Goal: Task Accomplishment & Management: Manage account settings

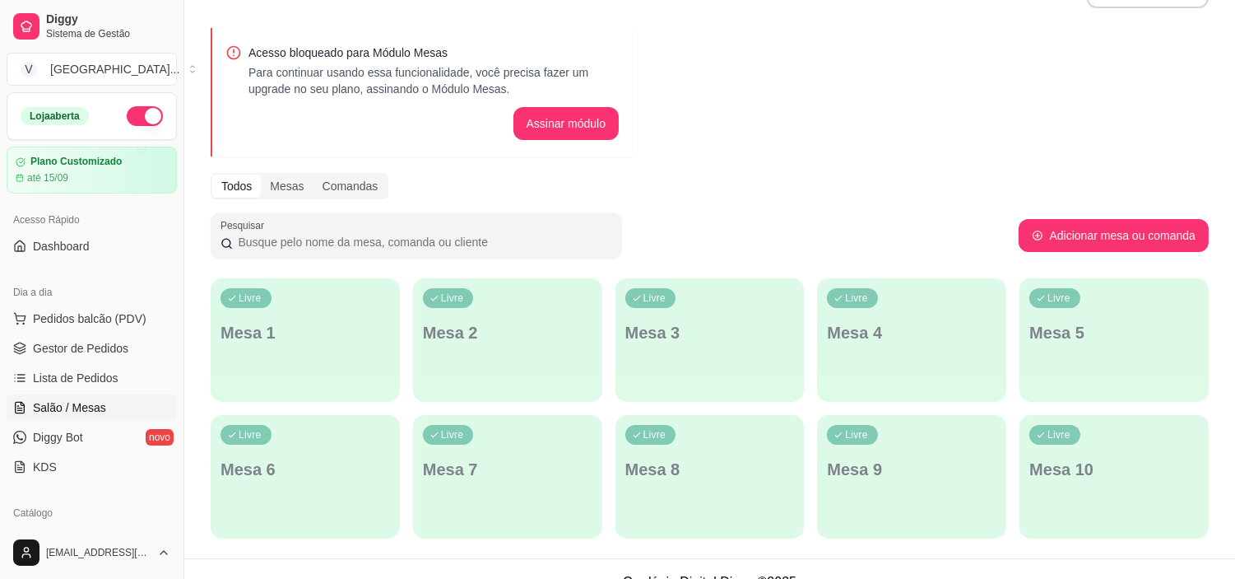
scroll to position [70, 0]
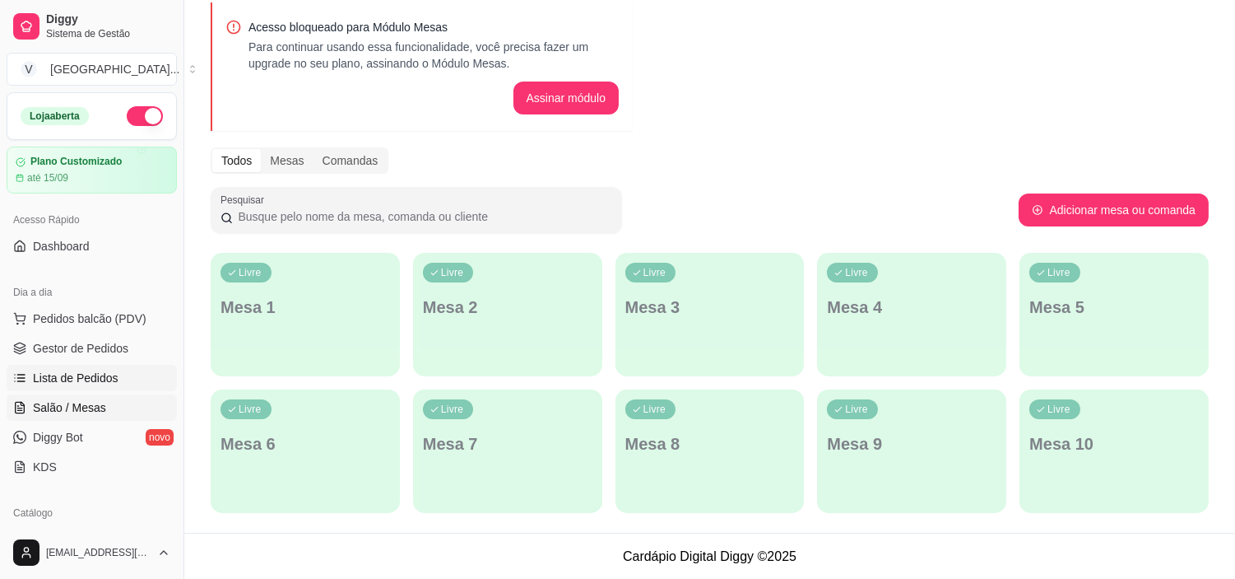
click at [134, 387] on link "Lista de Pedidos" at bounding box center [92, 378] width 170 height 26
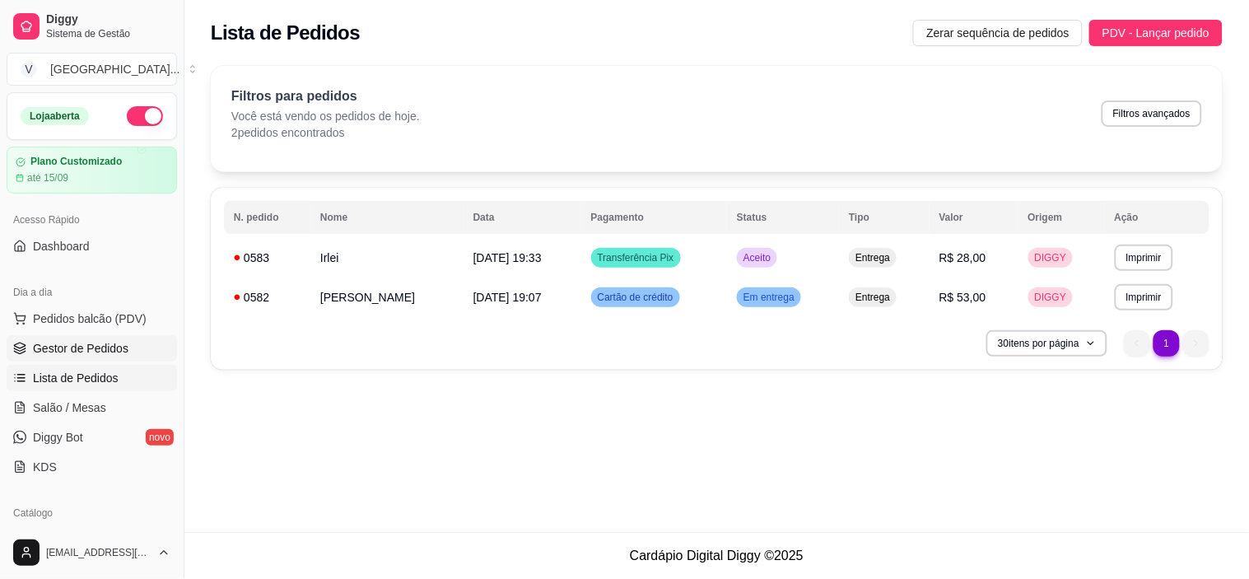
click at [63, 360] on link "Gestor de Pedidos" at bounding box center [92, 348] width 170 height 26
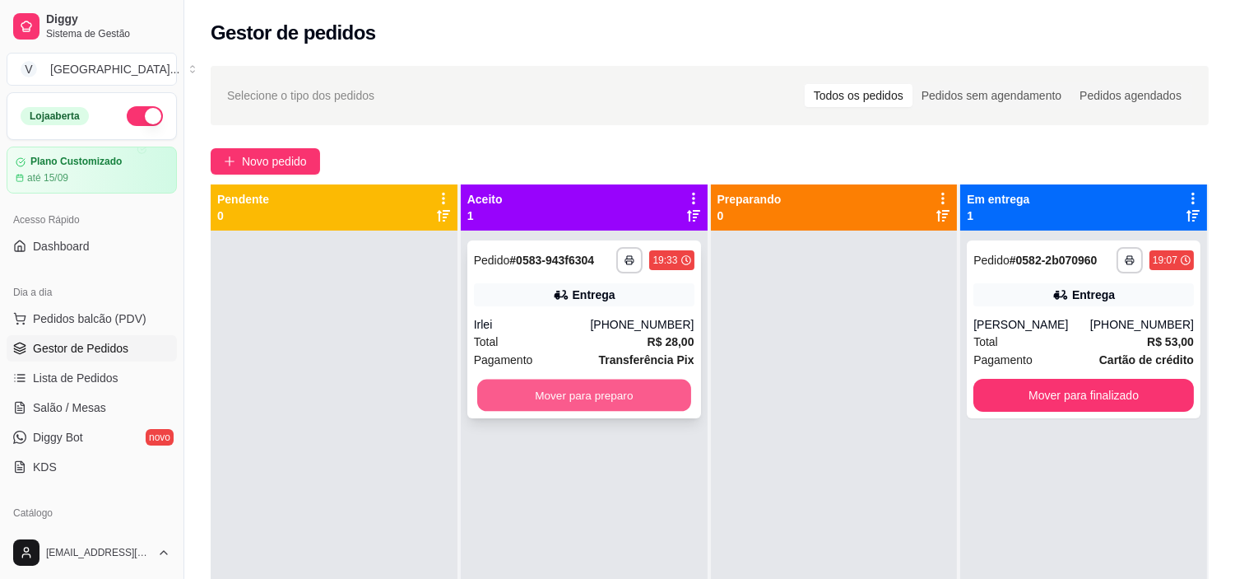
click at [623, 388] on button "Mover para preparo" at bounding box center [584, 395] width 214 height 32
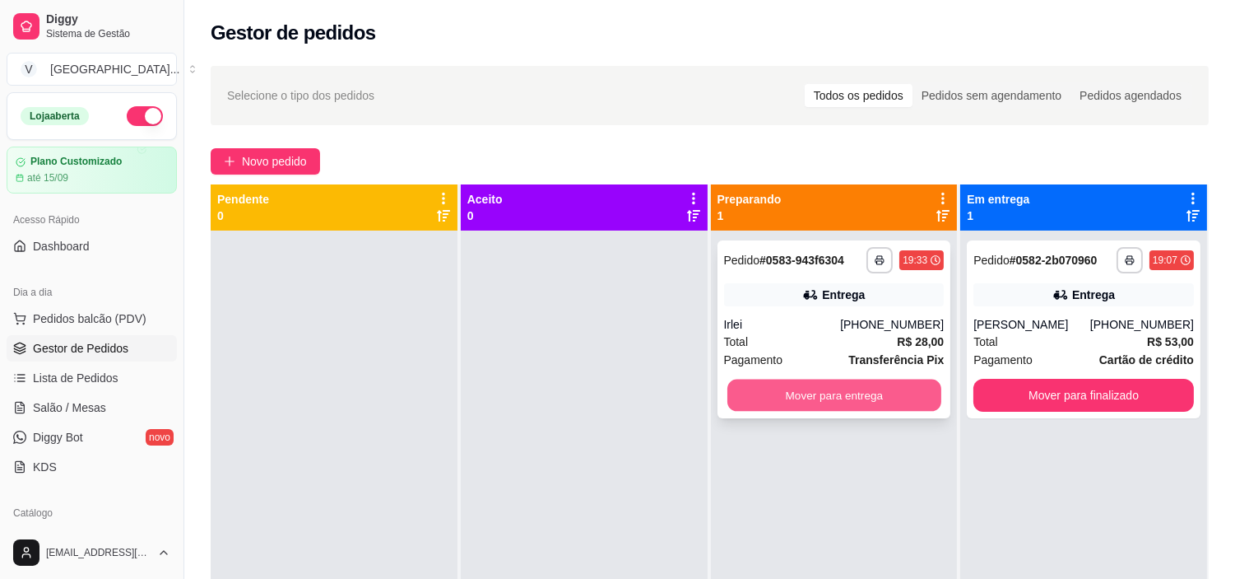
click at [902, 392] on button "Mover para entrega" at bounding box center [835, 395] width 214 height 32
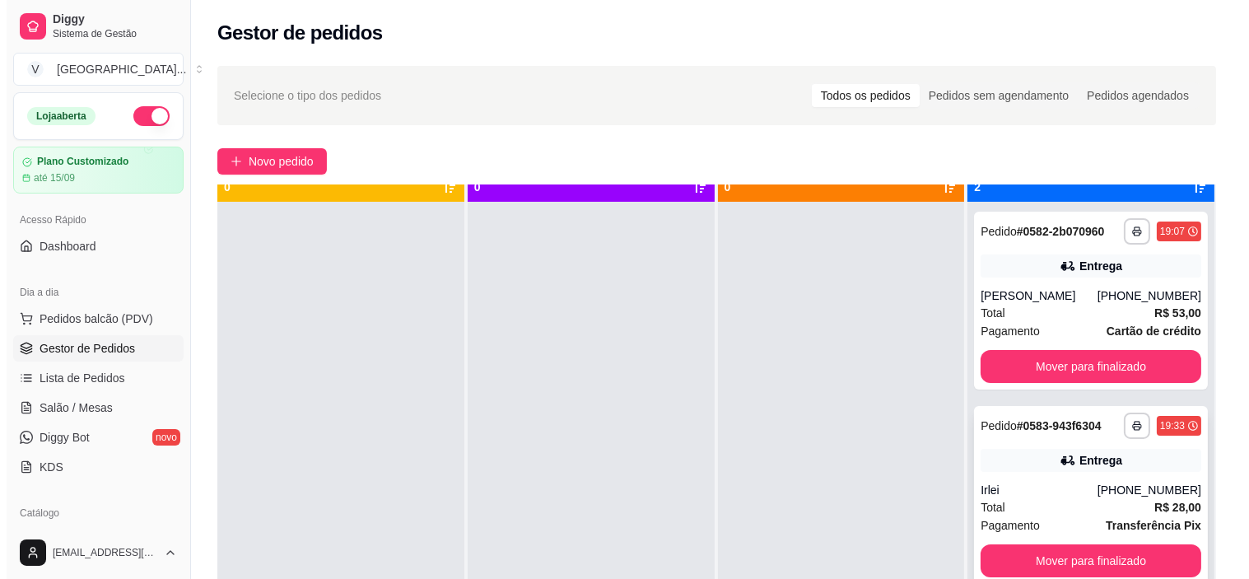
scroll to position [45, 0]
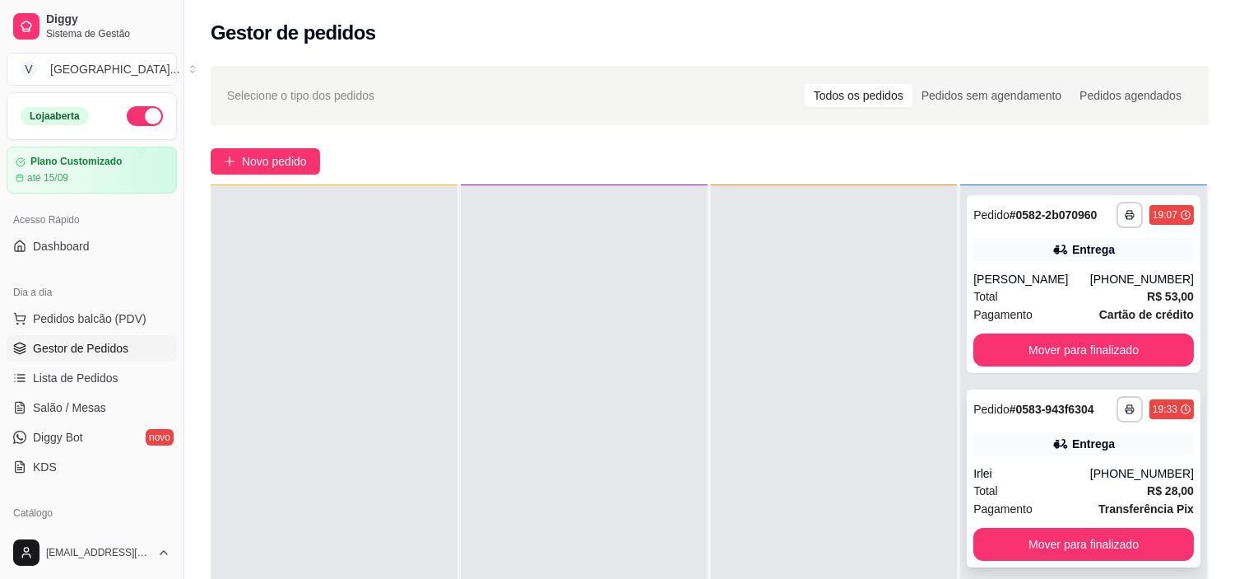
click at [1128, 477] on div "[PHONE_NUMBER]" at bounding box center [1143, 473] width 104 height 16
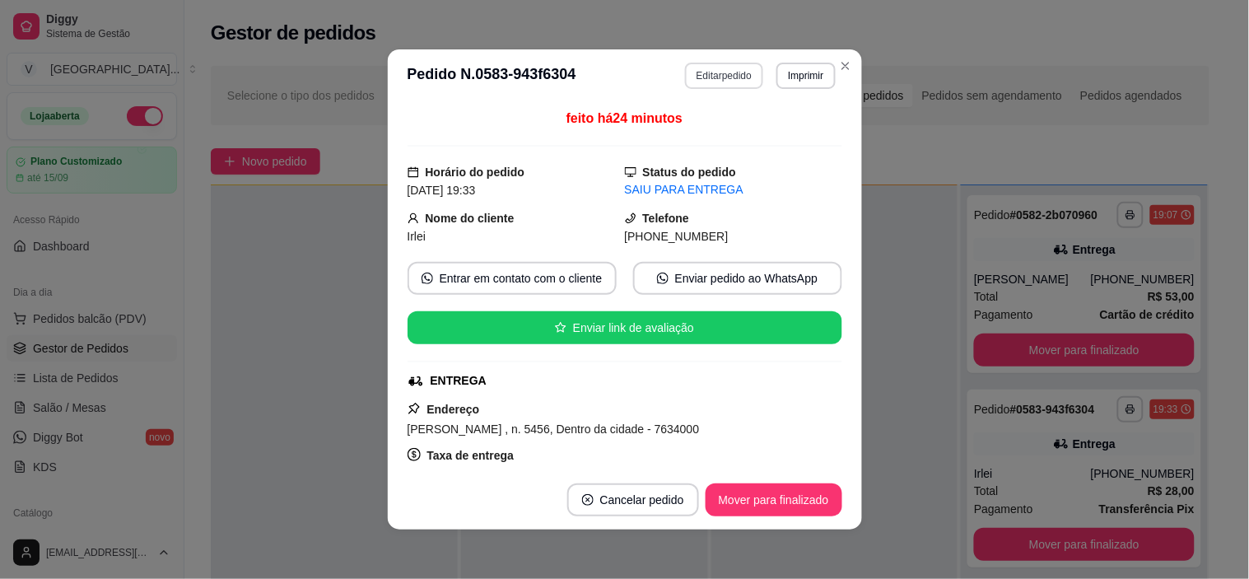
click at [711, 76] on button "Editar pedido" at bounding box center [724, 76] width 78 height 26
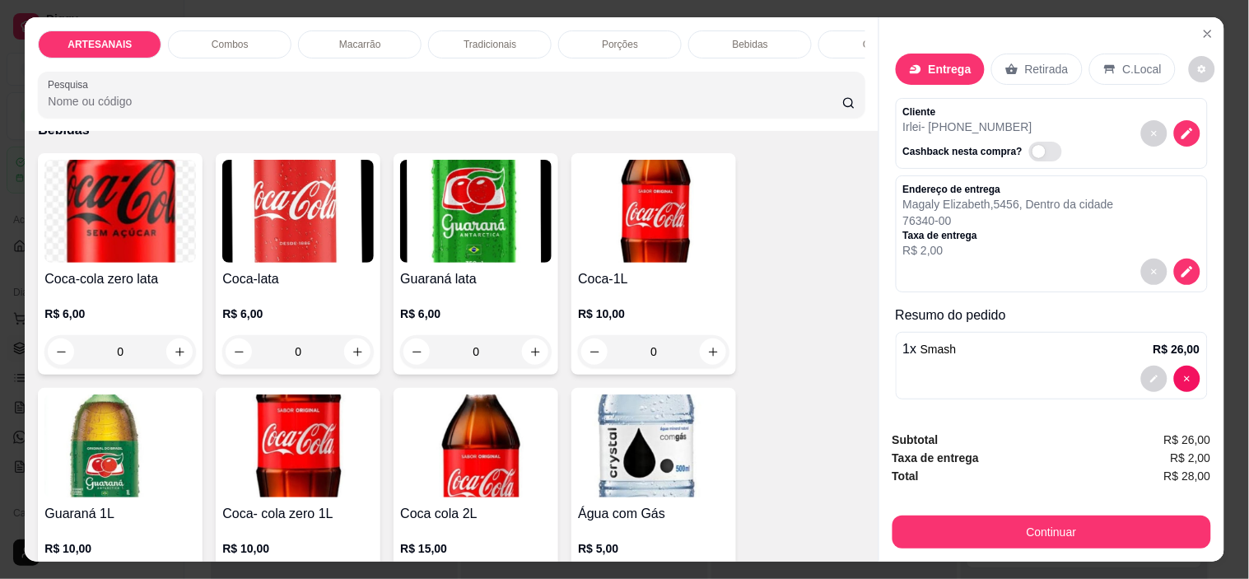
scroll to position [1920, 0]
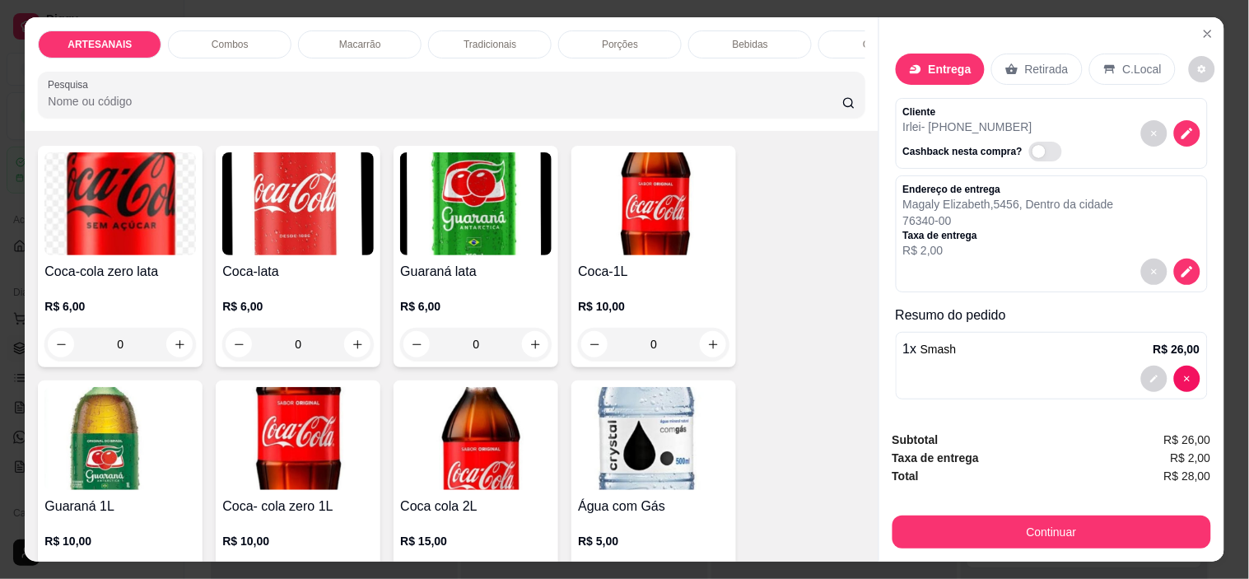
click at [705, 344] on div "0" at bounding box center [653, 344] width 151 height 33
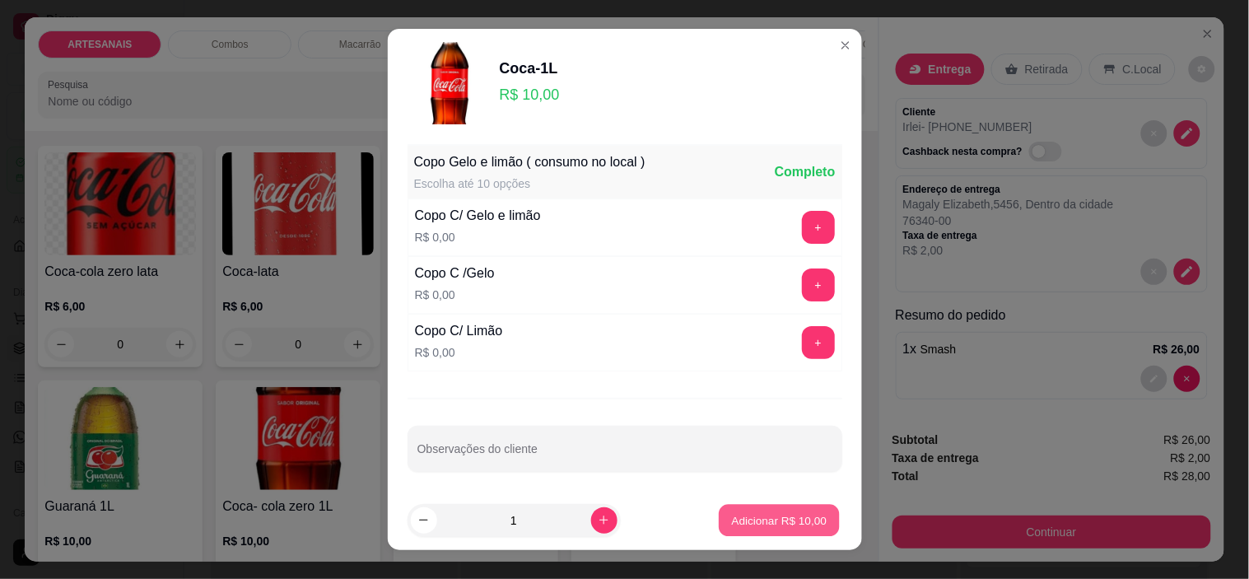
click at [774, 519] on p "Adicionar R$ 10,00" at bounding box center [779, 520] width 95 height 16
type input "1"
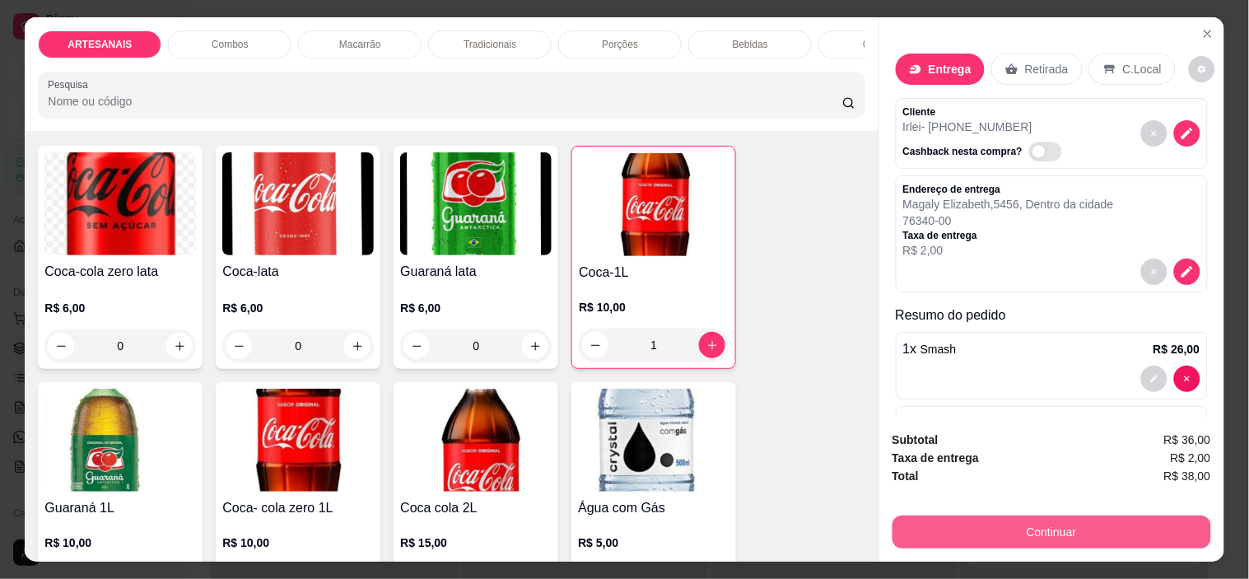
click at [977, 522] on button "Continuar" at bounding box center [1051, 531] width 319 height 33
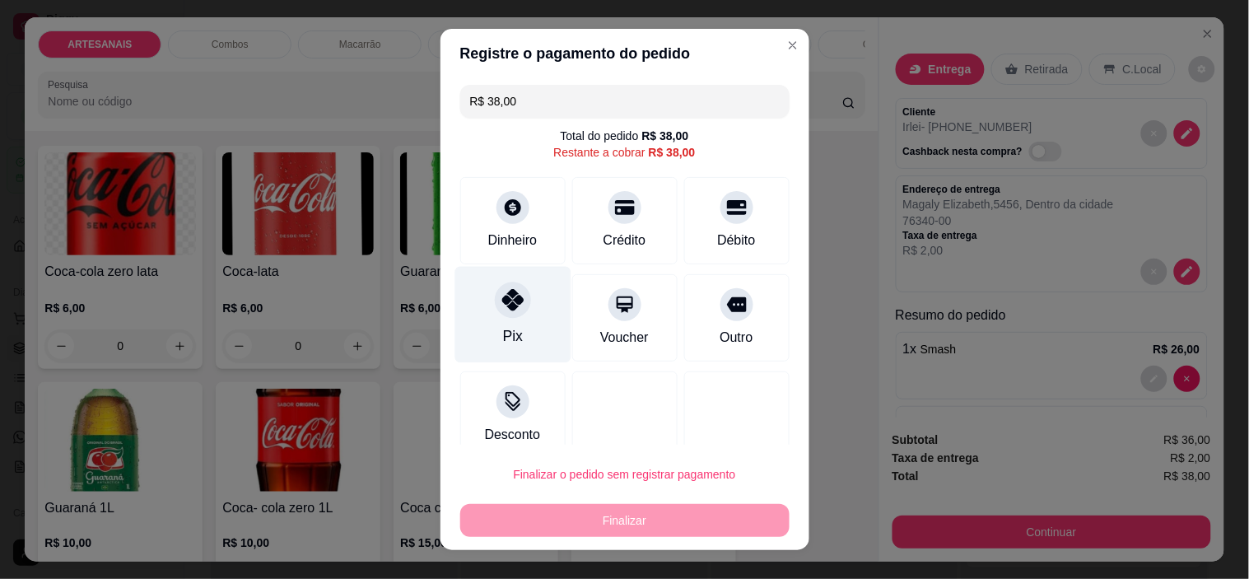
click at [520, 327] on div "Pix" at bounding box center [512, 315] width 116 height 96
type input "R$ 0,00"
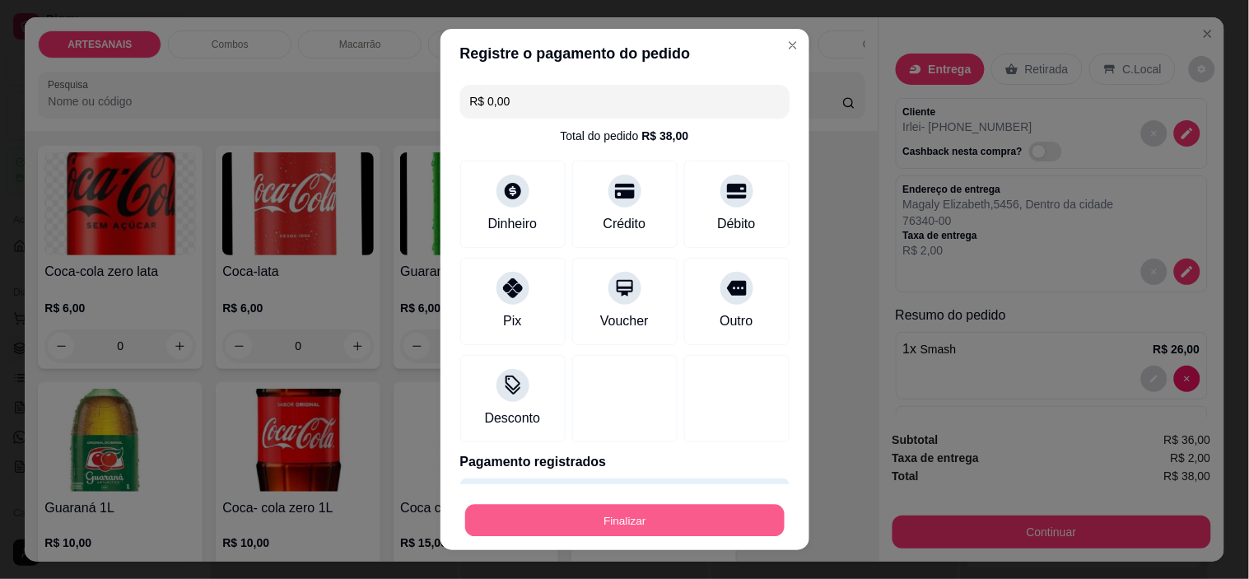
click at [552, 519] on button "Finalizar" at bounding box center [624, 520] width 319 height 32
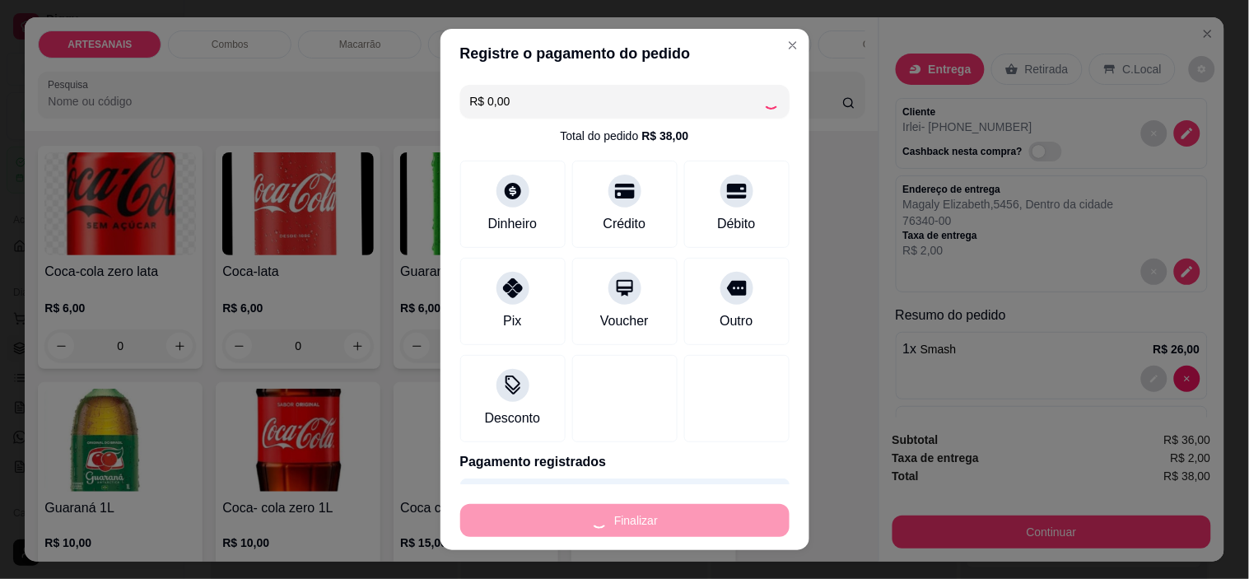
type input "0"
type input "-R$ 38,00"
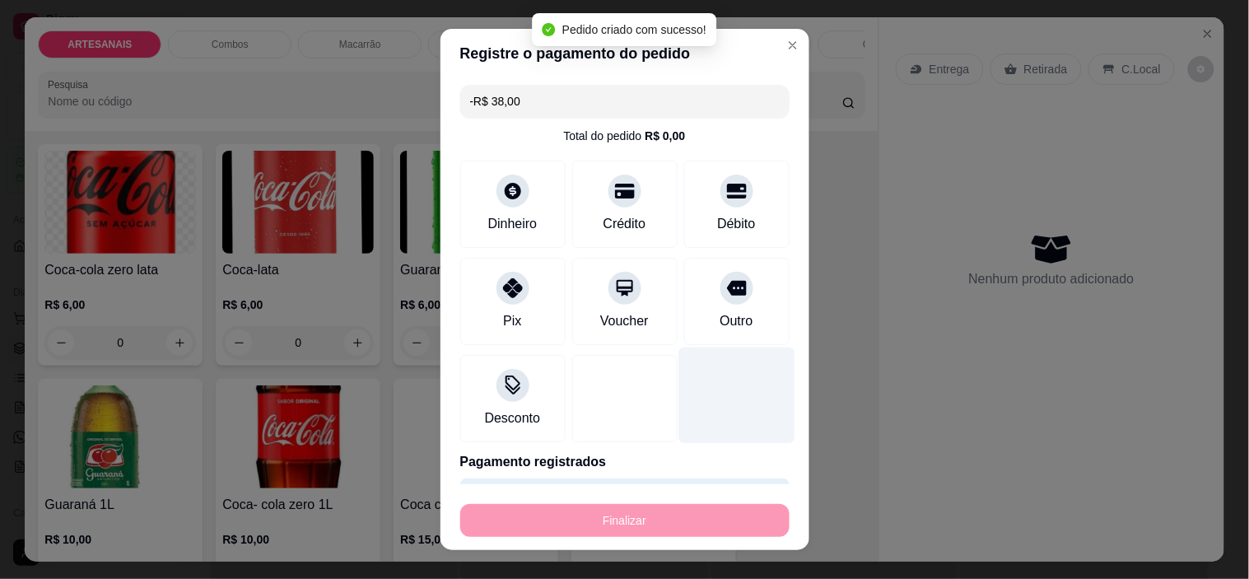
scroll to position [1919, 0]
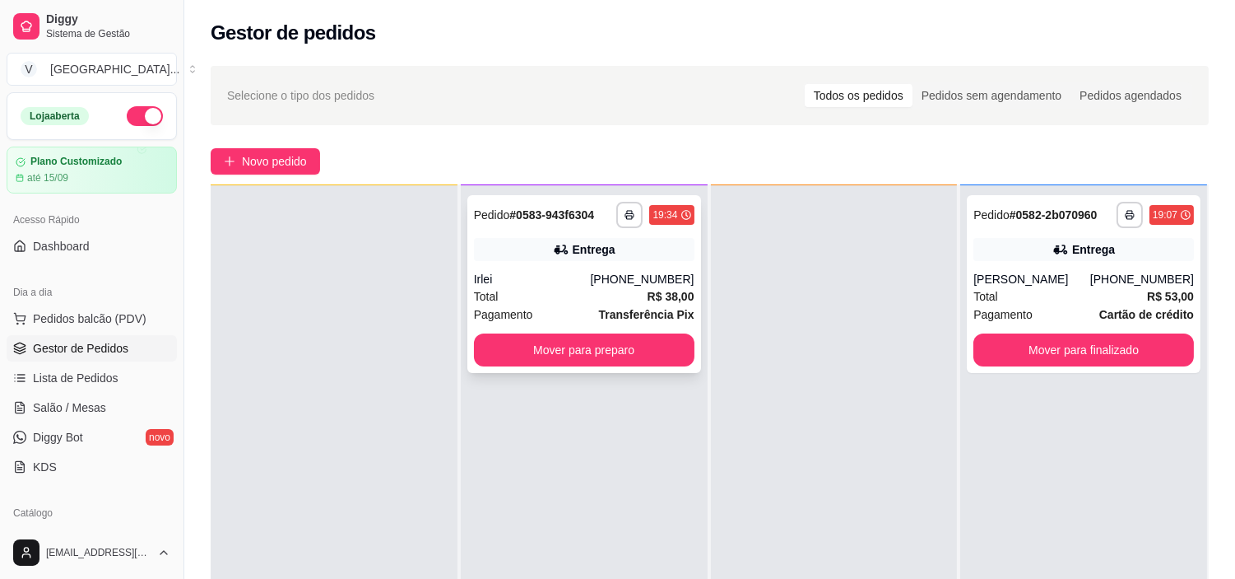
click at [672, 328] on div "**********" at bounding box center [584, 284] width 234 height 178
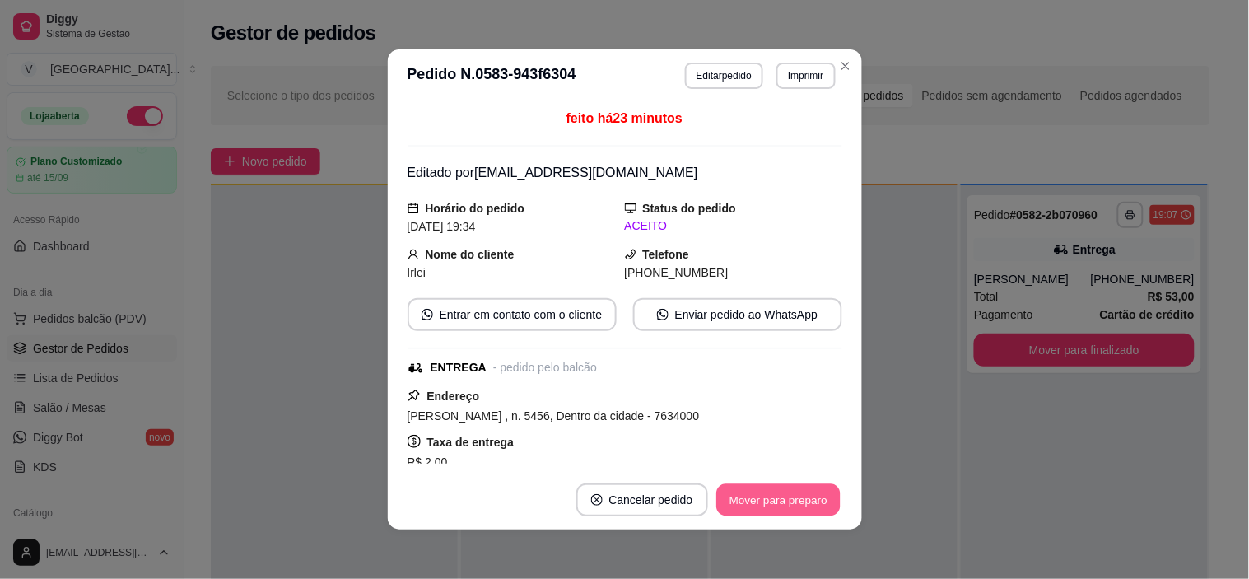
click at [767, 489] on button "Mover para preparo" at bounding box center [777, 500] width 123 height 32
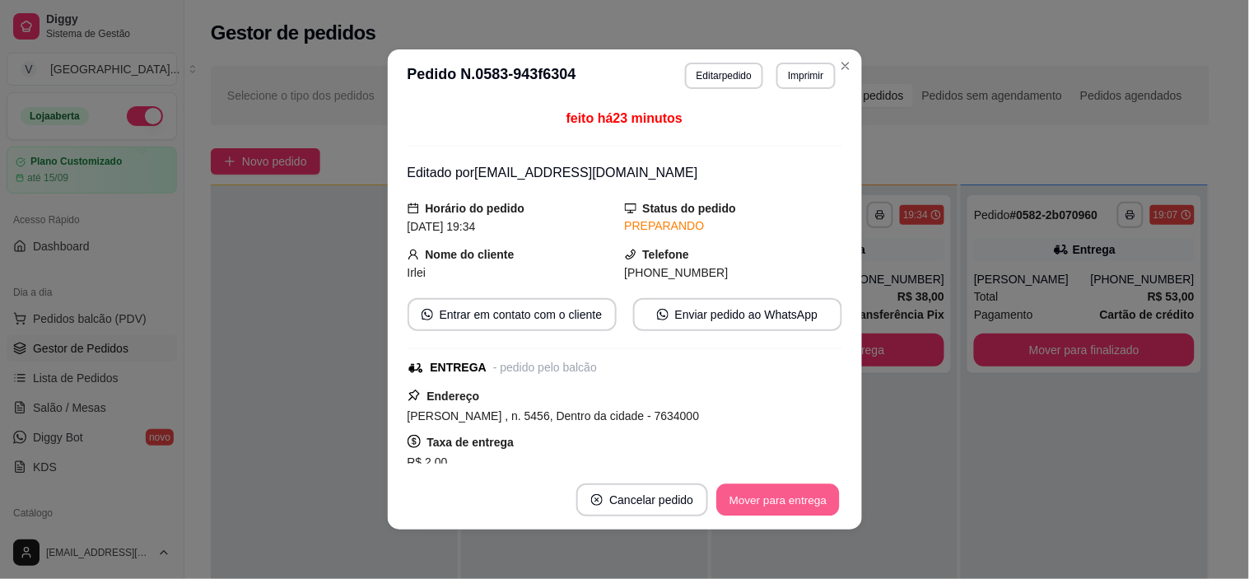
click at [769, 489] on button "Mover para entrega" at bounding box center [778, 500] width 123 height 32
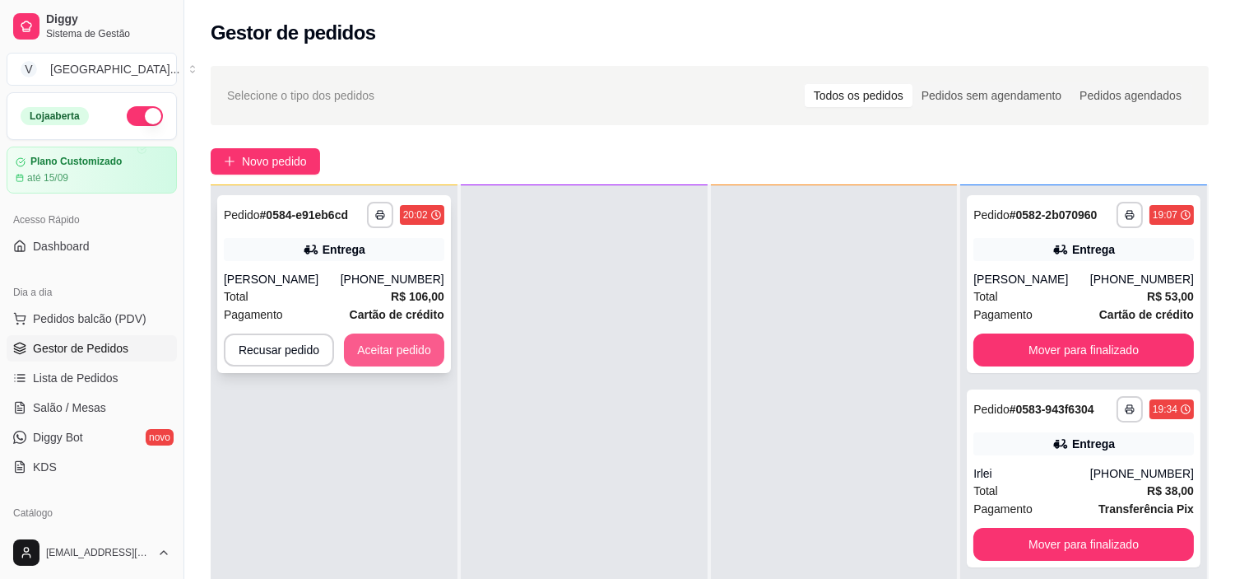
click at [407, 336] on button "Aceitar pedido" at bounding box center [394, 349] width 100 height 33
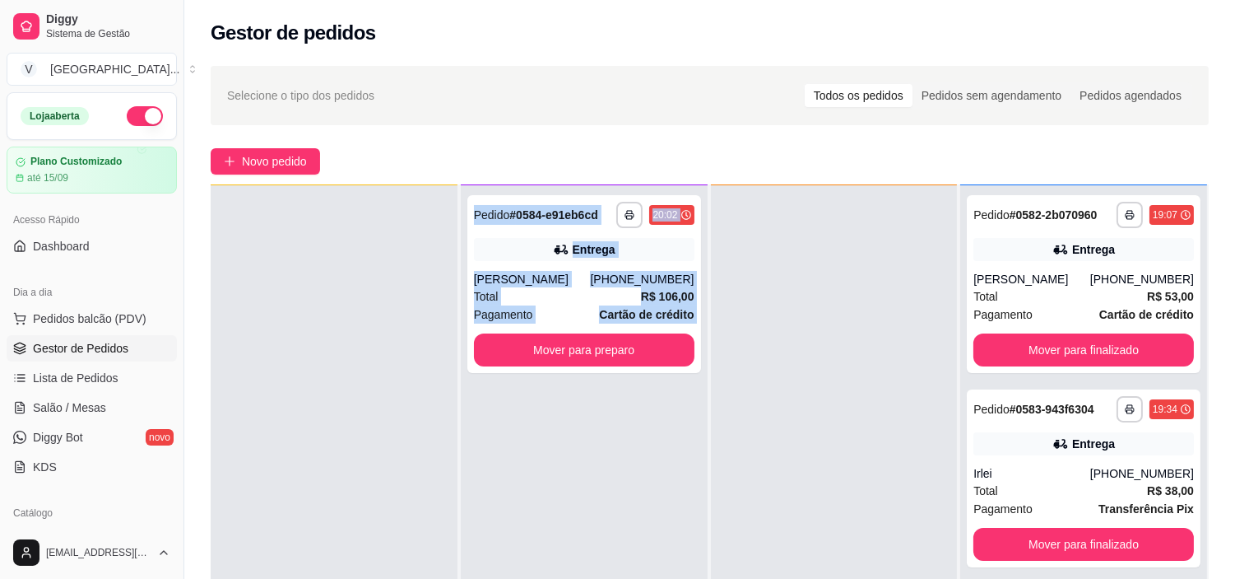
drag, startPoint x: 453, startPoint y: 401, endPoint x: 496, endPoint y: 384, distance: 46.6
click at [491, 384] on div "**********" at bounding box center [710, 473] width 998 height 579
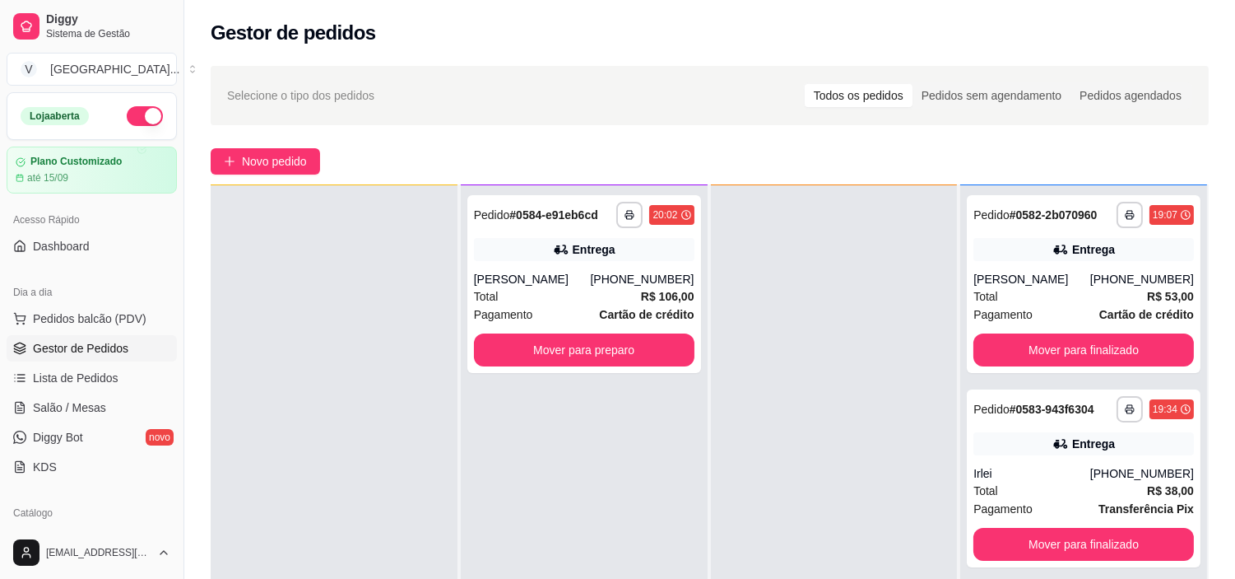
drag, startPoint x: 890, startPoint y: 360, endPoint x: 846, endPoint y: 323, distance: 57.2
click at [890, 357] on div at bounding box center [834, 474] width 247 height 579
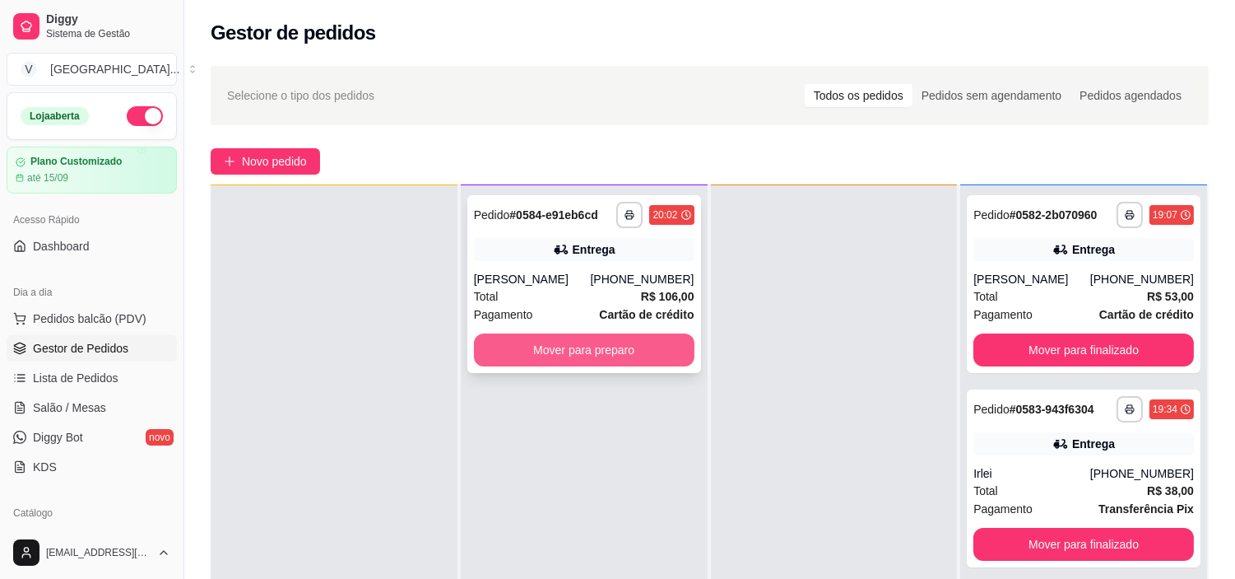
click at [629, 333] on button "Mover para preparo" at bounding box center [584, 349] width 221 height 33
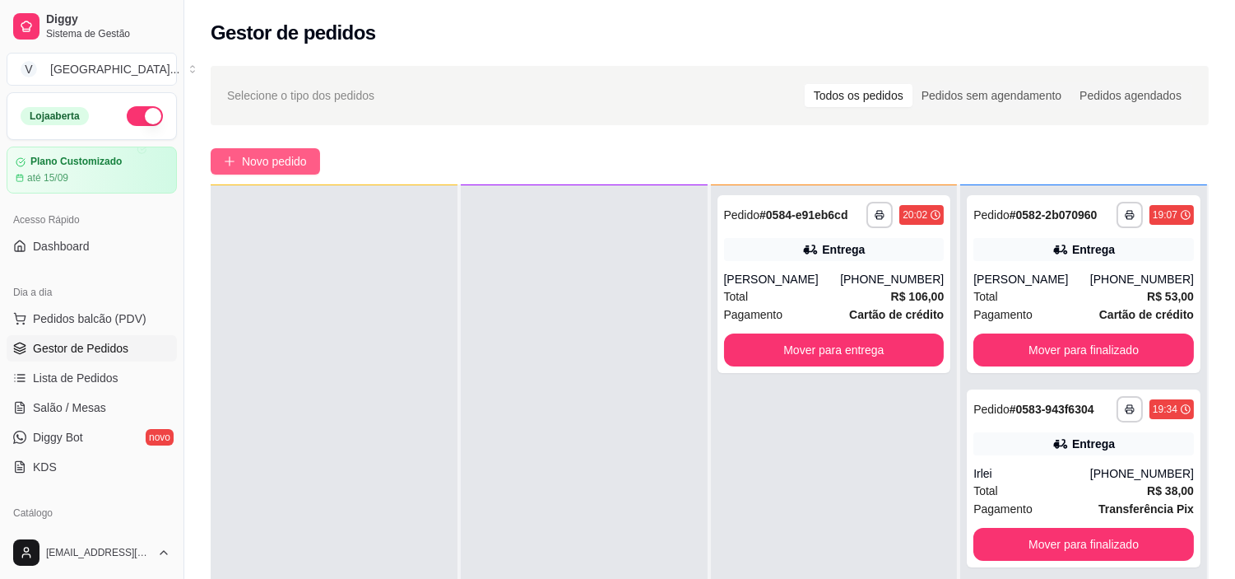
click at [293, 150] on button "Novo pedido" at bounding box center [265, 161] width 109 height 26
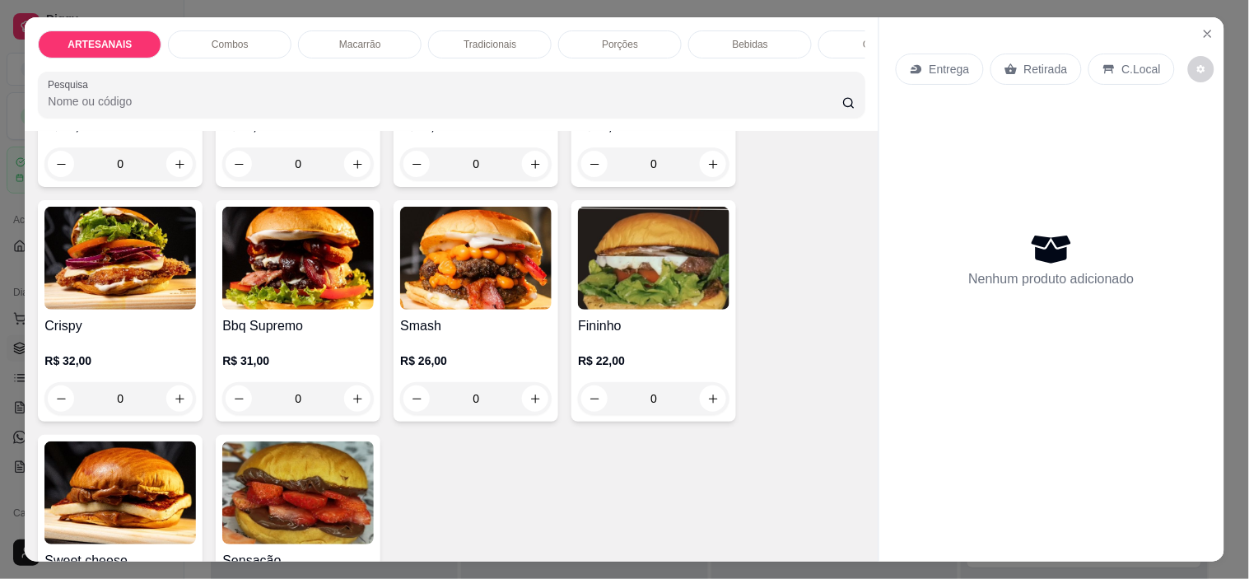
scroll to position [274, 0]
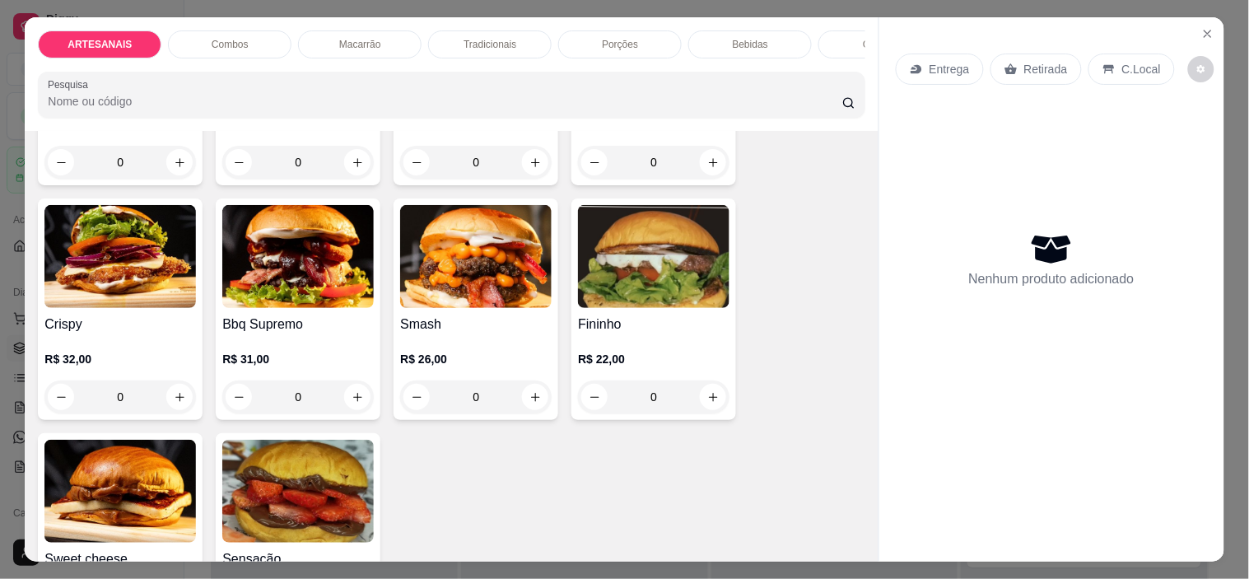
click at [344, 399] on div "0" at bounding box center [297, 396] width 151 height 33
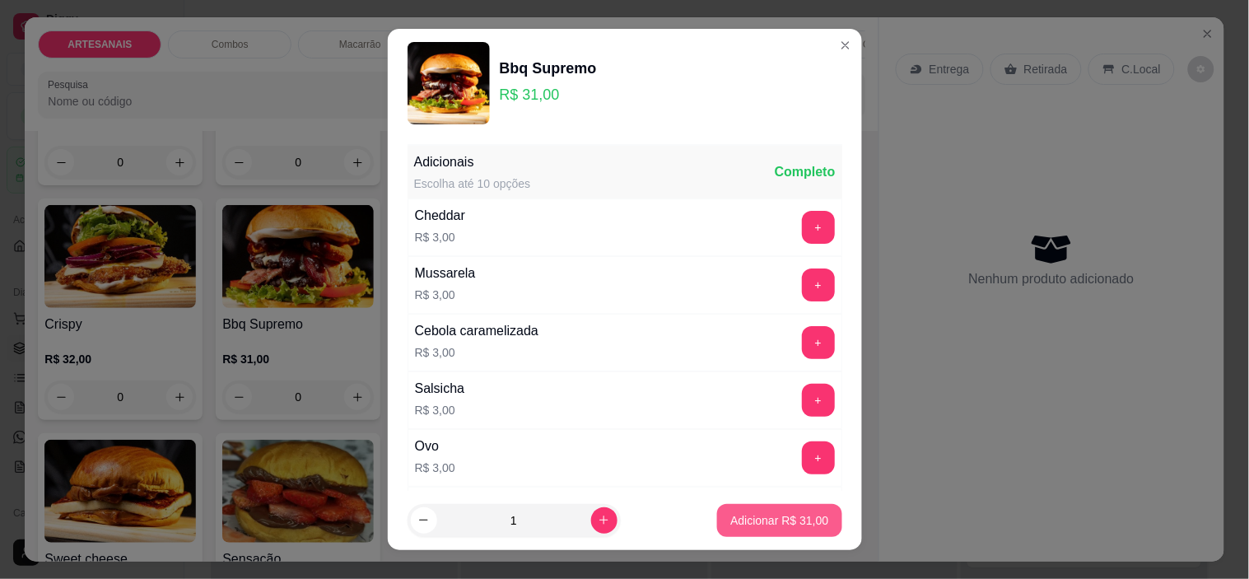
click at [730, 514] on p "Adicionar R$ 31,00" at bounding box center [779, 520] width 98 height 16
type input "1"
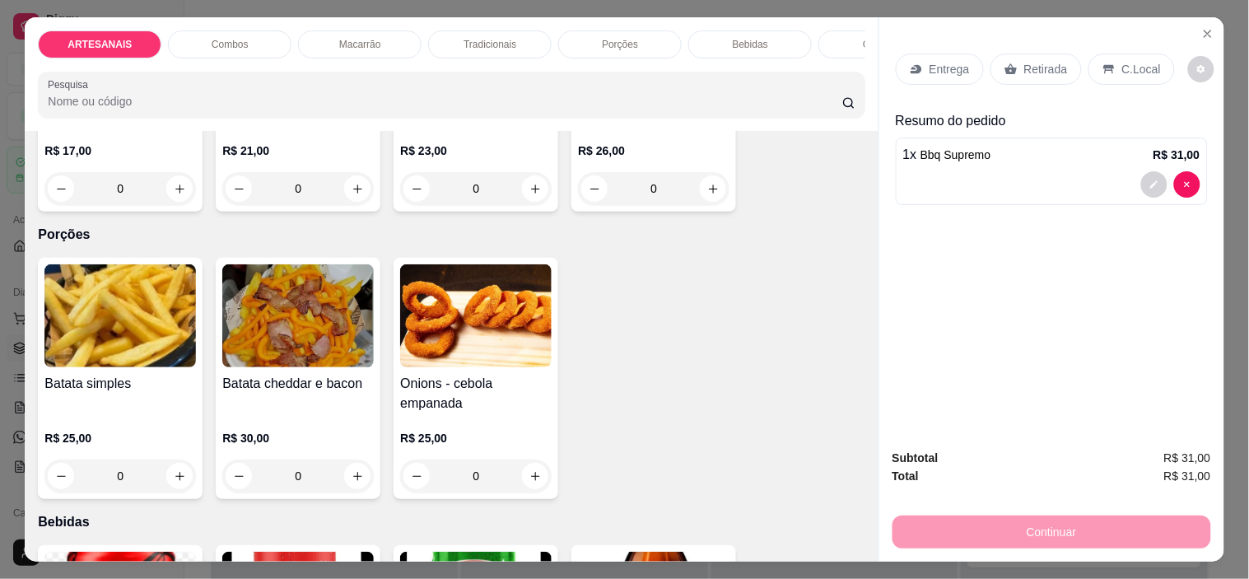
scroll to position [1554, 0]
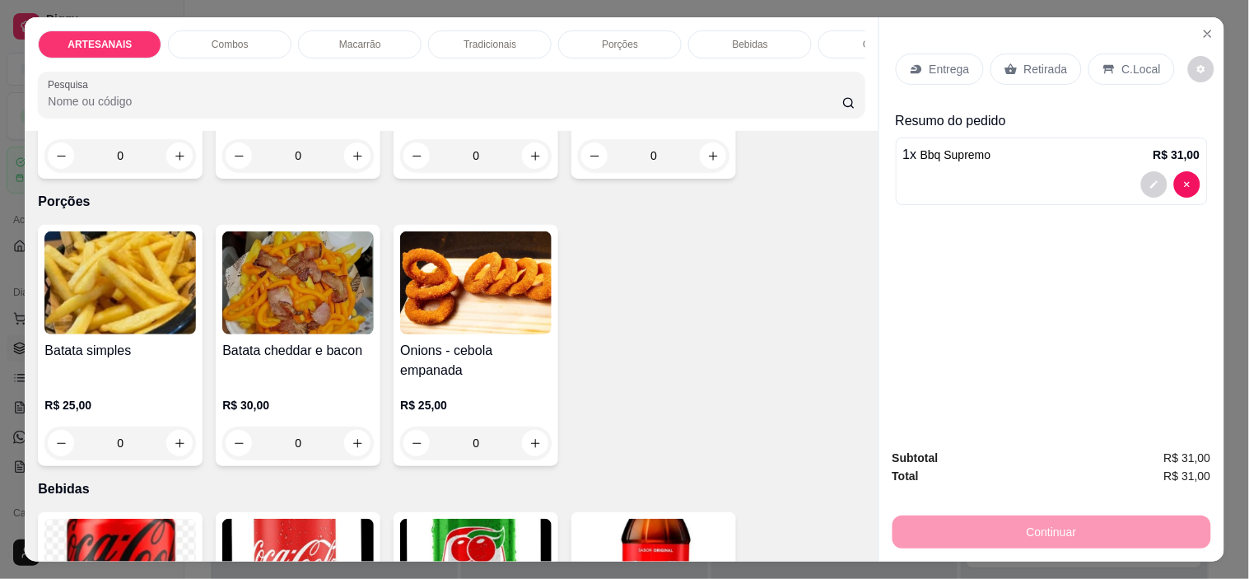
click at [357, 449] on div "0" at bounding box center [297, 442] width 151 height 33
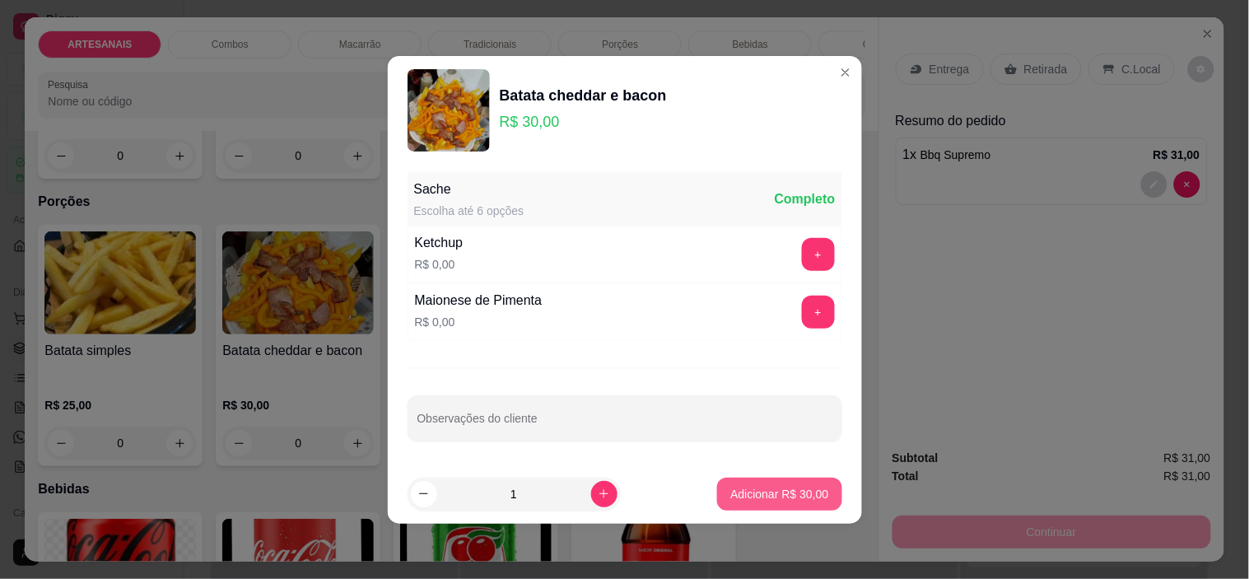
click at [780, 496] on p "Adicionar R$ 30,00" at bounding box center [779, 494] width 98 height 16
type input "1"
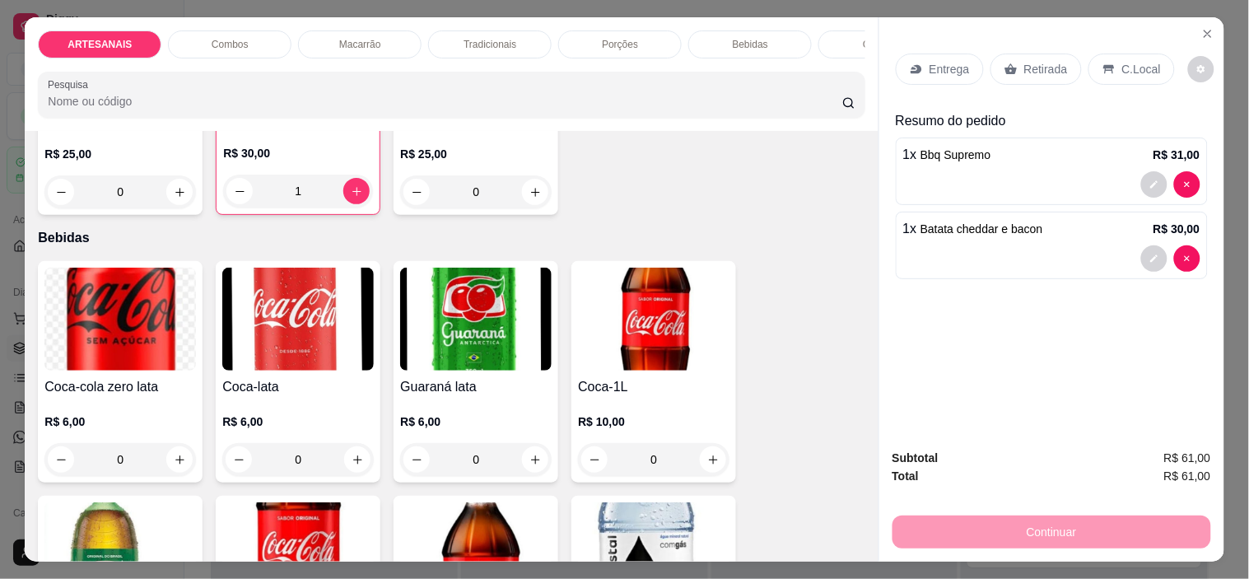
scroll to position [1829, 0]
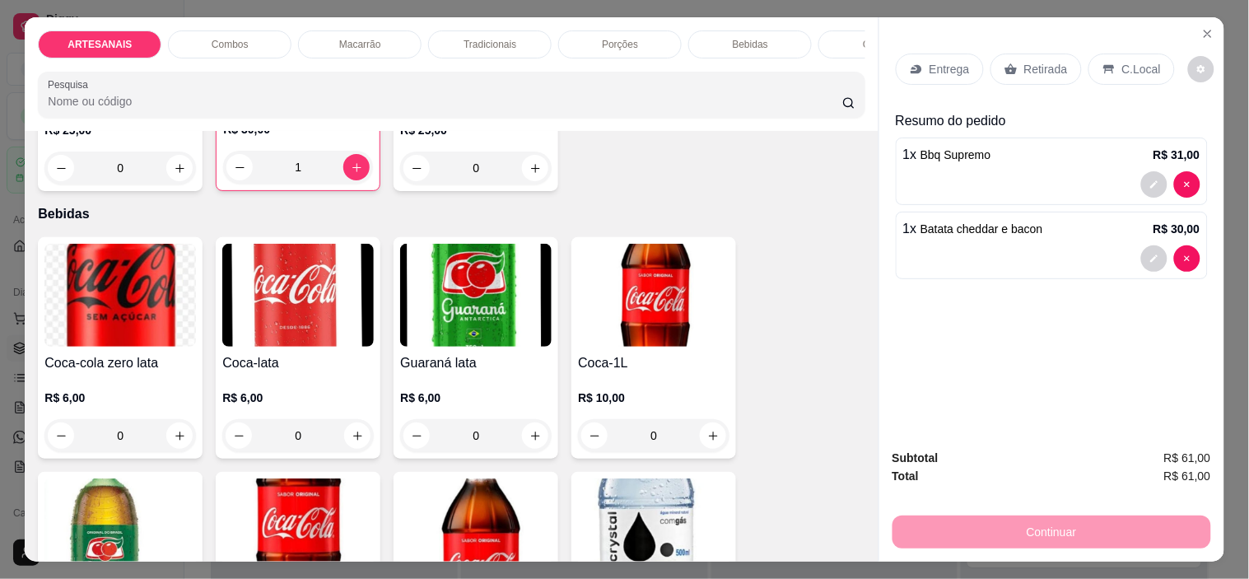
click at [1128, 53] on div "C.Local" at bounding box center [1131, 68] width 86 height 31
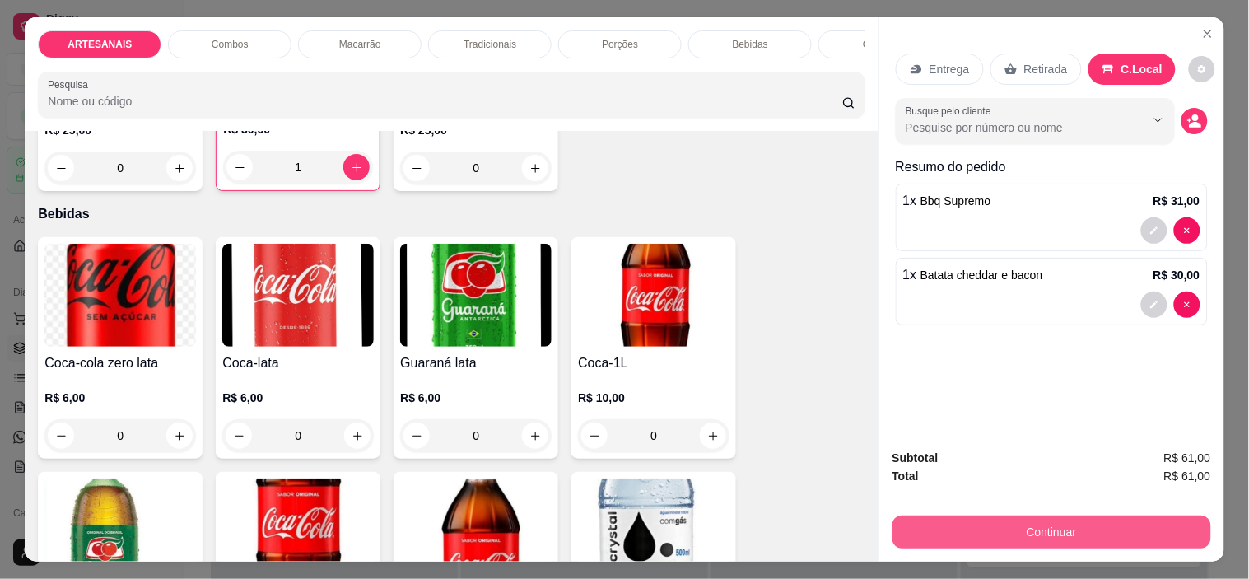
click at [1118, 523] on button "Continuar" at bounding box center [1051, 531] width 319 height 33
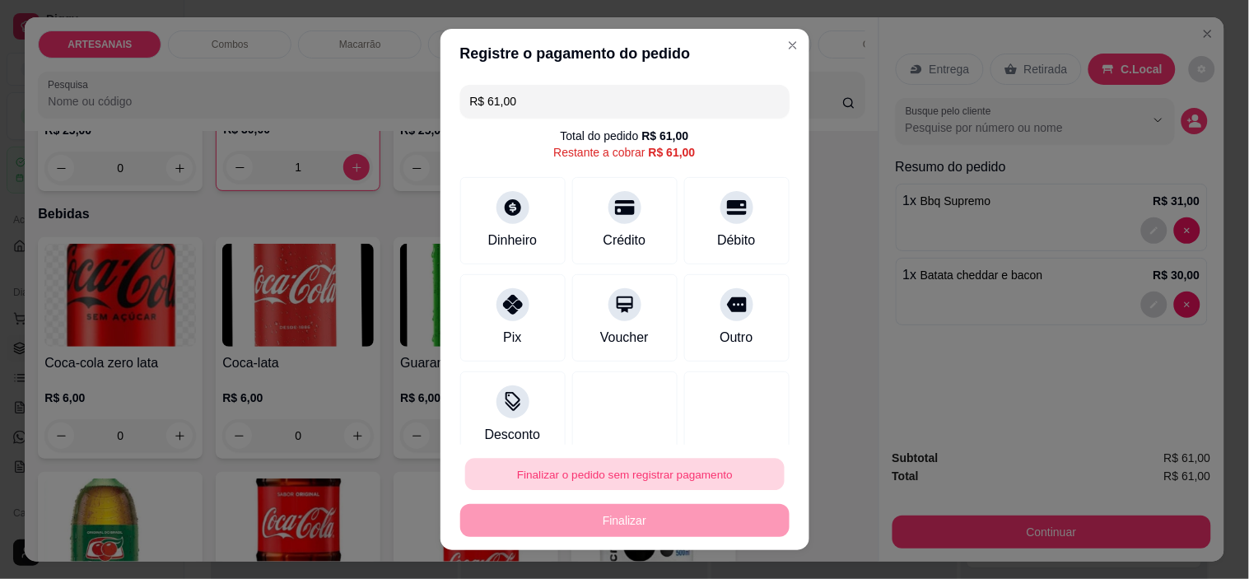
click at [702, 464] on button "Finalizar o pedido sem registrar pagamento" at bounding box center [624, 474] width 319 height 32
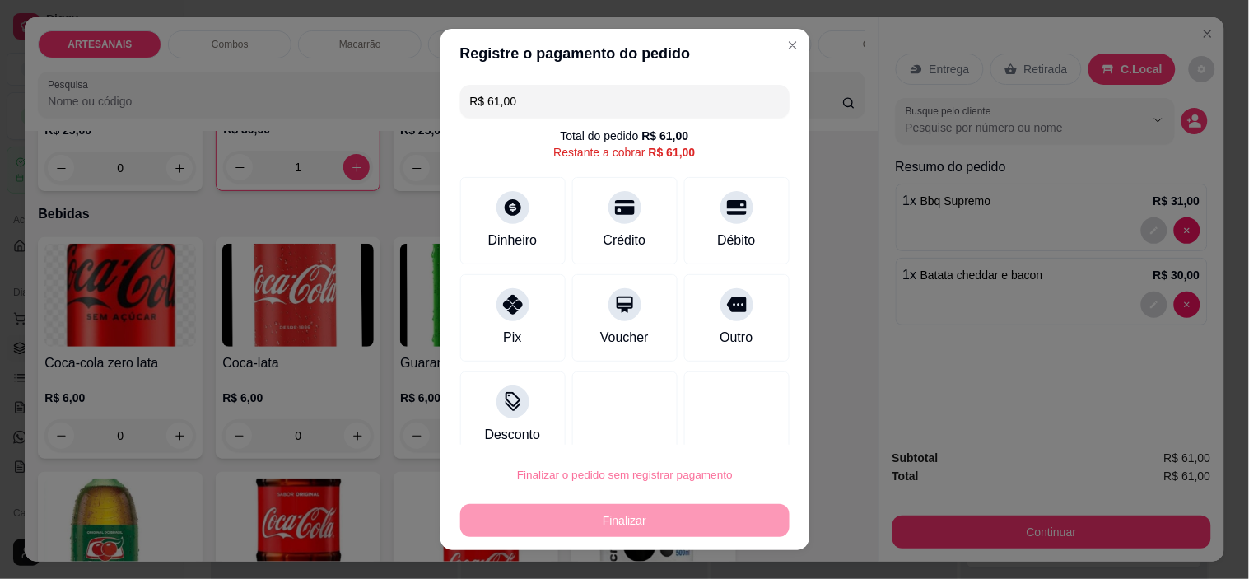
click at [718, 426] on button "Confirmar" at bounding box center [716, 427] width 58 height 25
type input "0"
type input "R$ 0,00"
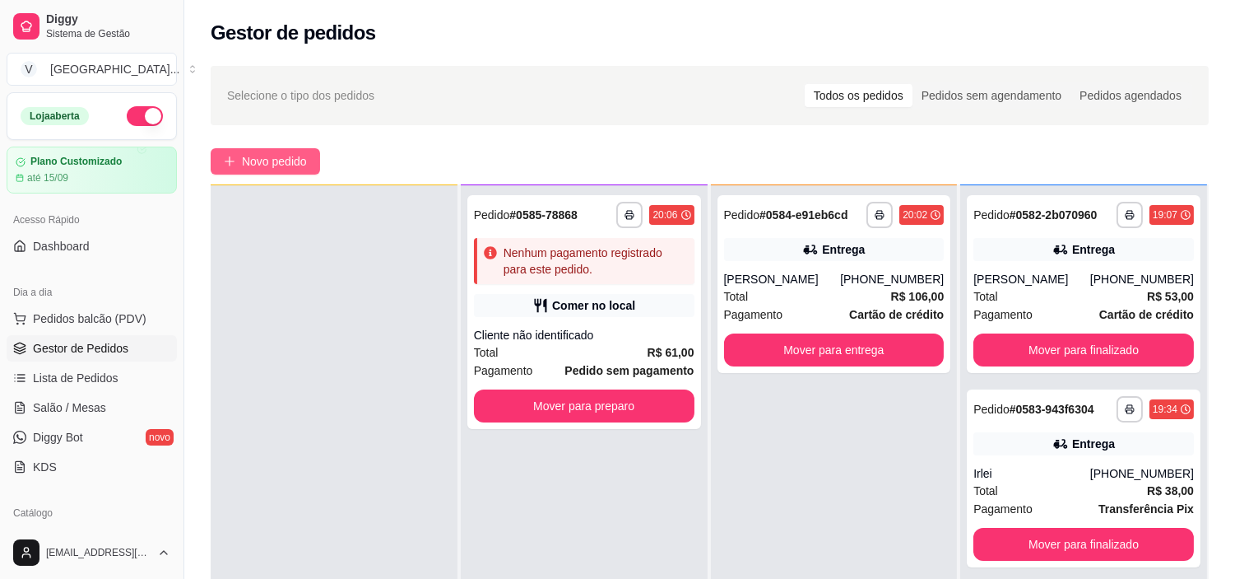
click at [273, 160] on span "Novo pedido" at bounding box center [274, 161] width 65 height 18
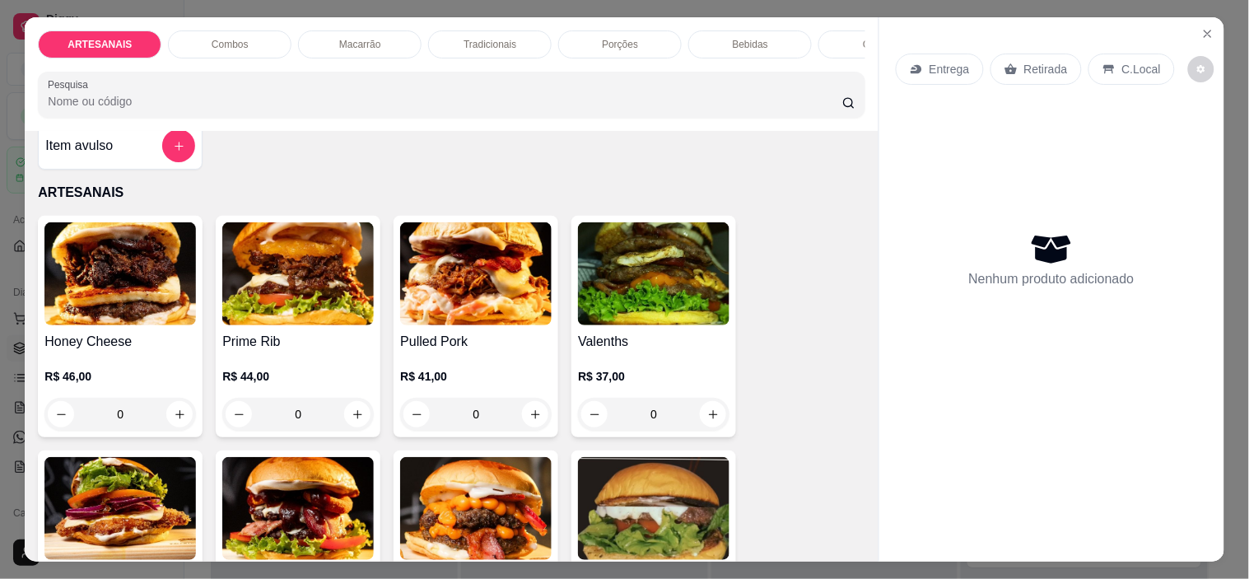
scroll to position [91, 0]
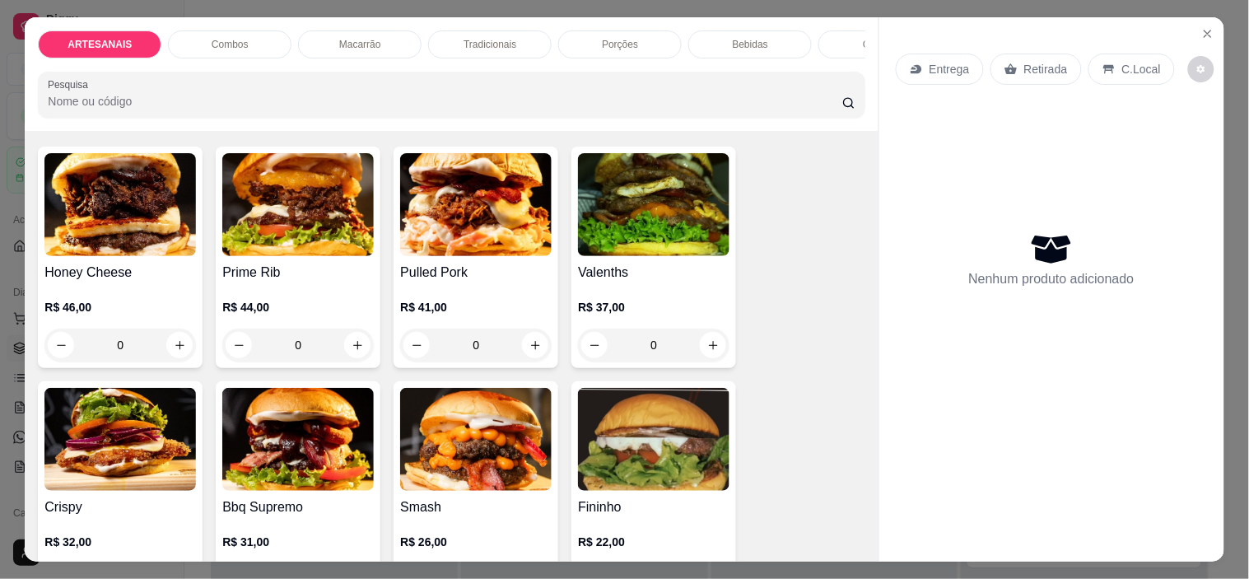
click at [174, 347] on div "0" at bounding box center [119, 344] width 151 height 33
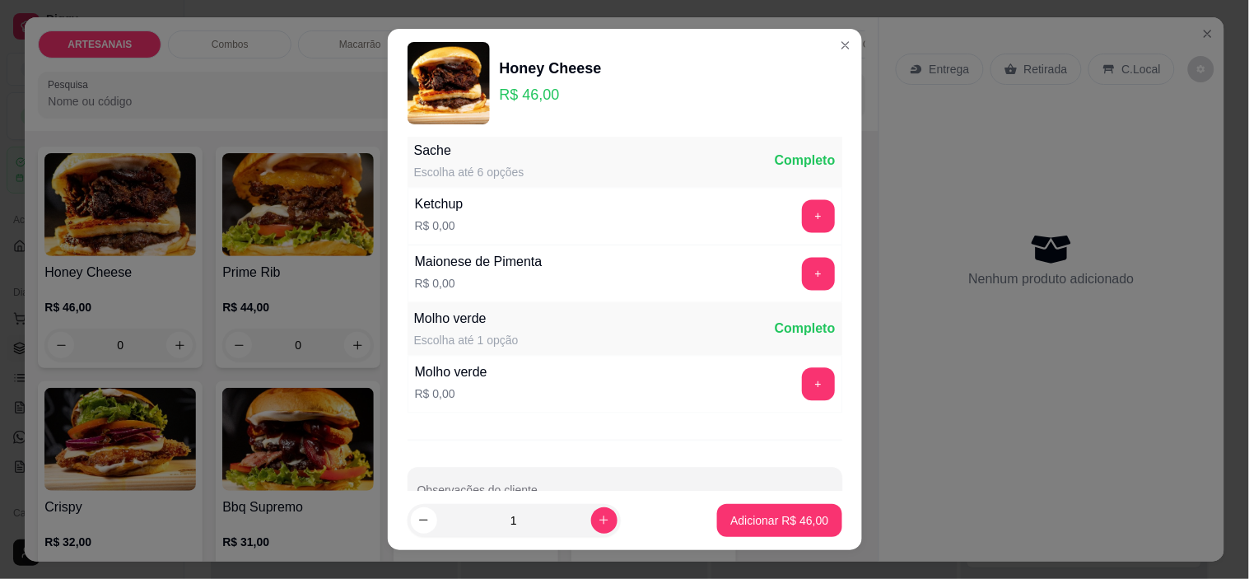
scroll to position [860, 0]
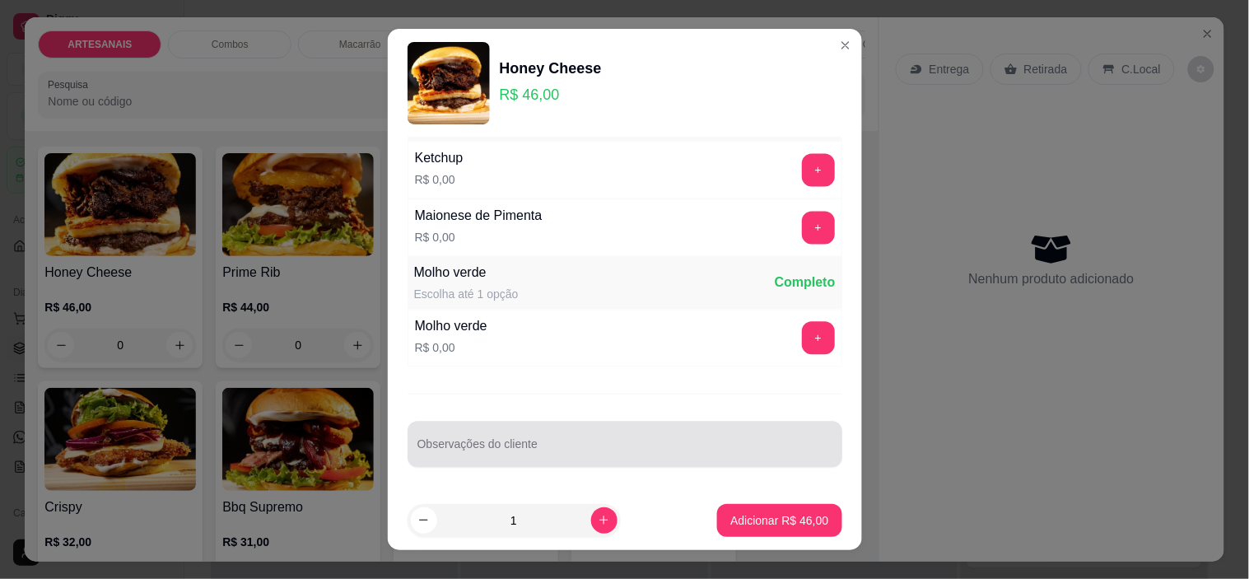
click at [626, 448] on input "Observações do cliente" at bounding box center [624, 451] width 415 height 16
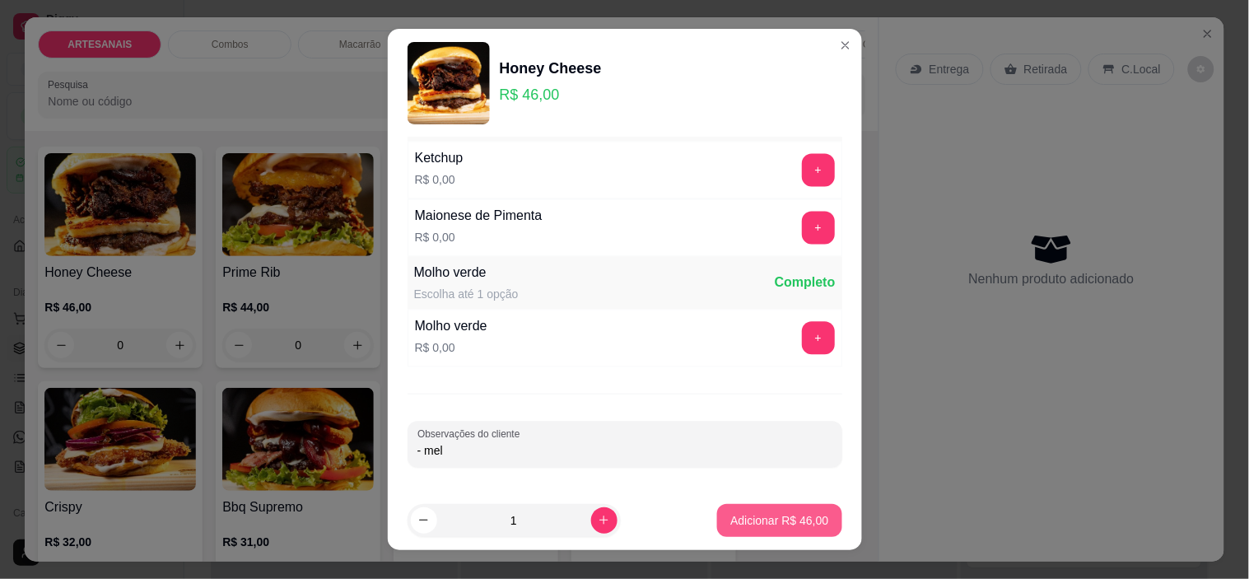
type input "- mel"
click at [804, 512] on p "Adicionar R$ 46,00" at bounding box center [779, 520] width 95 height 16
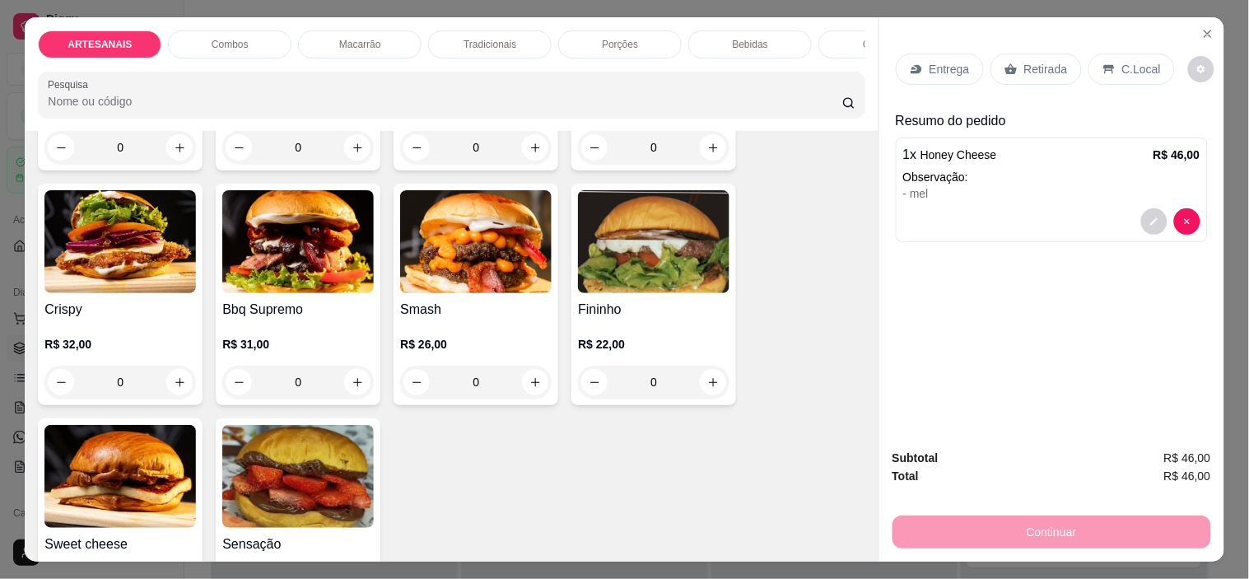
scroll to position [274, 0]
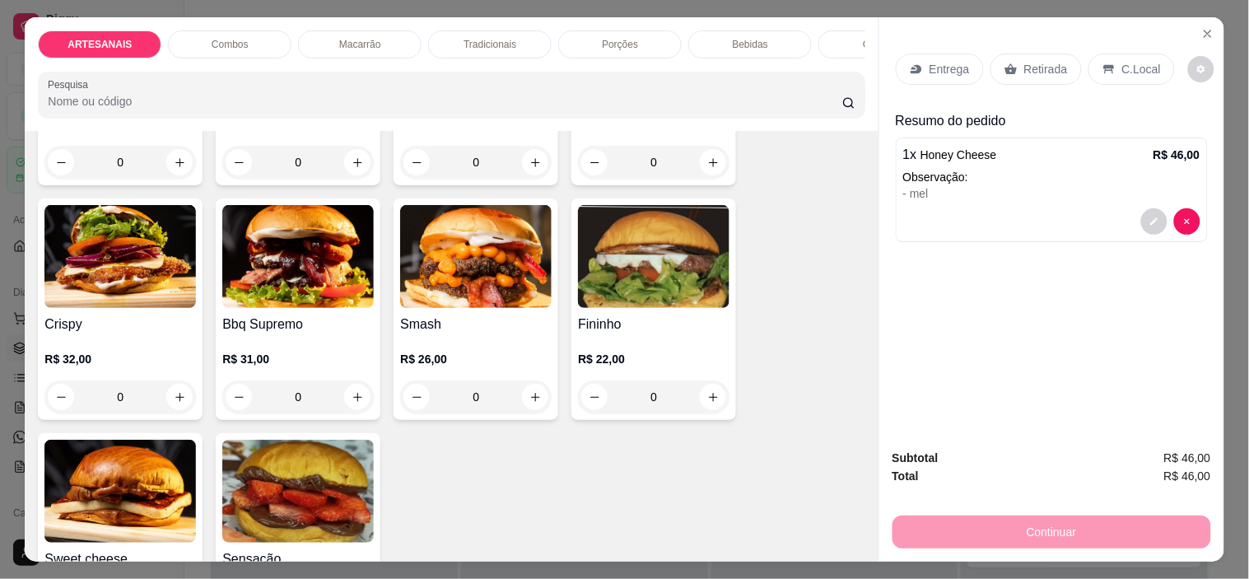
click at [527, 402] on div "0" at bounding box center [475, 396] width 151 height 33
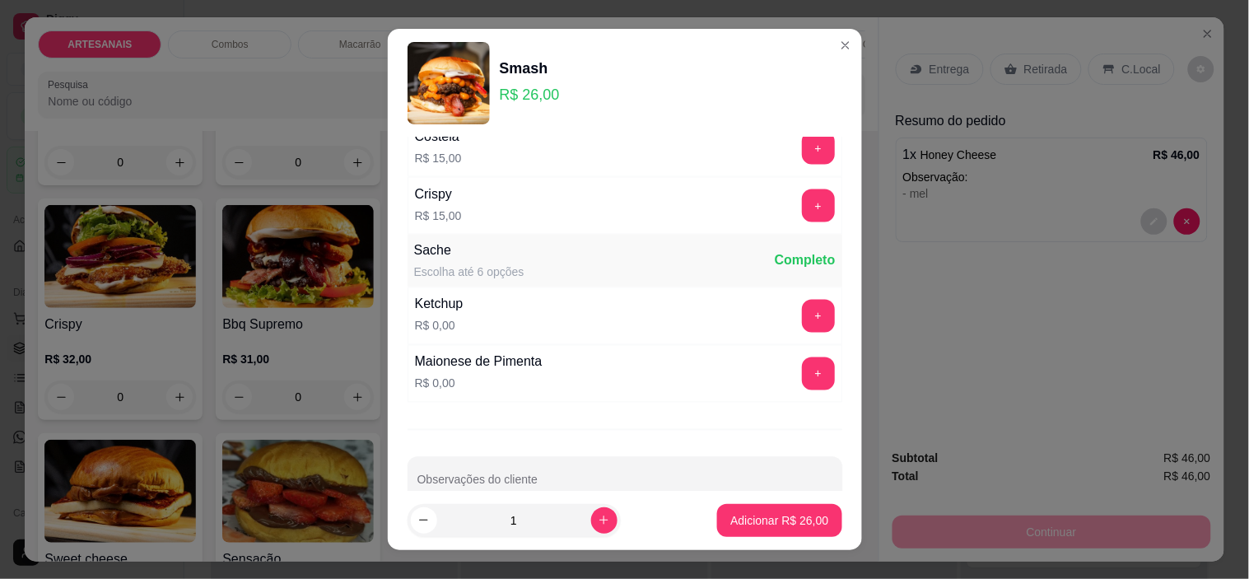
scroll to position [751, 0]
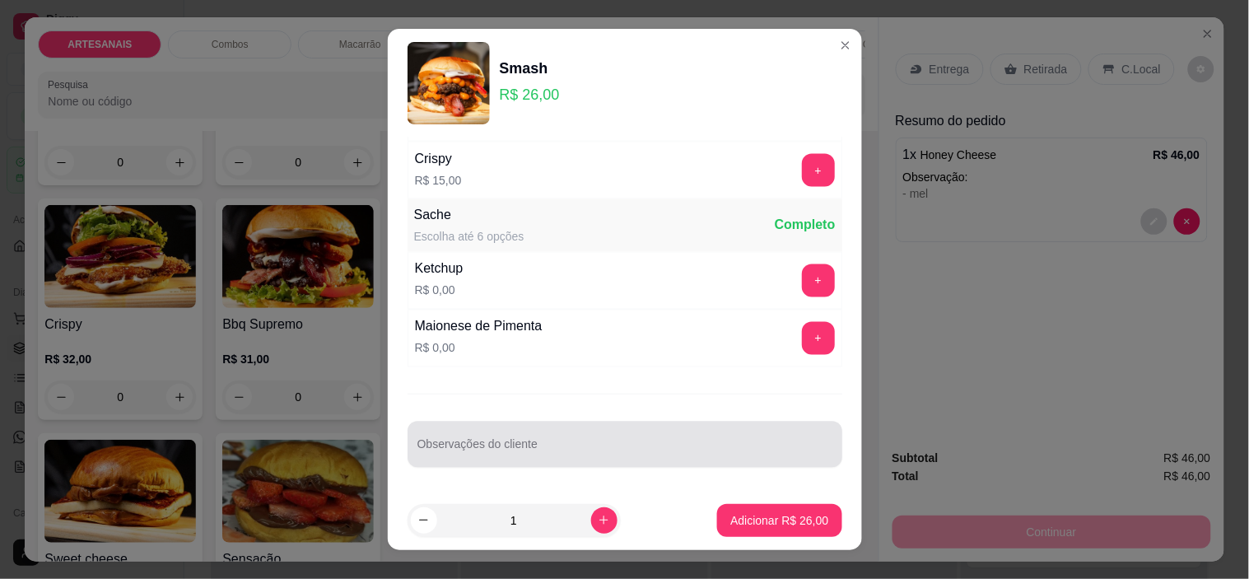
click at [623, 438] on div at bounding box center [624, 444] width 415 height 33
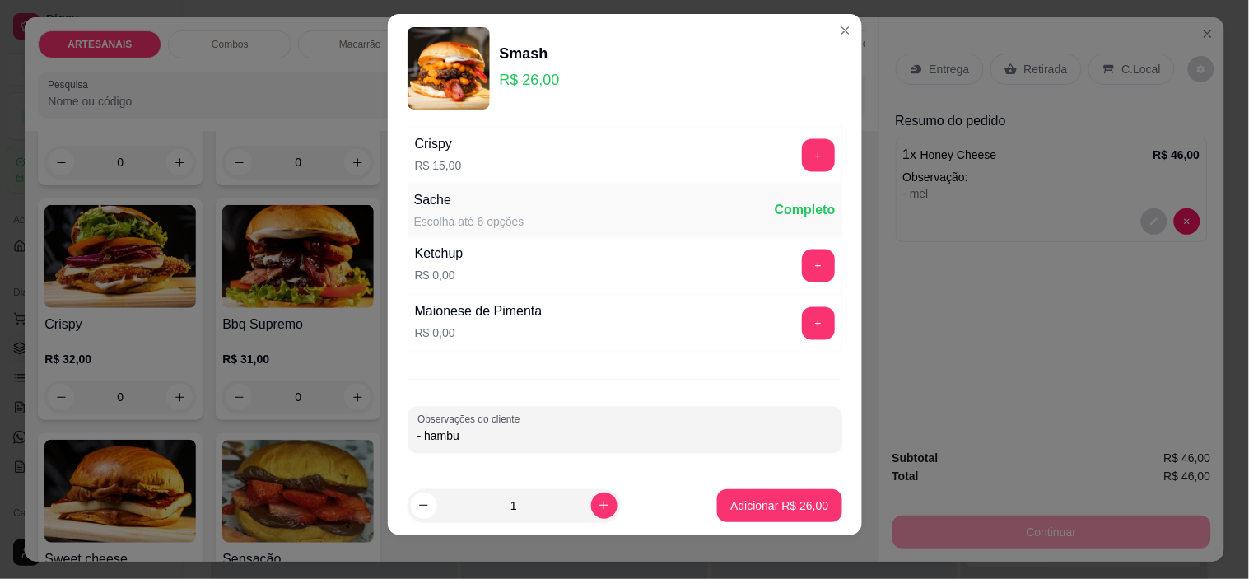
scroll to position [23, 0]
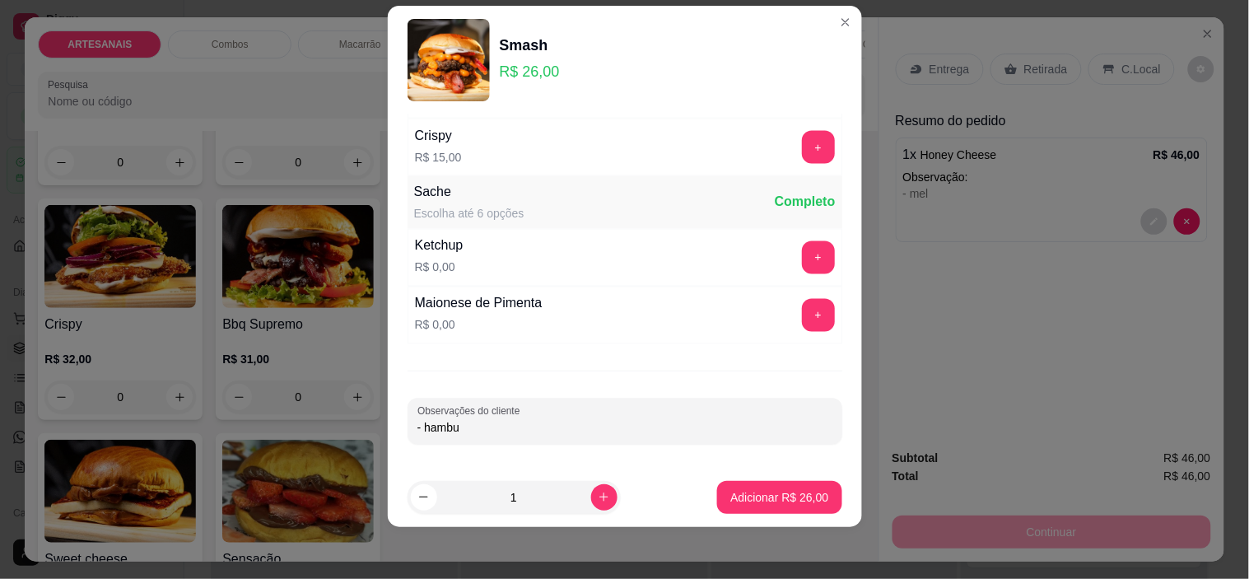
click at [595, 420] on input "- hambu" at bounding box center [624, 428] width 415 height 16
type input "- [GEOGRAPHIC_DATA] +costela"
click at [798, 504] on p "Adicionar R$ 26,00" at bounding box center [779, 497] width 95 height 16
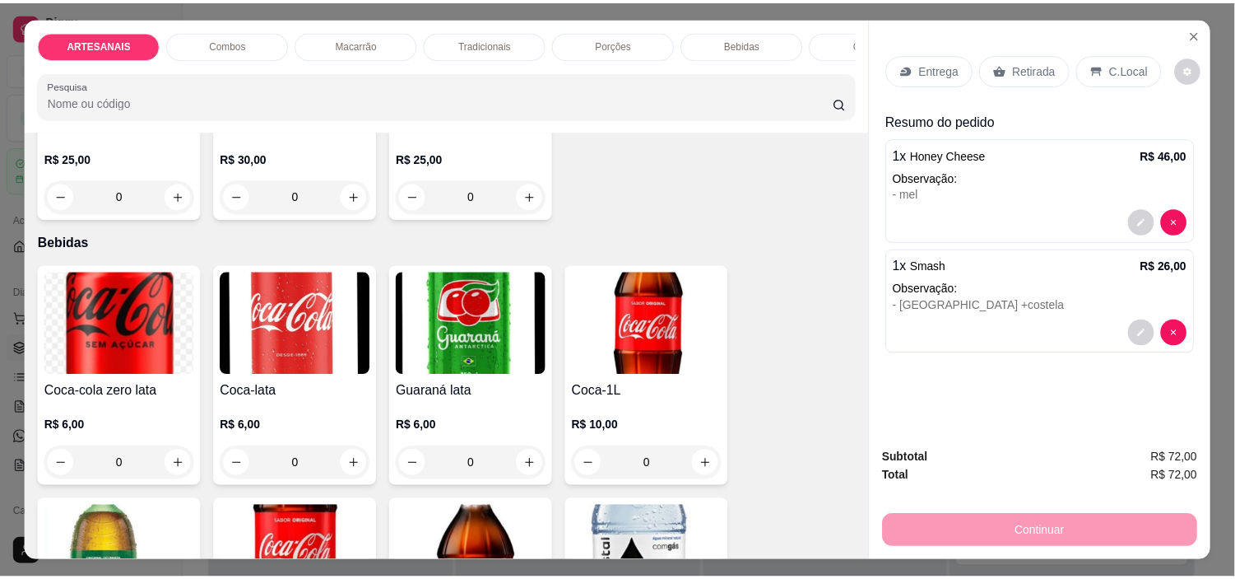
scroll to position [1829, 0]
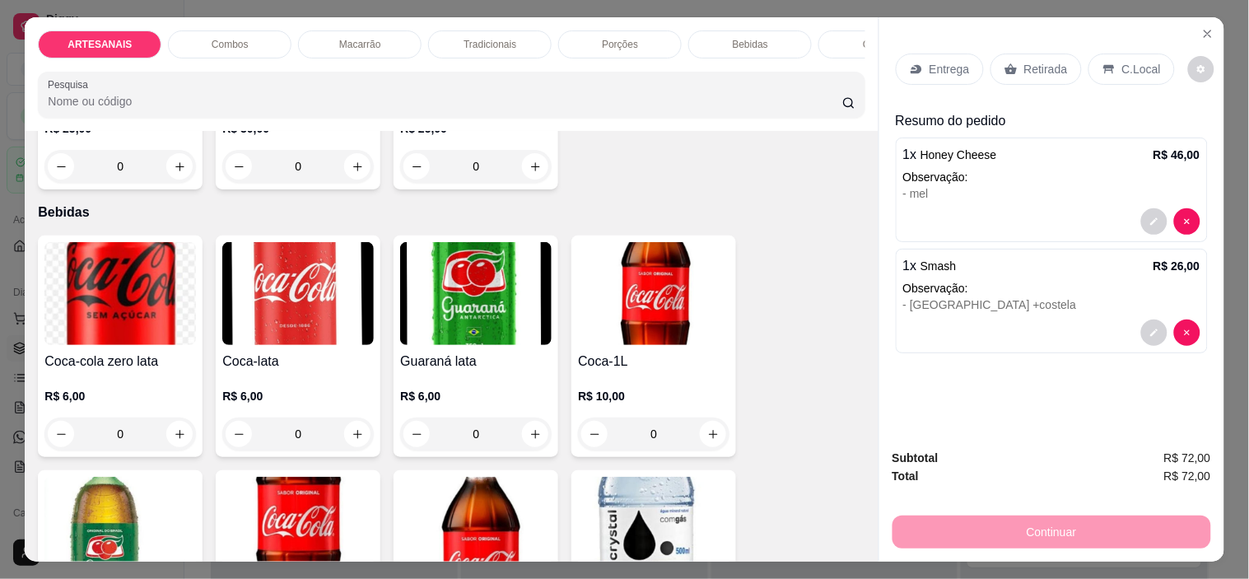
click at [698, 431] on div "0" at bounding box center [653, 433] width 151 height 33
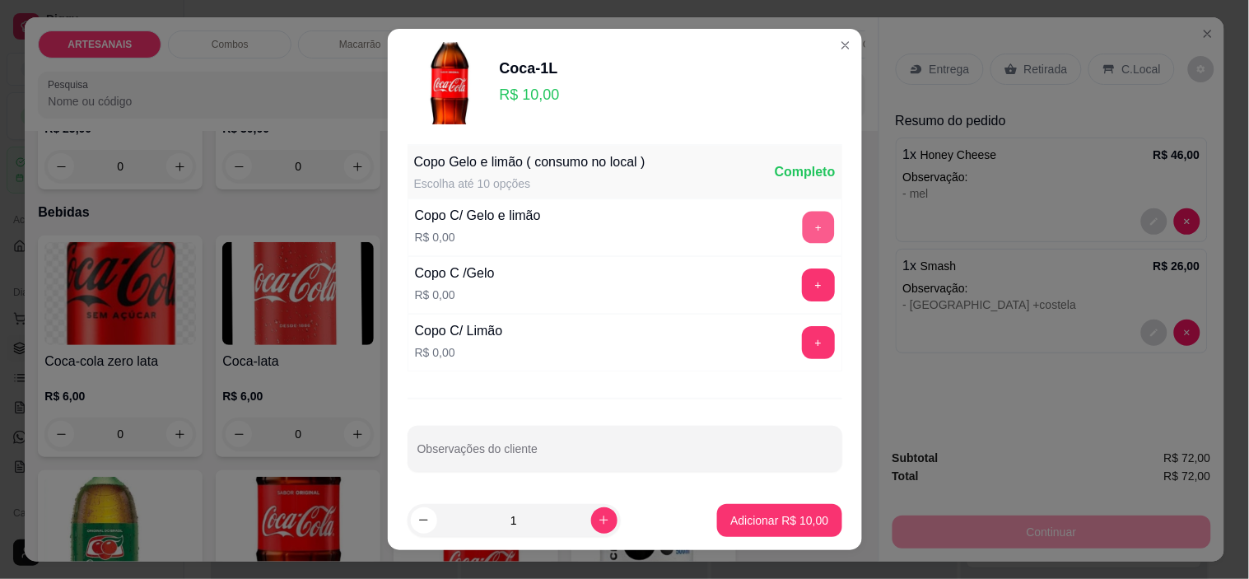
click at [802, 233] on button "+" at bounding box center [818, 228] width 32 height 32
click at [802, 234] on button "+" at bounding box center [818, 228] width 32 height 32
click at [755, 514] on p "Adicionar R$ 10,00" at bounding box center [779, 520] width 98 height 16
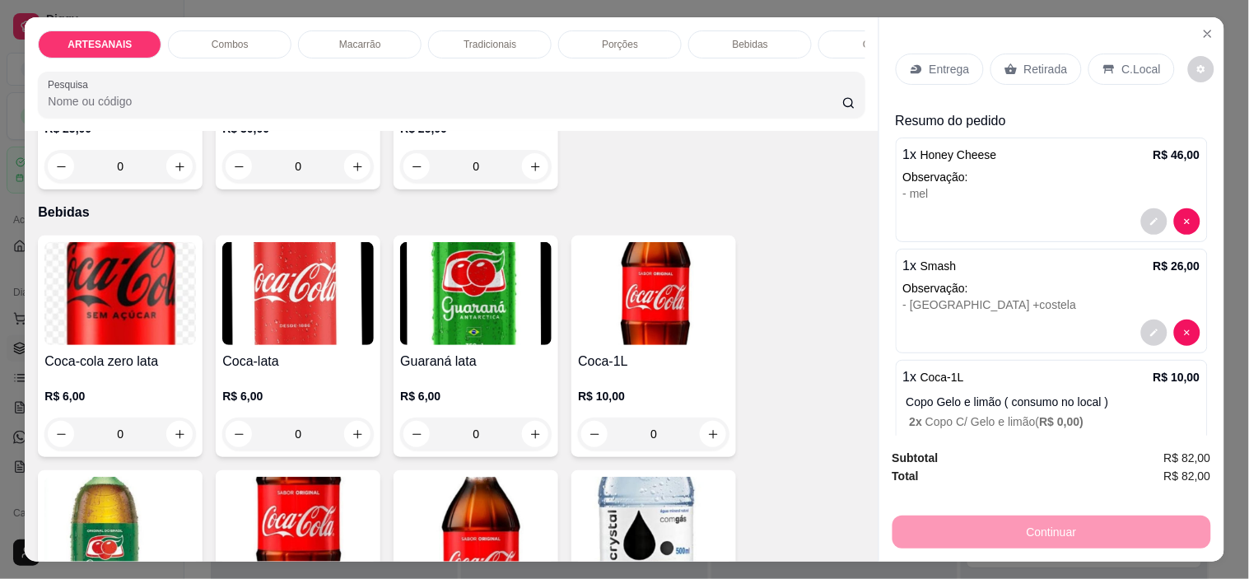
click at [1099, 54] on div "C.Local" at bounding box center [1131, 68] width 86 height 31
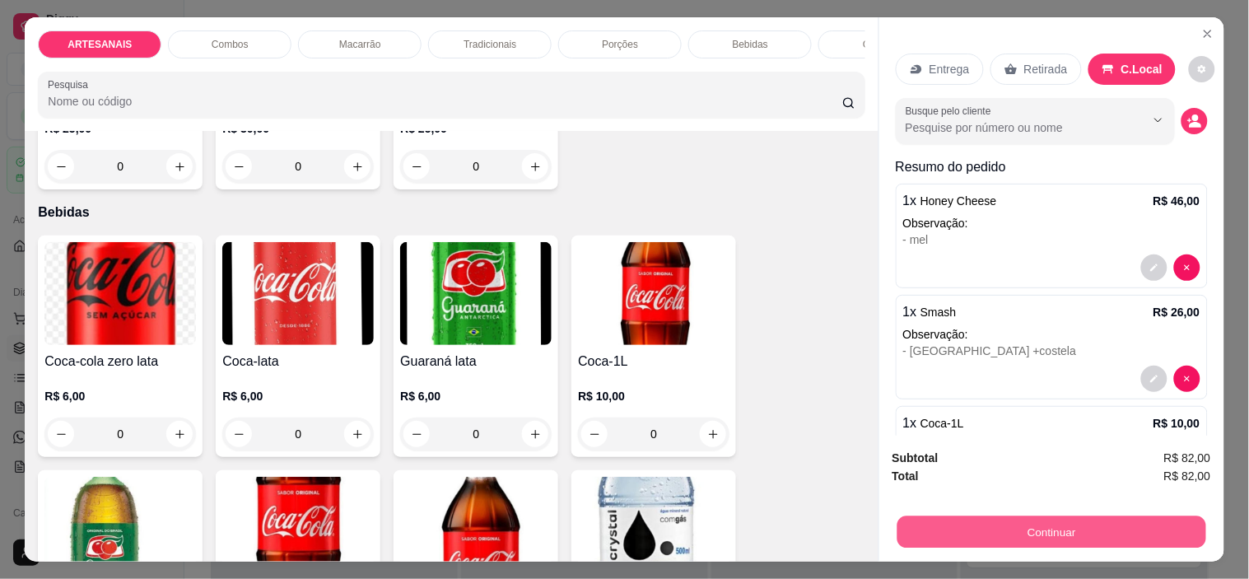
click at [1126, 519] on button "Continuar" at bounding box center [1050, 532] width 309 height 32
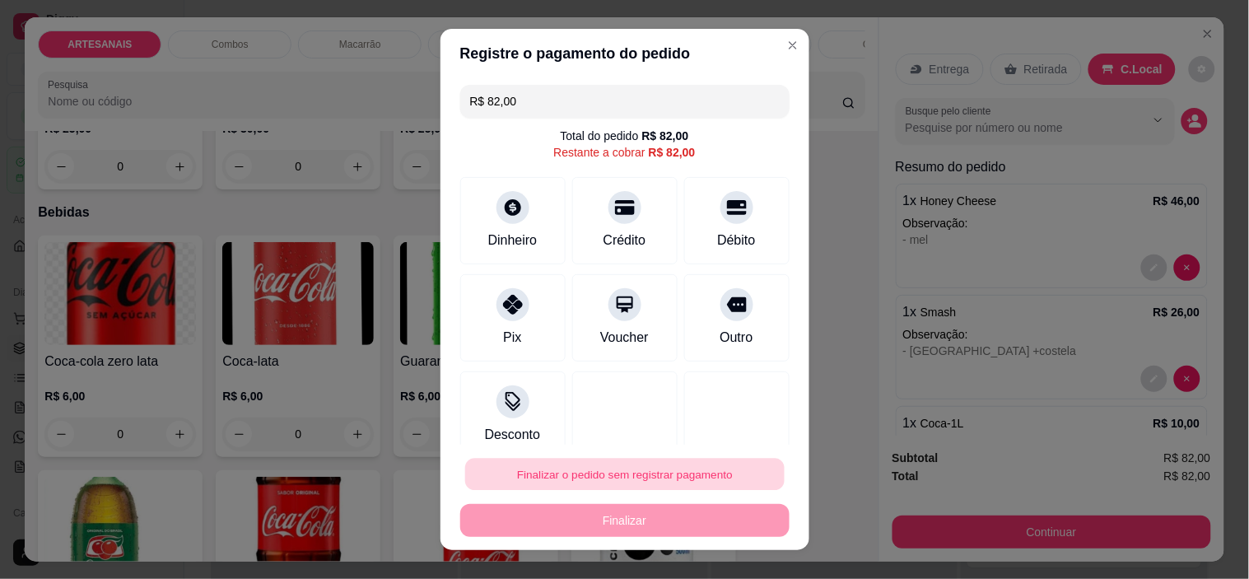
click at [694, 469] on button "Finalizar o pedido sem registrar pagamento" at bounding box center [624, 474] width 319 height 32
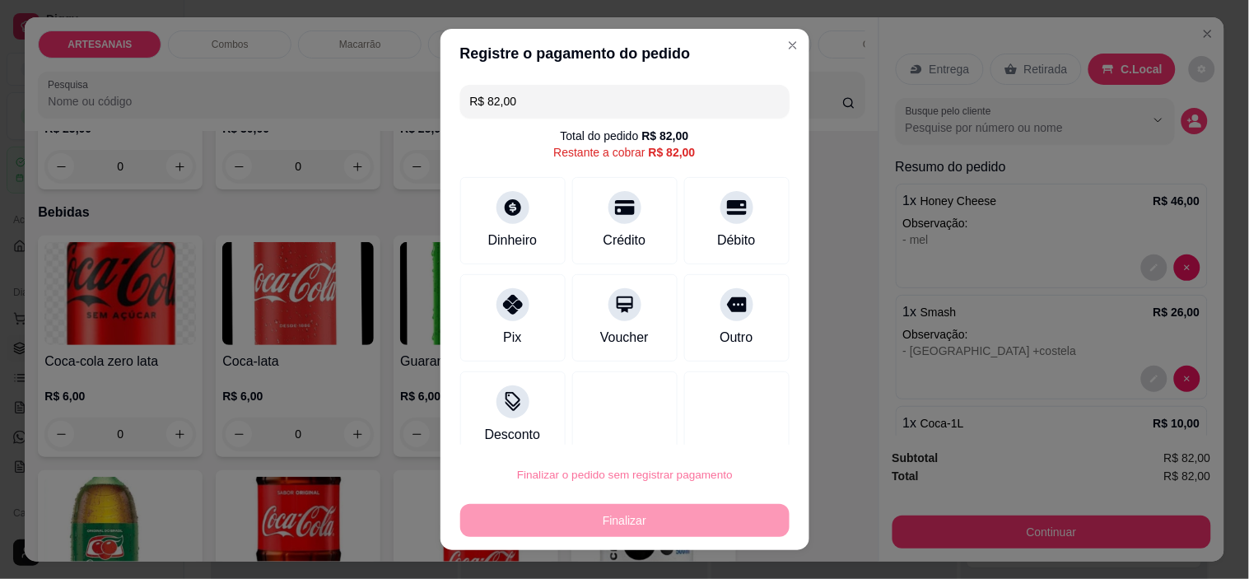
click at [705, 432] on button "Confirmar" at bounding box center [716, 428] width 61 height 26
type input "R$ 0,00"
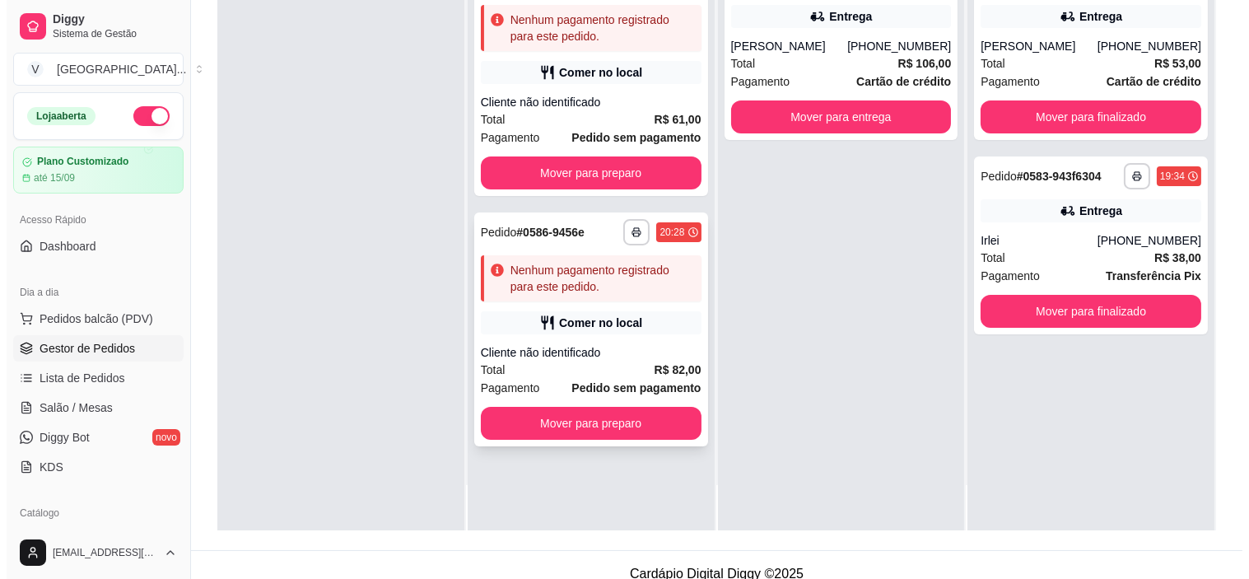
scroll to position [251, 0]
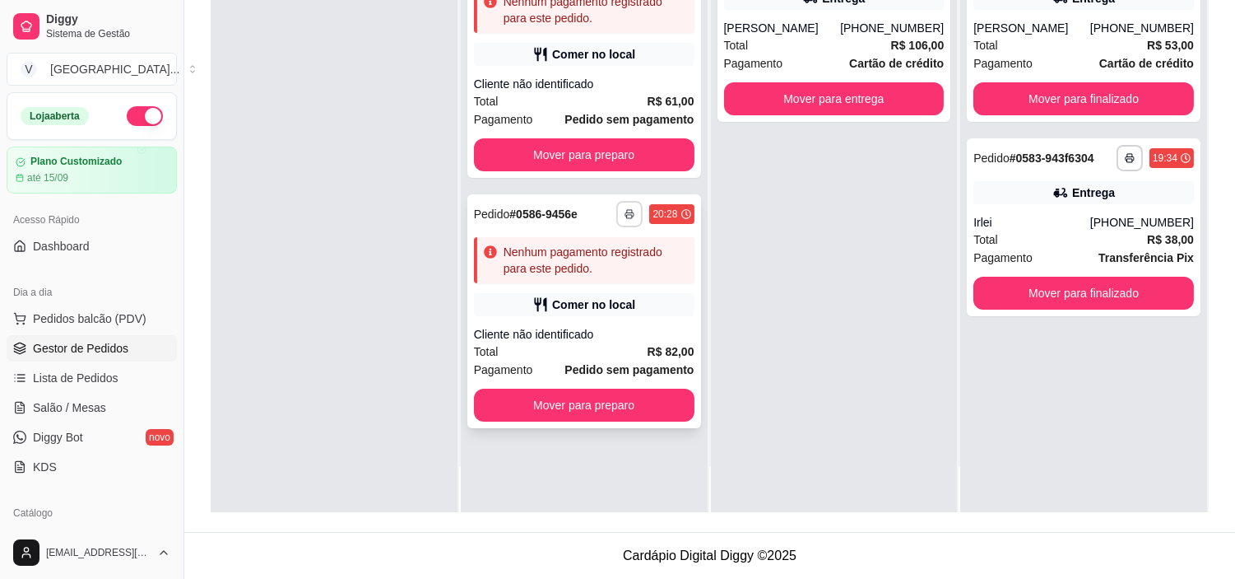
click at [627, 212] on icon "button" at bounding box center [630, 214] width 10 height 10
click at [612, 262] on button "IMPRESSORA" at bounding box center [580, 271] width 115 height 26
click at [638, 248] on div "Nenhum pagamento registrado para este pedido." at bounding box center [596, 260] width 184 height 33
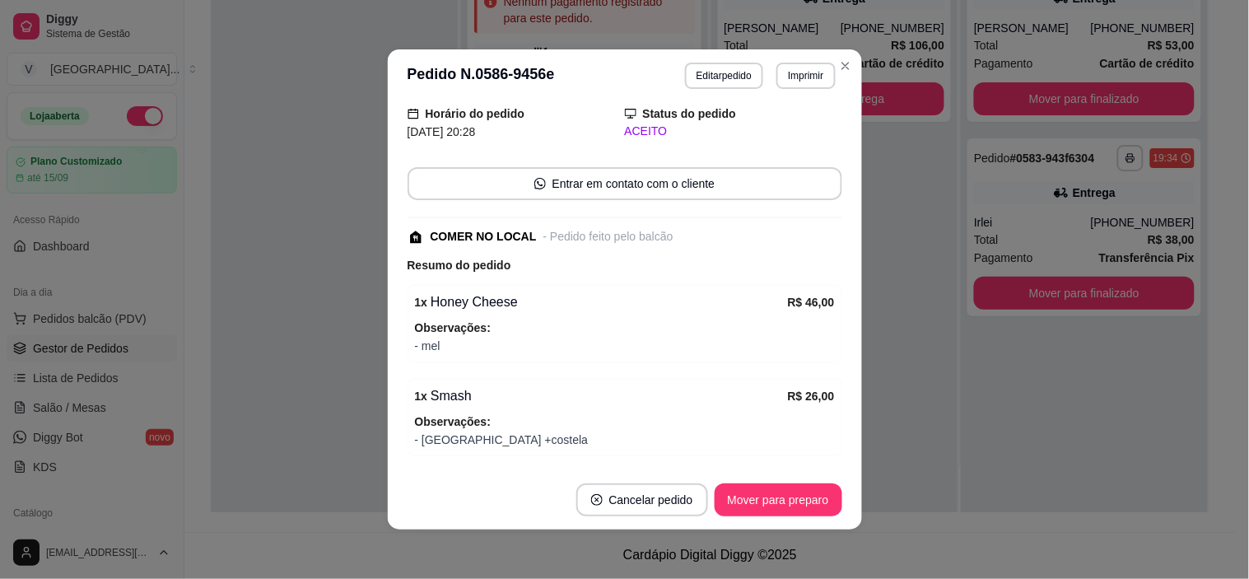
scroll to position [183, 0]
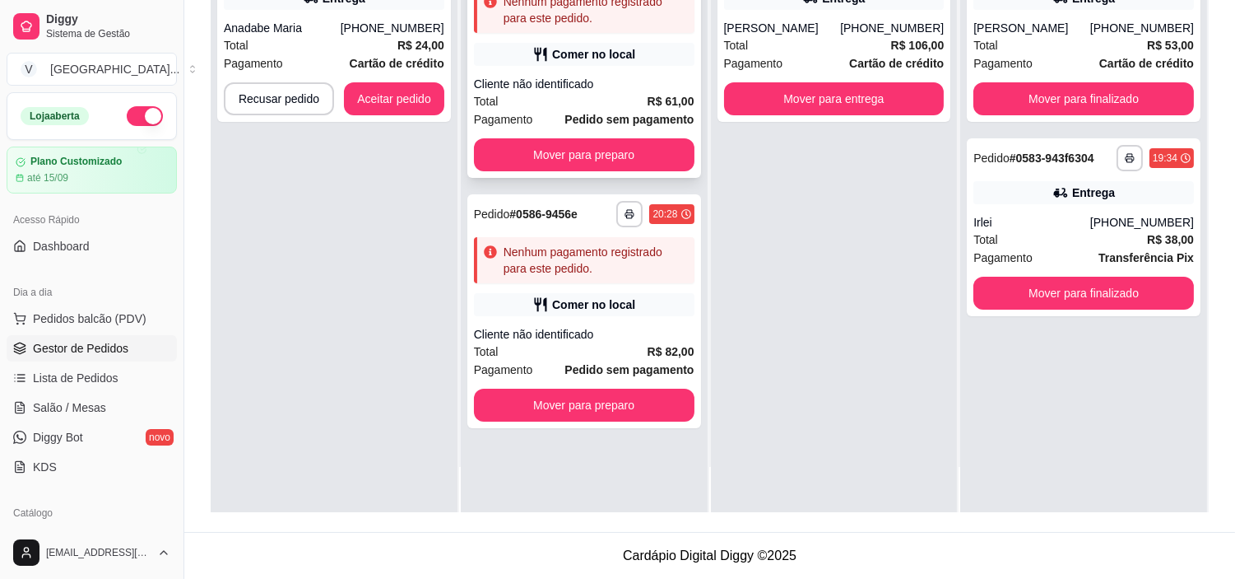
click at [602, 92] on div "Total R$ 61,00" at bounding box center [584, 101] width 221 height 18
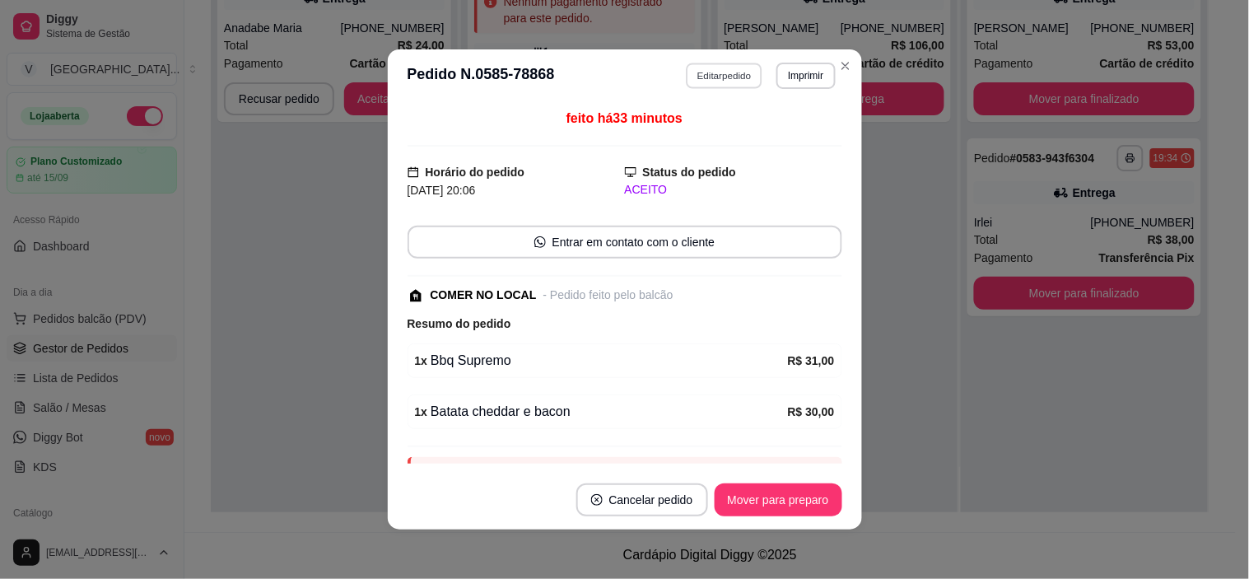
click at [722, 70] on button "Editar pedido" at bounding box center [724, 76] width 77 height 26
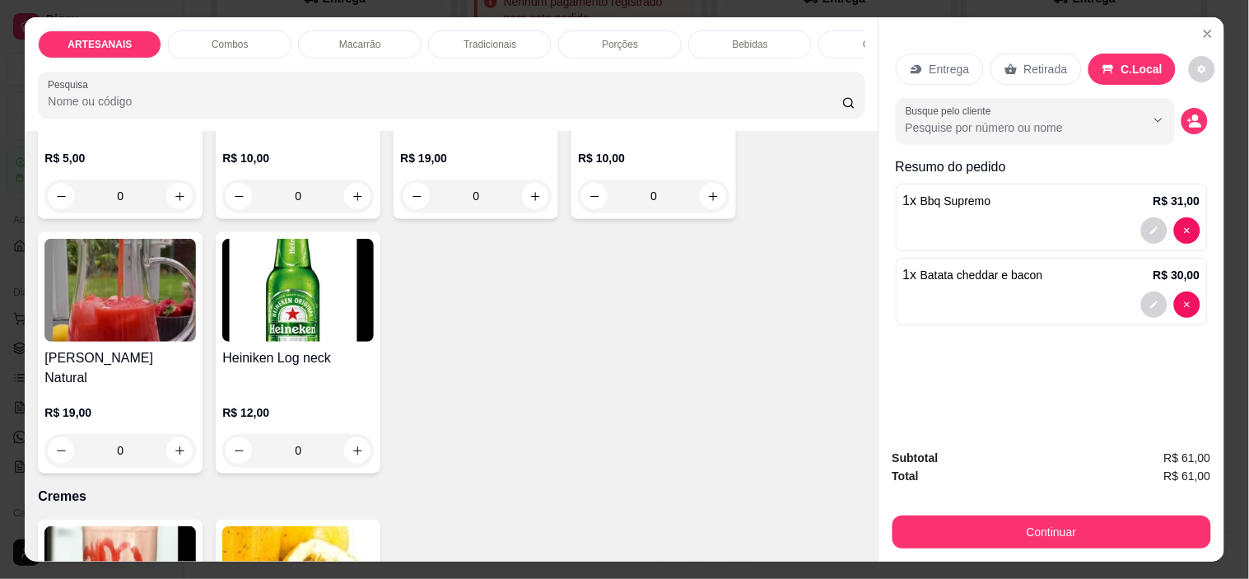
scroll to position [2560, 0]
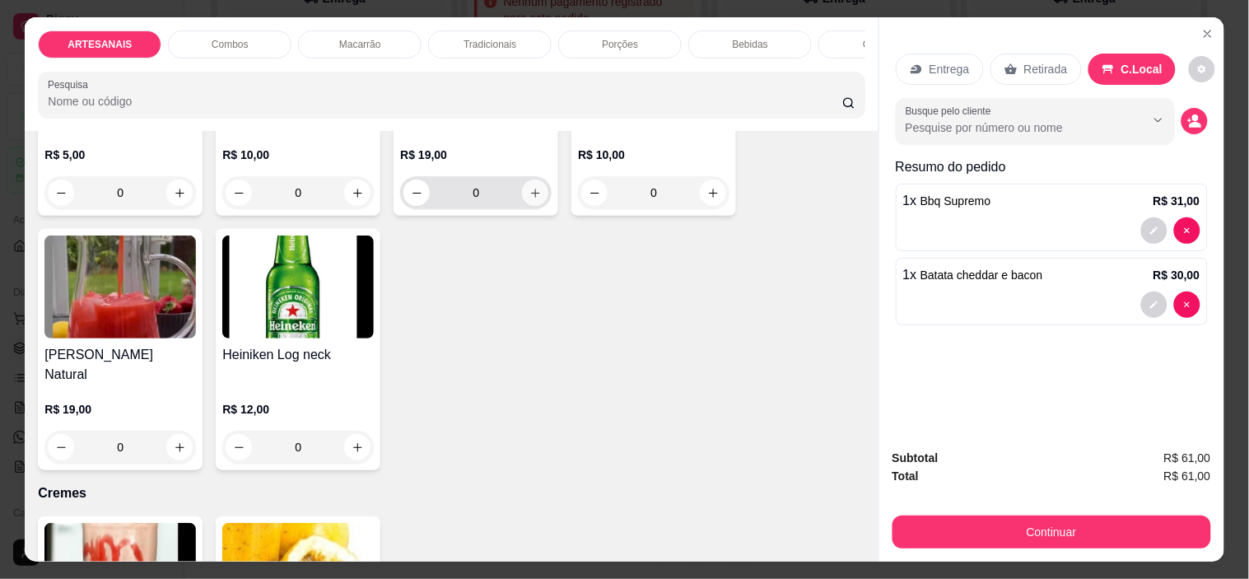
click at [533, 187] on icon "increase-product-quantity" at bounding box center [535, 193] width 12 height 12
type input "1"
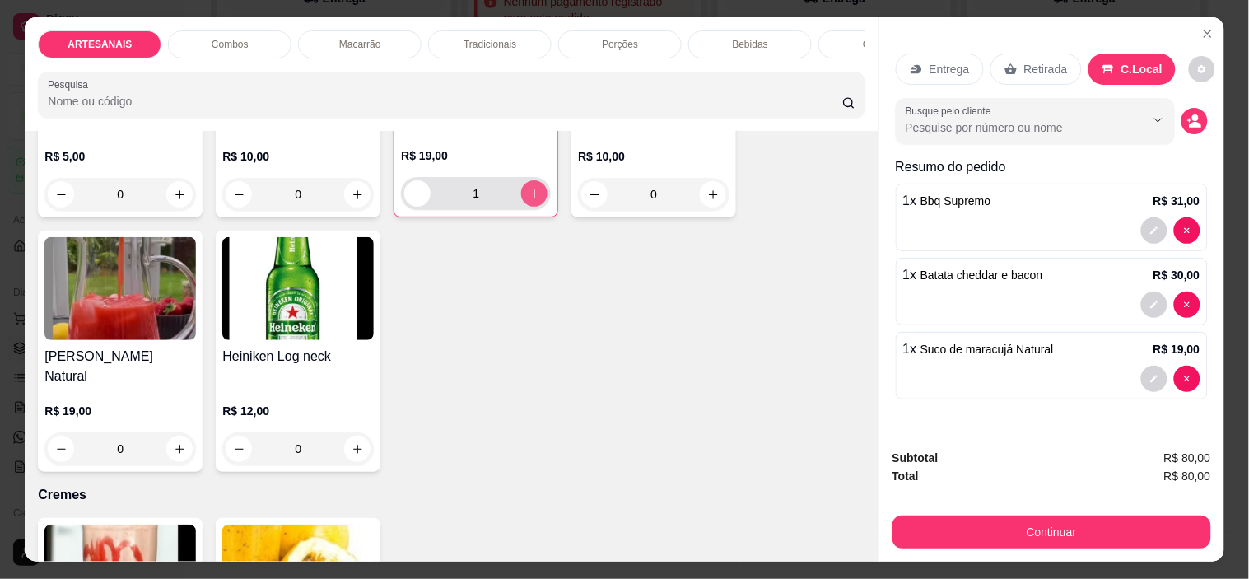
scroll to position [2562, 0]
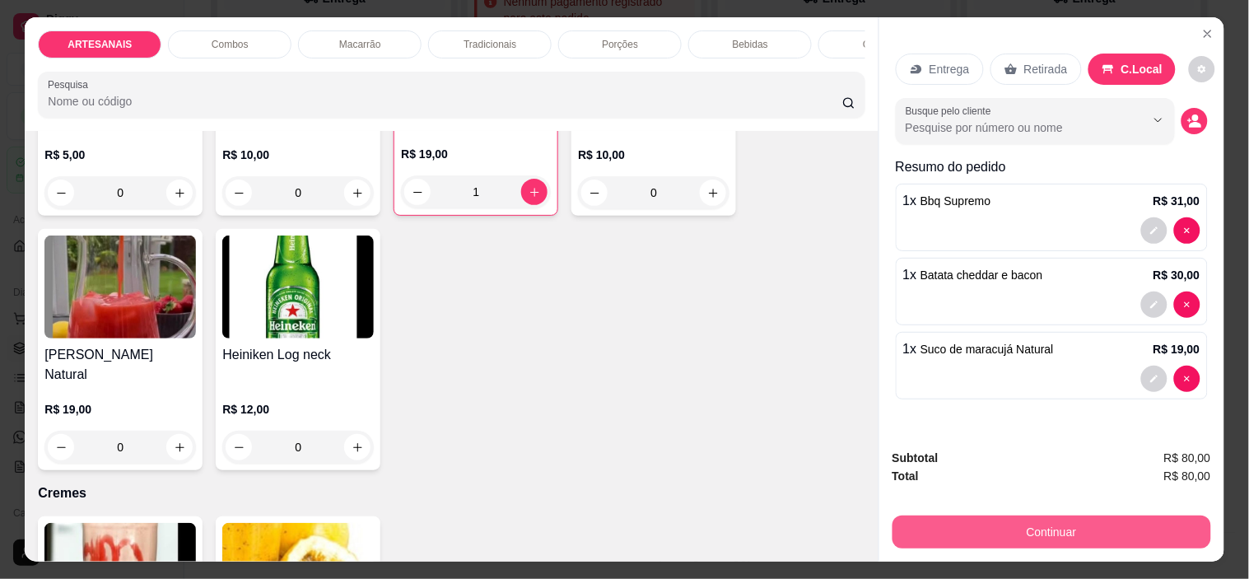
click at [1002, 535] on button "Continuar" at bounding box center [1051, 531] width 319 height 33
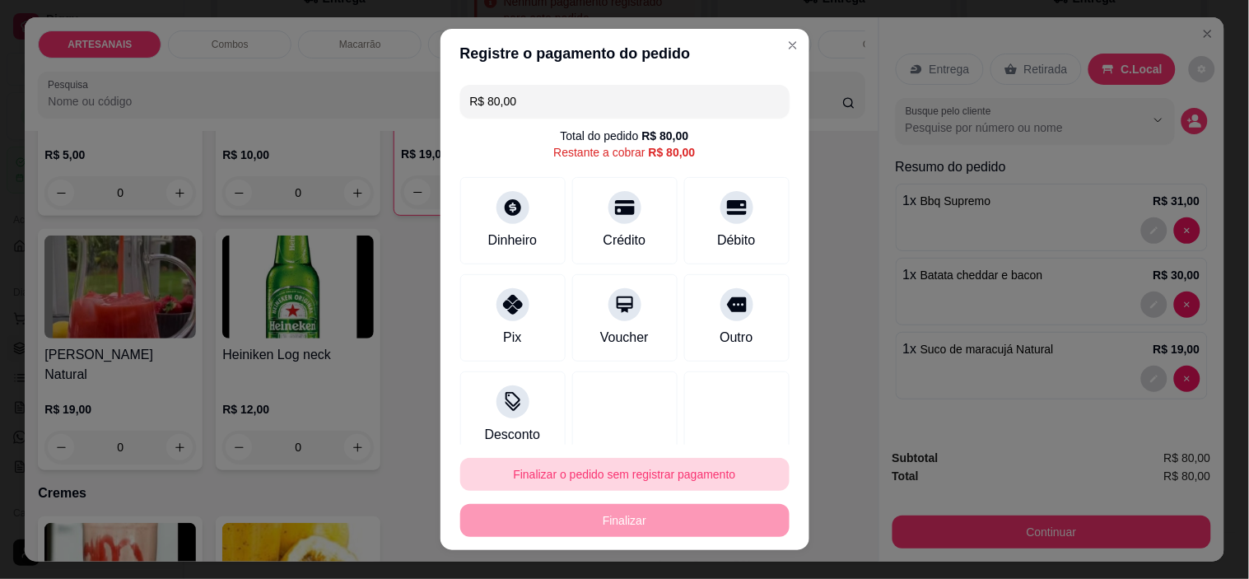
click at [718, 472] on button "Finalizar o pedido sem registrar pagamento" at bounding box center [624, 474] width 329 height 33
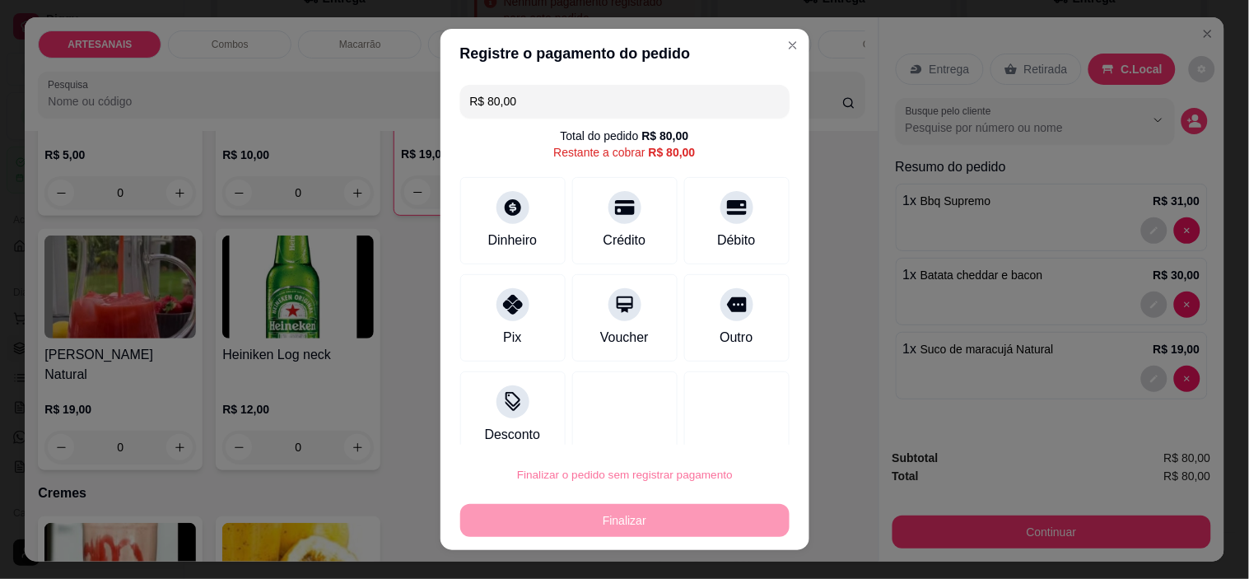
click at [727, 426] on button "Confirmar" at bounding box center [717, 429] width 61 height 26
type input "0"
type input "R$ 0,00"
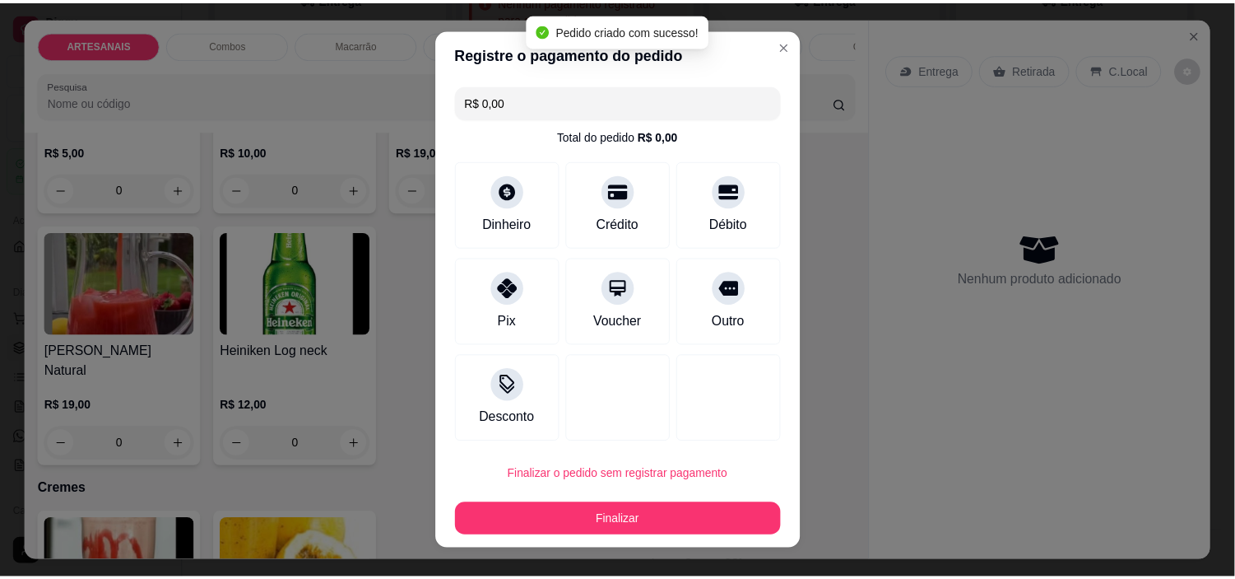
scroll to position [2558, 0]
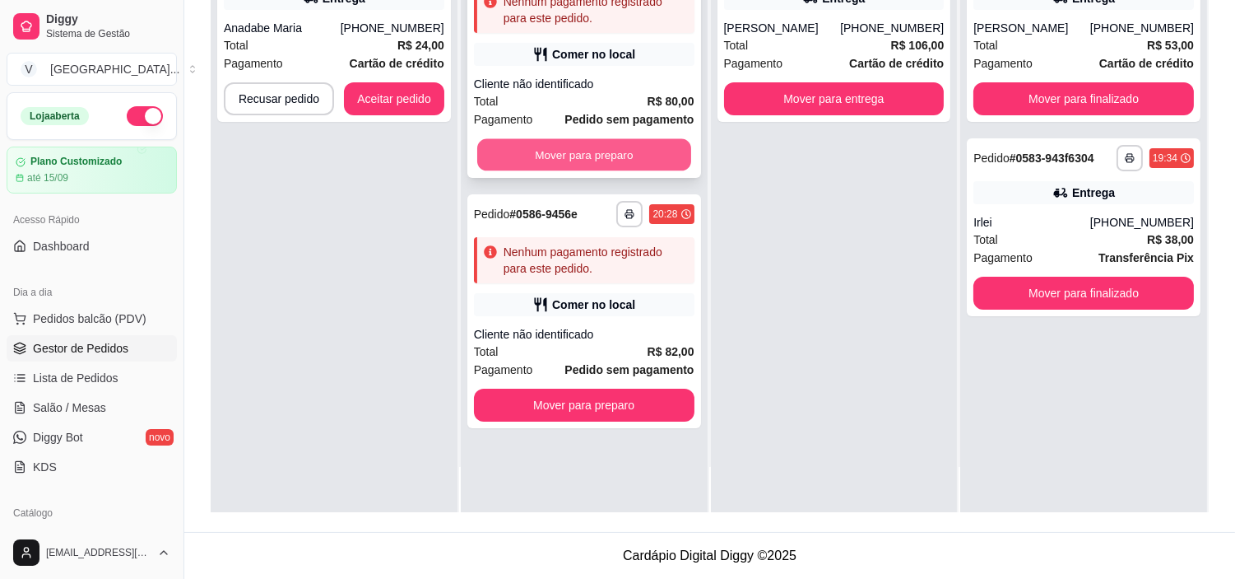
click at [617, 140] on button "Mover para preparo" at bounding box center [584, 155] width 214 height 32
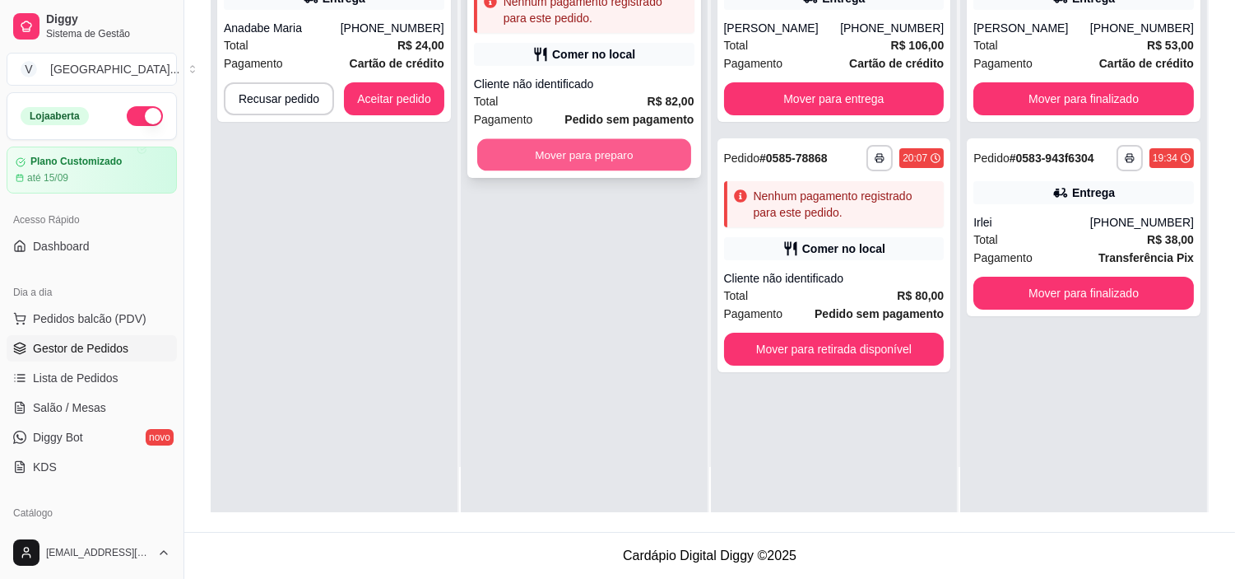
click at [645, 146] on button "Mover para preparo" at bounding box center [584, 155] width 214 height 32
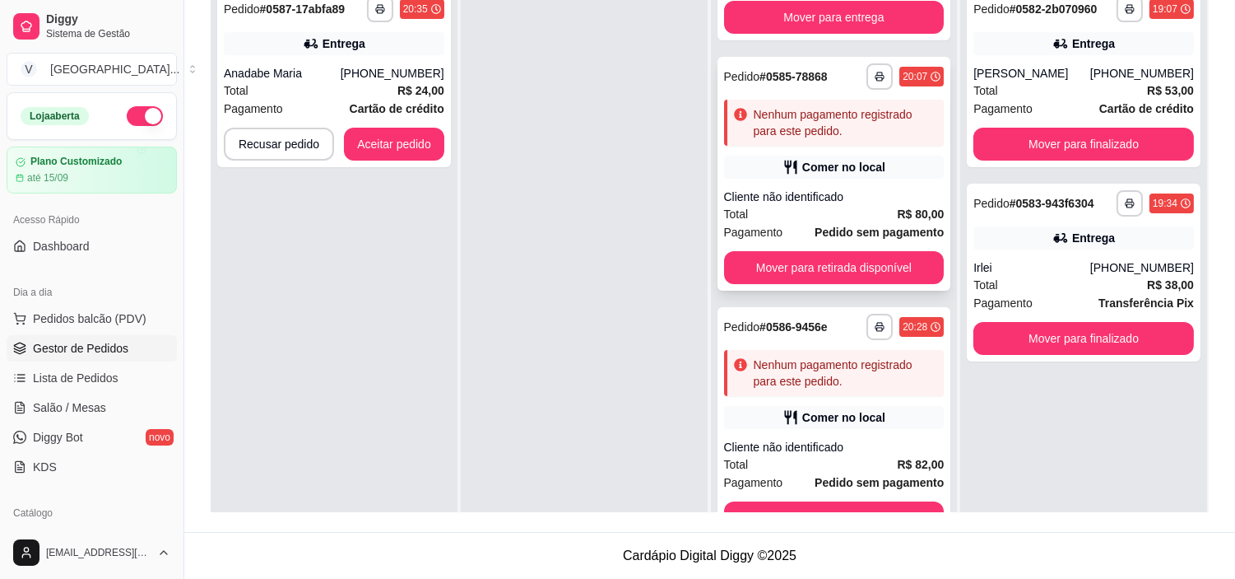
scroll to position [132, 0]
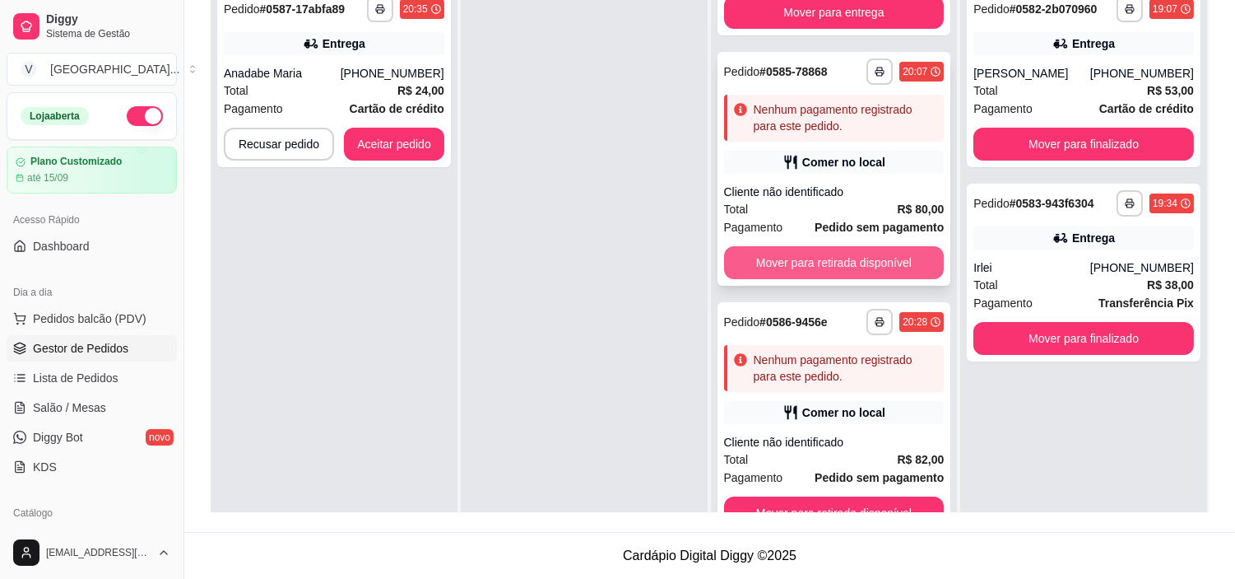
click at [802, 258] on button "Mover para retirada disponível" at bounding box center [834, 262] width 221 height 33
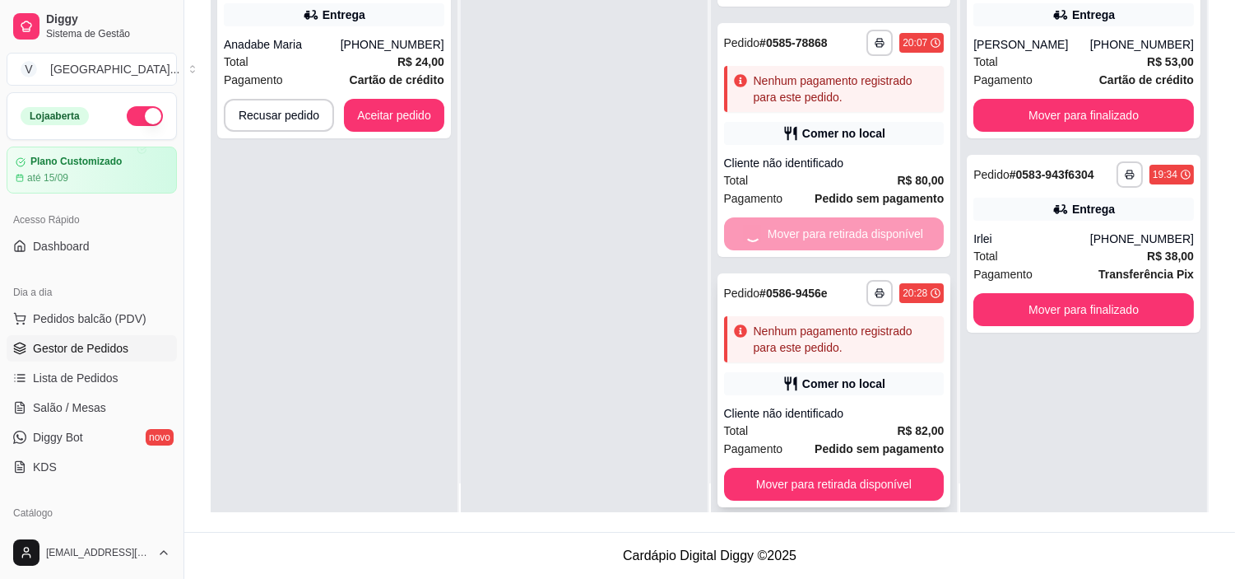
scroll to position [45, 0]
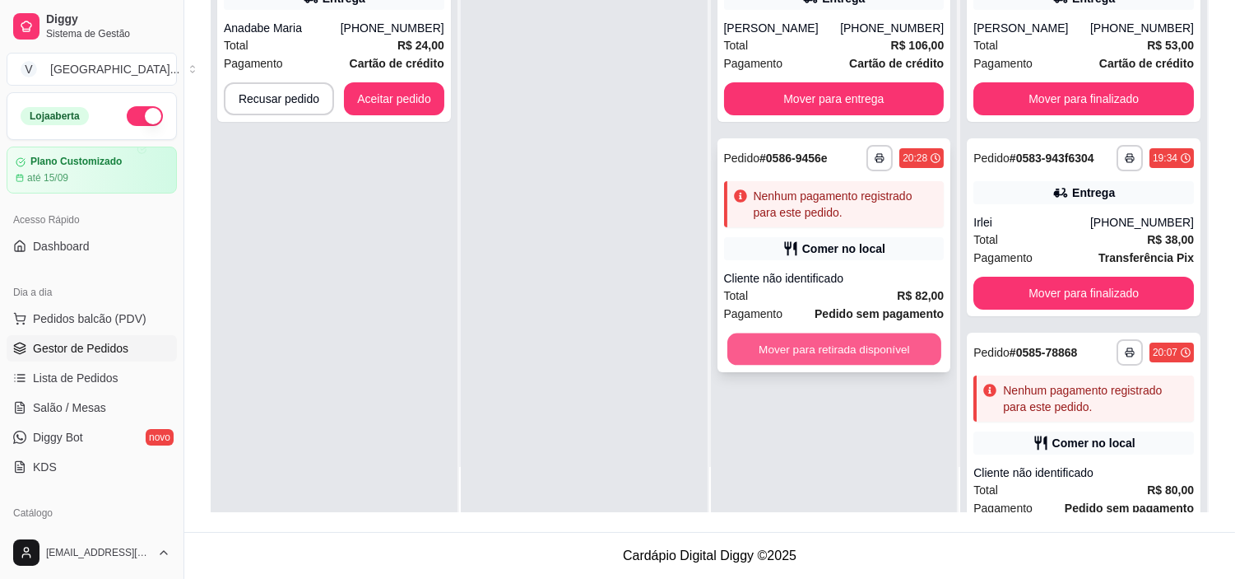
click at [837, 334] on button "Mover para retirada disponível" at bounding box center [835, 349] width 214 height 32
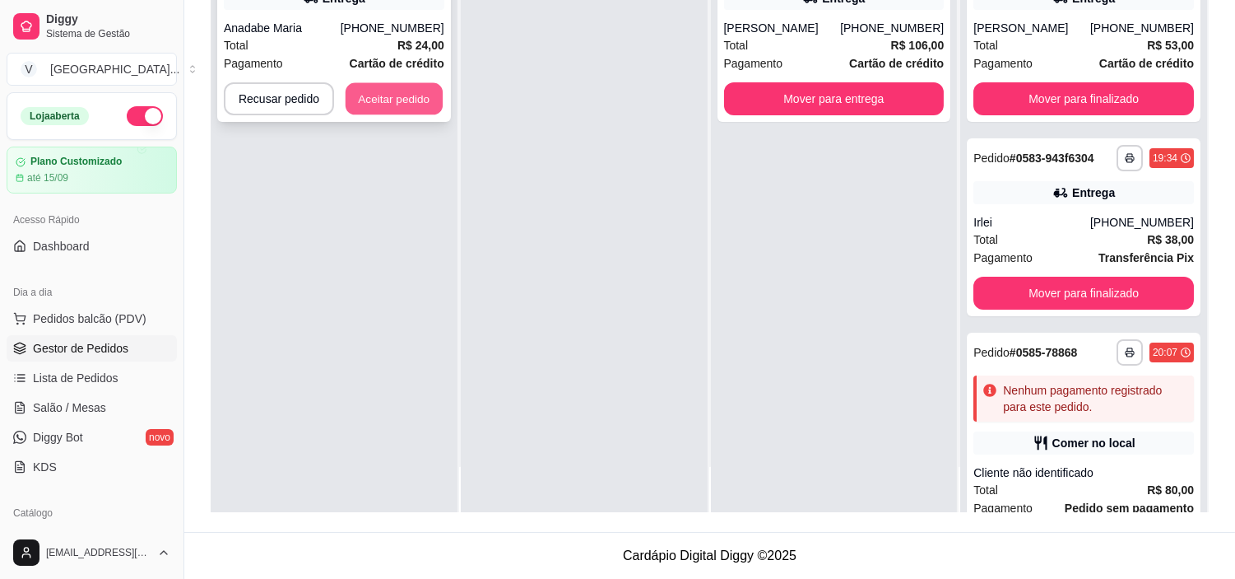
click at [409, 89] on button "Aceitar pedido" at bounding box center [394, 99] width 97 height 32
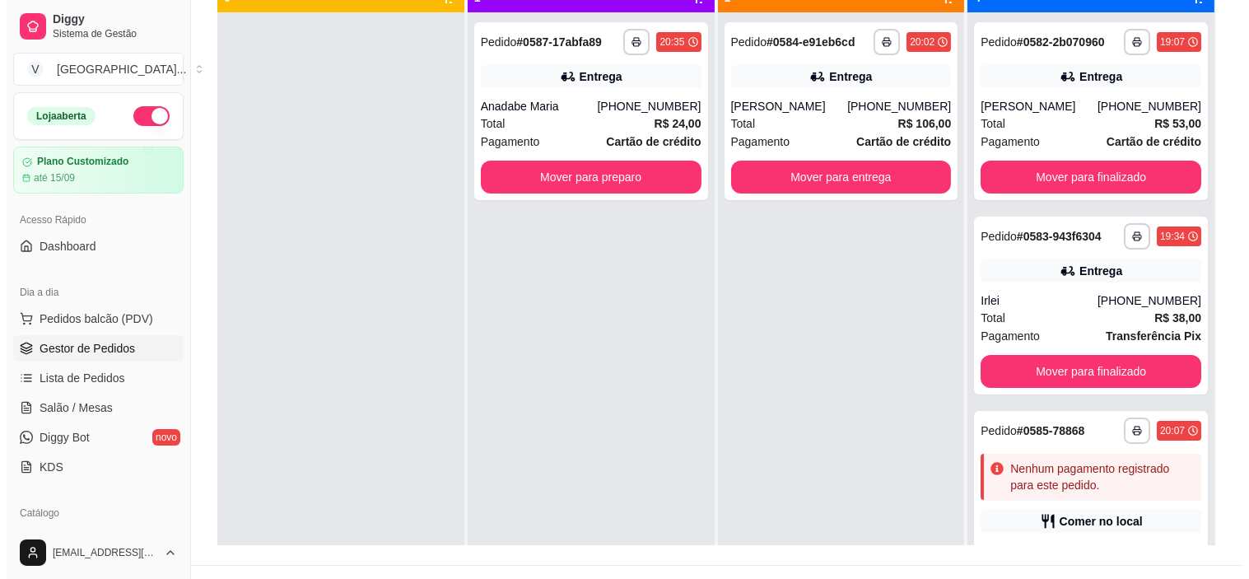
scroll to position [160, 0]
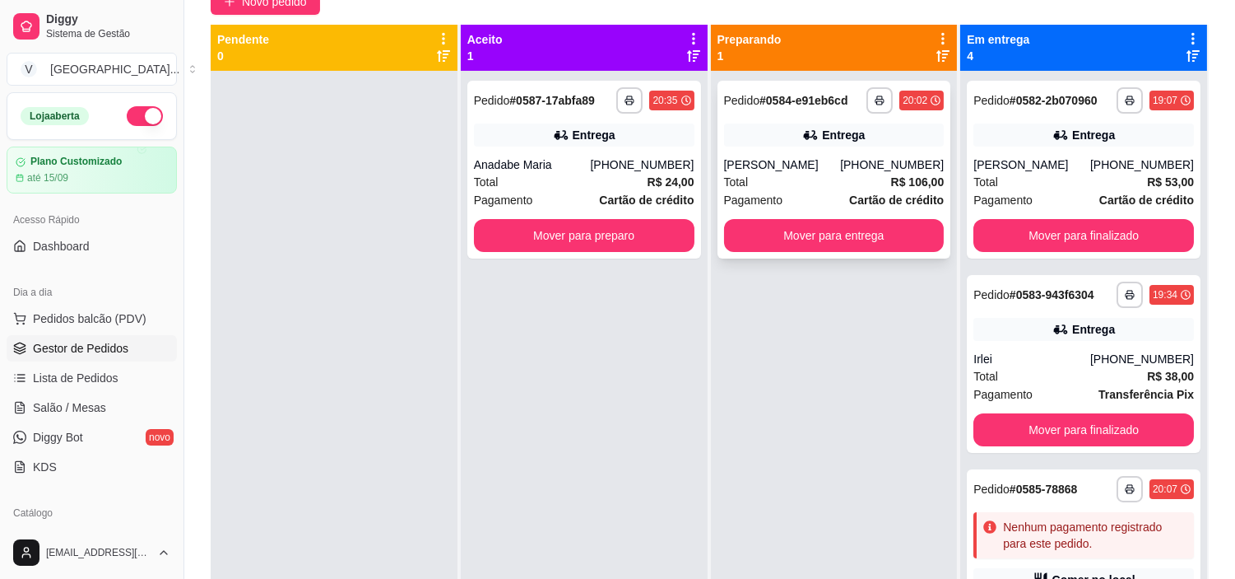
click at [843, 153] on div "**********" at bounding box center [835, 170] width 234 height 178
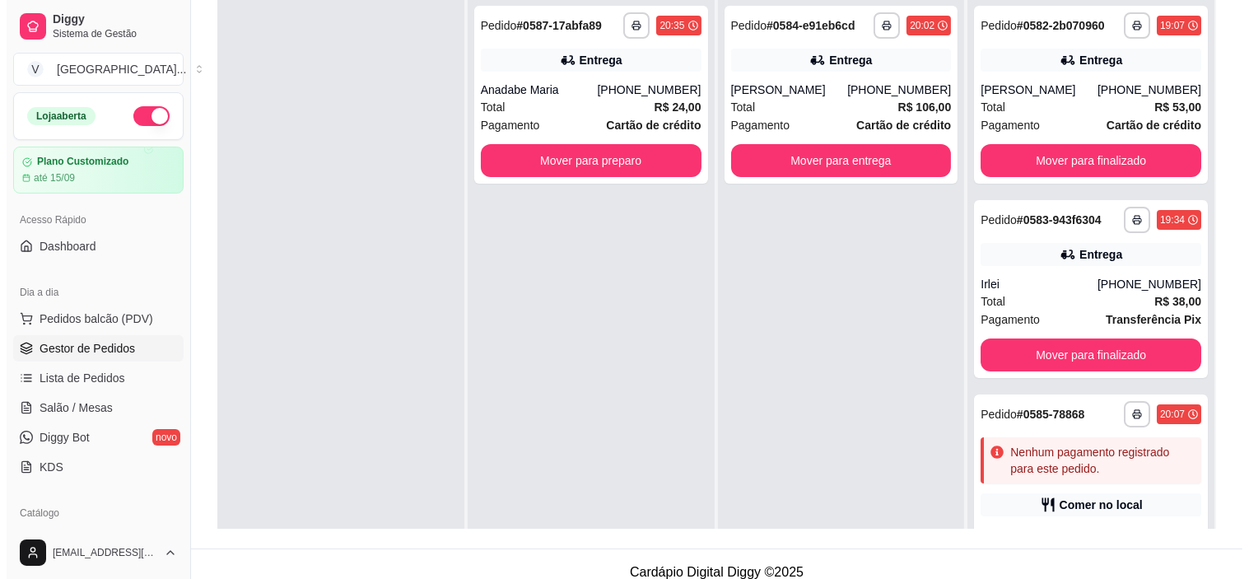
scroll to position [216, 0]
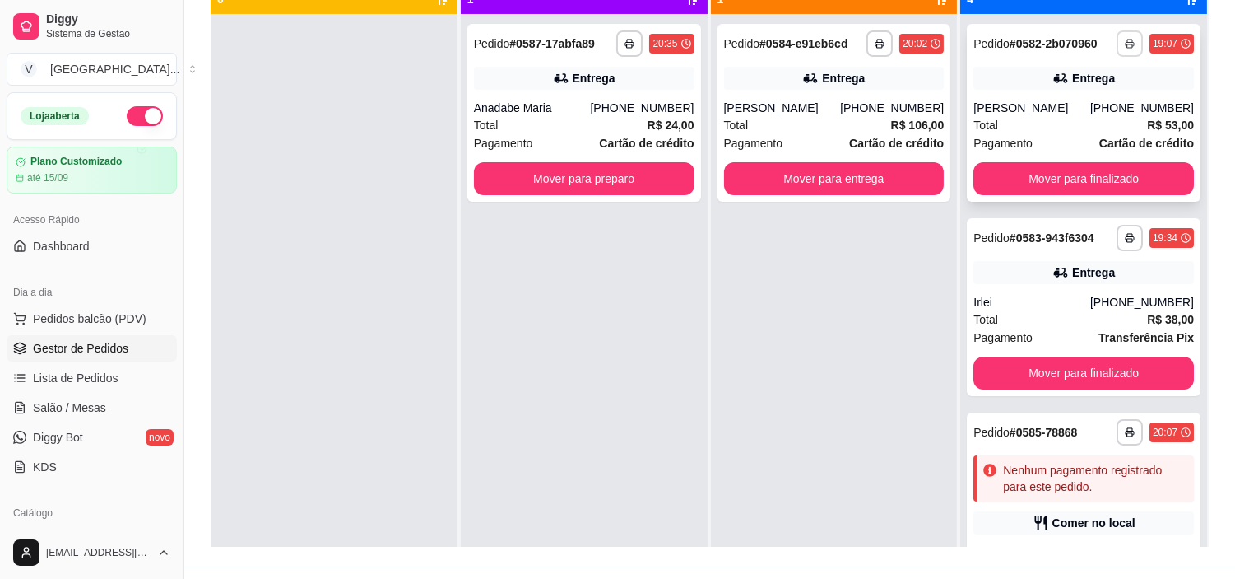
click at [1083, 96] on div "**********" at bounding box center [1084, 113] width 234 height 178
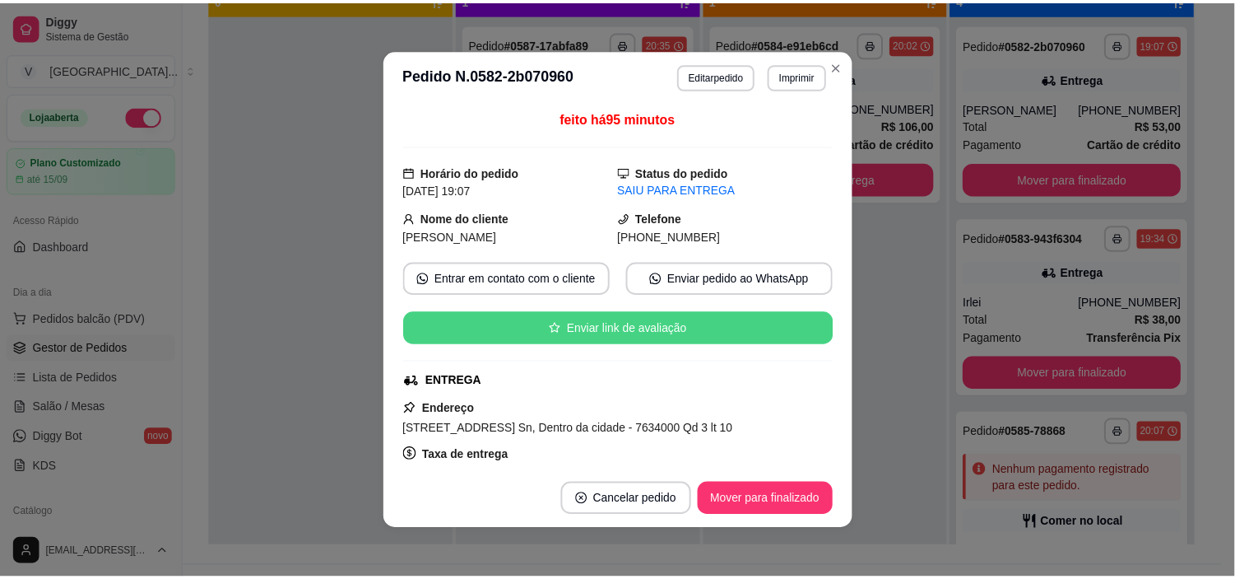
scroll to position [286, 0]
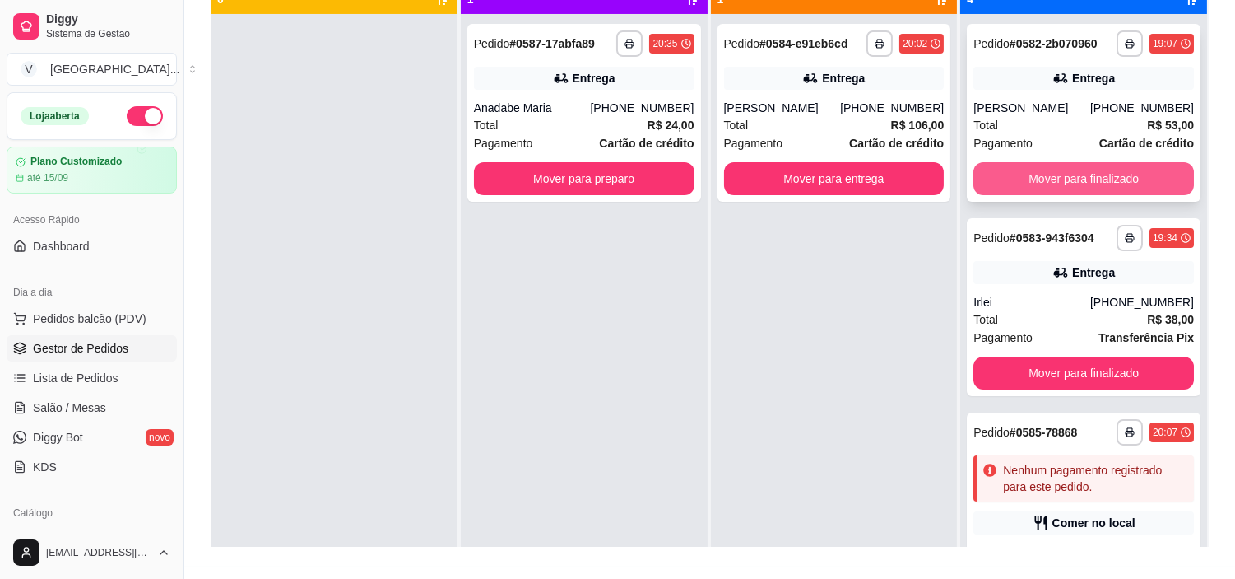
click at [1079, 183] on button "Mover para finalizado" at bounding box center [1084, 178] width 221 height 33
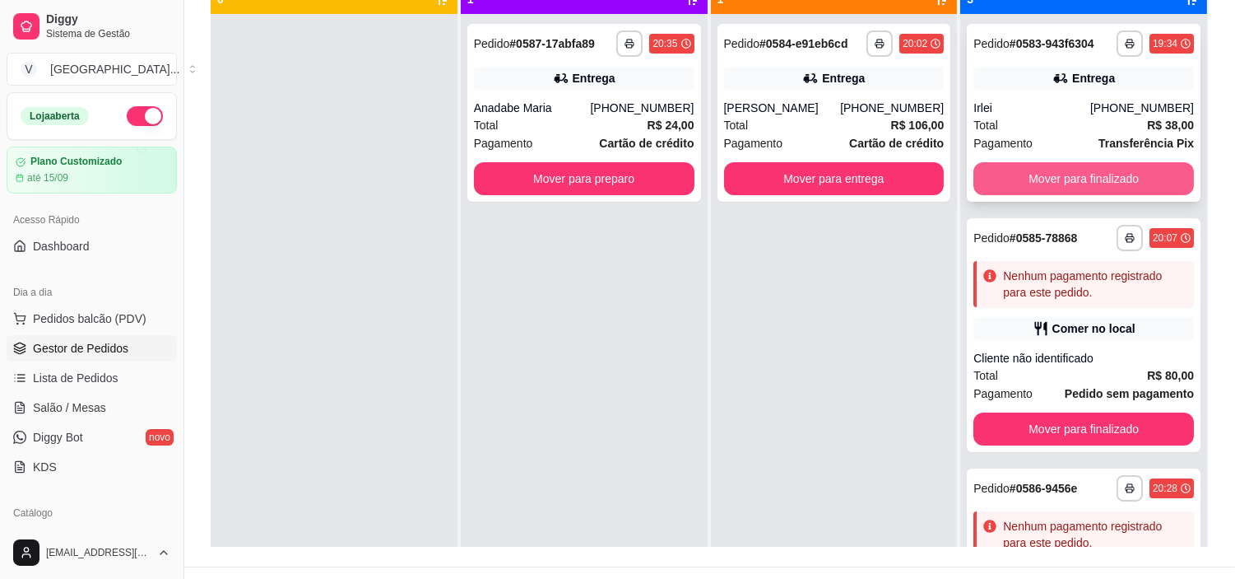
click at [1078, 162] on button "Mover para finalizado" at bounding box center [1084, 178] width 221 height 33
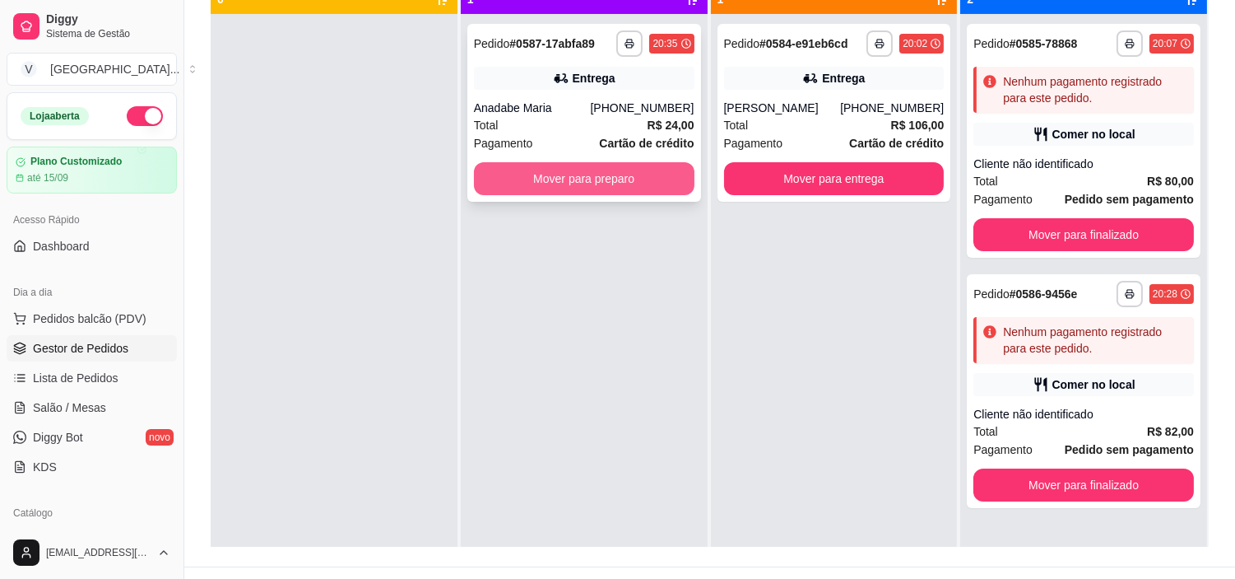
click at [621, 190] on button "Mover para preparo" at bounding box center [584, 178] width 221 height 33
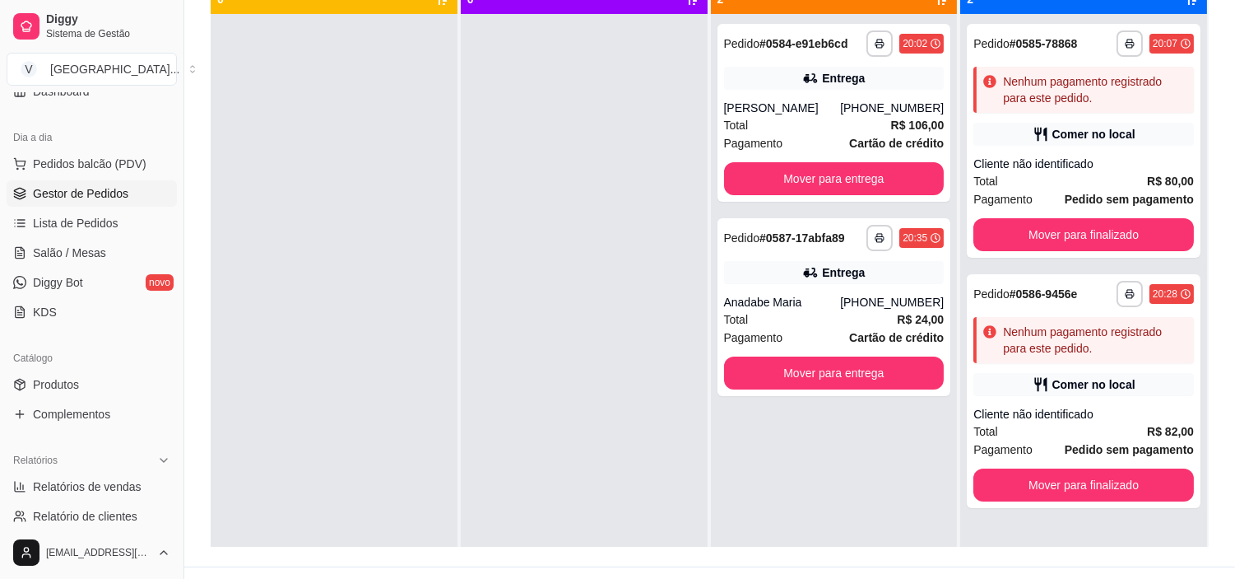
scroll to position [183, 0]
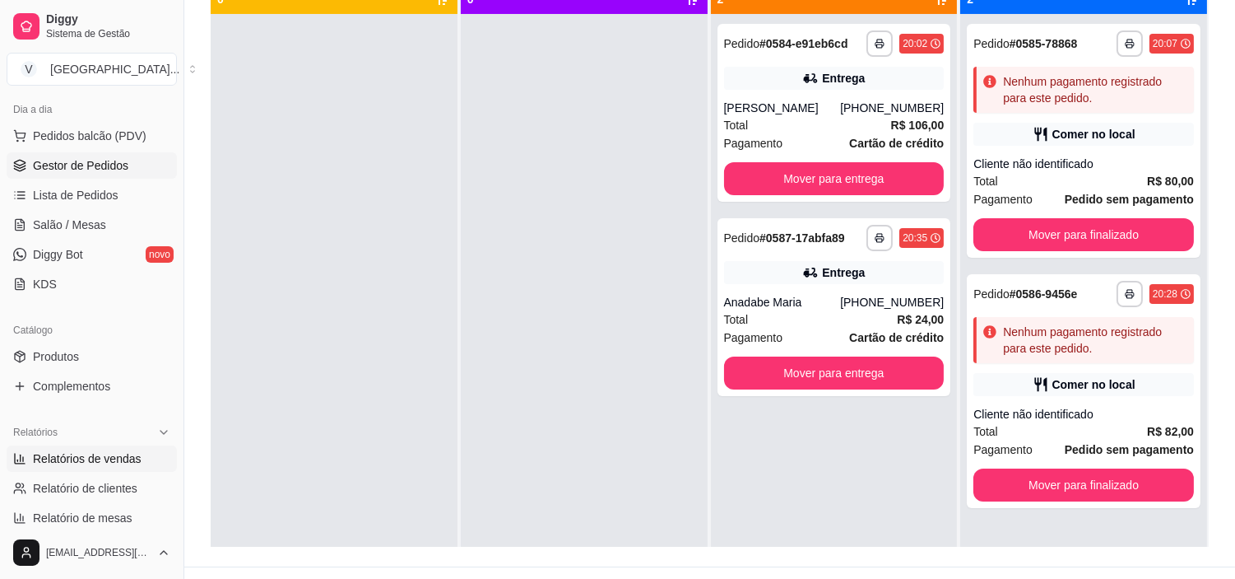
click at [87, 450] on span "Relatórios de vendas" at bounding box center [87, 458] width 109 height 16
select select "ALL"
select select "0"
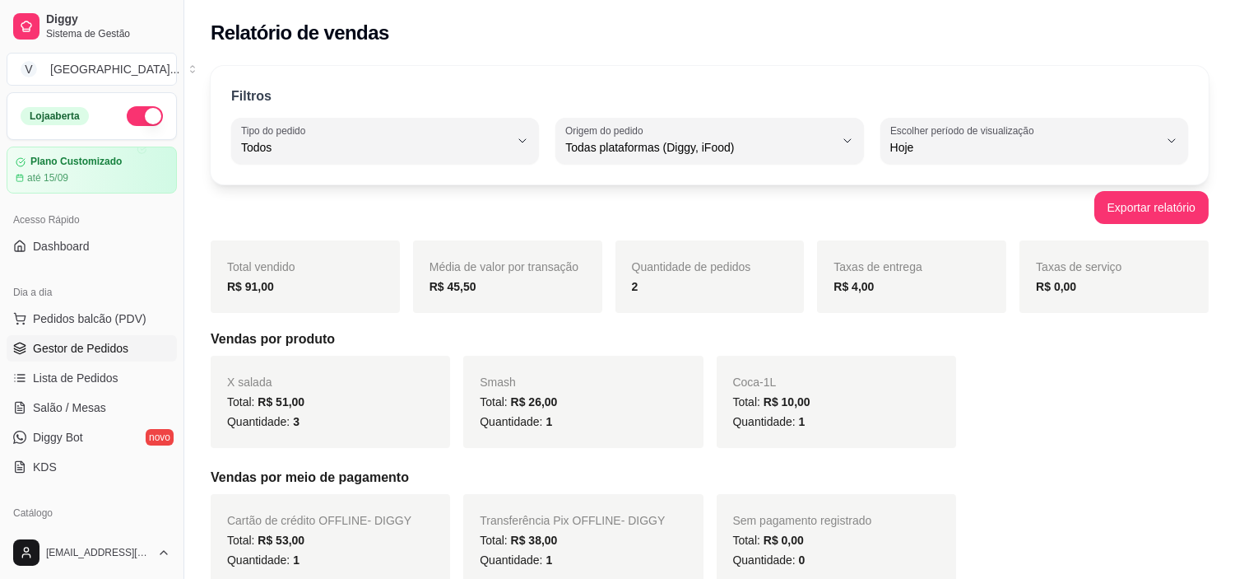
click at [104, 347] on span "Gestor de Pedidos" at bounding box center [80, 348] width 95 height 16
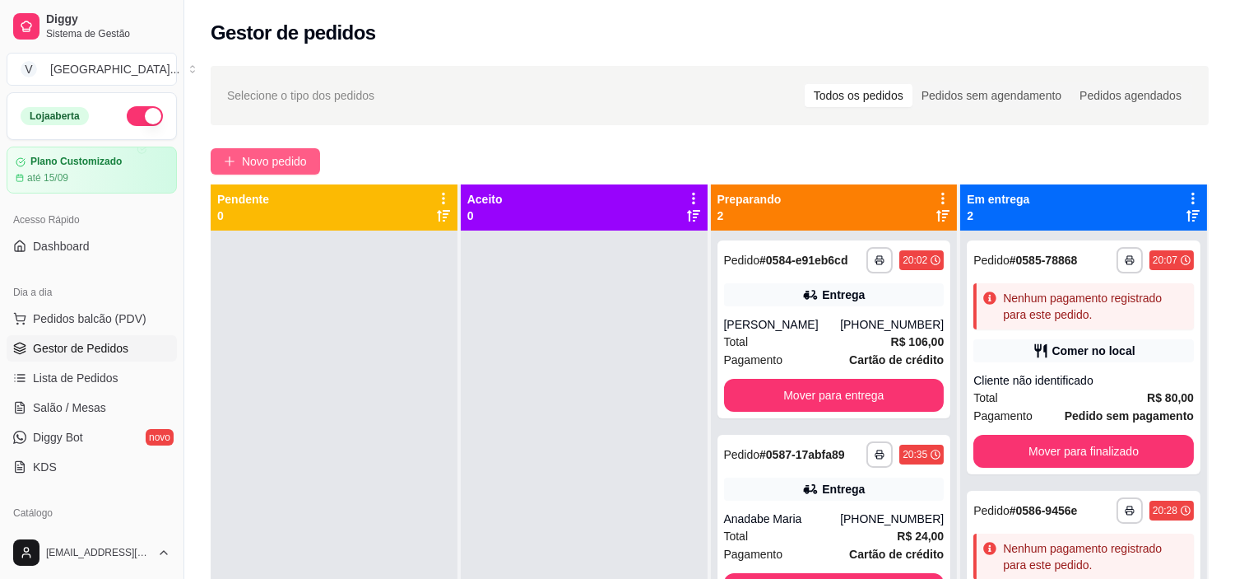
click at [270, 156] on span "Novo pedido" at bounding box center [274, 161] width 65 height 18
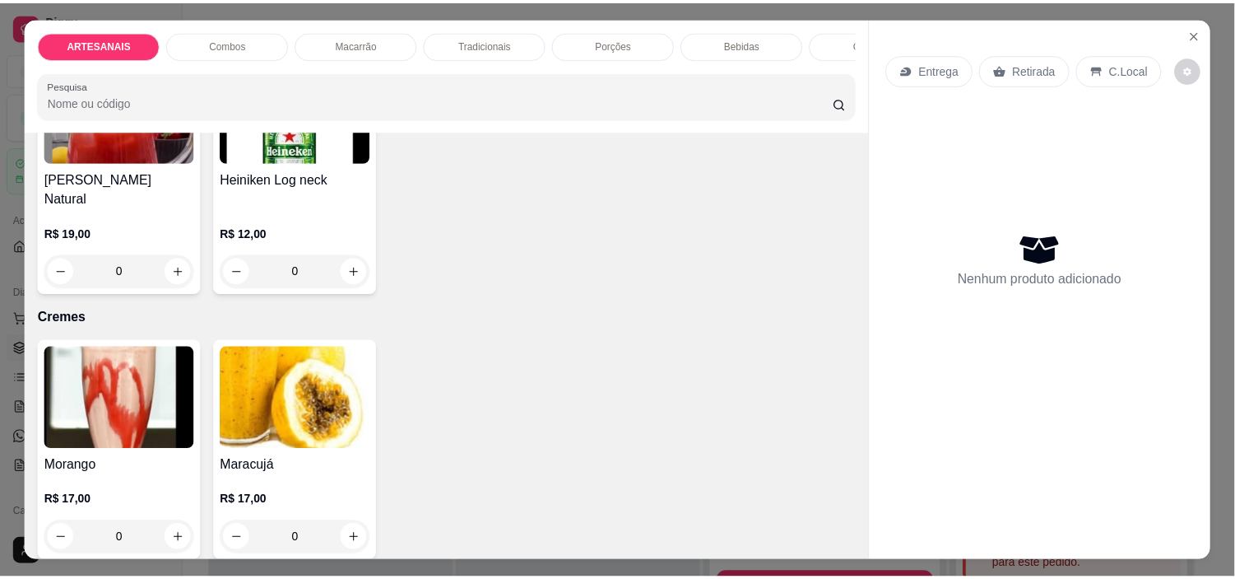
scroll to position [2734, 0]
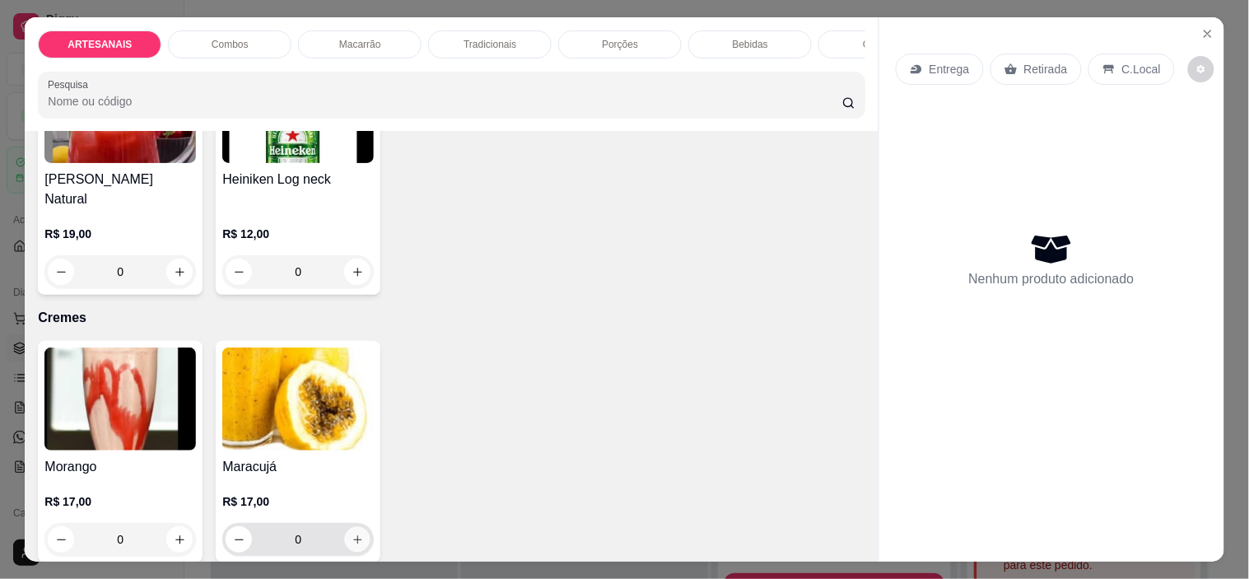
click at [360, 527] on button "increase-product-quantity" at bounding box center [358, 540] width 26 height 26
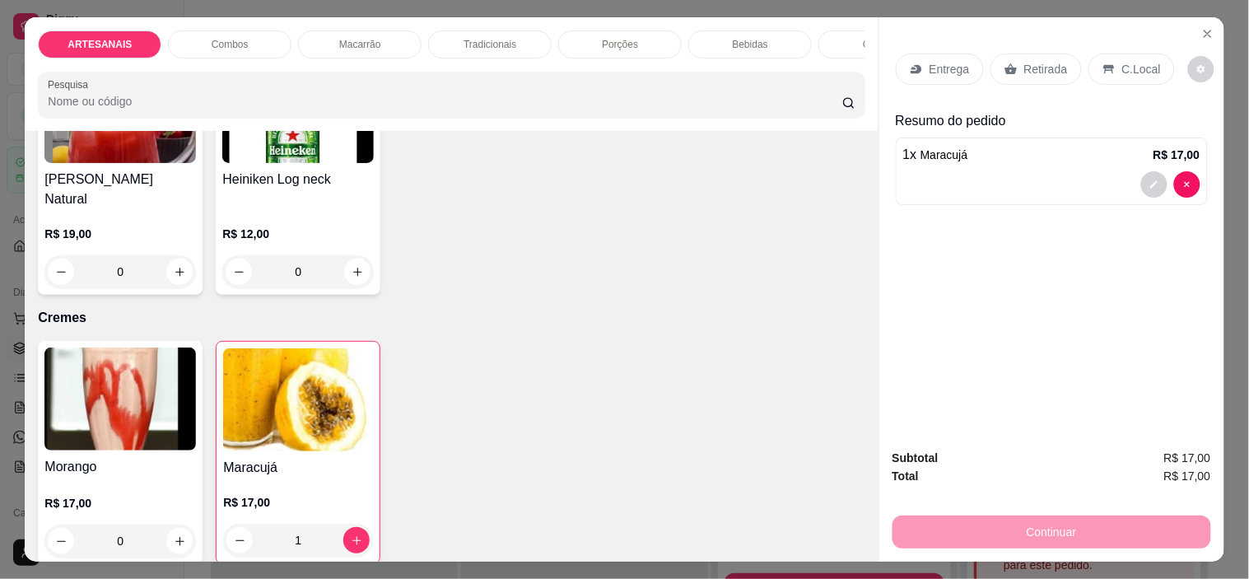
click at [1122, 64] on p "C.Local" at bounding box center [1141, 69] width 39 height 16
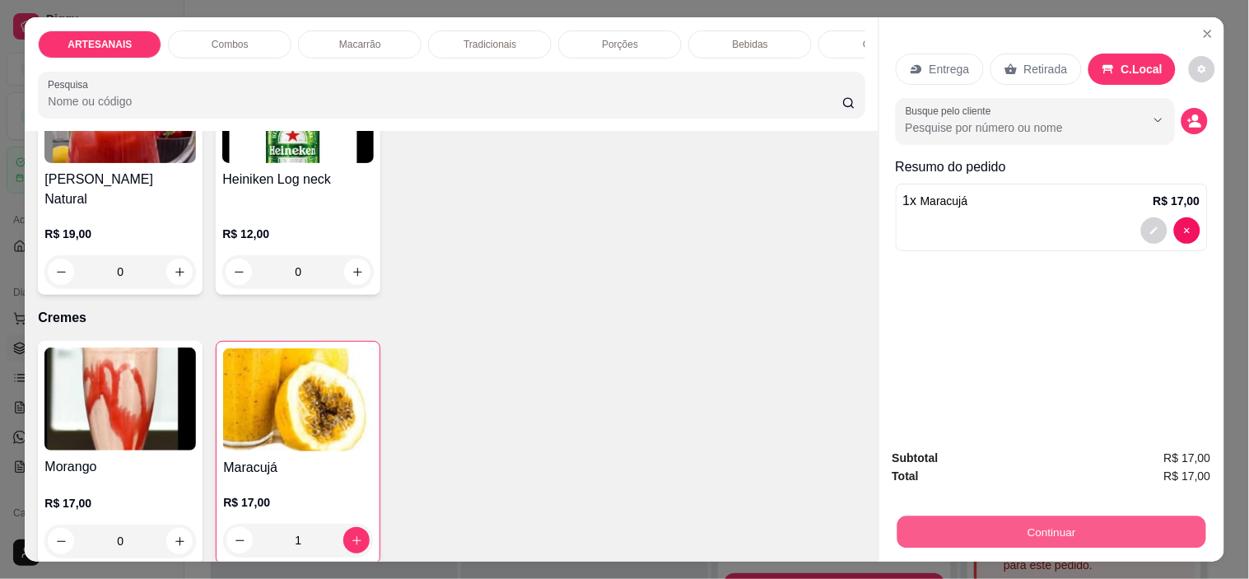
click at [1054, 528] on button "Continuar" at bounding box center [1050, 532] width 309 height 32
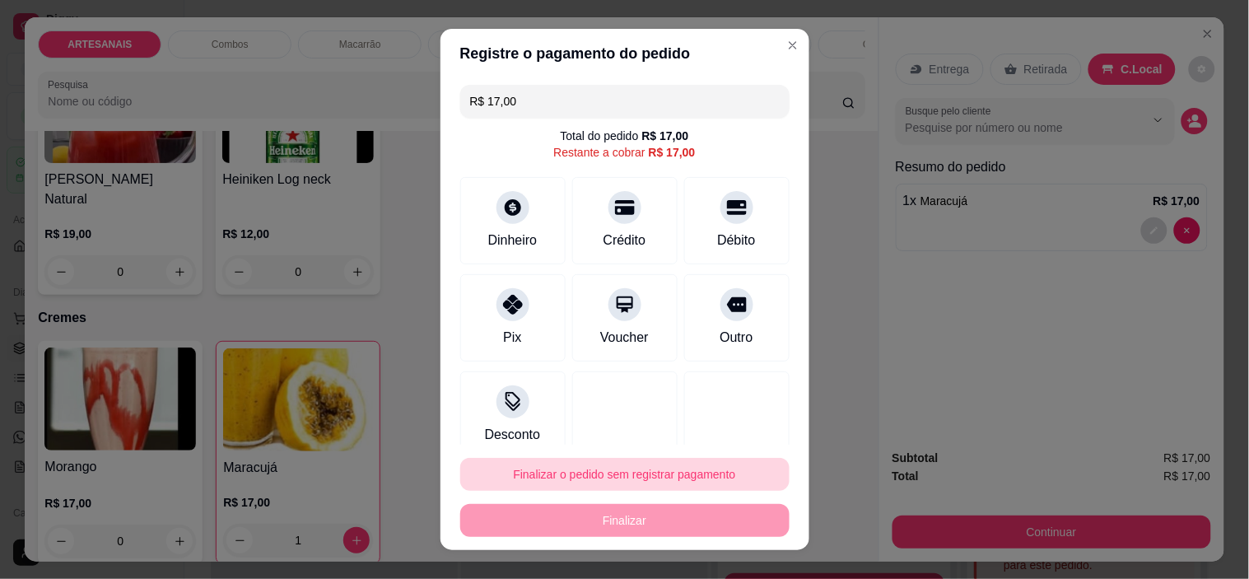
click at [644, 477] on button "Finalizar o pedido sem registrar pagamento" at bounding box center [624, 474] width 329 height 33
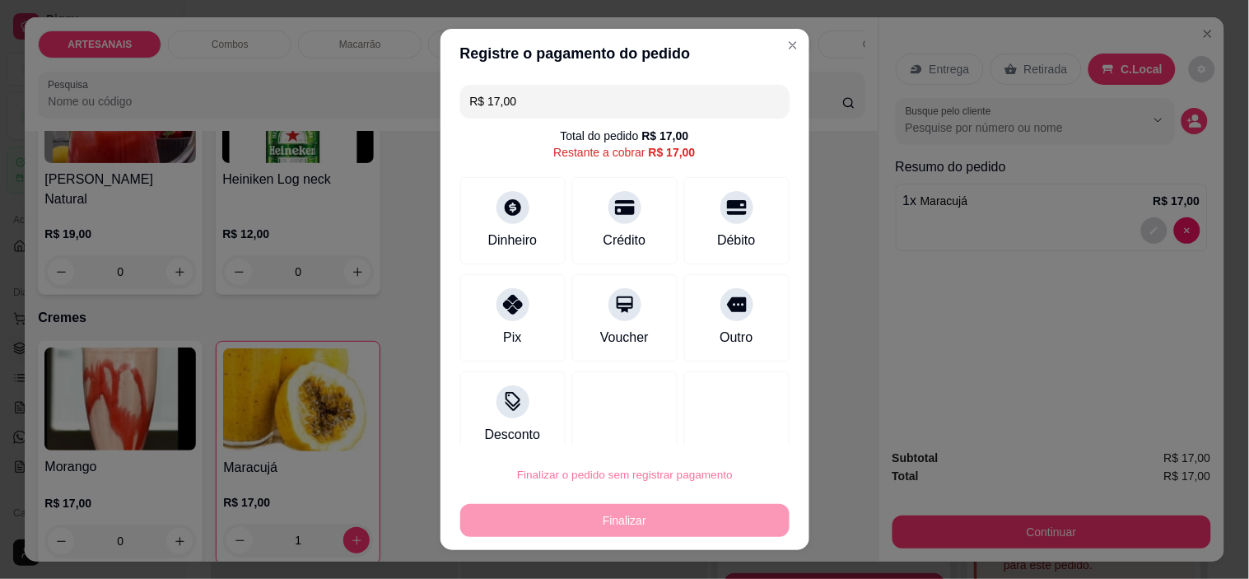
click at [735, 433] on button "Confirmar" at bounding box center [718, 428] width 61 height 26
type input "0"
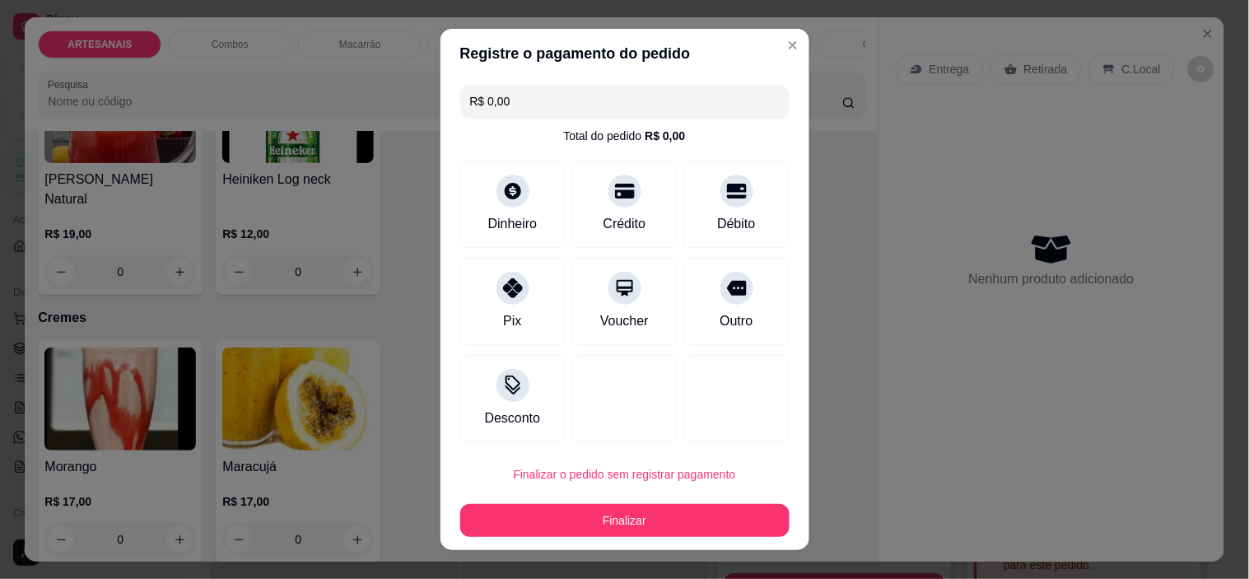
type input "R$ 0,00"
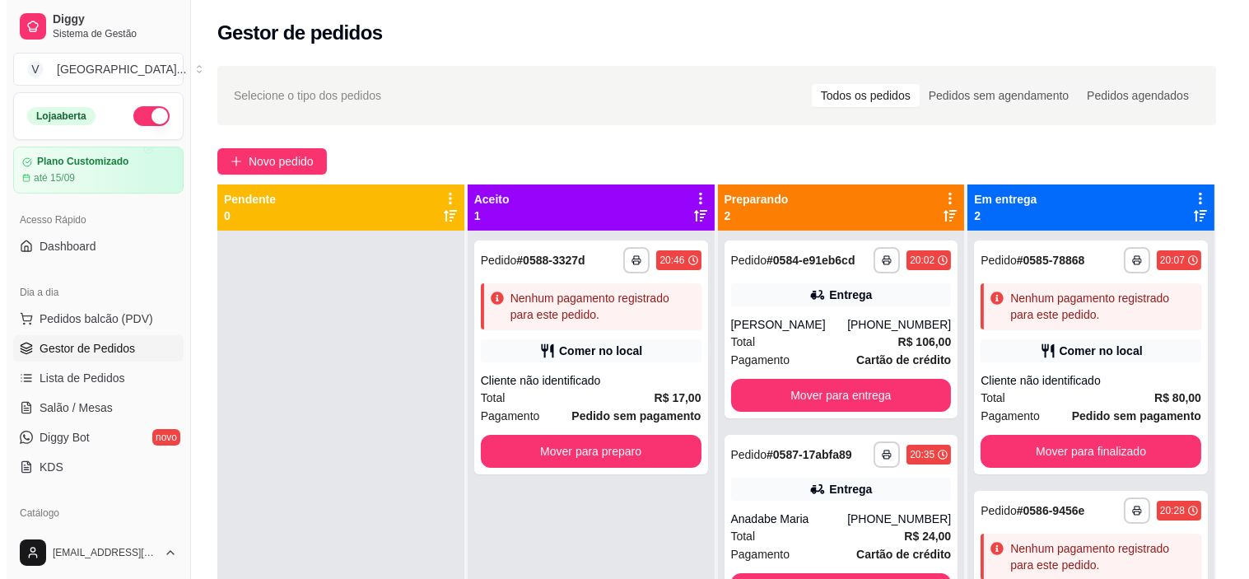
scroll to position [45, 0]
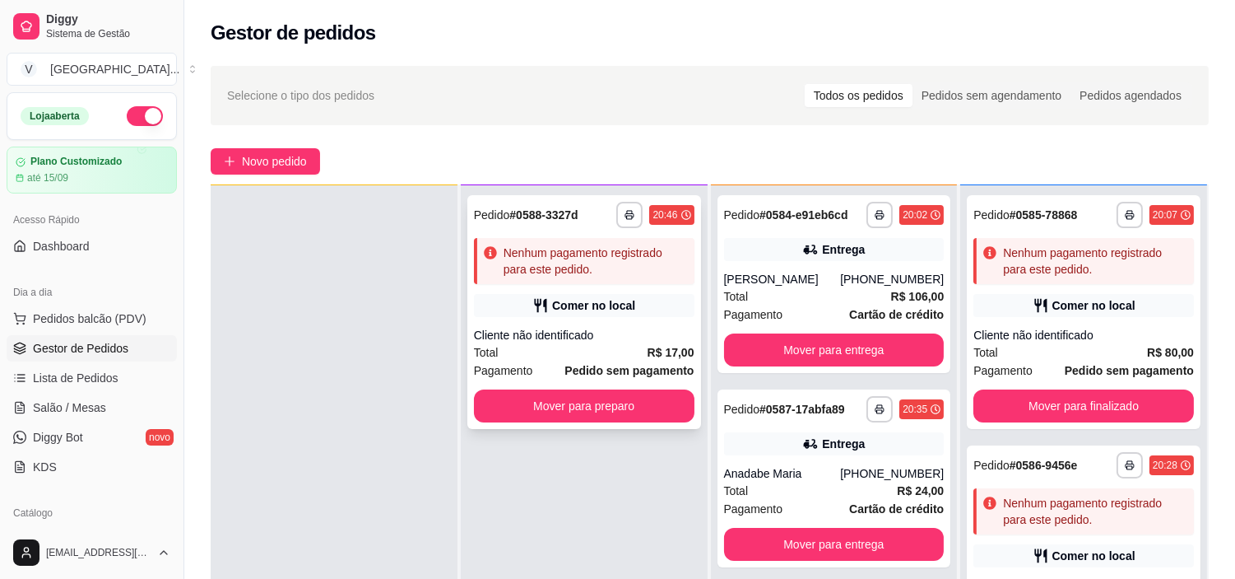
click at [571, 338] on div "Cliente não identificado" at bounding box center [584, 335] width 221 height 16
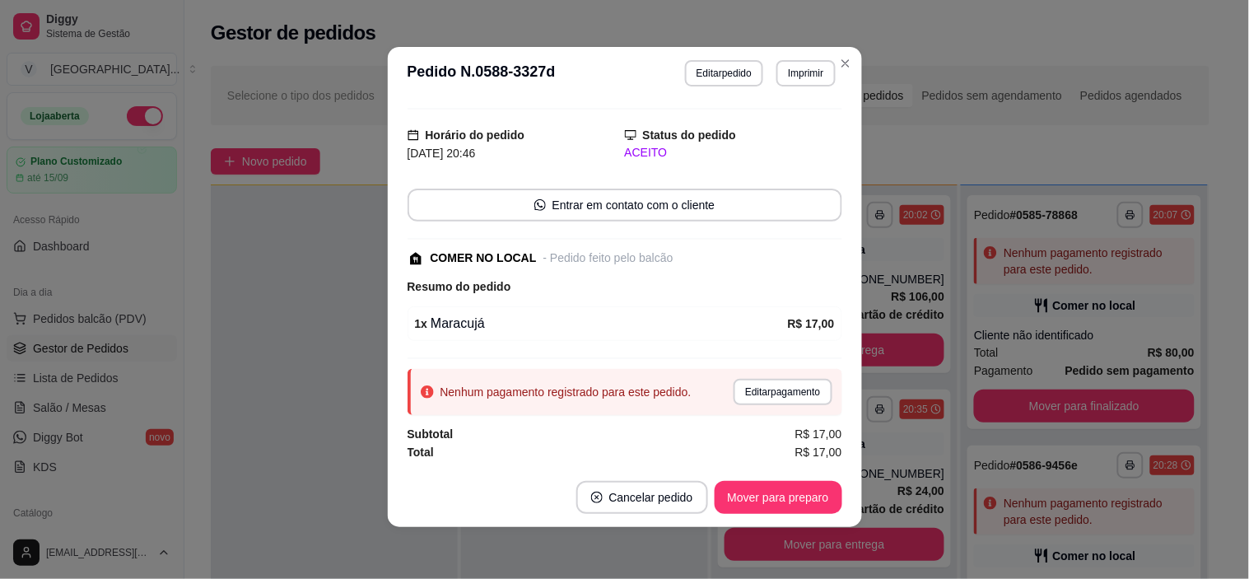
scroll to position [3, 0]
click at [728, 78] on button "Editar pedido" at bounding box center [724, 72] width 78 height 26
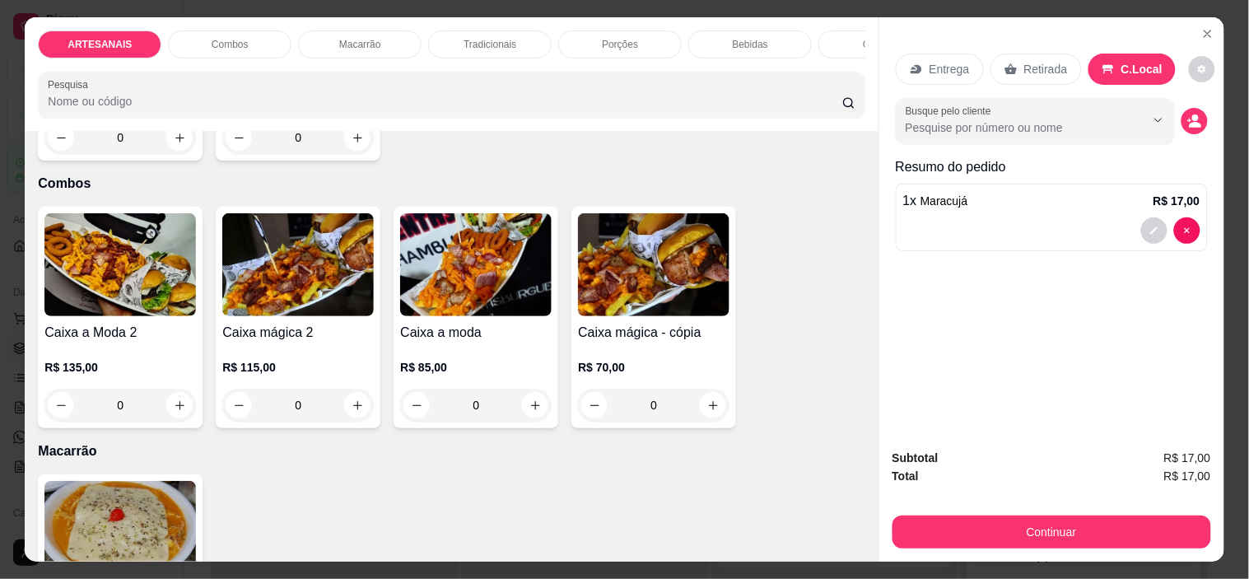
scroll to position [823, 0]
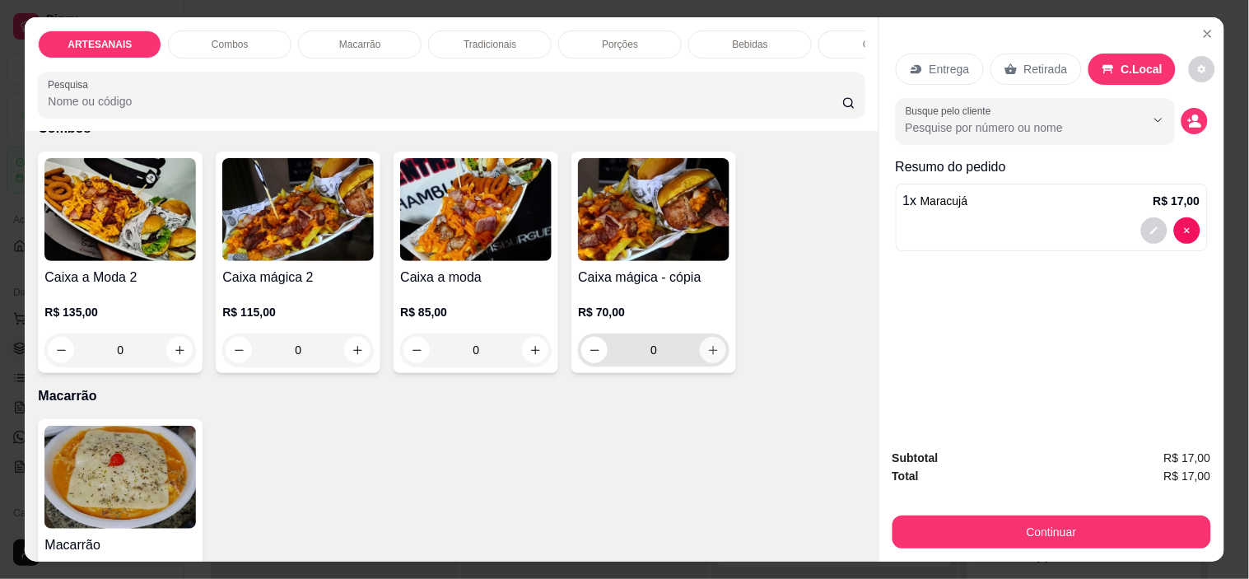
click at [710, 349] on button "increase-product-quantity" at bounding box center [713, 350] width 26 height 26
type input "1"
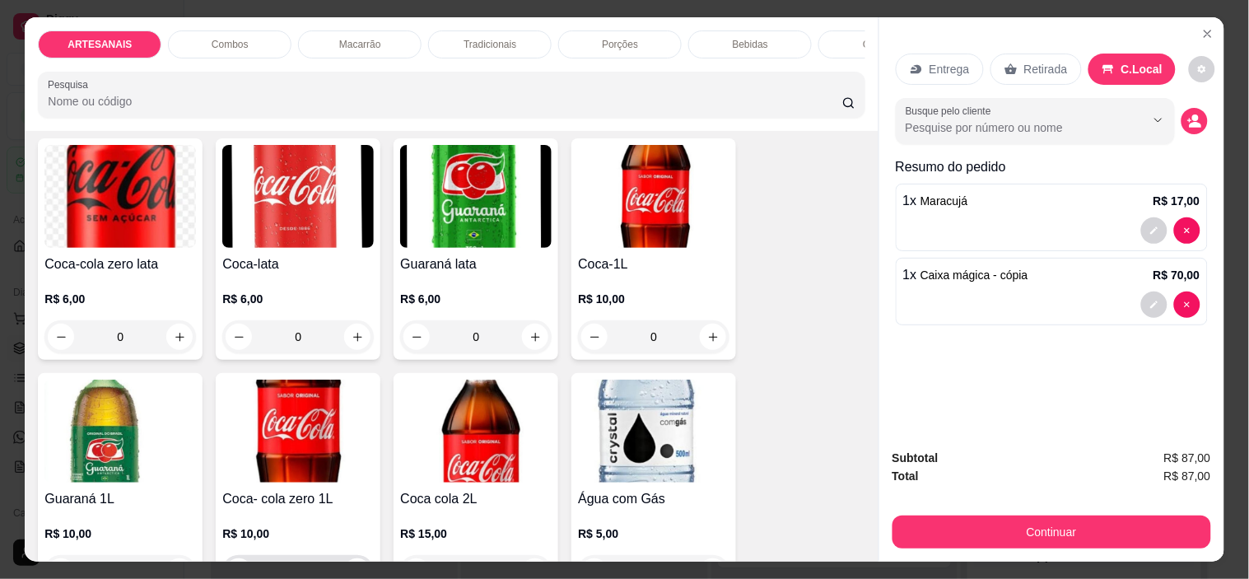
scroll to position [1920, 0]
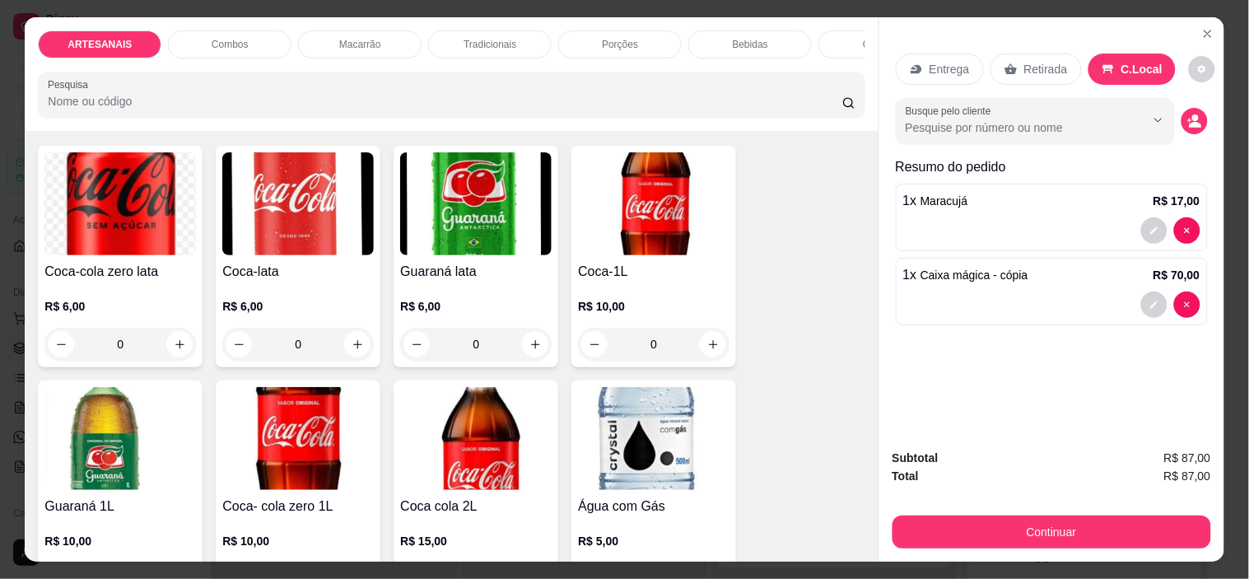
click at [701, 351] on div "0" at bounding box center [653, 344] width 151 height 33
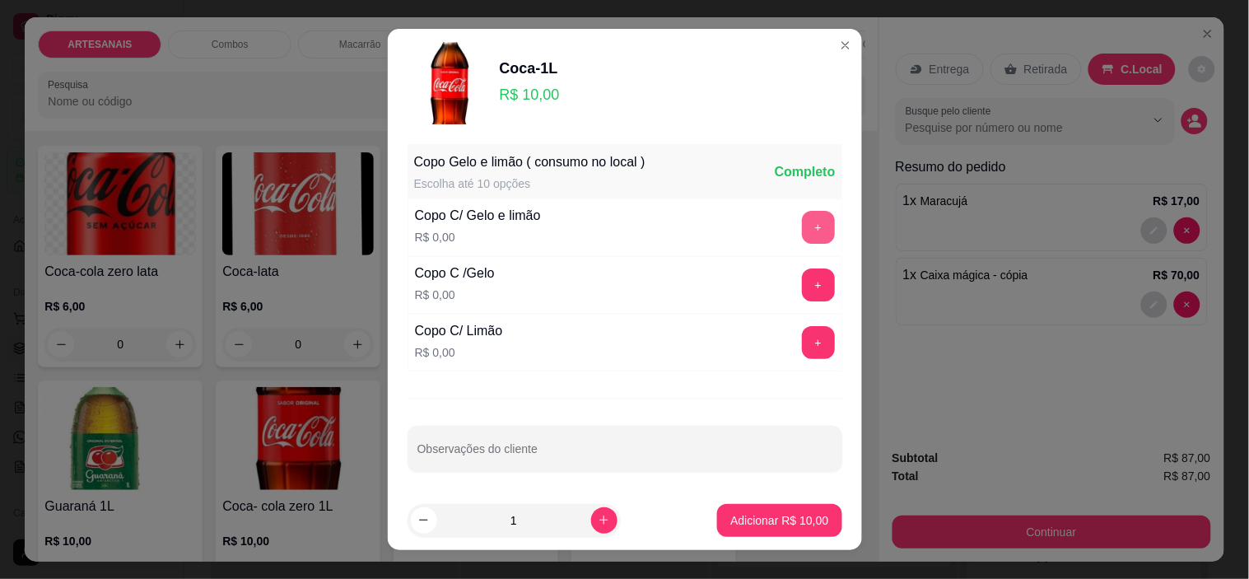
click at [802, 227] on button "+" at bounding box center [818, 227] width 33 height 33
click at [780, 523] on p "Adicionar R$ 10,00" at bounding box center [779, 520] width 98 height 16
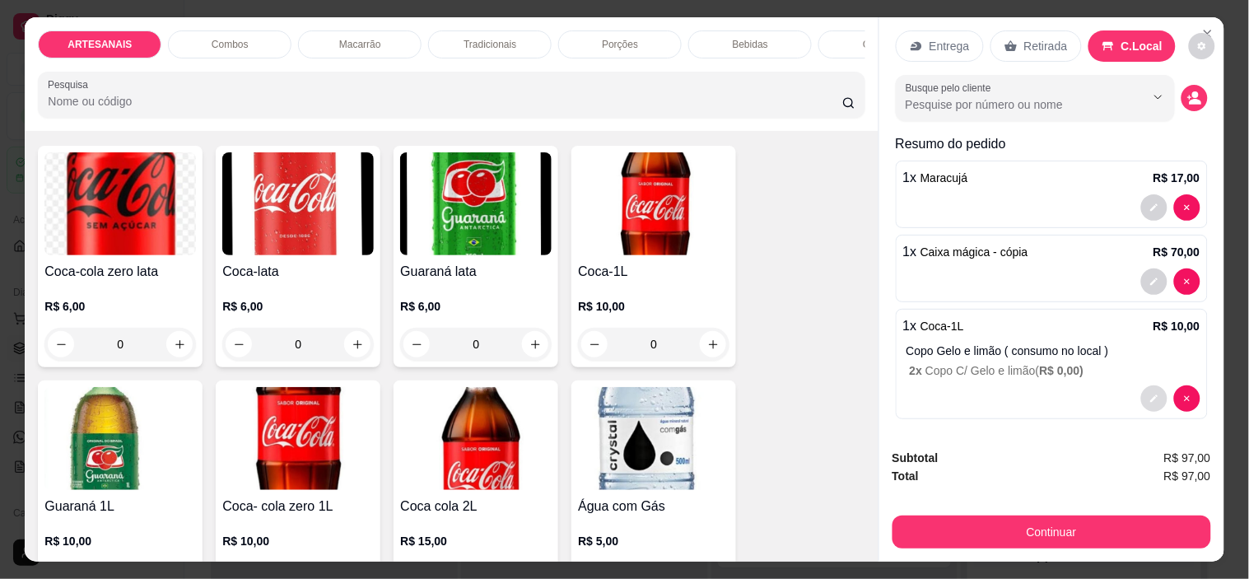
scroll to position [30, 0]
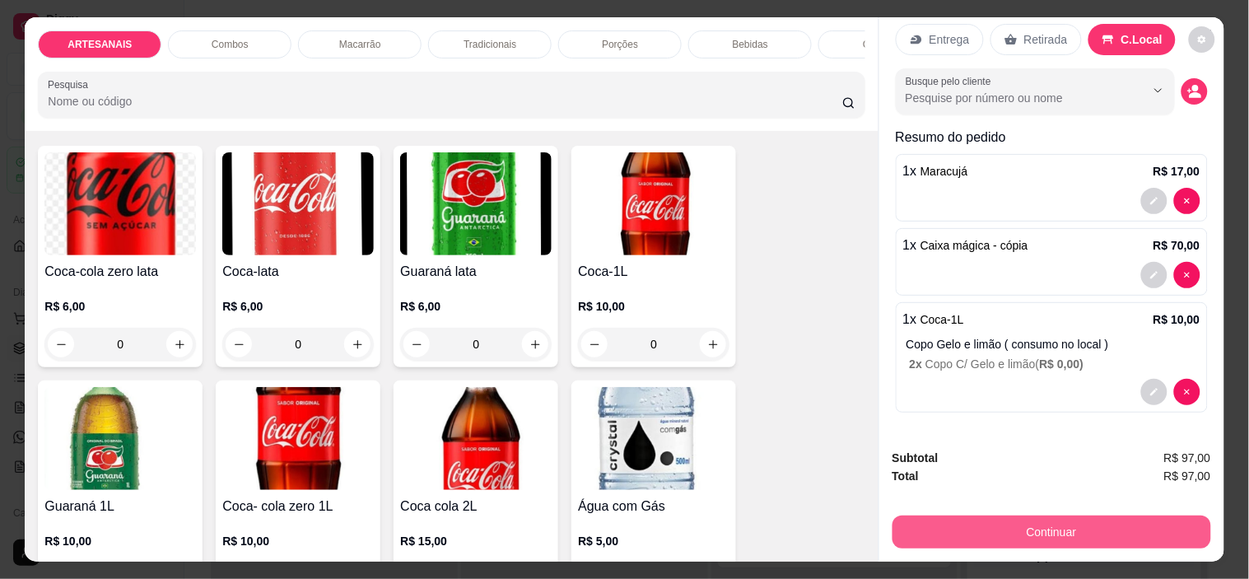
click at [1108, 524] on button "Continuar" at bounding box center [1051, 531] width 319 height 33
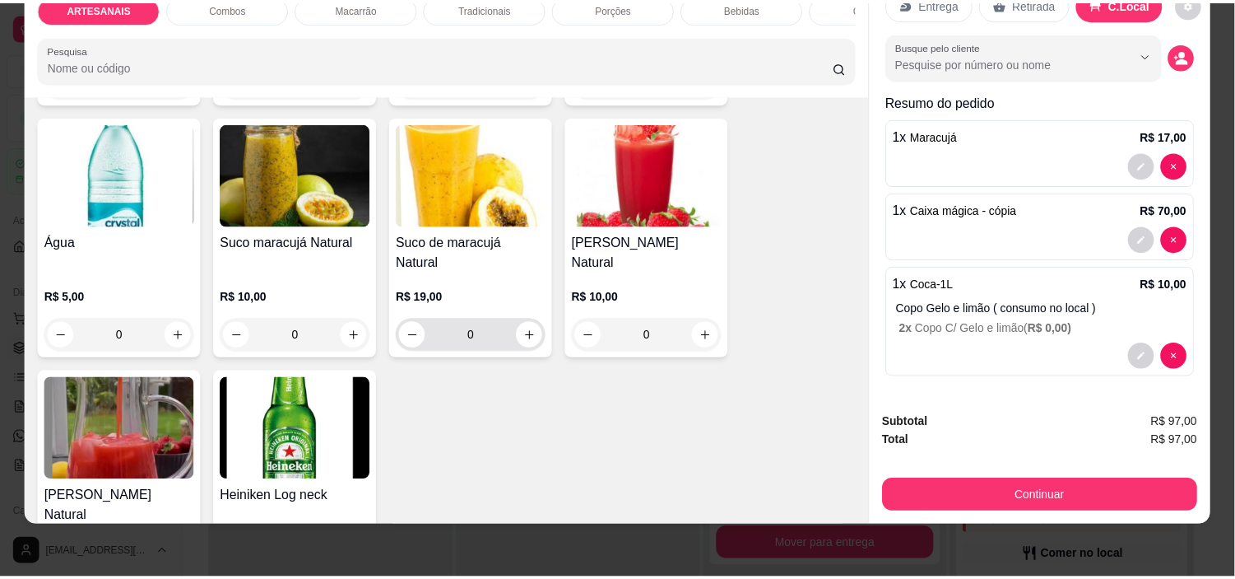
scroll to position [2377, 0]
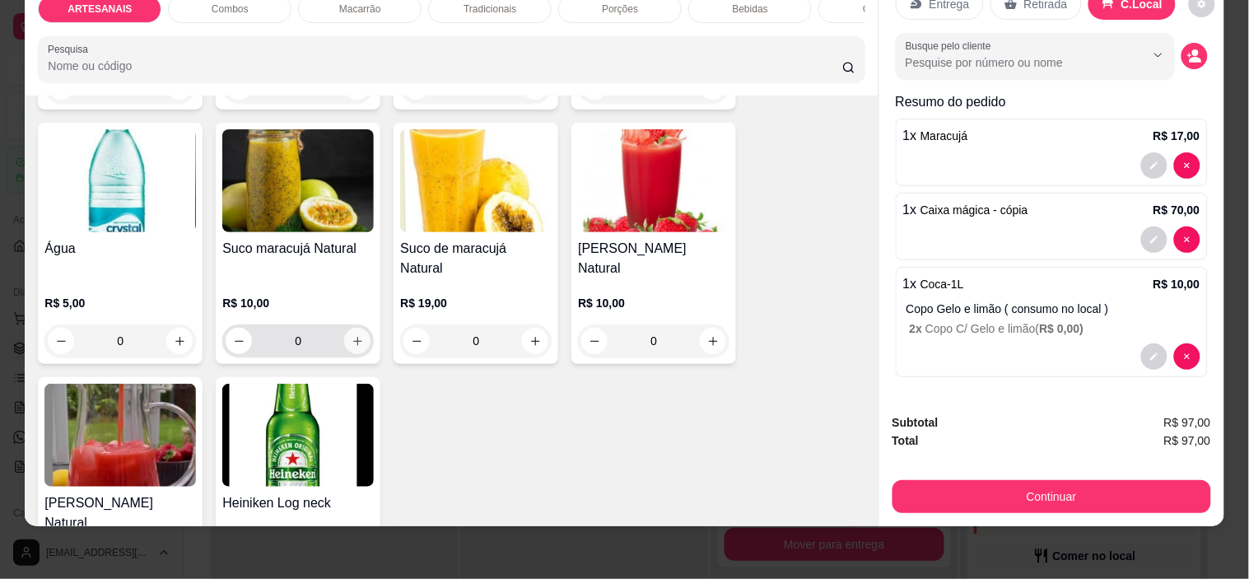
click at [351, 335] on icon "increase-product-quantity" at bounding box center [357, 341] width 12 height 12
type input "1"
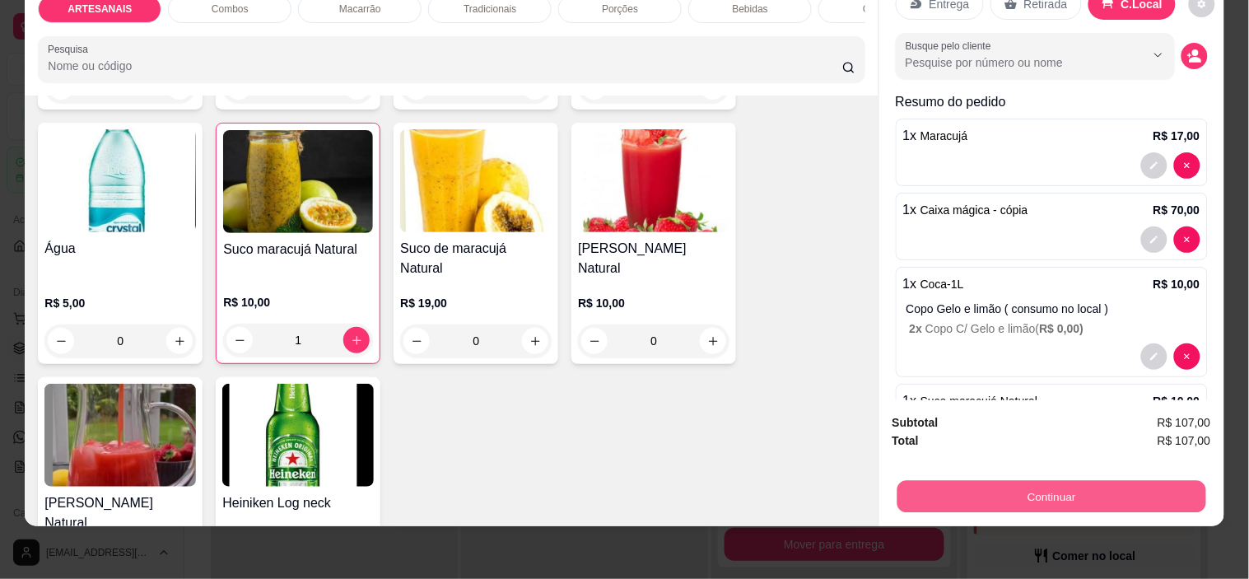
click at [1055, 481] on button "Continuar" at bounding box center [1050, 497] width 309 height 32
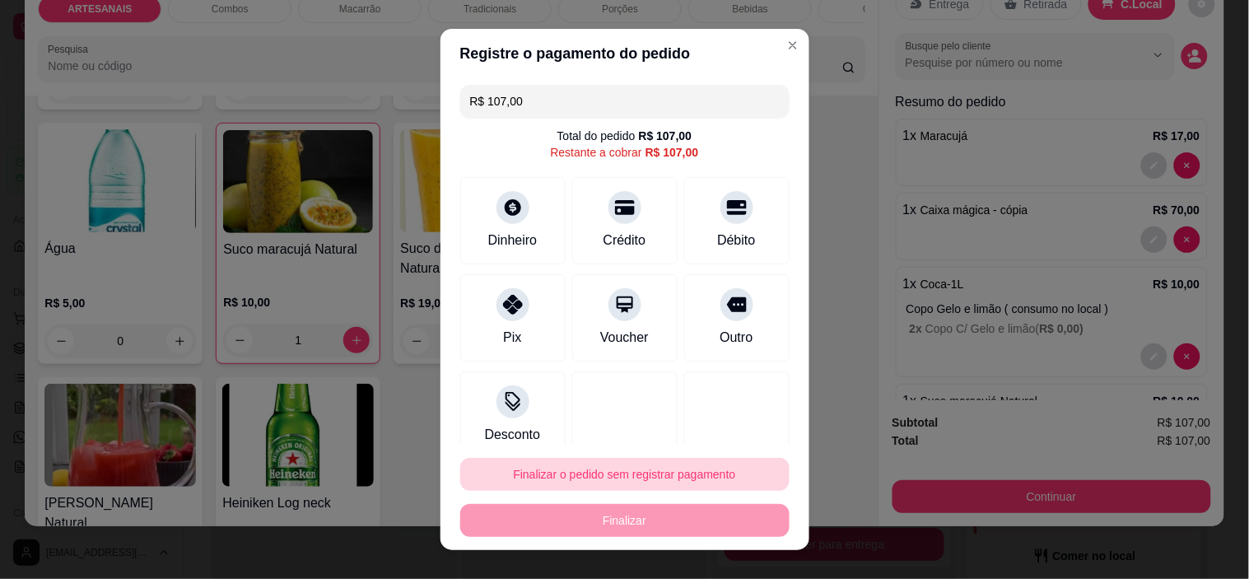
click at [618, 480] on button "Finalizar o pedido sem registrar pagamento" at bounding box center [624, 474] width 329 height 33
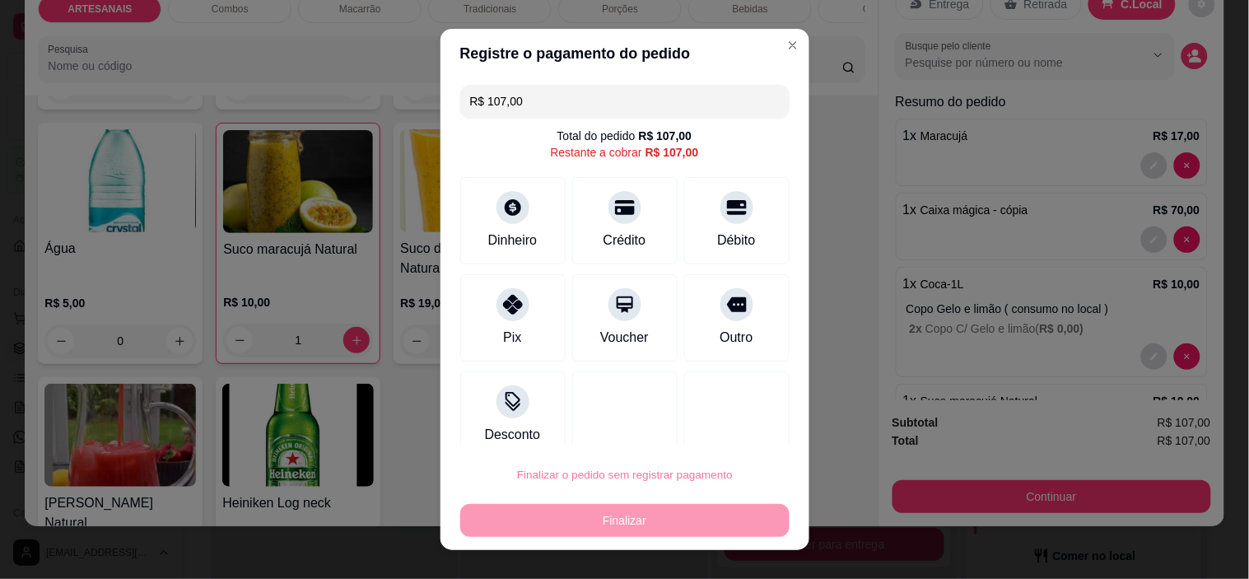
click at [750, 422] on button "Confirmar" at bounding box center [719, 428] width 61 height 26
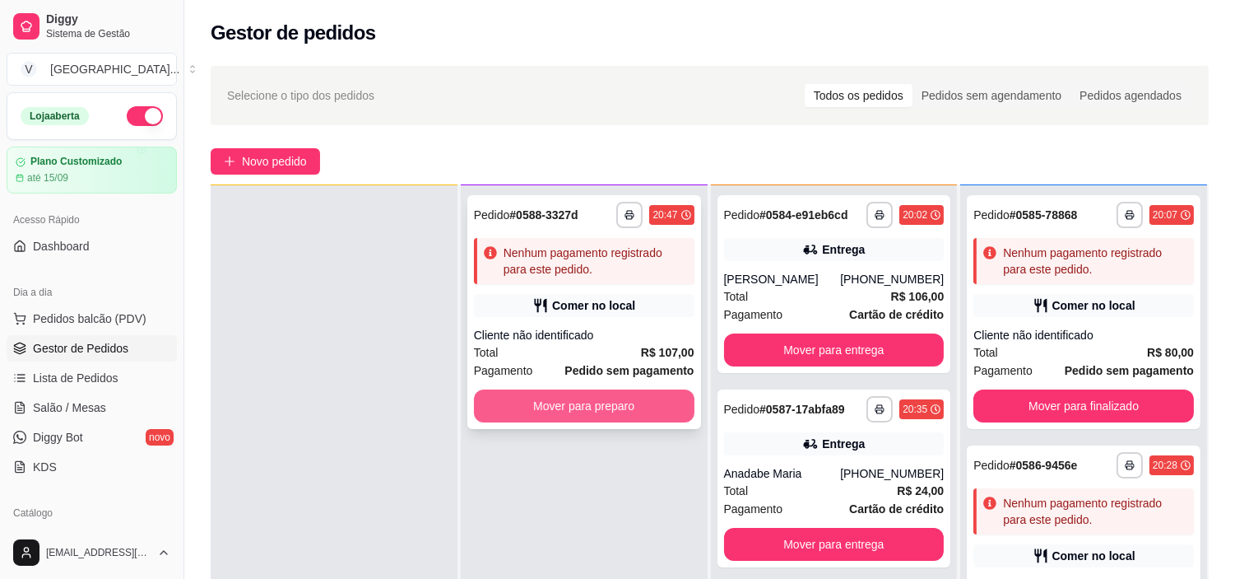
click at [648, 392] on button "Mover para preparo" at bounding box center [584, 405] width 221 height 33
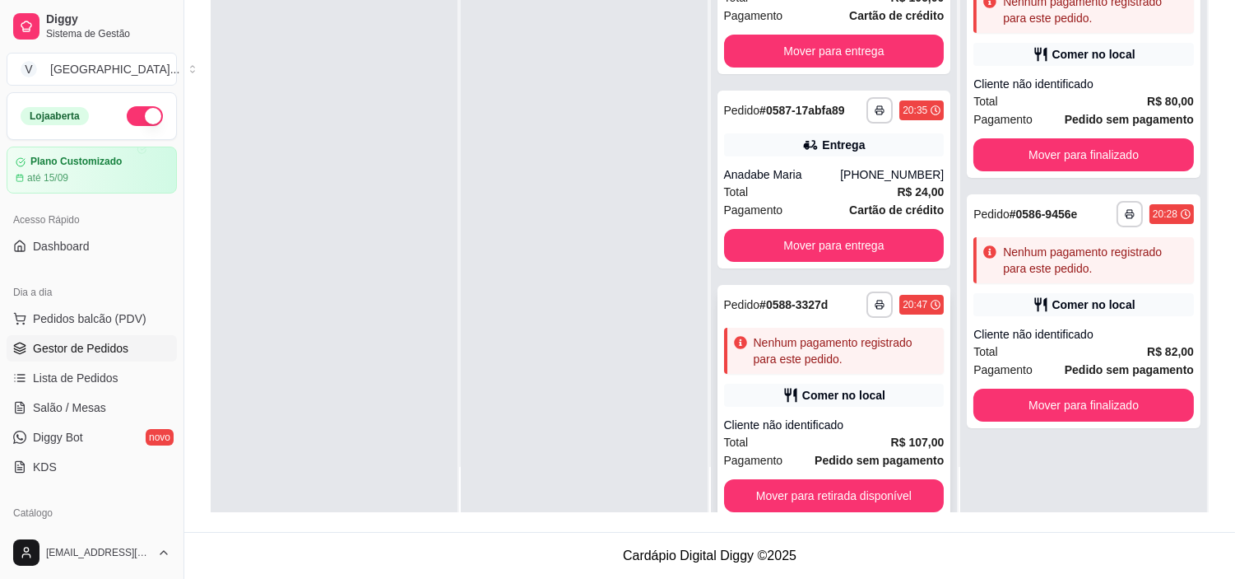
scroll to position [76, 0]
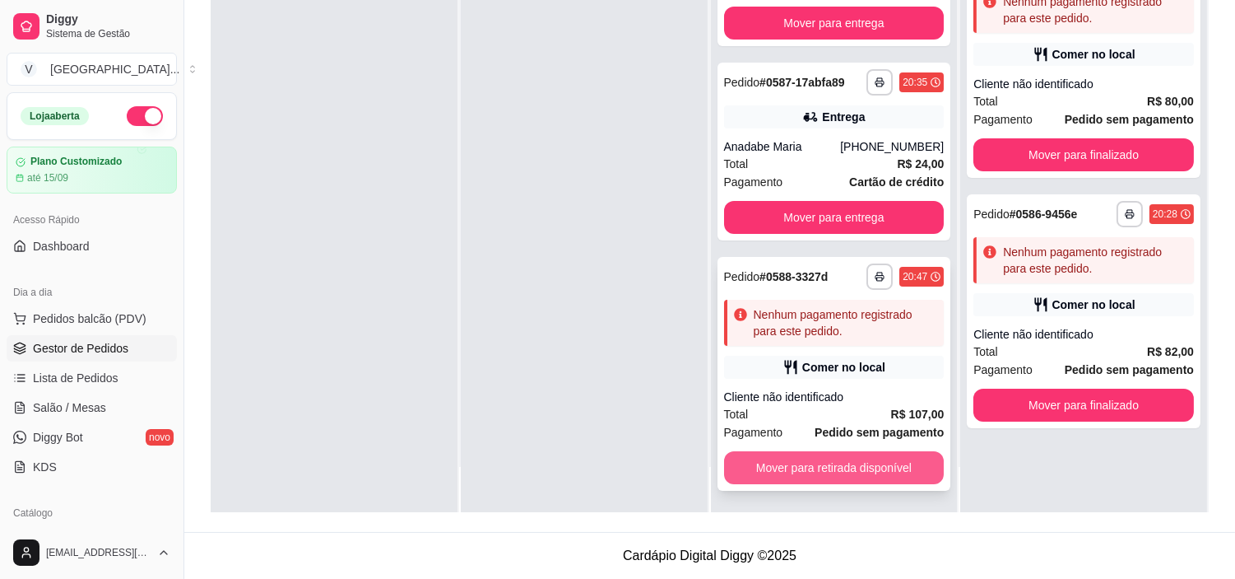
click at [858, 457] on button "Mover para retirada disponível" at bounding box center [834, 467] width 221 height 33
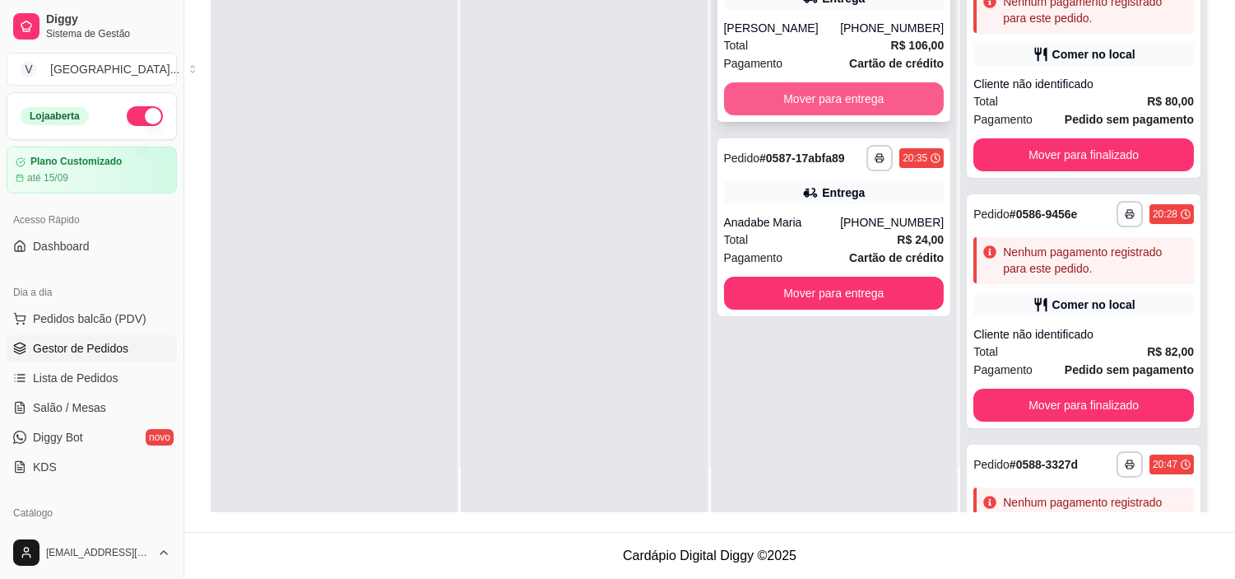
click at [823, 103] on button "Mover para entrega" at bounding box center [834, 98] width 221 height 33
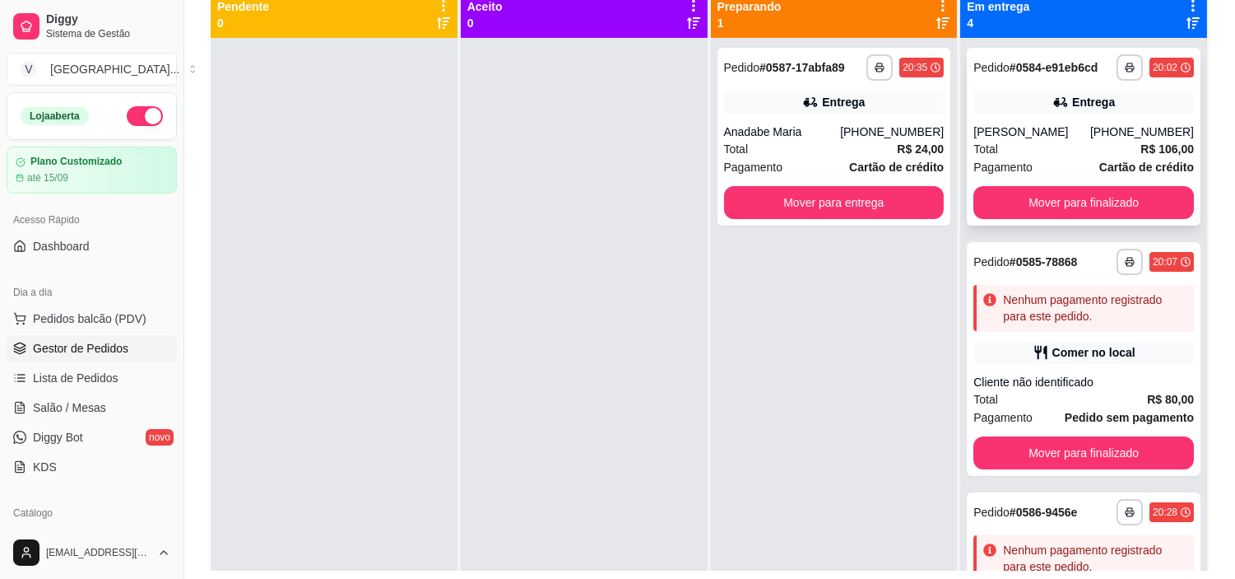
scroll to position [160, 0]
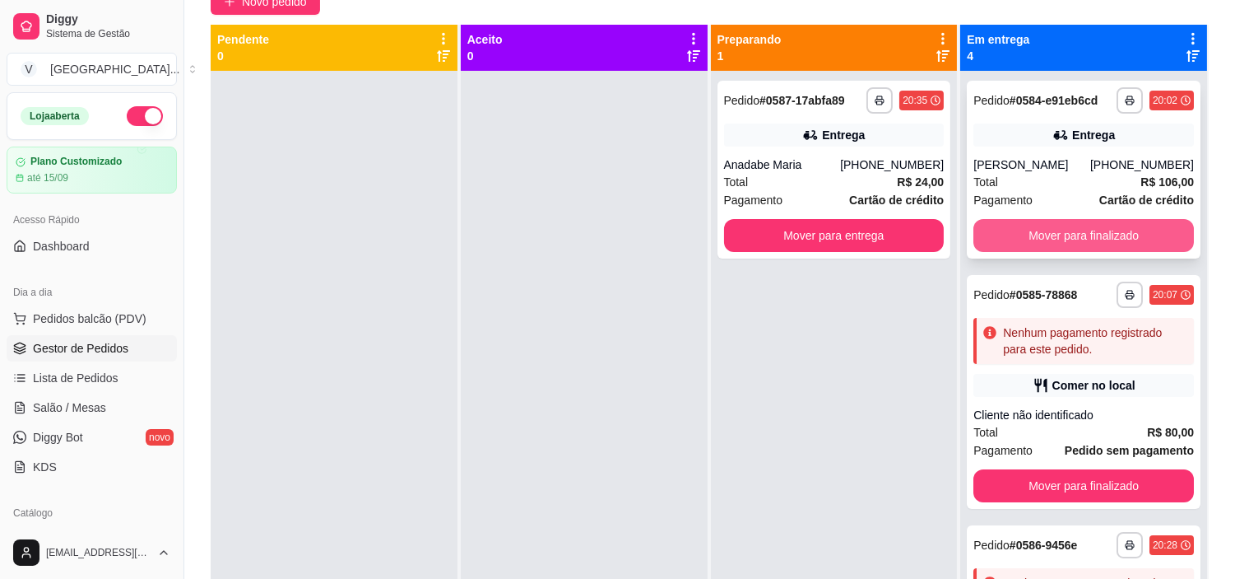
click at [1131, 226] on button "Mover para finalizado" at bounding box center [1084, 235] width 221 height 33
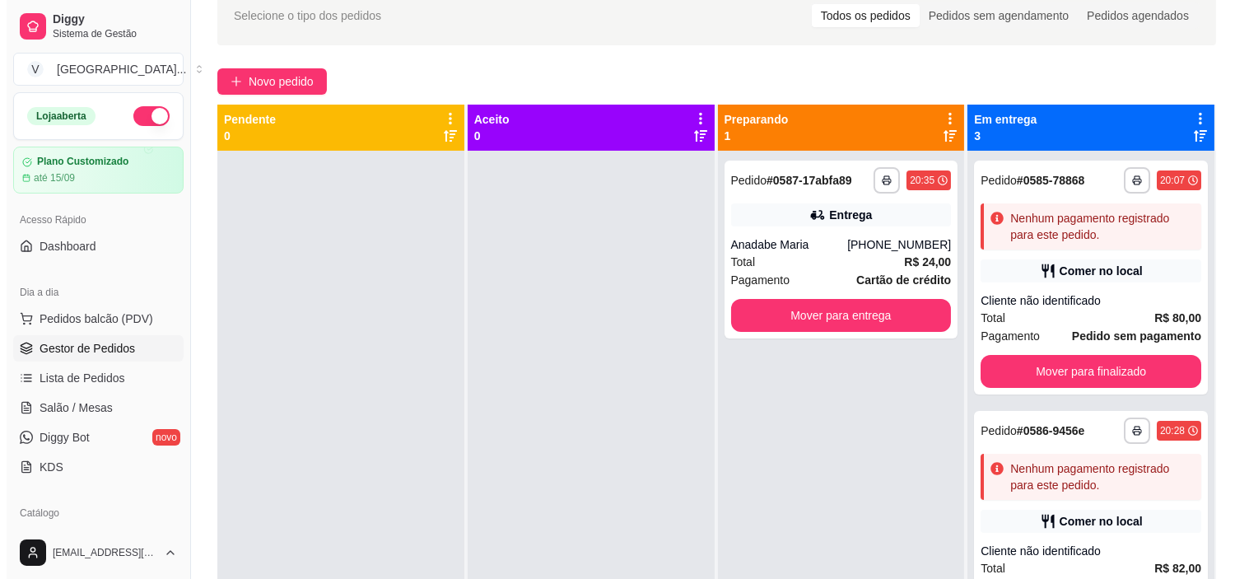
scroll to position [0, 0]
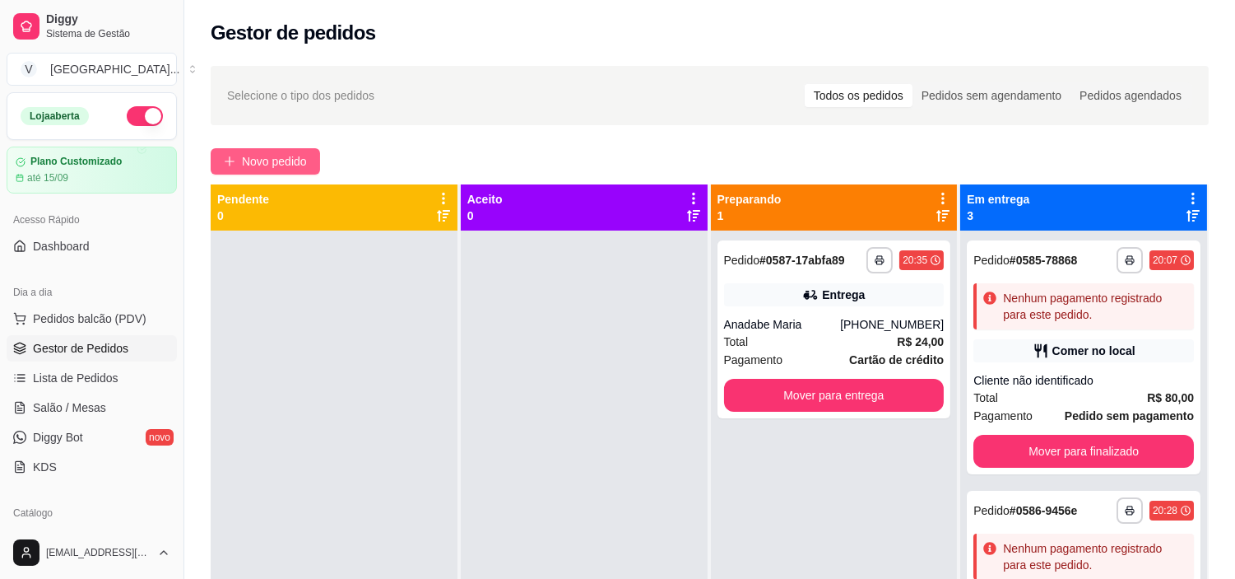
click at [241, 149] on button "Novo pedido" at bounding box center [265, 161] width 109 height 26
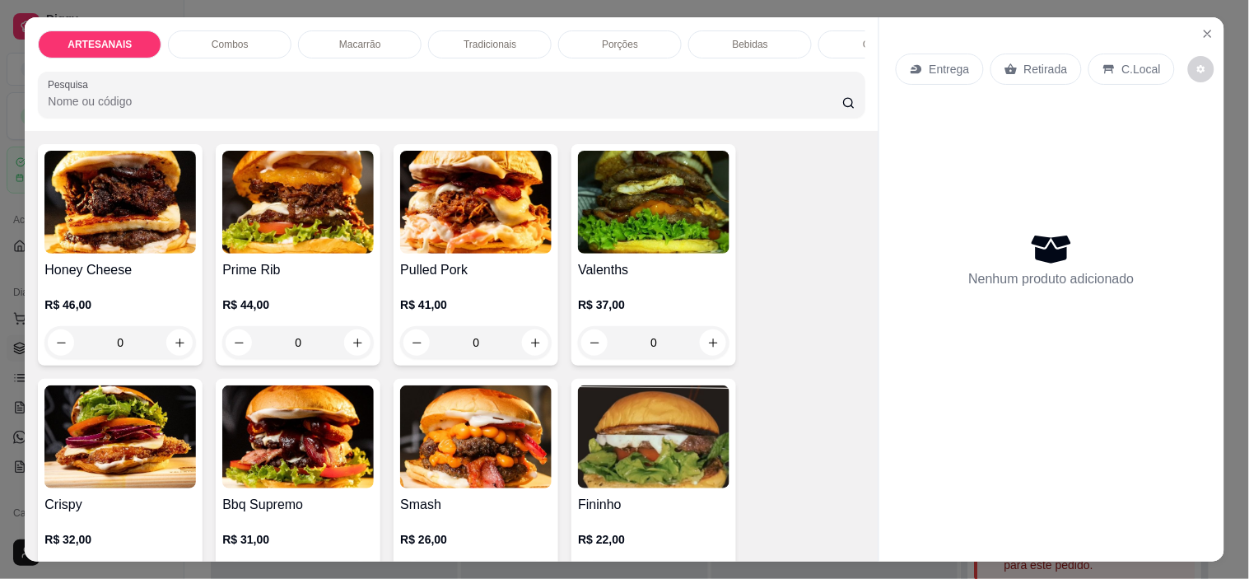
scroll to position [183, 0]
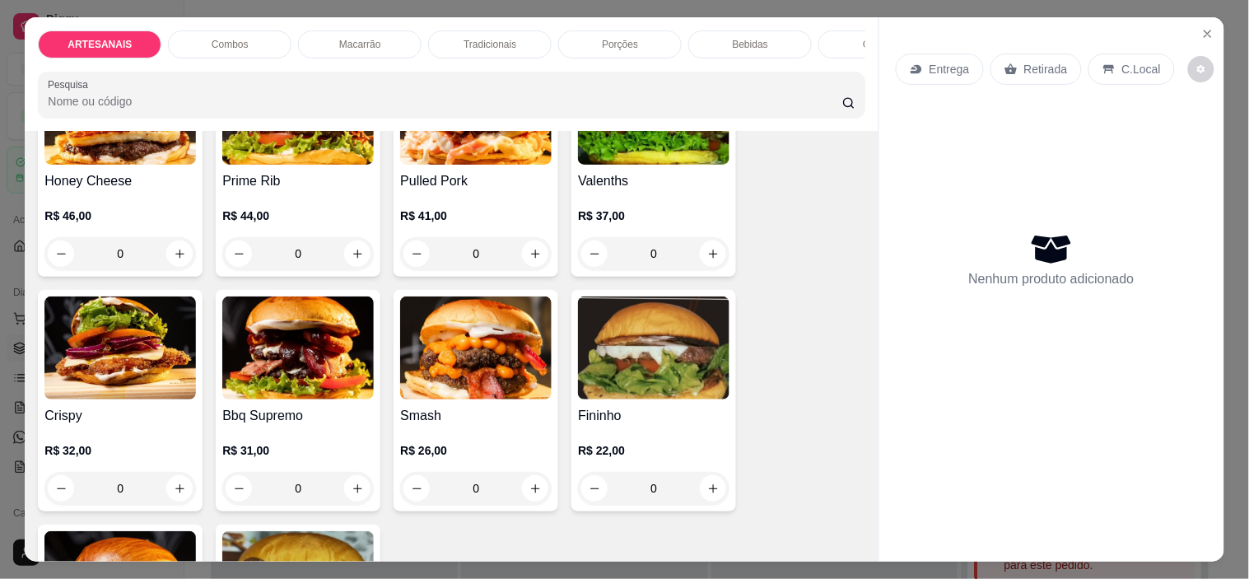
click at [530, 486] on div "0" at bounding box center [475, 488] width 151 height 33
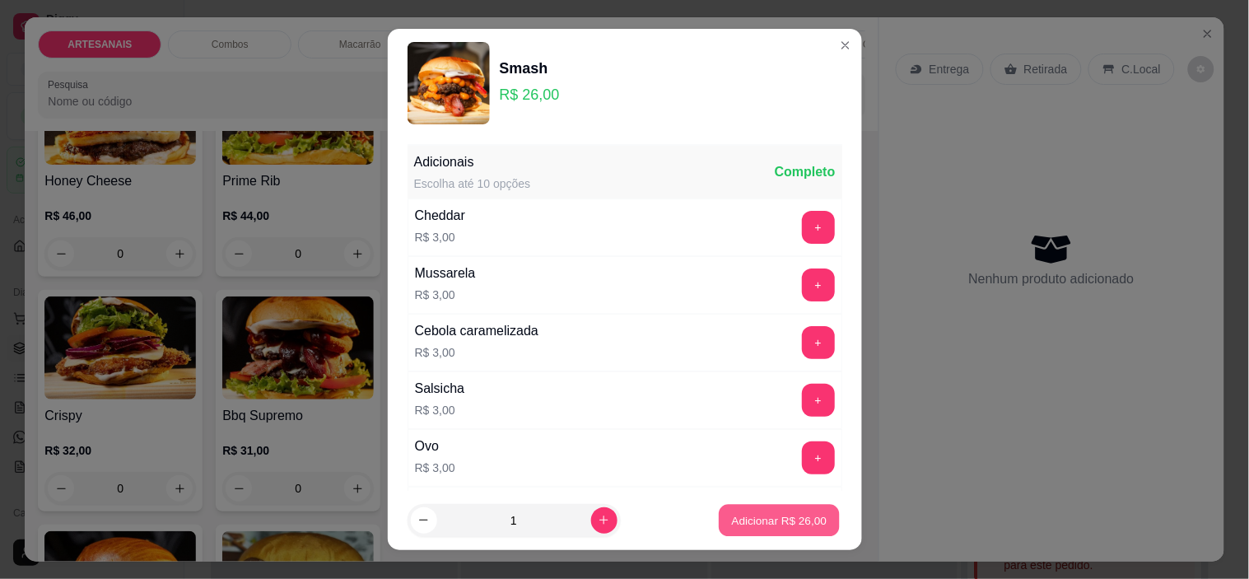
click at [742, 517] on p "Adicionar R$ 26,00" at bounding box center [779, 520] width 95 height 16
type input "1"
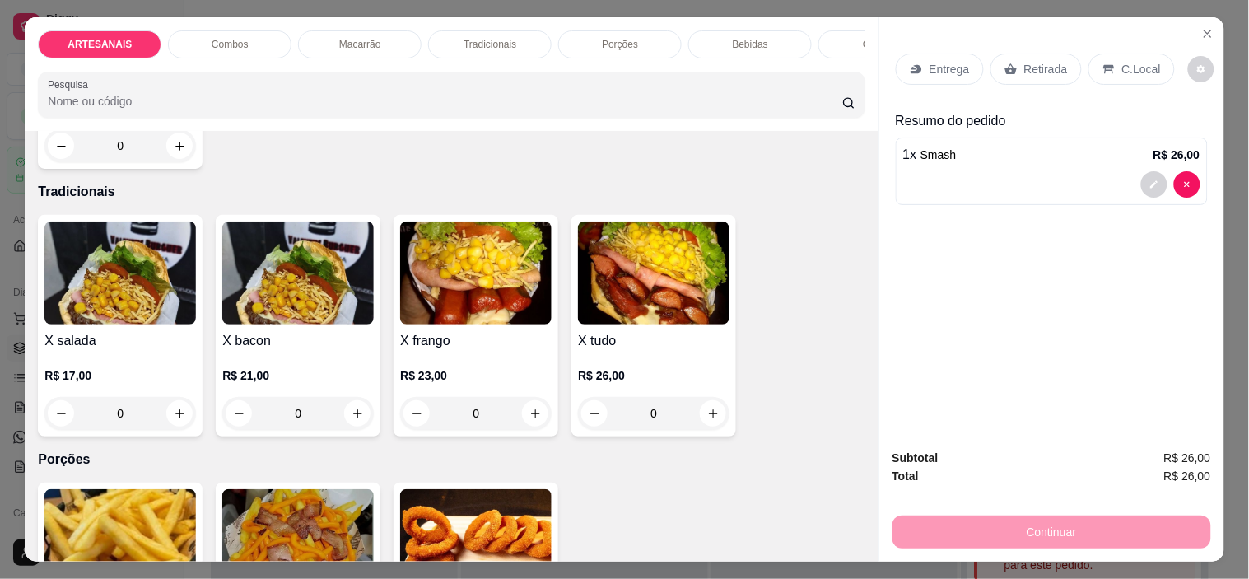
scroll to position [1280, 0]
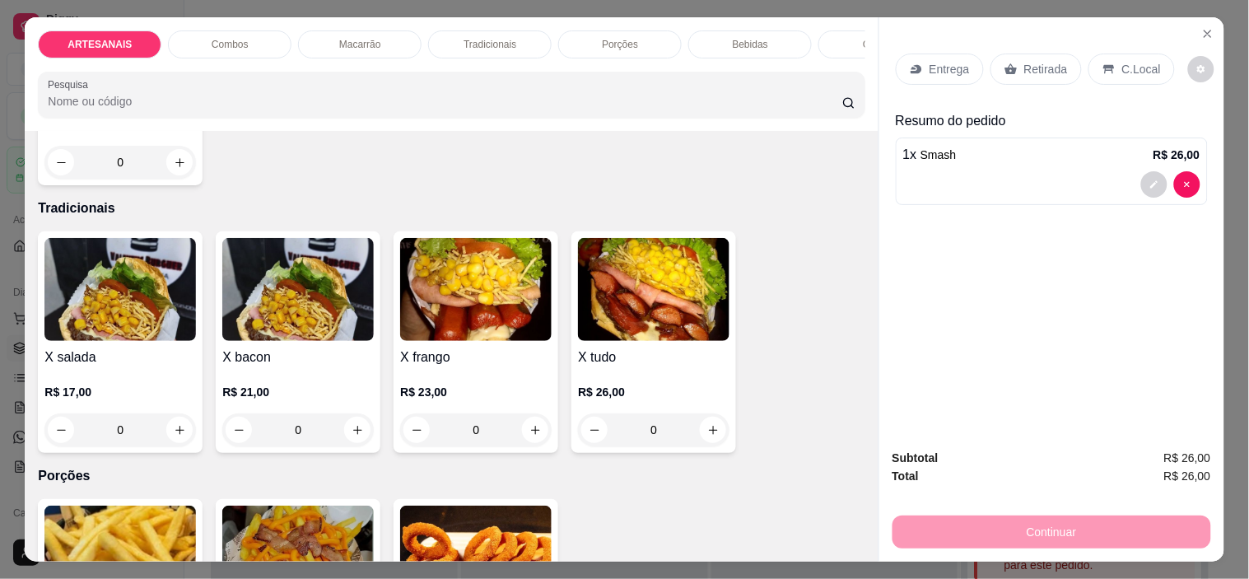
click at [713, 435] on div "0" at bounding box center [653, 429] width 151 height 33
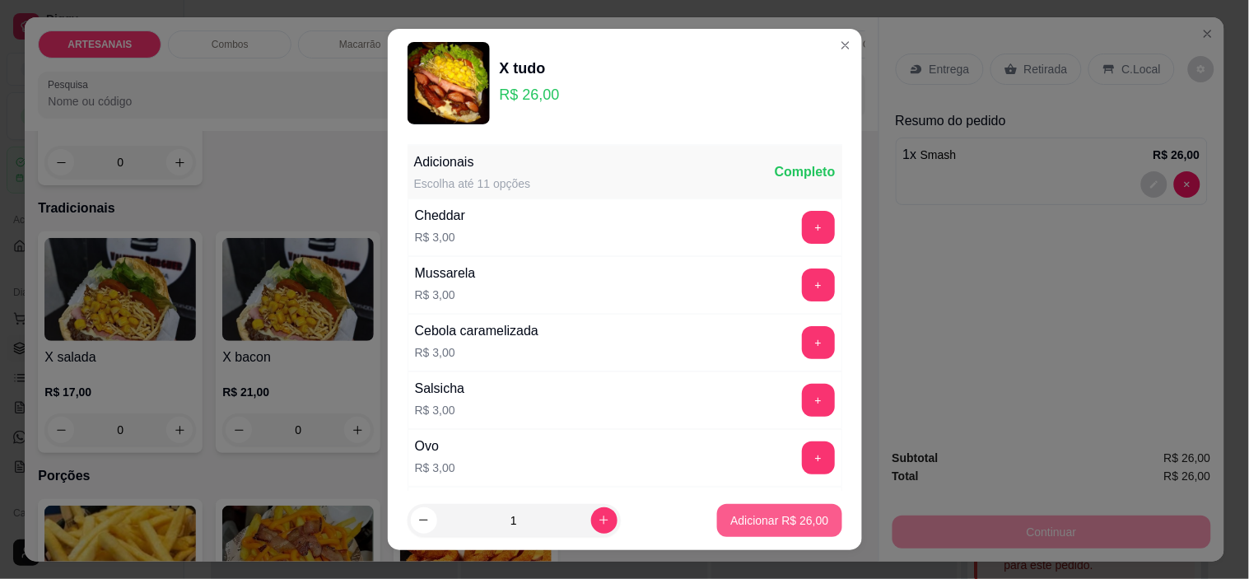
click at [757, 507] on button "Adicionar R$ 26,00" at bounding box center [779, 520] width 124 height 33
type input "1"
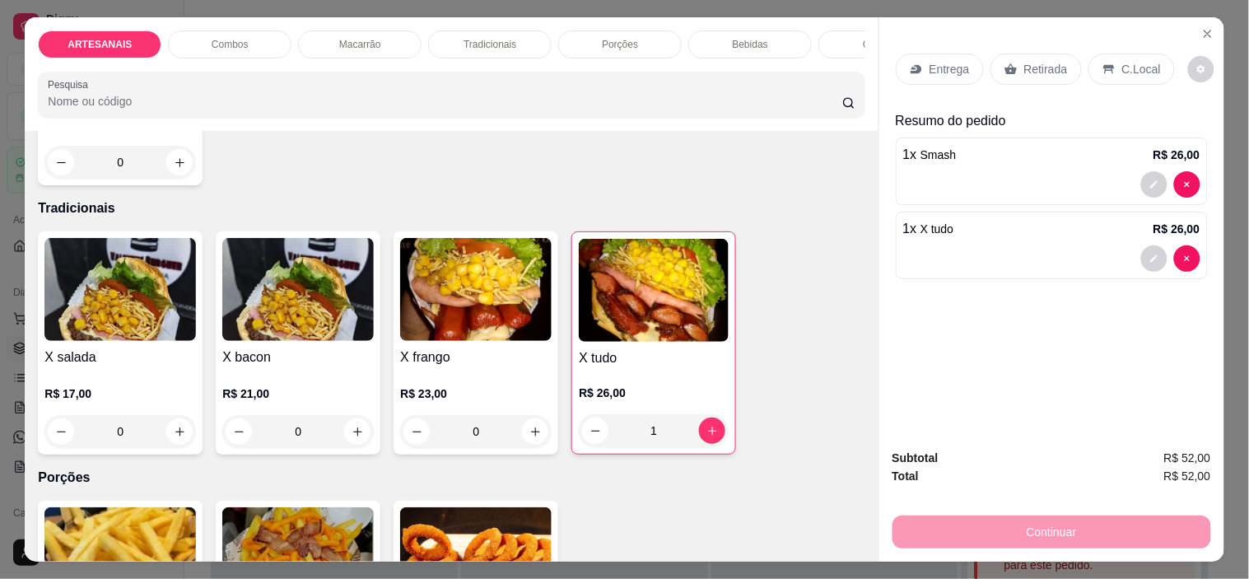
click at [1102, 68] on icon at bounding box center [1108, 69] width 13 height 13
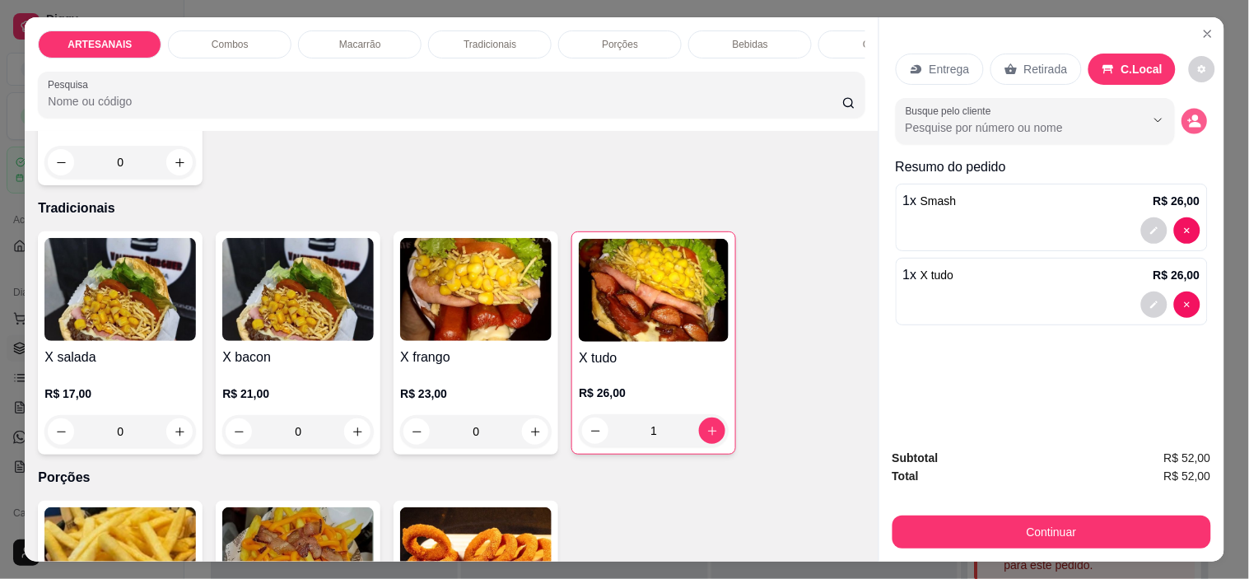
click at [1189, 122] on icon "decrease-product-quantity" at bounding box center [1195, 125] width 12 height 6
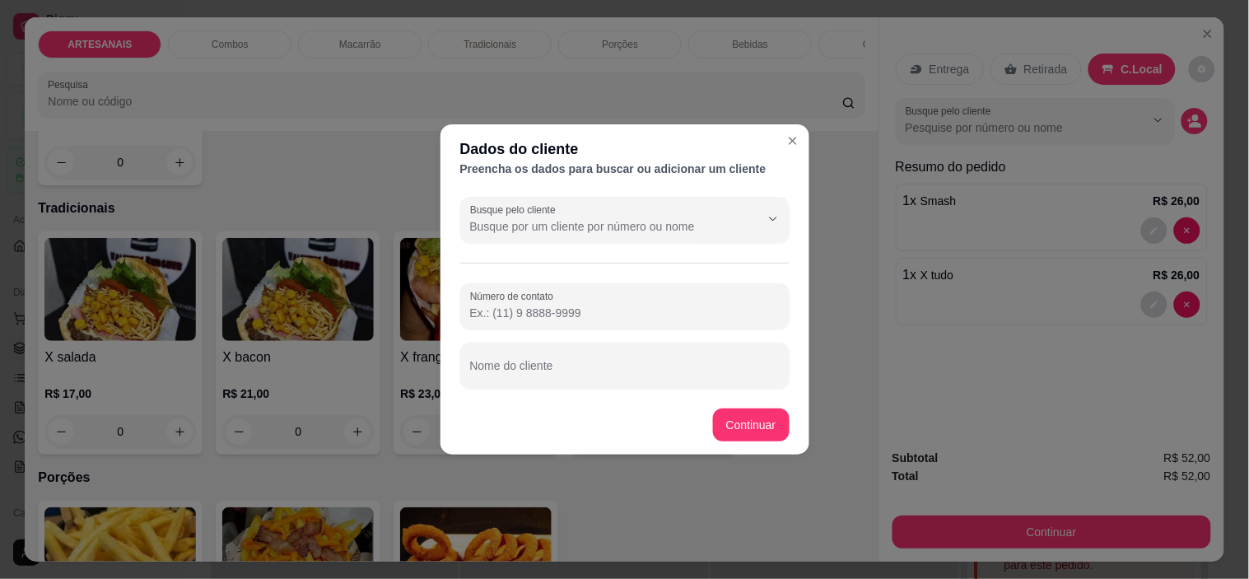
click at [579, 305] on input "Número de contato" at bounding box center [624, 313] width 309 height 16
paste input "[PHONE_NUMBER]"
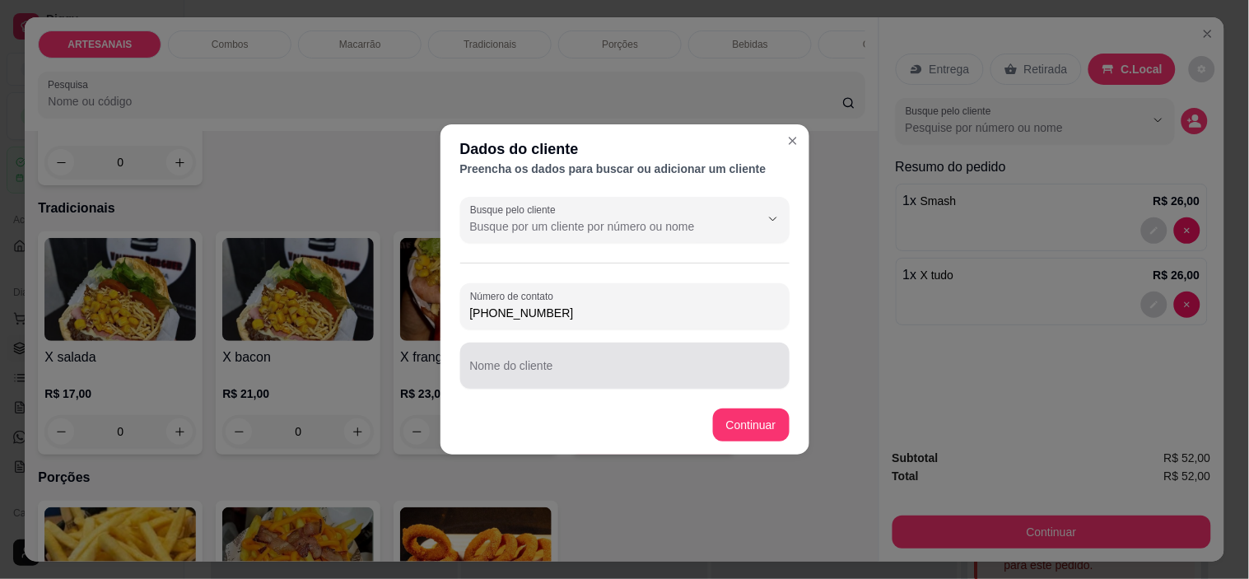
type input "[PHONE_NUMBER]"
click at [569, 364] on input "Nome do cliente" at bounding box center [624, 372] width 309 height 16
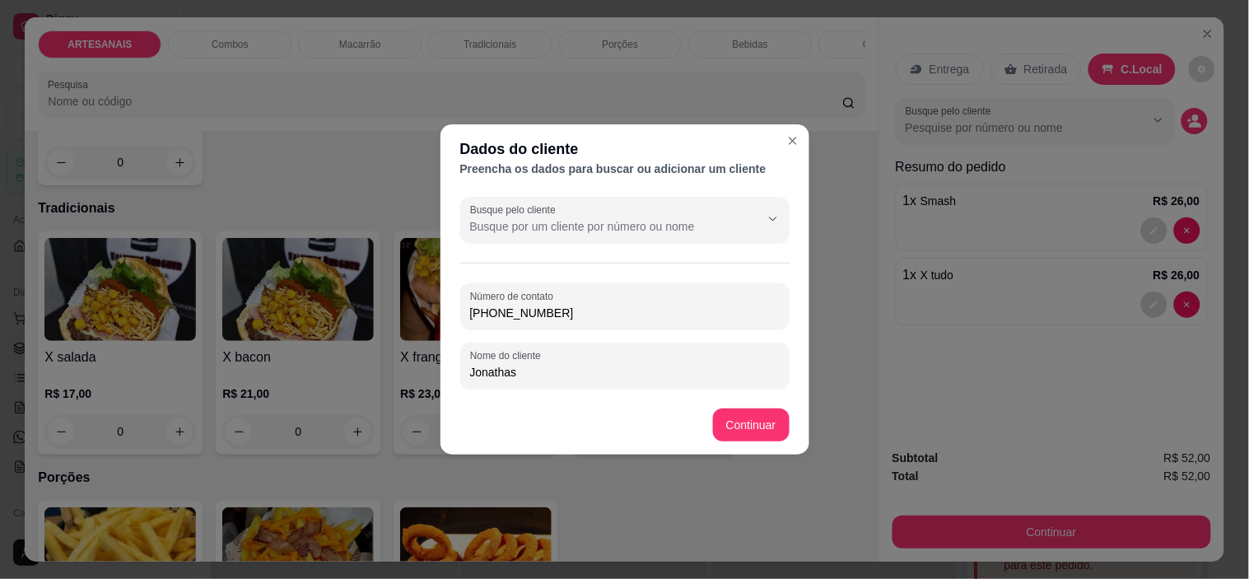
type input "Jonathas"
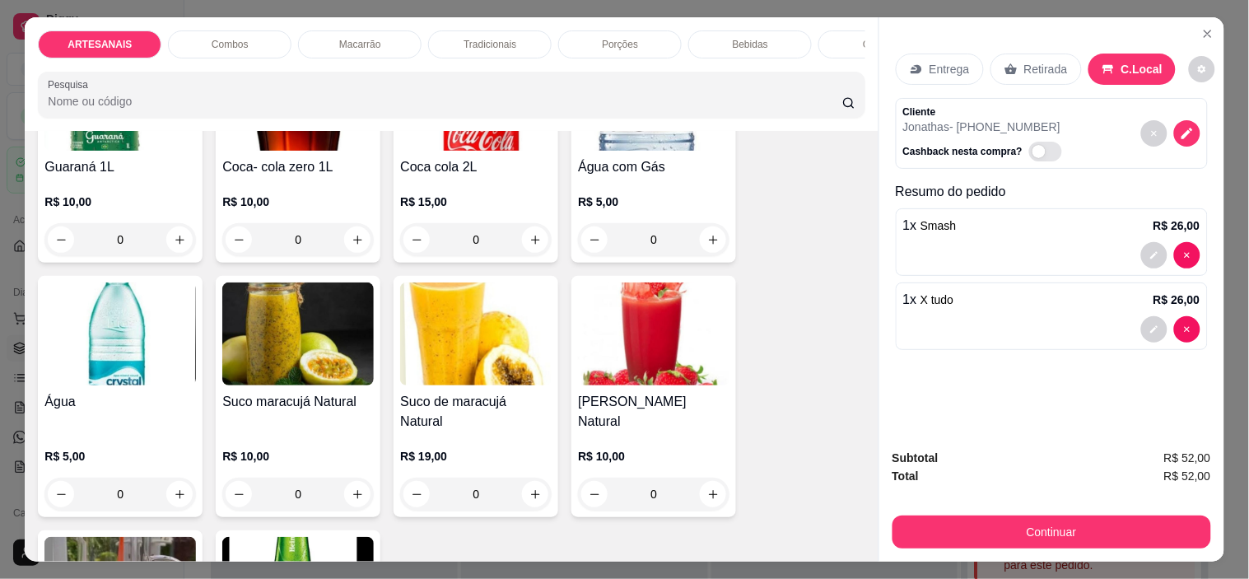
scroll to position [2377, 0]
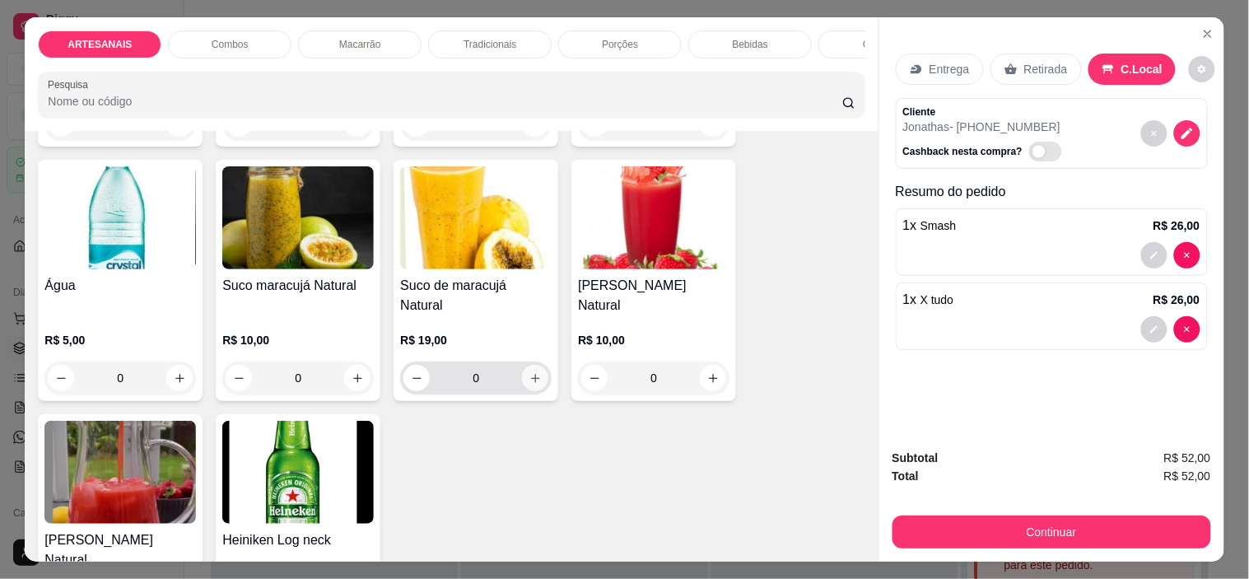
click at [538, 369] on button "increase-product-quantity" at bounding box center [535, 378] width 26 height 26
type input "1"
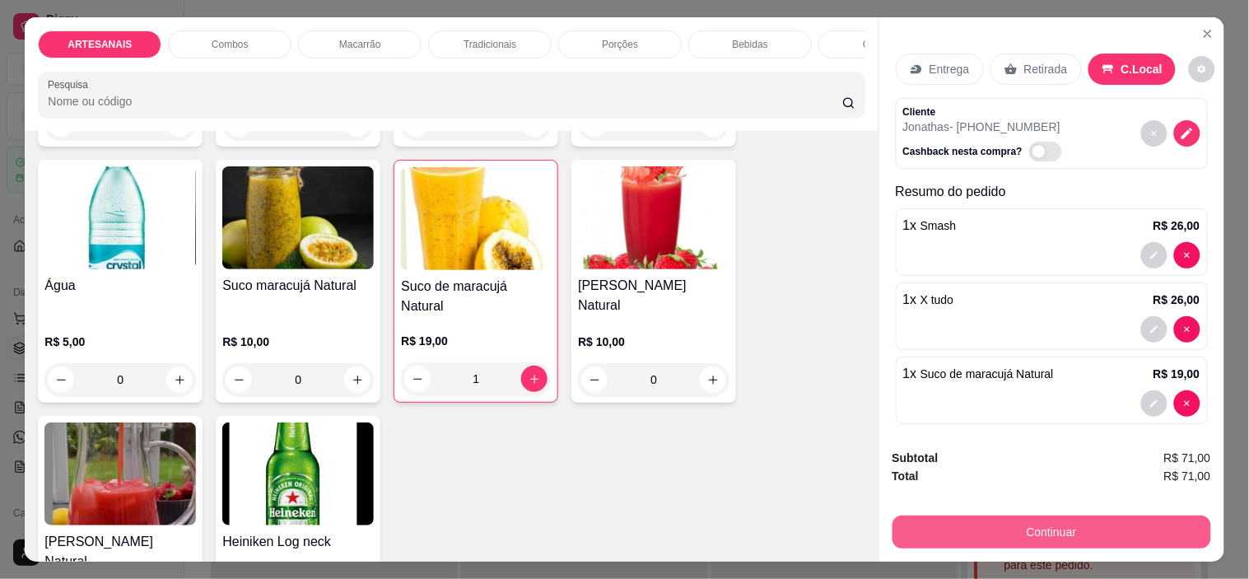
click at [1050, 525] on button "Continuar" at bounding box center [1051, 531] width 319 height 33
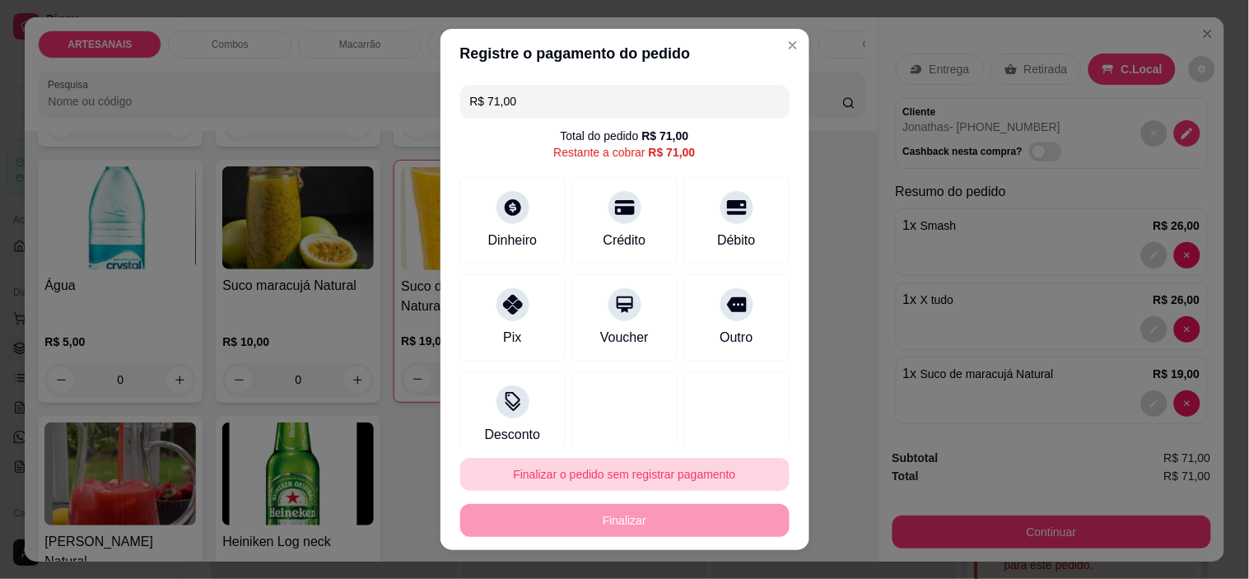
click at [613, 467] on button "Finalizar o pedido sem registrar pagamento" at bounding box center [624, 474] width 329 height 33
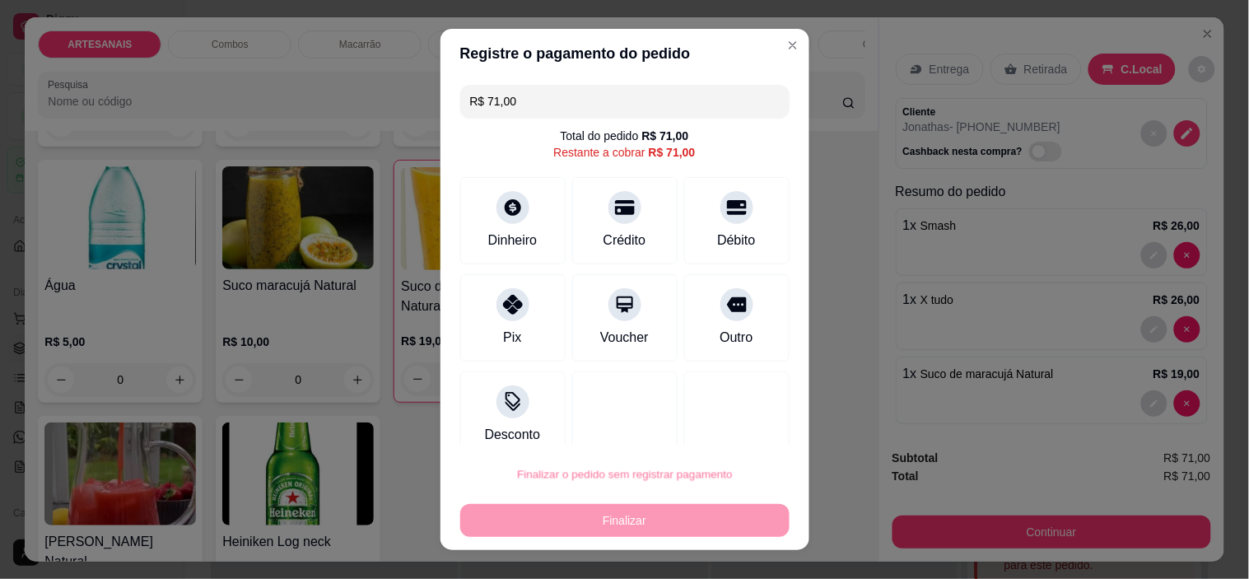
click at [731, 421] on button "Confirmar" at bounding box center [717, 428] width 61 height 26
type input "0"
type input "R$ 0,00"
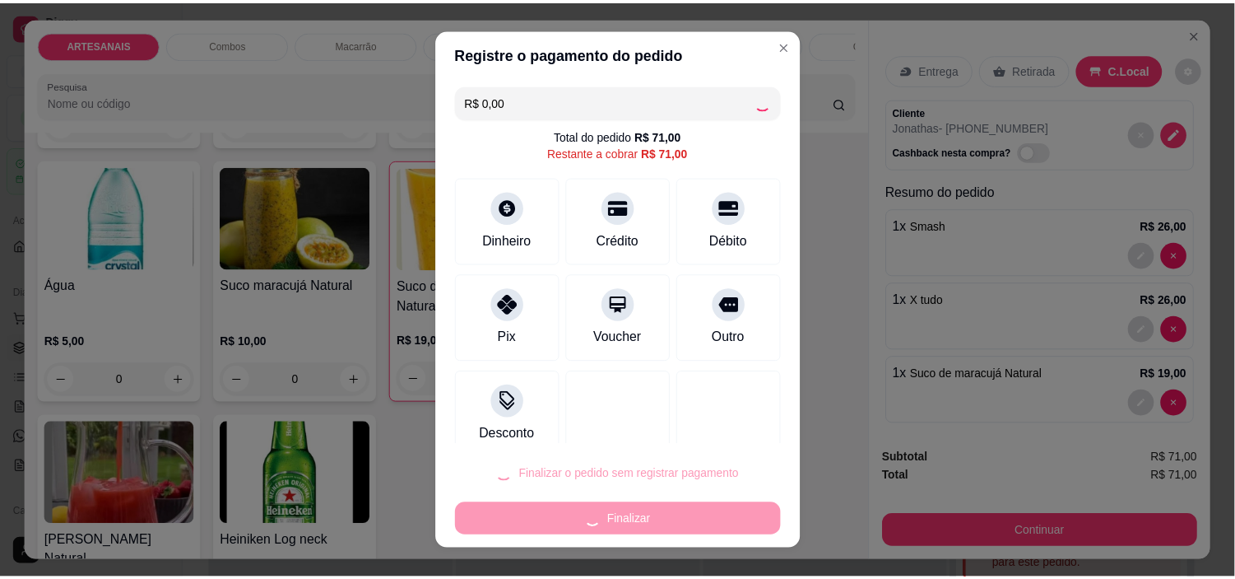
scroll to position [2374, 0]
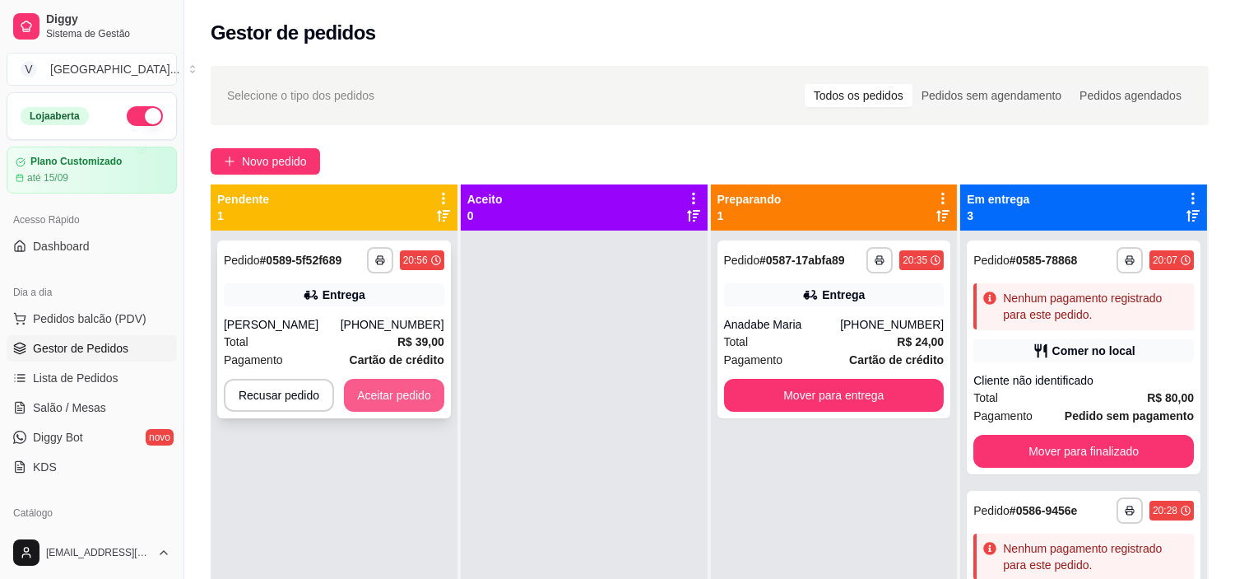
click at [409, 396] on button "Aceitar pedido" at bounding box center [394, 395] width 100 height 33
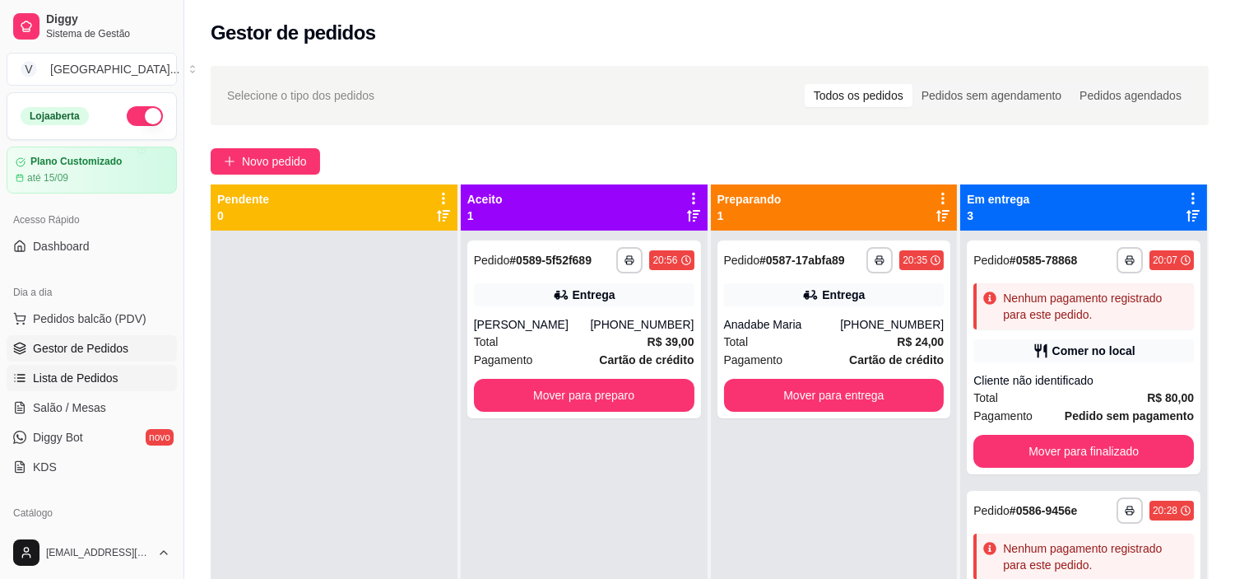
click at [112, 385] on span "Lista de Pedidos" at bounding box center [76, 378] width 86 height 16
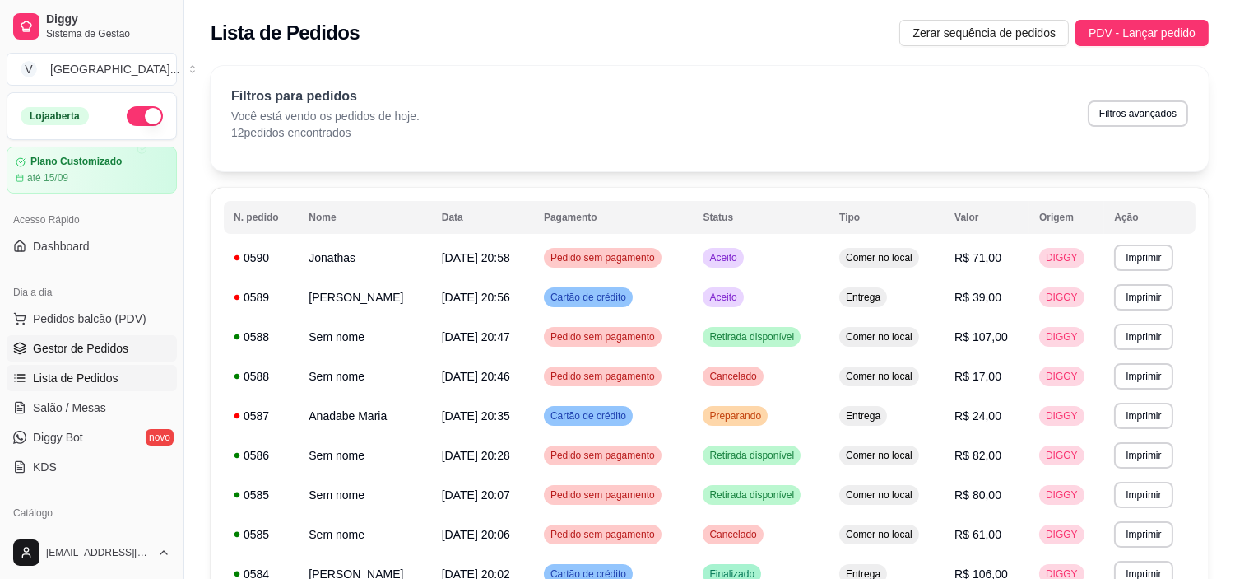
click at [112, 357] on link "Gestor de Pedidos" at bounding box center [92, 348] width 170 height 26
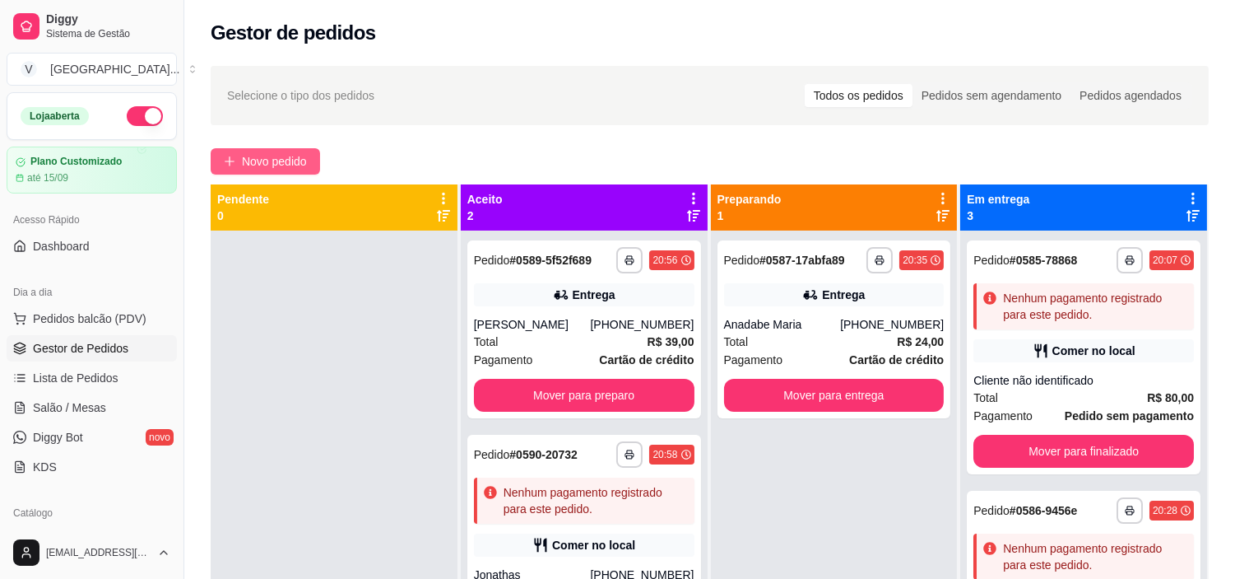
click at [291, 153] on span "Novo pedido" at bounding box center [274, 161] width 65 height 18
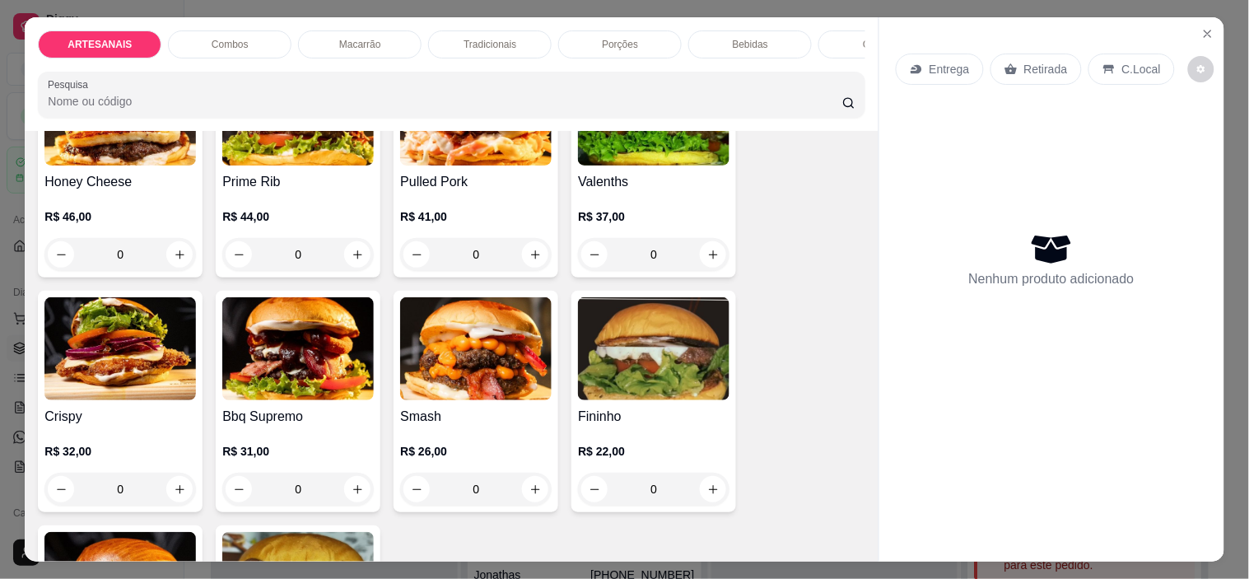
scroll to position [183, 0]
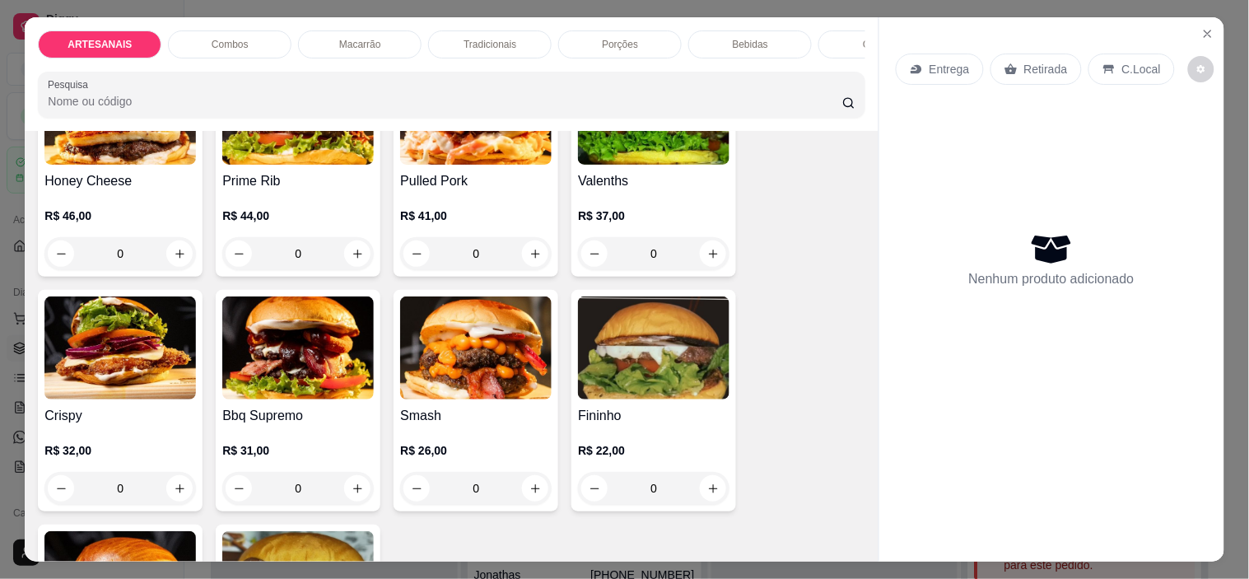
click at [711, 487] on div "0" at bounding box center [653, 488] width 151 height 33
click at [776, 513] on p "Adicionar R$ 22,00" at bounding box center [779, 520] width 98 height 16
type input "1"
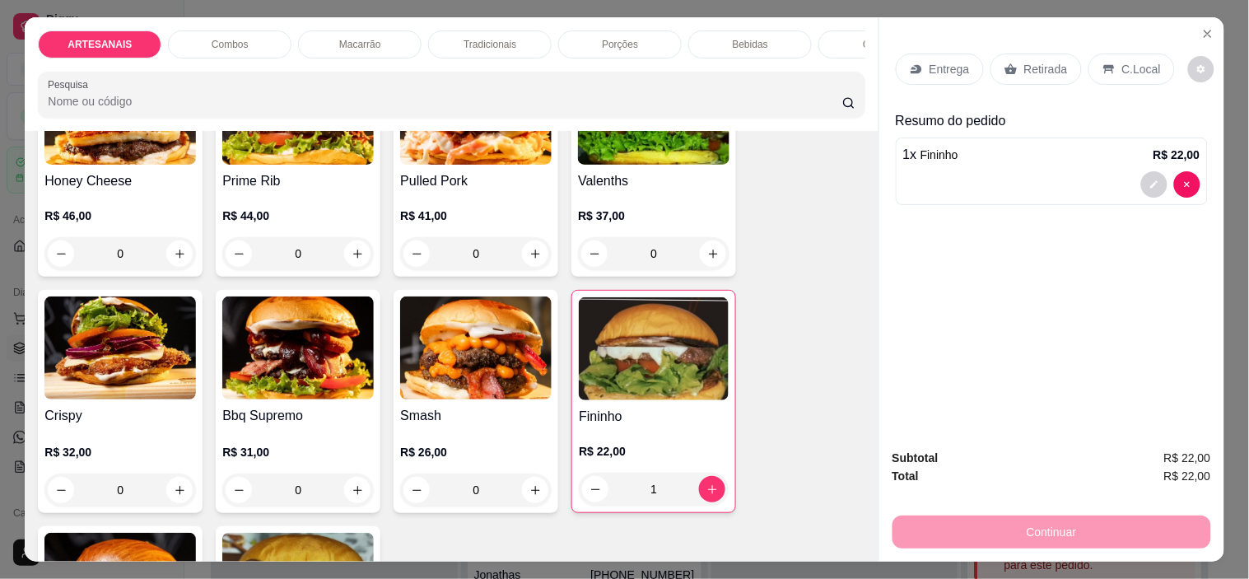
click at [356, 491] on div "0" at bounding box center [297, 489] width 151 height 33
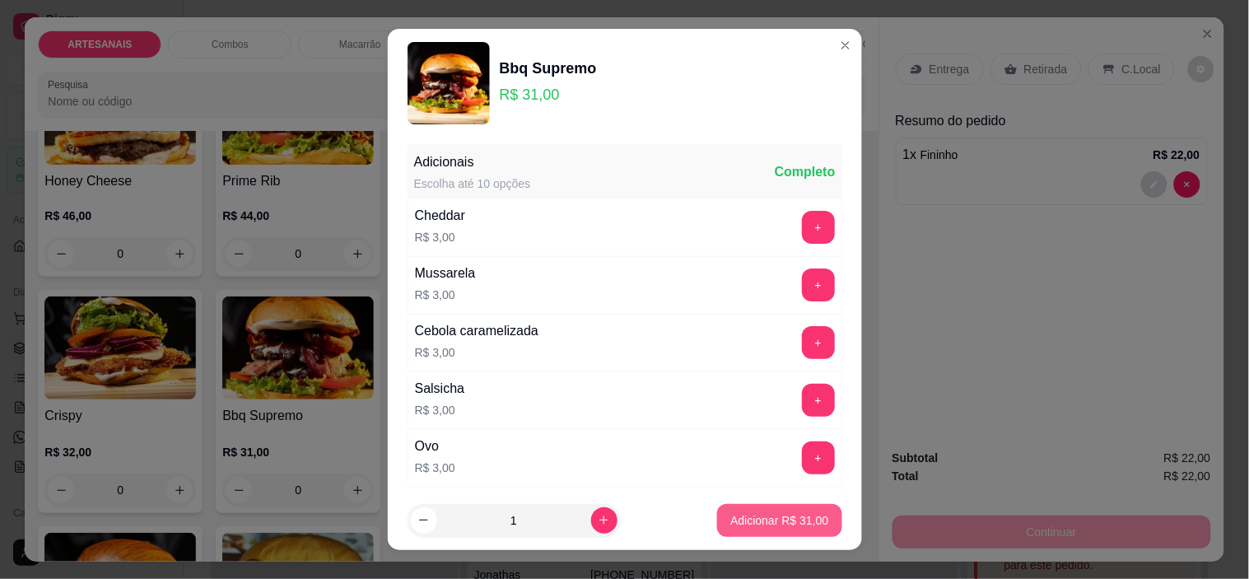
click at [738, 519] on p "Adicionar R$ 31,00" at bounding box center [779, 520] width 98 height 16
type input "1"
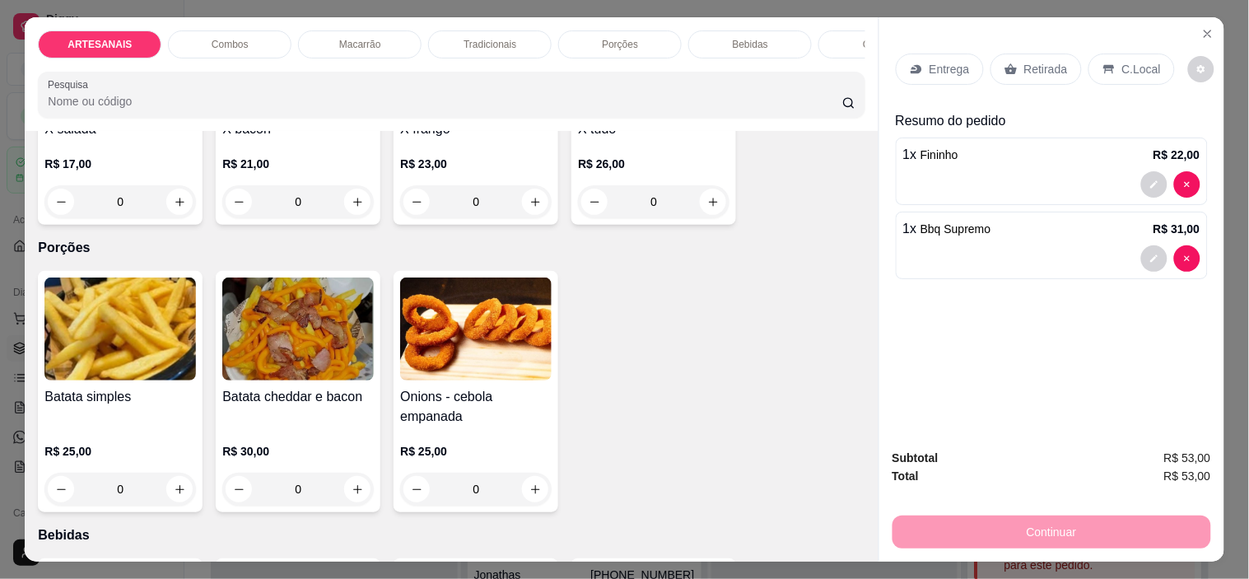
scroll to position [1737, 0]
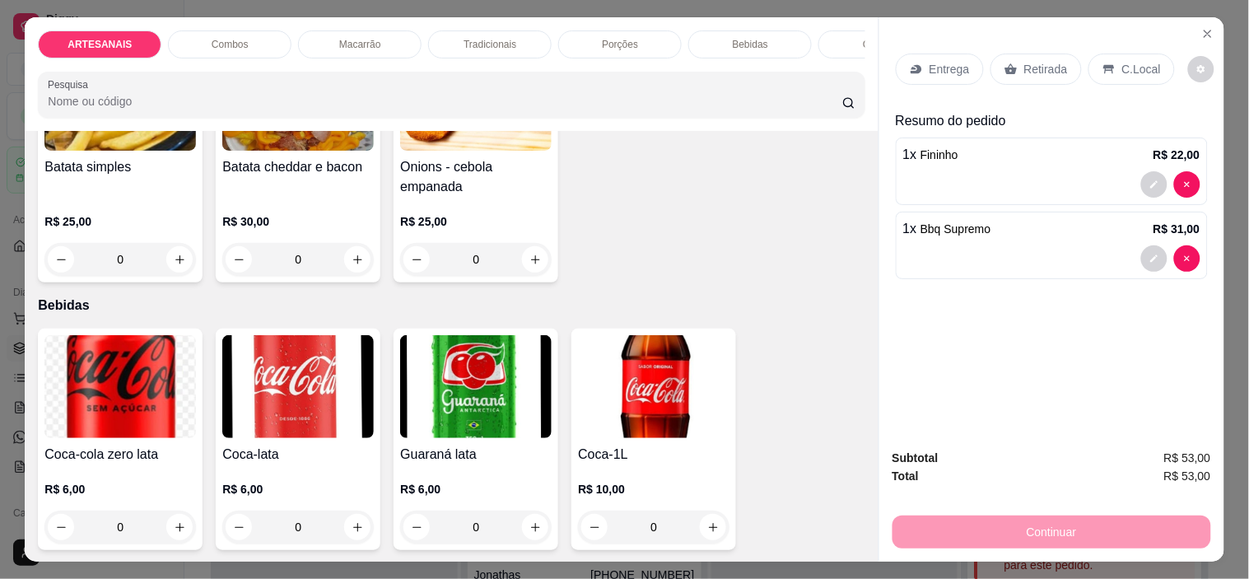
click at [953, 70] on p "Entrega" at bounding box center [949, 69] width 40 height 16
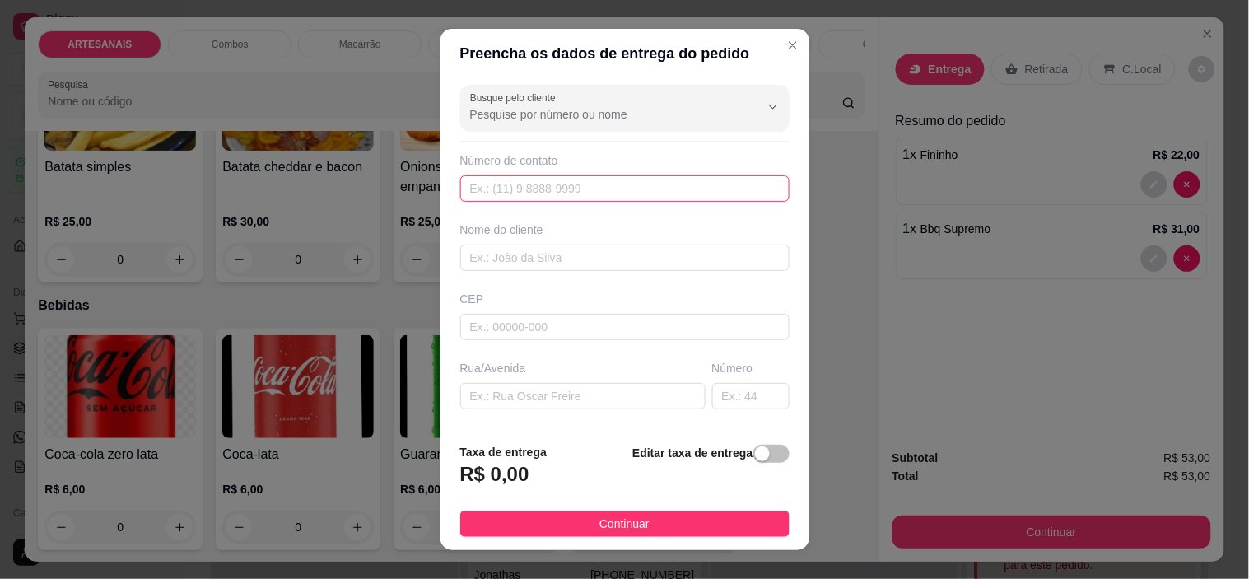
click at [581, 192] on input "text" at bounding box center [624, 188] width 329 height 26
paste input "[PHONE_NUMBER]"
type input "[PHONE_NUMBER]"
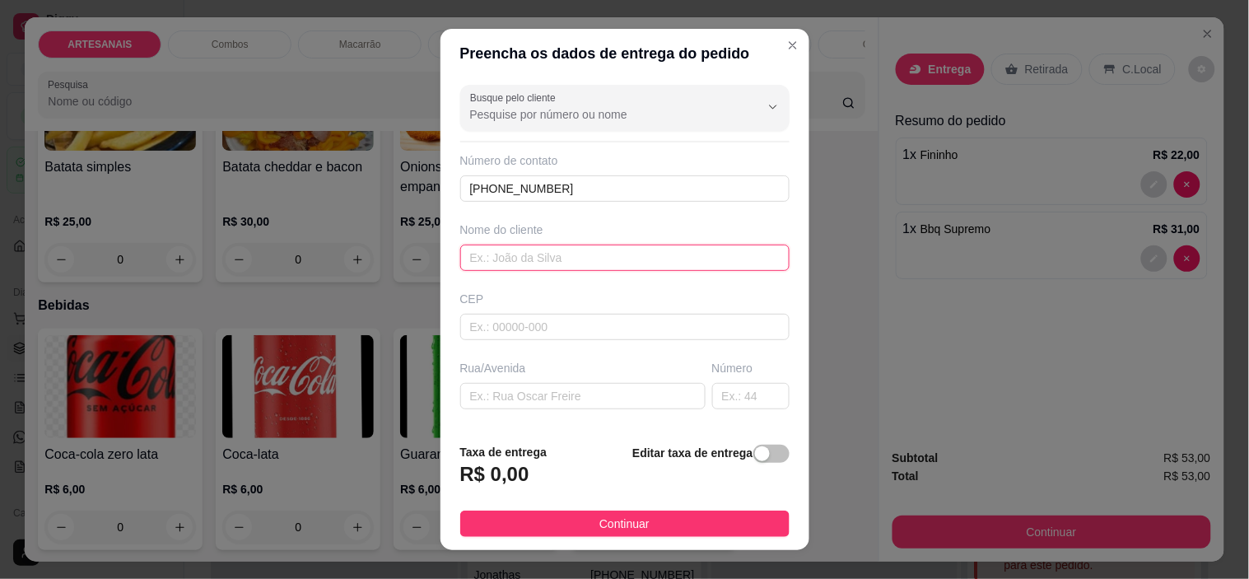
click at [560, 264] on input "text" at bounding box center [624, 257] width 329 height 26
type input "Claubiana"
drag, startPoint x: 672, startPoint y: 258, endPoint x: 388, endPoint y: 281, distance: 284.9
click at [388, 281] on div "Preencha os dados de entrega do pedido Busque pelo cliente Número de contato [P…" at bounding box center [624, 289] width 1249 height 579
paste input "[PERSON_NAME]"
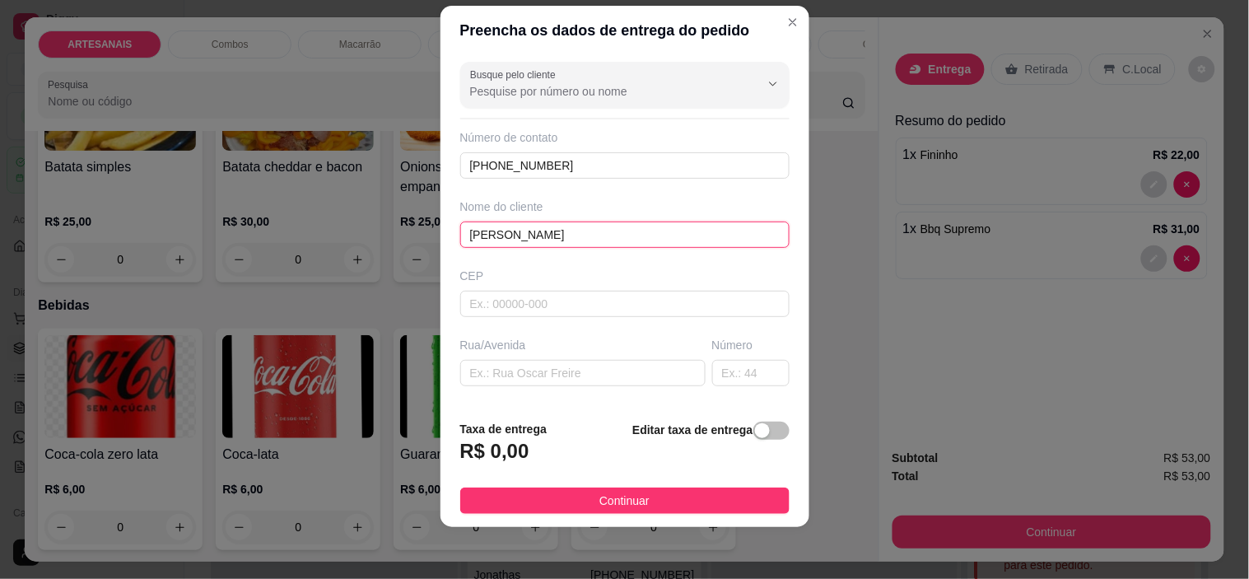
scroll to position [203, 0]
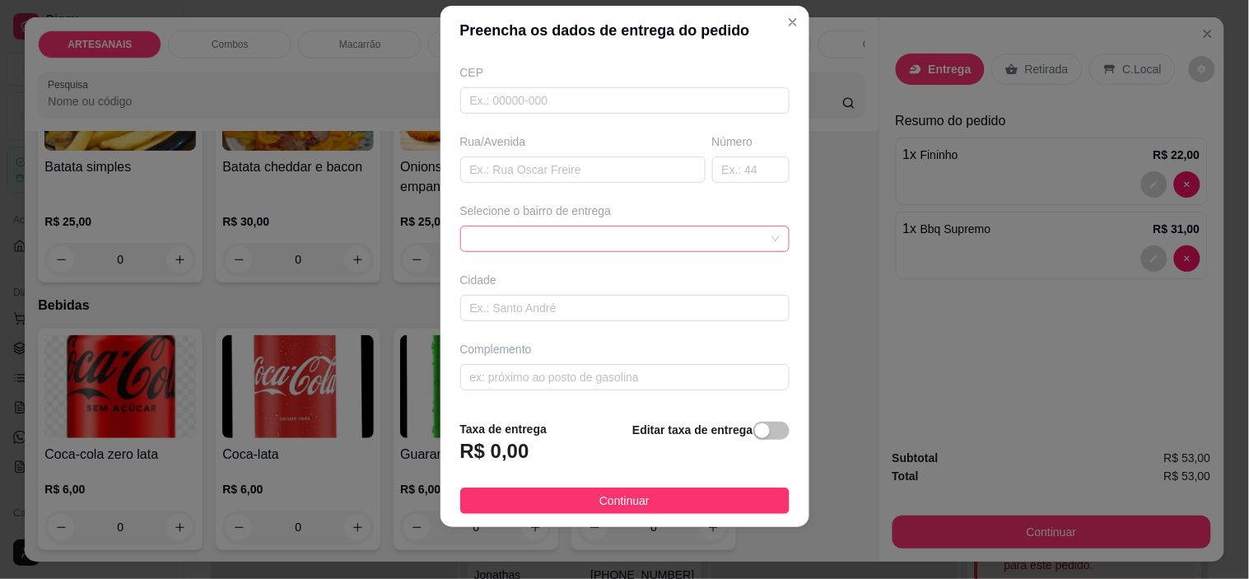
click at [690, 226] on span at bounding box center [624, 238] width 309 height 25
type input "[PERSON_NAME]"
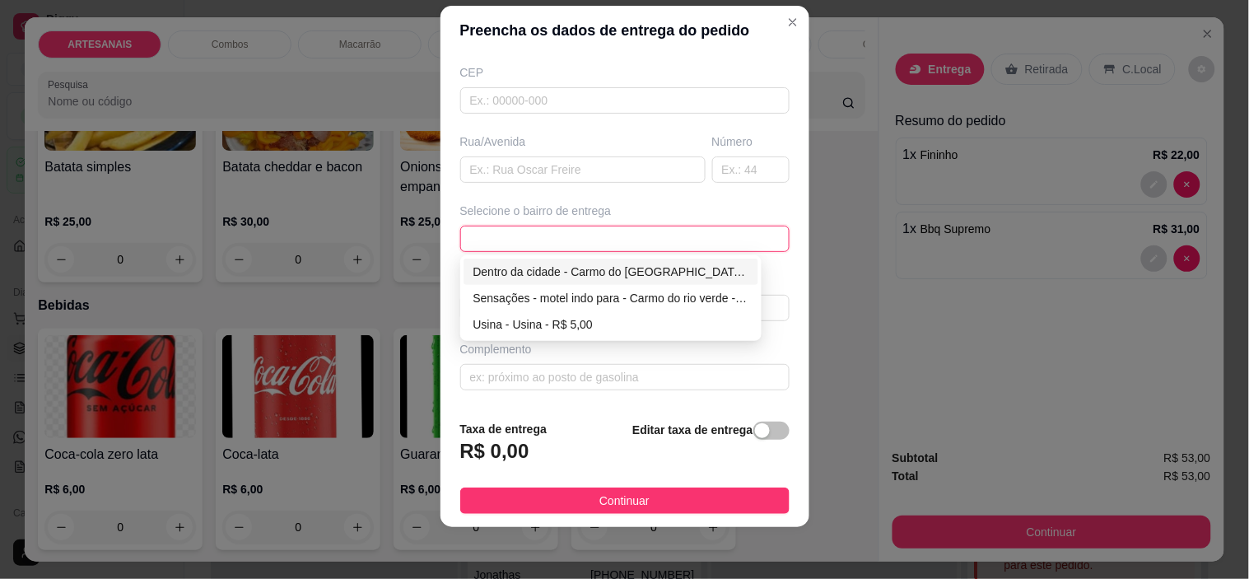
click at [700, 265] on div "Dentro da cidade - Carmo do [GEOGRAPHIC_DATA] - R$ 2,00" at bounding box center [611, 272] width 276 height 18
type input "Carmo do [GEOGRAPHIC_DATA]"
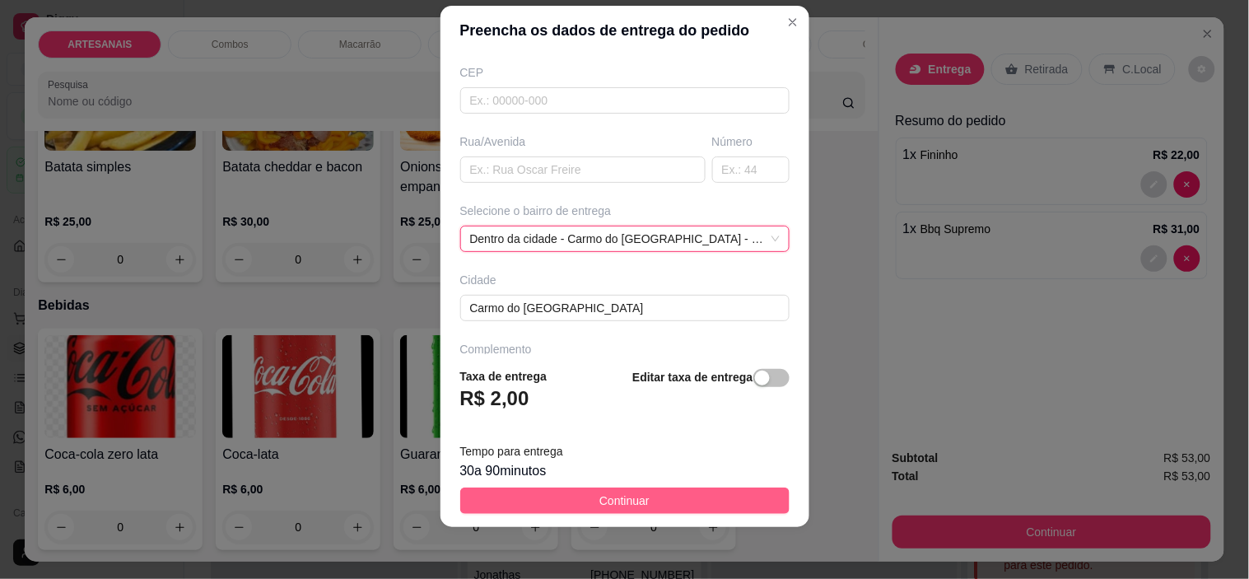
click at [676, 497] on button "Continuar" at bounding box center [624, 500] width 329 height 26
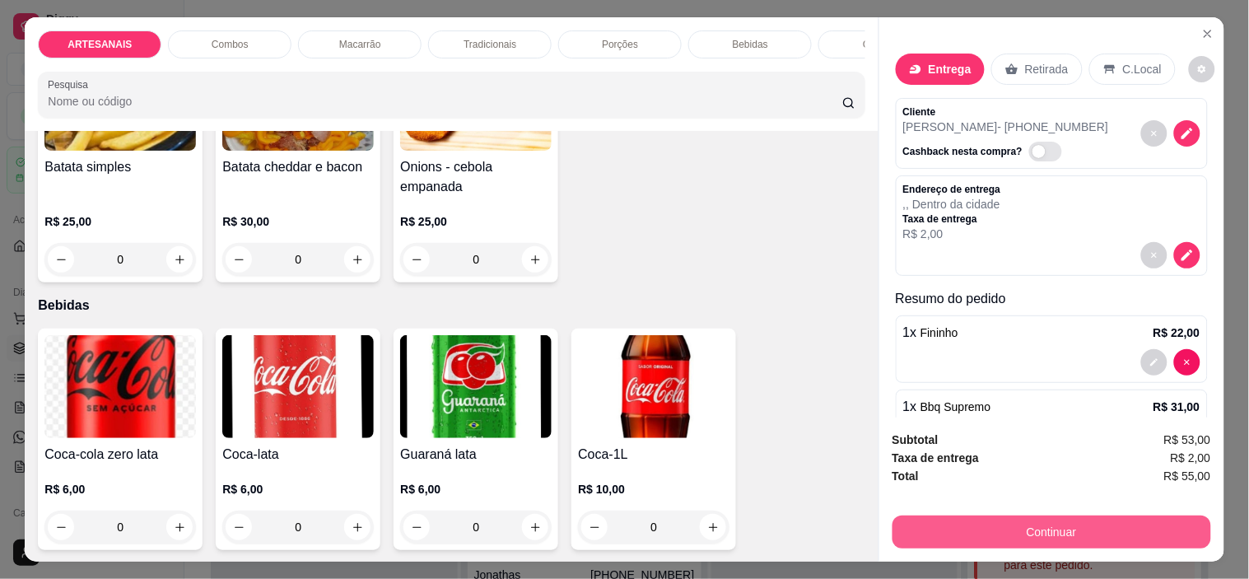
click at [944, 531] on button "Continuar" at bounding box center [1051, 531] width 319 height 33
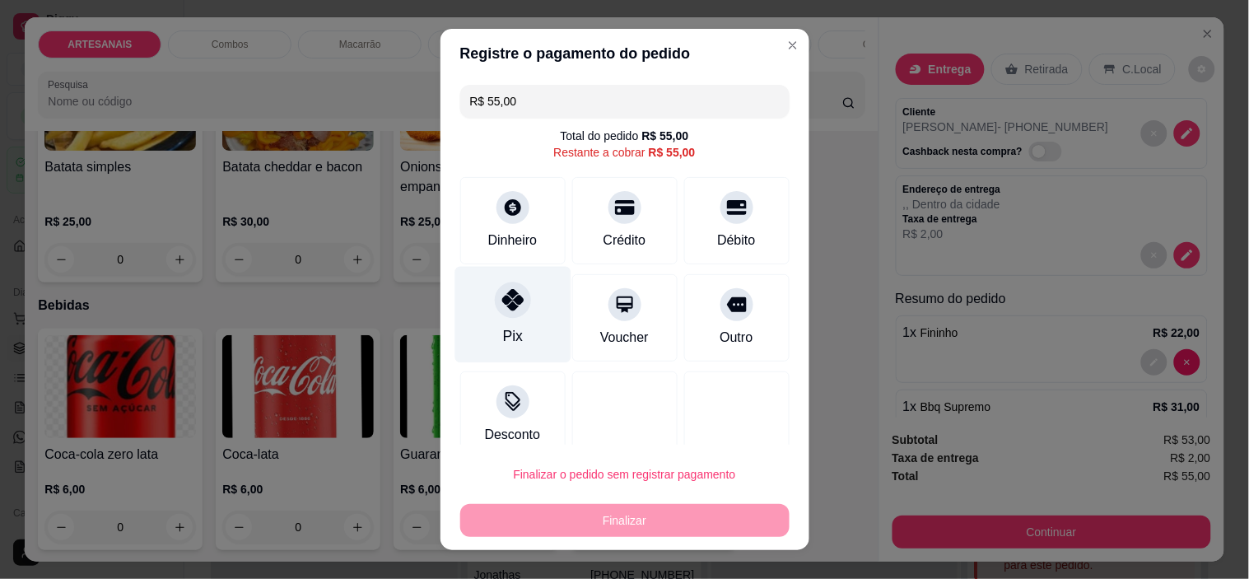
click at [520, 328] on div "Pix" at bounding box center [512, 315] width 116 height 96
type input "R$ 0,00"
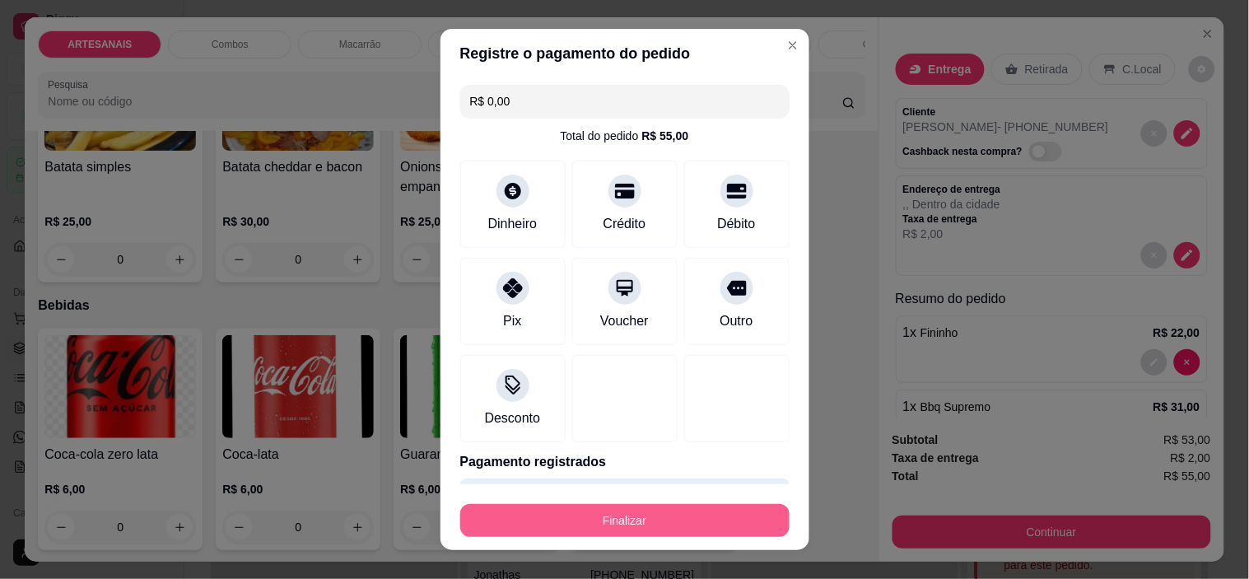
click at [598, 510] on button "Finalizar" at bounding box center [624, 520] width 329 height 33
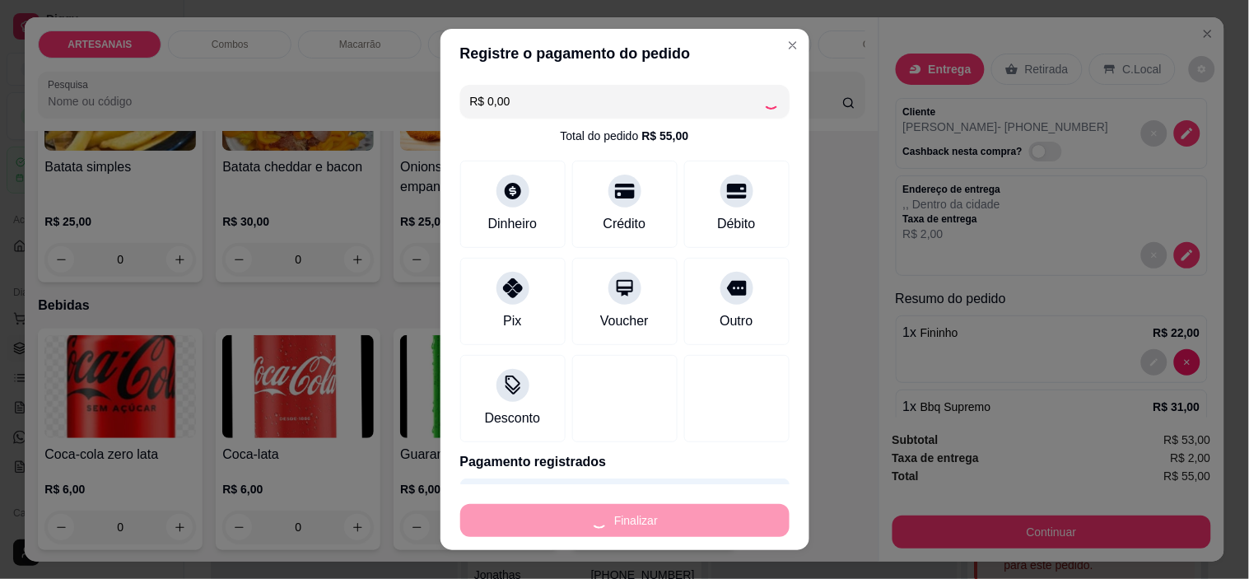
type input "0"
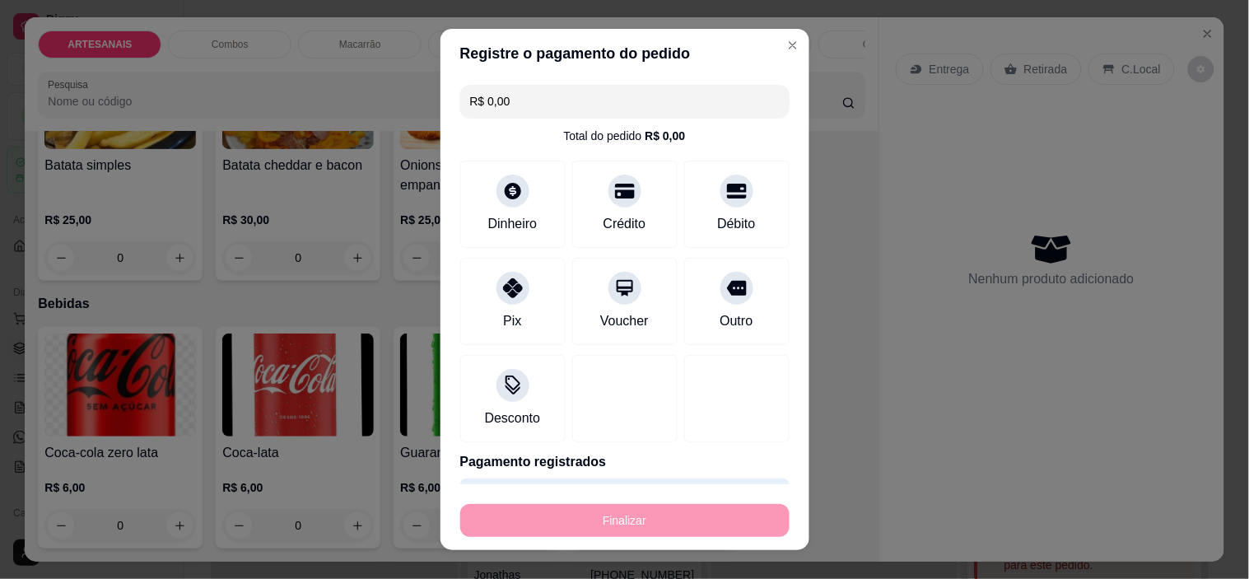
type input "-R$ 55,00"
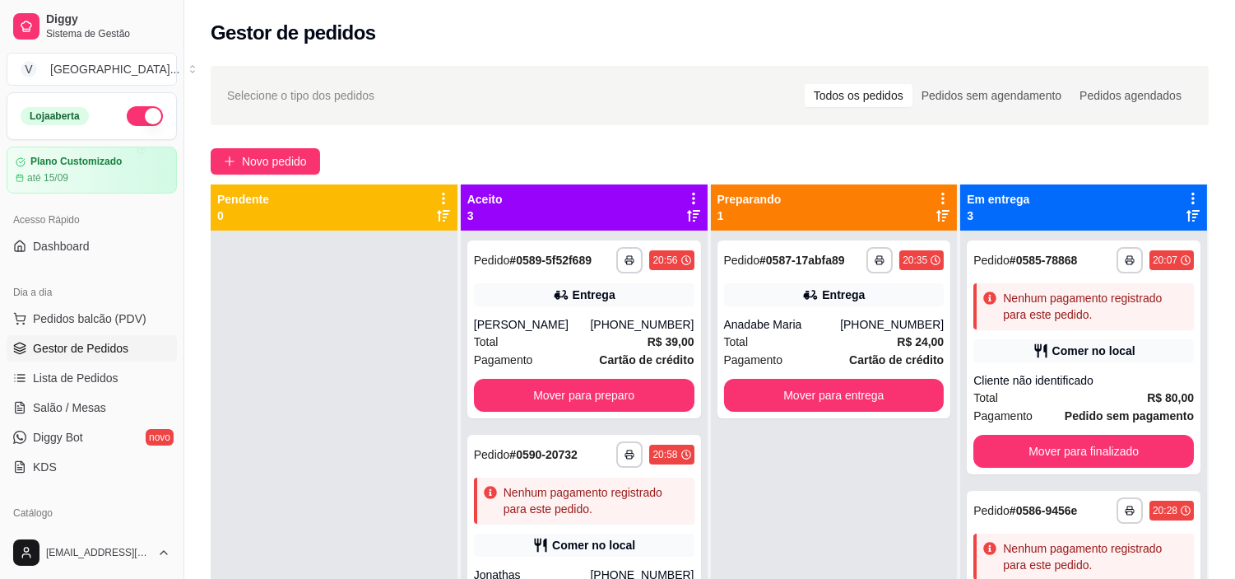
drag, startPoint x: 314, startPoint y: 170, endPoint x: 309, endPoint y: 186, distance: 17.2
click at [311, 185] on div "**********" at bounding box center [709, 419] width 1051 height 727
click at [310, 151] on button "Novo pedido" at bounding box center [265, 161] width 109 height 26
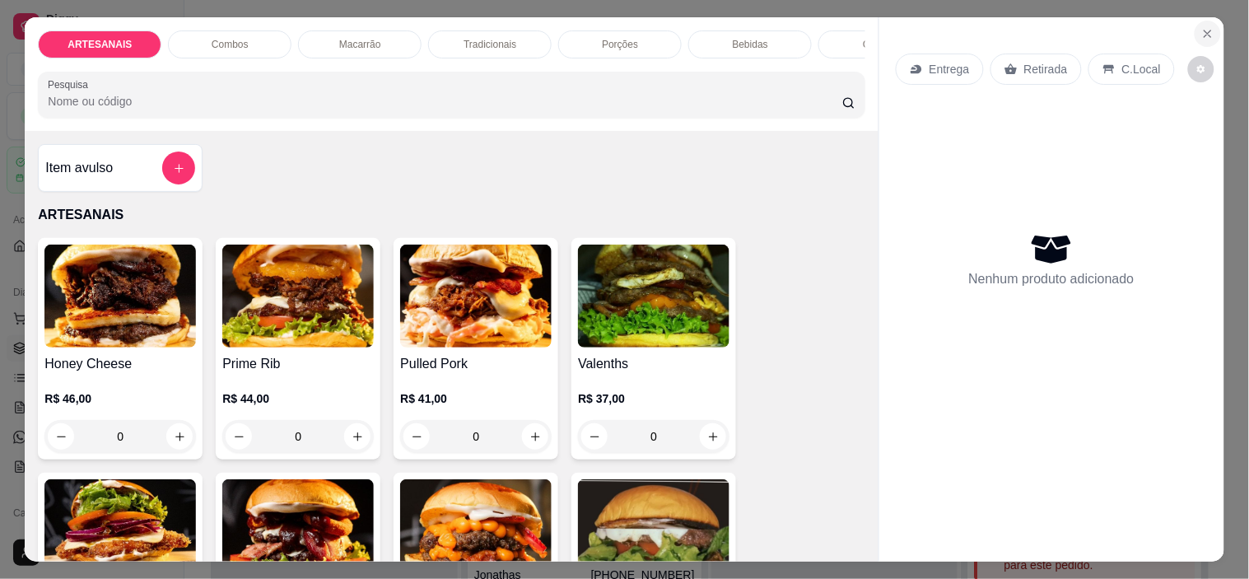
click at [1212, 21] on button "Close" at bounding box center [1207, 34] width 26 height 26
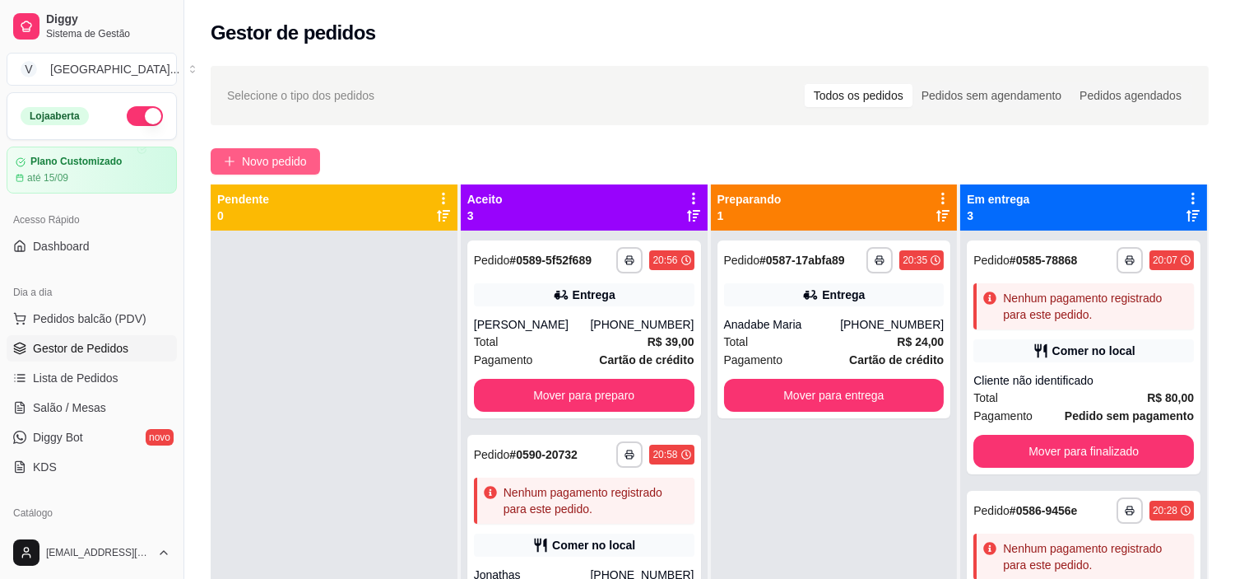
click at [299, 165] on span "Novo pedido" at bounding box center [274, 161] width 65 height 18
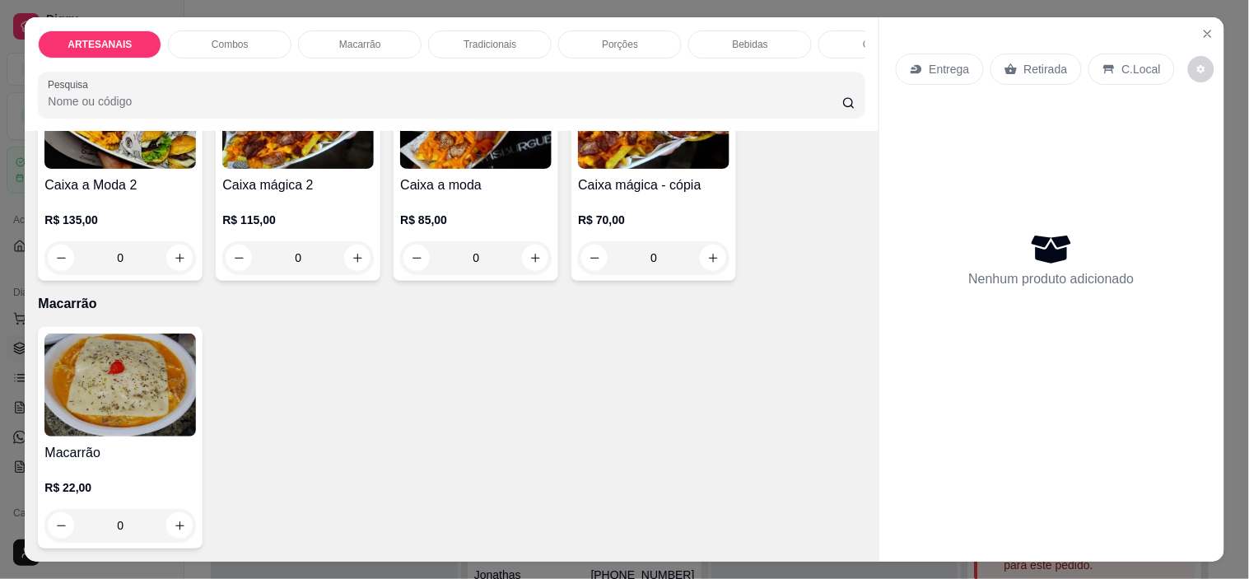
scroll to position [905, 0]
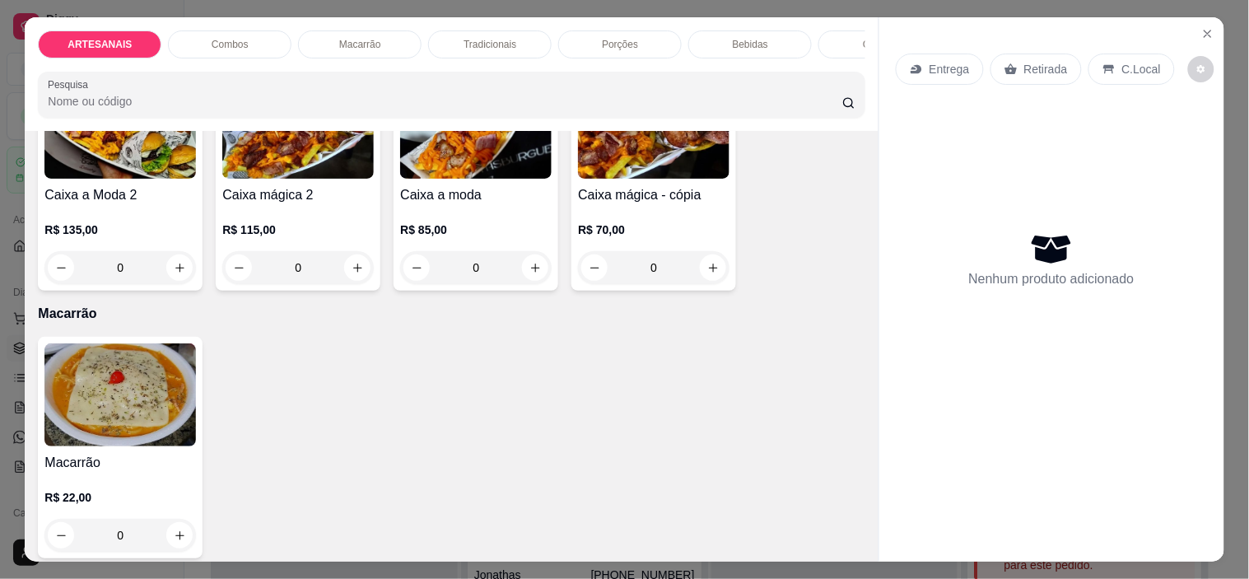
click at [176, 546] on div "0" at bounding box center [119, 535] width 151 height 33
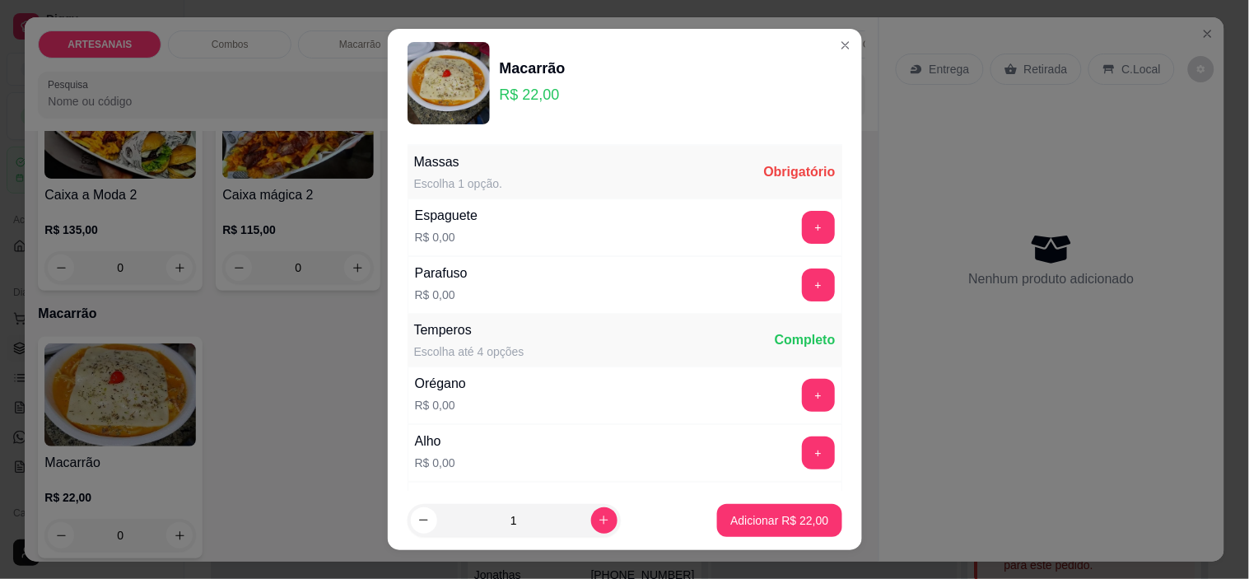
click at [802, 223] on button "+" at bounding box center [818, 227] width 33 height 33
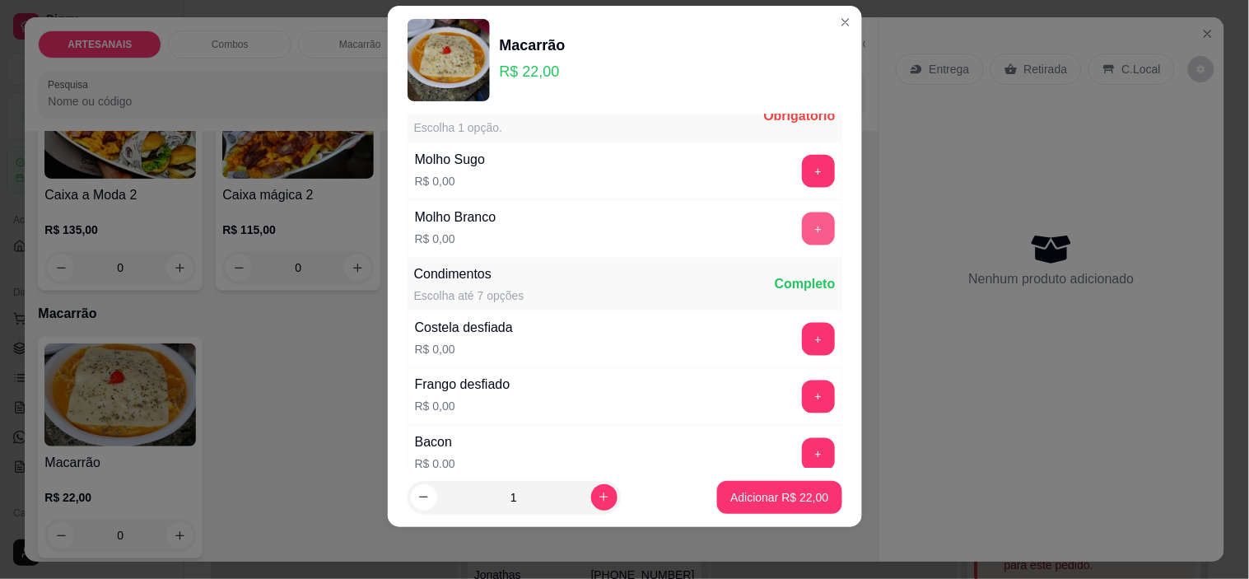
click at [802, 234] on button "+" at bounding box center [818, 228] width 33 height 33
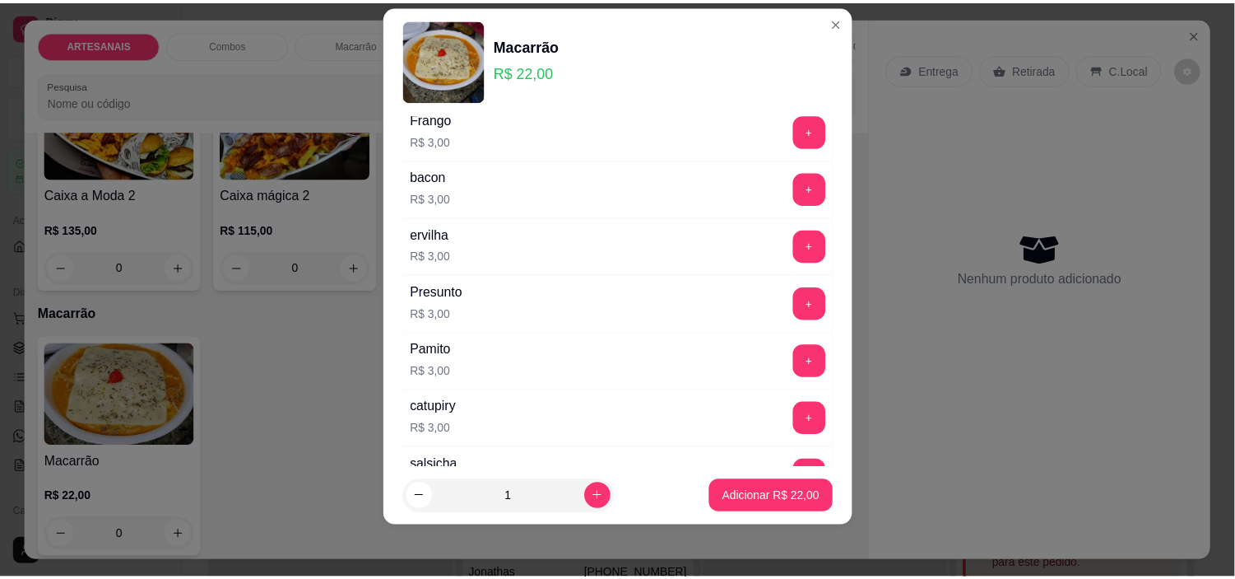
scroll to position [1914, 0]
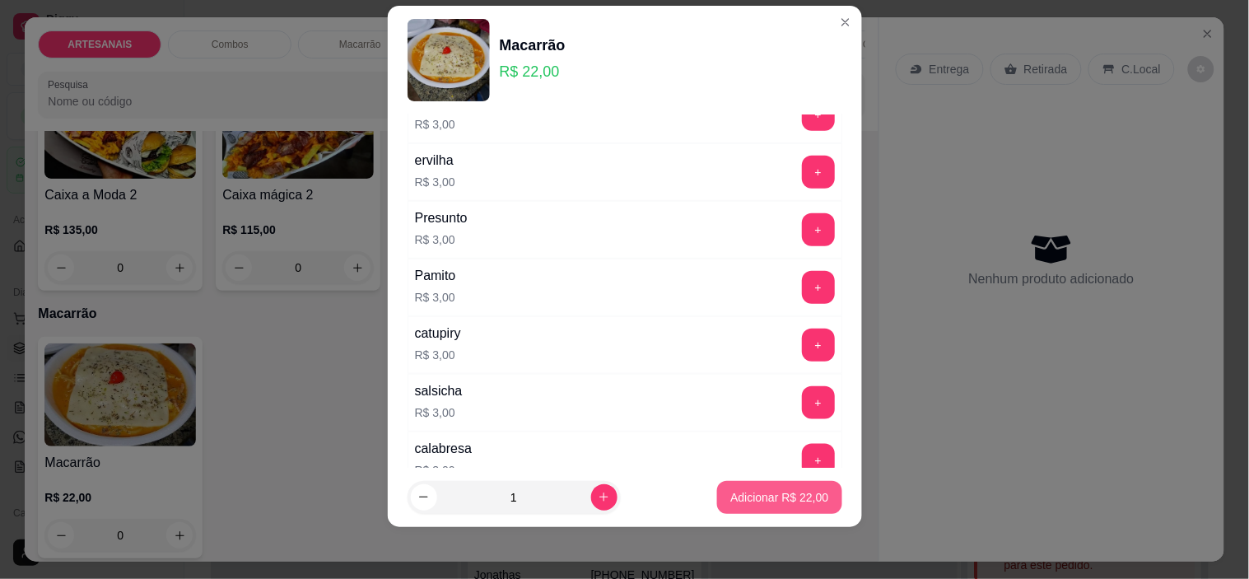
click at [782, 500] on p "Adicionar R$ 22,00" at bounding box center [779, 497] width 98 height 16
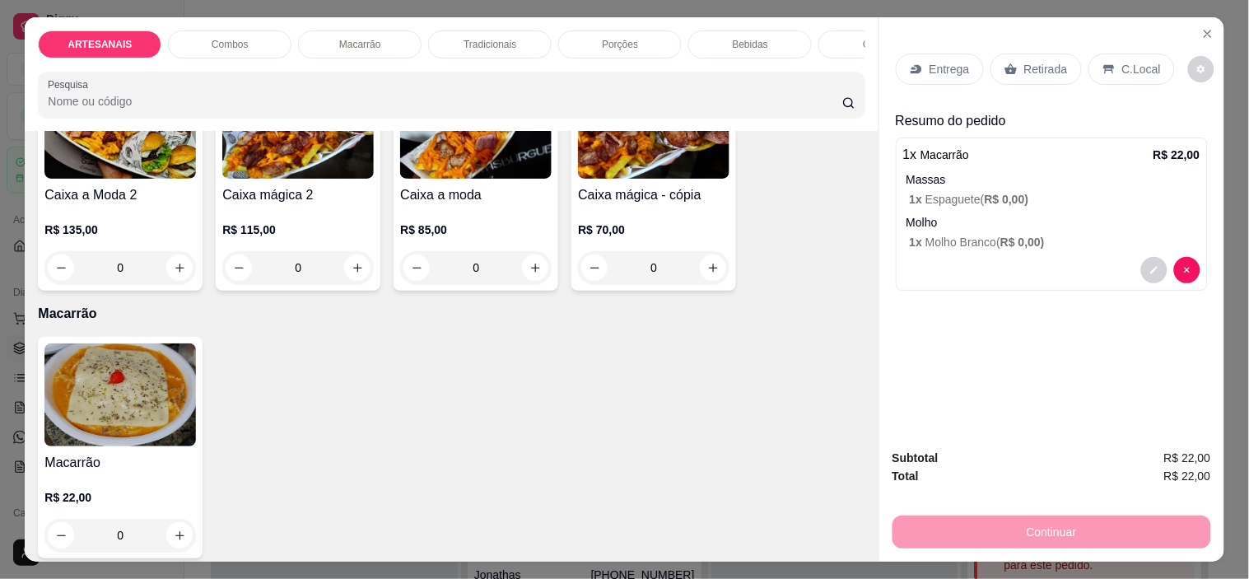
click at [1070, 63] on div "Retirada" at bounding box center [1035, 68] width 91 height 31
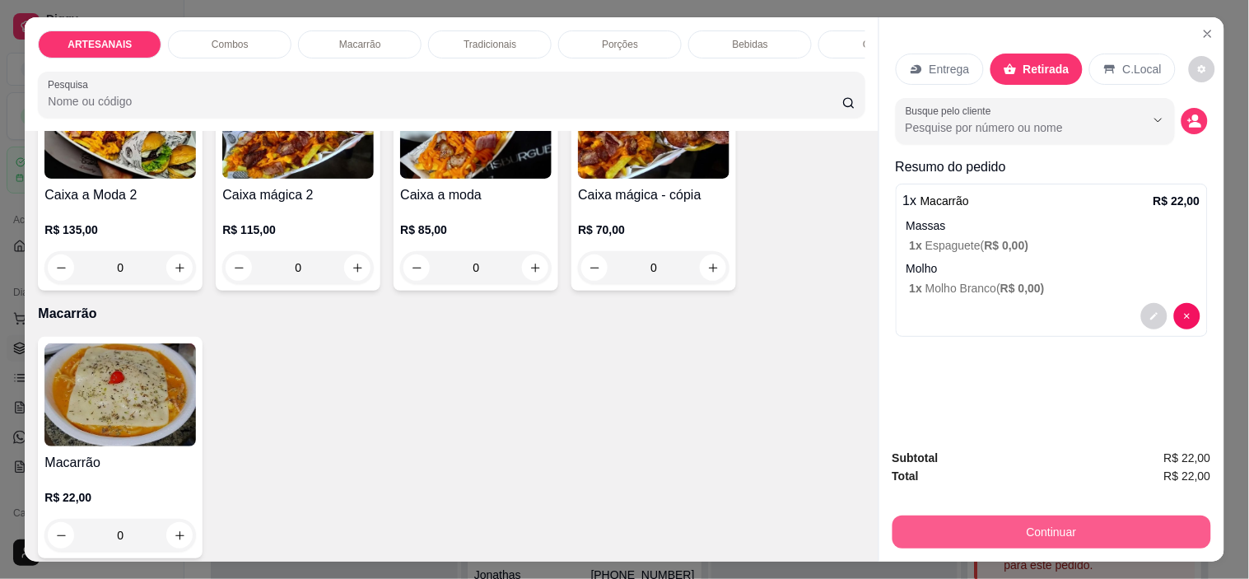
click at [1109, 528] on button "Continuar" at bounding box center [1051, 531] width 319 height 33
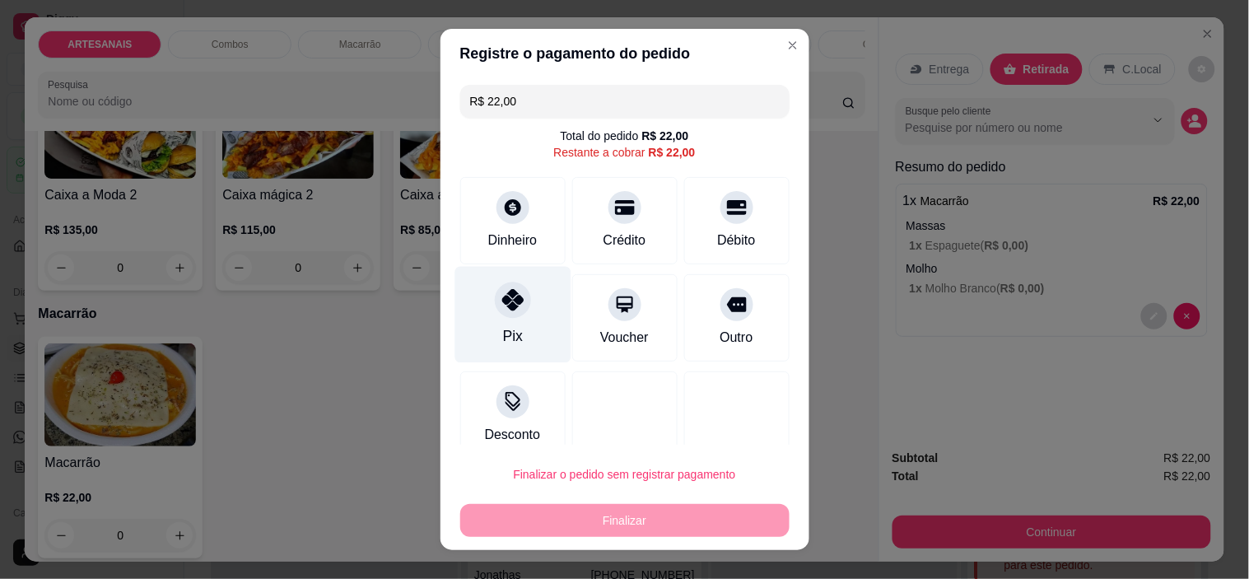
click at [500, 286] on div at bounding box center [513, 300] width 36 height 36
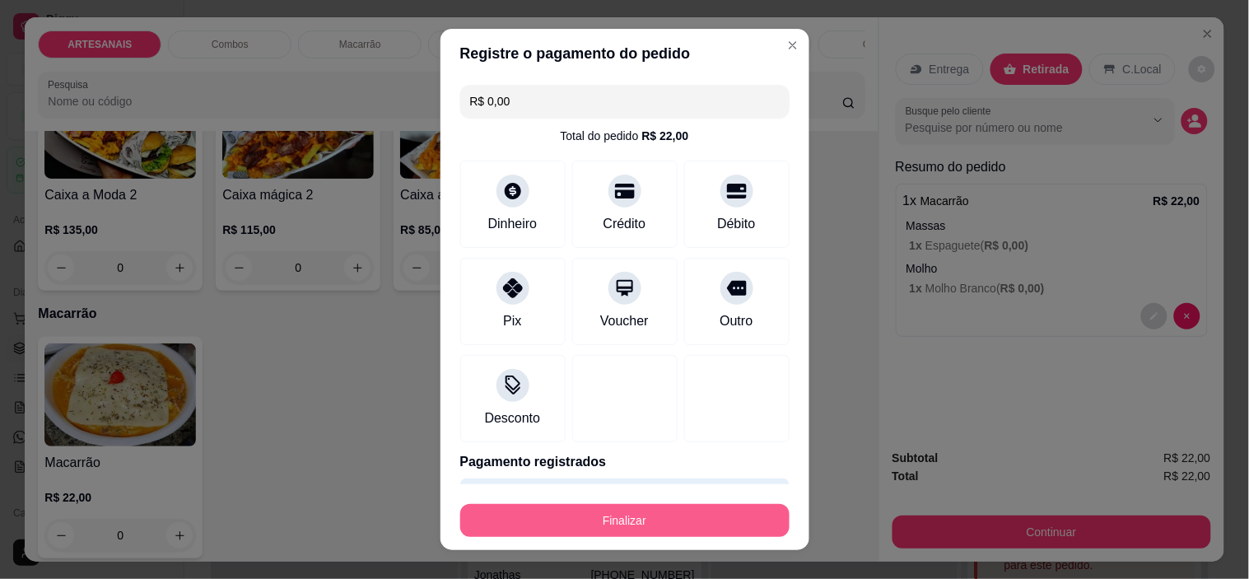
click at [571, 516] on button "Finalizar" at bounding box center [624, 520] width 329 height 33
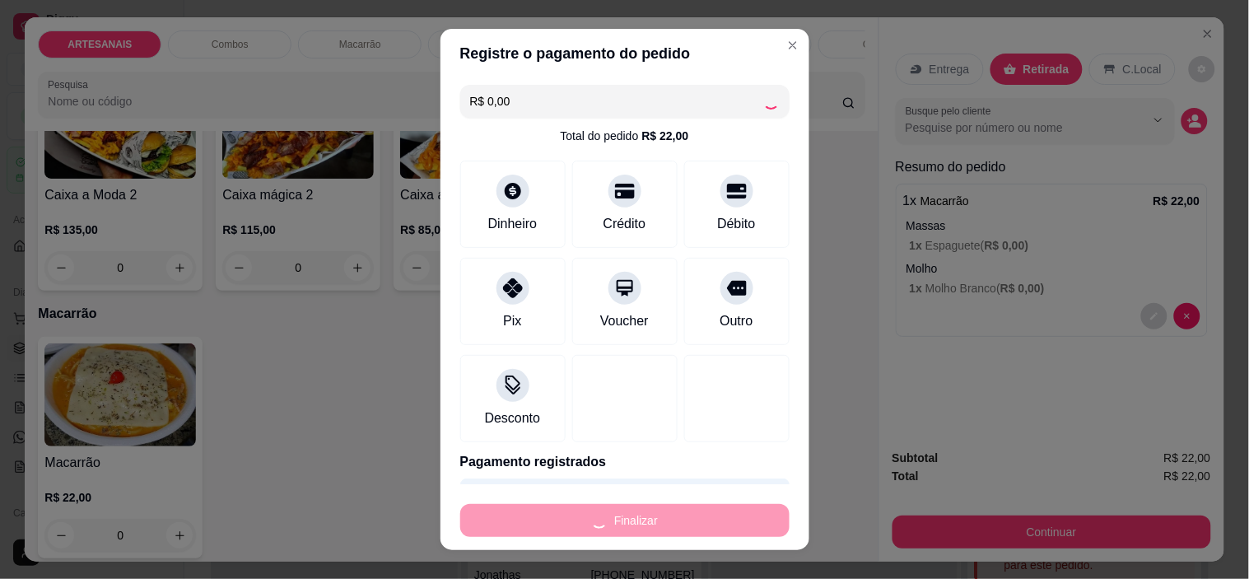
type input "-R$ 22,00"
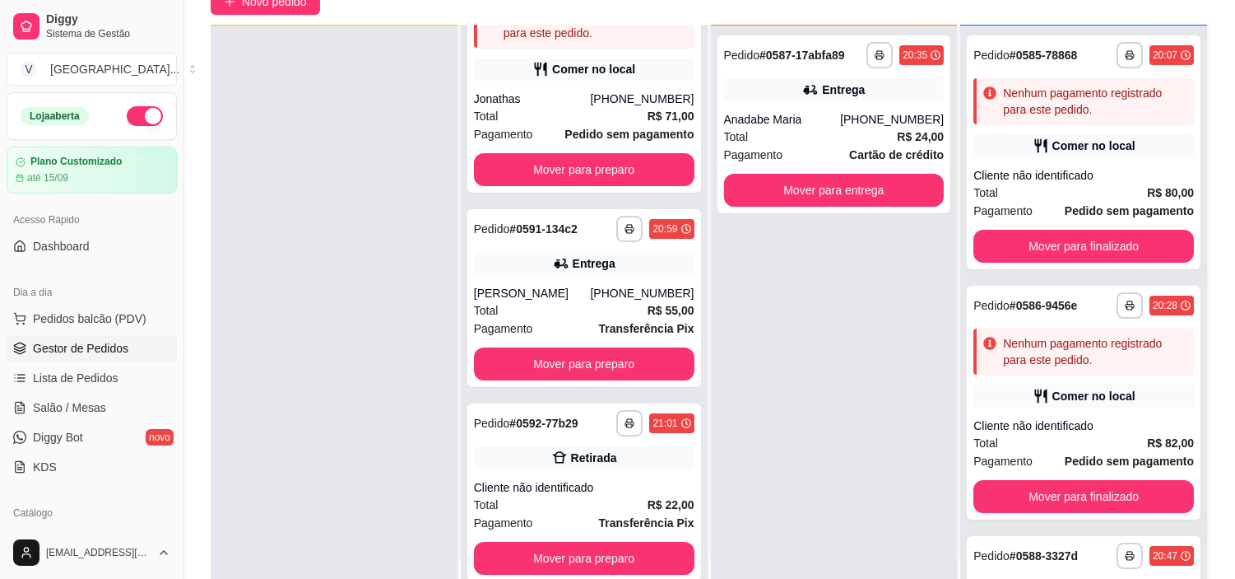
scroll to position [251, 0]
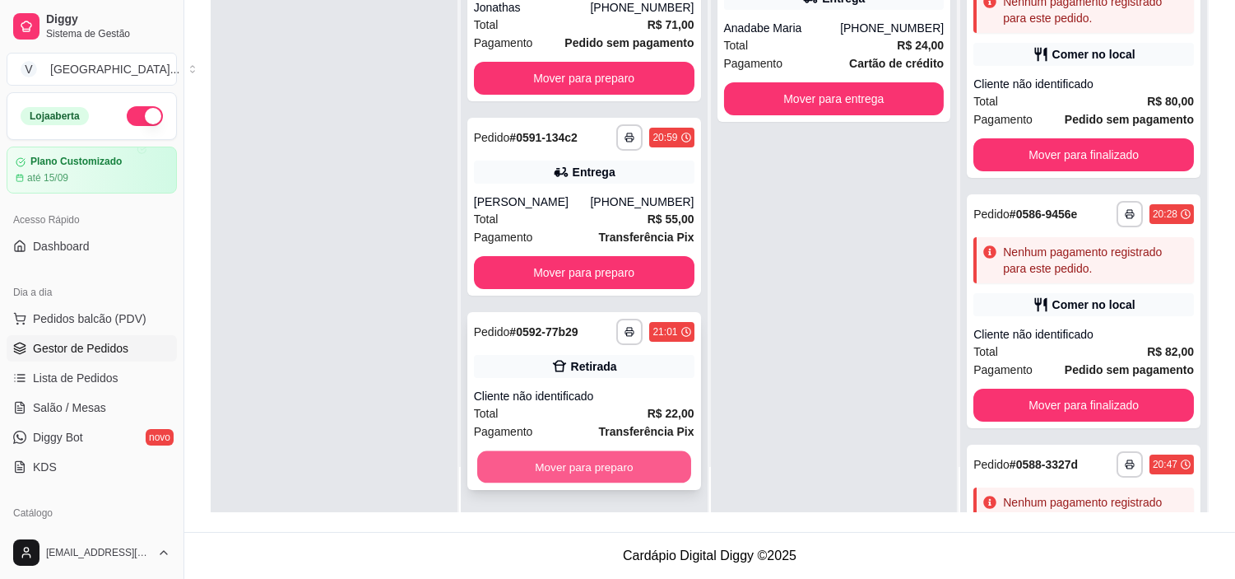
click at [609, 473] on button "Mover para preparo" at bounding box center [584, 467] width 214 height 32
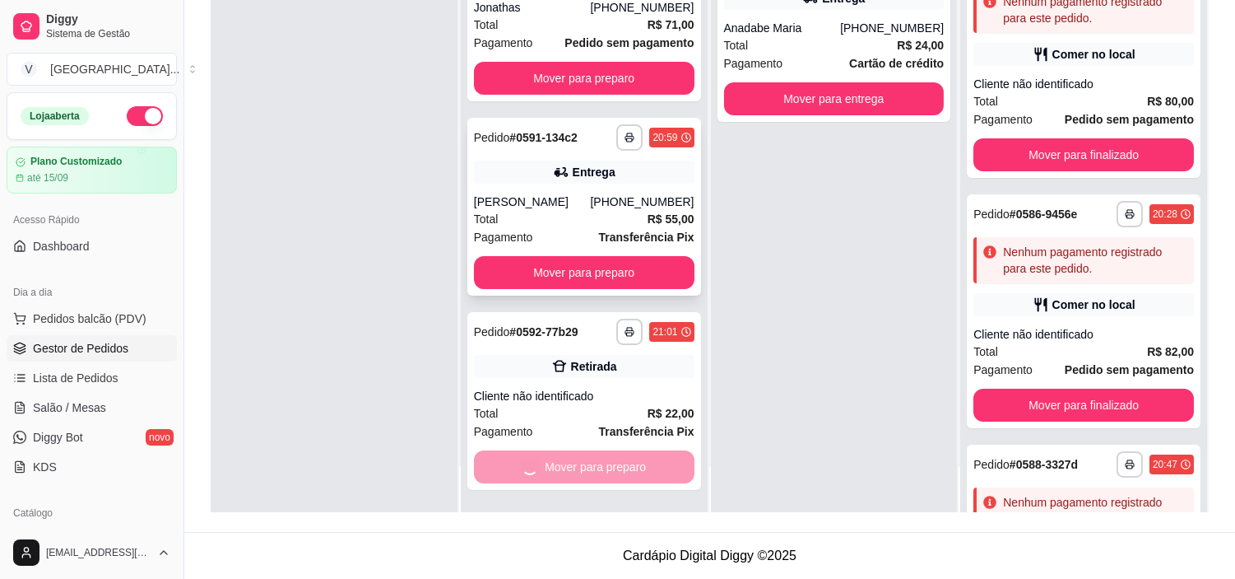
scroll to position [92, 0]
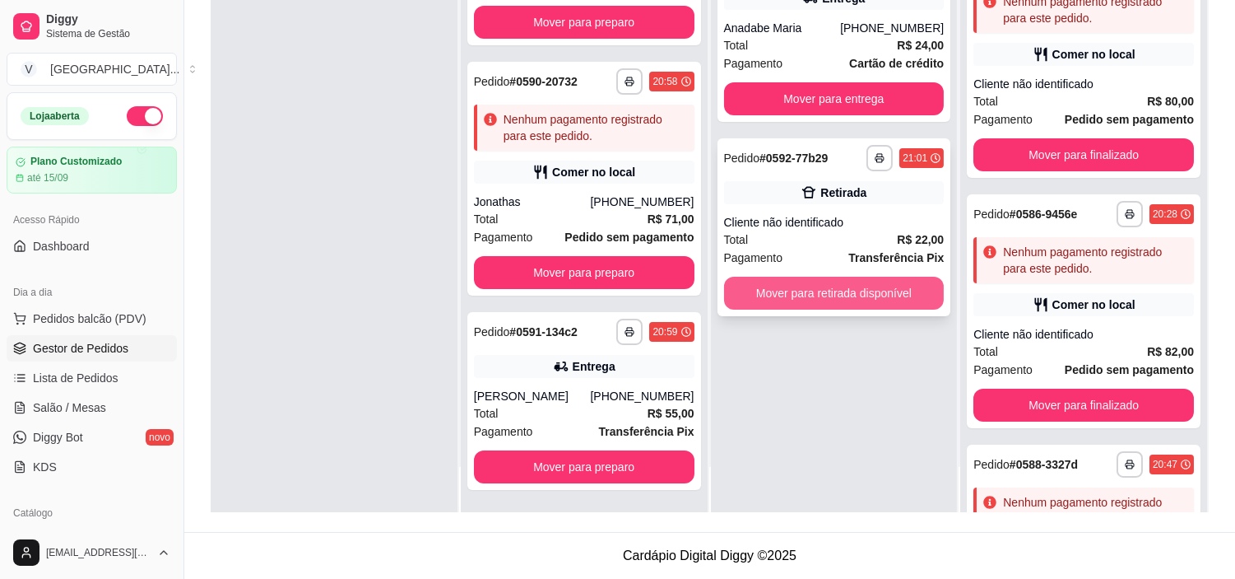
click at [849, 297] on button "Mover para retirada disponível" at bounding box center [834, 293] width 221 height 33
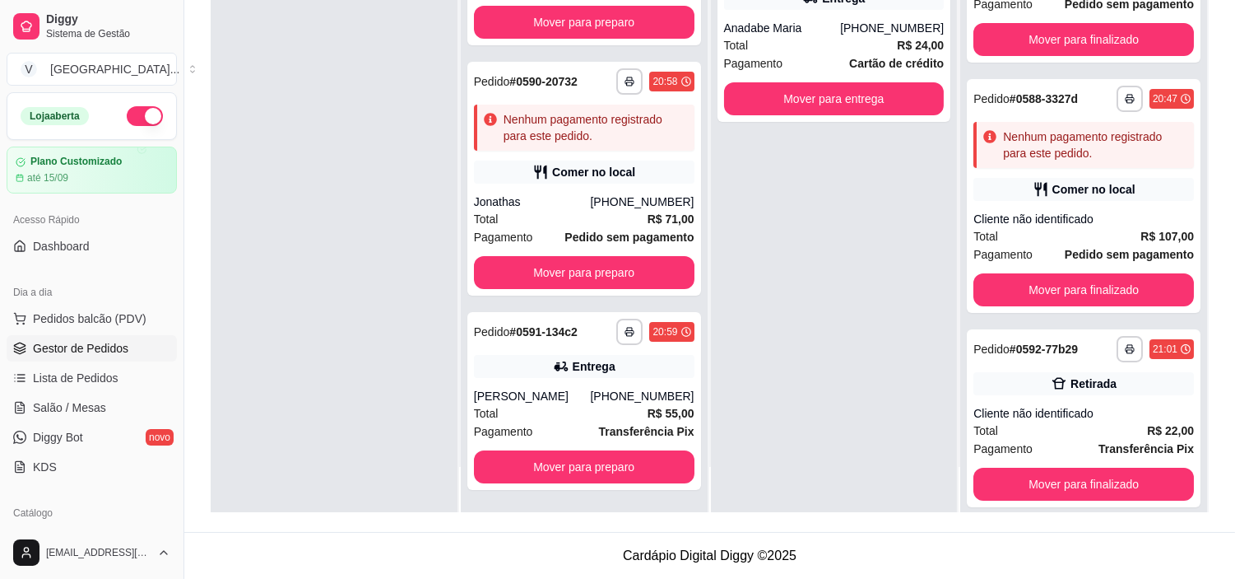
scroll to position [382, 0]
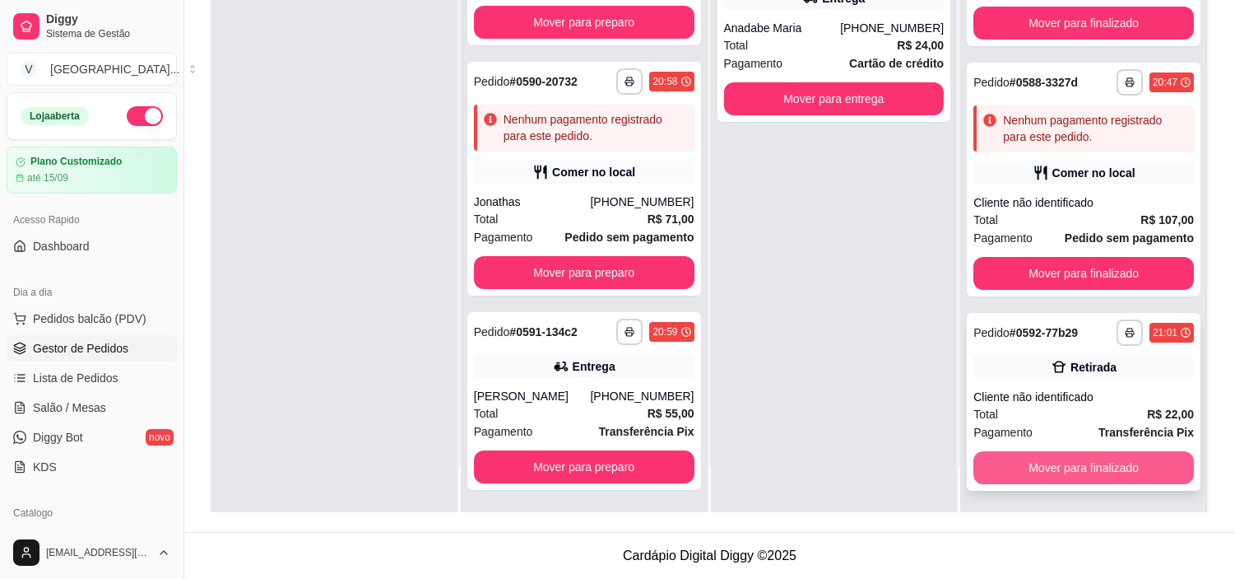
click at [1142, 463] on button "Mover para finalizado" at bounding box center [1084, 467] width 221 height 33
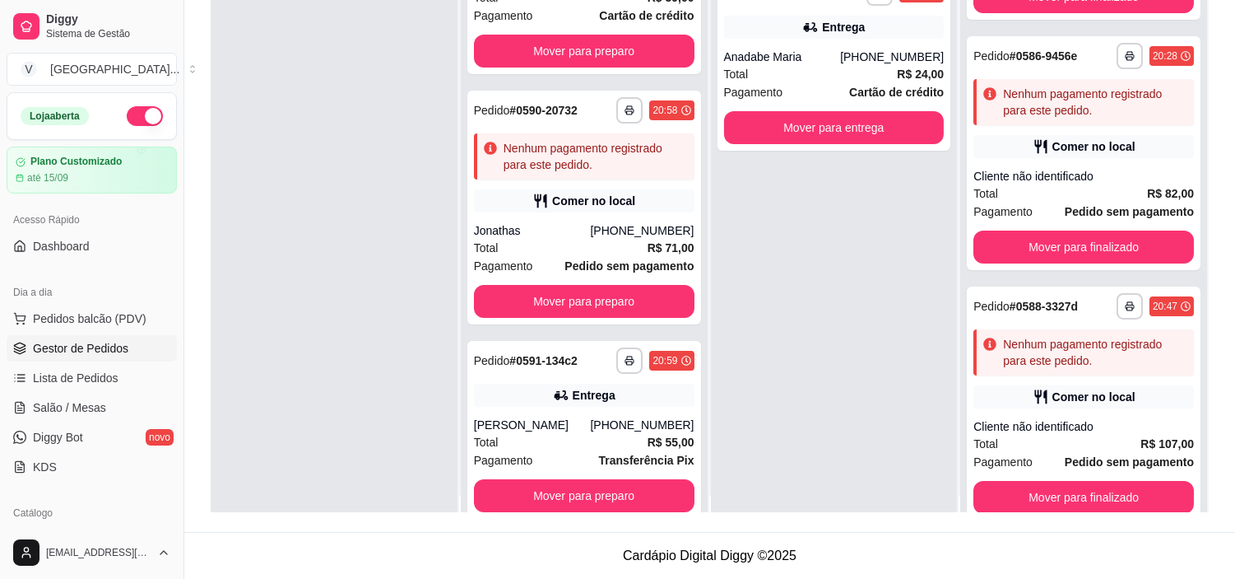
scroll to position [0, 0]
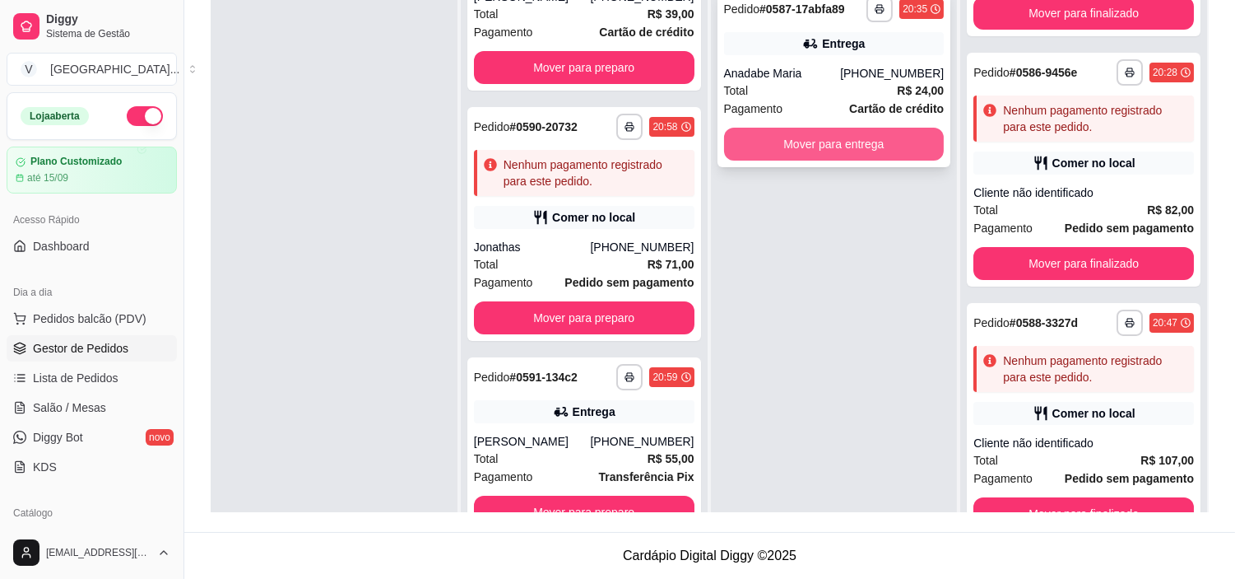
click at [853, 141] on button "Mover para entrega" at bounding box center [834, 144] width 221 height 33
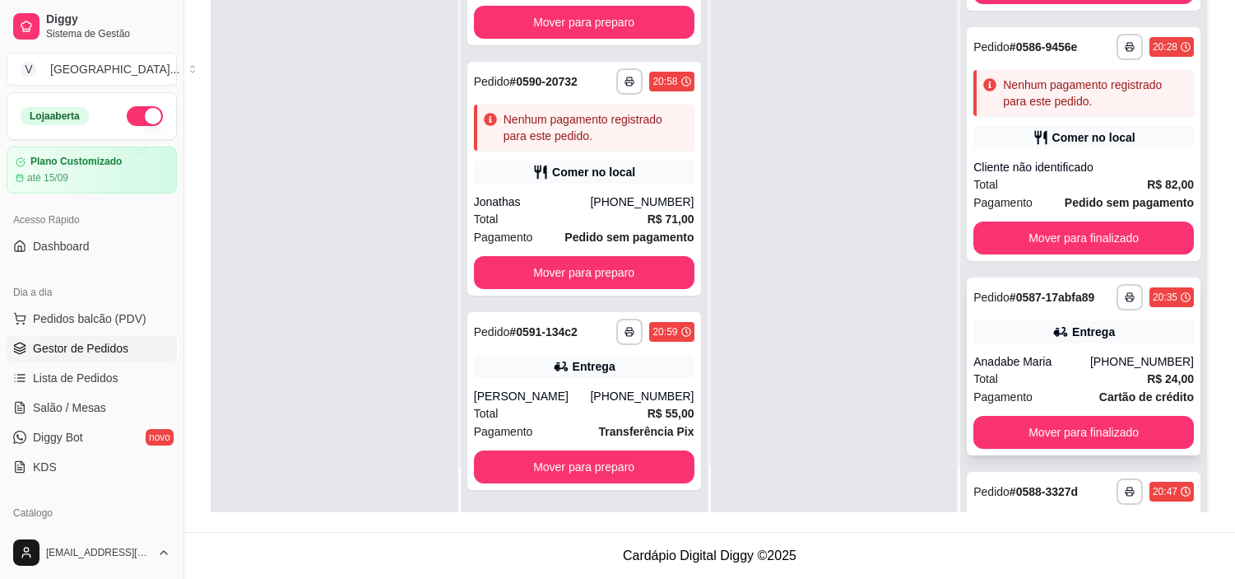
scroll to position [199, 0]
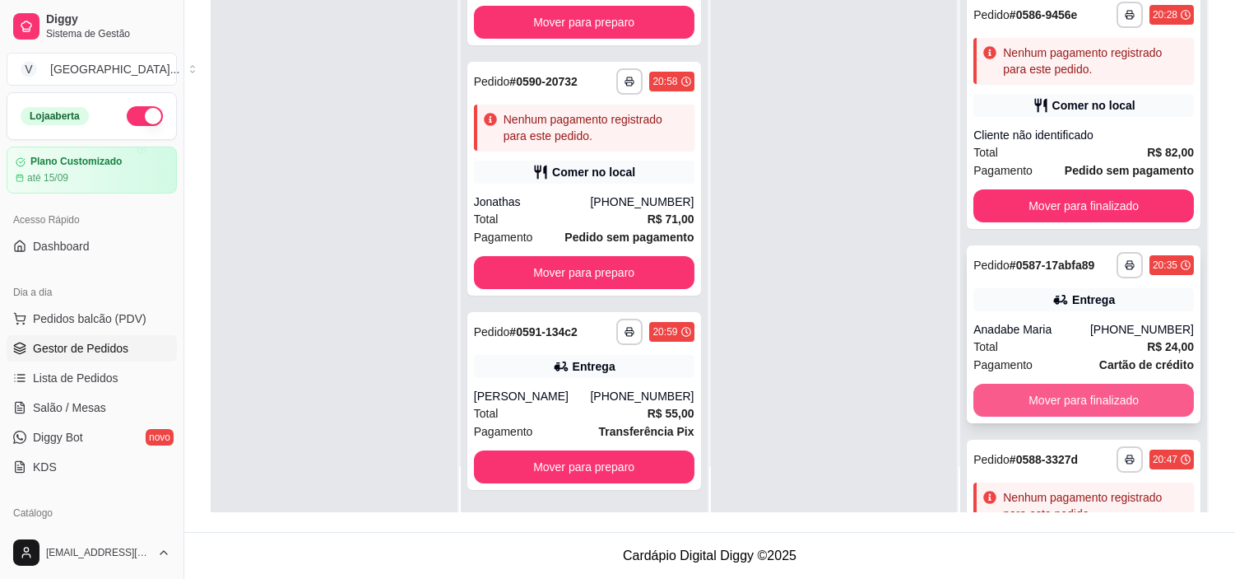
click at [1053, 395] on button "Mover para finalizado" at bounding box center [1084, 400] width 221 height 33
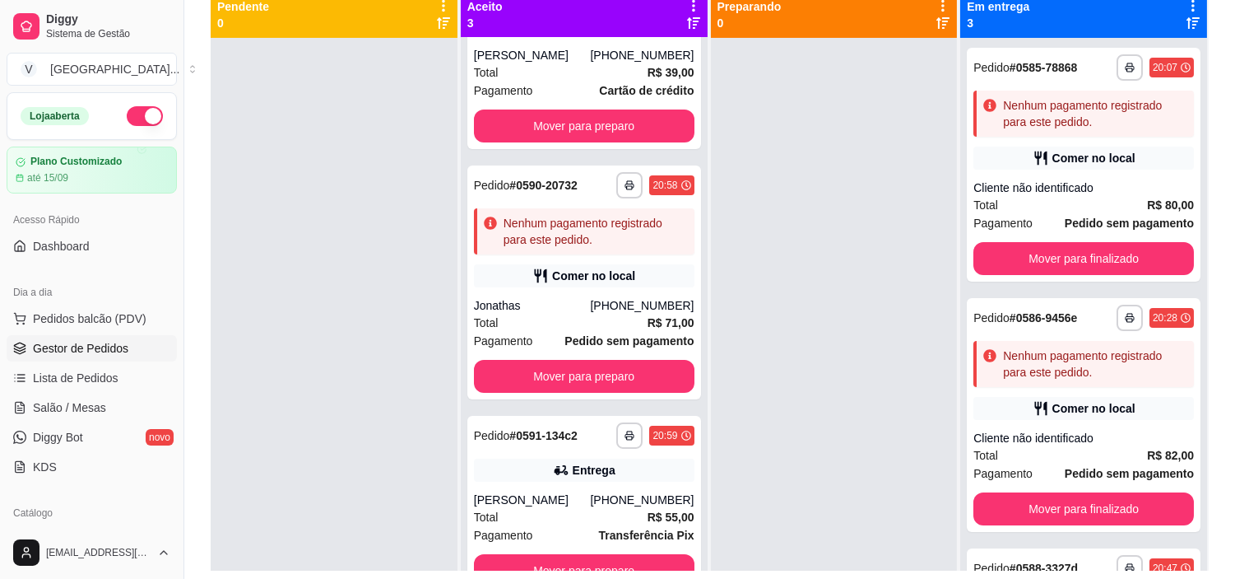
scroll to position [0, 0]
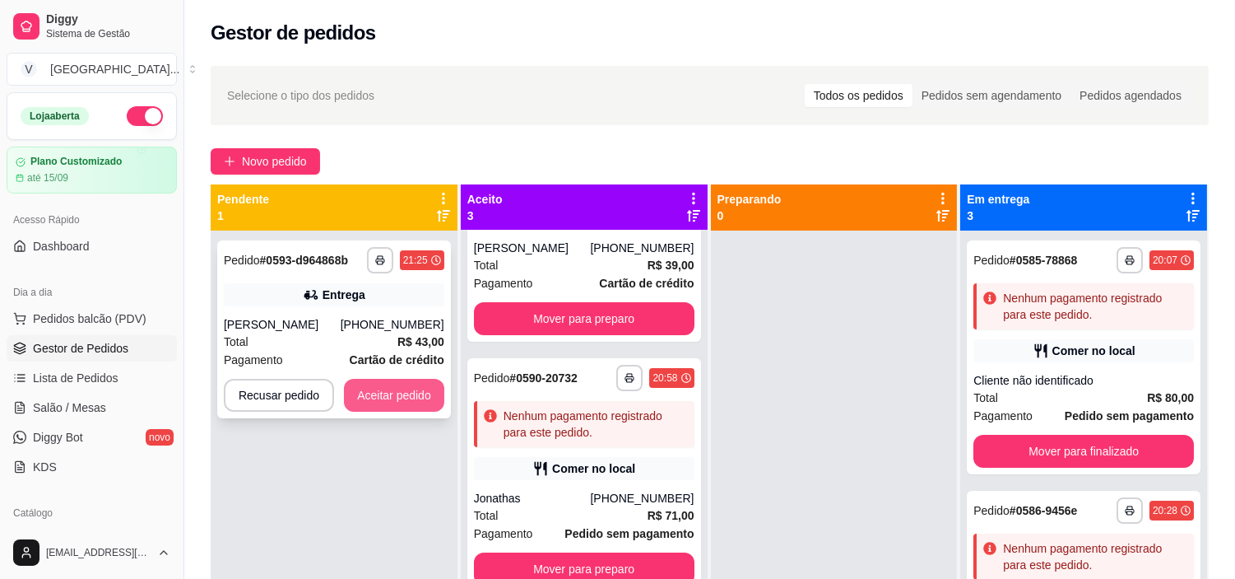
click at [407, 404] on button "Aceitar pedido" at bounding box center [394, 395] width 100 height 33
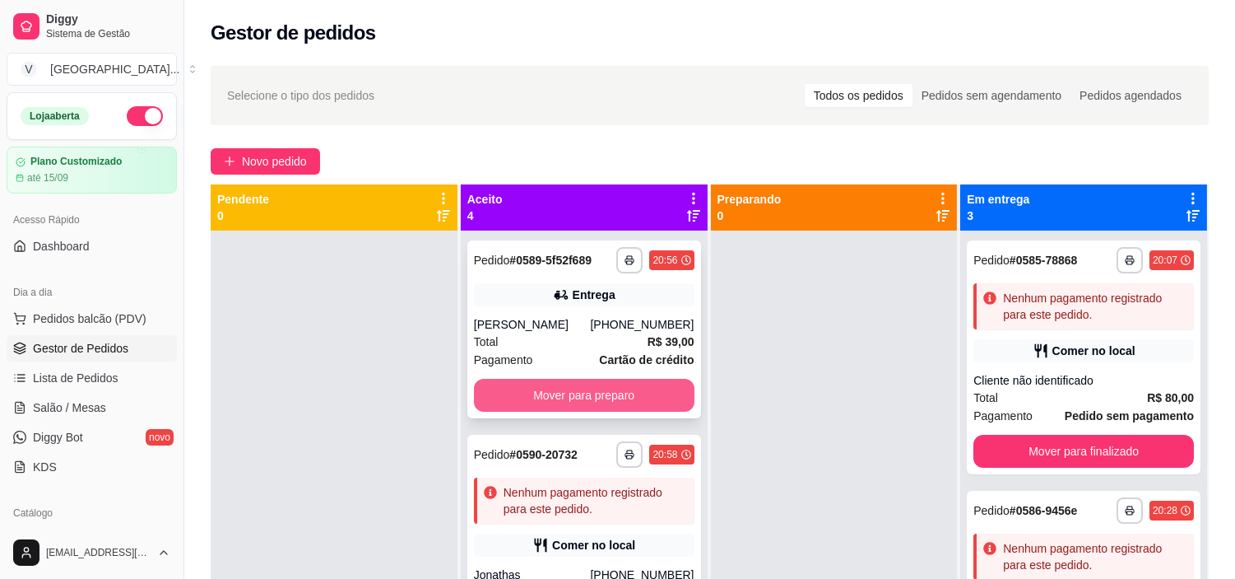
click at [619, 407] on button "Mover para preparo" at bounding box center [584, 395] width 221 height 33
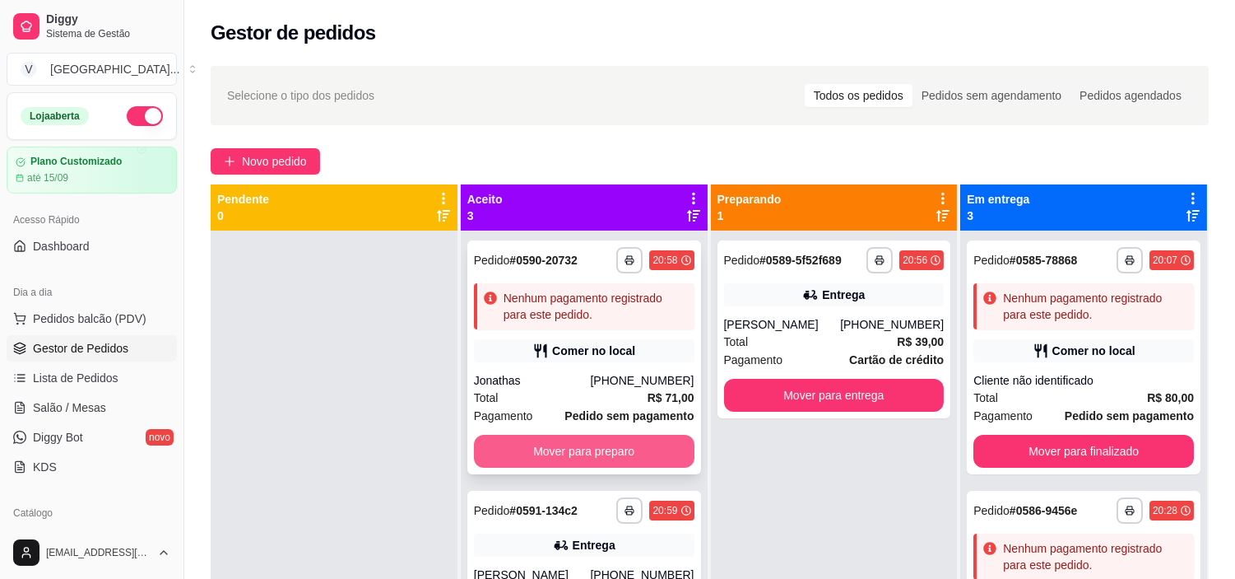
click at [629, 453] on button "Mover para preparo" at bounding box center [584, 451] width 221 height 33
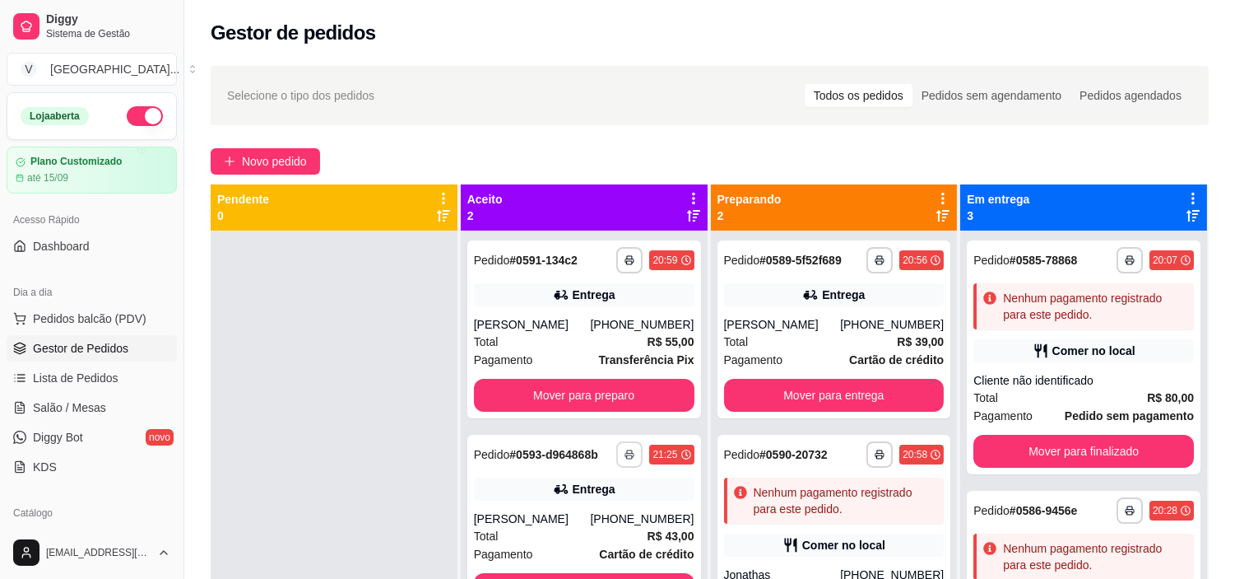
scroll to position [45, 0]
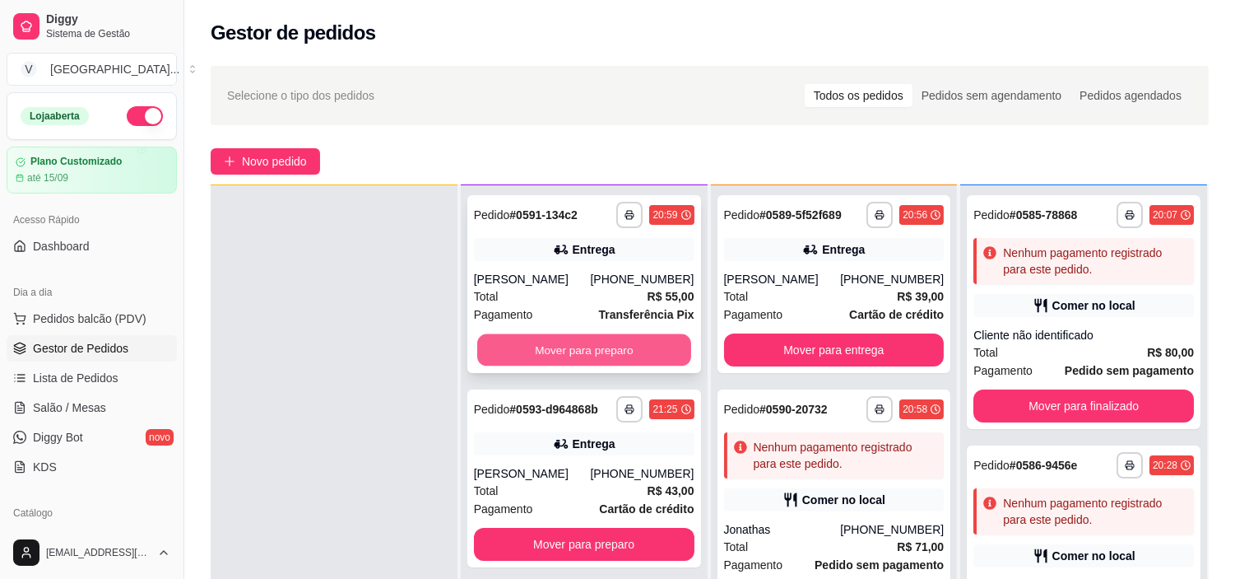
click at [616, 344] on button "Mover para preparo" at bounding box center [584, 350] width 214 height 32
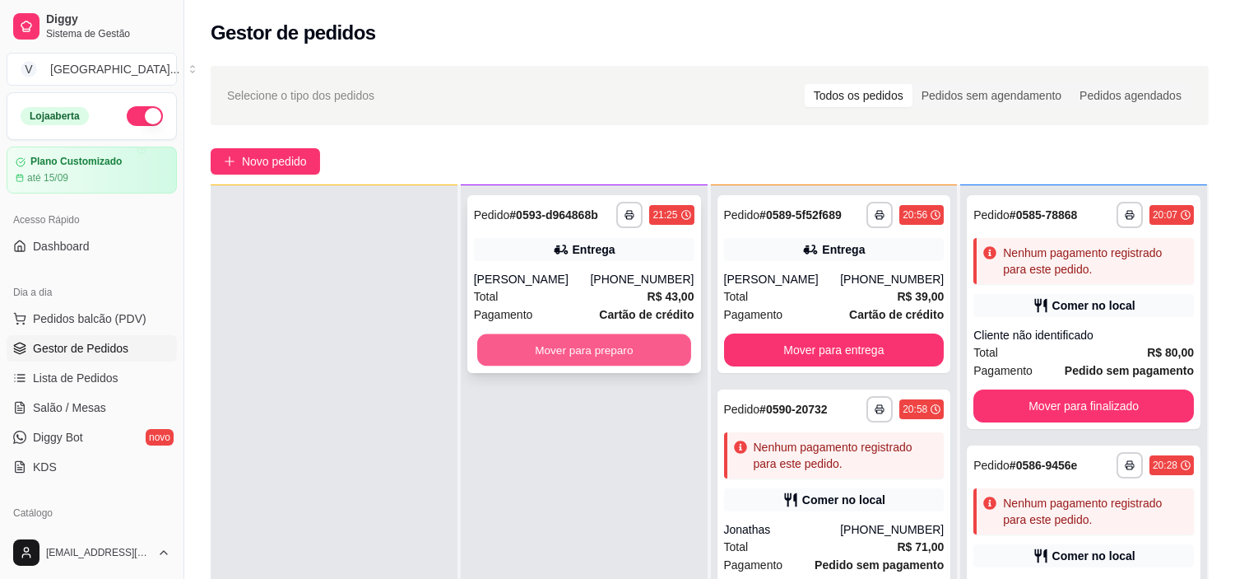
click at [620, 366] on button "Mover para preparo" at bounding box center [584, 350] width 214 height 32
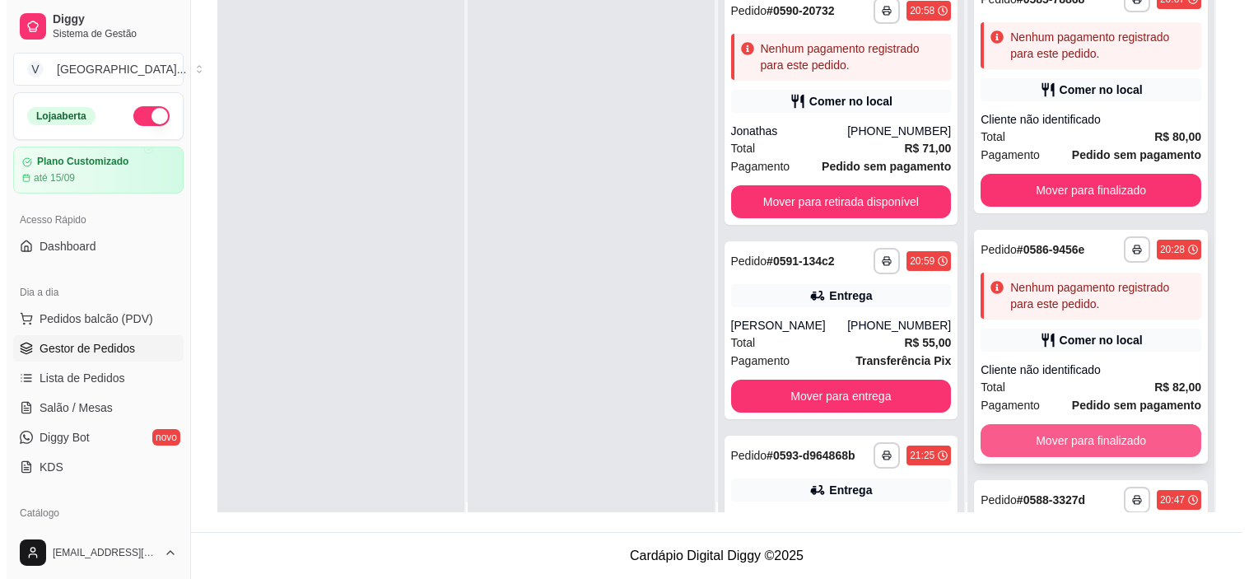
scroll to position [0, 0]
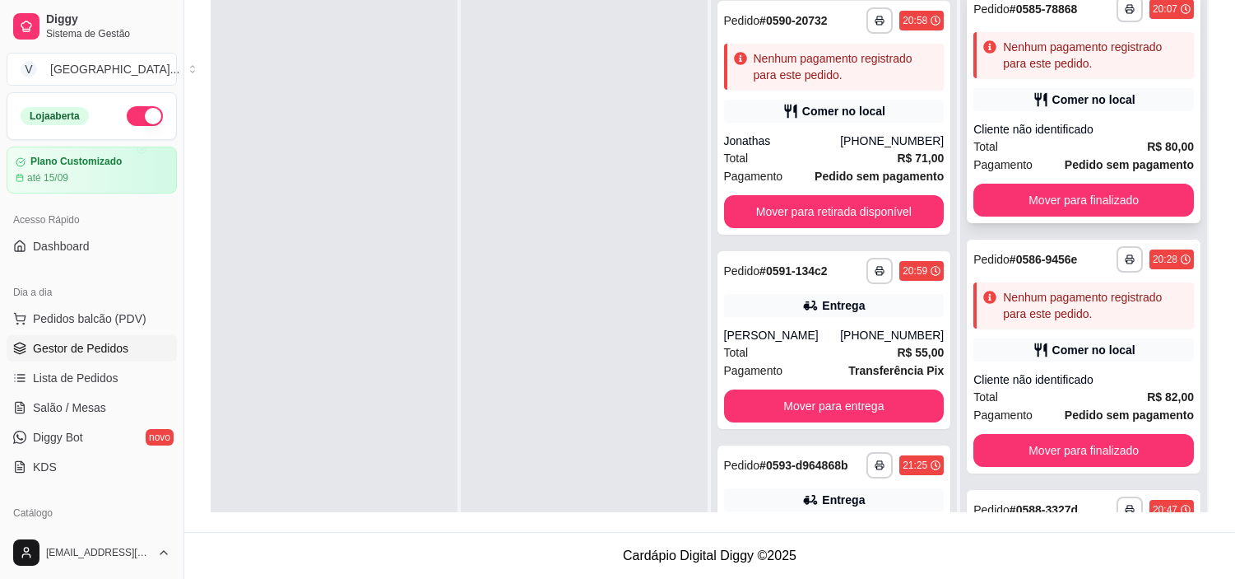
click at [1107, 125] on div "Cliente não identificado" at bounding box center [1084, 129] width 221 height 16
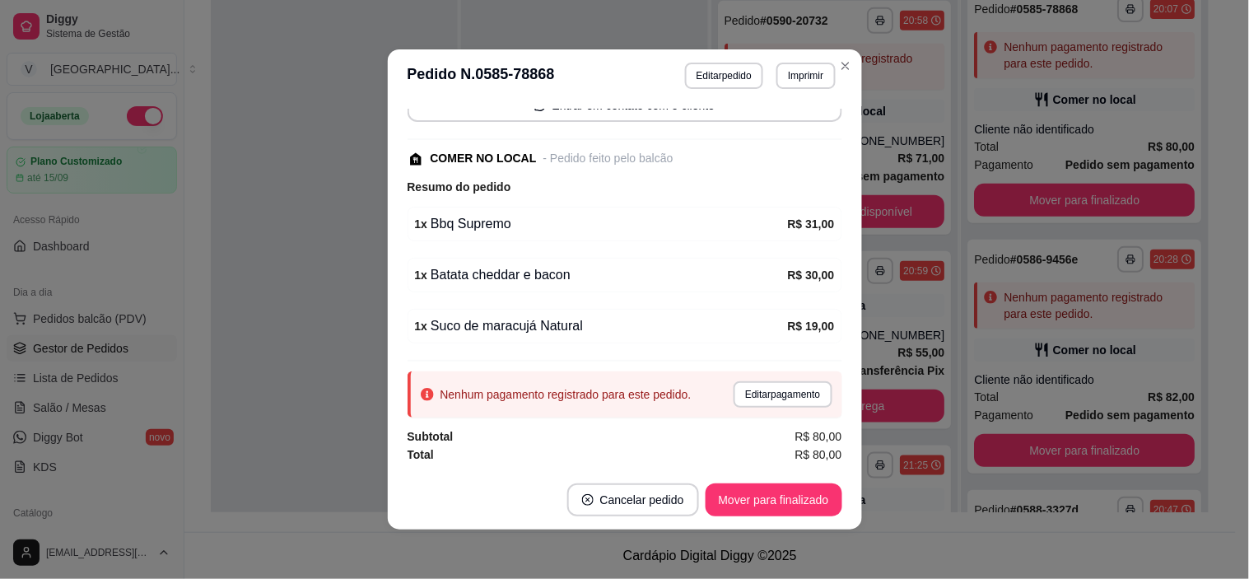
scroll to position [3, 0]
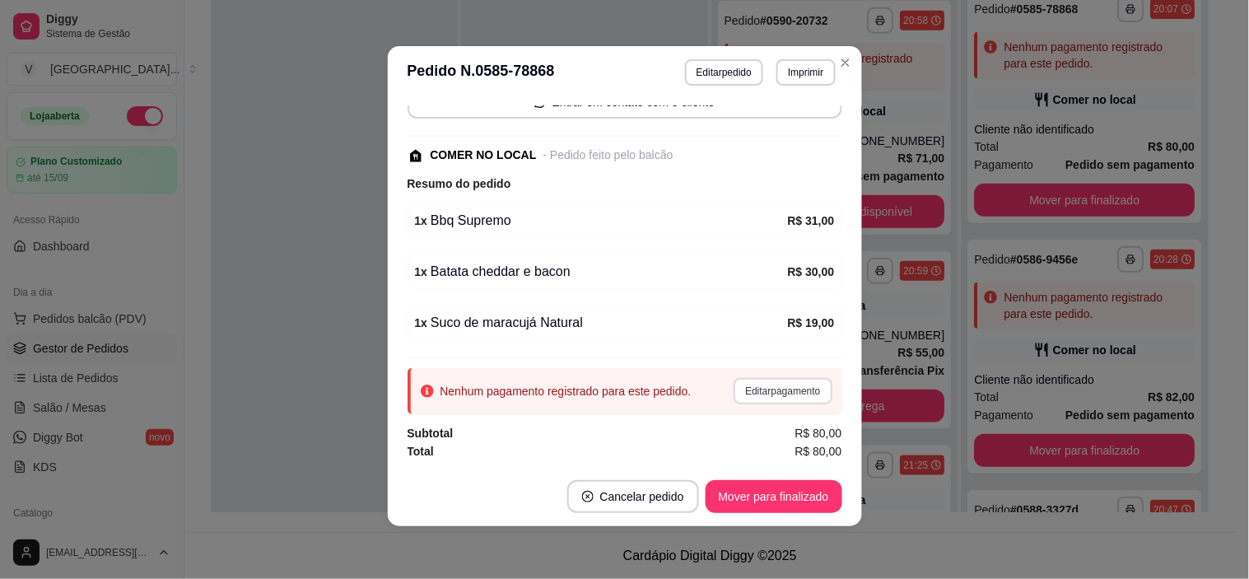
click at [770, 384] on button "Editar pagamento" at bounding box center [782, 391] width 98 height 26
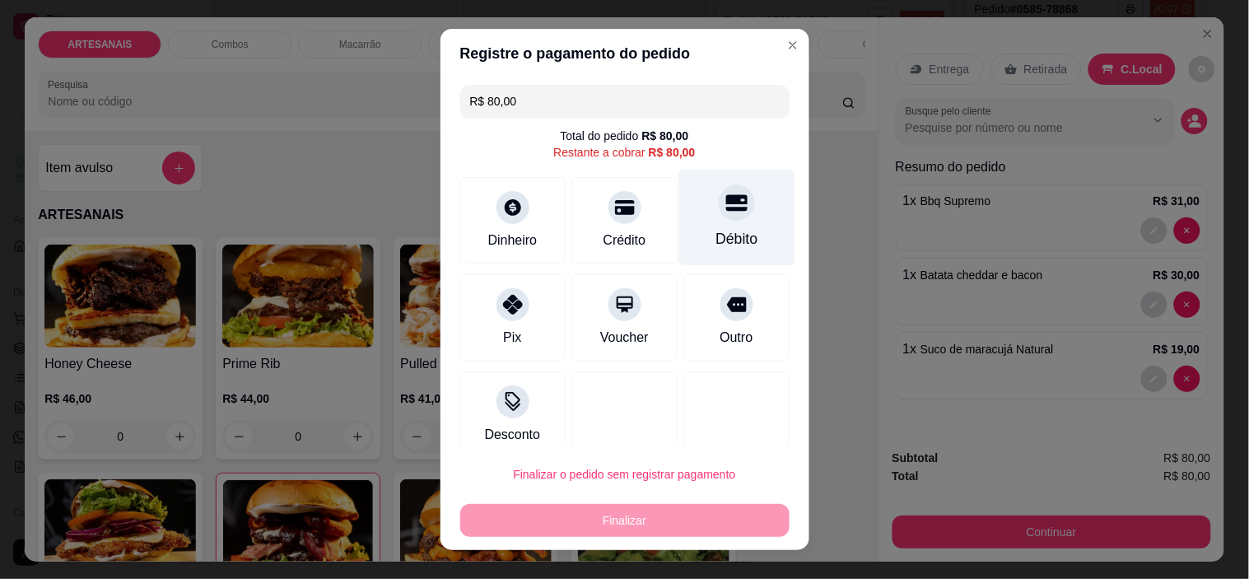
click at [719, 216] on div at bounding box center [737, 203] width 36 height 36
type input "R$ 0,00"
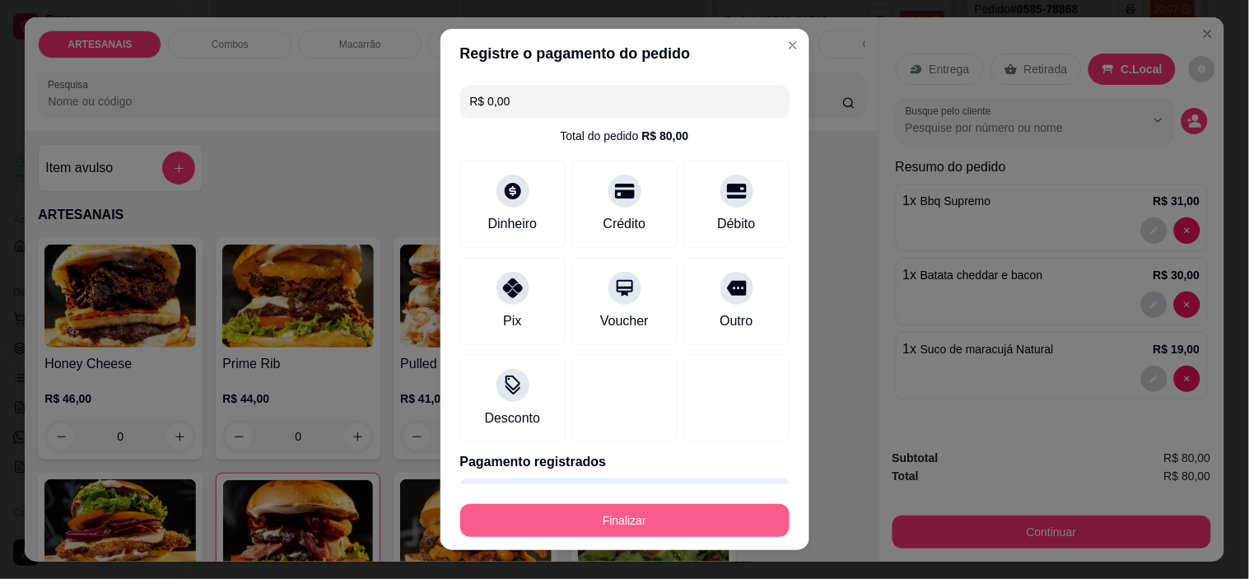
click at [686, 515] on button "Finalizar" at bounding box center [624, 520] width 329 height 33
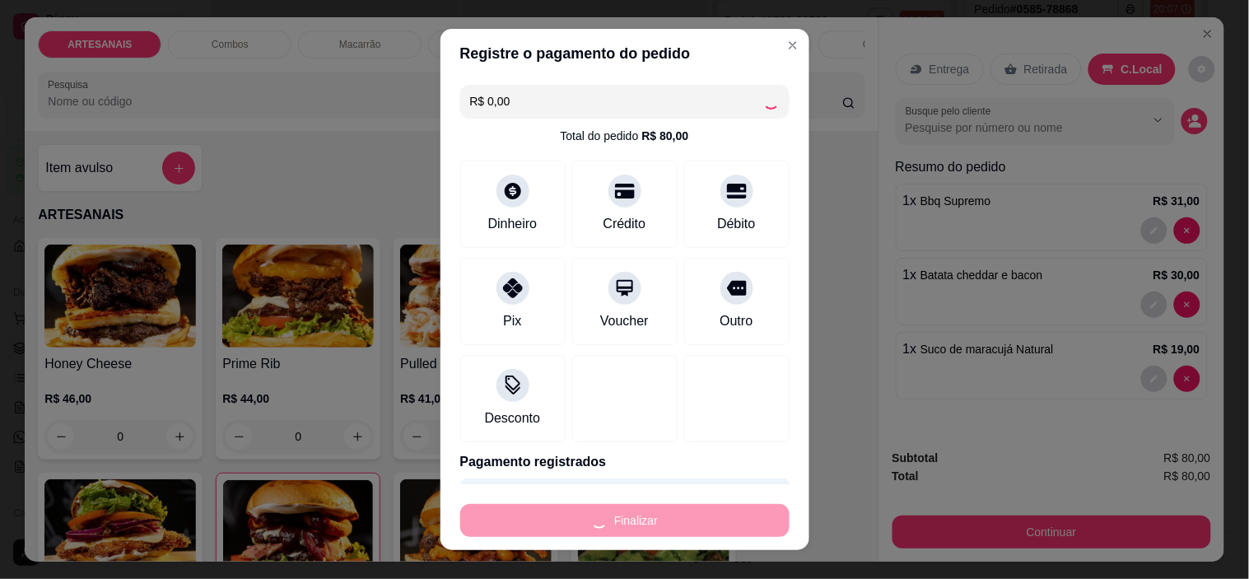
type input "0"
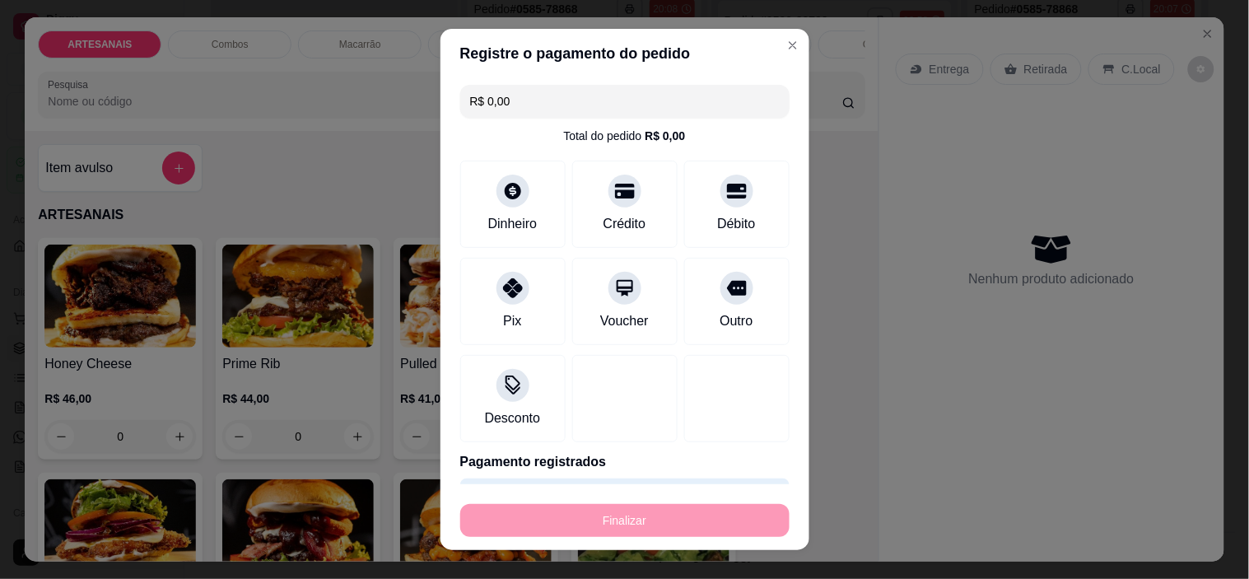
type input "-R$ 80,00"
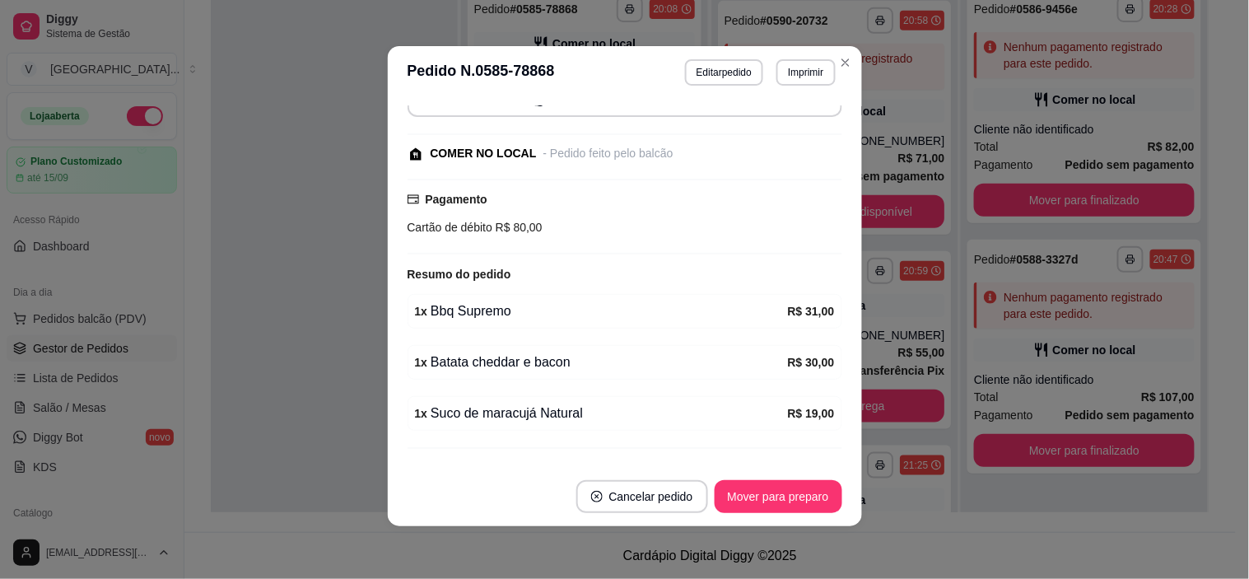
click at [766, 499] on button "Mover para preparo" at bounding box center [778, 496] width 128 height 33
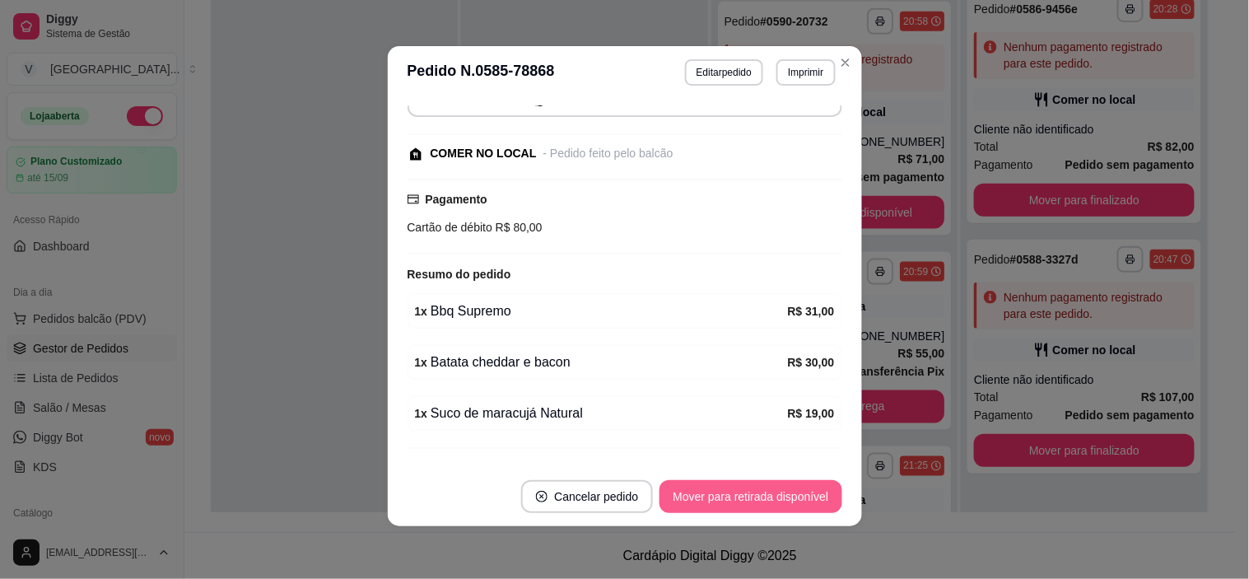
click at [768, 502] on button "Mover para retirada disponível" at bounding box center [750, 496] width 182 height 33
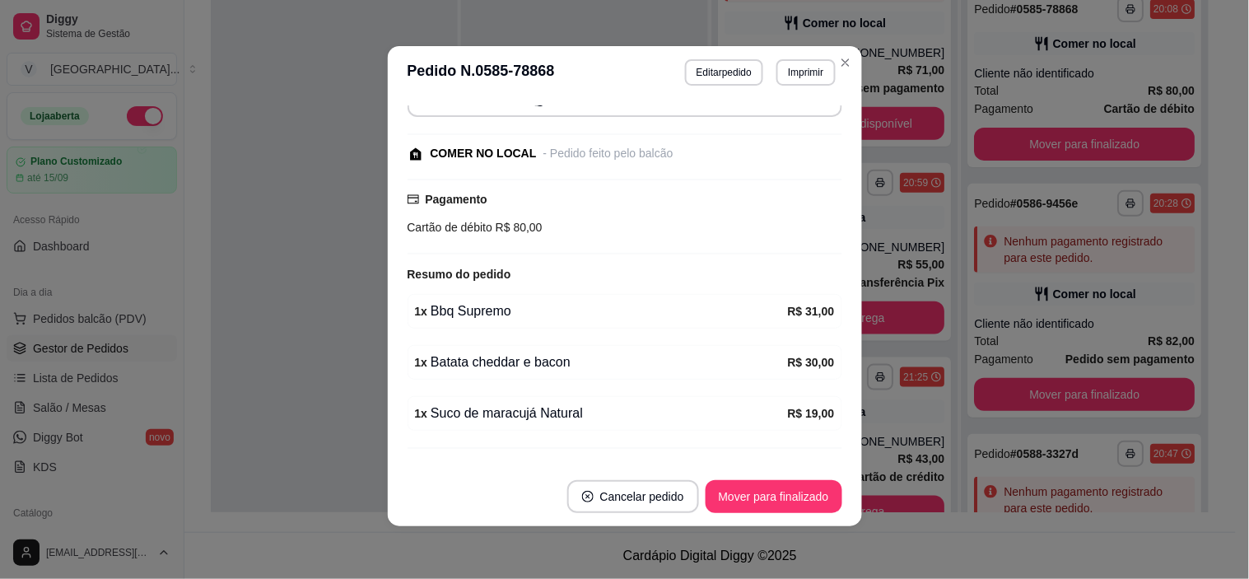
scroll to position [183, 0]
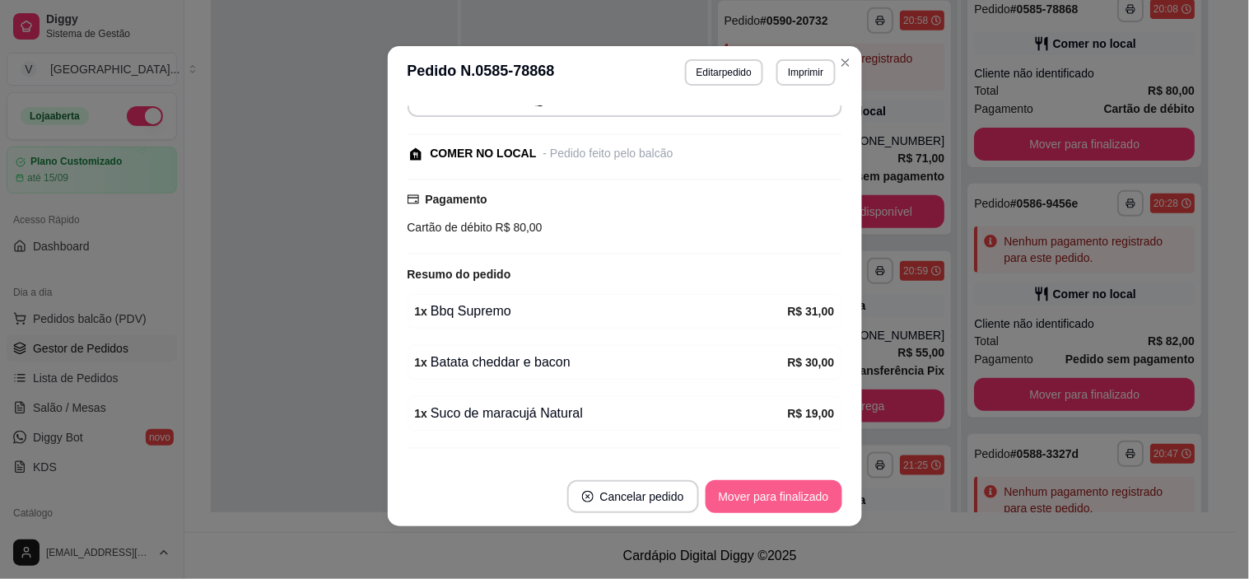
click at [768, 502] on button "Mover para finalizado" at bounding box center [773, 496] width 137 height 33
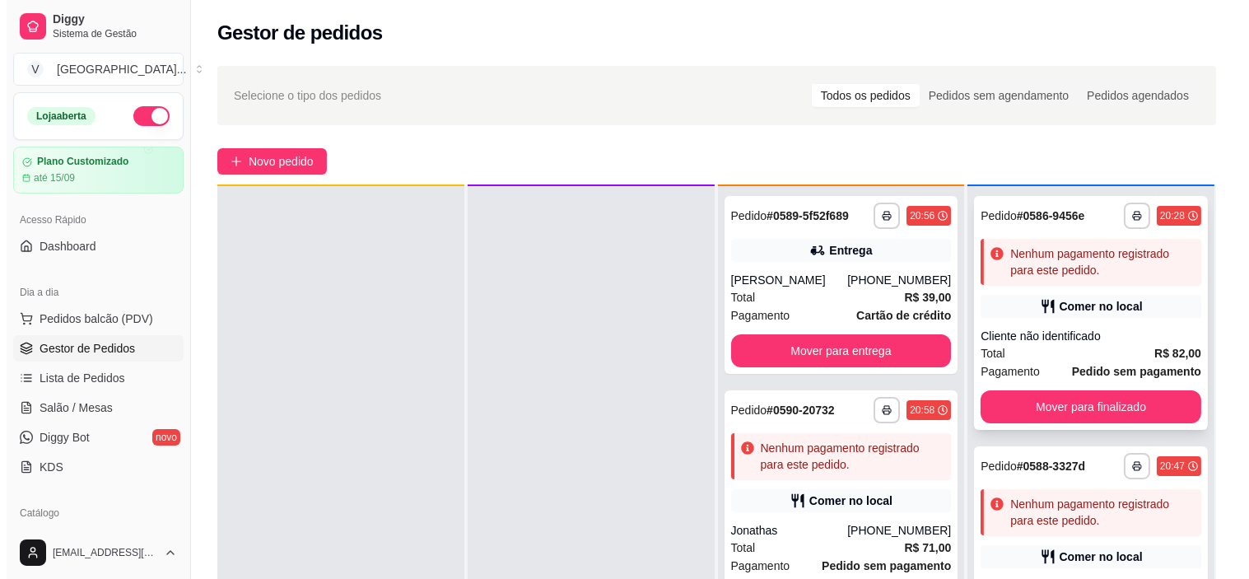
scroll to position [45, 0]
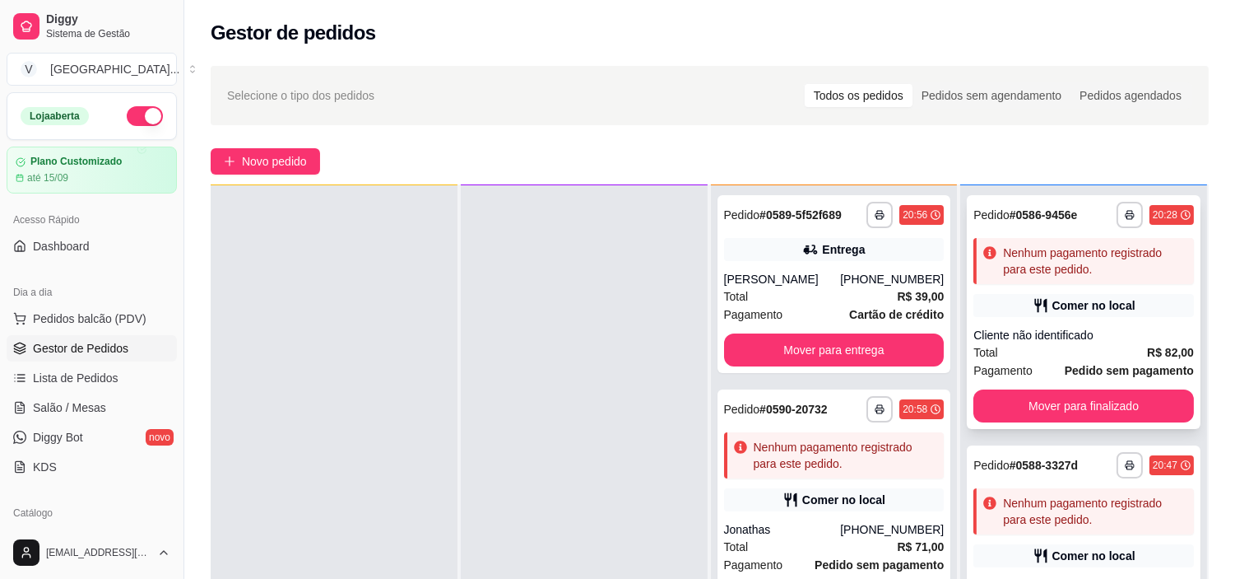
click at [1057, 328] on div "Cliente não identificado" at bounding box center [1084, 335] width 221 height 16
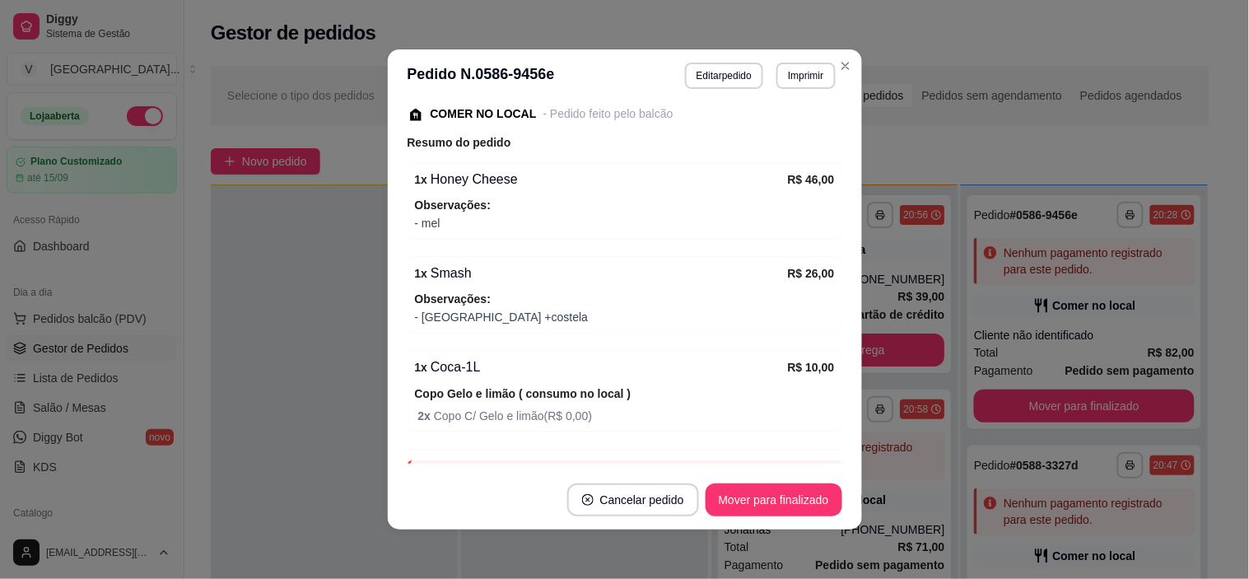
scroll to position [272, 0]
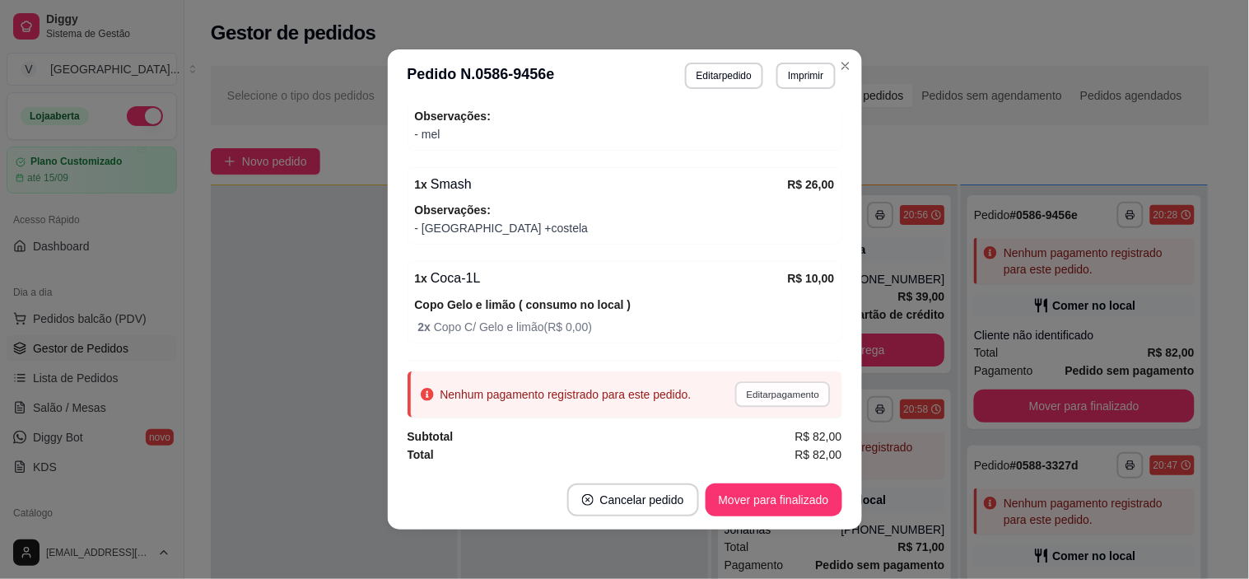
click at [775, 397] on button "Editar pagamento" at bounding box center [782, 394] width 95 height 26
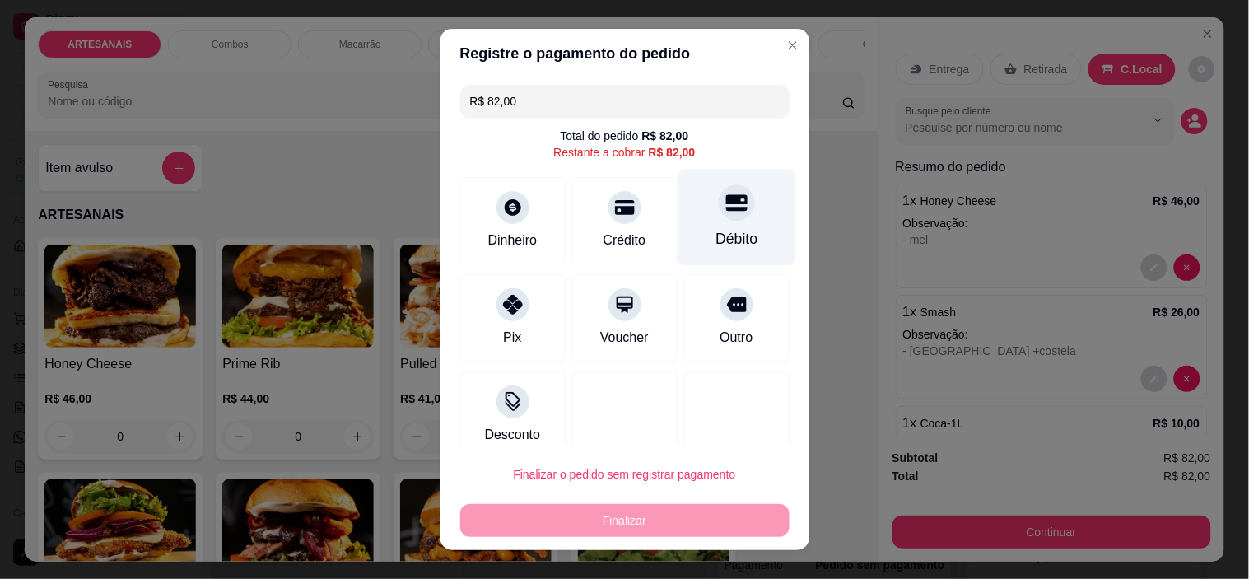
click at [715, 230] on div "Débito" at bounding box center [736, 238] width 42 height 21
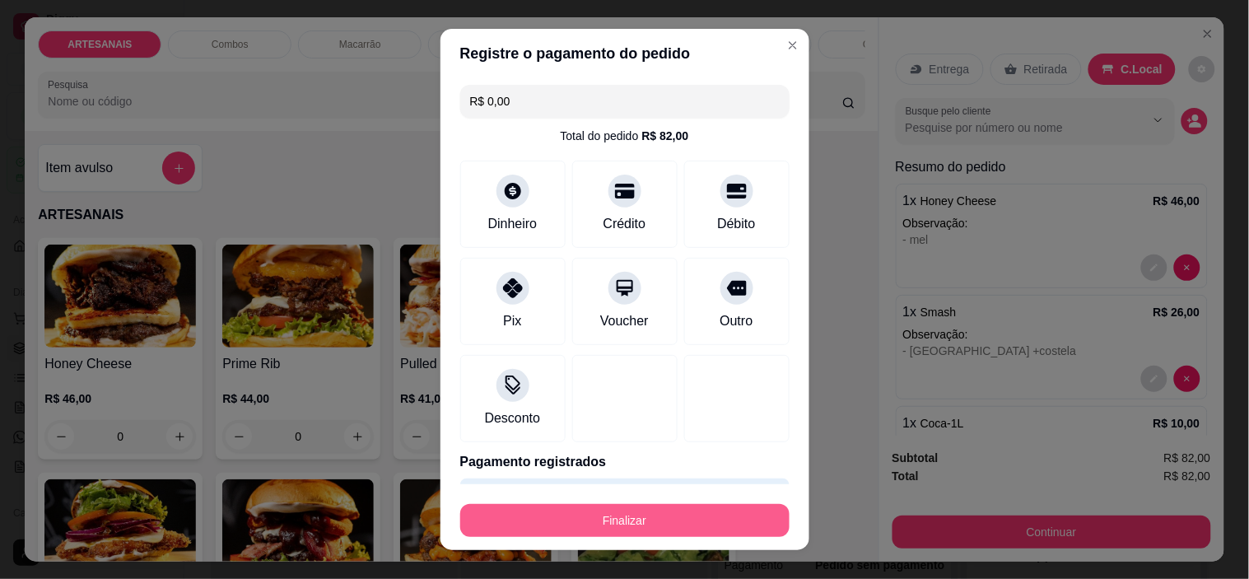
click at [653, 520] on button "Finalizar" at bounding box center [624, 520] width 329 height 33
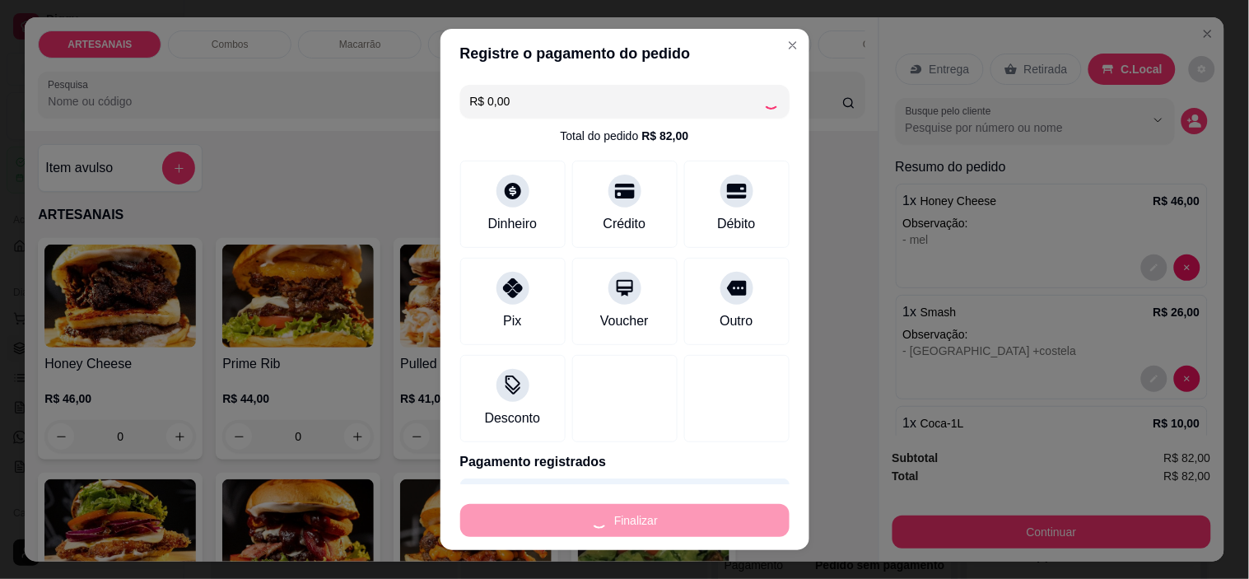
type input "-R$ 82,00"
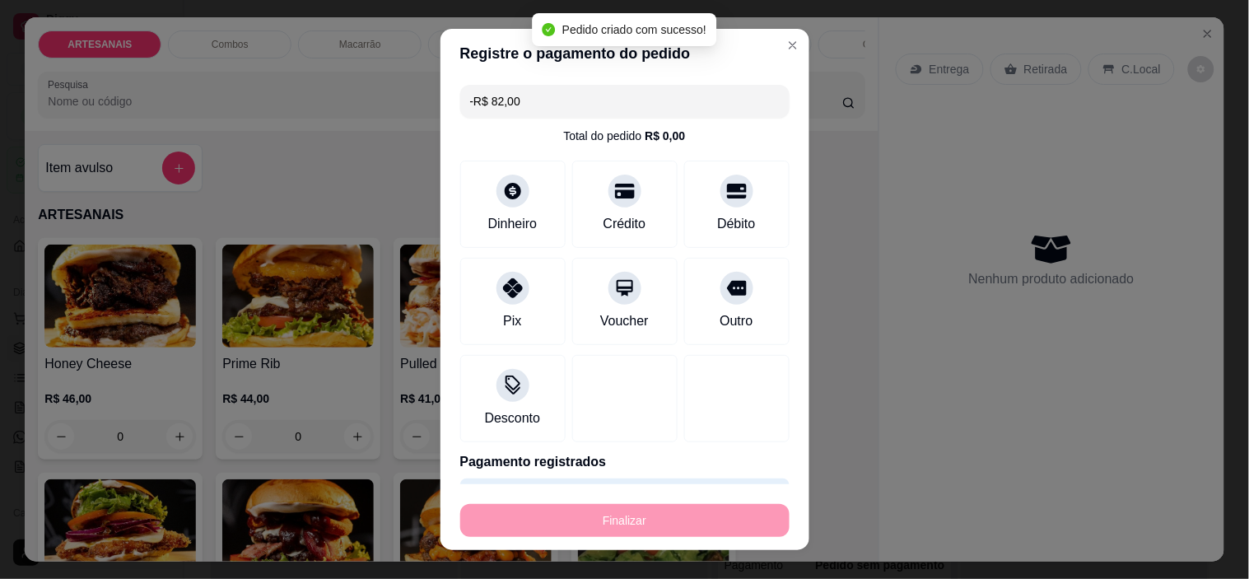
scroll to position [344, 0]
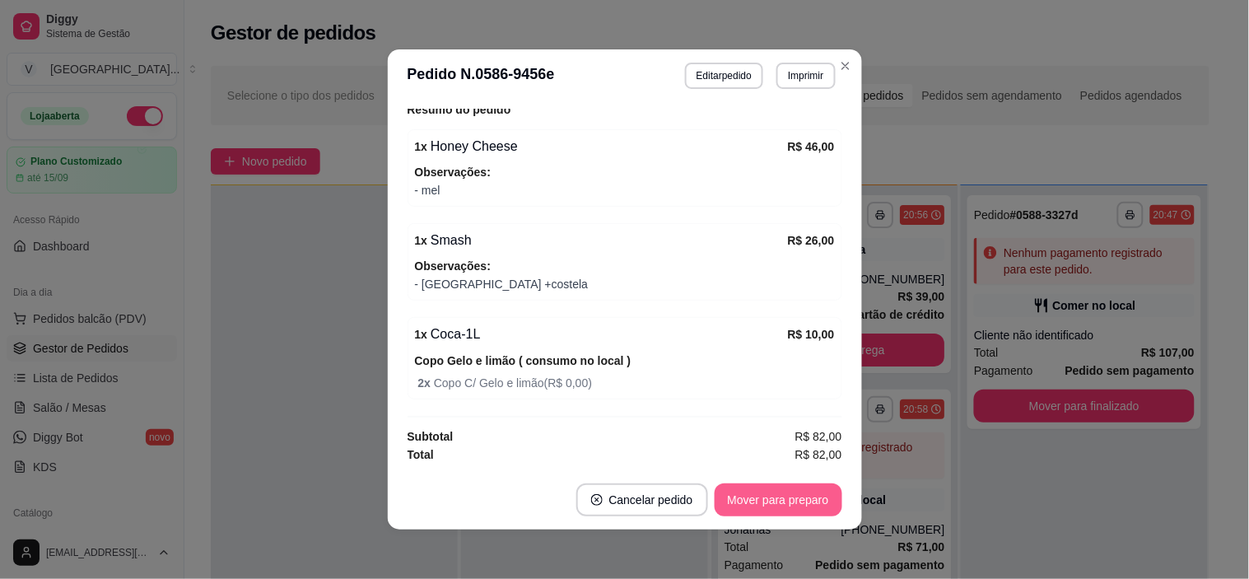
click at [802, 494] on button "Mover para preparo" at bounding box center [778, 499] width 128 height 33
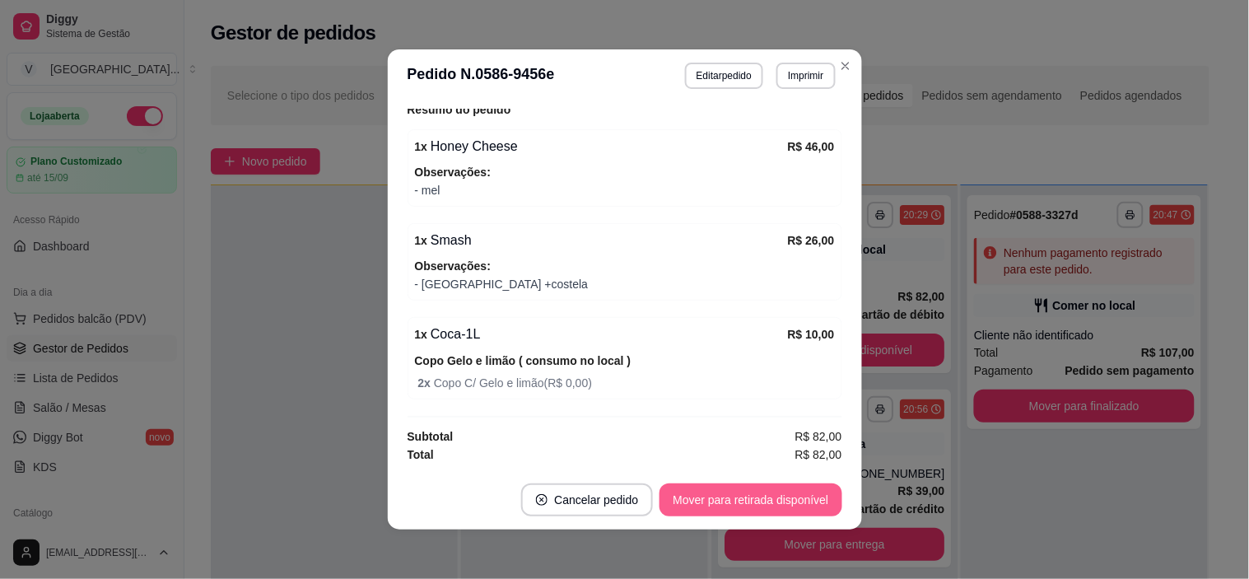
click at [802, 494] on button "Mover para retirada disponível" at bounding box center [750, 499] width 182 height 33
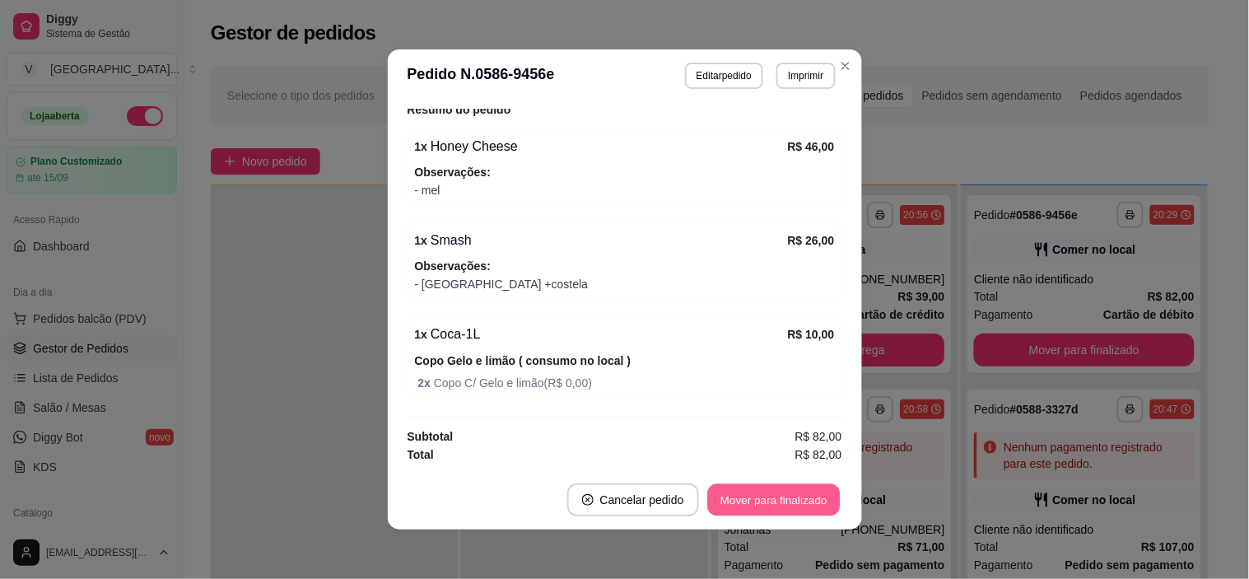
click at [804, 492] on button "Mover para finalizado" at bounding box center [773, 500] width 133 height 32
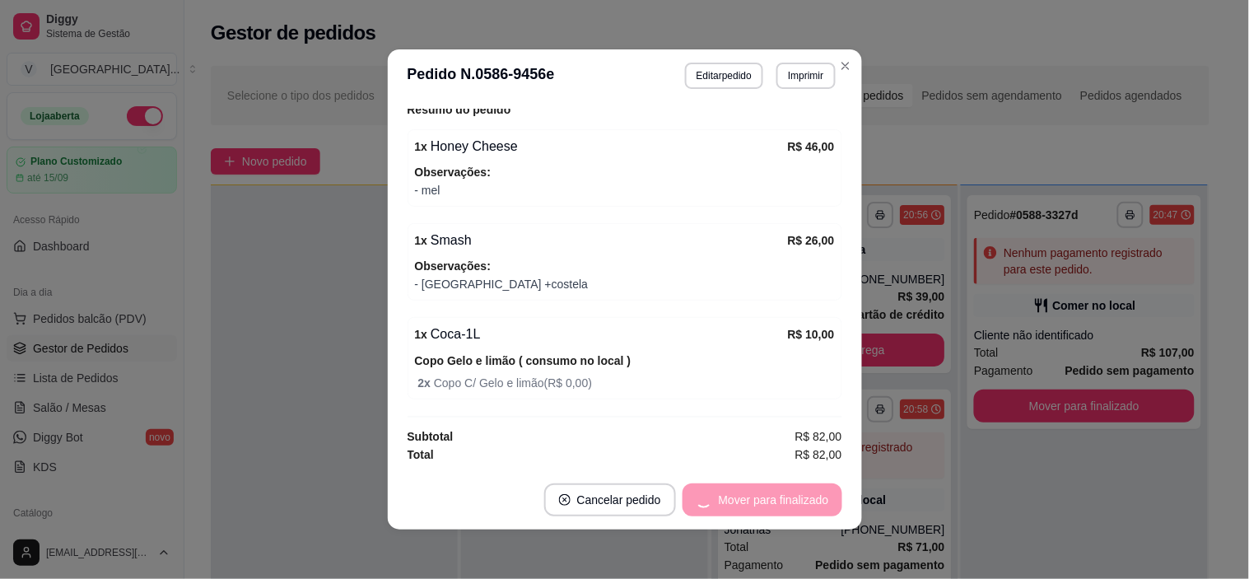
scroll to position [257, 0]
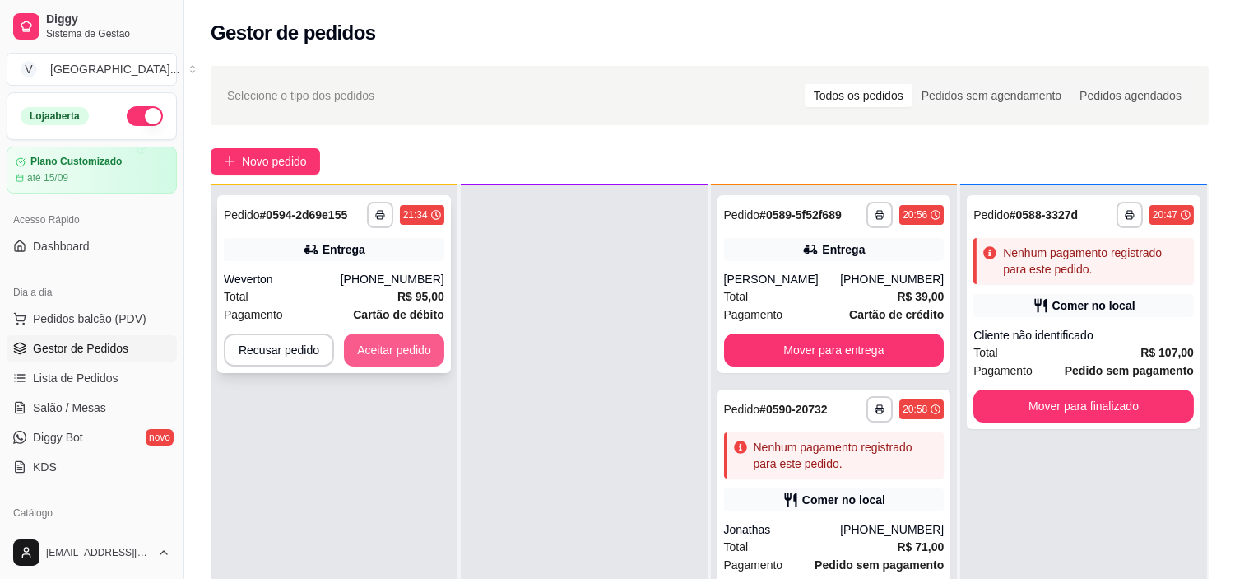
click at [379, 339] on button "Aceitar pedido" at bounding box center [394, 349] width 100 height 33
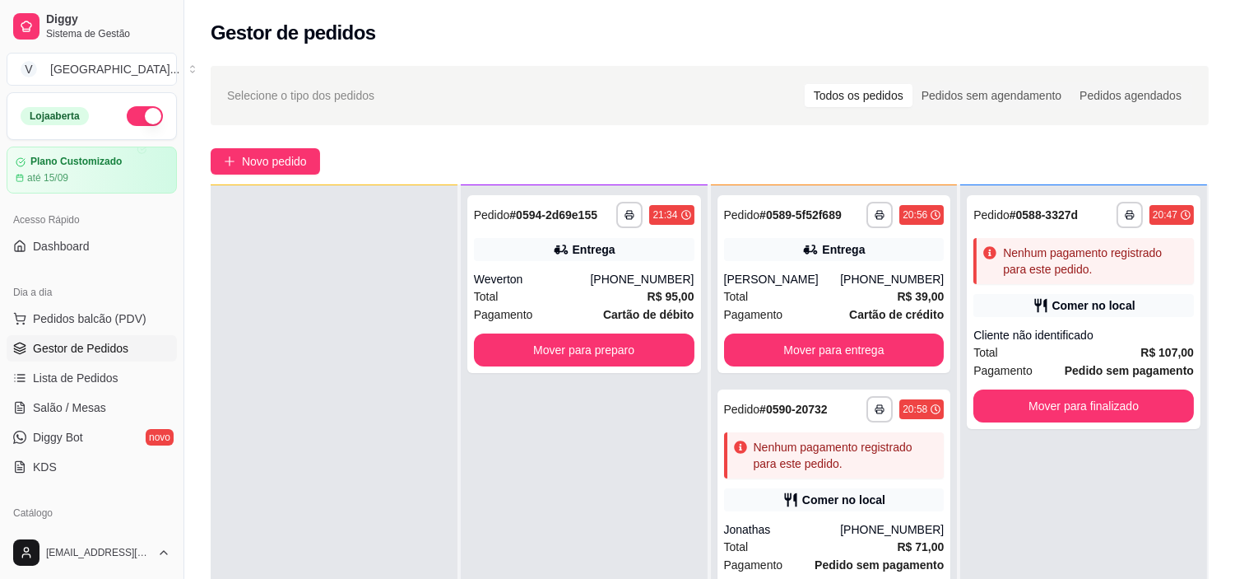
click at [289, 146] on div "**********" at bounding box center [709, 419] width 1051 height 727
click at [286, 155] on span "Novo pedido" at bounding box center [274, 161] width 65 height 18
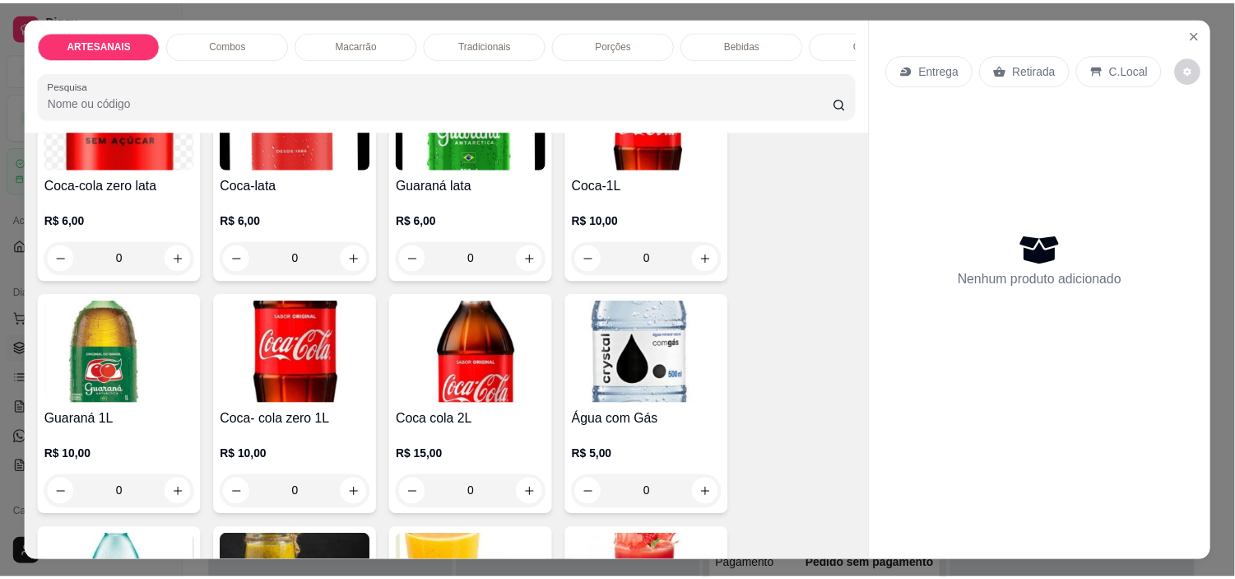
scroll to position [2103, 0]
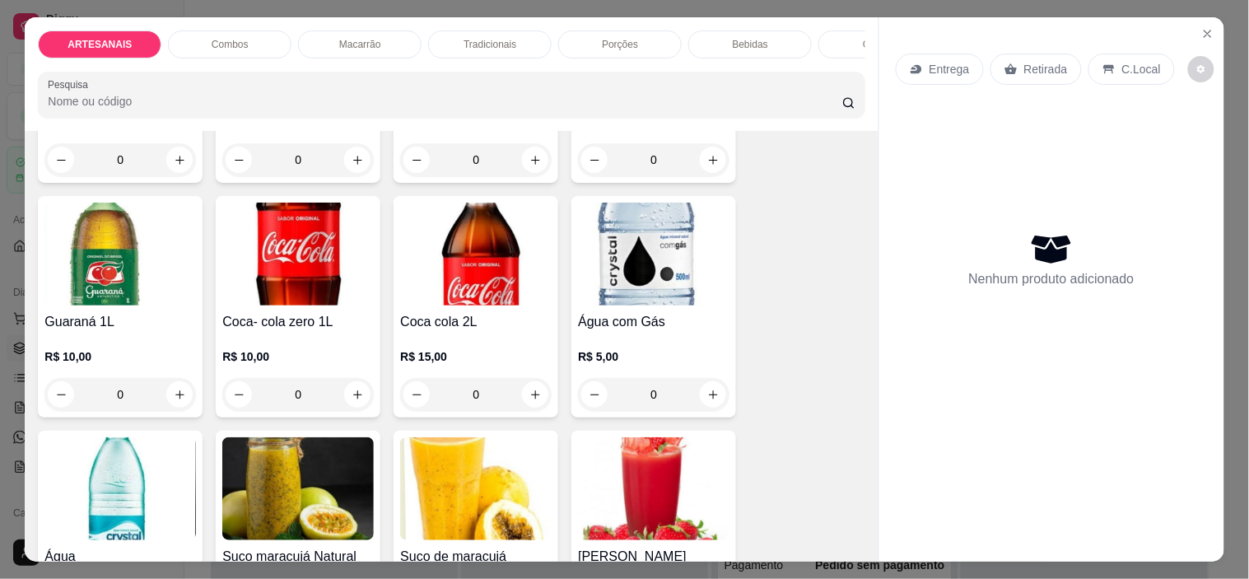
click at [529, 407] on div "0" at bounding box center [475, 394] width 151 height 33
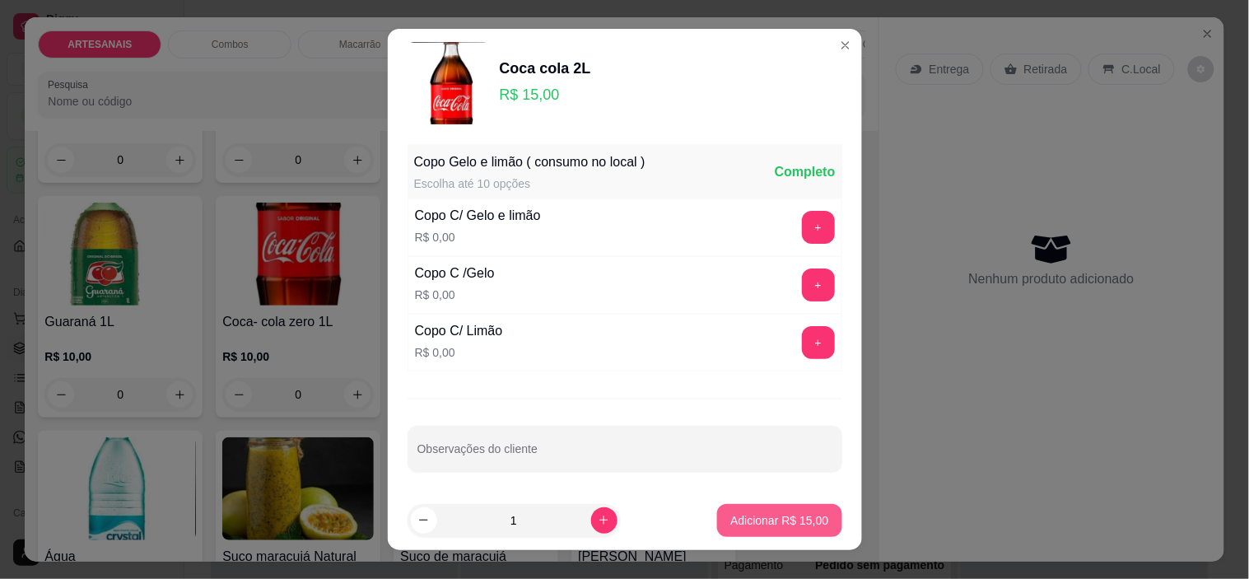
click at [787, 512] on p "Adicionar R$ 15,00" at bounding box center [779, 520] width 98 height 16
type input "1"
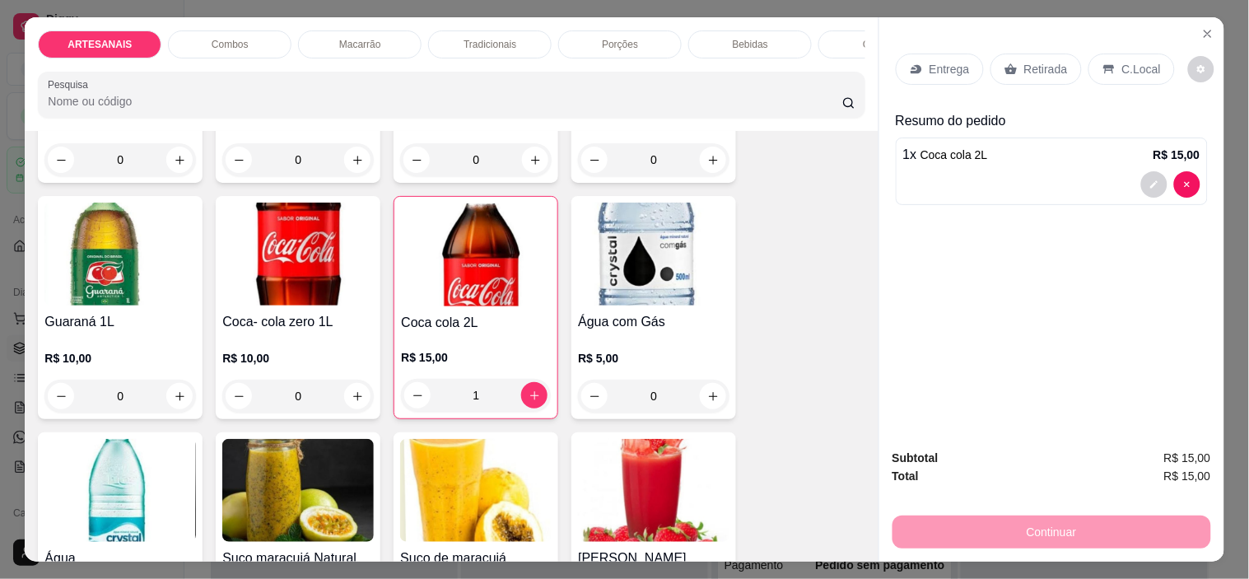
click at [1031, 67] on p "Retirada" at bounding box center [1046, 69] width 44 height 16
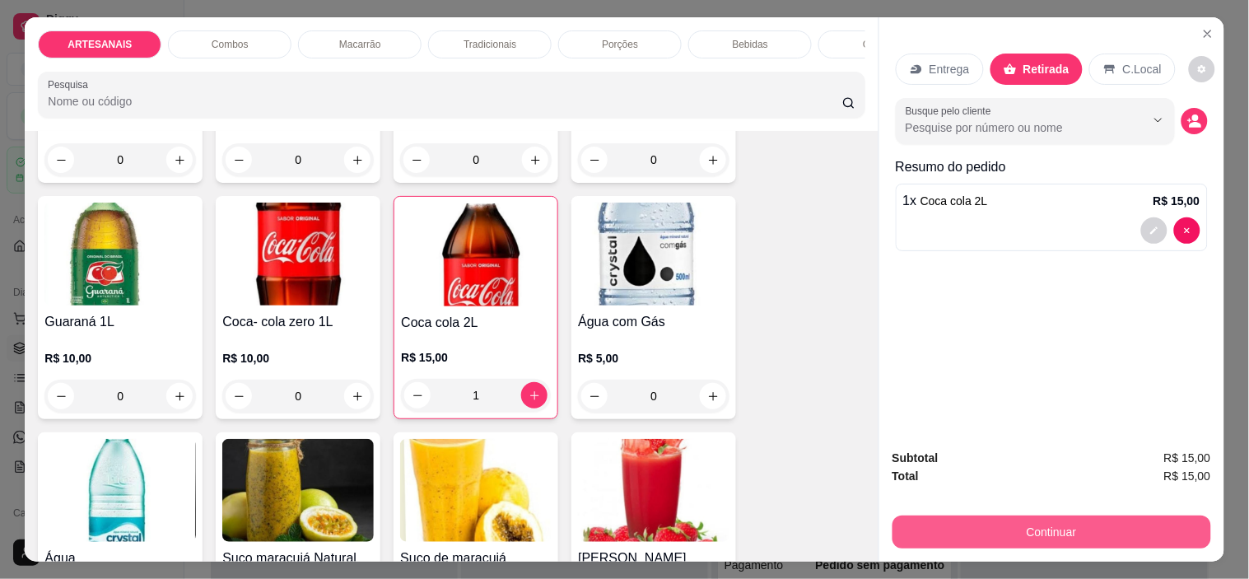
click at [1030, 529] on button "Continuar" at bounding box center [1051, 531] width 319 height 33
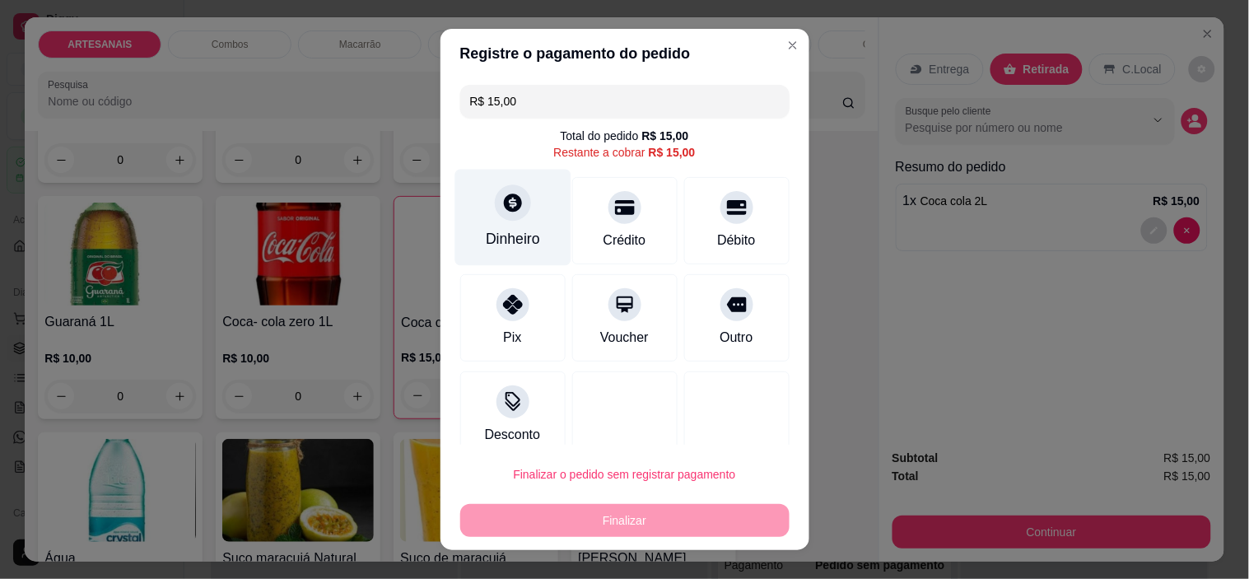
click at [514, 212] on div at bounding box center [513, 203] width 36 height 36
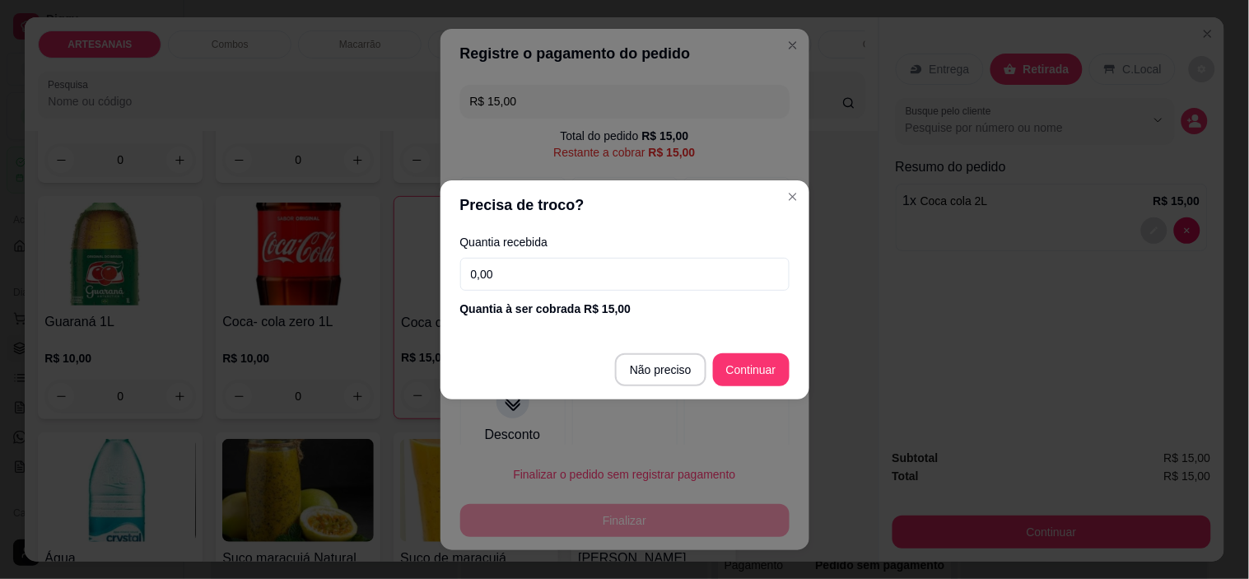
click at [656, 276] on input "0,00" at bounding box center [624, 274] width 329 height 33
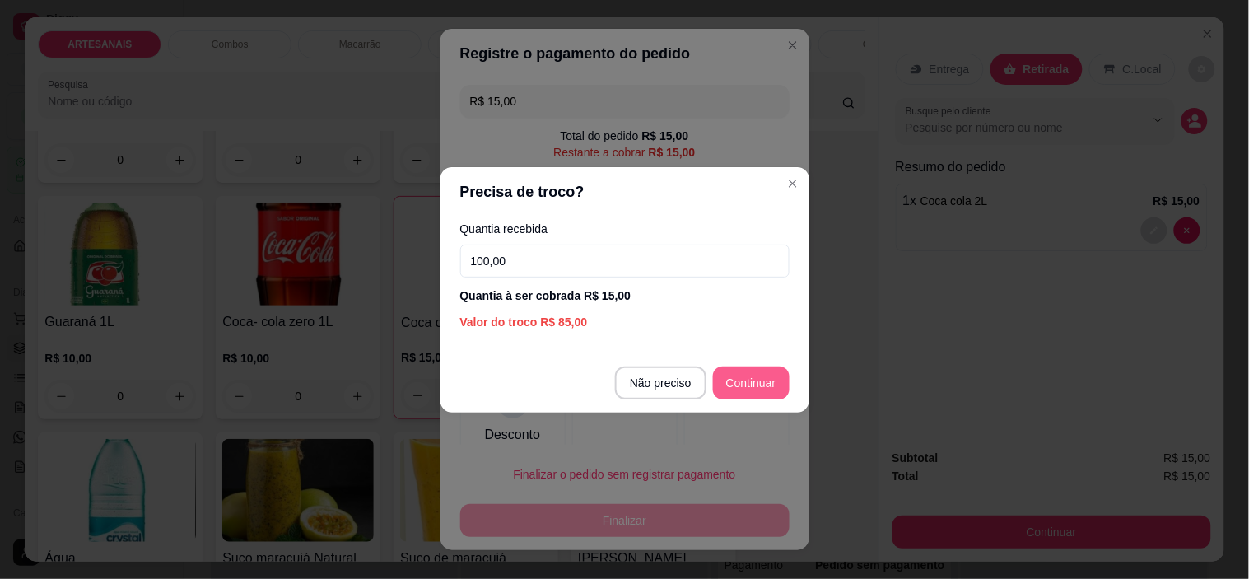
type input "100,00"
type input "R$ 0,00"
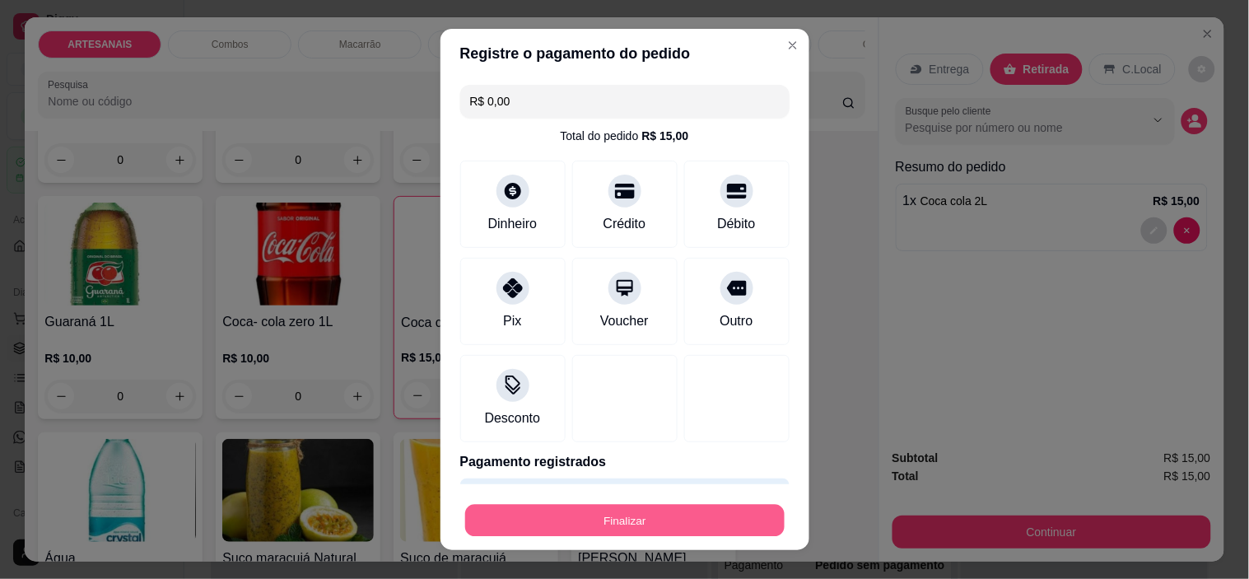
click at [689, 521] on button "Finalizar" at bounding box center [624, 520] width 319 height 32
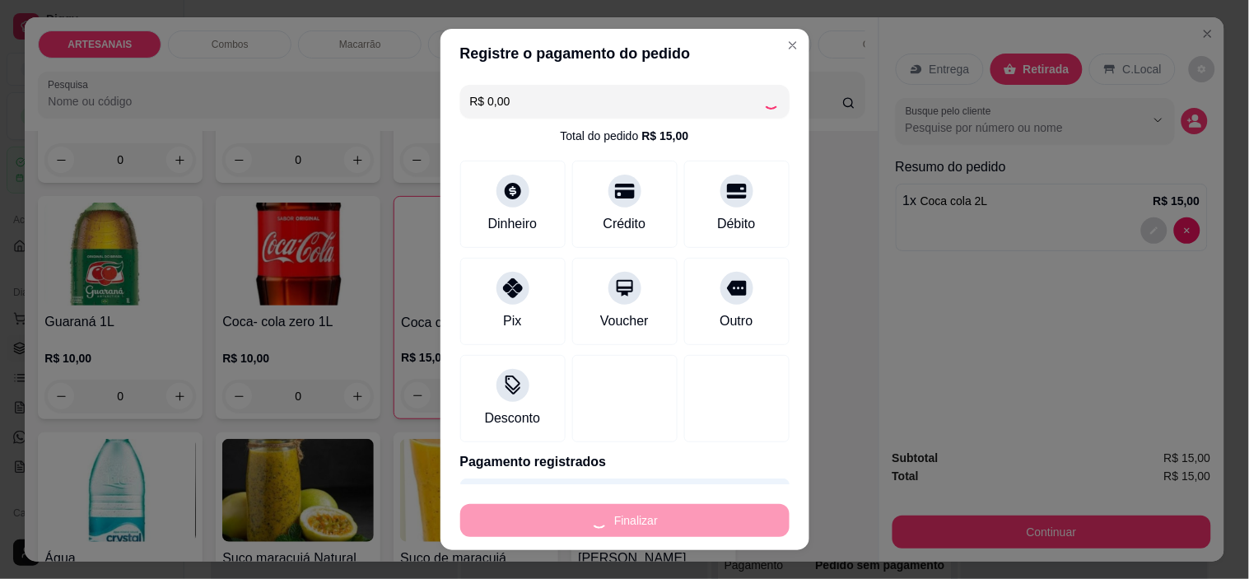
type input "0"
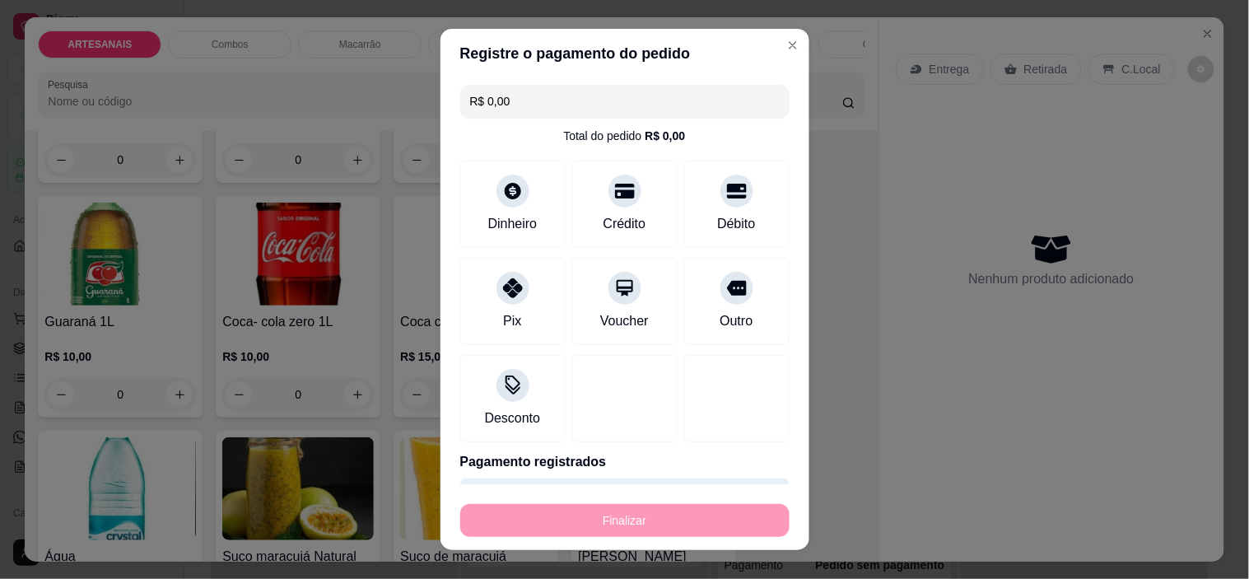
type input "-R$ 15,00"
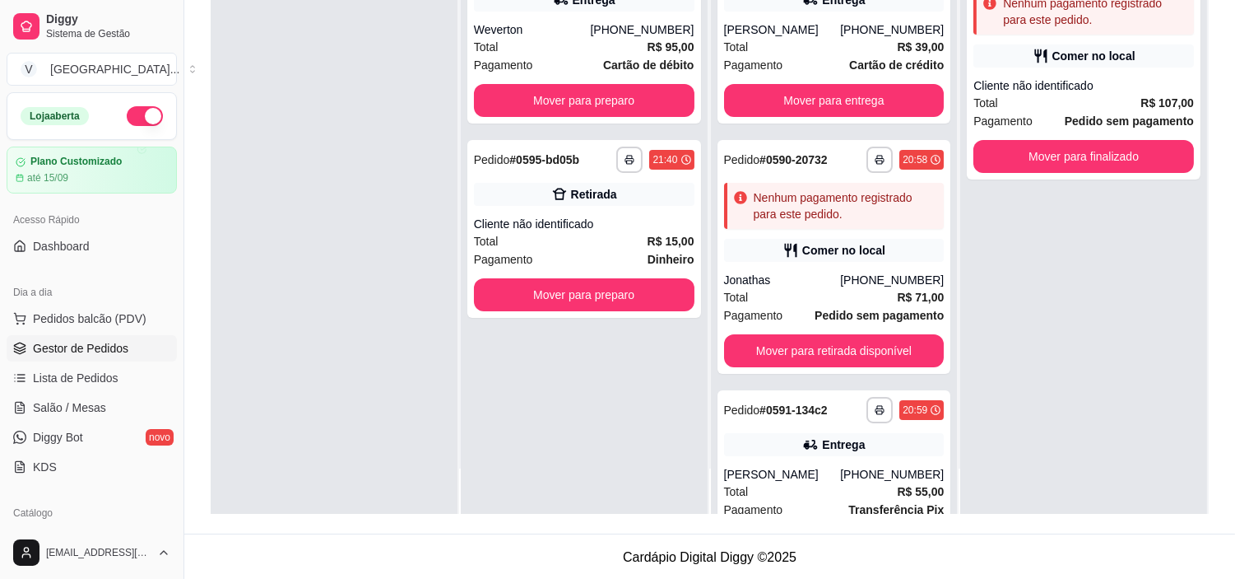
scroll to position [251, 0]
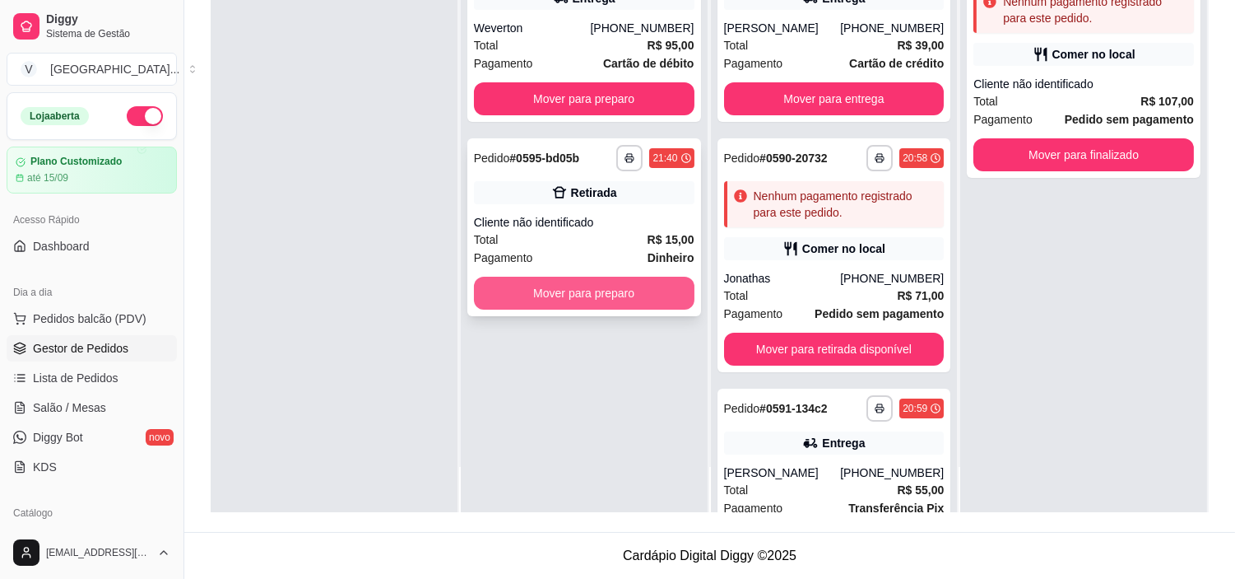
click at [606, 299] on button "Mover para preparo" at bounding box center [584, 293] width 221 height 33
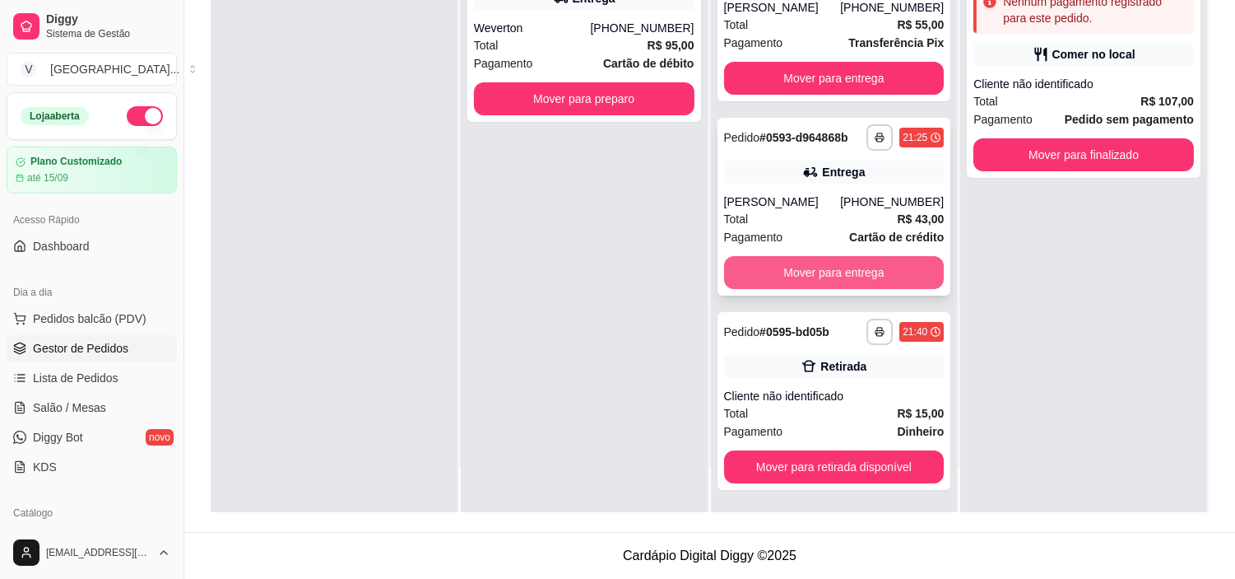
scroll to position [497, 0]
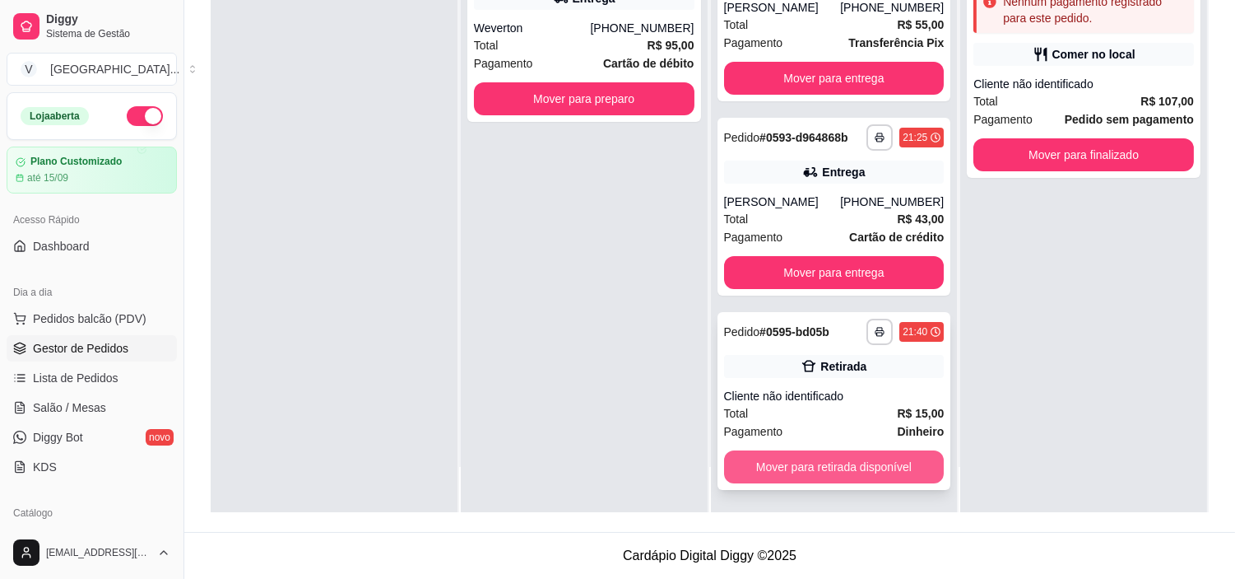
click at [845, 459] on button "Mover para retirada disponível" at bounding box center [834, 466] width 221 height 33
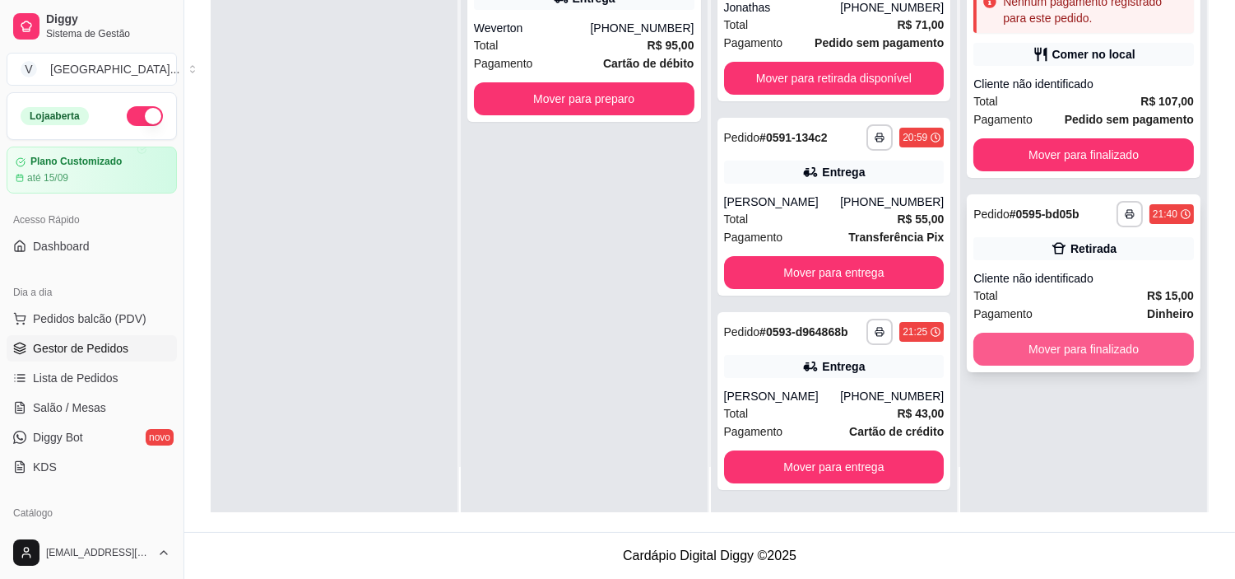
scroll to position [302, 0]
click at [1105, 346] on button "Mover para finalizado" at bounding box center [1084, 349] width 214 height 32
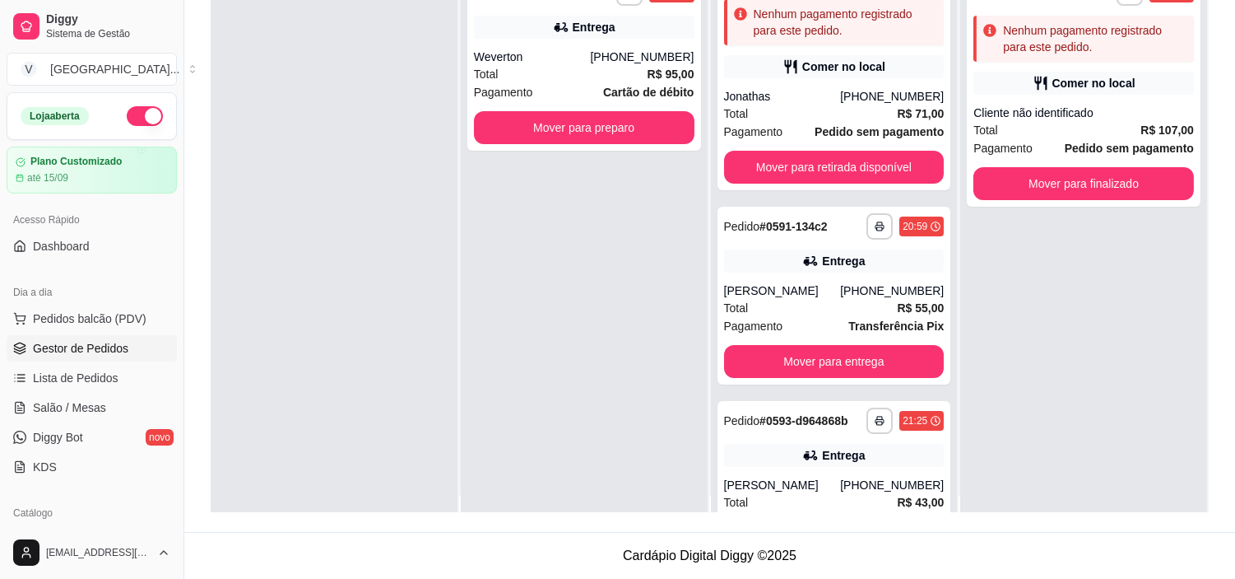
scroll to position [0, 0]
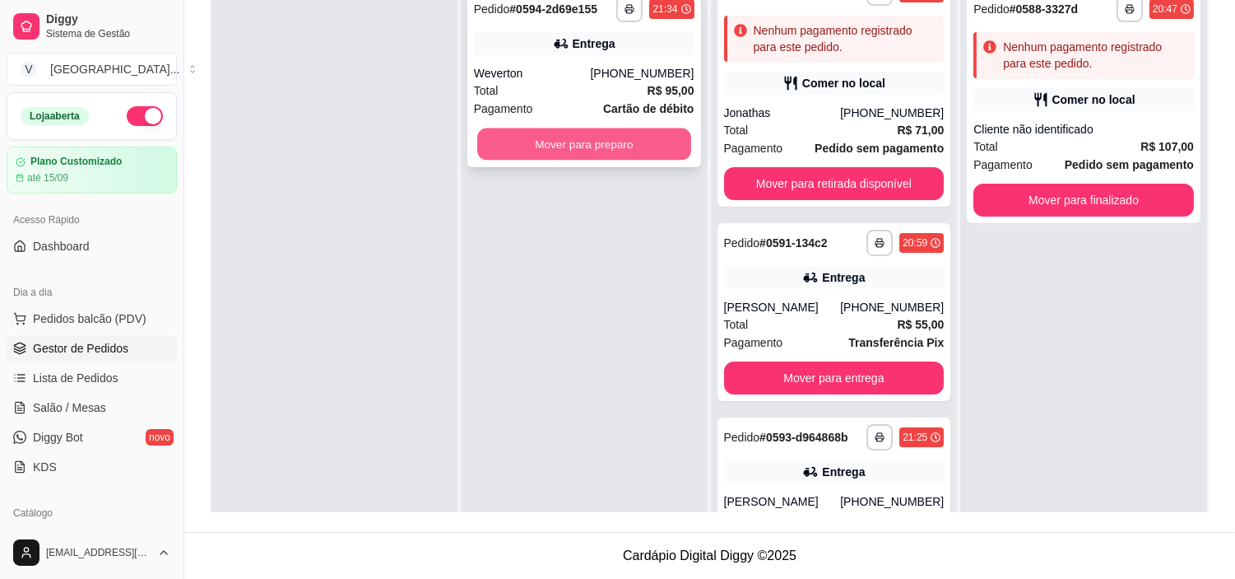
click at [579, 154] on button "Mover para preparo" at bounding box center [584, 144] width 214 height 32
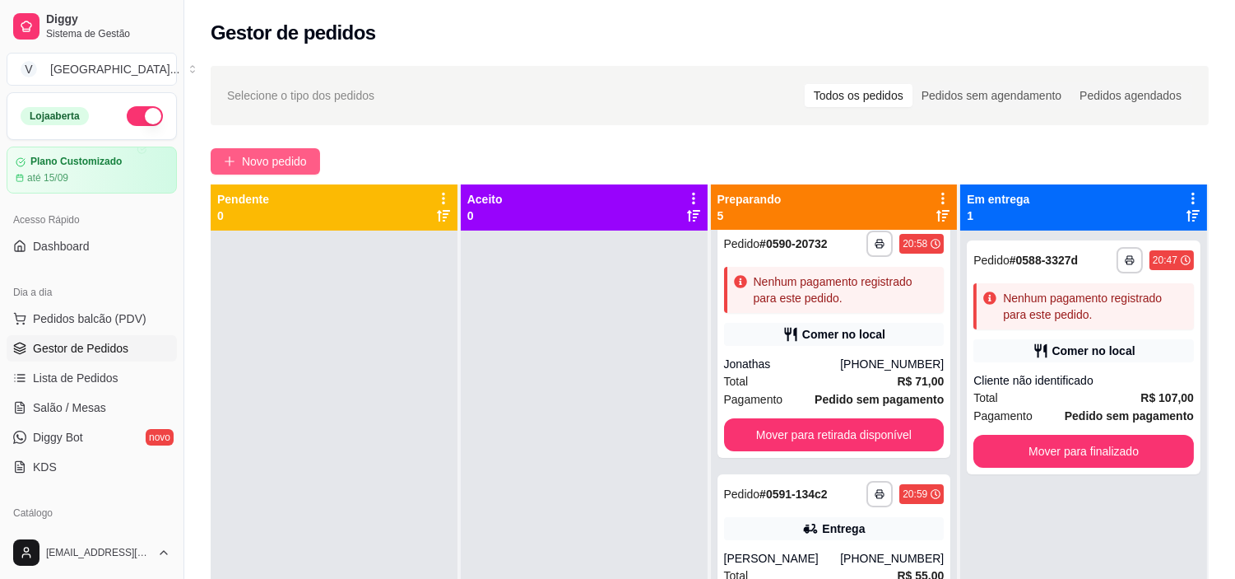
click at [291, 148] on button "Novo pedido" at bounding box center [265, 161] width 109 height 26
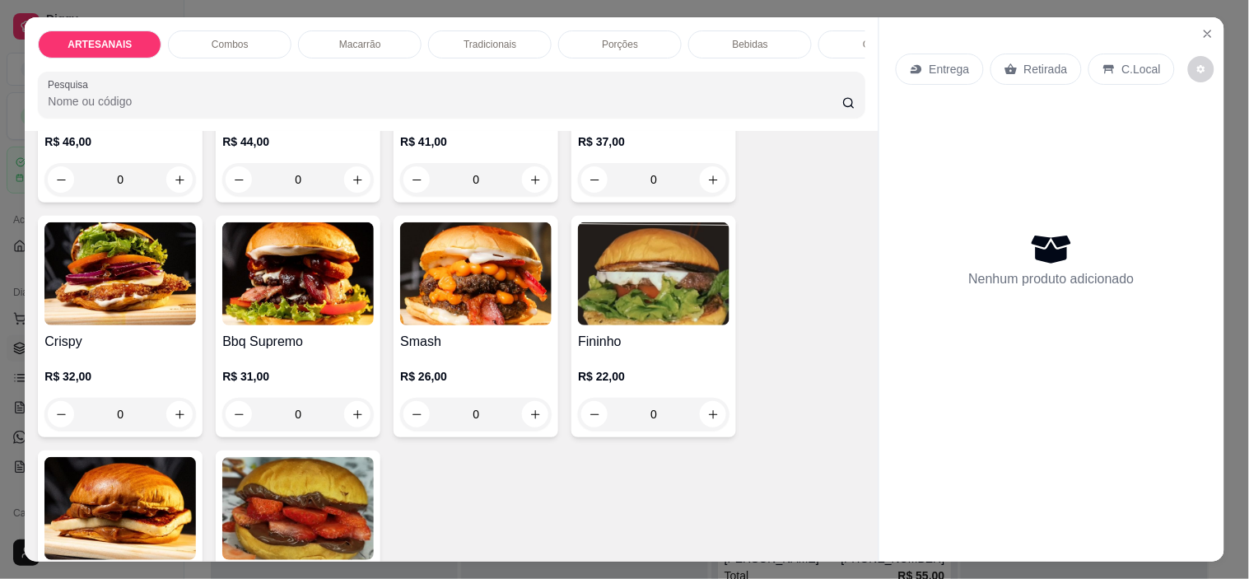
scroll to position [365, 0]
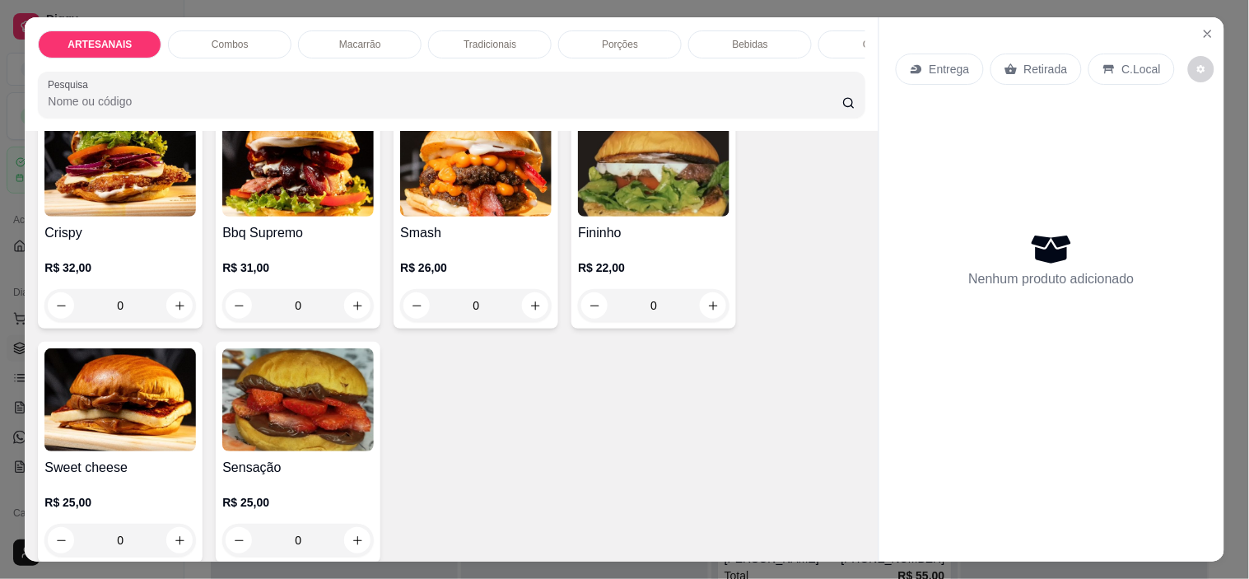
click at [714, 315] on div "0" at bounding box center [653, 305] width 151 height 33
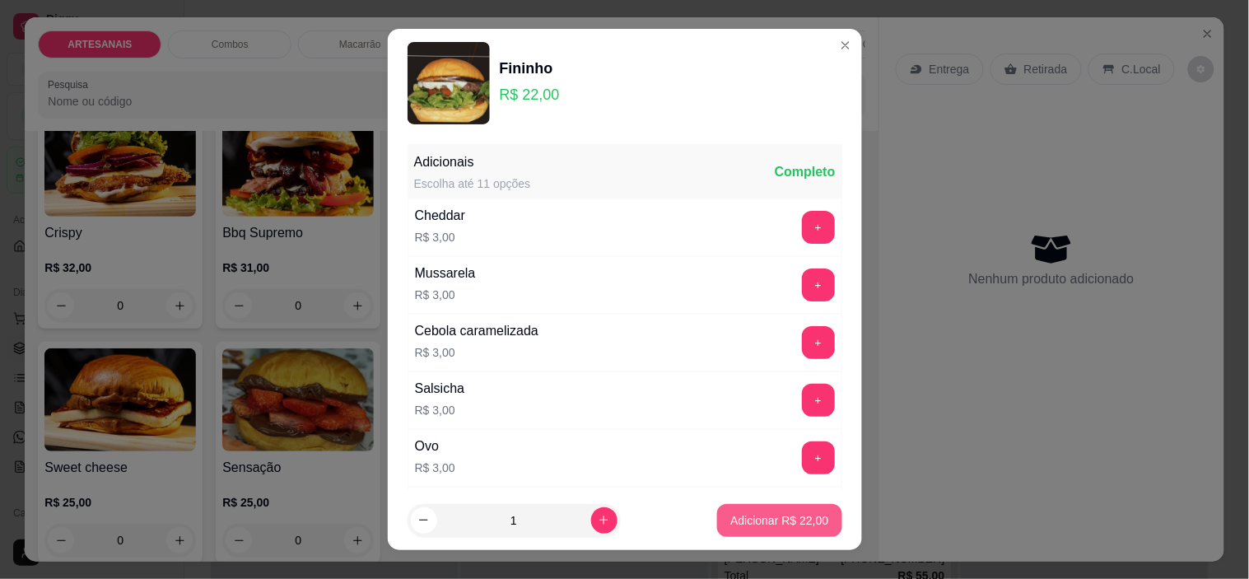
click at [763, 513] on p "Adicionar R$ 22,00" at bounding box center [779, 520] width 98 height 16
type input "1"
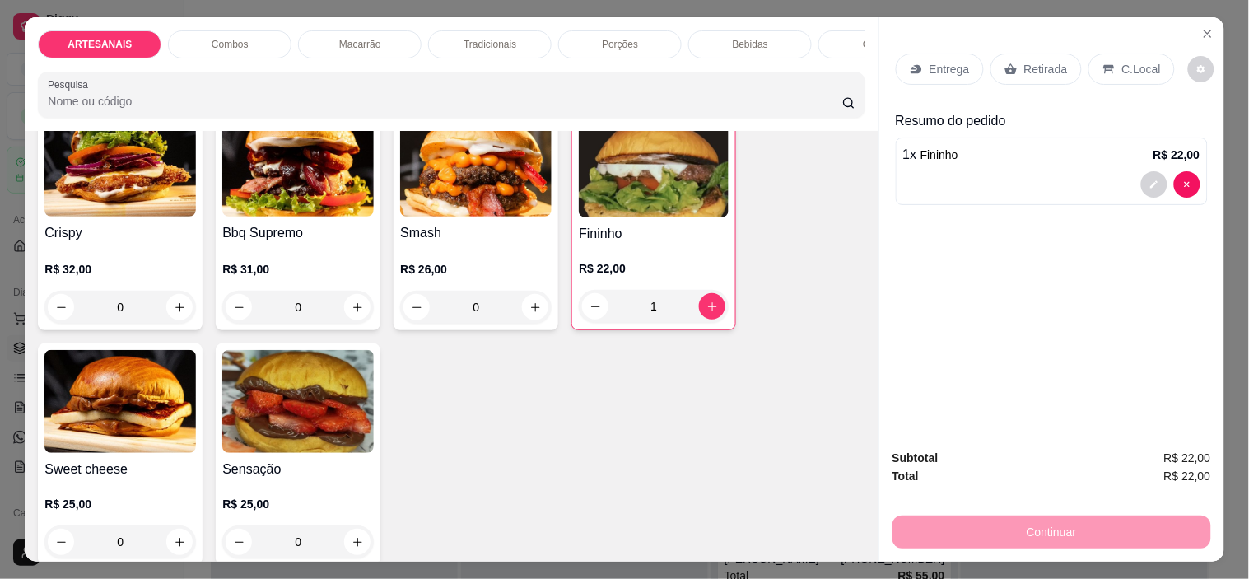
click at [532, 314] on div "0" at bounding box center [475, 307] width 151 height 33
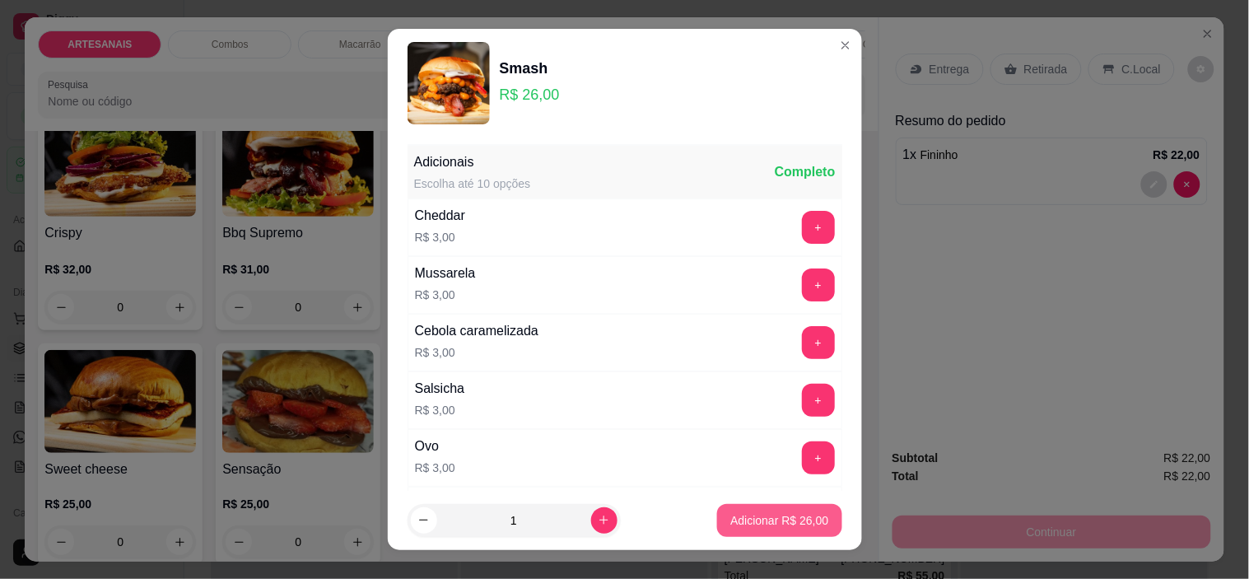
click at [727, 511] on button "Adicionar R$ 26,00" at bounding box center [779, 520] width 124 height 33
type input "1"
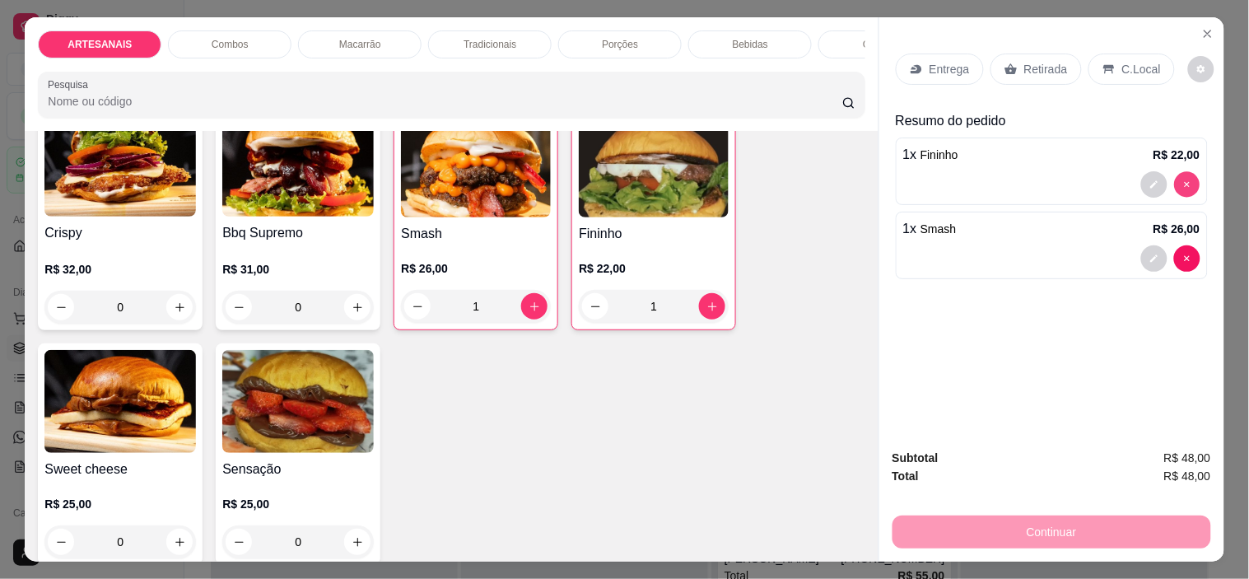
type input "0"
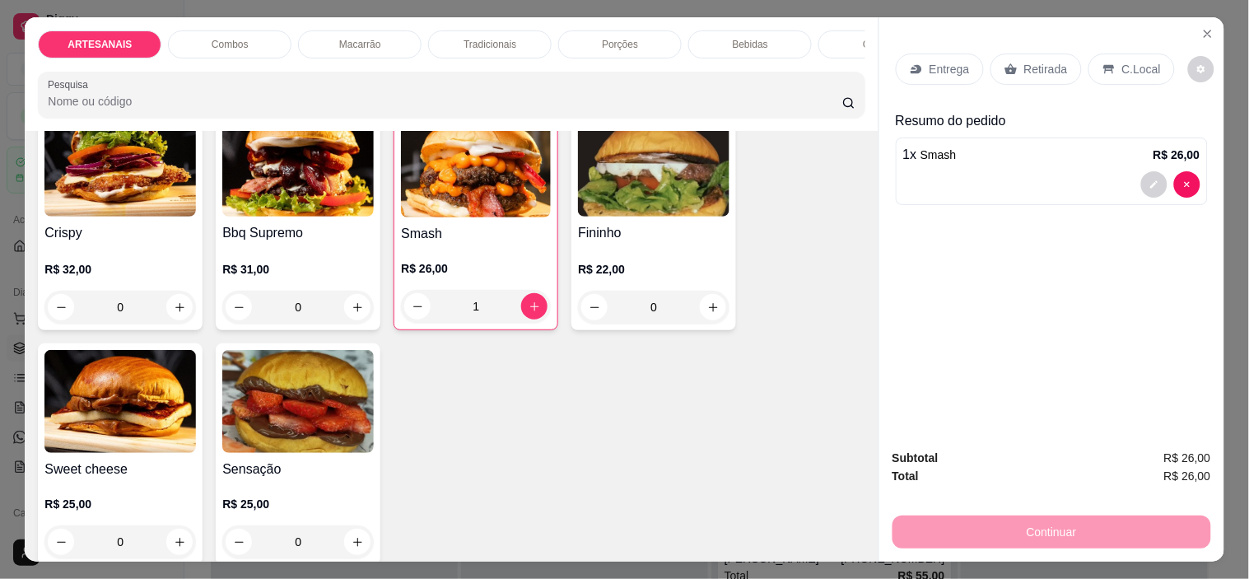
click at [402, 309] on div "1" at bounding box center [476, 306] width 150 height 33
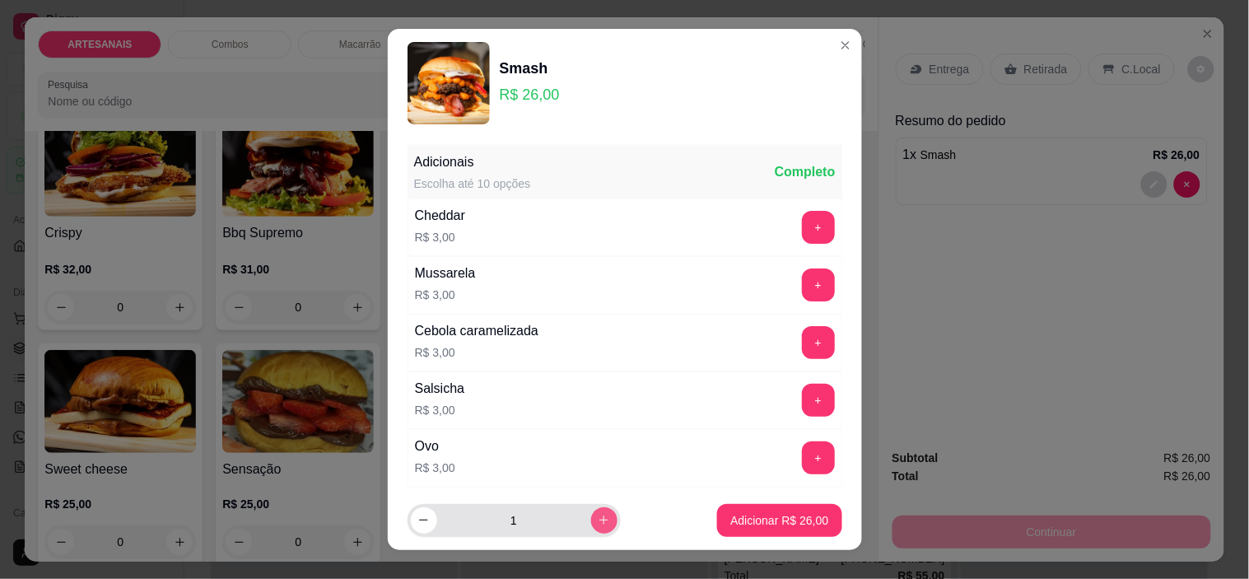
click at [598, 514] on icon "increase-product-quantity" at bounding box center [604, 520] width 12 height 12
type input "2"
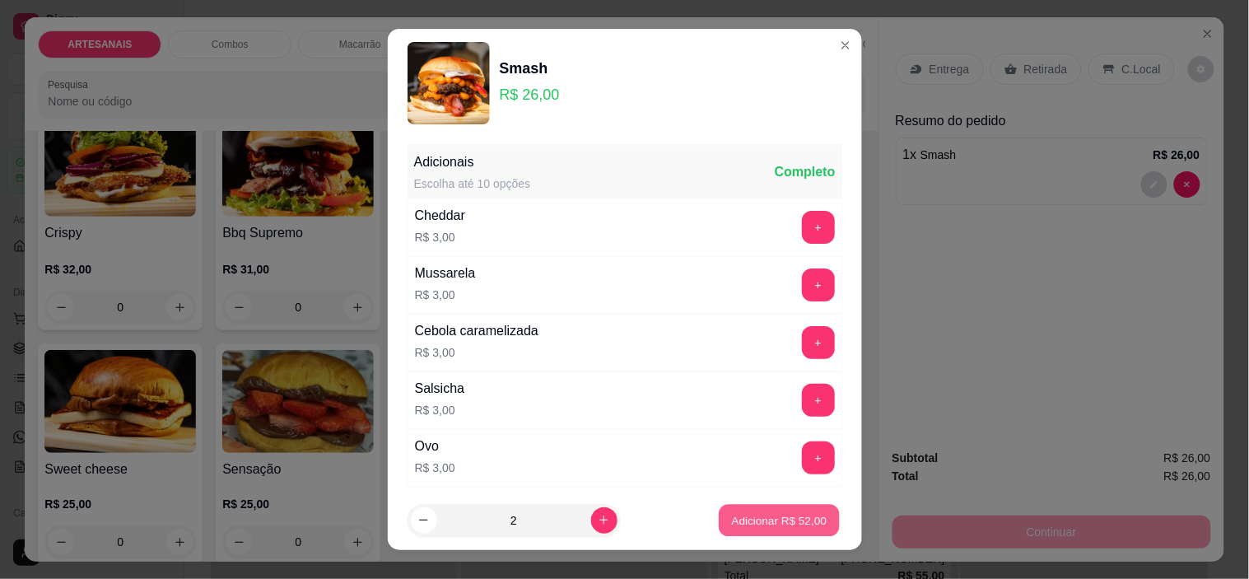
click at [732, 515] on p "Adicionar R$ 52,00" at bounding box center [779, 520] width 95 height 16
type input "3"
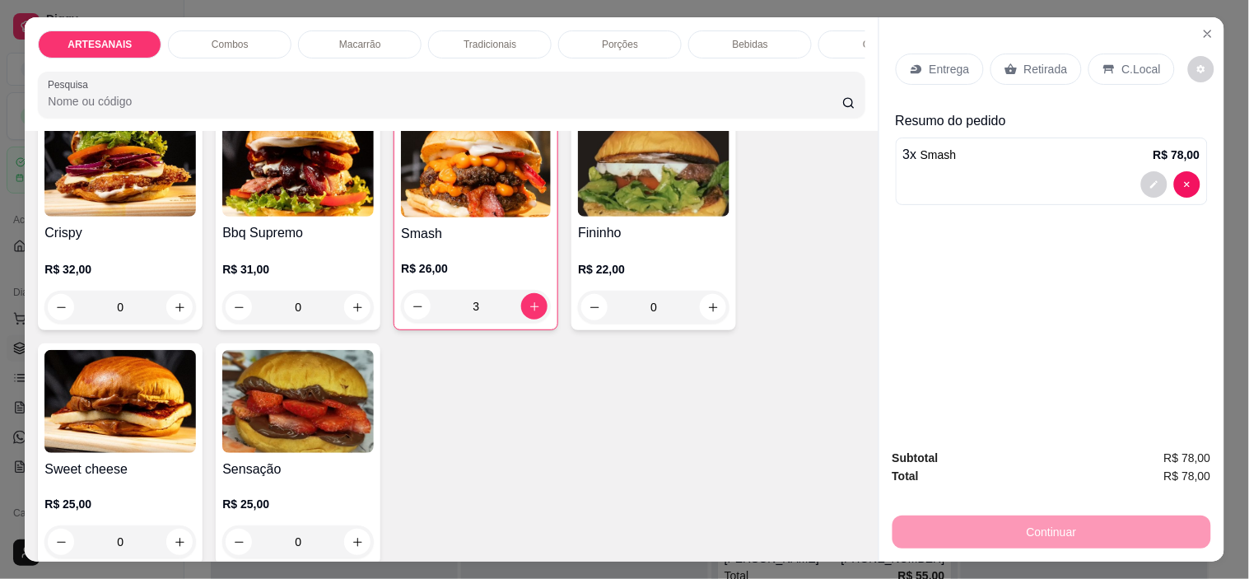
click at [1024, 61] on p "Retirada" at bounding box center [1046, 69] width 44 height 16
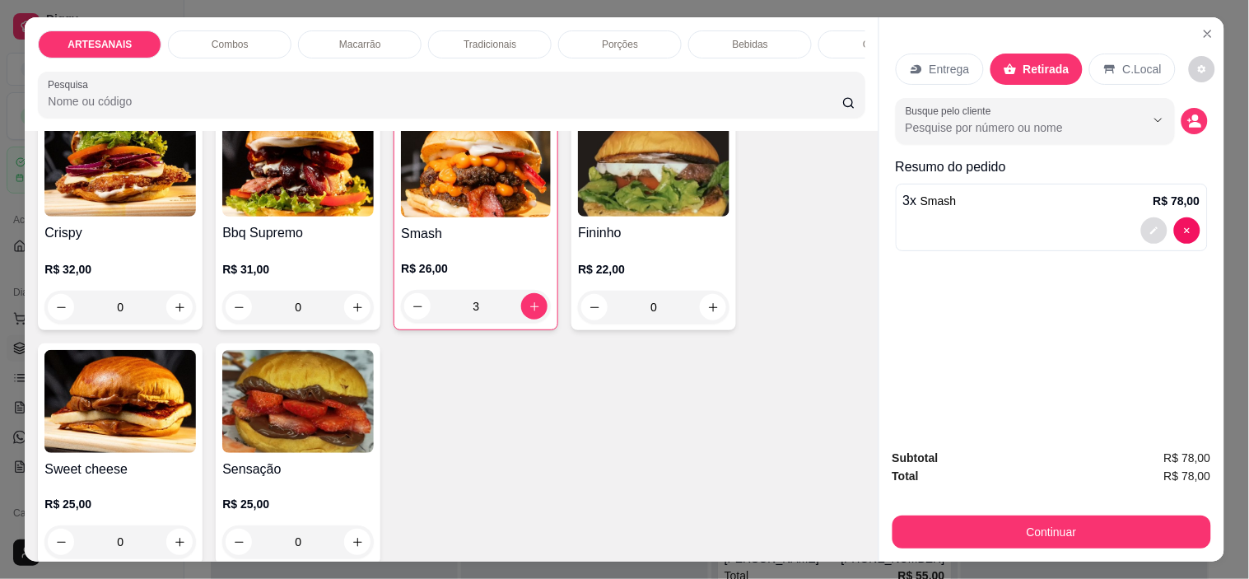
click at [1150, 227] on icon "decrease-product-quantity" at bounding box center [1153, 230] width 7 height 7
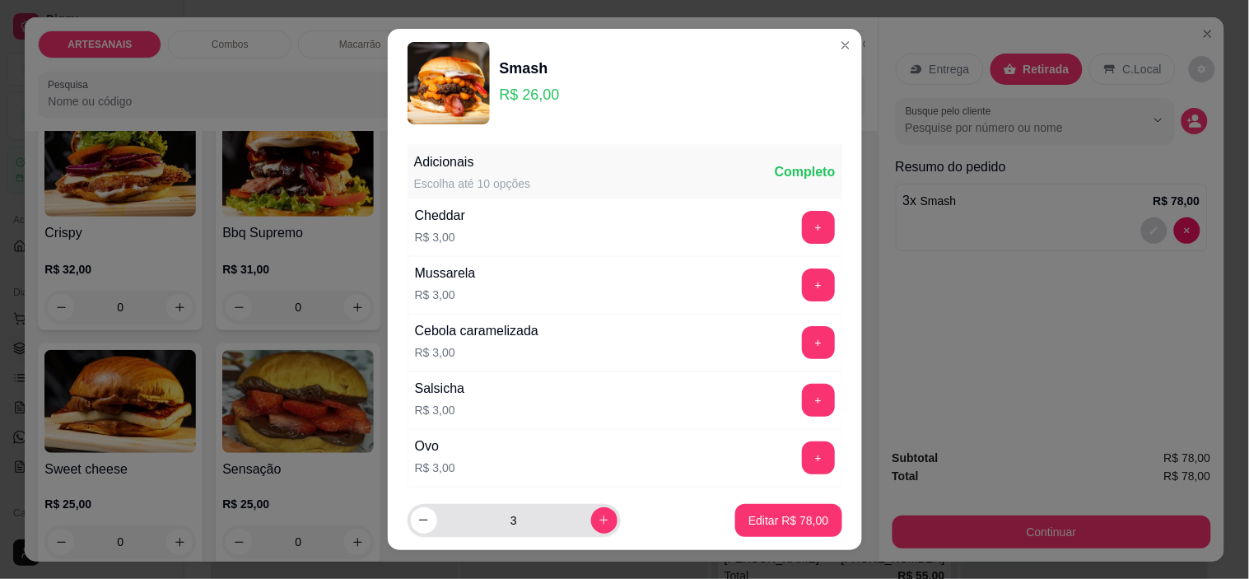
click at [407, 519] on div "3" at bounding box center [513, 520] width 213 height 33
click at [420, 519] on icon "decrease-product-quantity" at bounding box center [423, 520] width 12 height 12
type input "2"
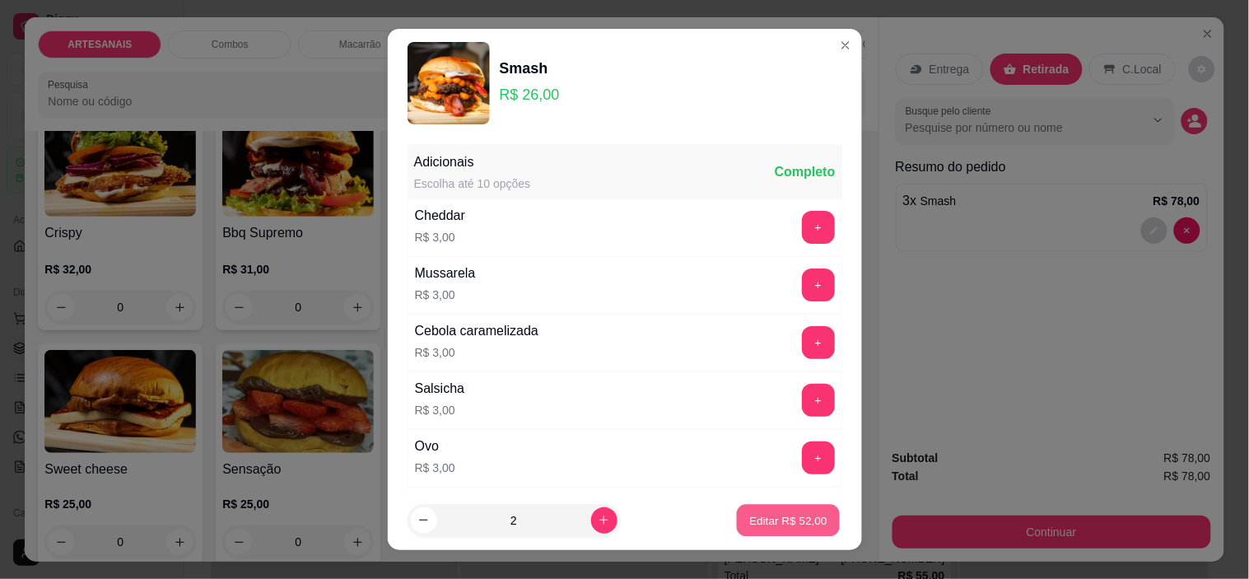
click at [765, 523] on p "Editar R$ 52,00" at bounding box center [788, 520] width 77 height 16
type input "2"
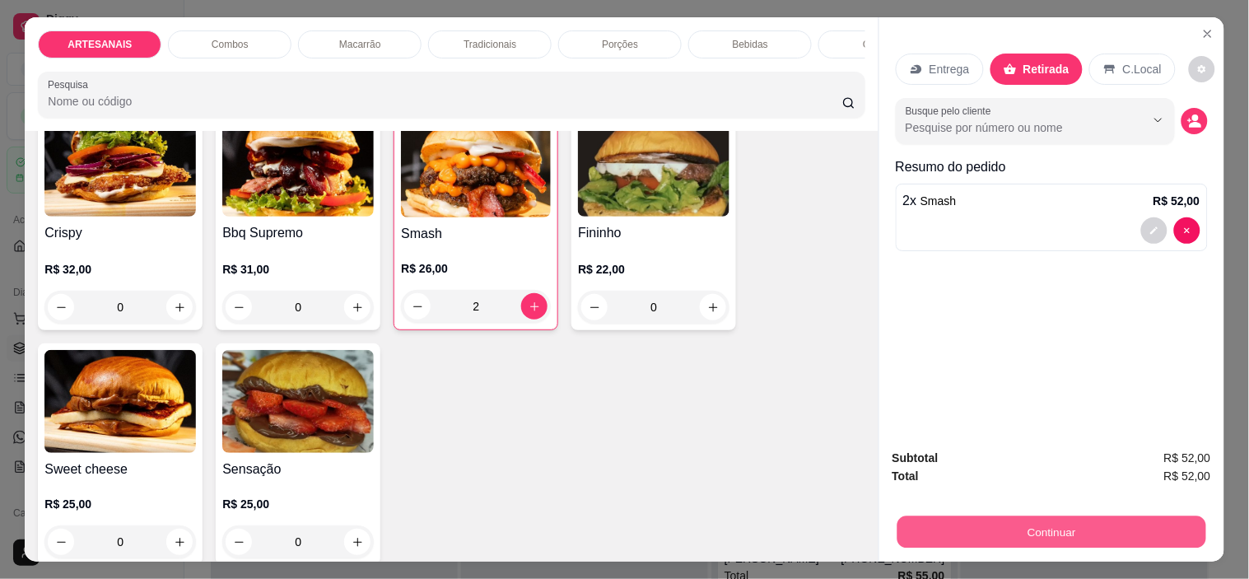
click at [957, 525] on button "Continuar" at bounding box center [1050, 532] width 309 height 32
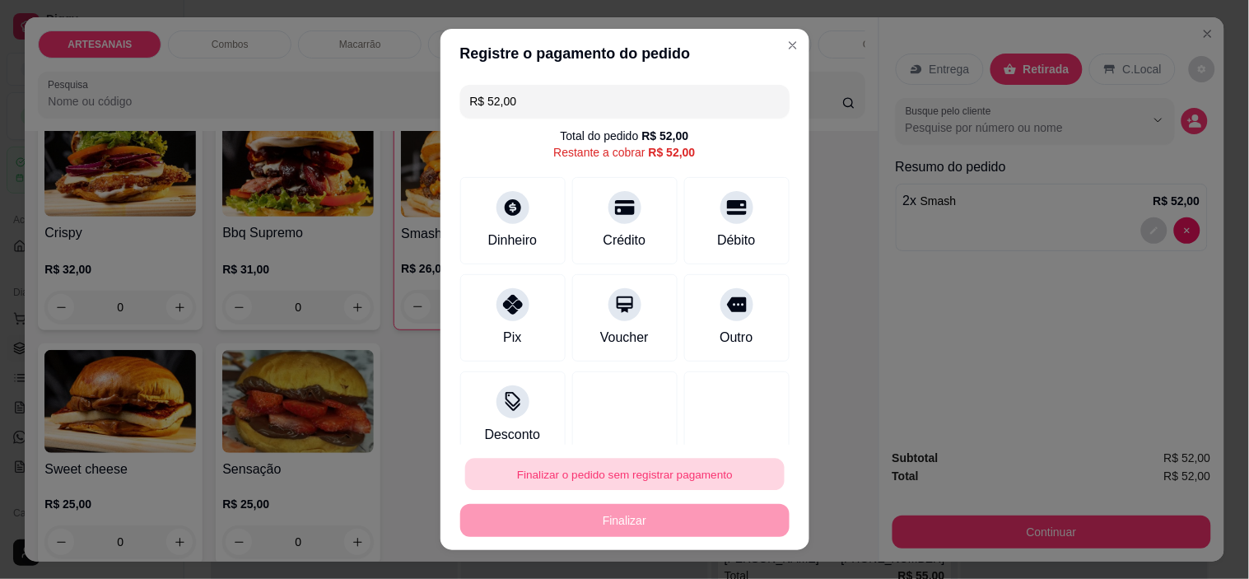
click at [629, 480] on button "Finalizar o pedido sem registrar pagamento" at bounding box center [624, 474] width 319 height 32
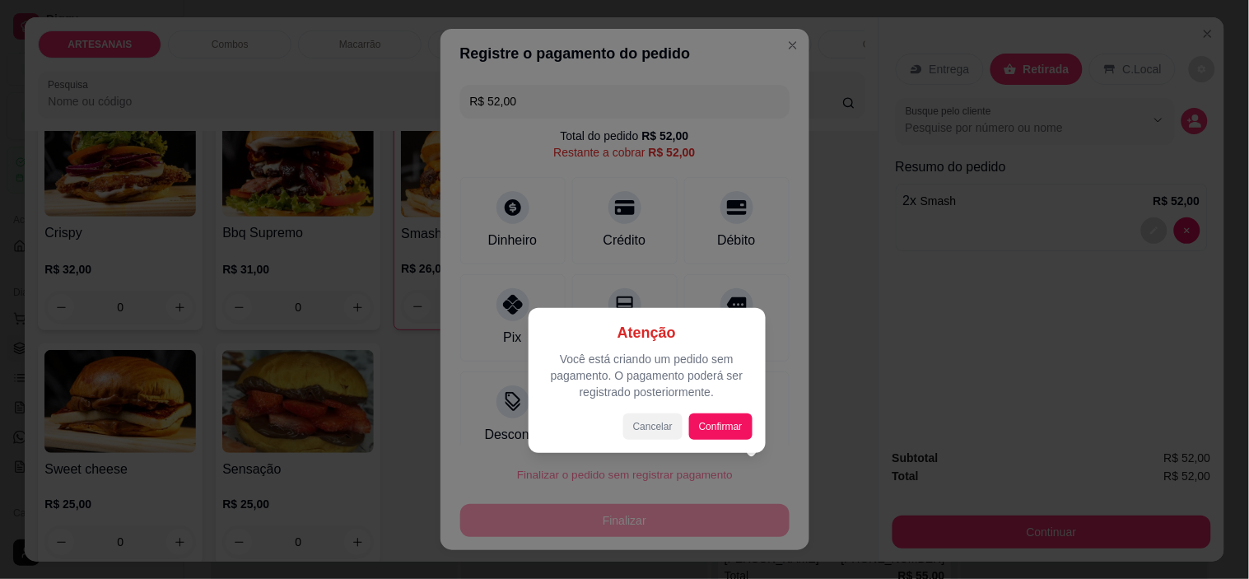
click at [663, 416] on button "Cancelar" at bounding box center [652, 426] width 59 height 26
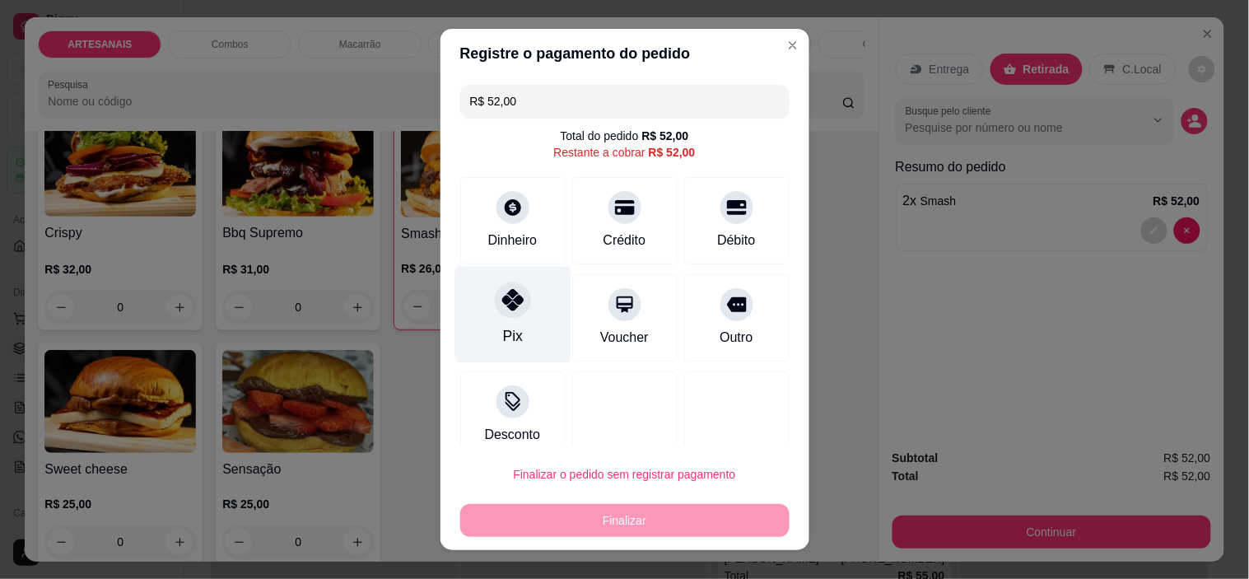
click at [515, 306] on div at bounding box center [513, 300] width 36 height 36
type input "R$ 0,00"
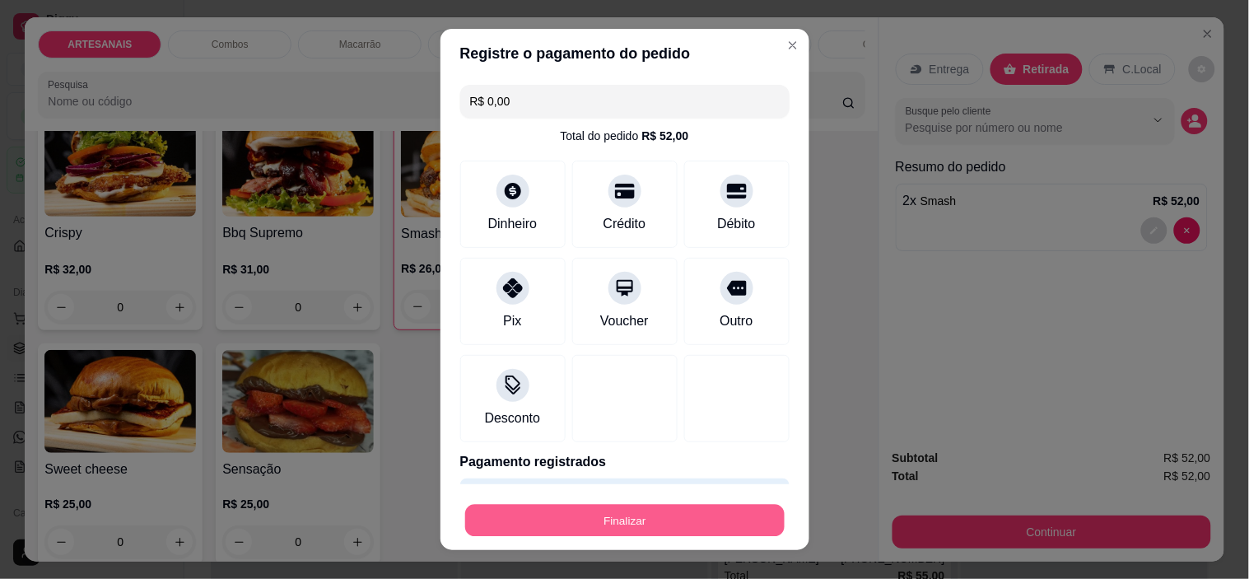
click at [607, 521] on button "Finalizar" at bounding box center [624, 520] width 319 height 32
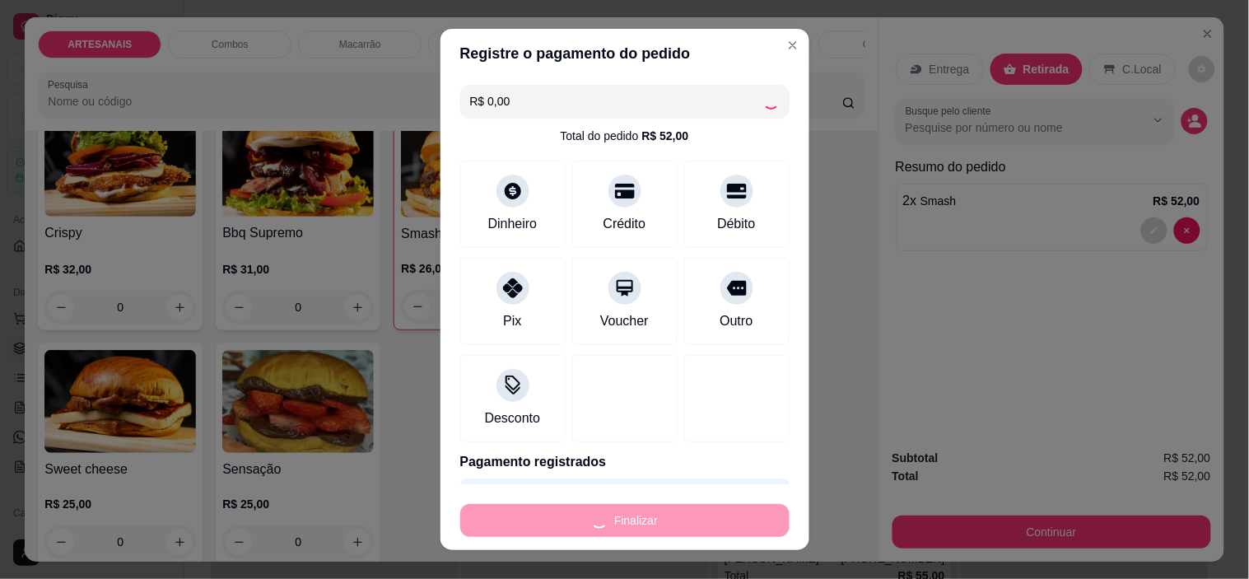
type input "0"
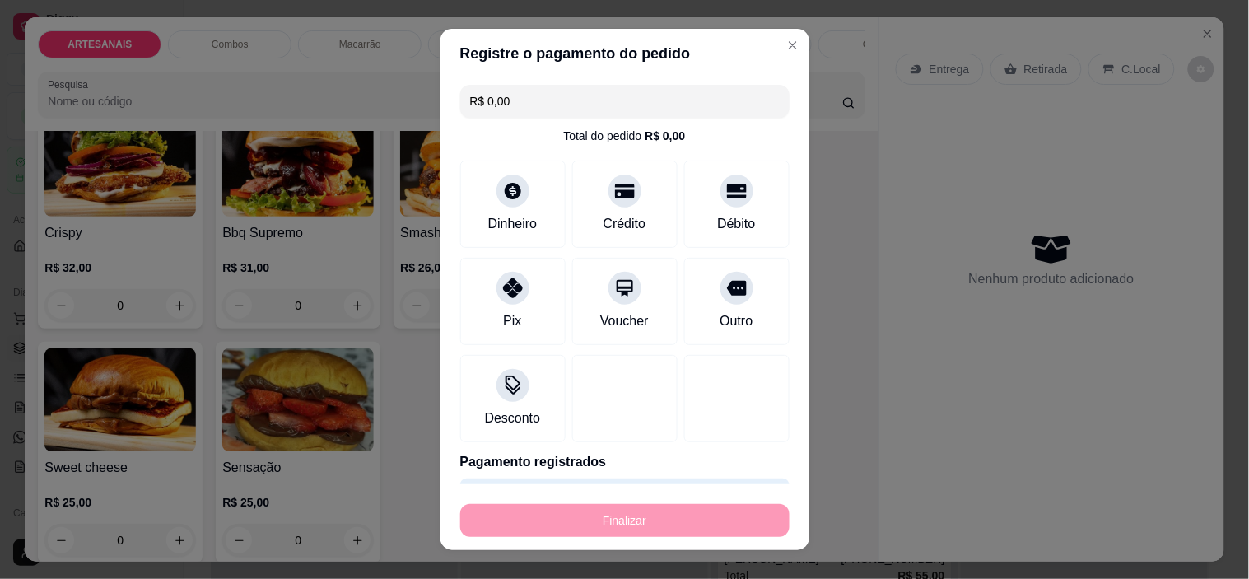
type input "-R$ 52,00"
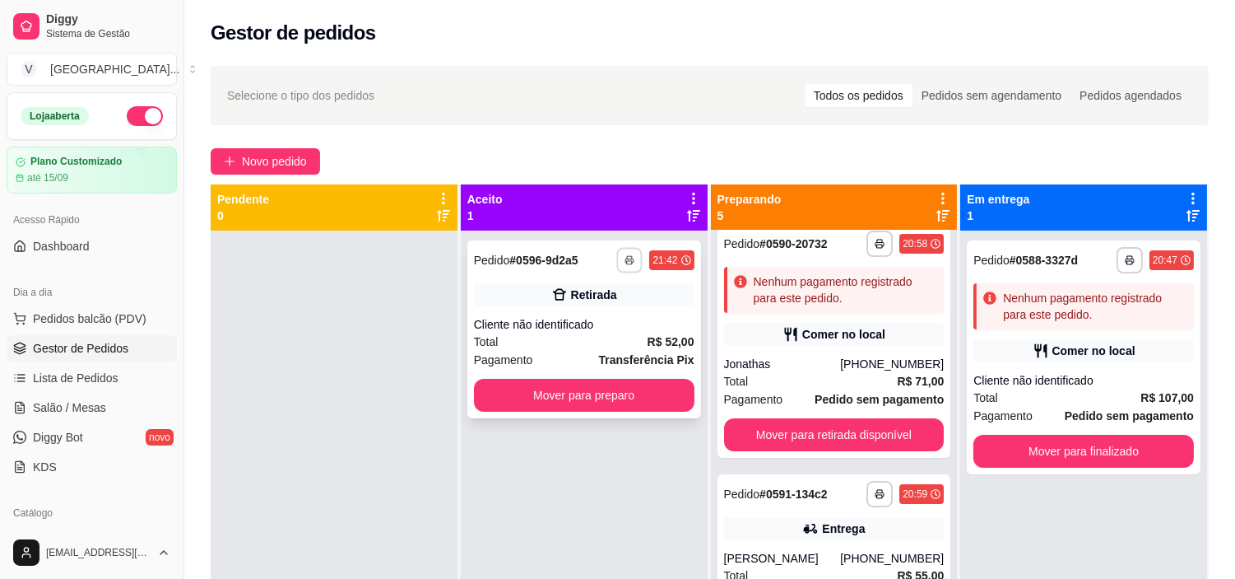
click at [630, 256] on icon "button" at bounding box center [631, 260] width 10 height 10
click at [683, 309] on div "**********" at bounding box center [584, 329] width 234 height 178
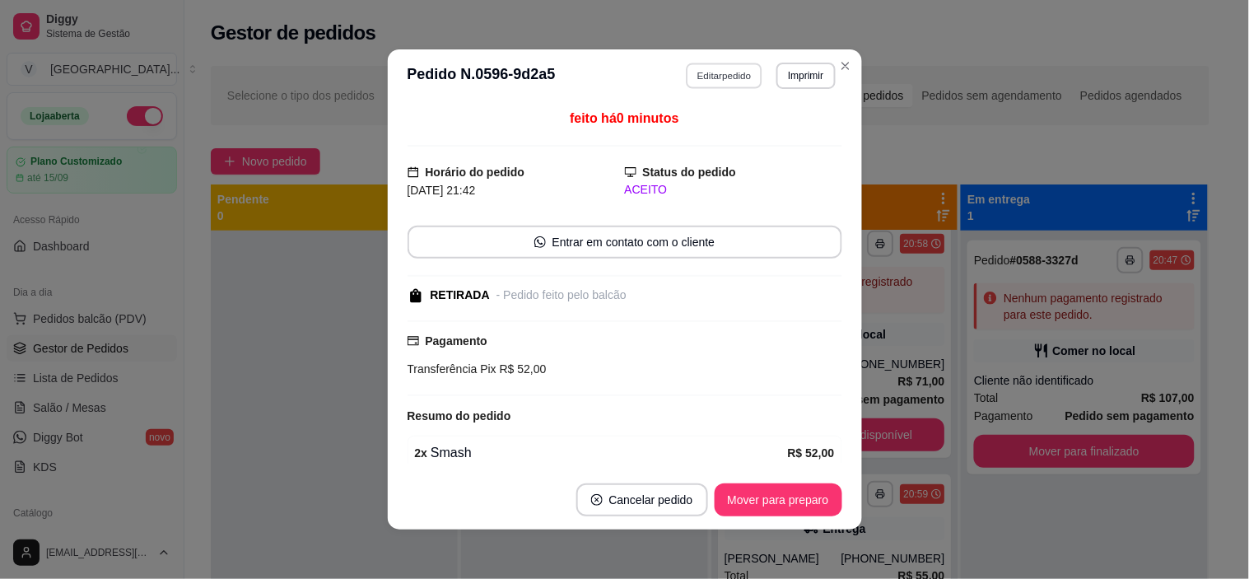
click at [736, 72] on button "Editar pedido" at bounding box center [724, 76] width 77 height 26
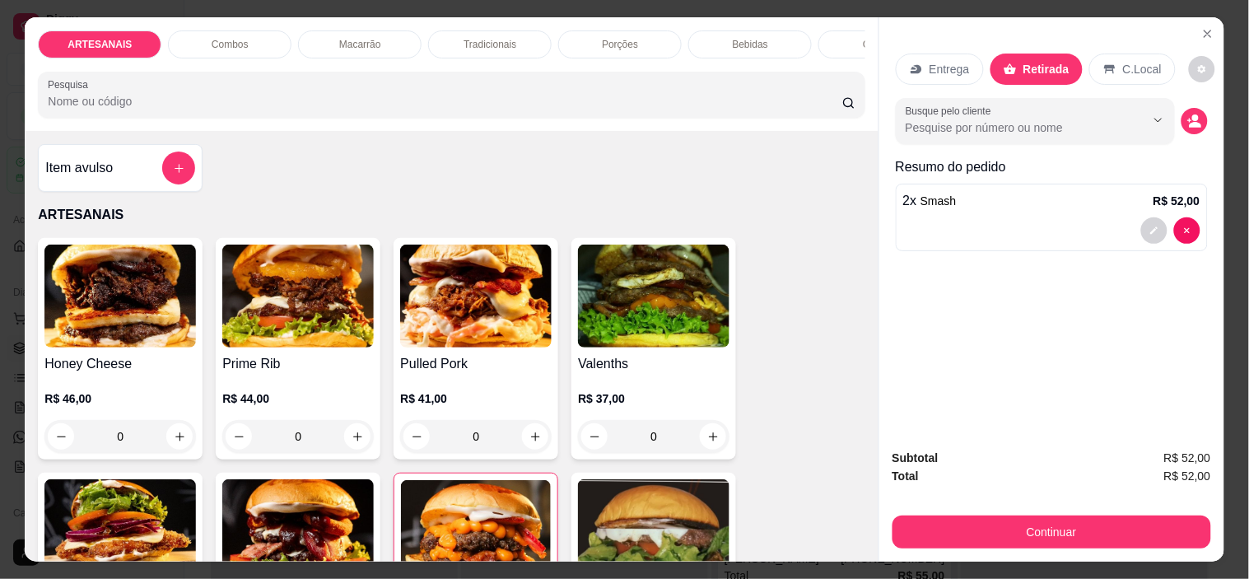
click at [914, 64] on icon at bounding box center [915, 69] width 13 height 13
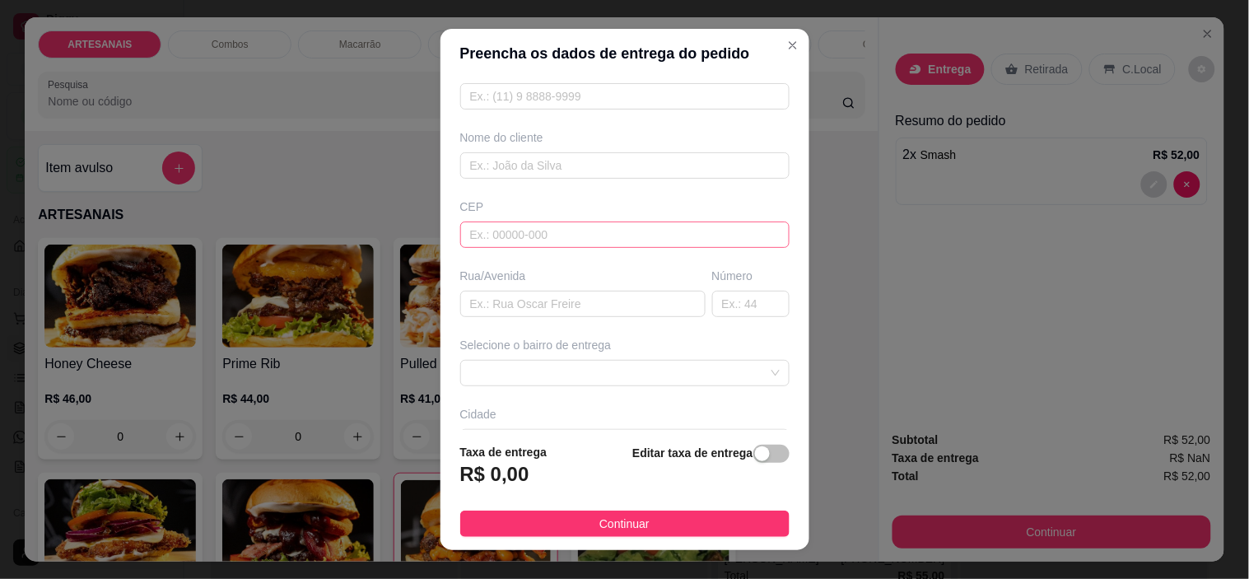
scroll to position [203, 0]
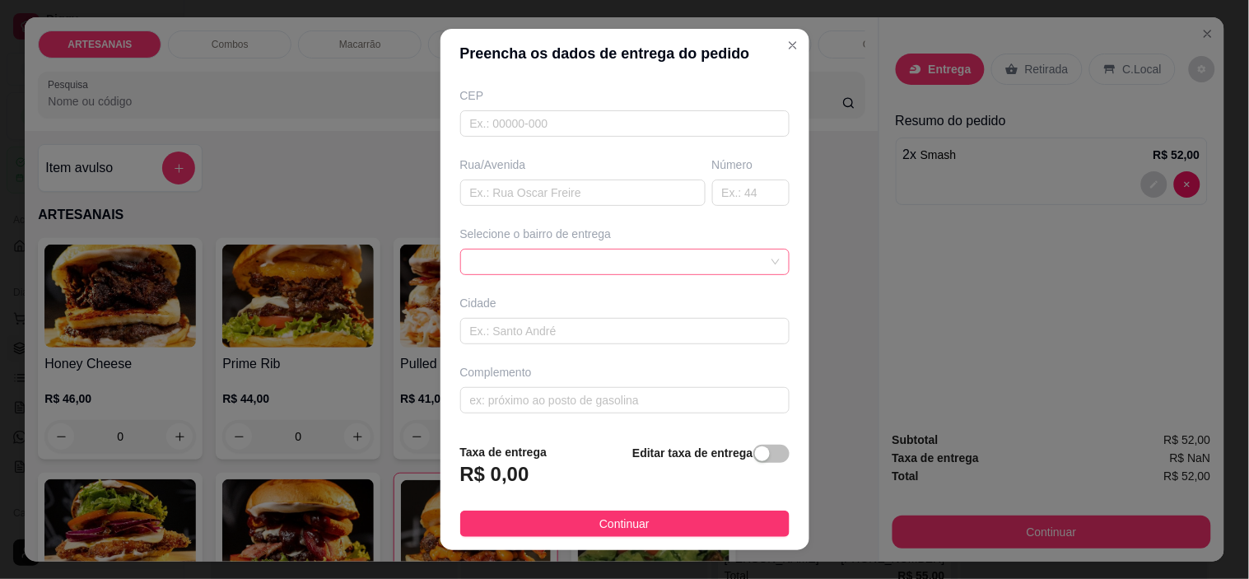
click at [638, 265] on span at bounding box center [624, 261] width 309 height 25
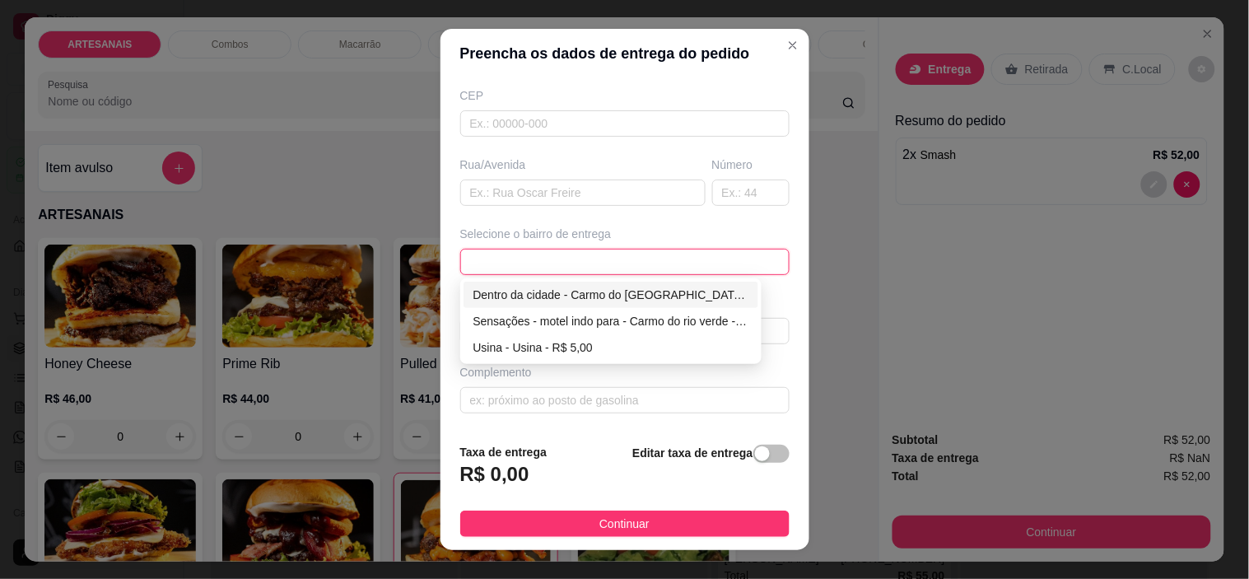
click at [617, 288] on div "Dentro da cidade - Carmo do [GEOGRAPHIC_DATA] - R$ 2,00" at bounding box center [611, 295] width 276 height 18
type input "Carmo do [GEOGRAPHIC_DATA]"
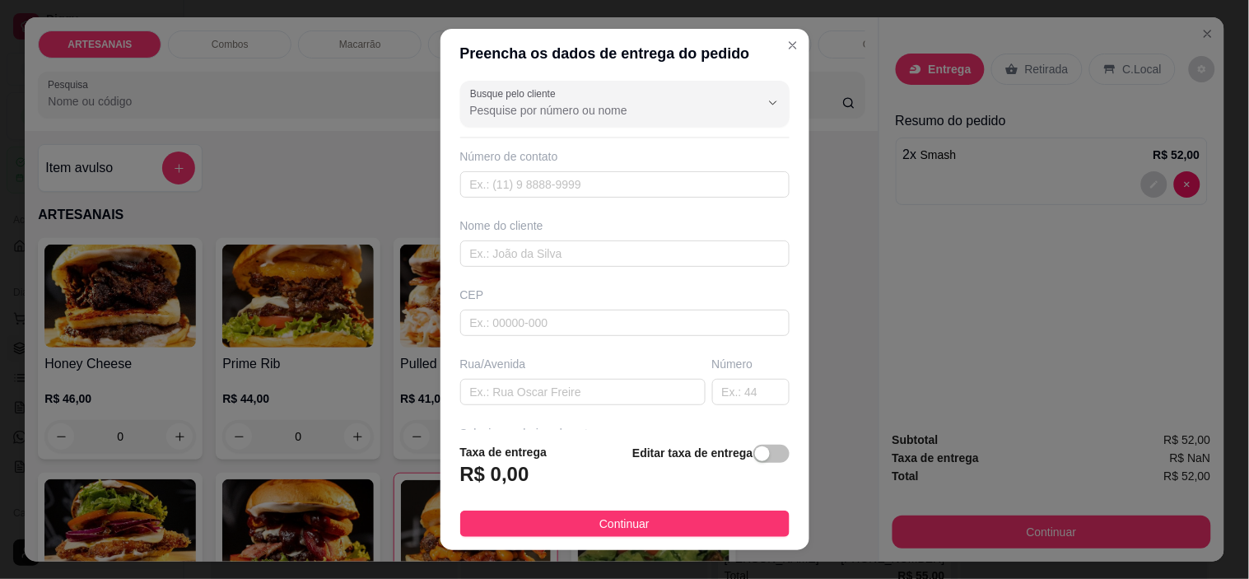
scroll to position [0, 0]
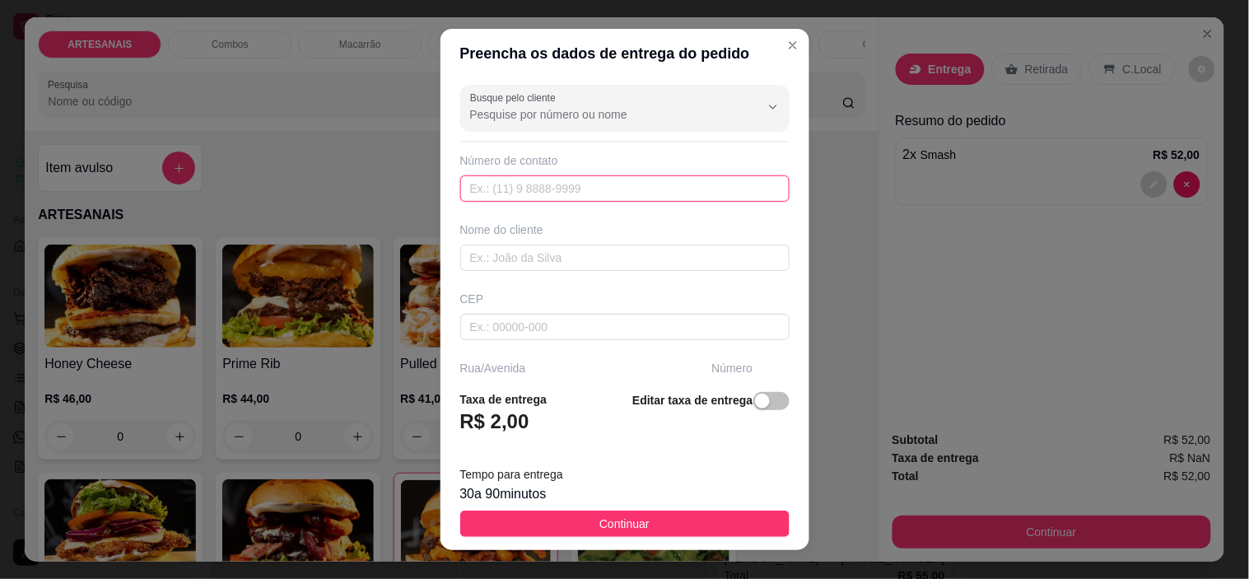
click at [589, 190] on input "text" at bounding box center [624, 188] width 329 height 26
click at [667, 182] on input "62" at bounding box center [624, 188] width 329 height 26
type input "[PHONE_NUMBER]"
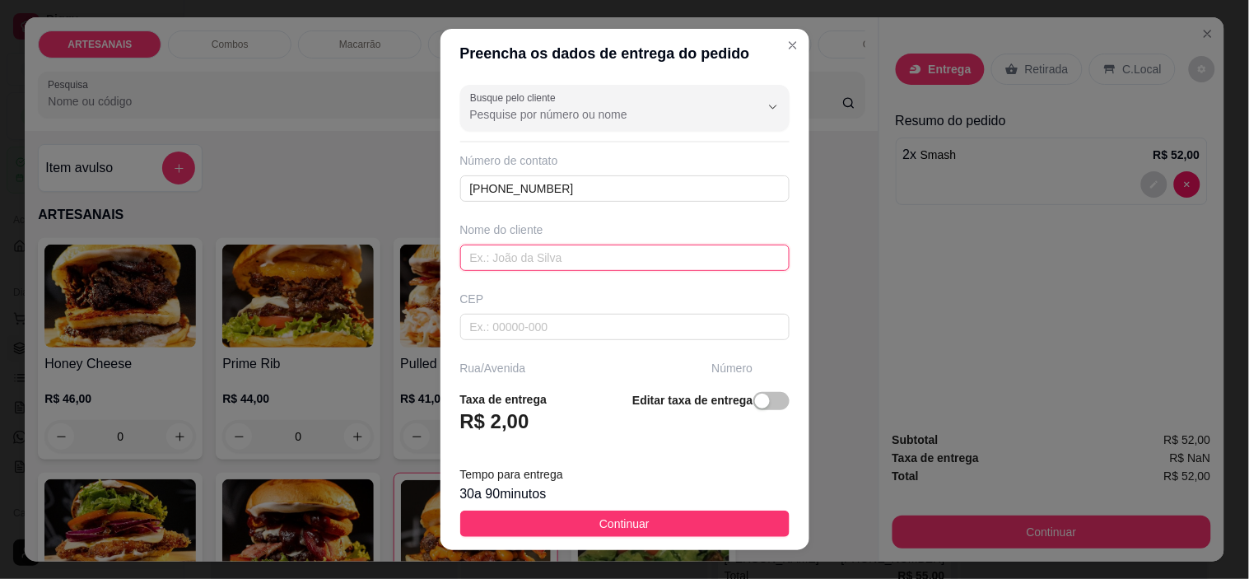
click at [626, 258] on input "text" at bounding box center [624, 257] width 329 height 26
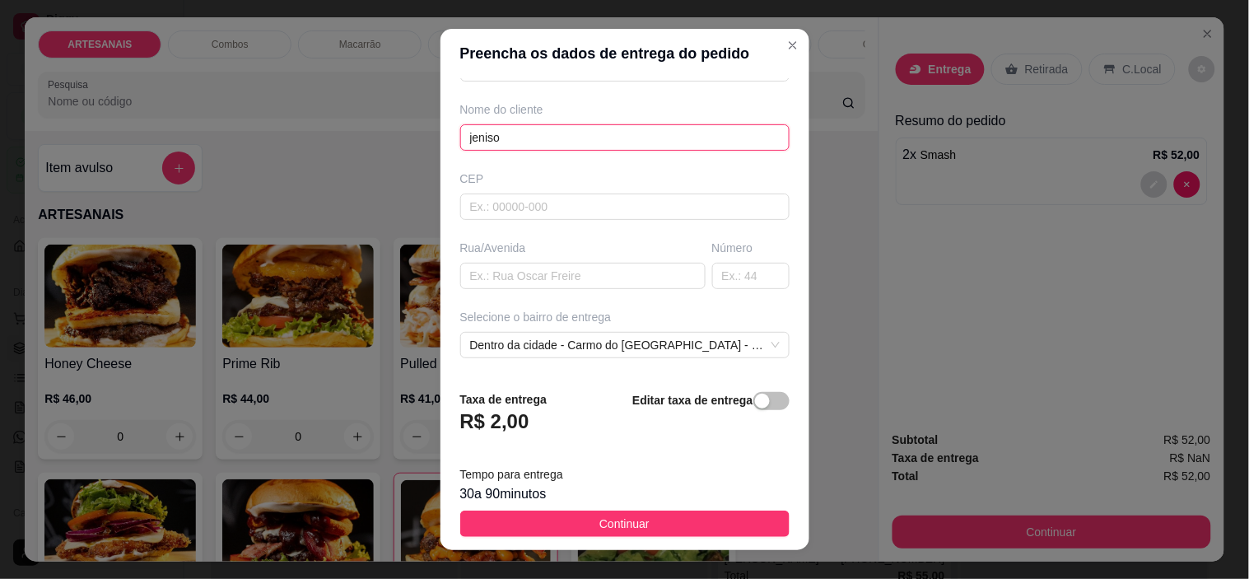
scroll to position [257, 0]
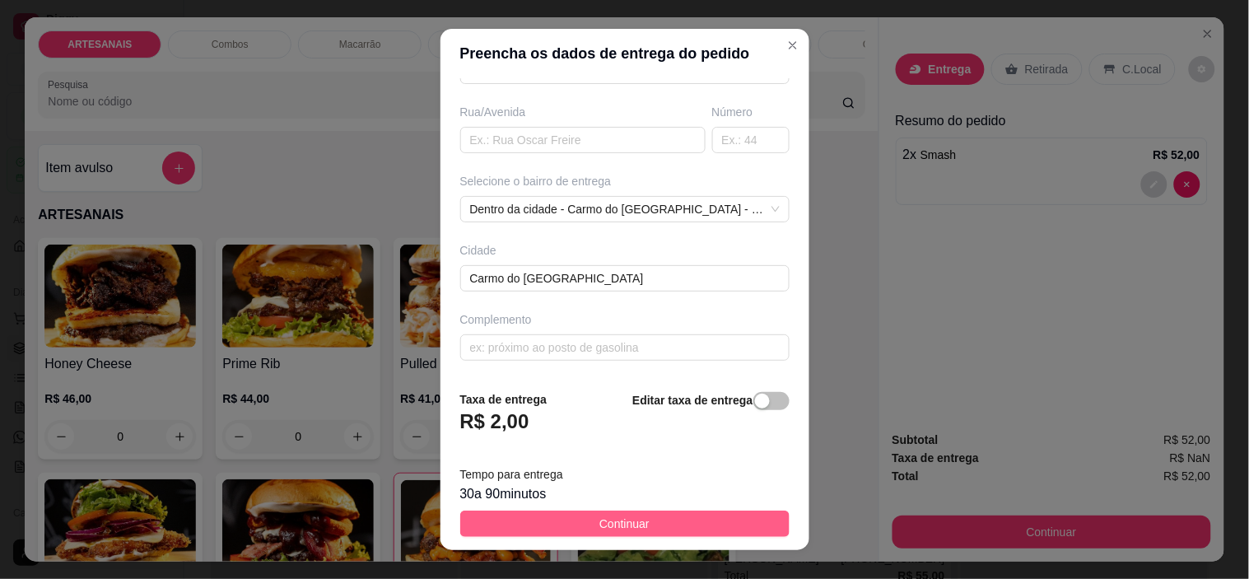
type input "jeniso"
click at [635, 527] on span "Continuar" at bounding box center [624, 523] width 50 height 18
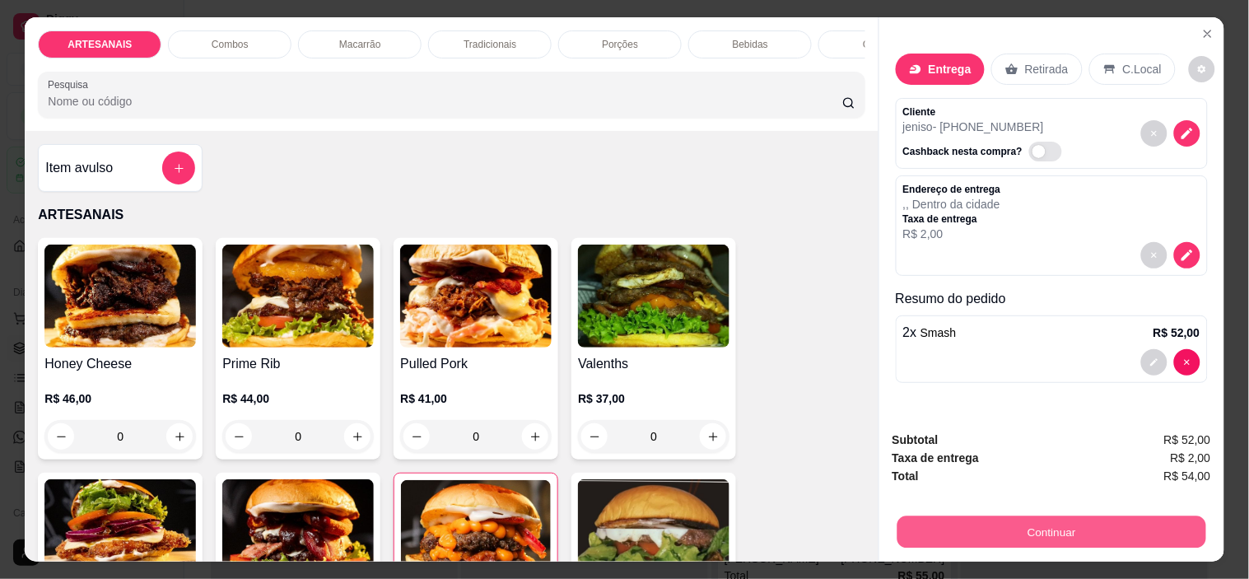
click at [1026, 531] on button "Continuar" at bounding box center [1050, 532] width 309 height 32
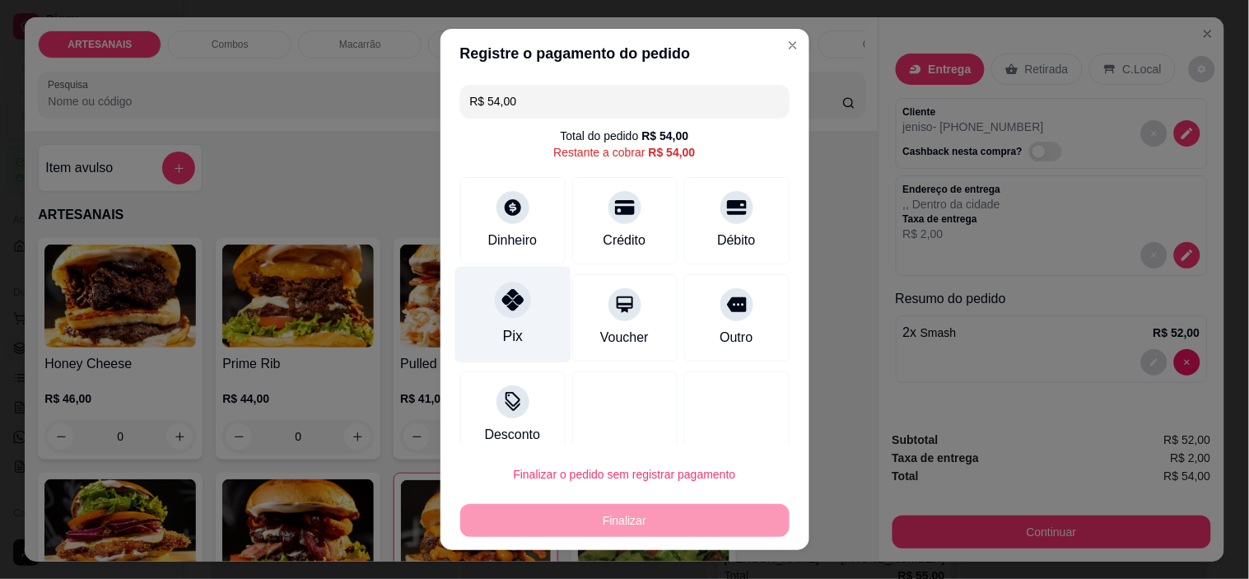
click at [495, 291] on div at bounding box center [513, 300] width 36 height 36
type input "R$ 0,00"
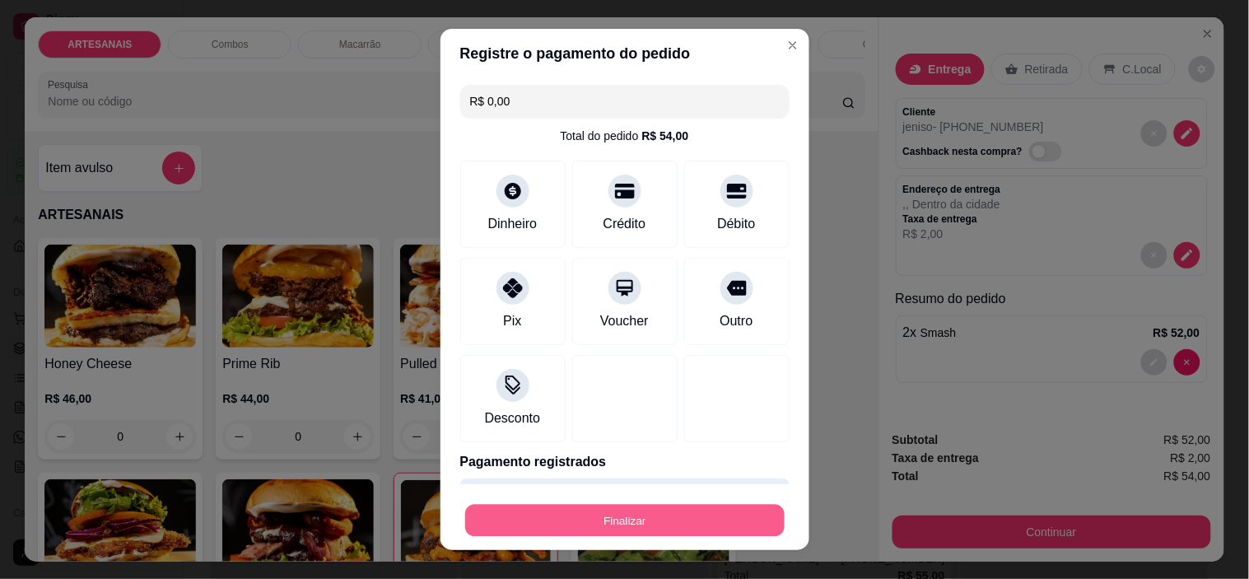
click at [565, 516] on button "Finalizar" at bounding box center [624, 520] width 319 height 32
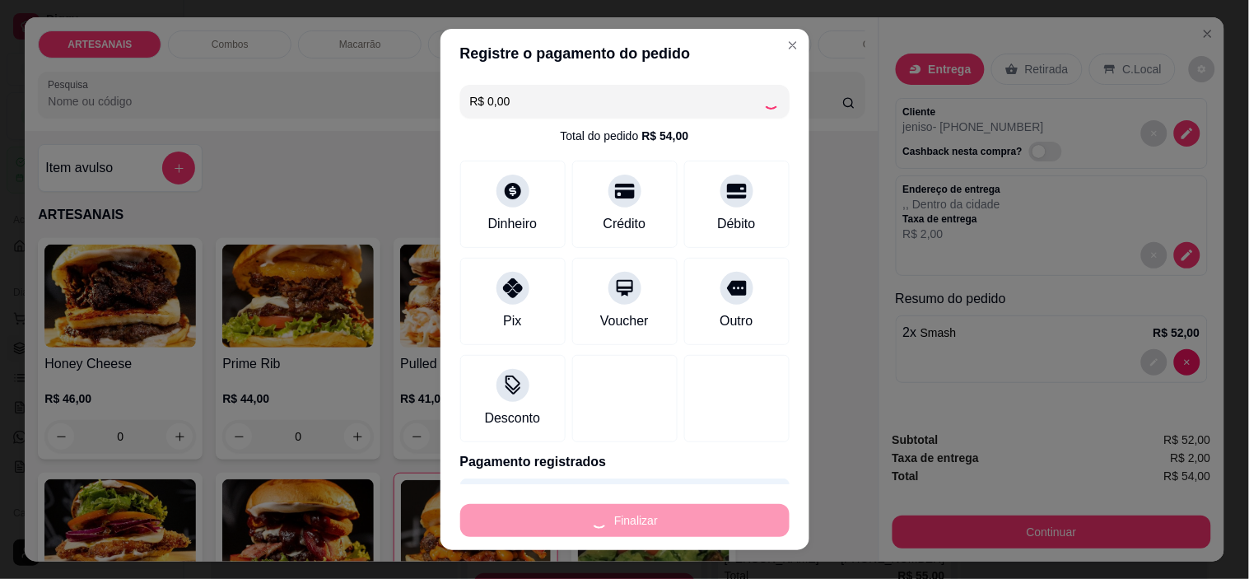
type input "0"
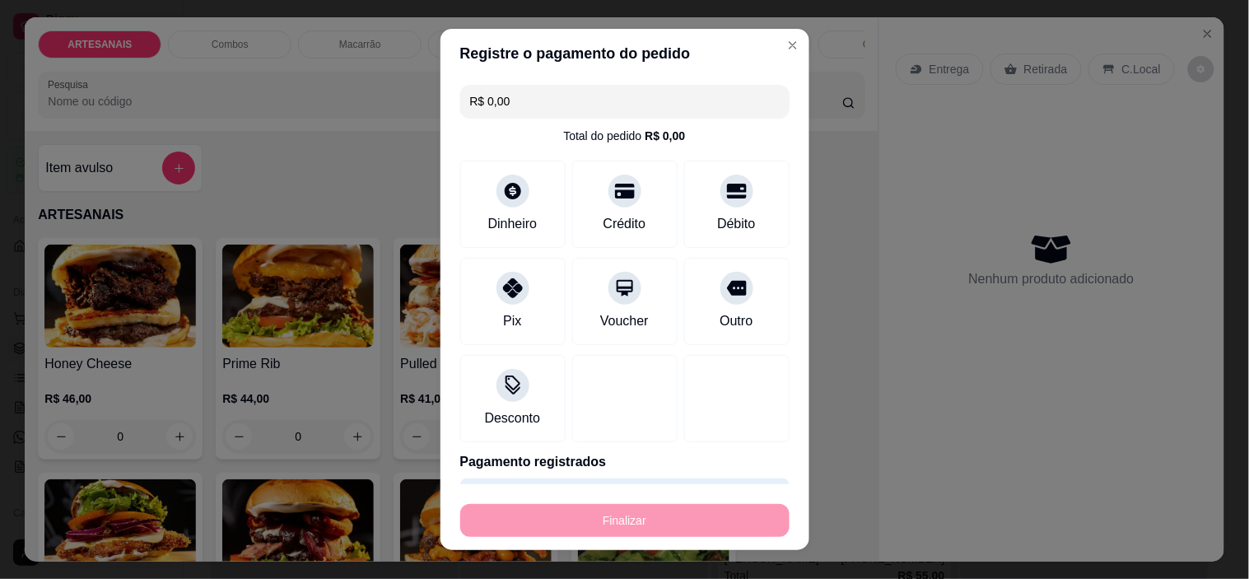
type input "-R$ 54,00"
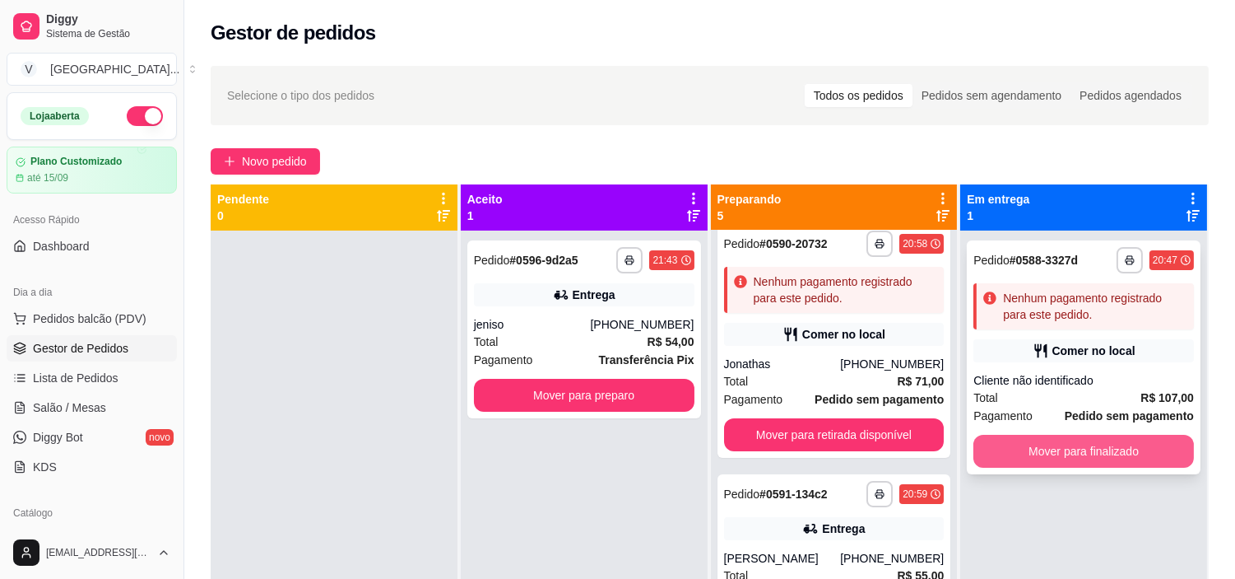
click at [1129, 388] on div "Cliente não identificado" at bounding box center [1084, 380] width 221 height 16
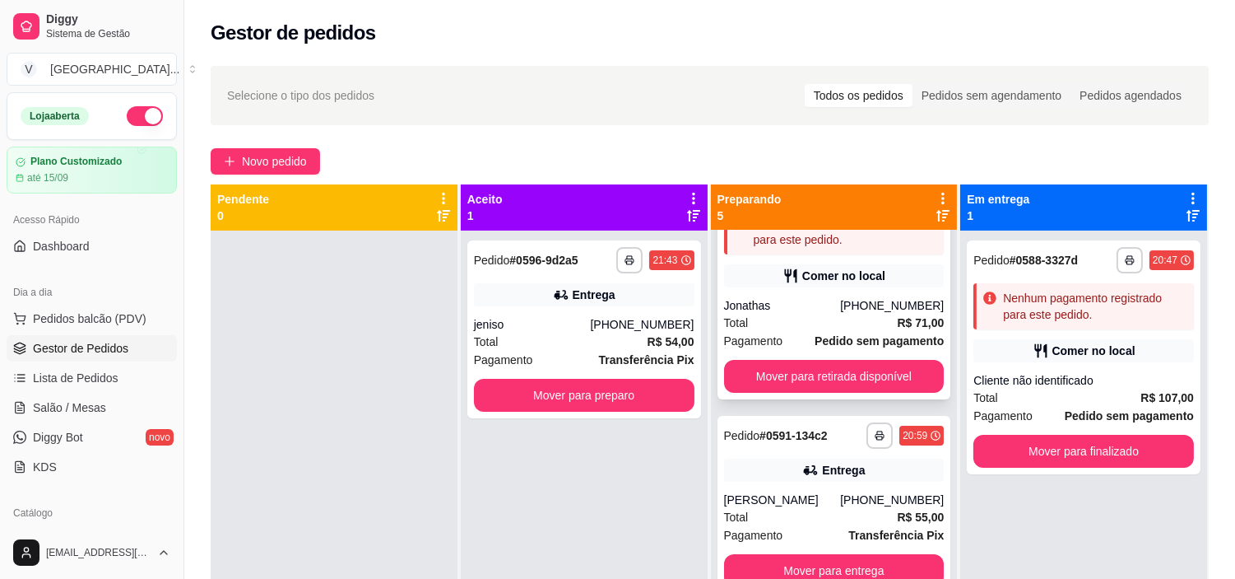
scroll to position [302, 0]
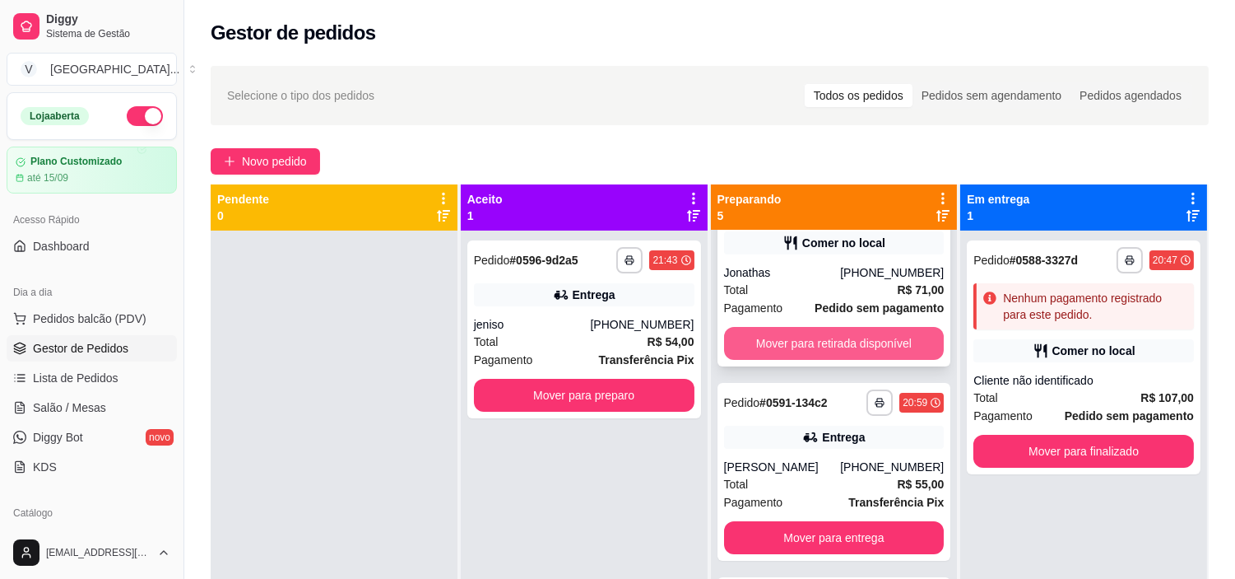
click at [851, 350] on button "Mover para retirada disponível" at bounding box center [834, 343] width 221 height 33
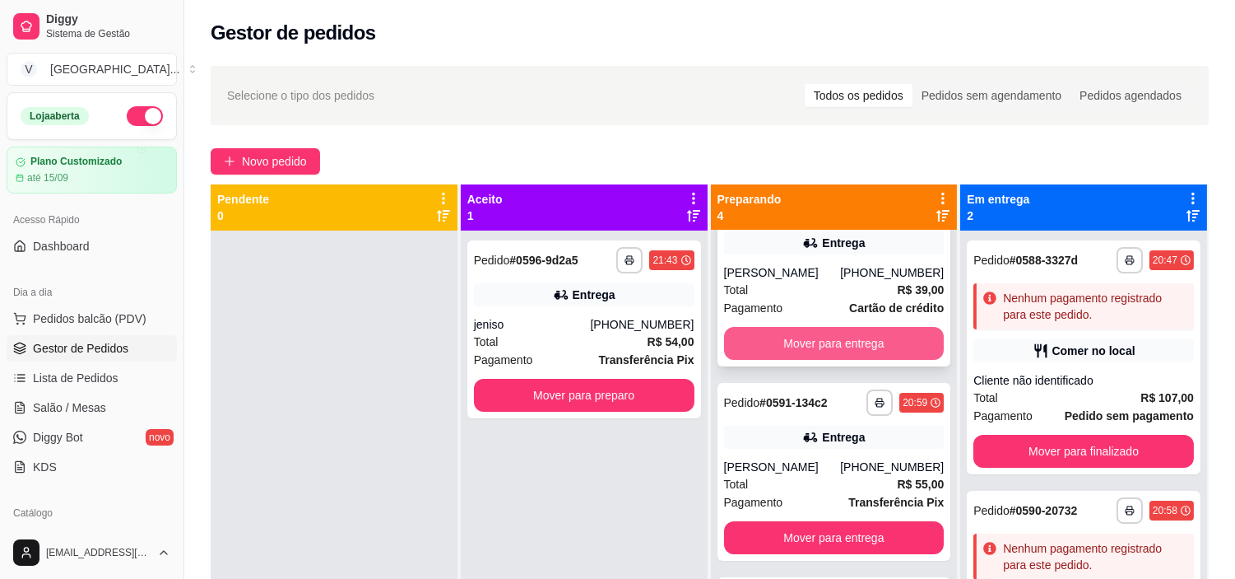
click at [851, 352] on button "Mover para entrega" at bounding box center [834, 343] width 221 height 33
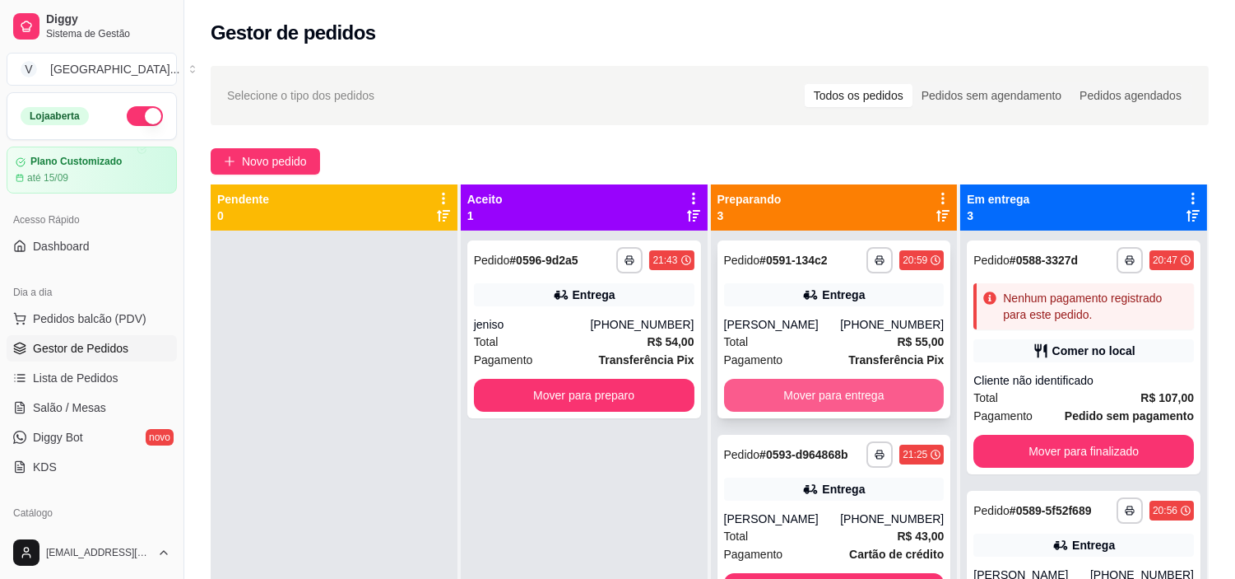
click at [845, 397] on button "Mover para entrega" at bounding box center [834, 395] width 221 height 33
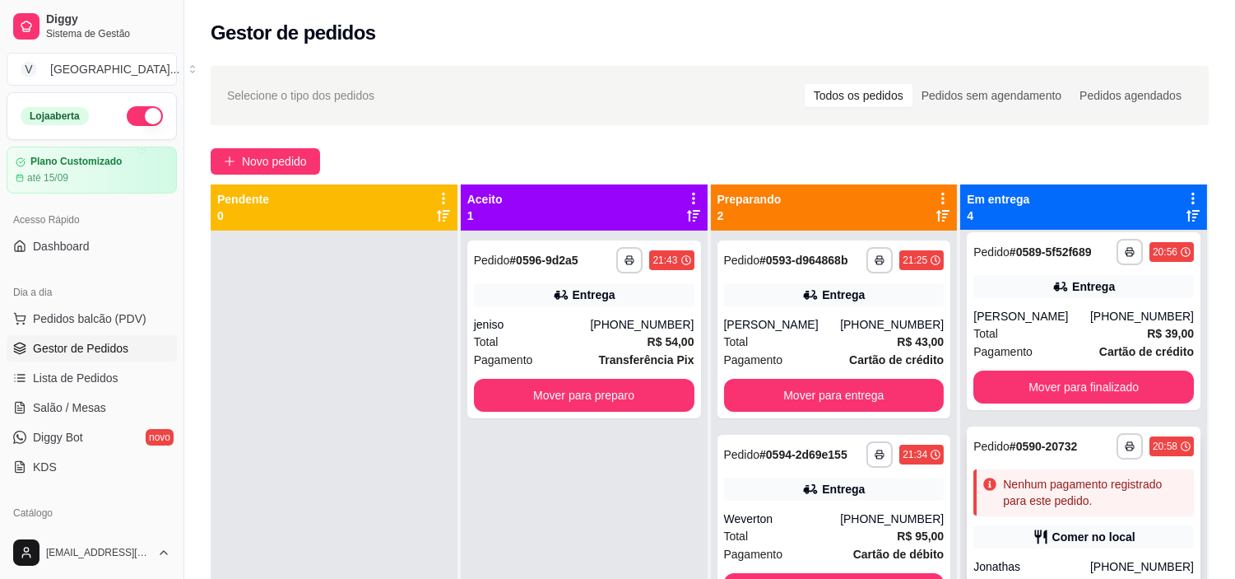
scroll to position [160, 0]
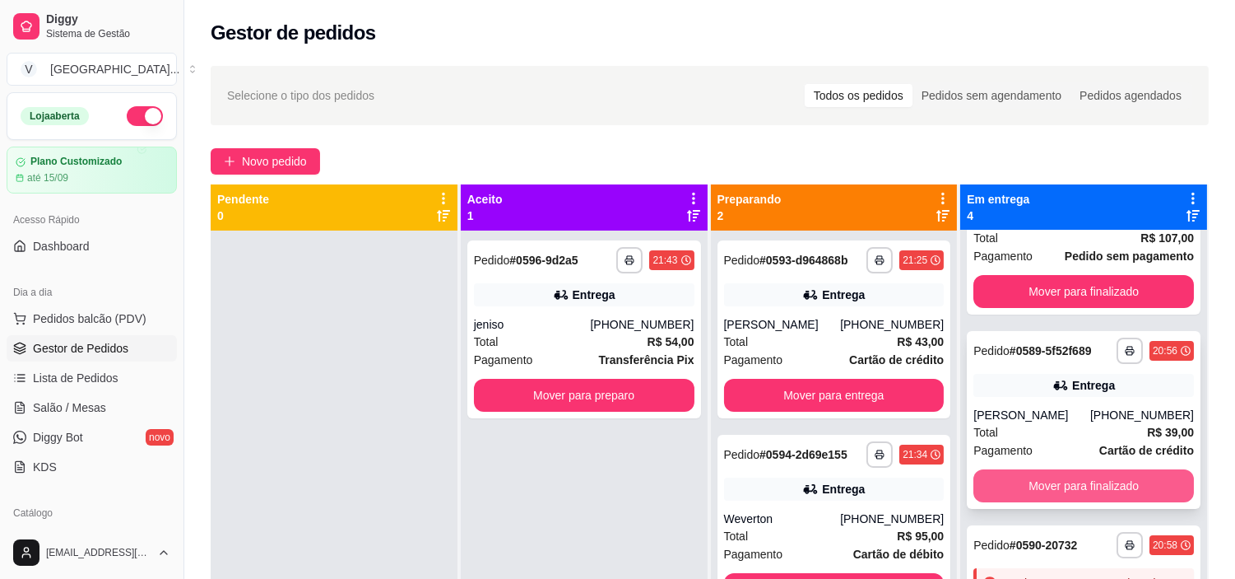
click at [1067, 495] on button "Mover para finalizado" at bounding box center [1084, 485] width 221 height 33
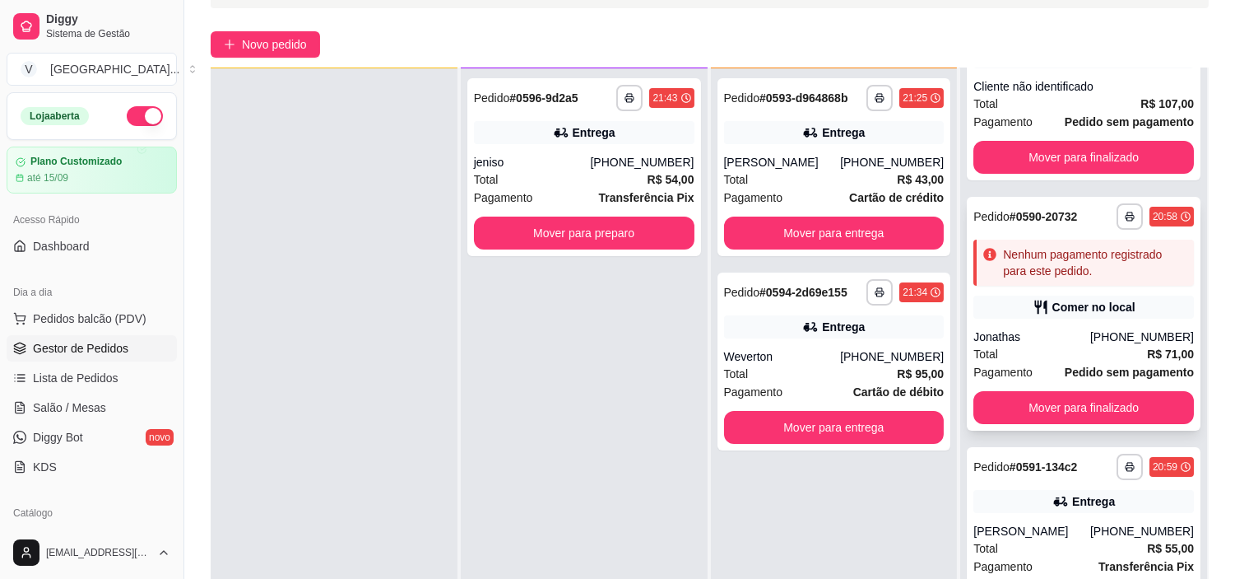
scroll to position [251, 0]
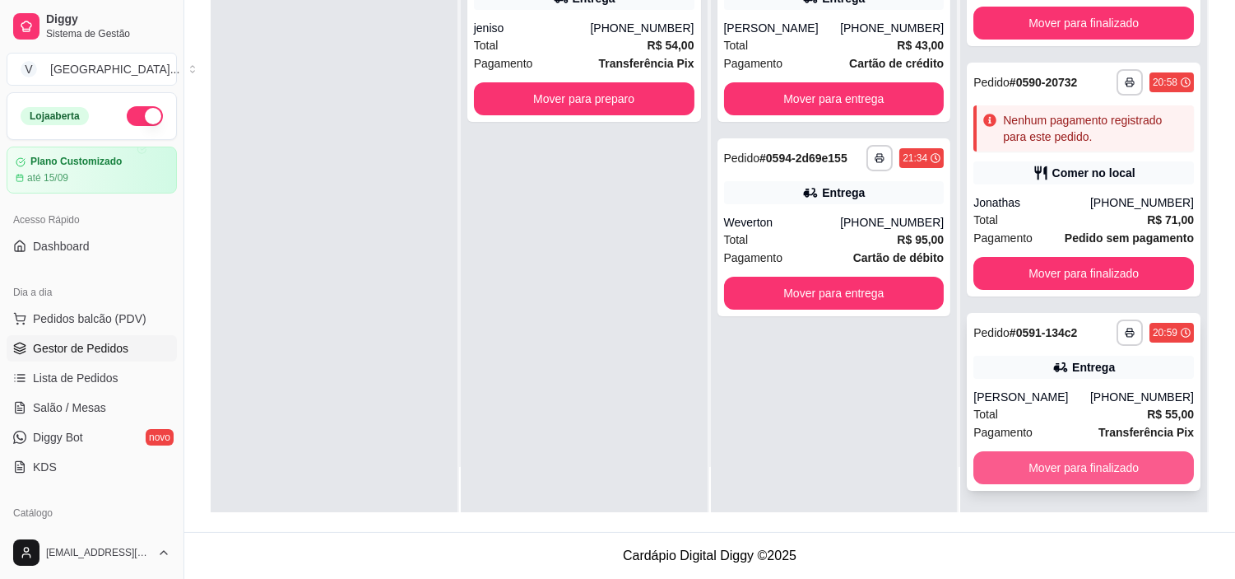
click at [1139, 465] on button "Mover para finalizado" at bounding box center [1084, 467] width 221 height 33
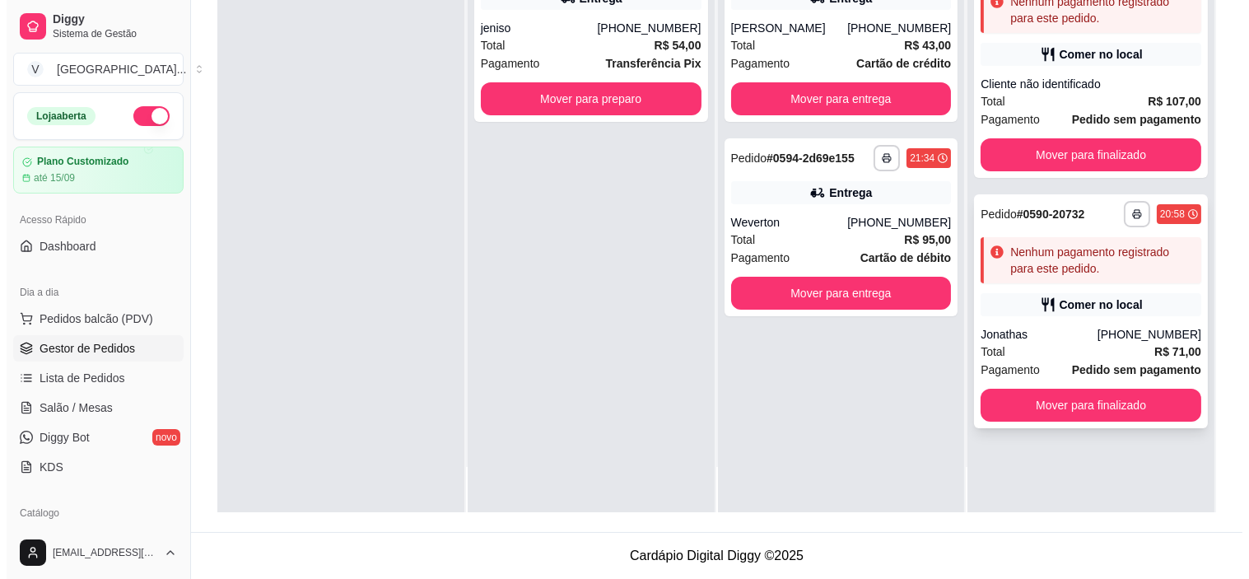
scroll to position [0, 0]
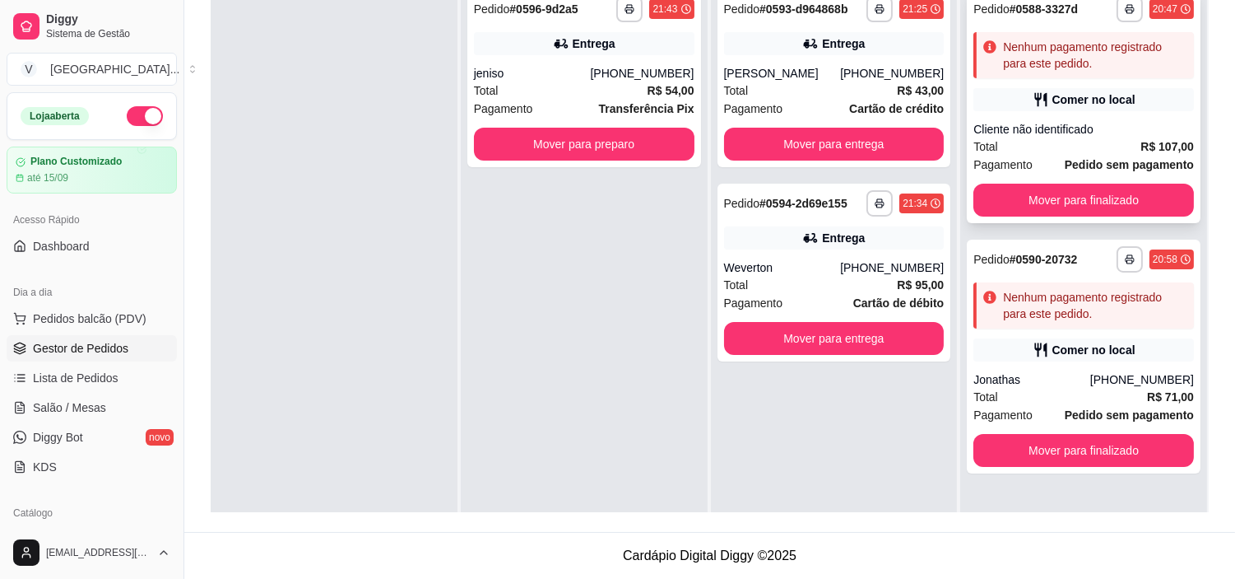
click at [1106, 61] on div "Nenhum pagamento registrado para este pedido." at bounding box center [1095, 55] width 184 height 33
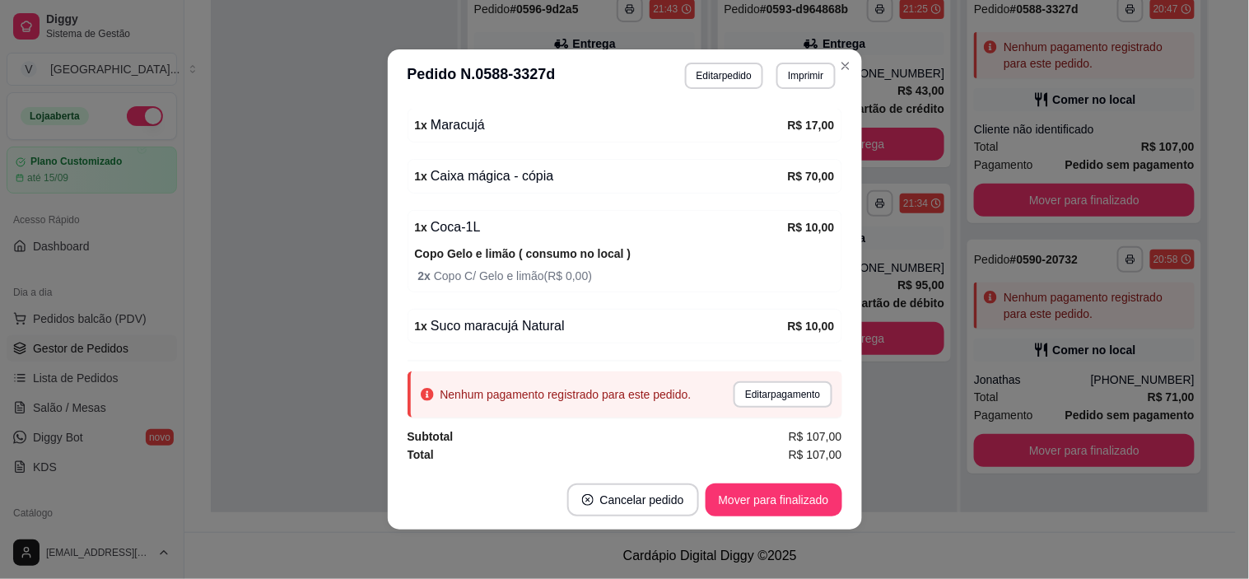
scroll to position [3, 0]
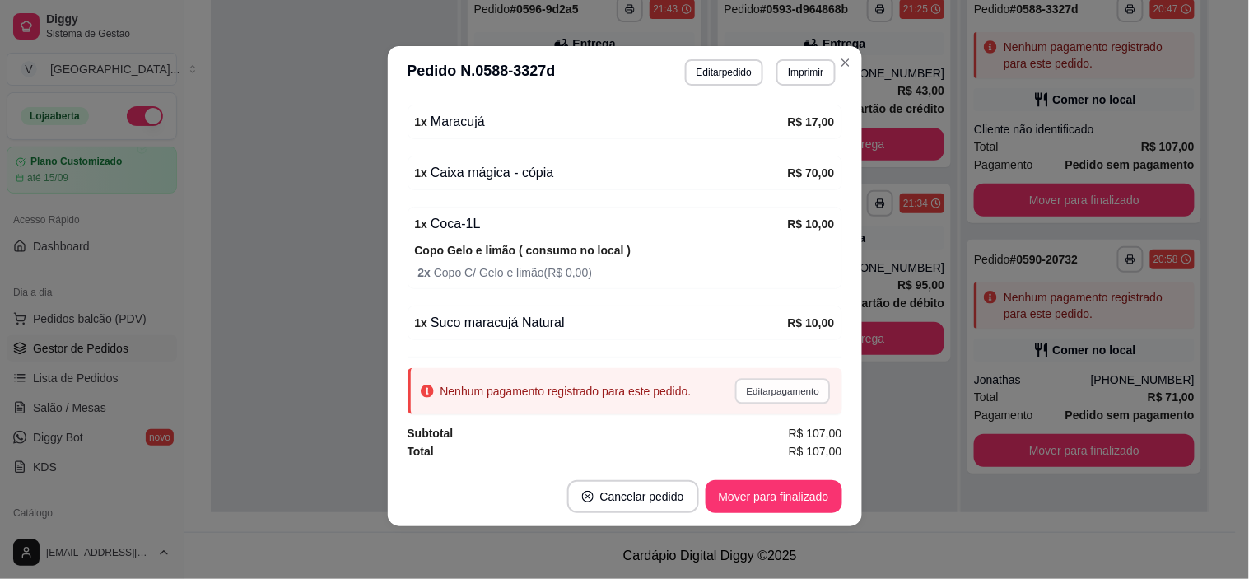
click at [776, 396] on button "Editar pagamento" at bounding box center [782, 391] width 95 height 26
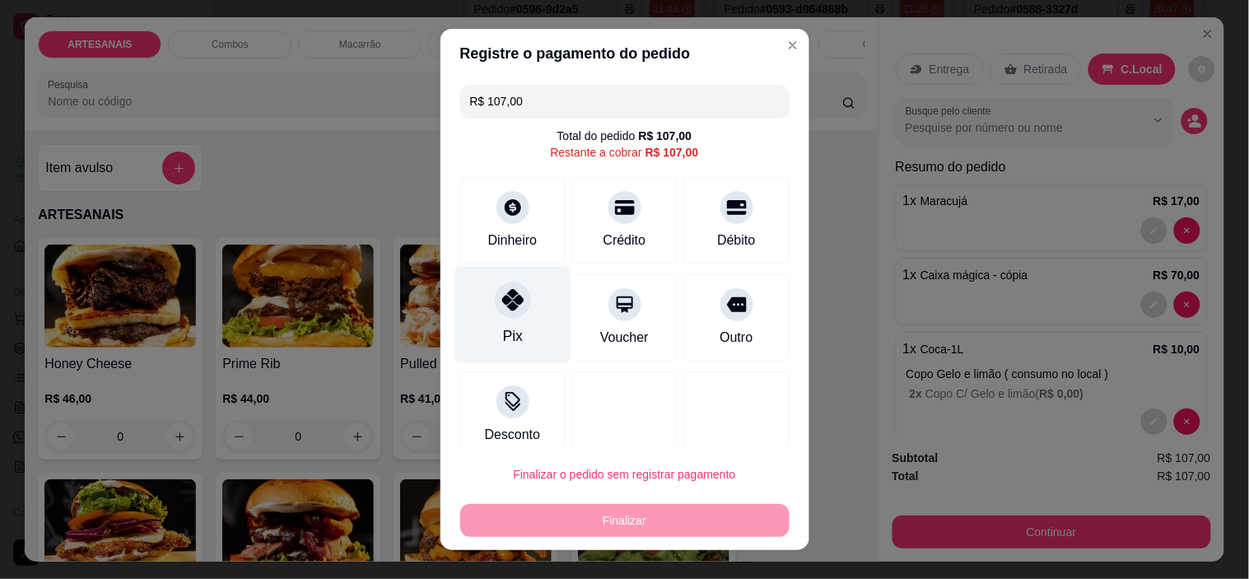
drag, startPoint x: 528, startPoint y: 313, endPoint x: 539, endPoint y: 333, distance: 23.6
click at [528, 311] on div "Pix" at bounding box center [512, 315] width 116 height 96
type input "R$ 0,00"
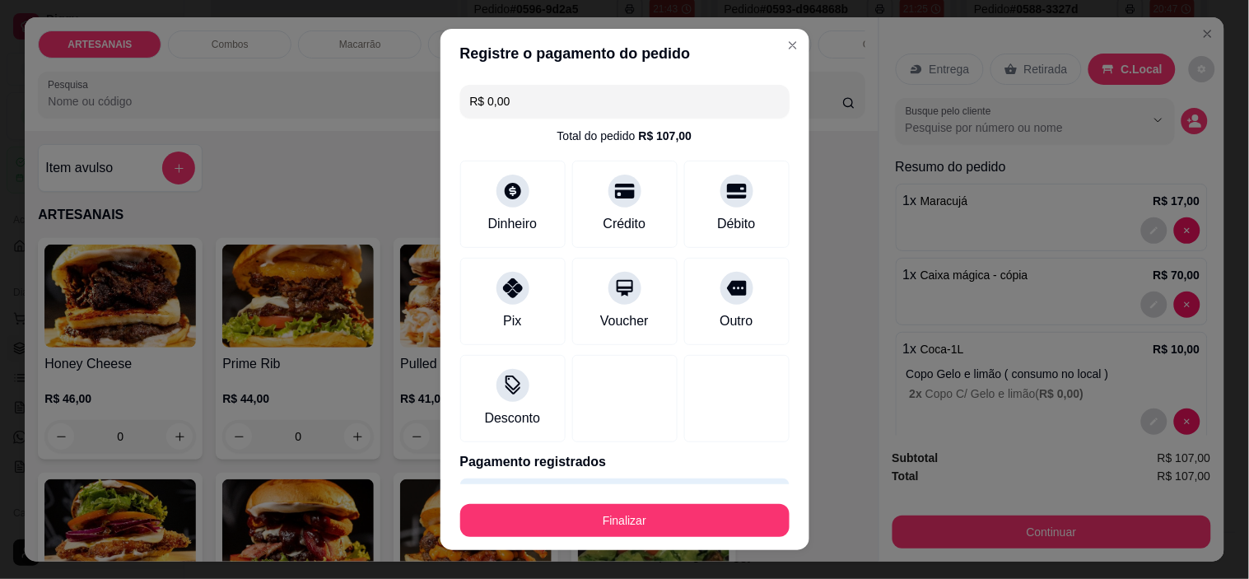
click at [655, 499] on div "Finalizar" at bounding box center [624, 517] width 329 height 40
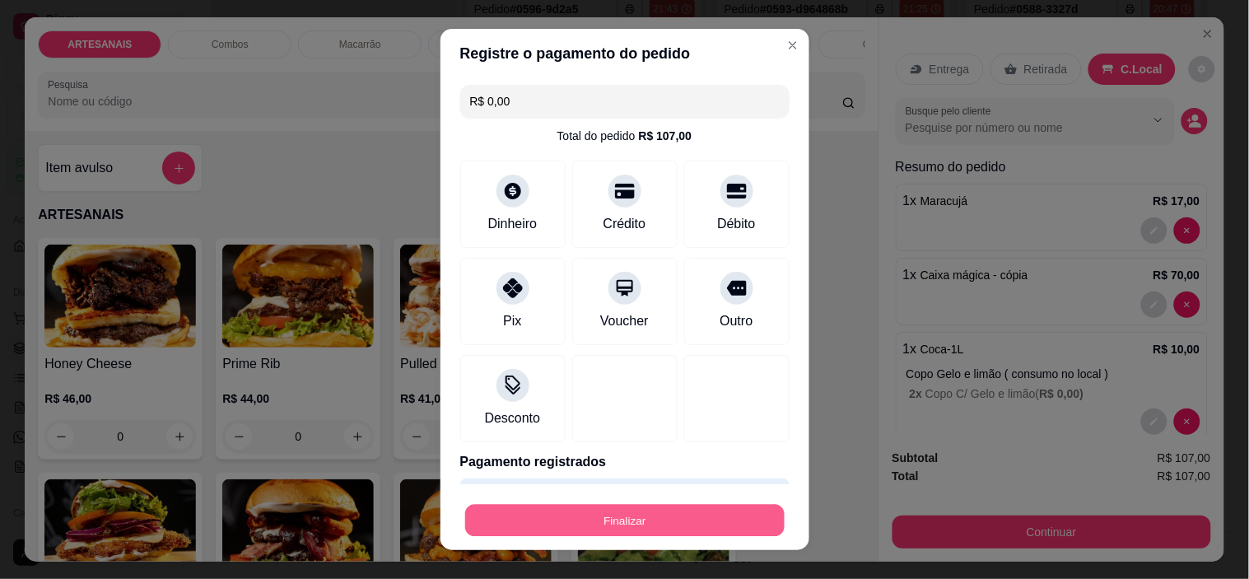
click at [677, 520] on button "Finalizar" at bounding box center [624, 520] width 319 height 32
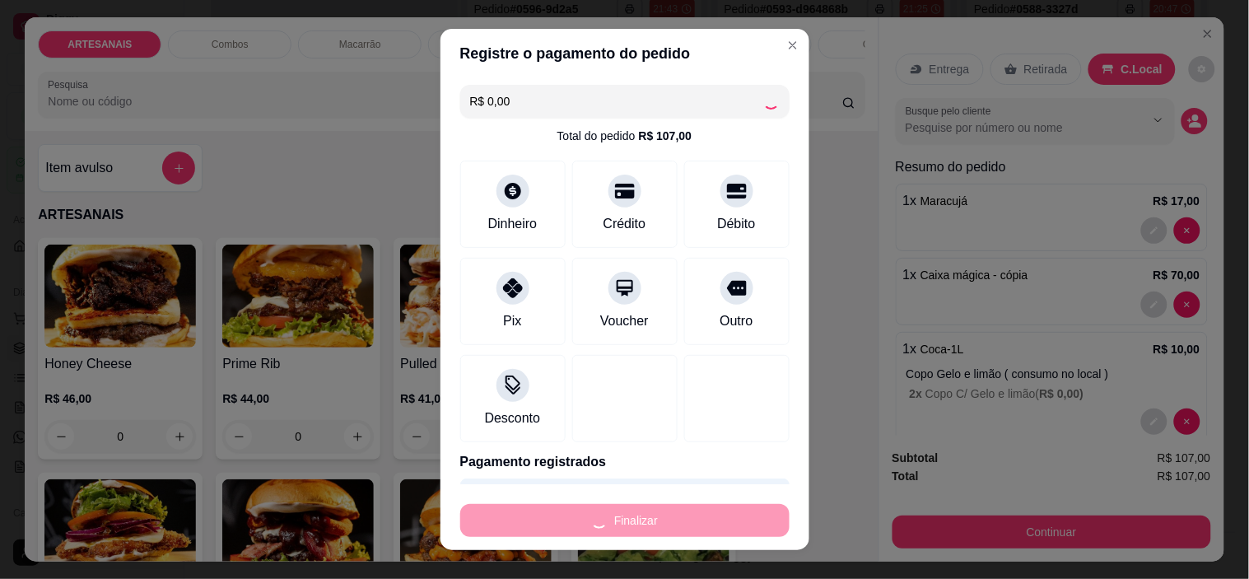
type input "0"
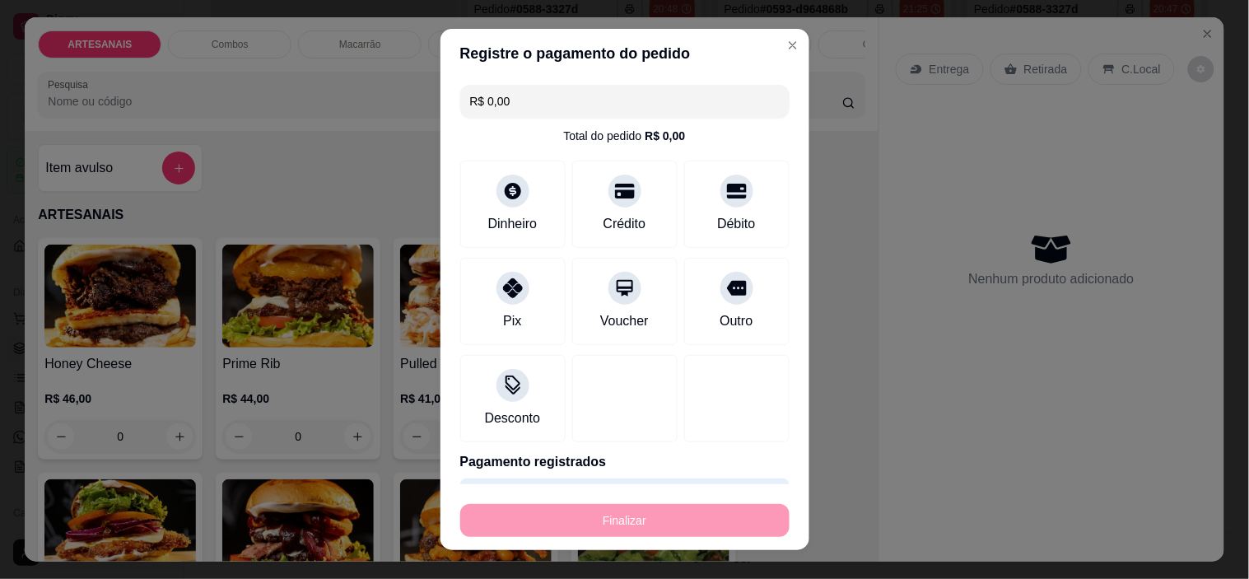
type input "-R$ 107,00"
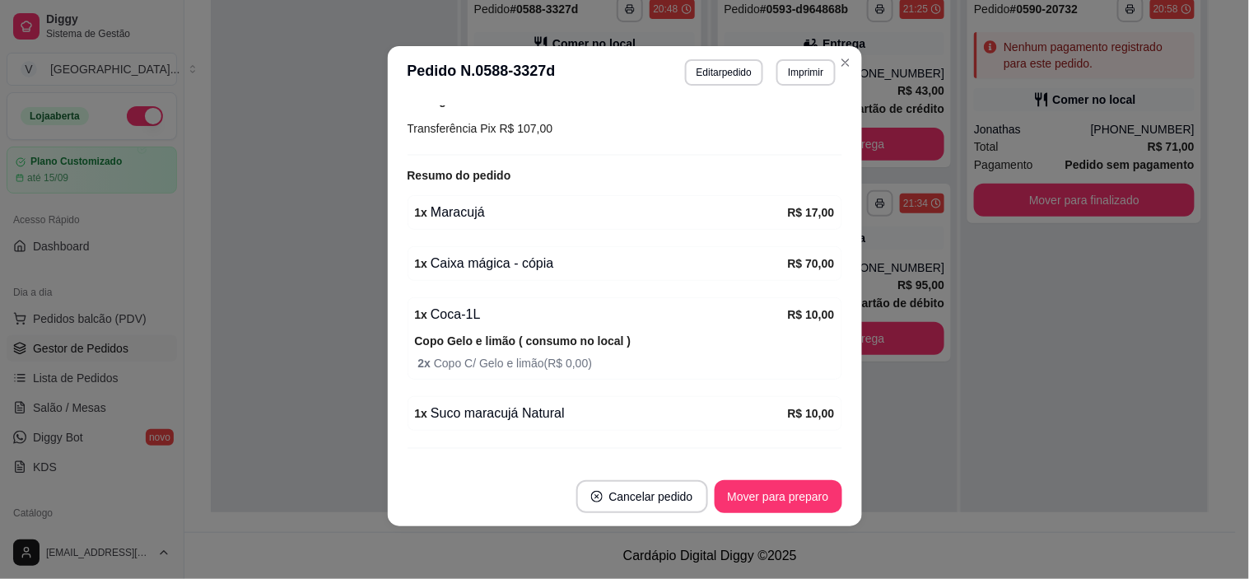
scroll to position [310, 0]
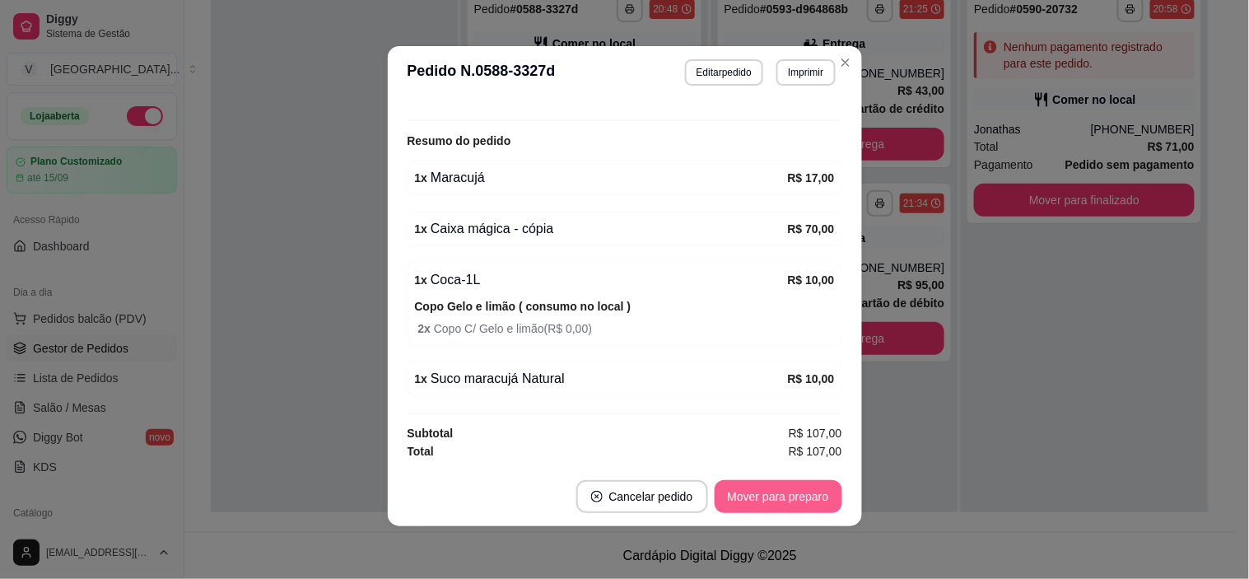
click at [776, 495] on button "Mover para preparo" at bounding box center [778, 496] width 128 height 33
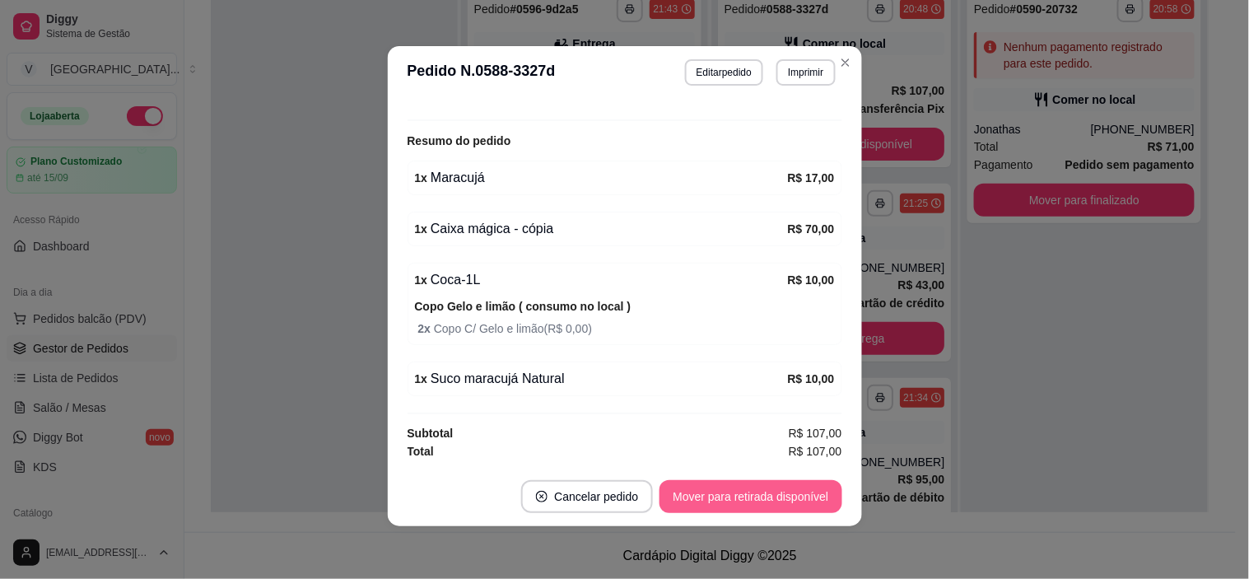
click at [776, 495] on button "Mover para retirada disponível" at bounding box center [750, 496] width 182 height 33
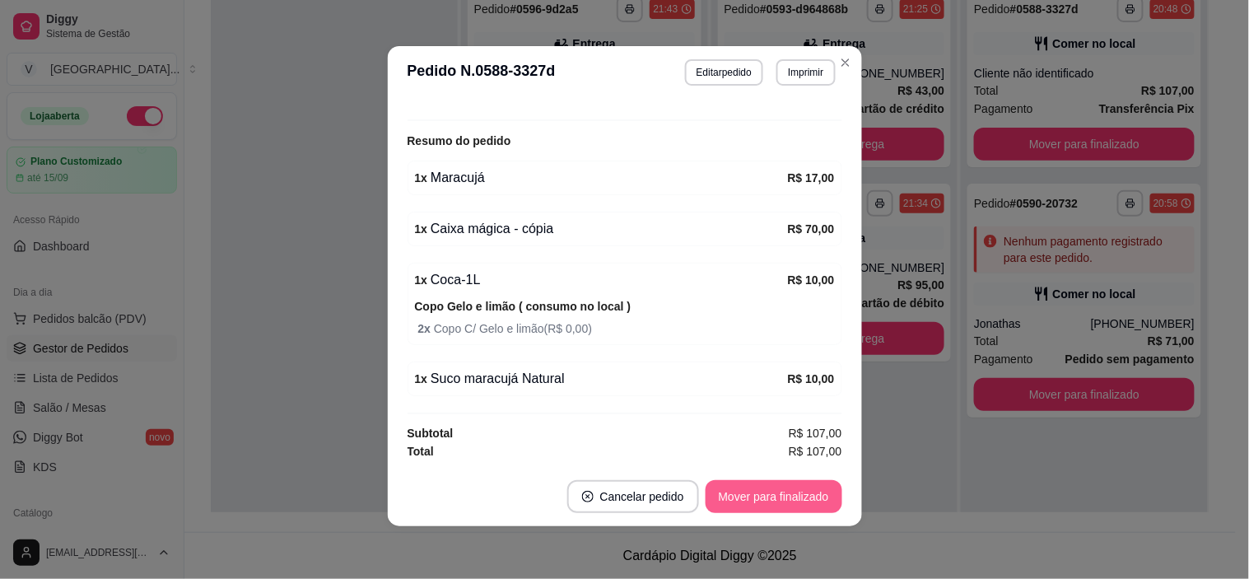
click at [776, 495] on button "Mover para finalizado" at bounding box center [773, 496] width 137 height 33
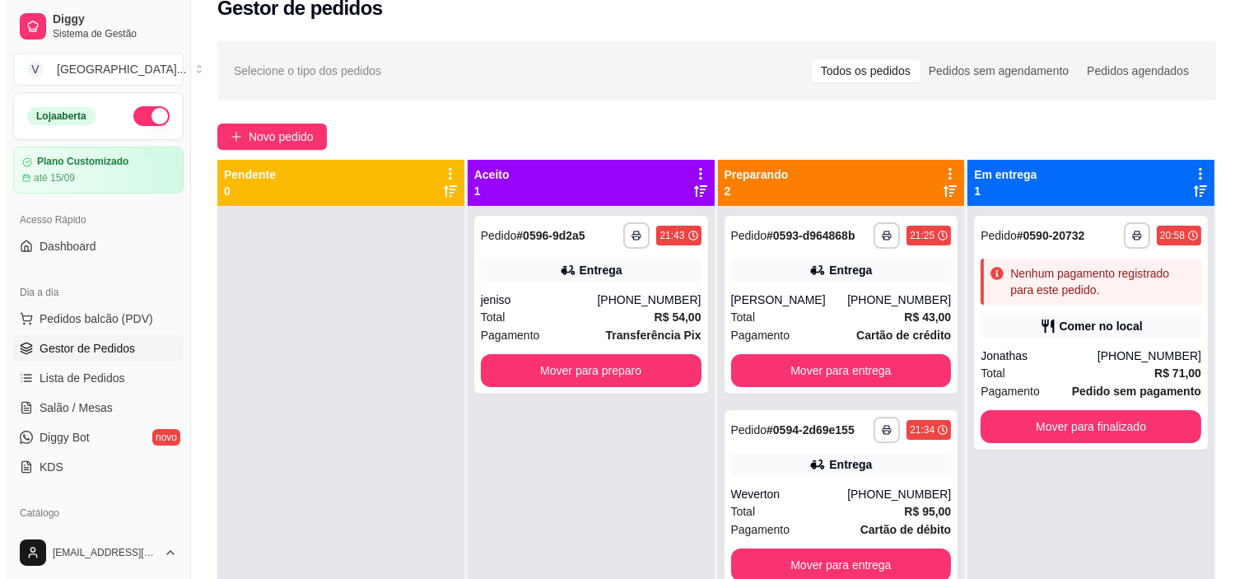
scroll to position [0, 0]
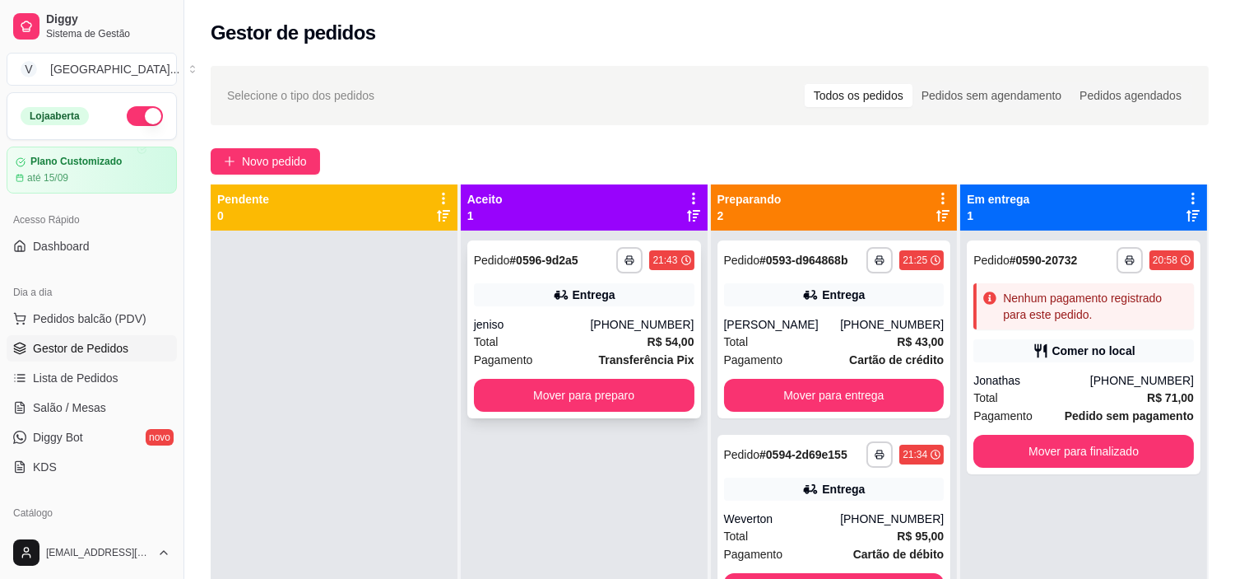
click at [588, 321] on div "jeniso" at bounding box center [532, 324] width 117 height 16
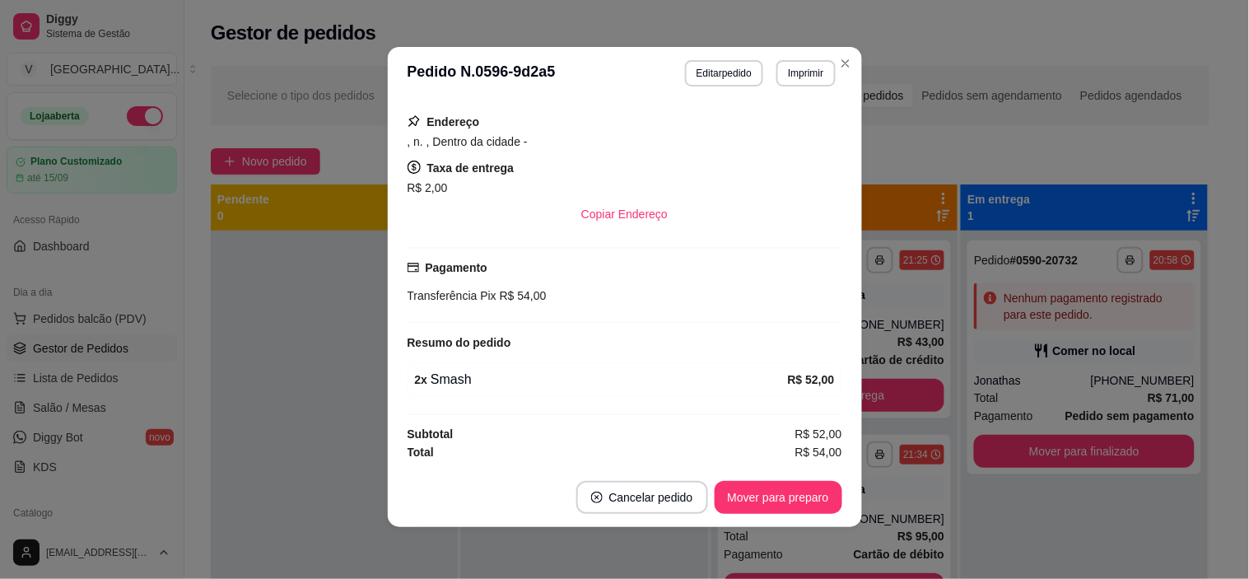
scroll to position [3, 0]
click at [709, 72] on button "Editar pedido" at bounding box center [724, 72] width 78 height 26
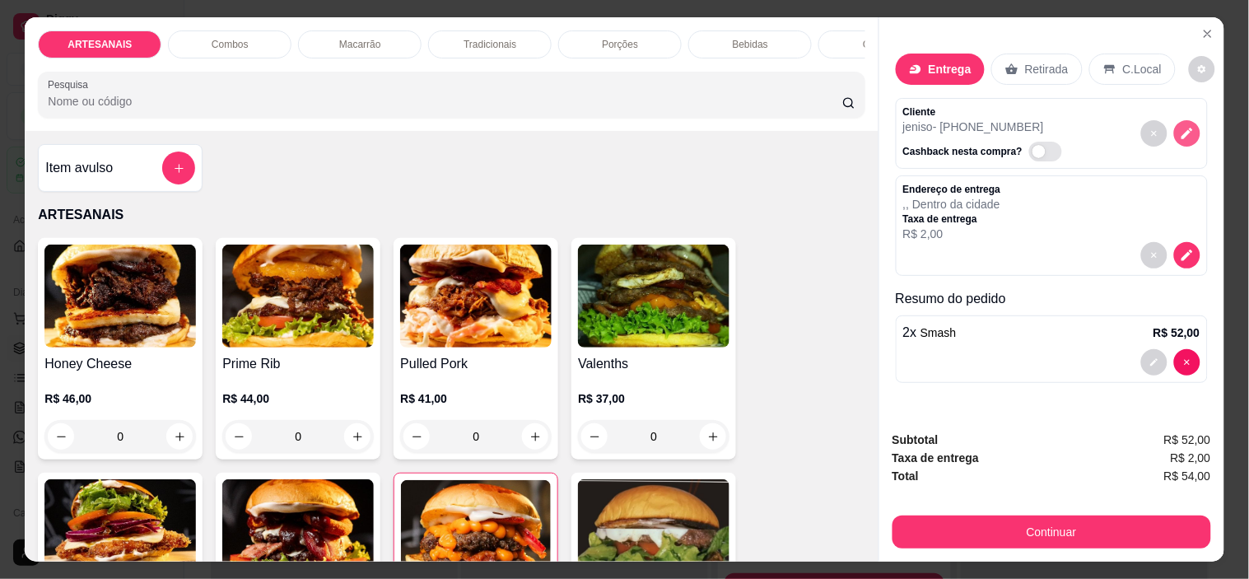
click at [1181, 126] on icon "decrease-product-quantity" at bounding box center [1186, 133] width 15 height 15
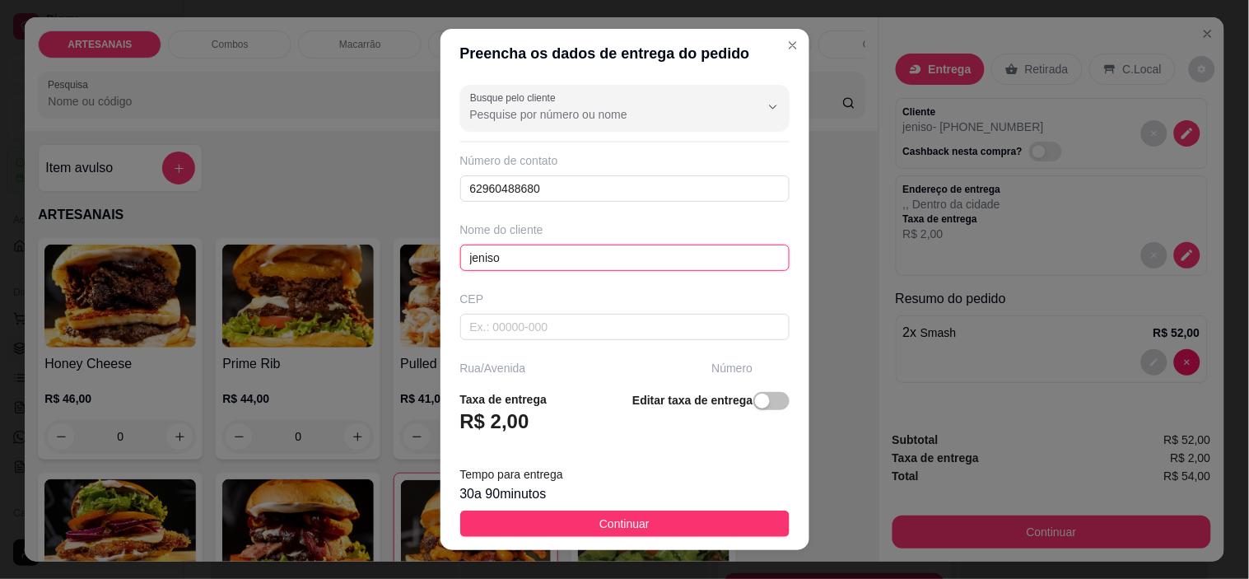
drag, startPoint x: 507, startPoint y: 258, endPoint x: 458, endPoint y: 253, distance: 49.6
click at [460, 253] on input "jeniso" at bounding box center [624, 257] width 329 height 26
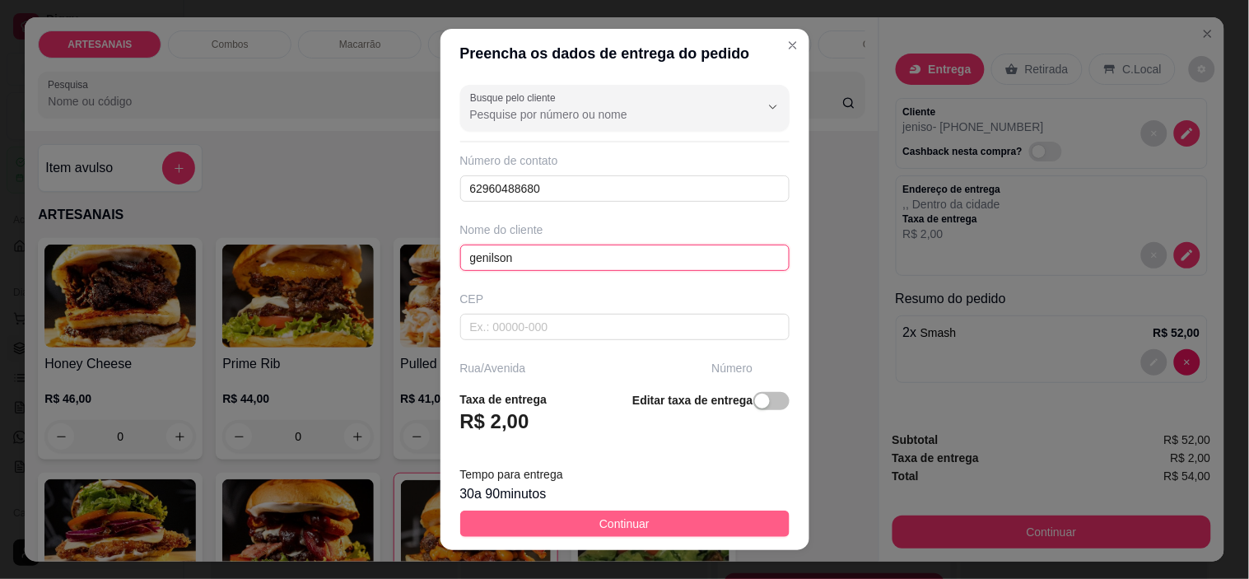
type input "genilson"
click at [568, 519] on button "Continuar" at bounding box center [624, 523] width 329 height 26
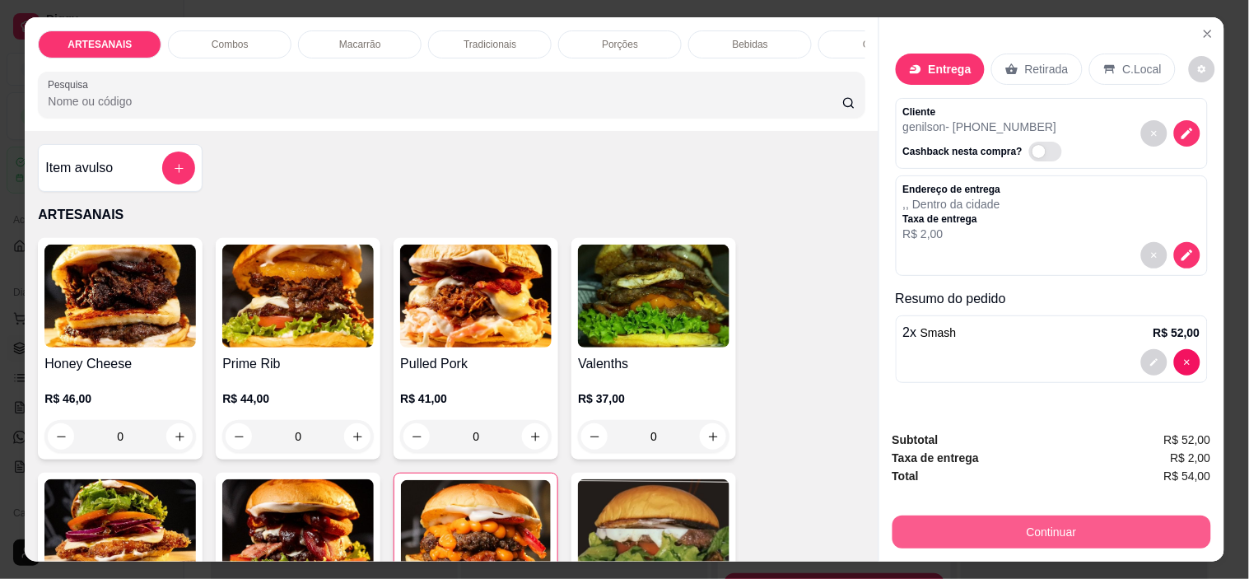
click at [1114, 527] on button "Continuar" at bounding box center [1051, 531] width 319 height 33
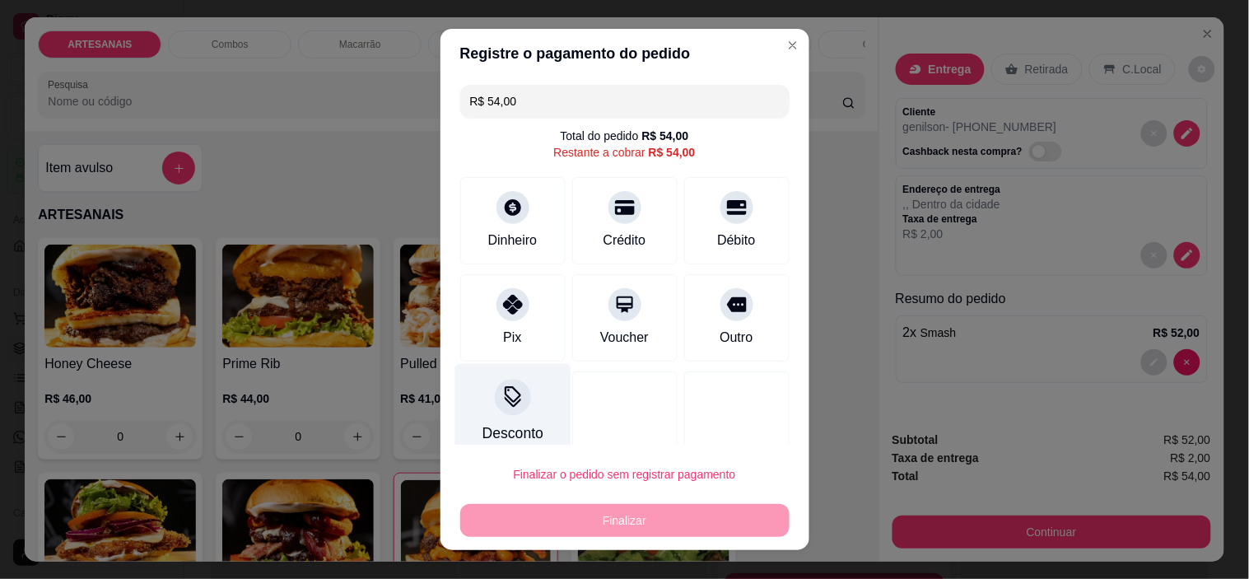
drag, startPoint x: 496, startPoint y: 297, endPoint x: 543, endPoint y: 398, distance: 111.6
click at [503, 296] on icon at bounding box center [513, 305] width 20 height 20
type input "R$ 0,00"
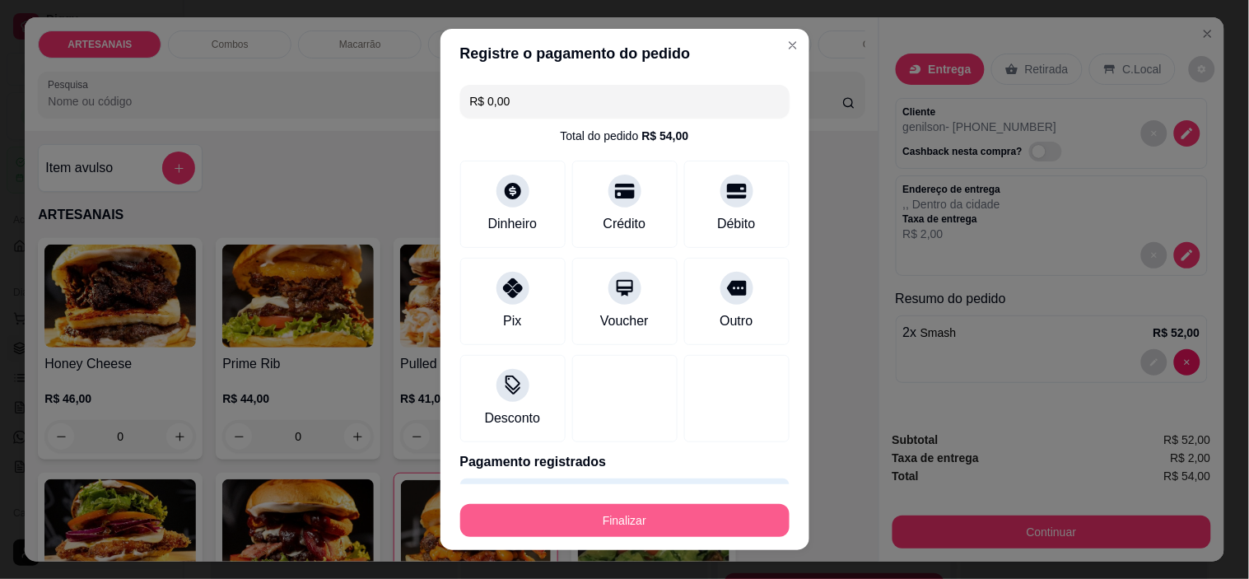
click at [643, 502] on div "Finalizar" at bounding box center [624, 517] width 329 height 40
click at [645, 513] on button "Finalizar" at bounding box center [624, 520] width 319 height 32
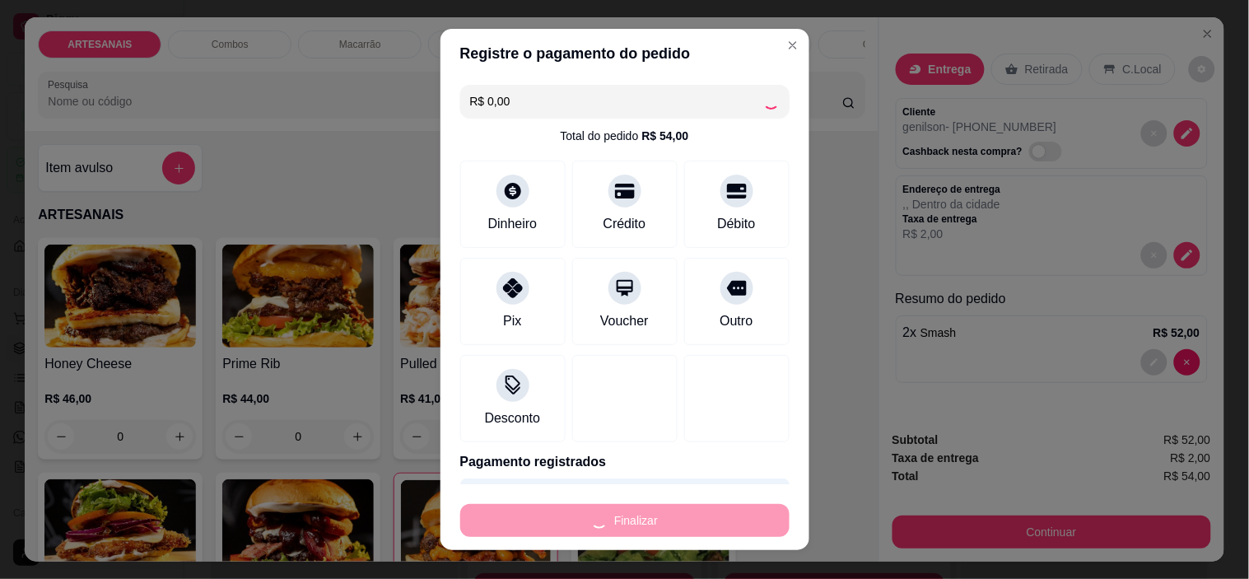
type input "0"
type input "-R$ 54,00"
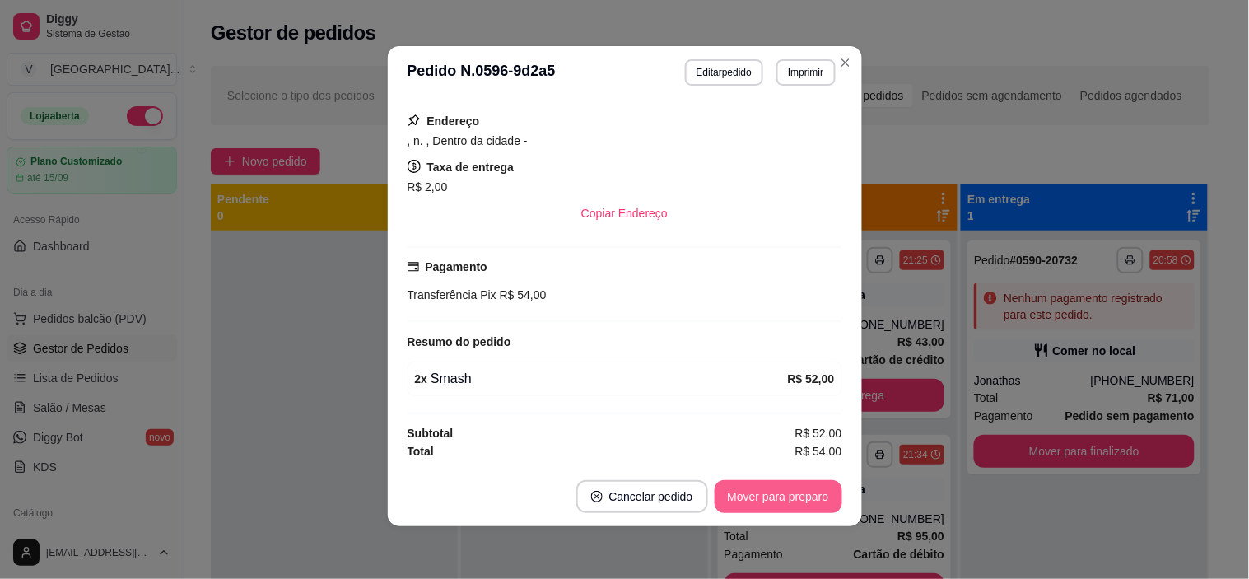
click at [800, 495] on button "Mover para preparo" at bounding box center [778, 496] width 128 height 33
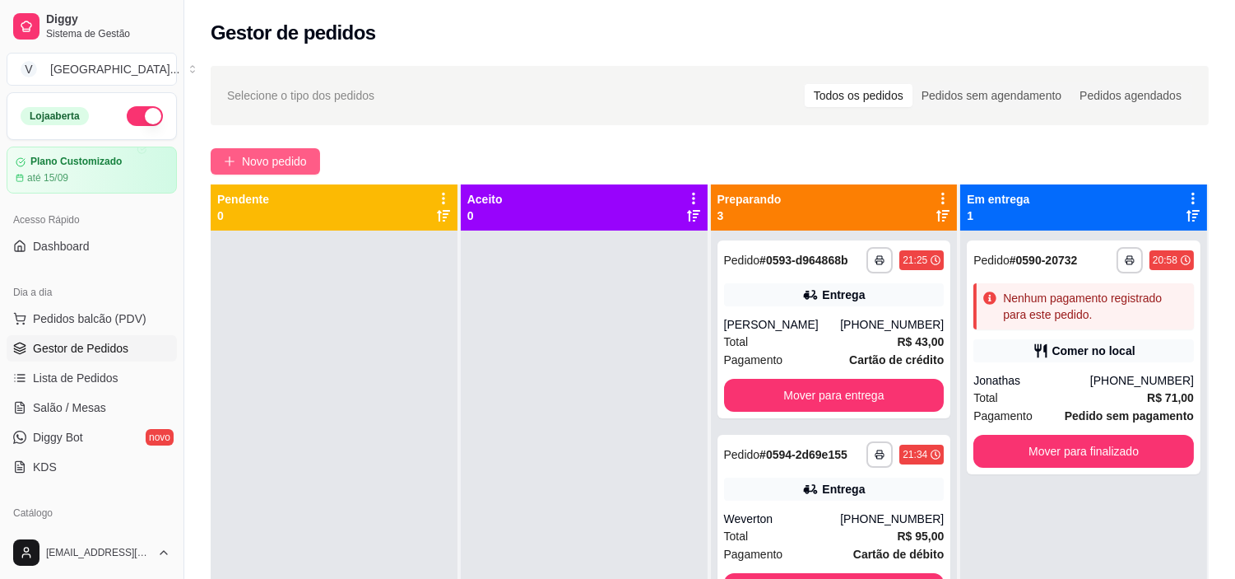
click at [253, 154] on span "Novo pedido" at bounding box center [274, 161] width 65 height 18
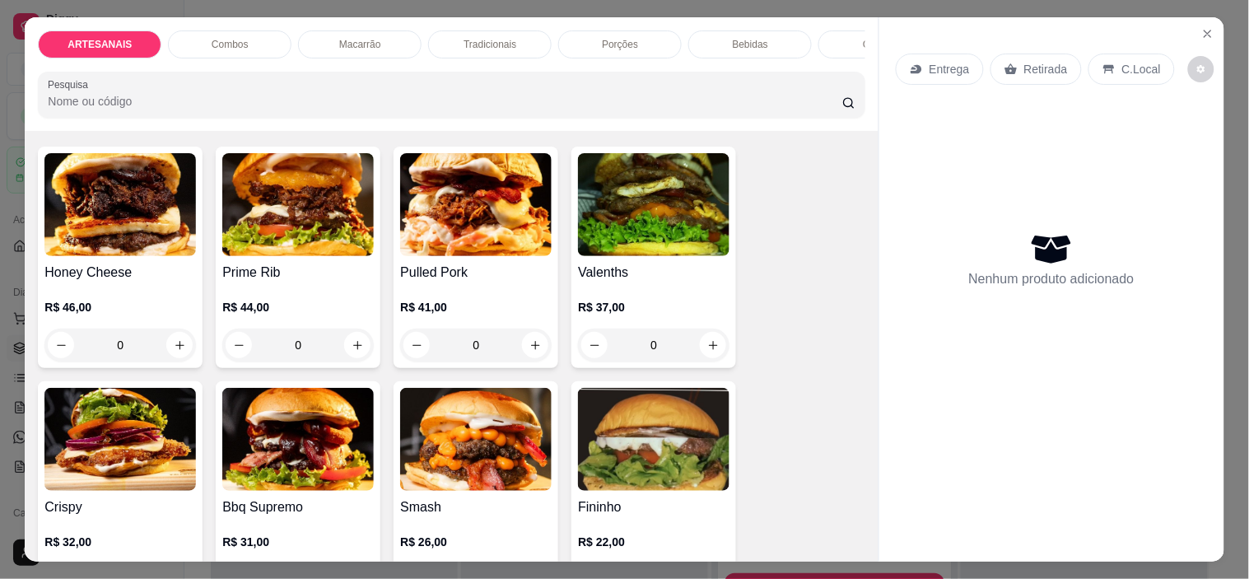
scroll to position [274, 0]
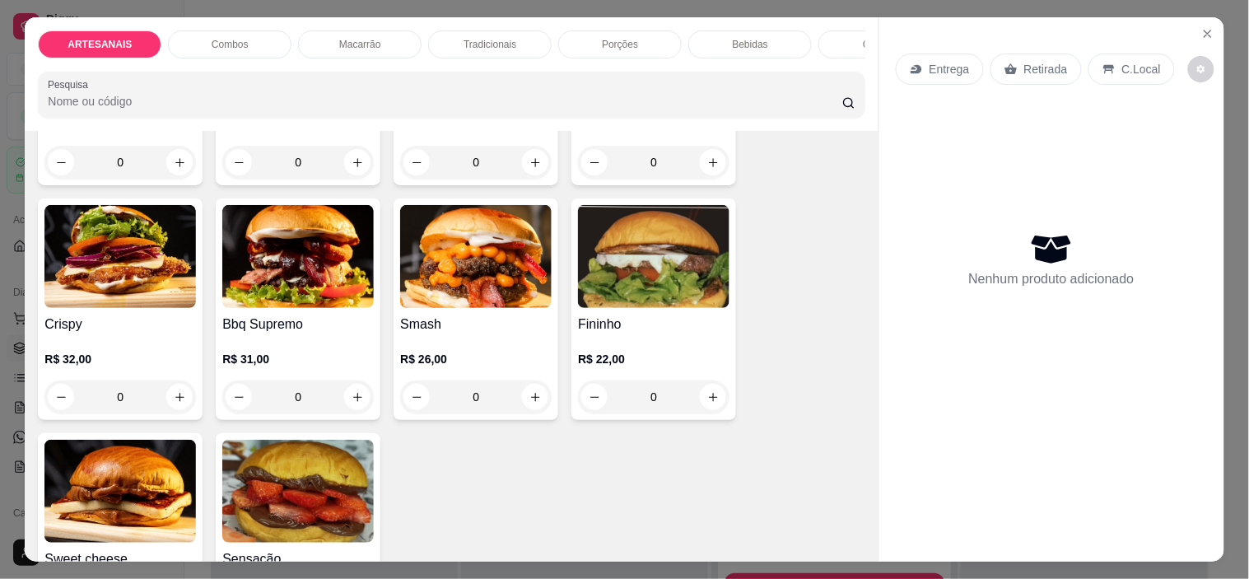
click at [351, 412] on div "0" at bounding box center [297, 396] width 151 height 33
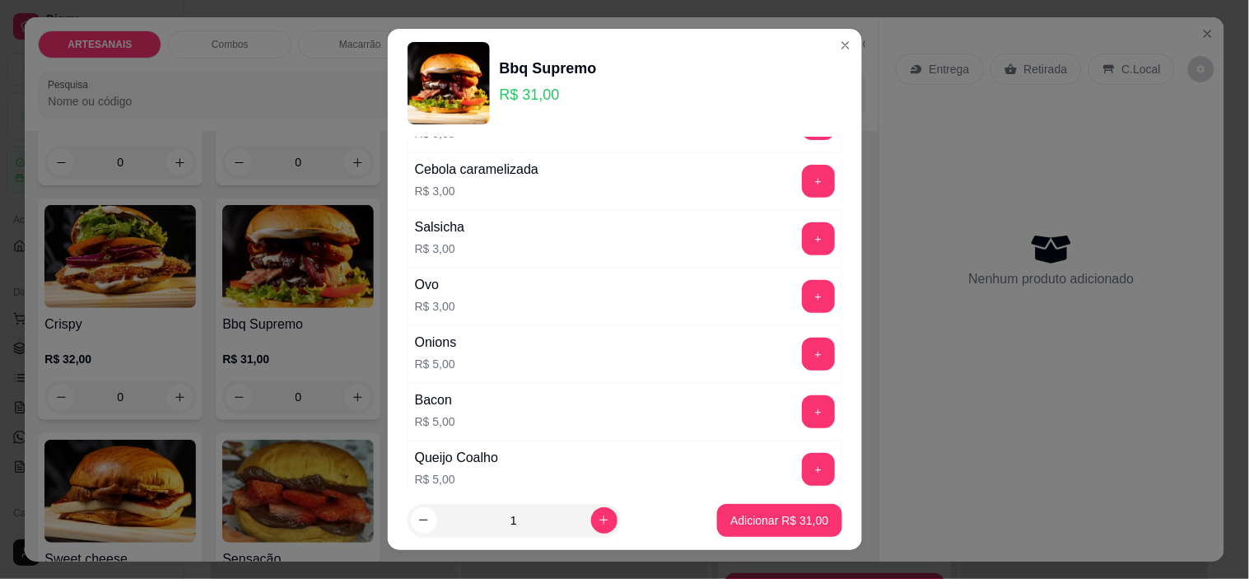
scroll to position [365, 0]
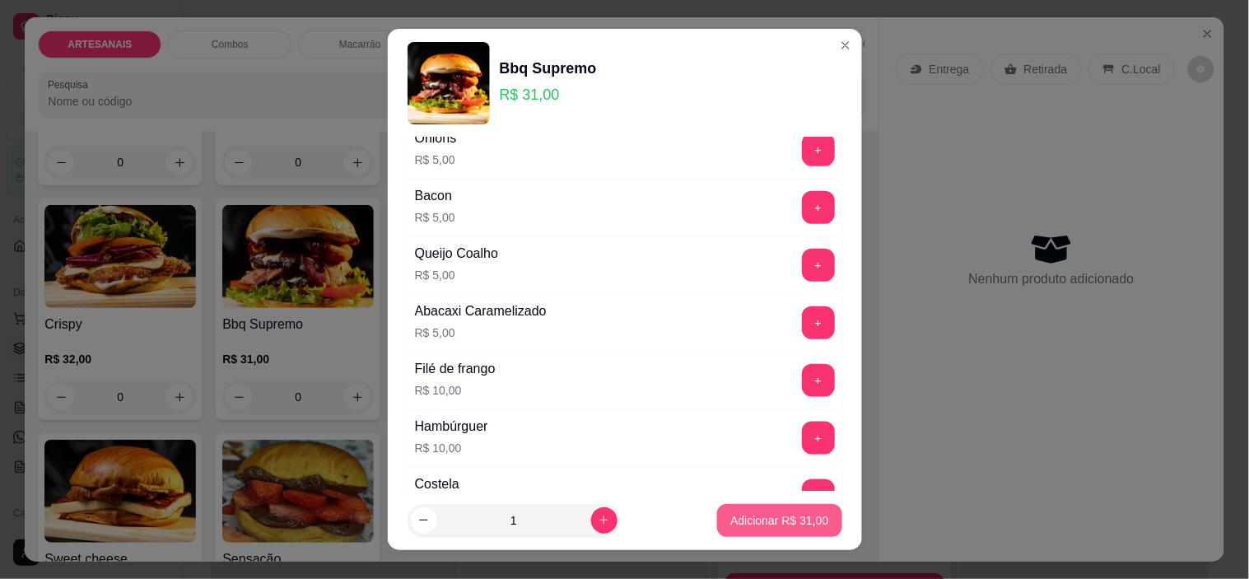
click at [730, 516] on p "Adicionar R$ 31,00" at bounding box center [779, 520] width 98 height 16
type input "1"
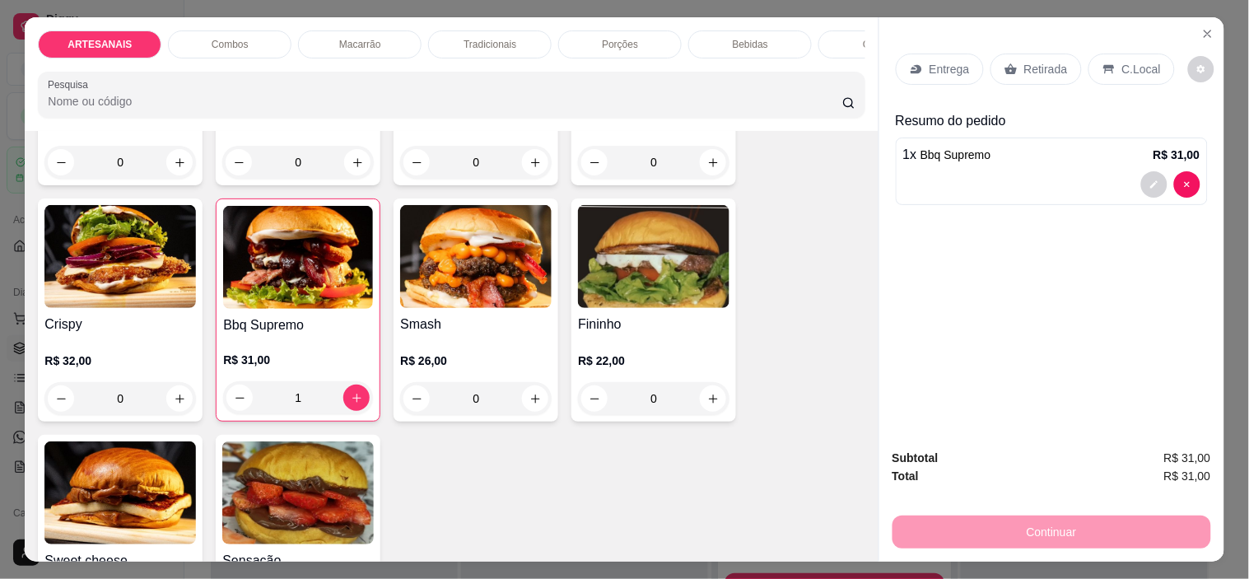
click at [956, 63] on p "Entrega" at bounding box center [949, 69] width 40 height 16
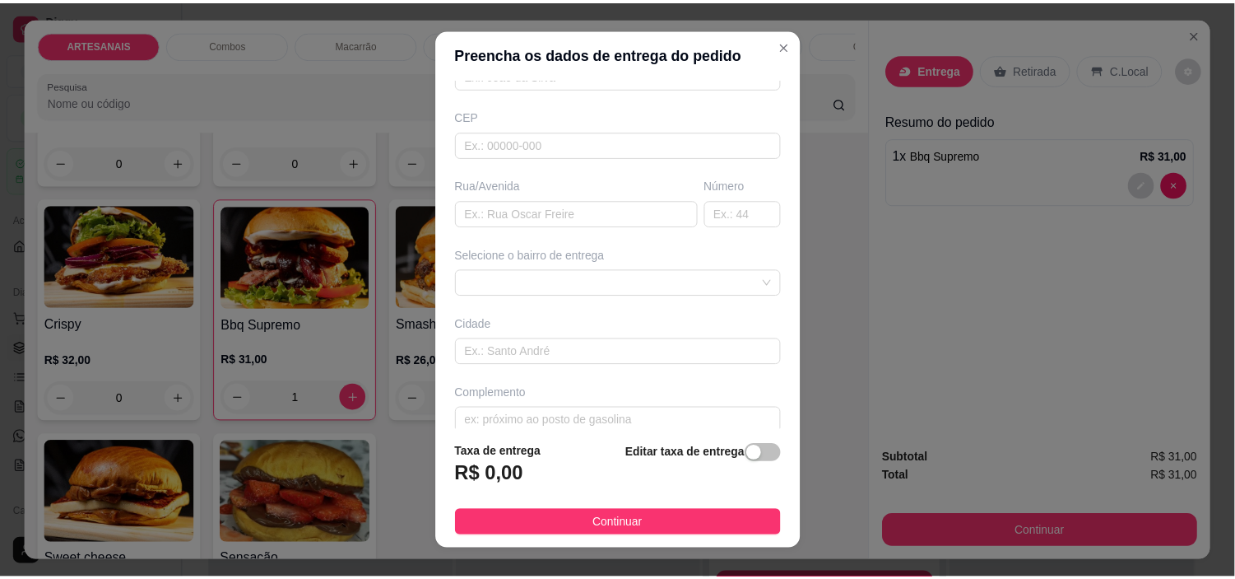
scroll to position [0, 0]
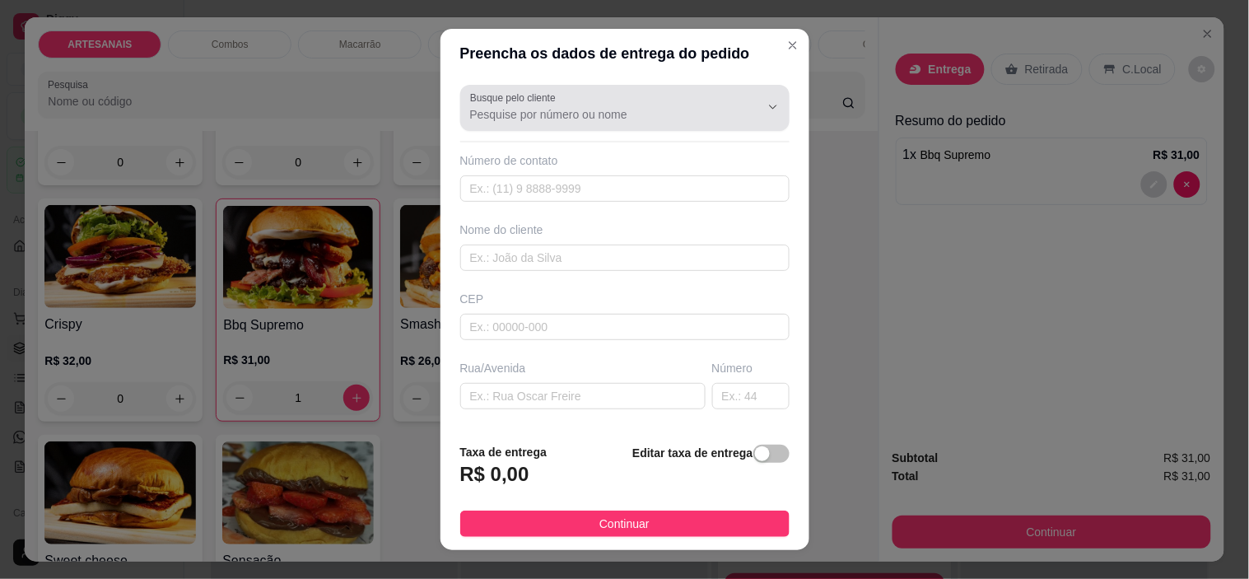
click at [638, 118] on input "Busque pelo cliente" at bounding box center [601, 114] width 263 height 16
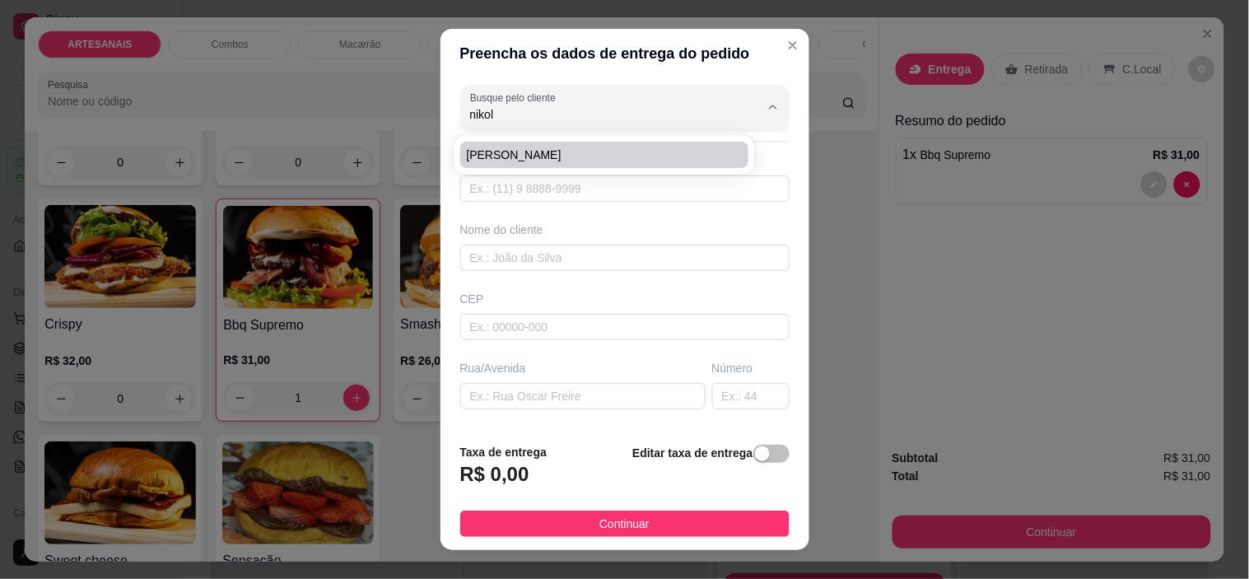
click at [550, 155] on span "[PERSON_NAME]" at bounding box center [596, 155] width 259 height 16
type input "[PERSON_NAME]"
type input "6298694160"
type input "[PERSON_NAME]"
type input "Usina"
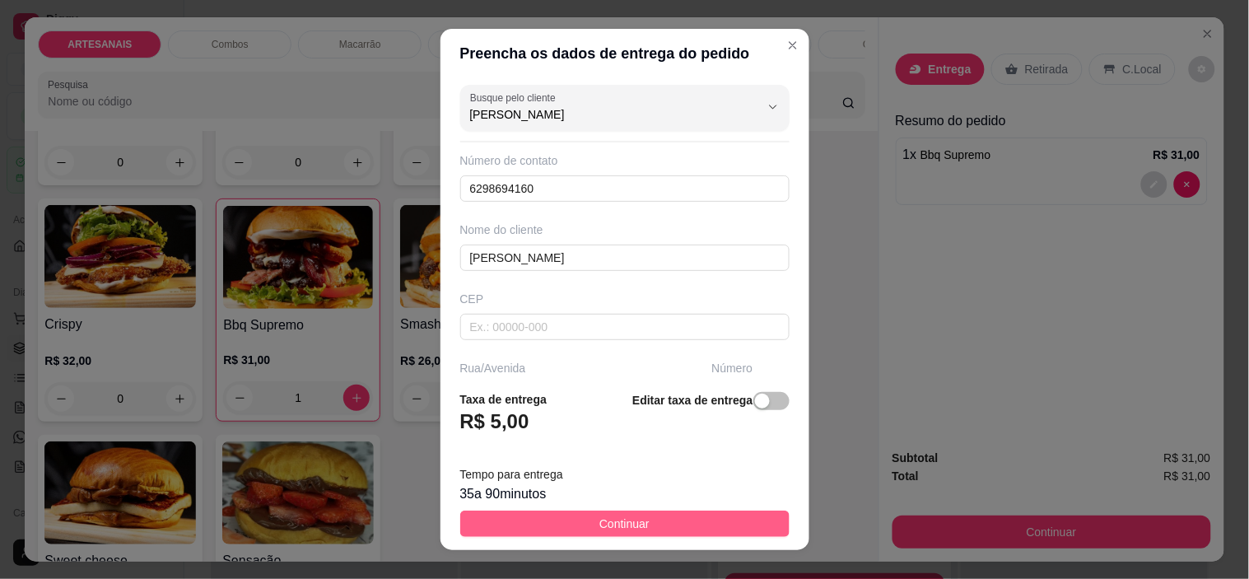
type input "[PERSON_NAME]"
click at [602, 525] on span "Continuar" at bounding box center [624, 523] width 50 height 18
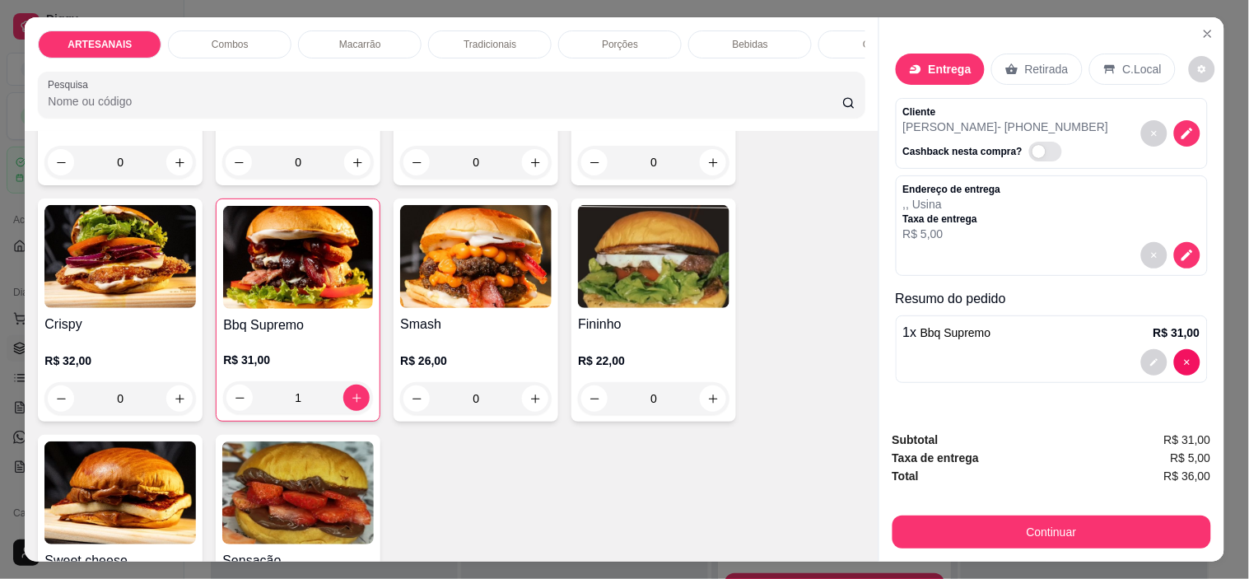
click at [1041, 523] on button "Continuar" at bounding box center [1051, 531] width 319 height 33
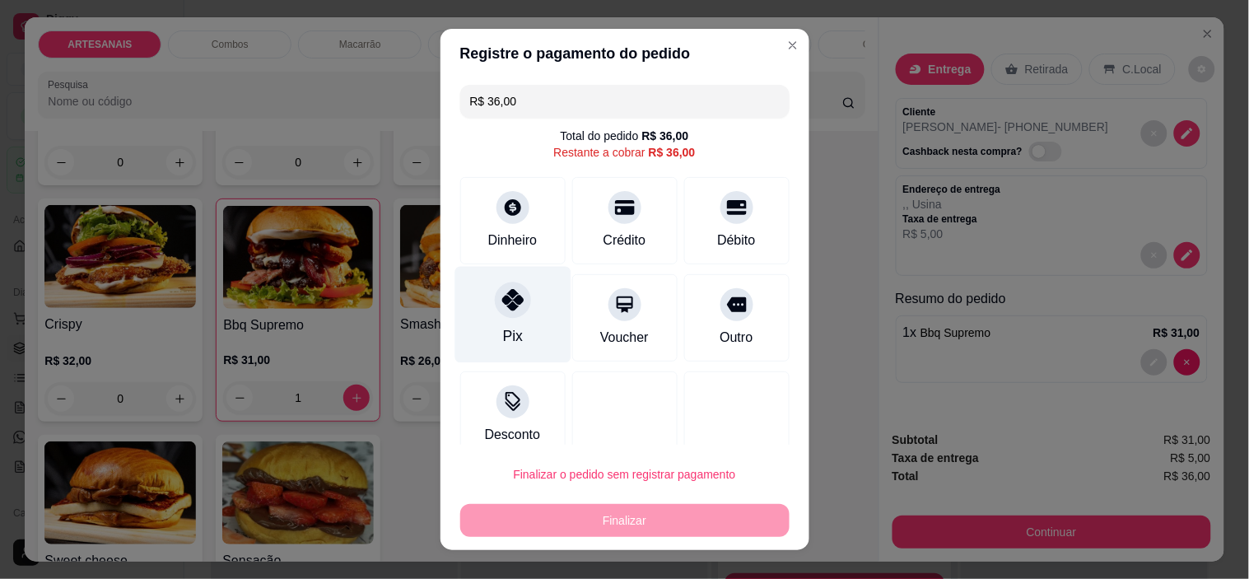
click at [522, 297] on div "Pix" at bounding box center [512, 315] width 116 height 96
type input "R$ 0,00"
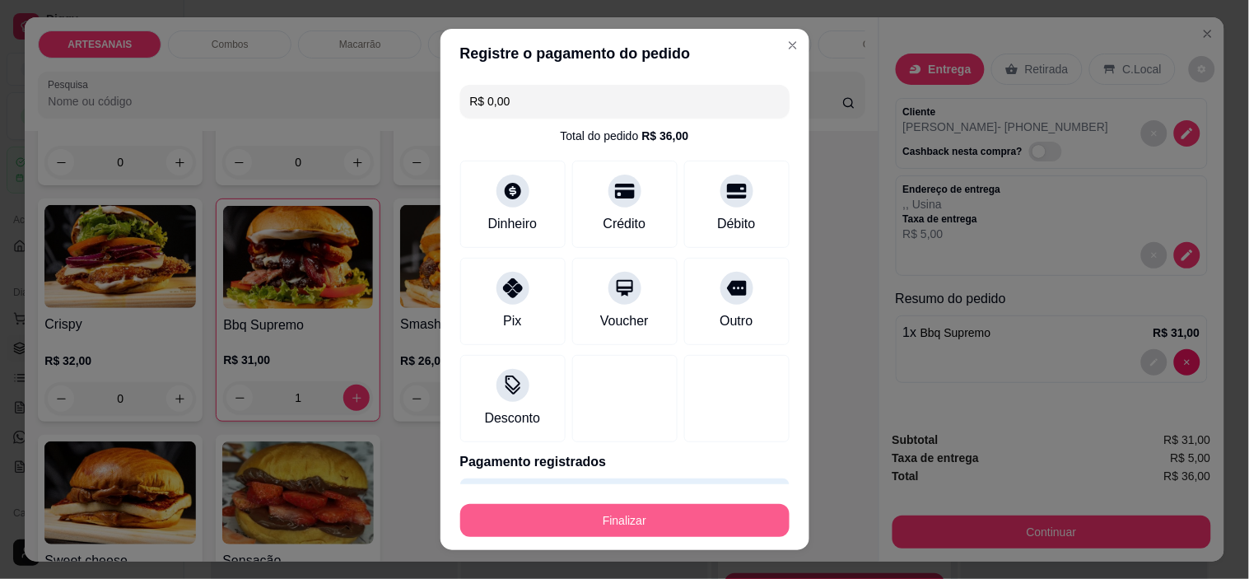
click at [622, 519] on button "Finalizar" at bounding box center [624, 520] width 329 height 33
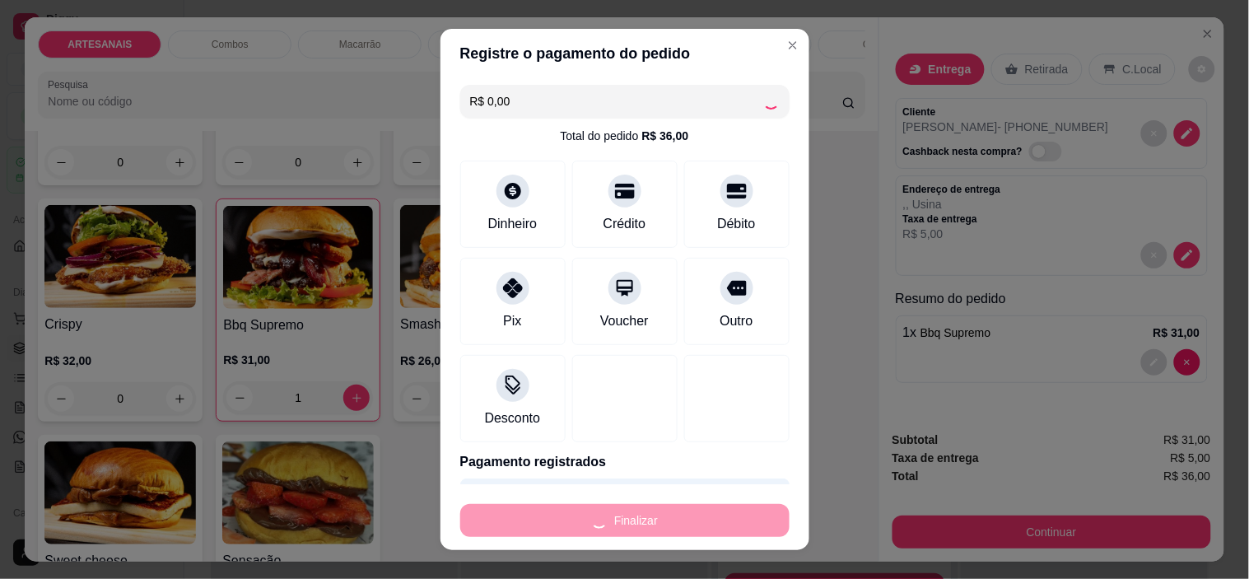
type input "0"
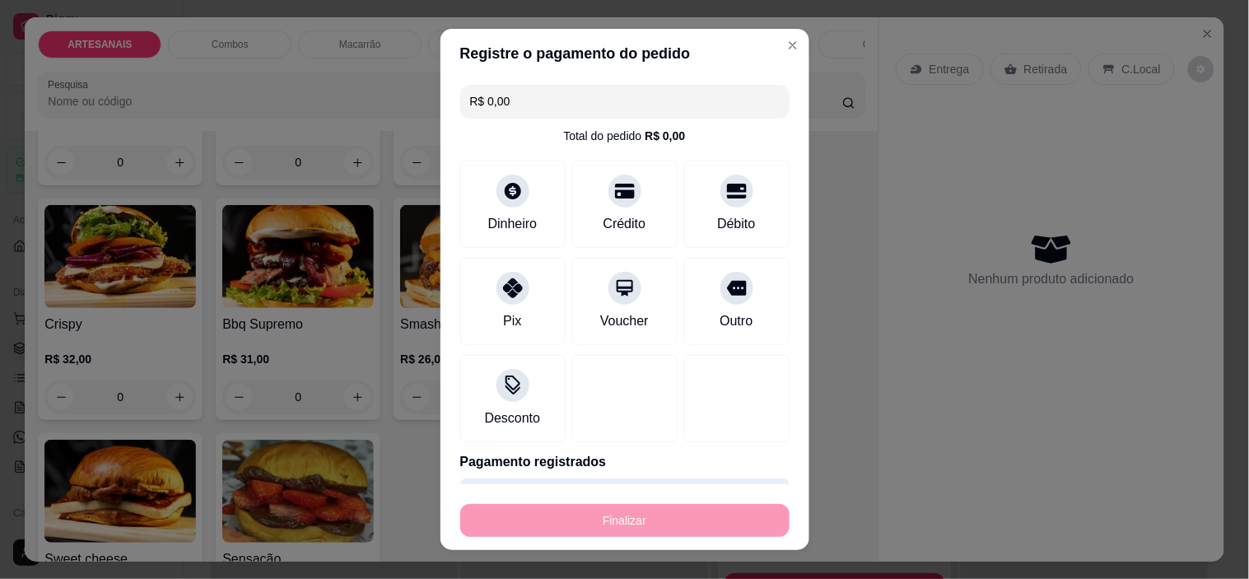
type input "-R$ 36,00"
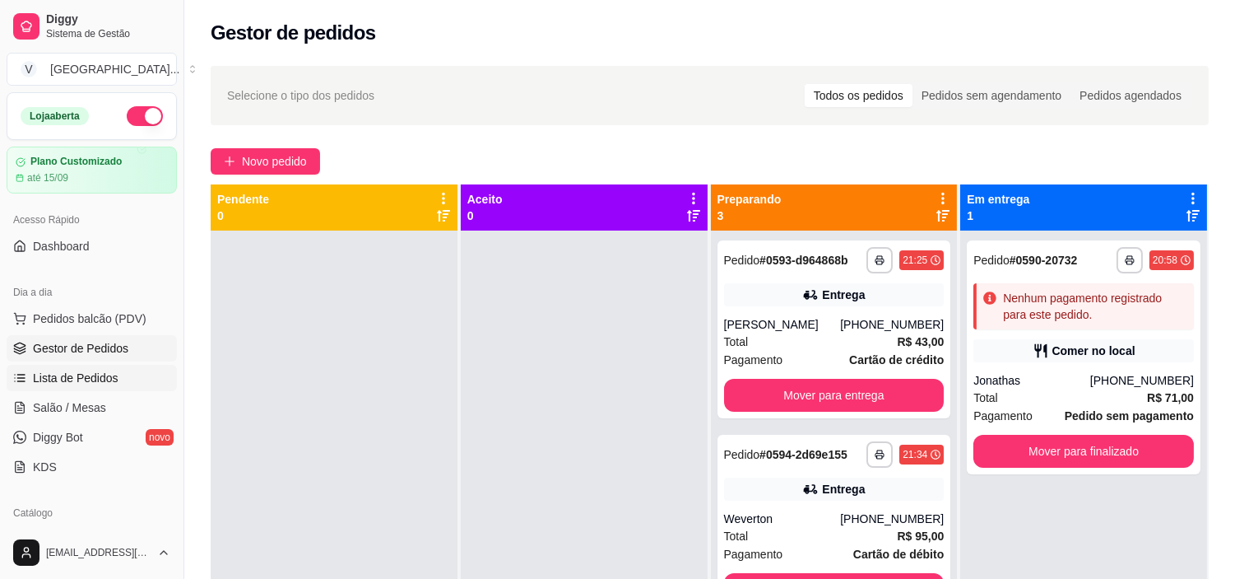
click at [113, 381] on span "Lista de Pedidos" at bounding box center [76, 378] width 86 height 16
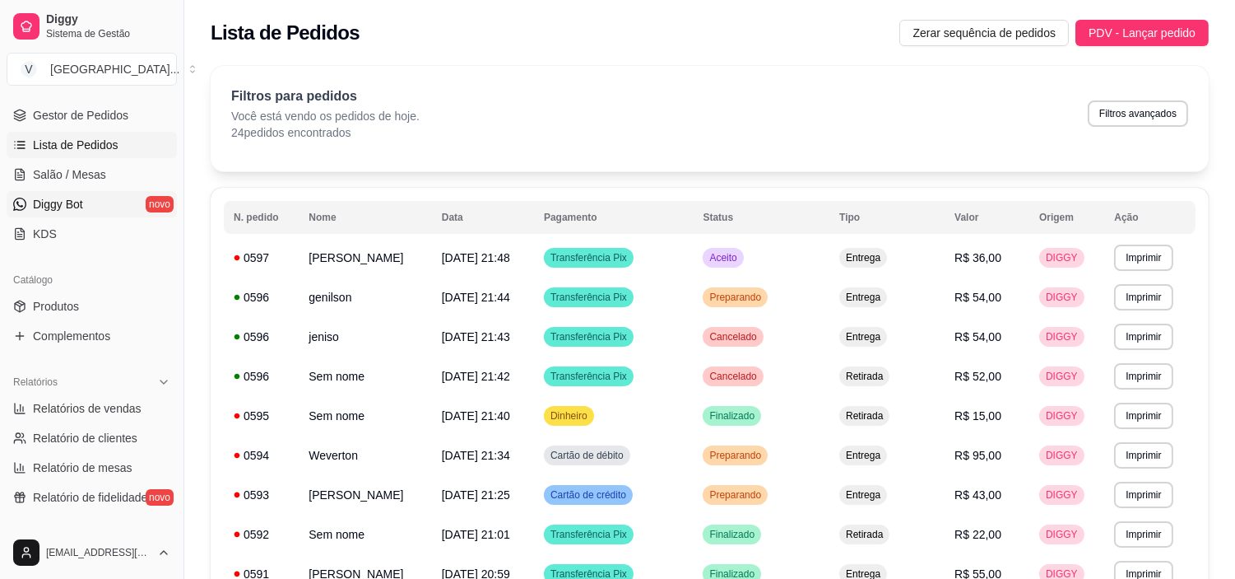
scroll to position [365, 0]
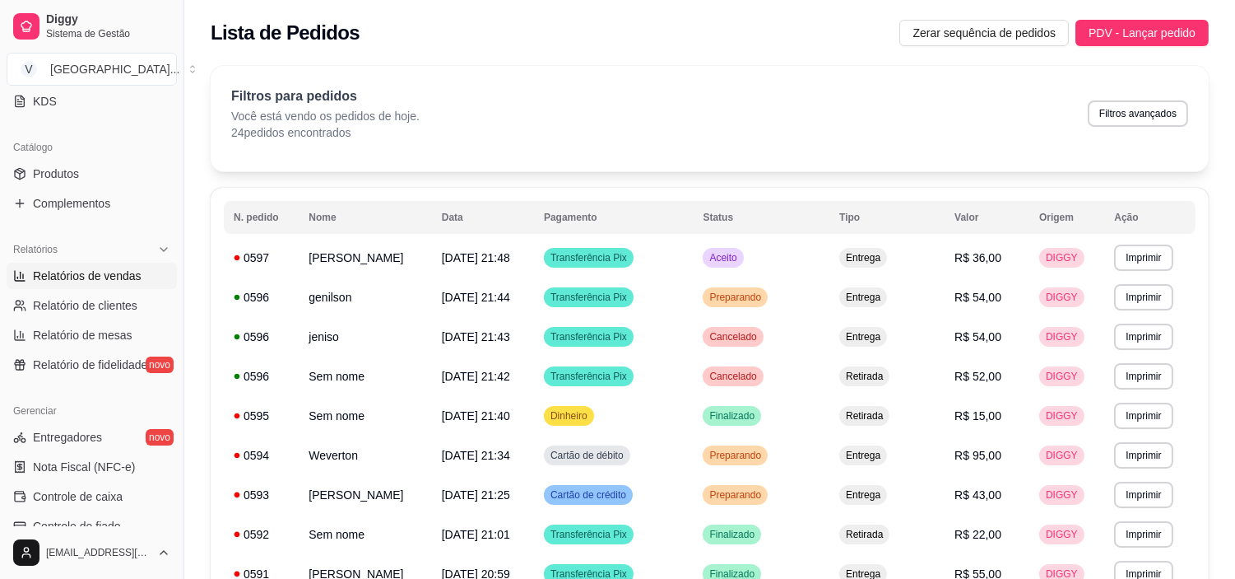
click at [101, 283] on span "Relatórios de vendas" at bounding box center [87, 275] width 109 height 16
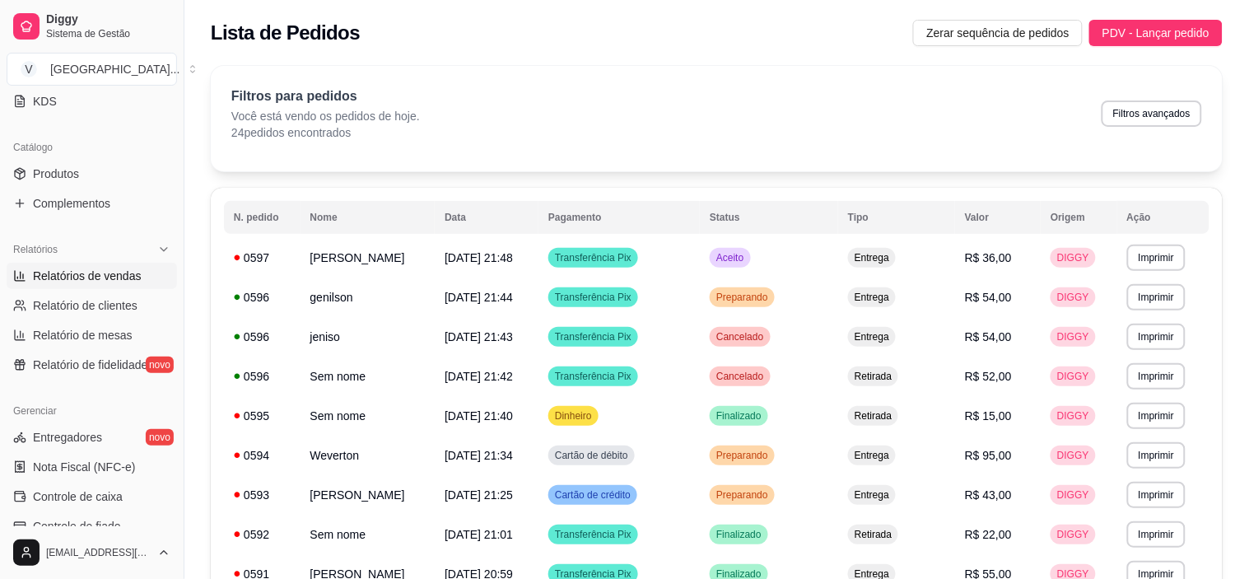
select select "ALL"
select select "0"
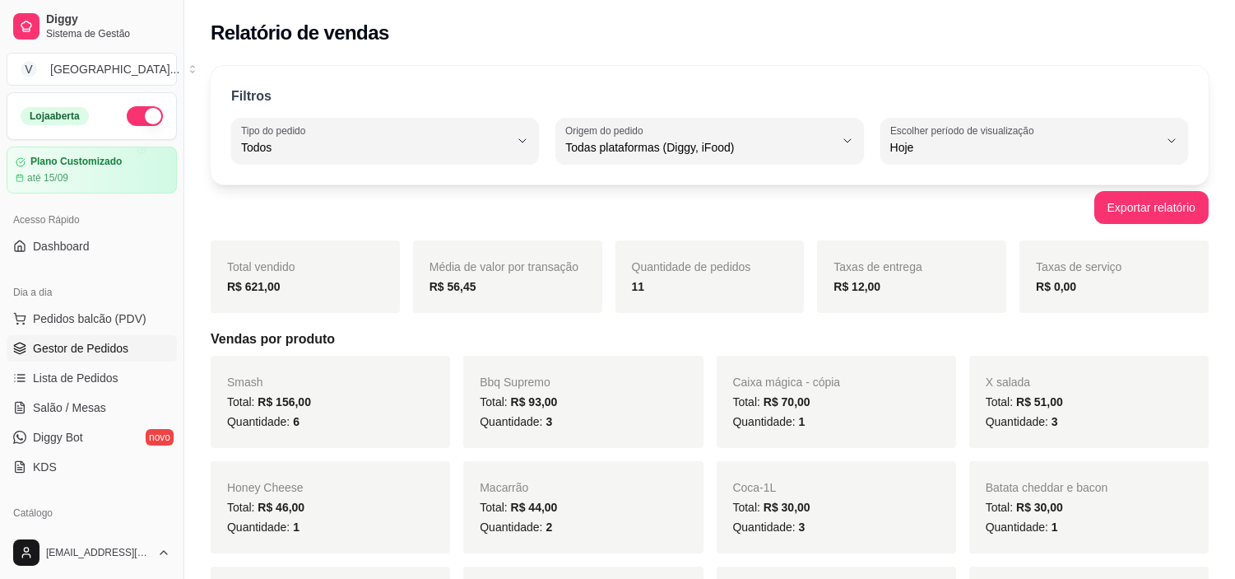
click at [112, 357] on link "Gestor de Pedidos" at bounding box center [92, 348] width 170 height 26
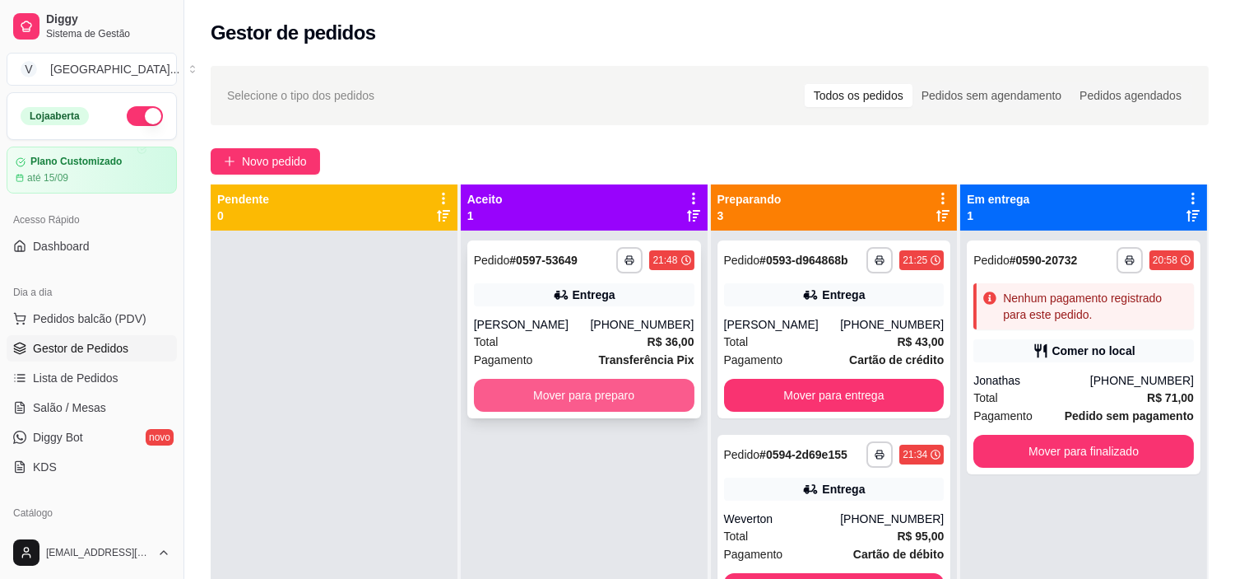
click at [637, 390] on button "Mover para preparo" at bounding box center [584, 395] width 221 height 33
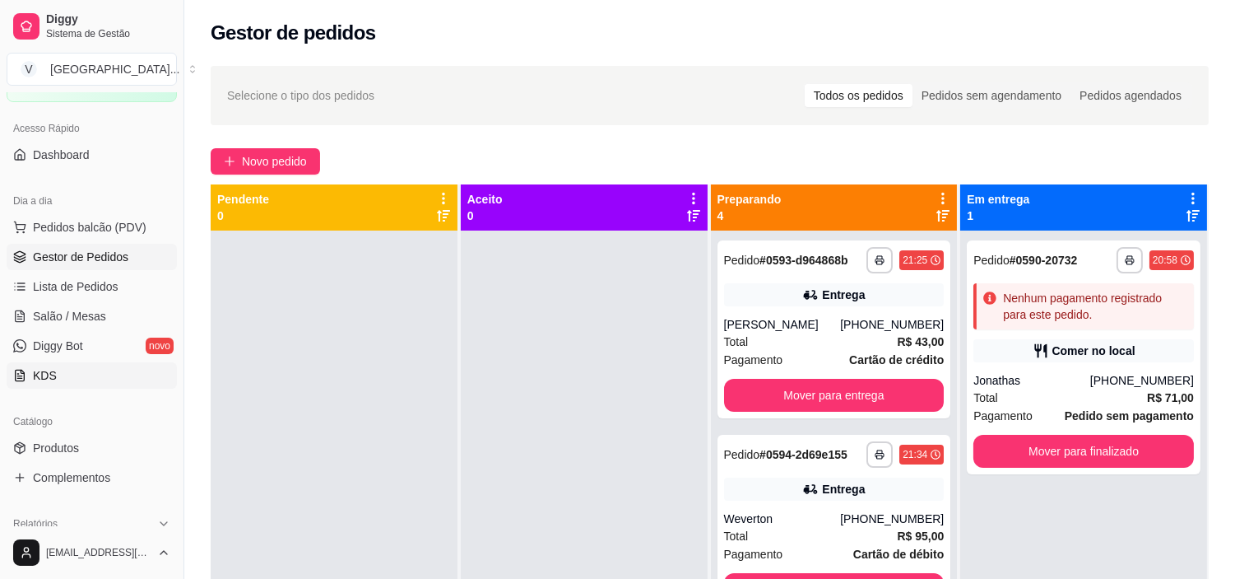
scroll to position [274, 0]
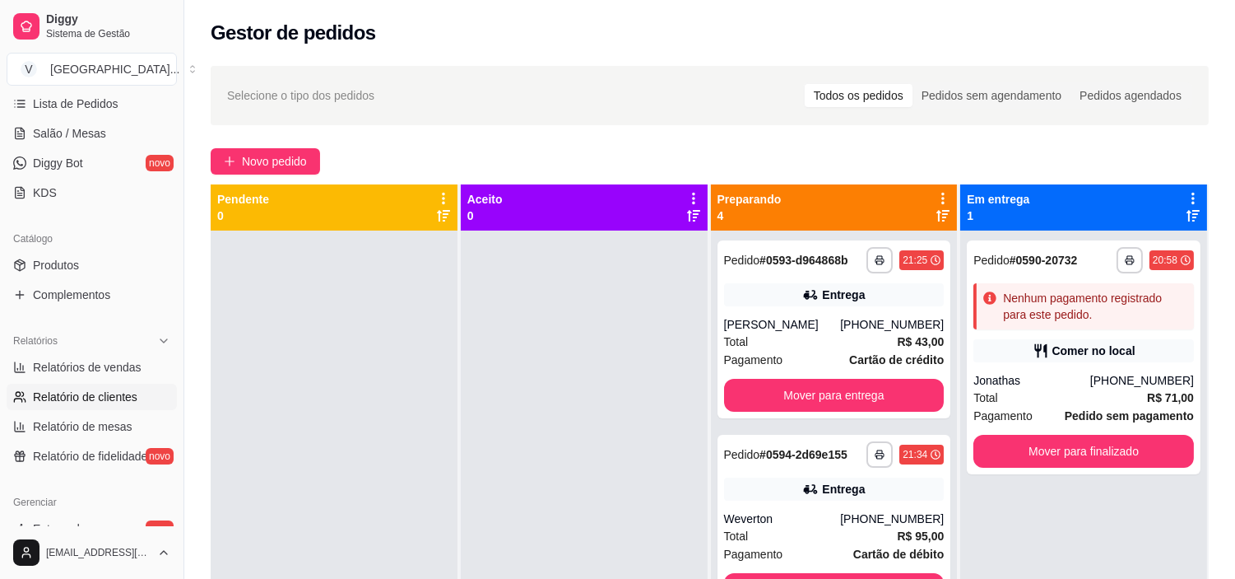
click at [86, 398] on span "Relatório de clientes" at bounding box center [85, 396] width 105 height 16
select select "30"
select select "HIGHEST_TOTAL_SPENT_WITH_ORDERS"
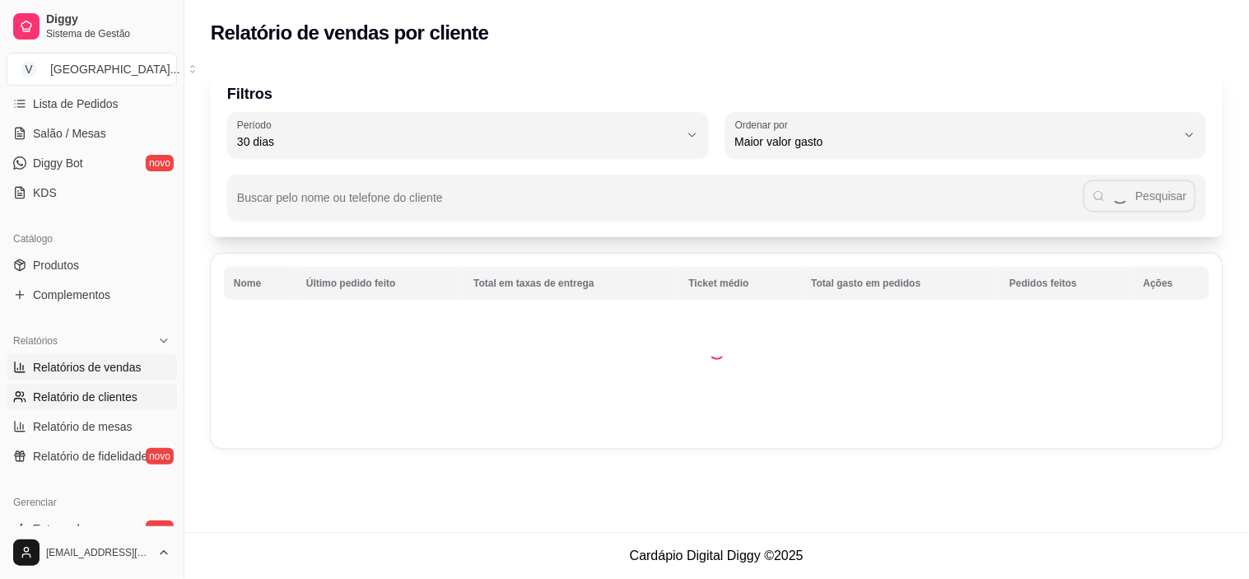
click at [94, 367] on span "Relatórios de vendas" at bounding box center [87, 367] width 109 height 16
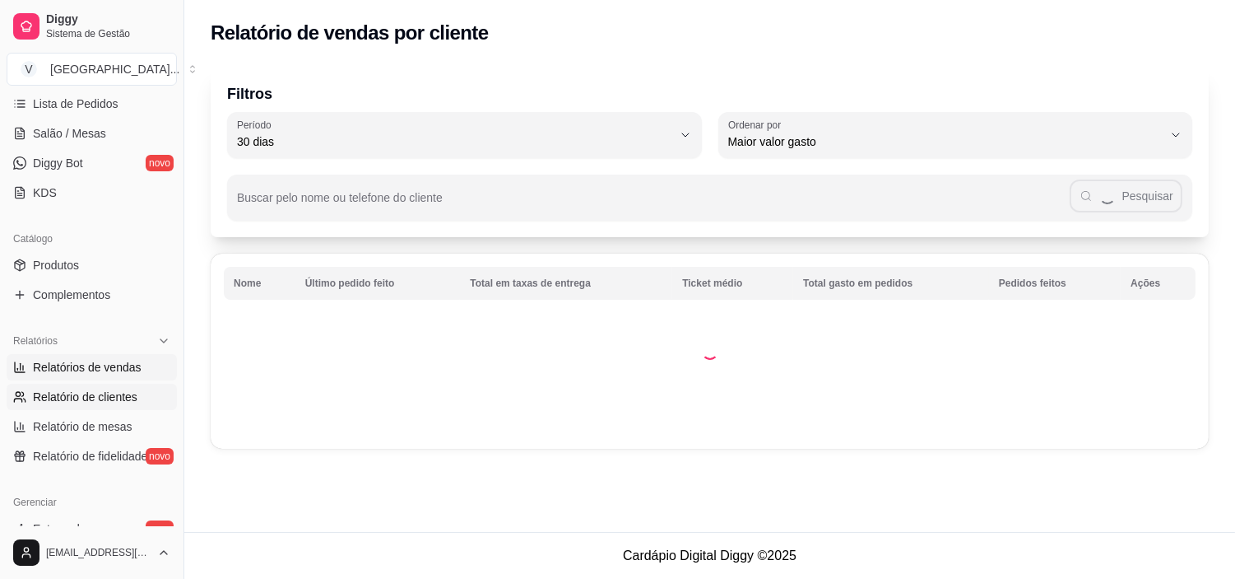
select select "ALL"
select select "0"
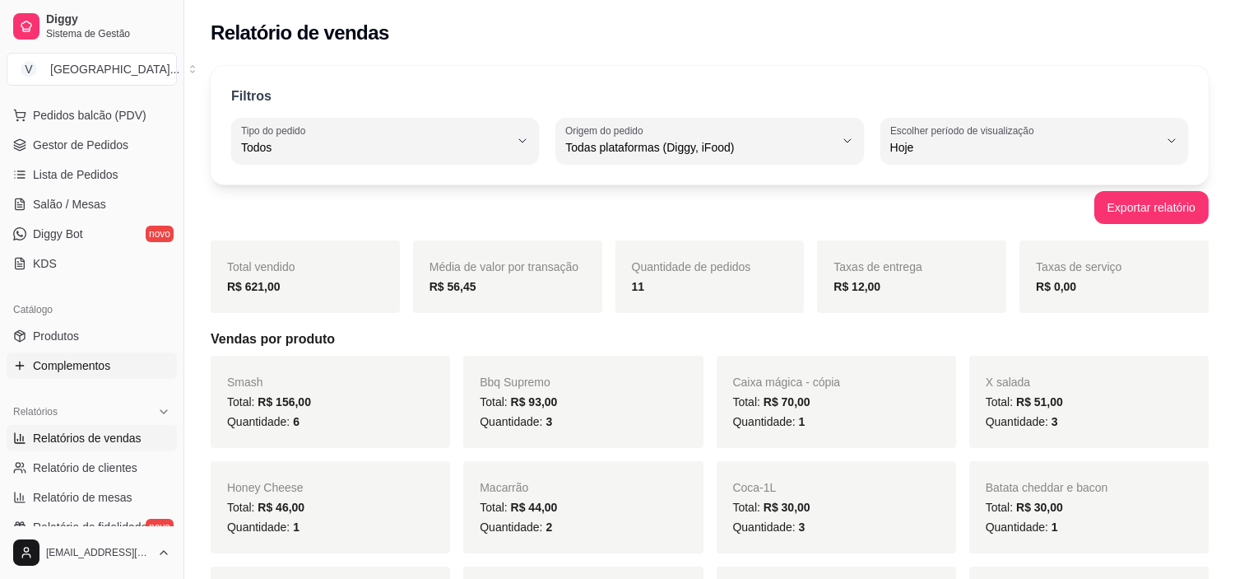
scroll to position [91, 0]
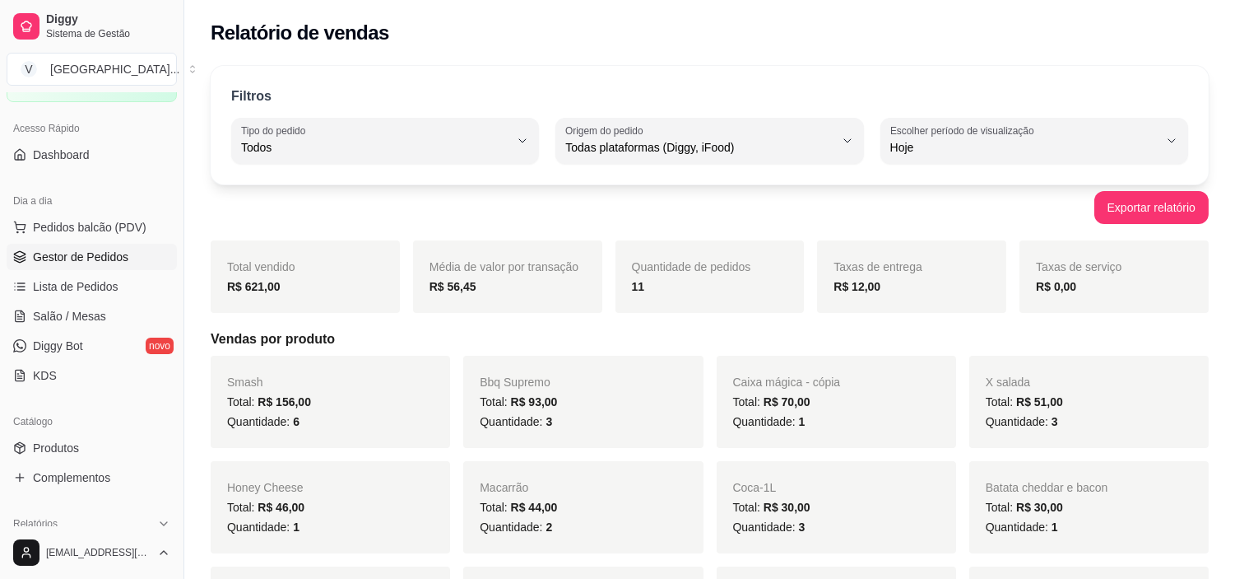
click at [91, 267] on link "Gestor de Pedidos" at bounding box center [92, 257] width 170 height 26
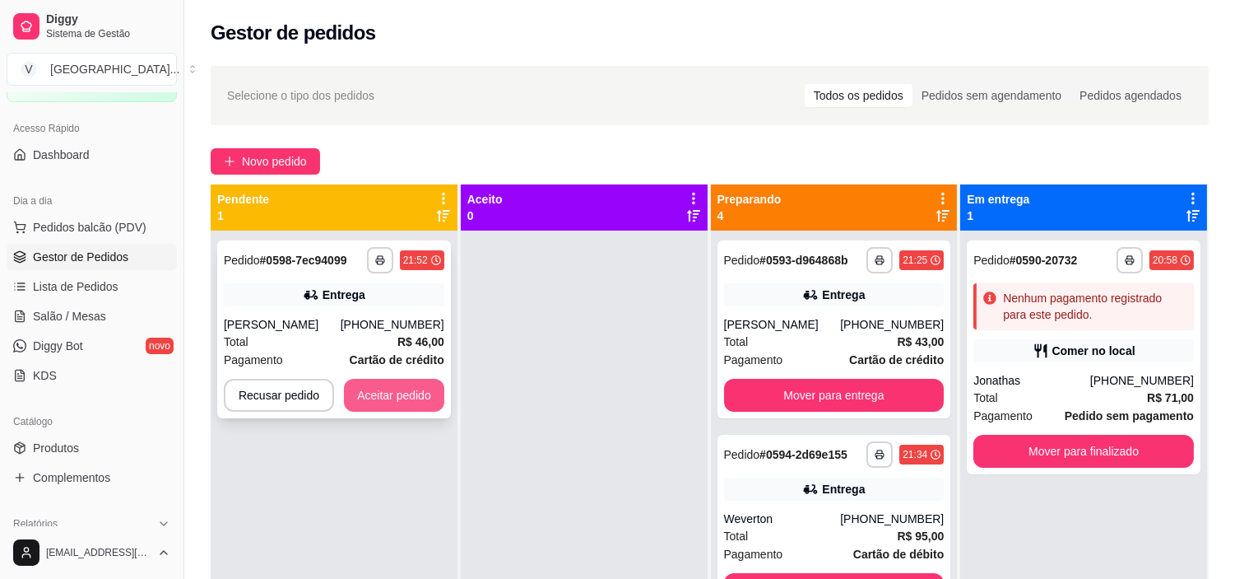
click at [388, 407] on button "Aceitar pedido" at bounding box center [394, 395] width 100 height 33
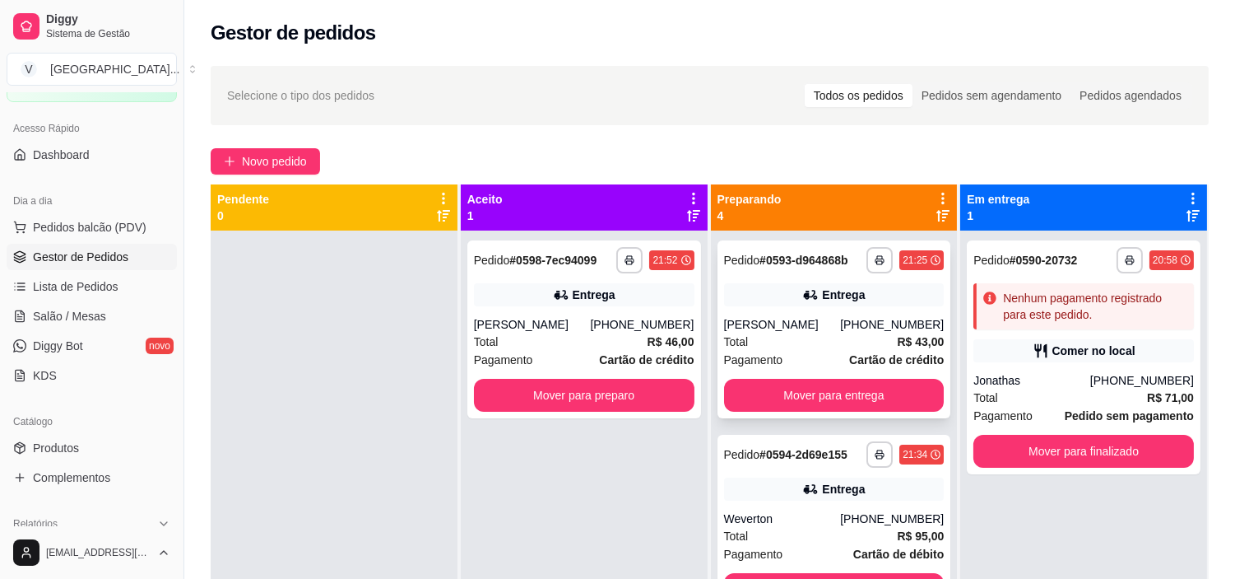
click at [845, 313] on div "**********" at bounding box center [835, 329] width 234 height 178
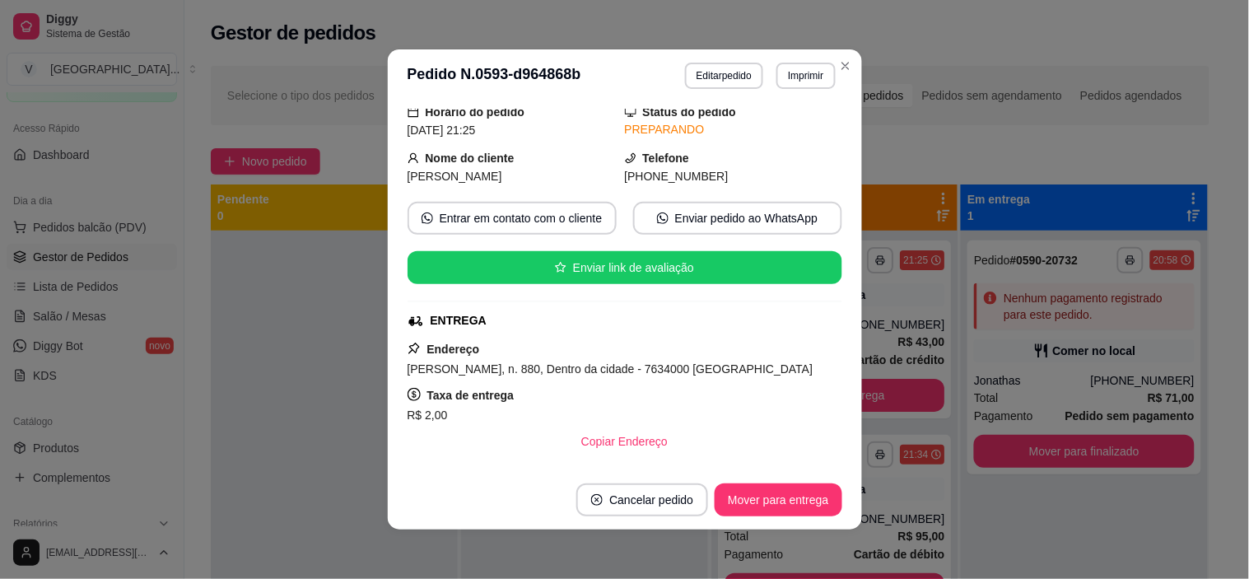
scroll to position [91, 0]
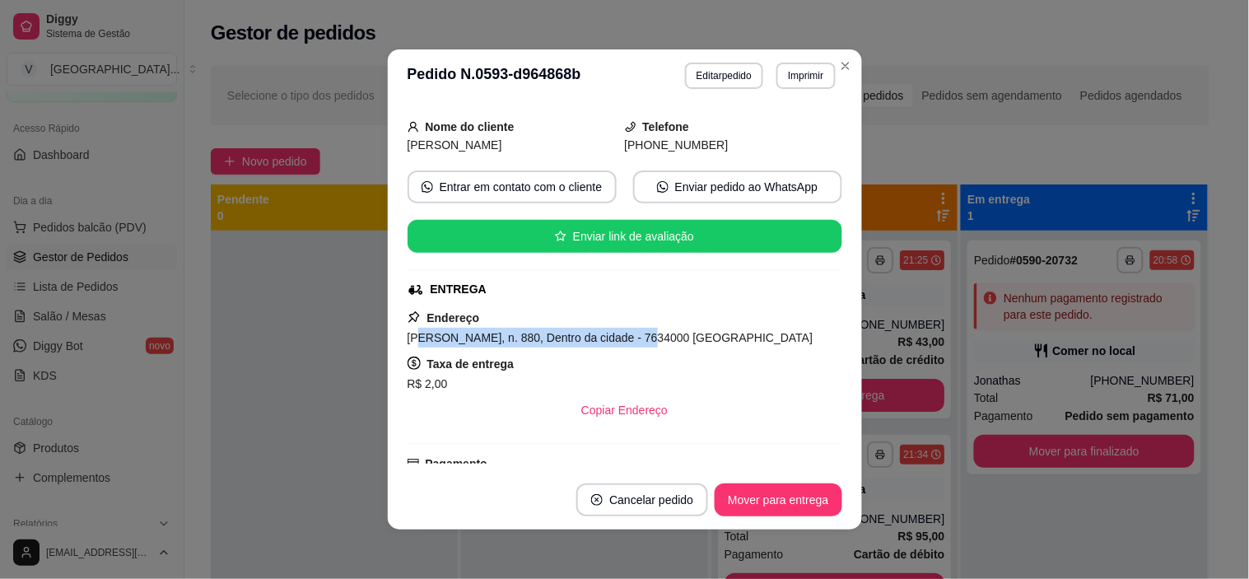
drag, startPoint x: 421, startPoint y: 337, endPoint x: 627, endPoint y: 337, distance: 206.6
click at [627, 337] on span "[PERSON_NAME], n. 880, Dentro da cidade - 7634000 [GEOGRAPHIC_DATA]" at bounding box center [610, 337] width 406 height 13
click at [798, 339] on span "[PERSON_NAME], n. 880, Dentro da cidade - 7634000 [GEOGRAPHIC_DATA]" at bounding box center [610, 337] width 406 height 13
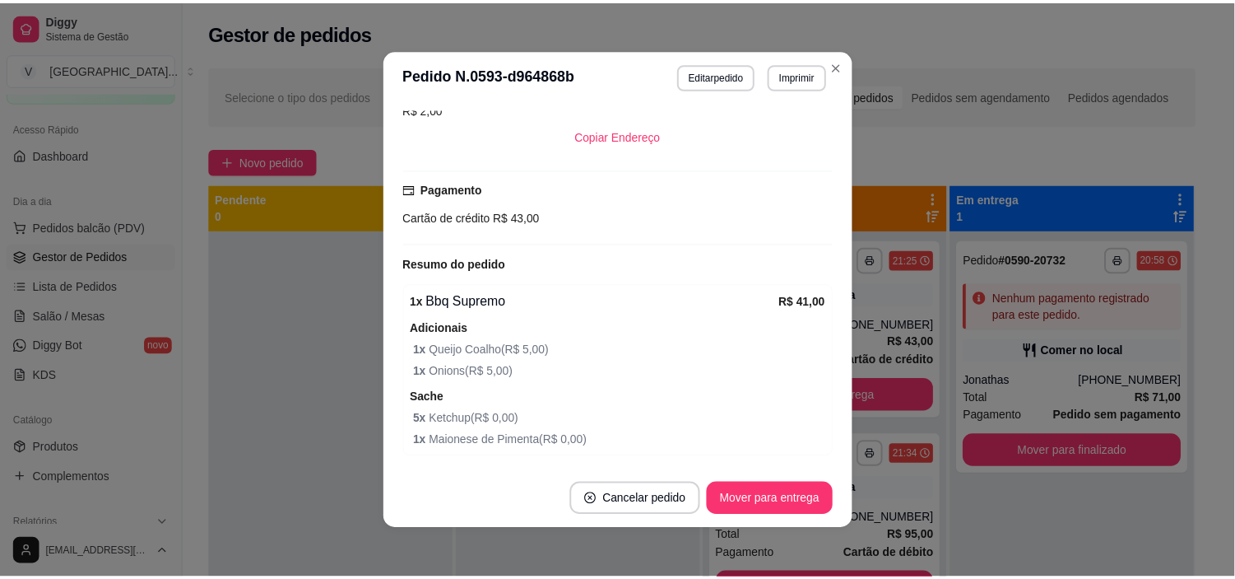
scroll to position [425, 0]
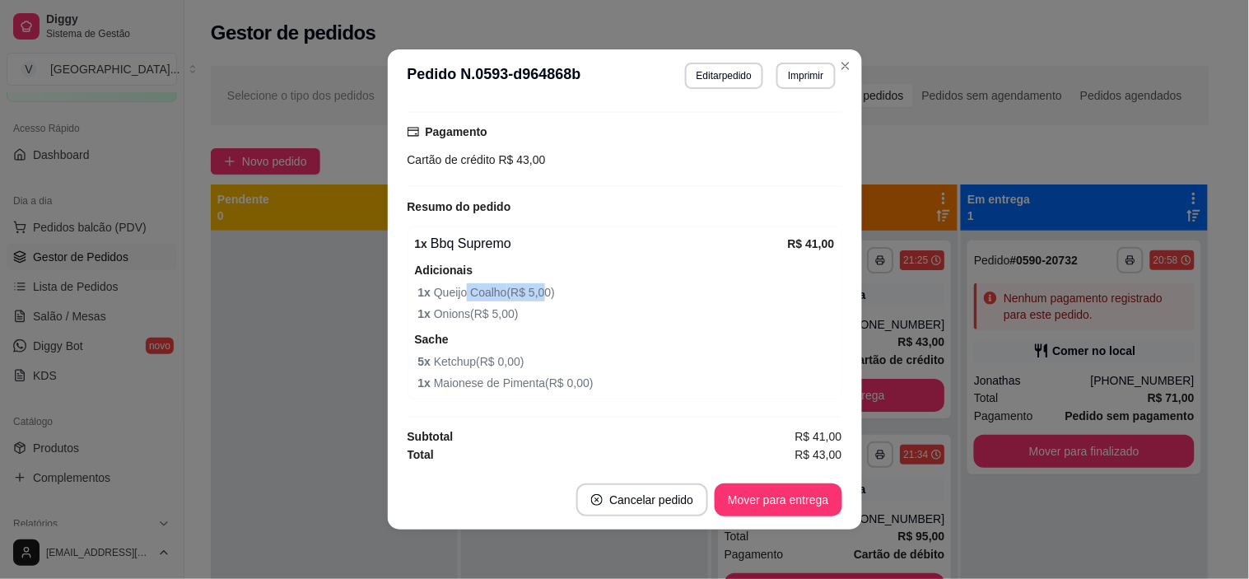
drag, startPoint x: 456, startPoint y: 296, endPoint x: 531, endPoint y: 300, distance: 75.0
click at [536, 300] on span "1 x Queijo Coalho ( R$ 5,00 )" at bounding box center [626, 292] width 416 height 18
drag, startPoint x: 479, startPoint y: 307, endPoint x: 583, endPoint y: 309, distance: 103.7
click at [582, 309] on span "1 x Onions ( R$ 5,00 )" at bounding box center [626, 314] width 416 height 18
click at [594, 311] on span "1 x Onions ( R$ 5,00 )" at bounding box center [626, 314] width 416 height 18
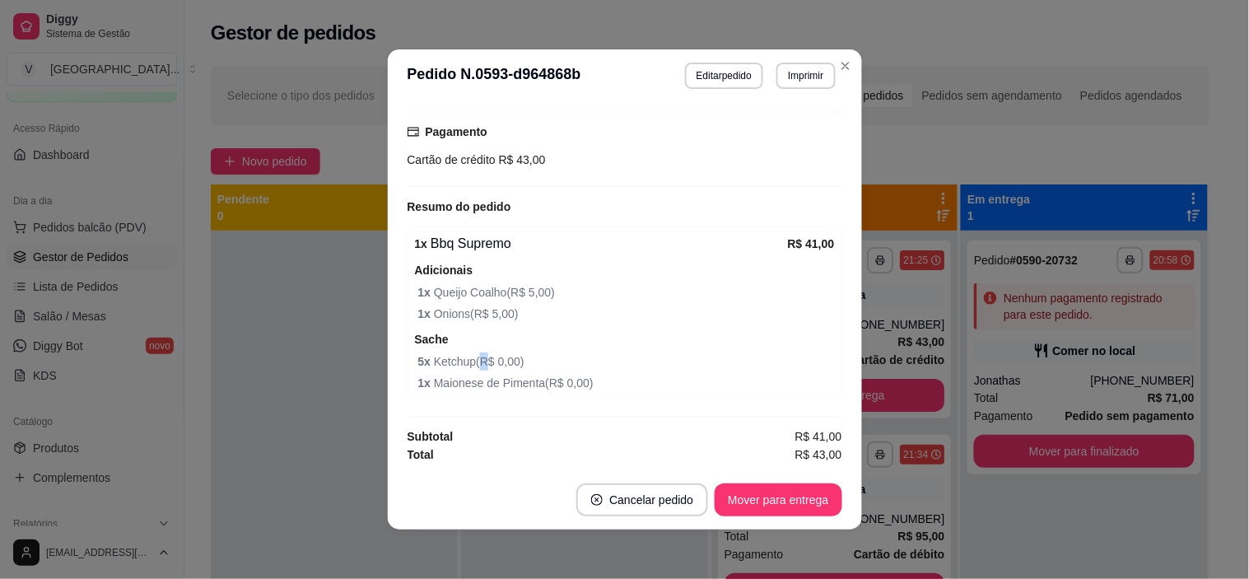
drag, startPoint x: 476, startPoint y: 359, endPoint x: 491, endPoint y: 371, distance: 19.9
click at [483, 360] on span "5 x Ketchup ( R$ 0,00 )" at bounding box center [626, 361] width 416 height 18
drag, startPoint x: 504, startPoint y: 384, endPoint x: 747, endPoint y: 249, distance: 277.8
click at [527, 379] on span "1 x Maionese de Pimenta ( R$ 0,00 )" at bounding box center [626, 383] width 416 height 18
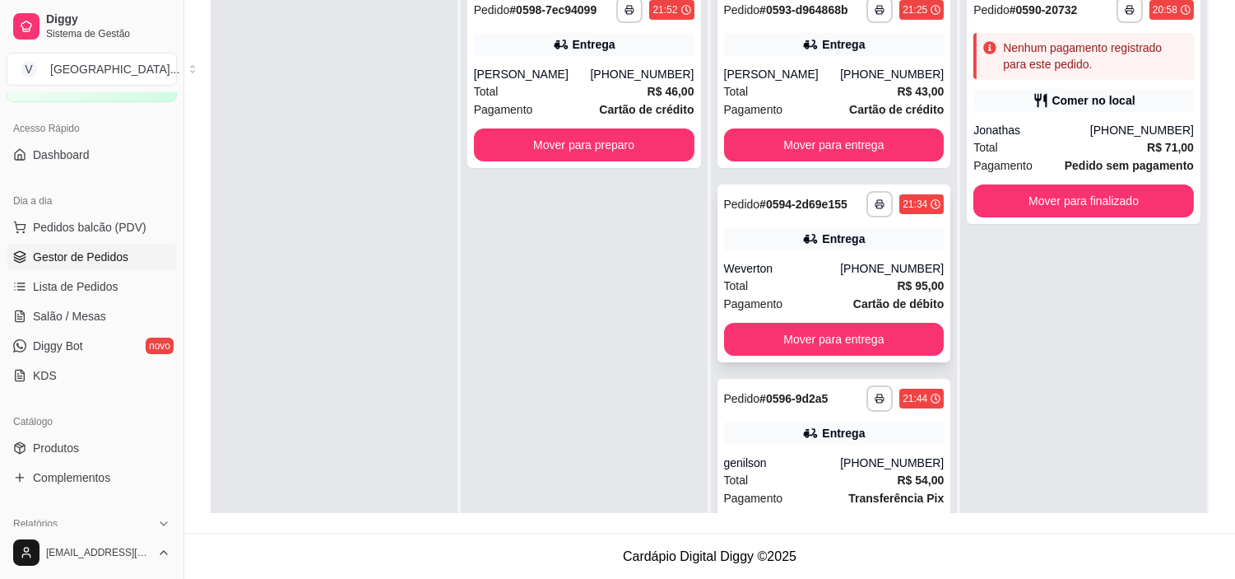
scroll to position [251, 0]
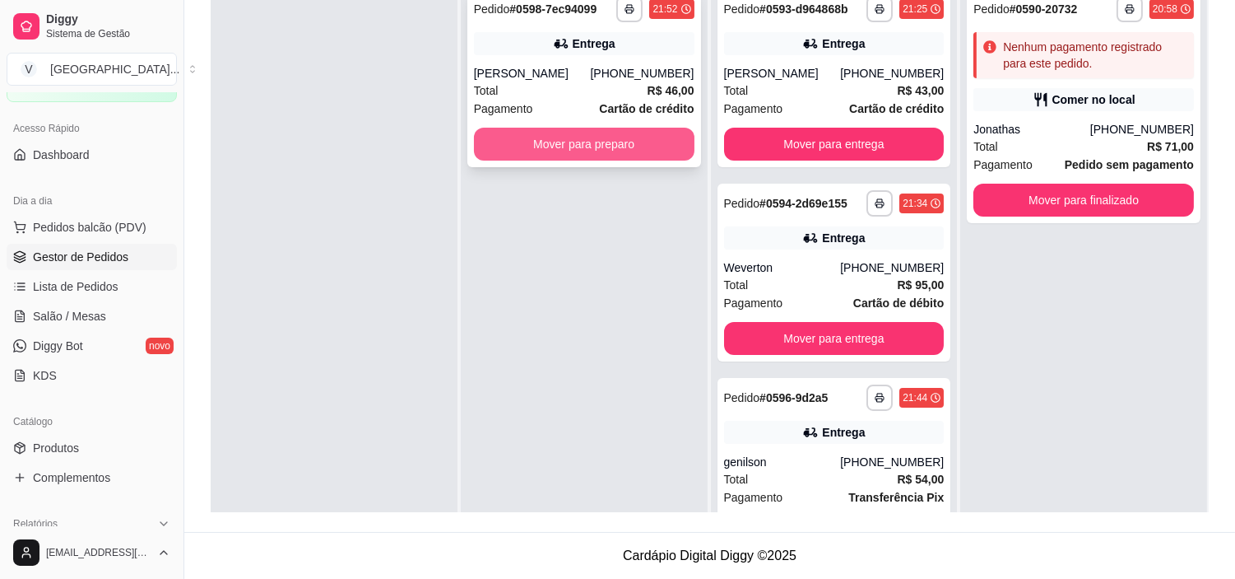
click at [622, 152] on button "Mover para preparo" at bounding box center [584, 144] width 221 height 33
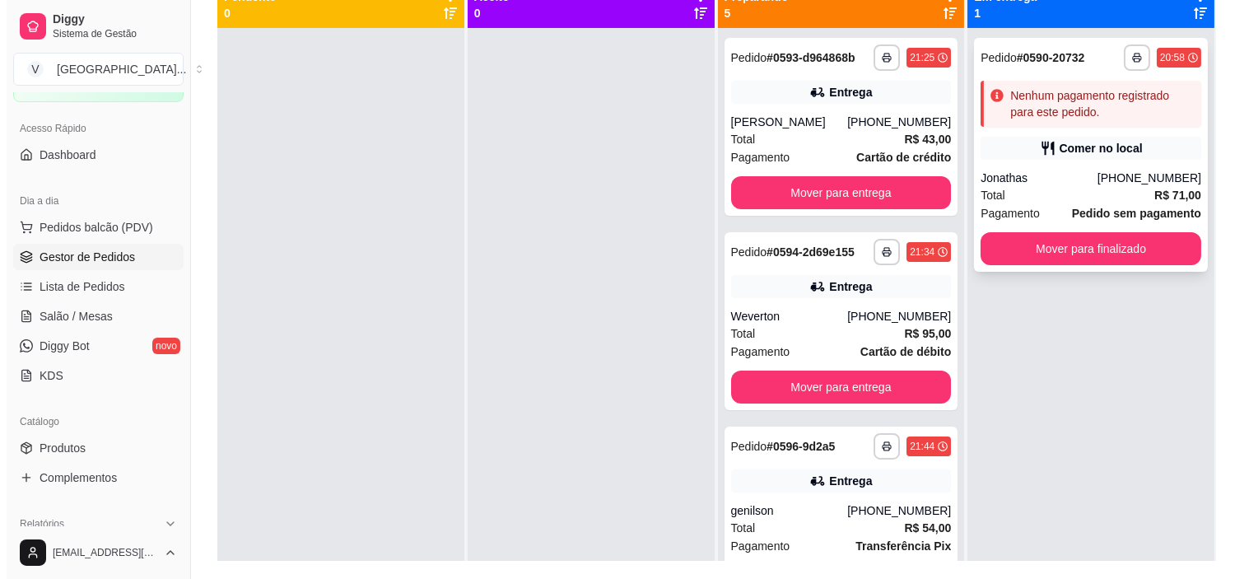
scroll to position [160, 0]
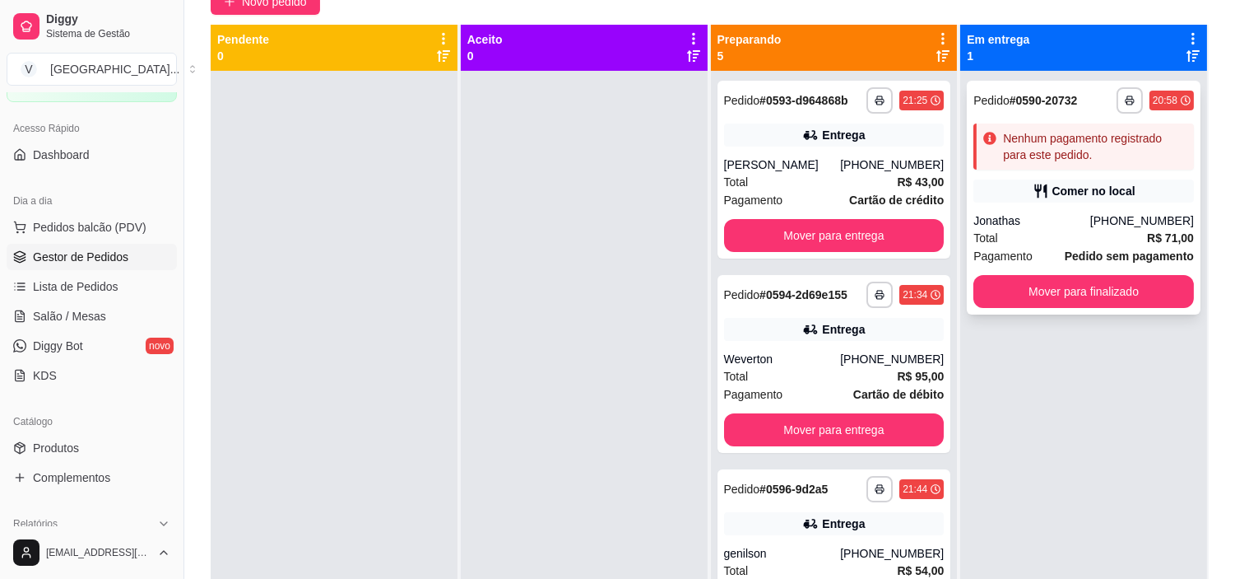
click at [1100, 236] on div "Total R$ 71,00" at bounding box center [1084, 238] width 221 height 18
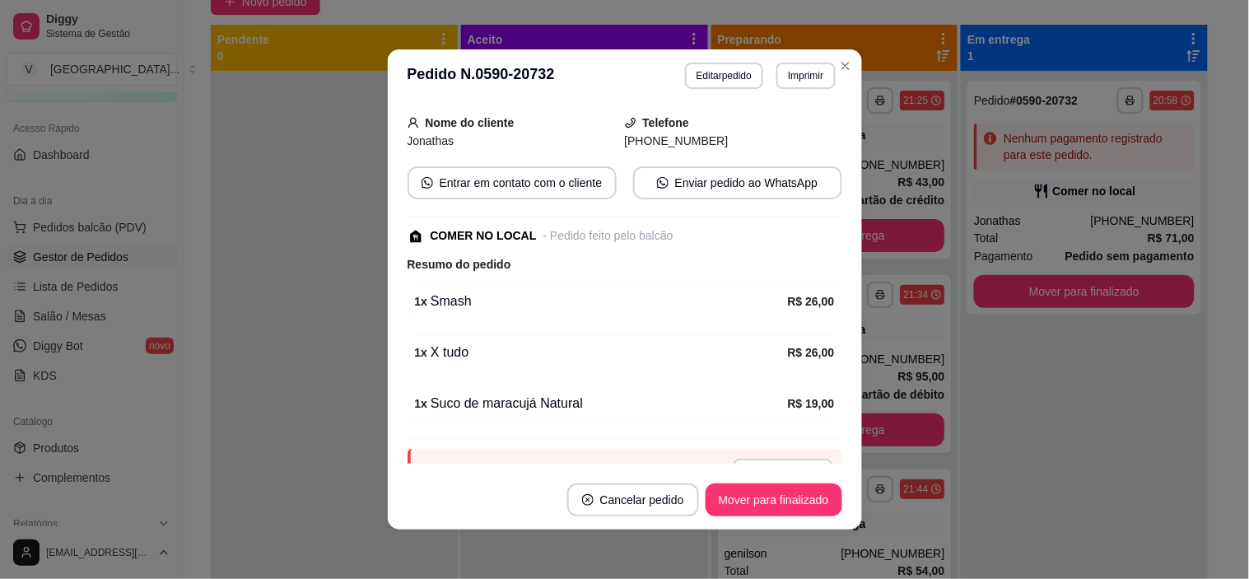
scroll to position [174, 0]
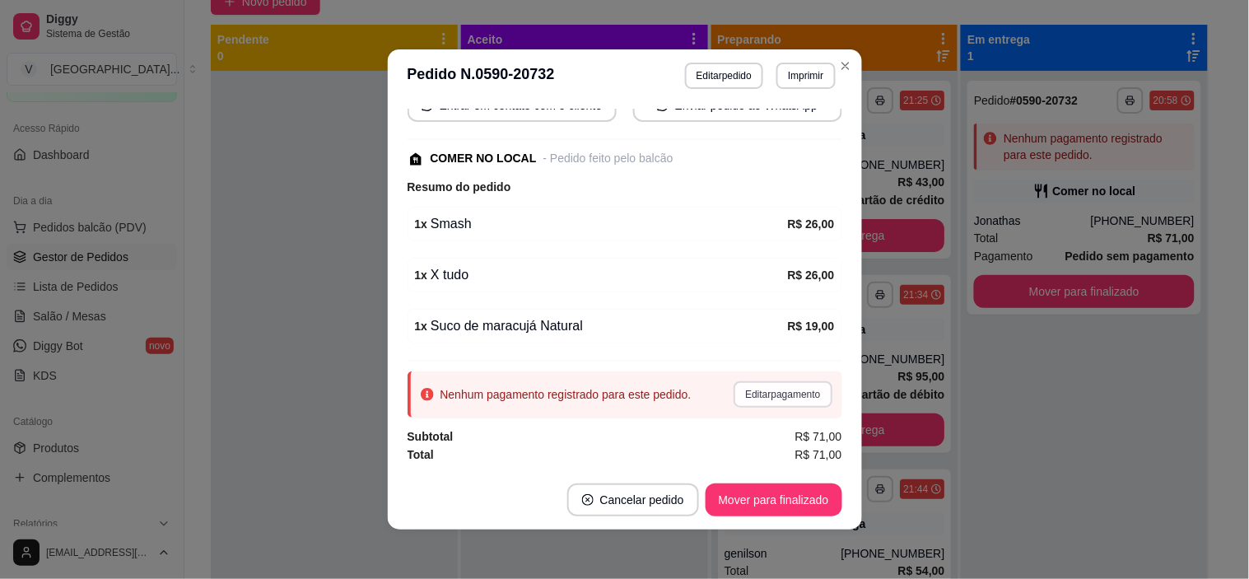
click at [777, 397] on button "Editar pagamento" at bounding box center [782, 394] width 98 height 26
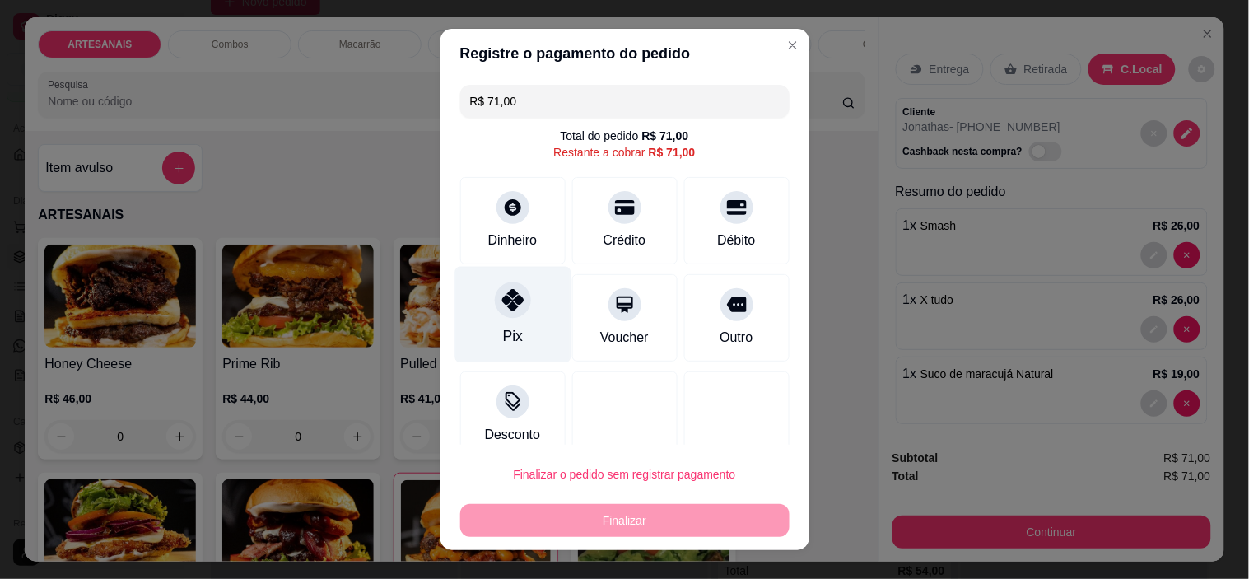
click at [504, 313] on div at bounding box center [513, 300] width 36 height 36
type input "R$ 0,00"
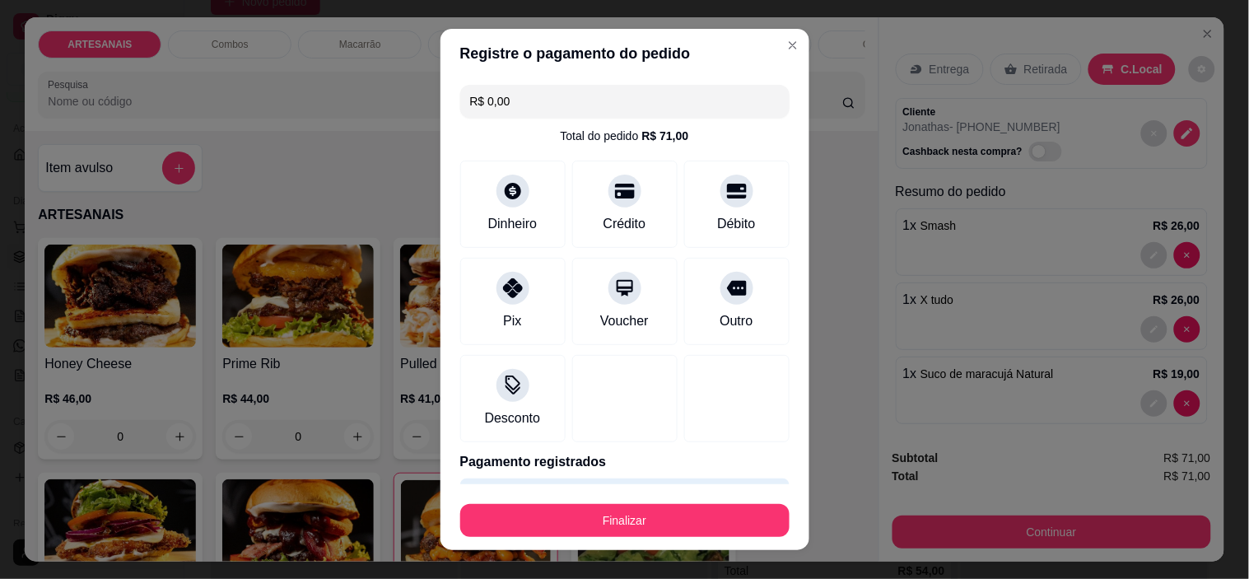
click at [683, 507] on button "Finalizar" at bounding box center [624, 520] width 329 height 33
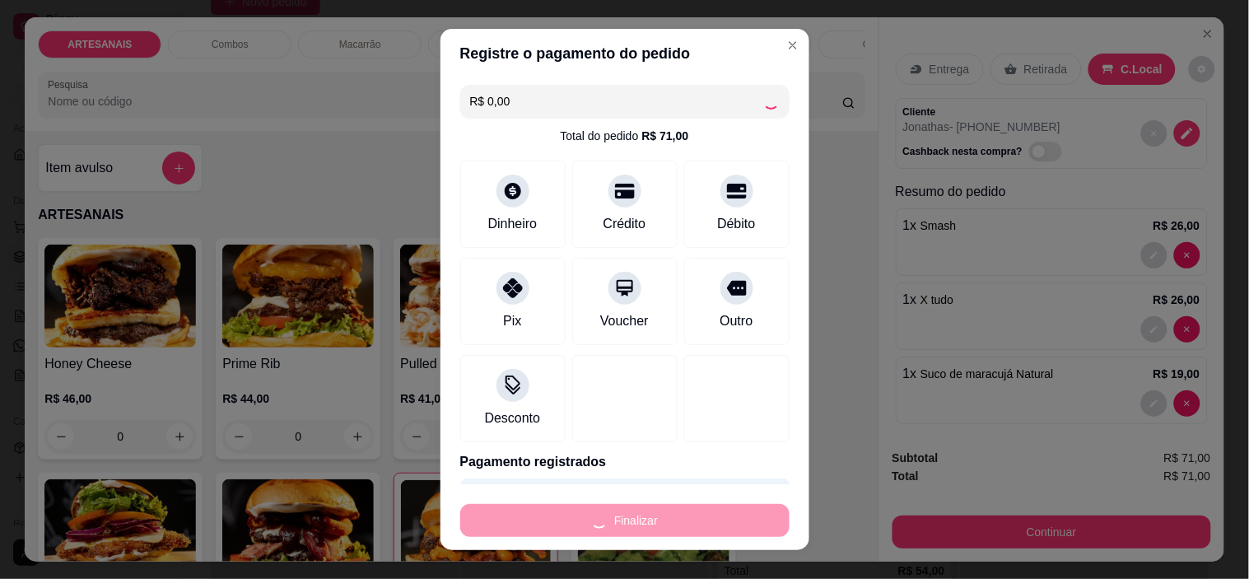
type input "0"
type input "-R$ 71,00"
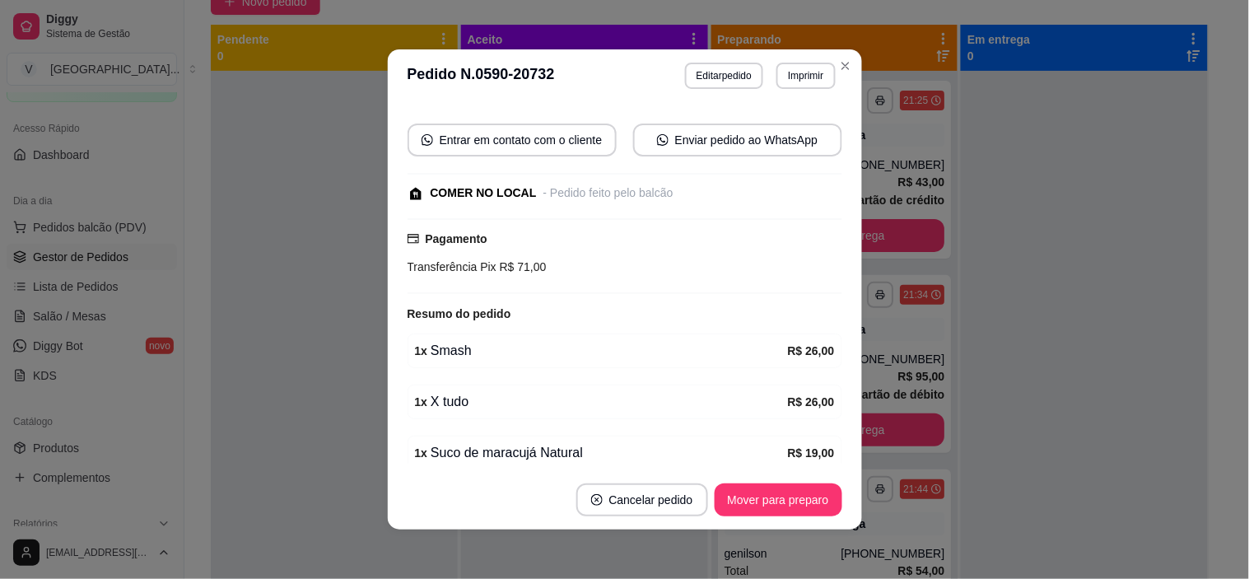
scroll to position [210, 0]
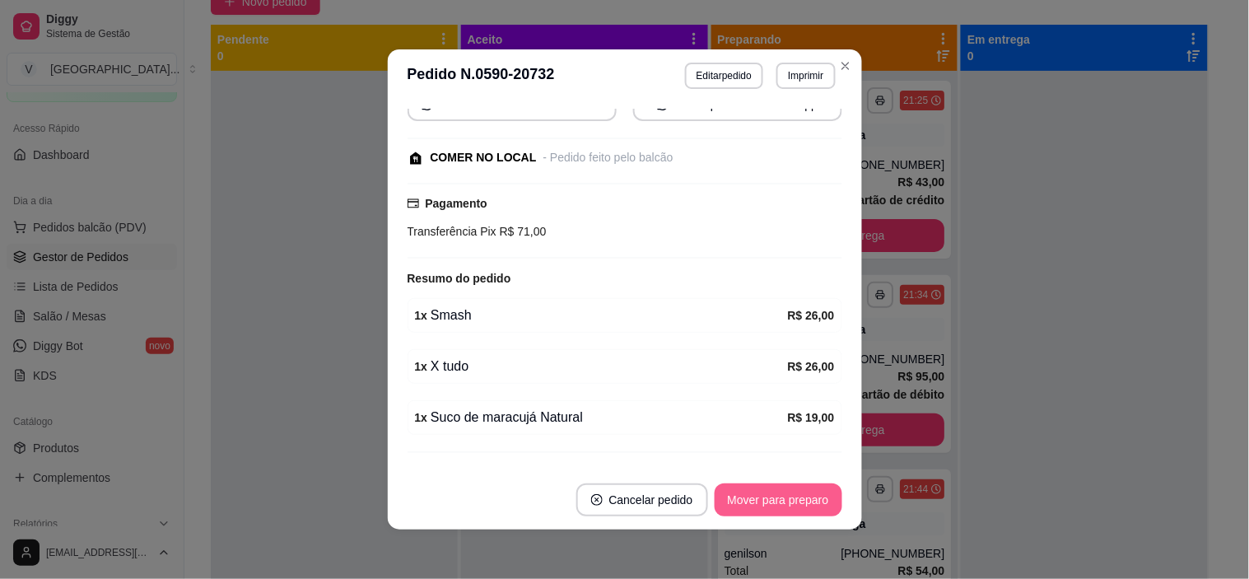
click at [769, 505] on button "Mover para preparo" at bounding box center [778, 499] width 128 height 33
click at [771, 498] on button "Mover para retirada disponível" at bounding box center [750, 499] width 182 height 33
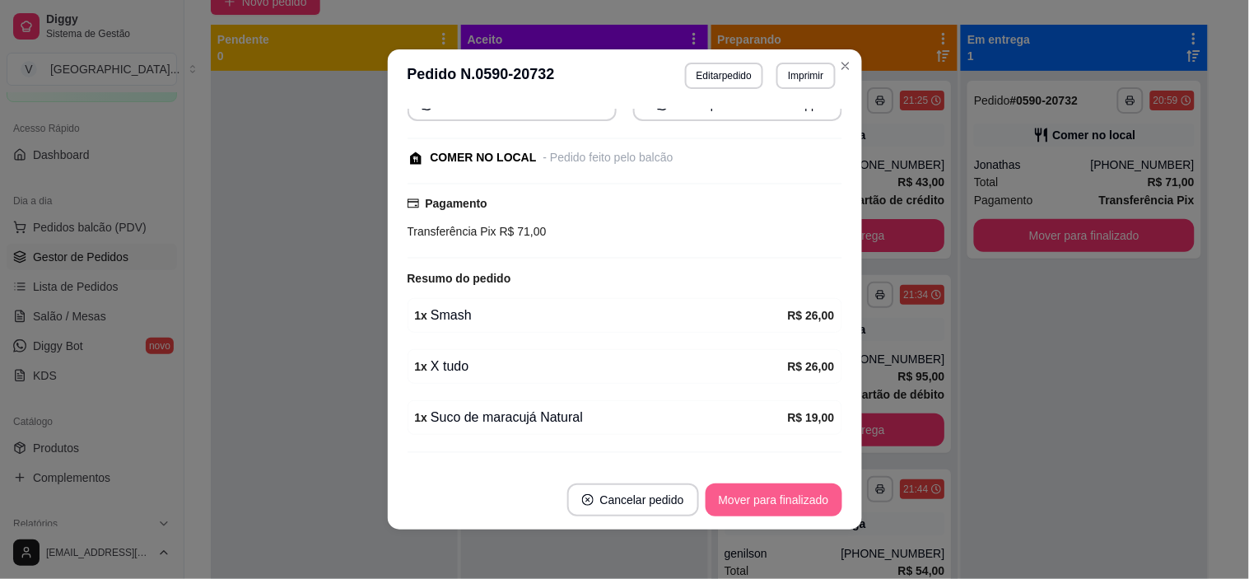
click at [770, 497] on button "Mover para finalizado" at bounding box center [773, 499] width 137 height 33
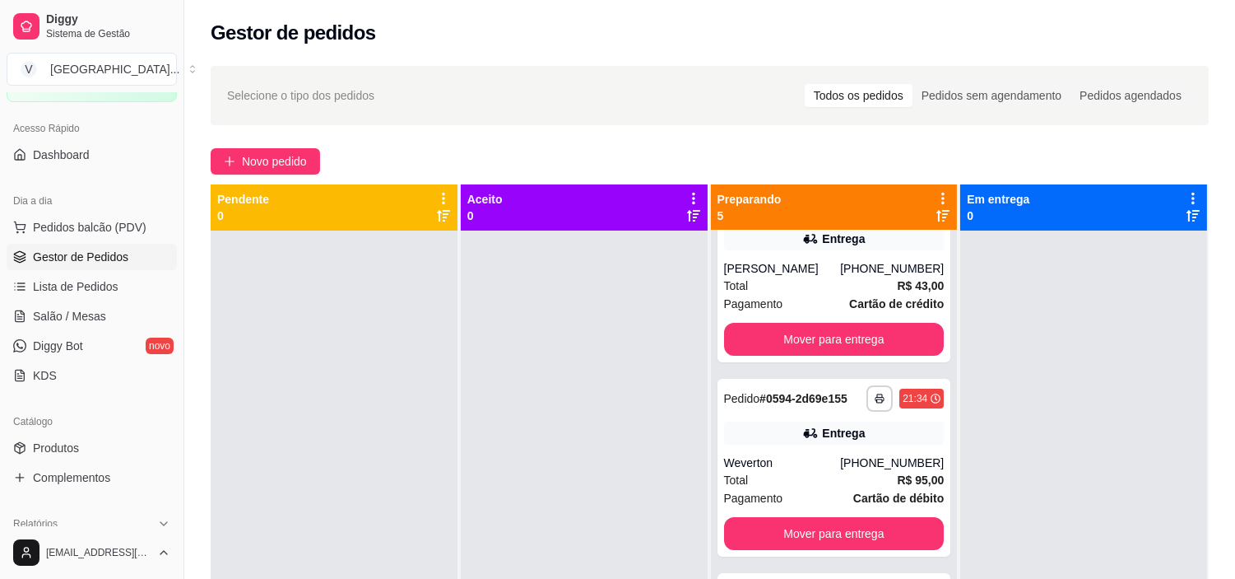
scroll to position [0, 0]
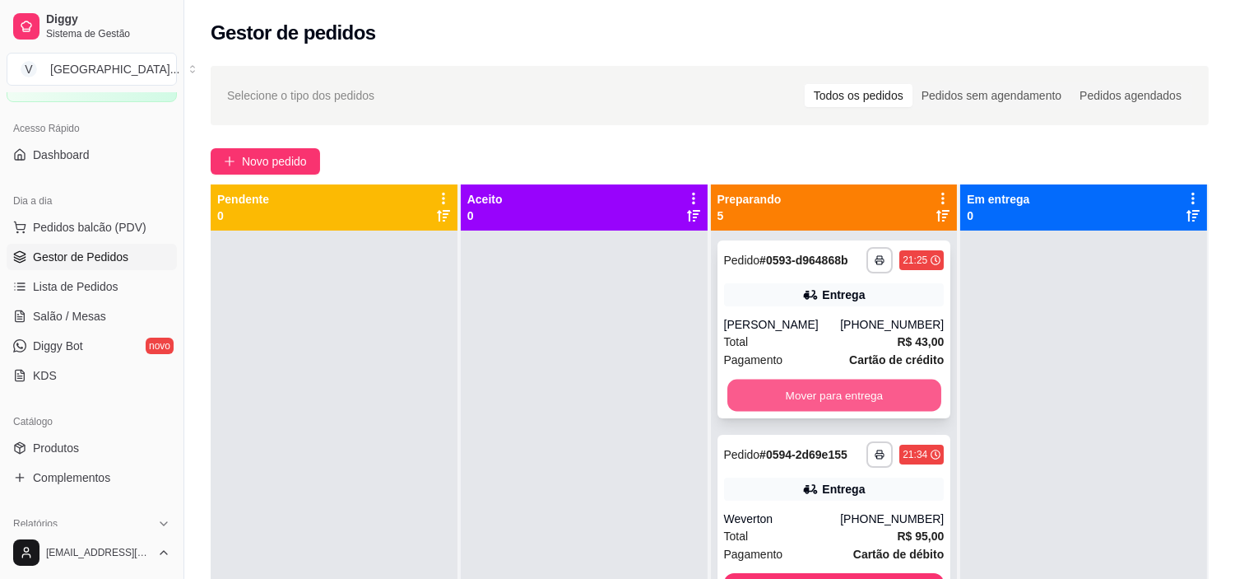
click at [801, 408] on button "Mover para entrega" at bounding box center [835, 395] width 214 height 32
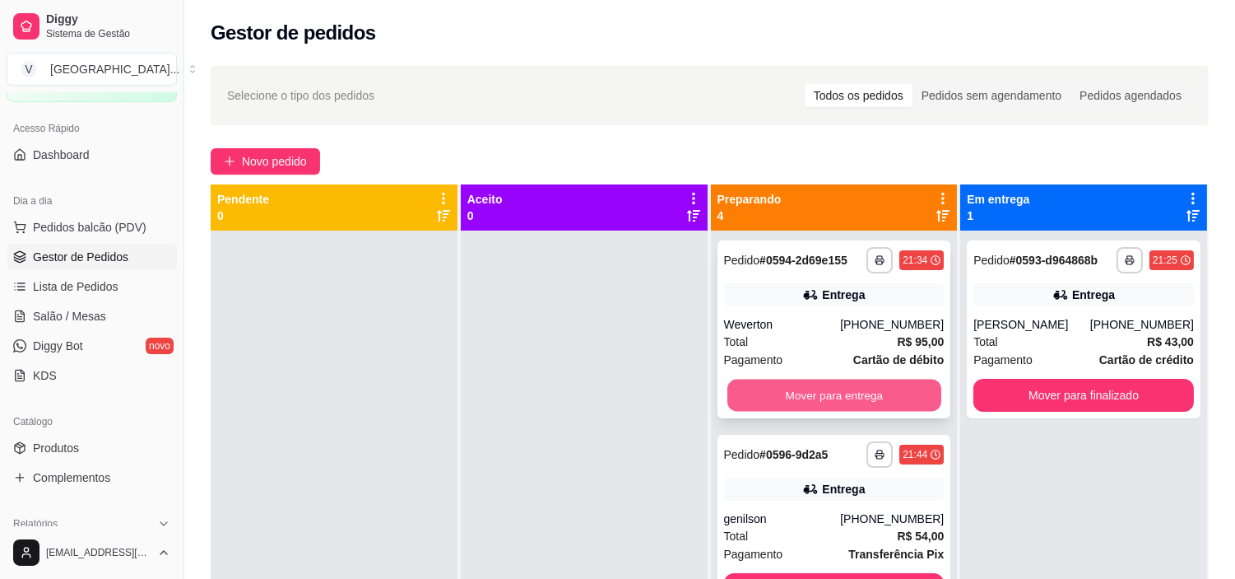
click at [804, 406] on button "Mover para entrega" at bounding box center [835, 395] width 214 height 32
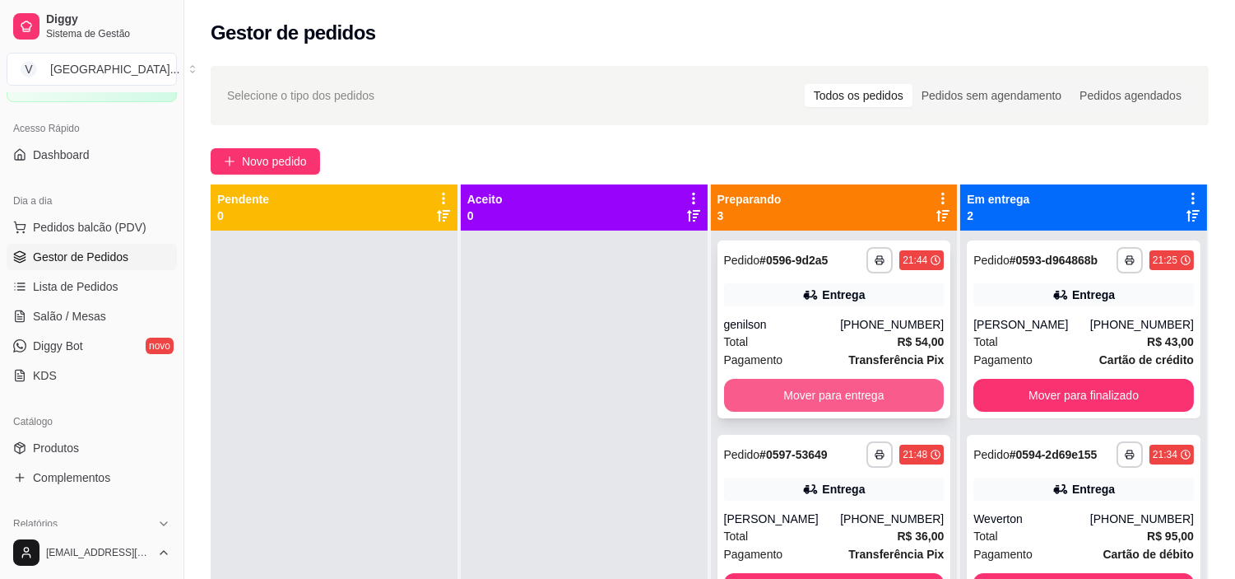
click at [844, 380] on button "Mover para entrega" at bounding box center [834, 395] width 221 height 33
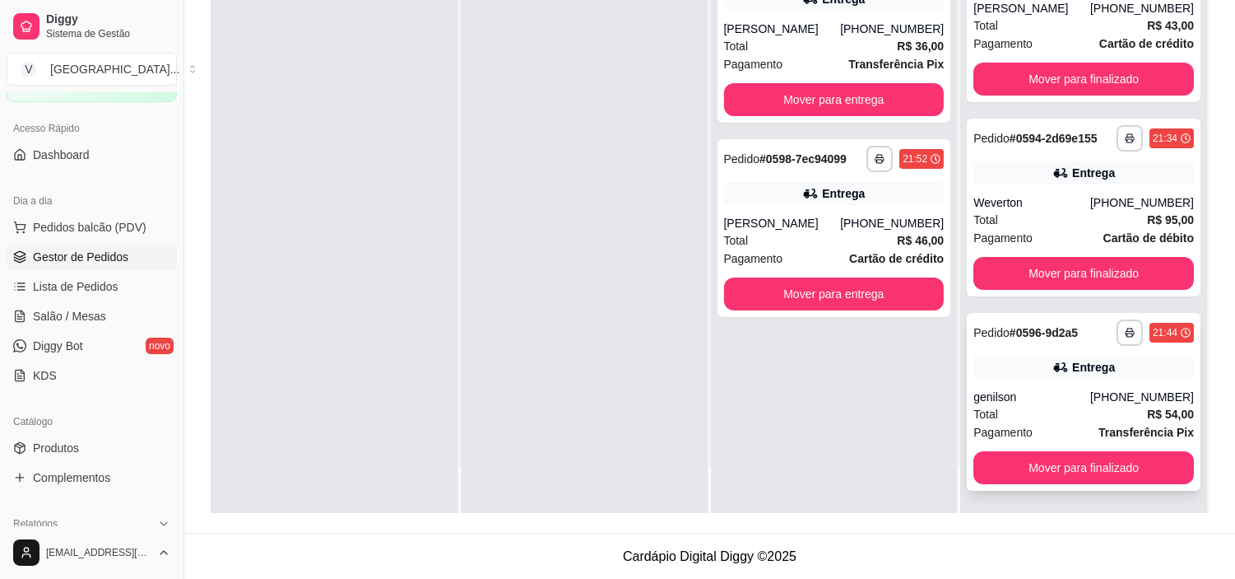
scroll to position [251, 0]
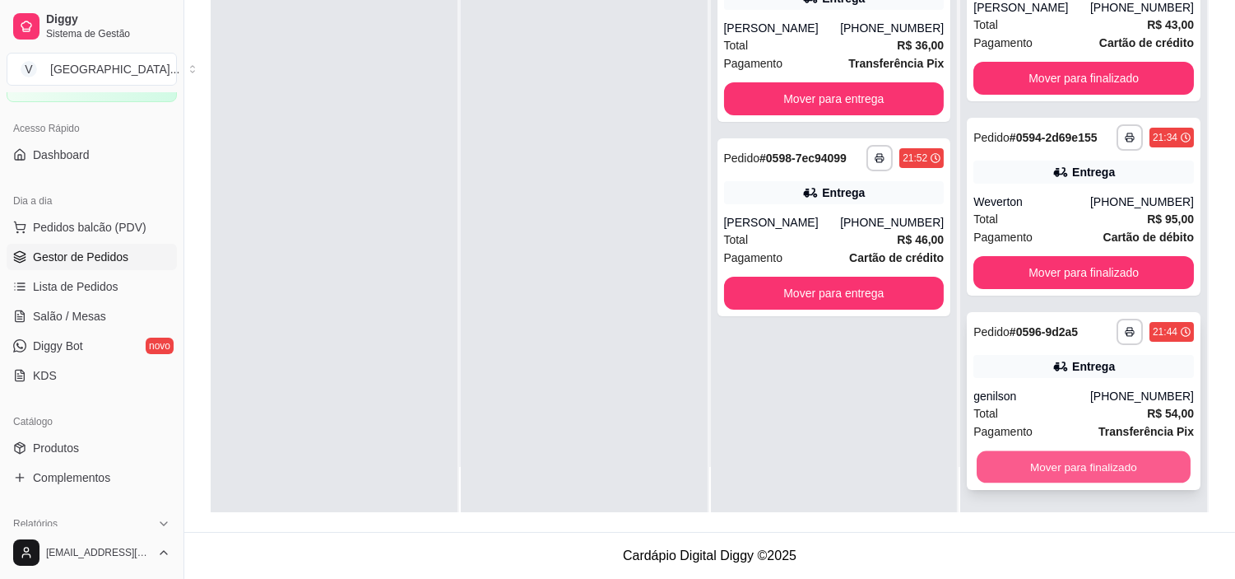
click at [1111, 467] on button "Mover para finalizado" at bounding box center [1084, 467] width 214 height 32
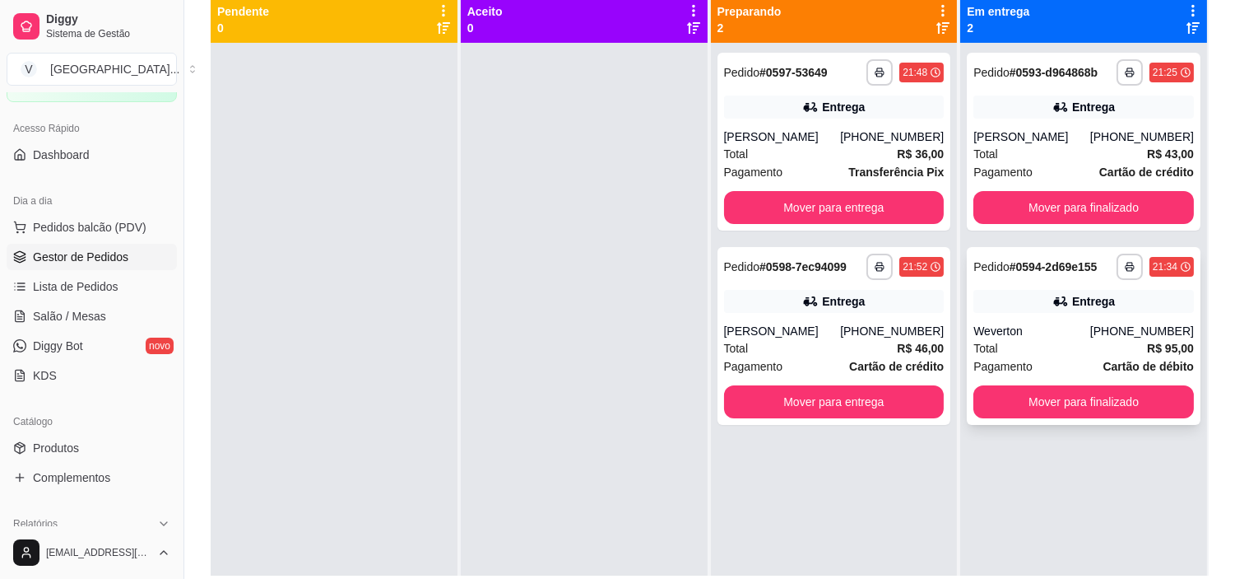
scroll to position [160, 0]
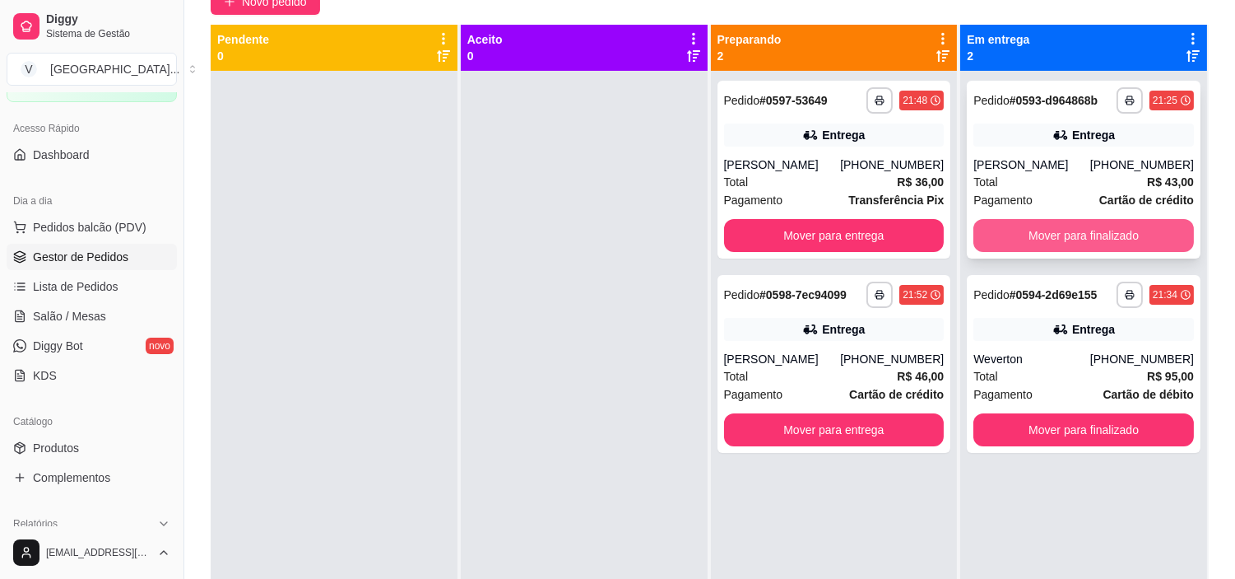
click at [1134, 240] on button "Mover para finalizado" at bounding box center [1084, 235] width 221 height 33
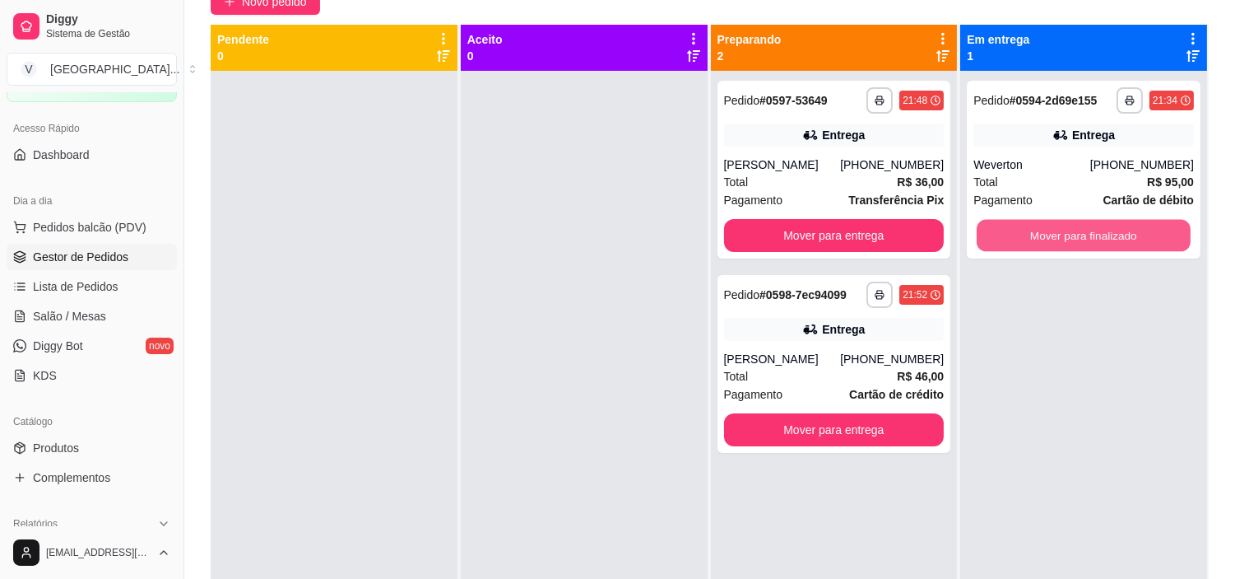
click at [1134, 240] on button "Mover para finalizado" at bounding box center [1084, 236] width 214 height 32
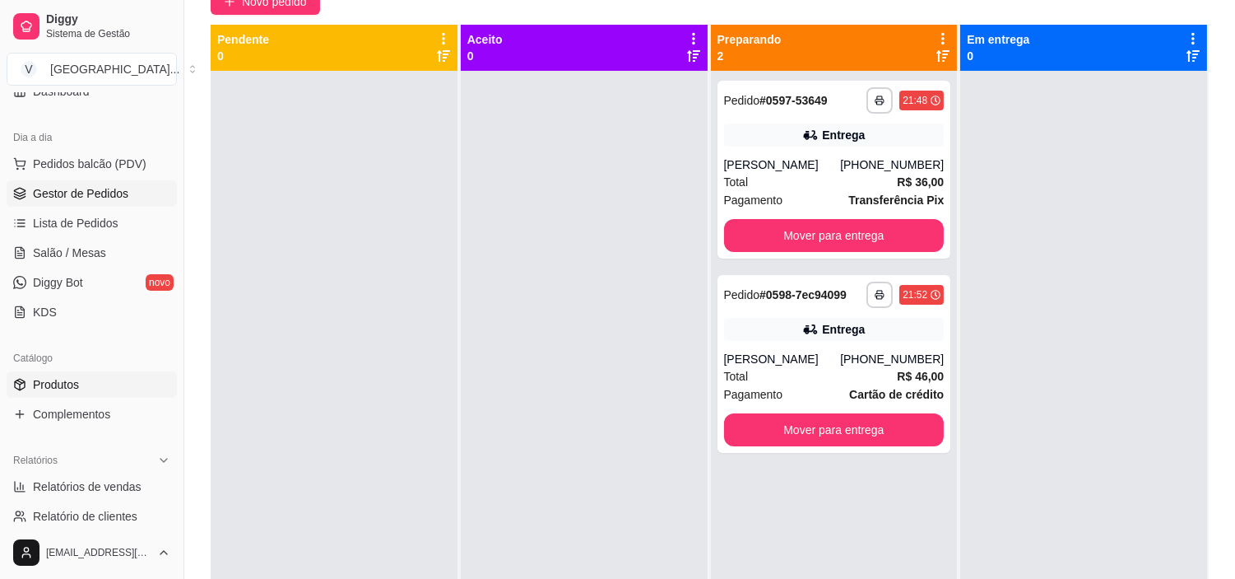
scroll to position [183, 0]
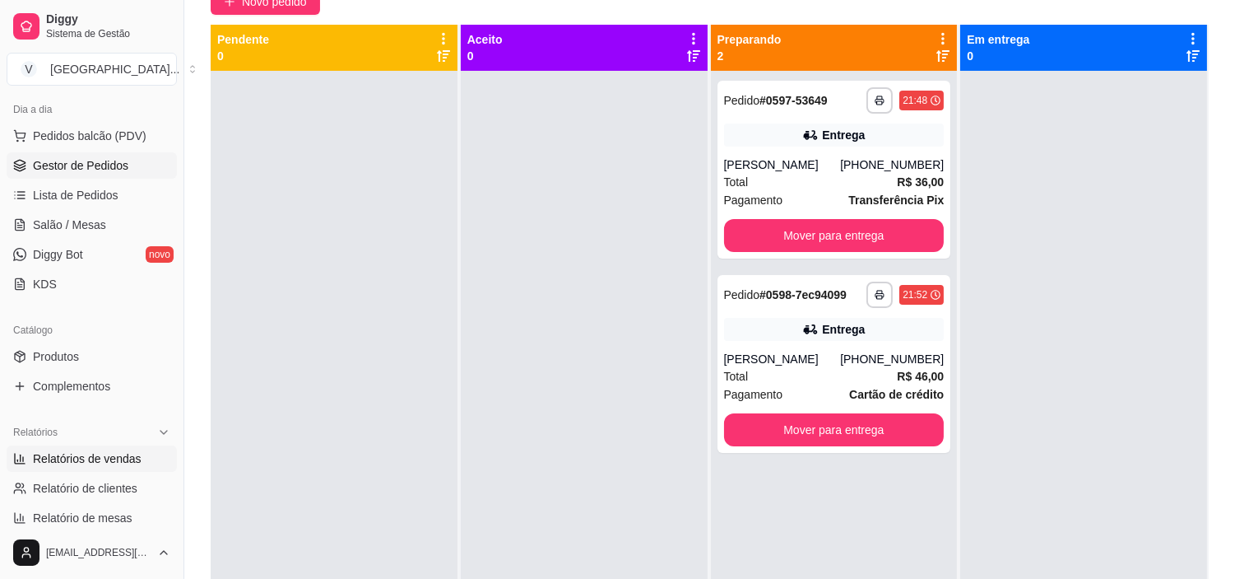
click at [122, 451] on span "Relatórios de vendas" at bounding box center [87, 458] width 109 height 16
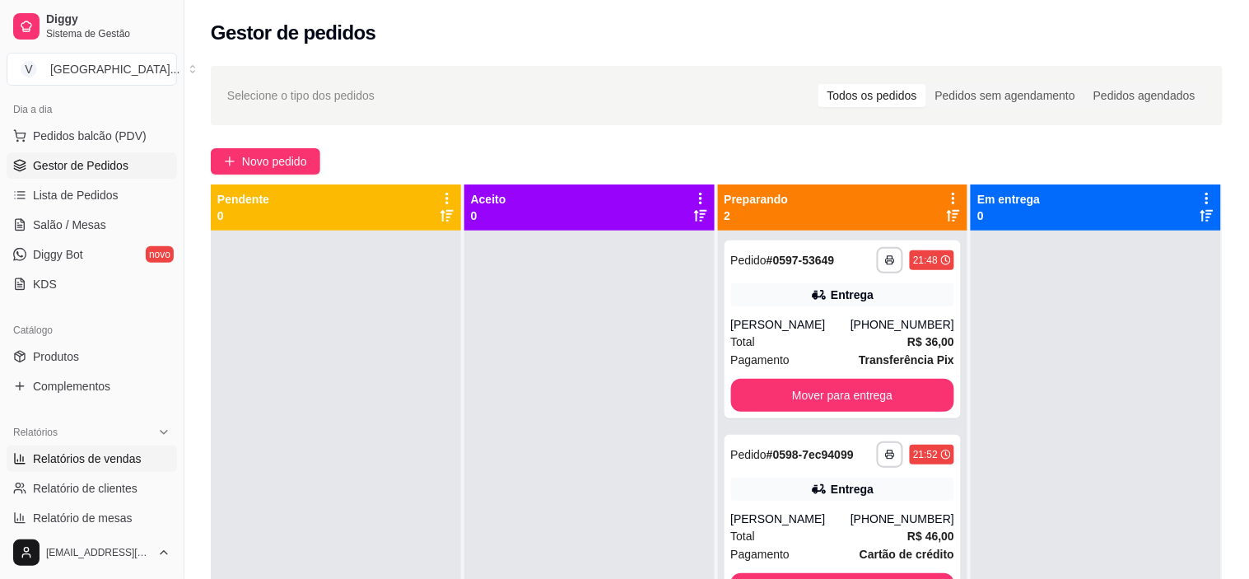
select select "ALL"
select select "0"
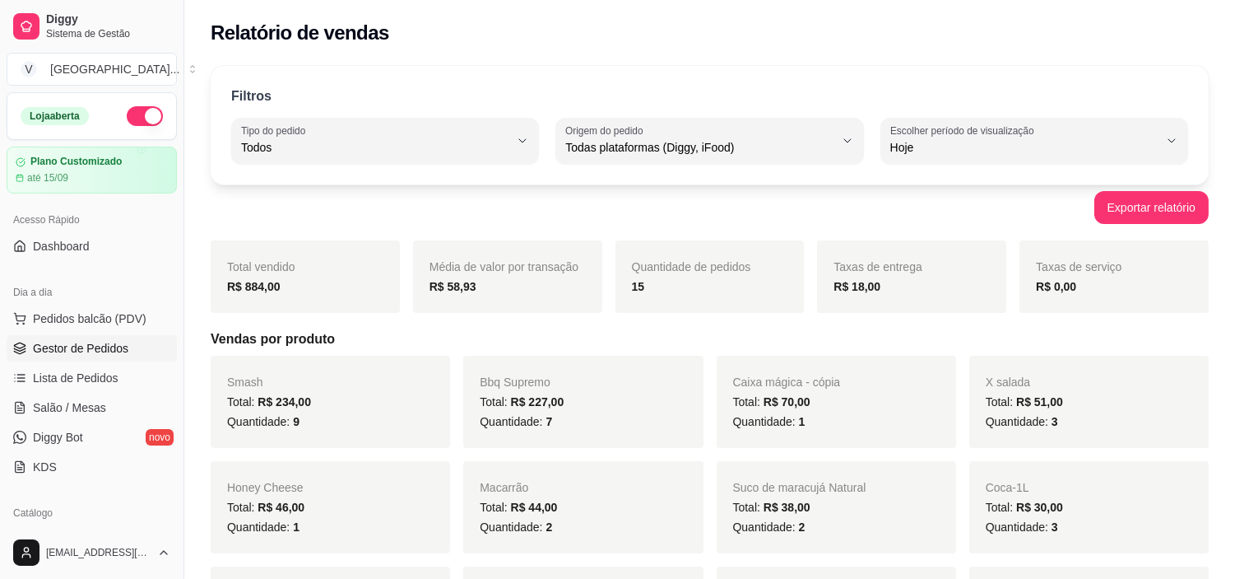
click at [101, 342] on span "Gestor de Pedidos" at bounding box center [80, 348] width 95 height 16
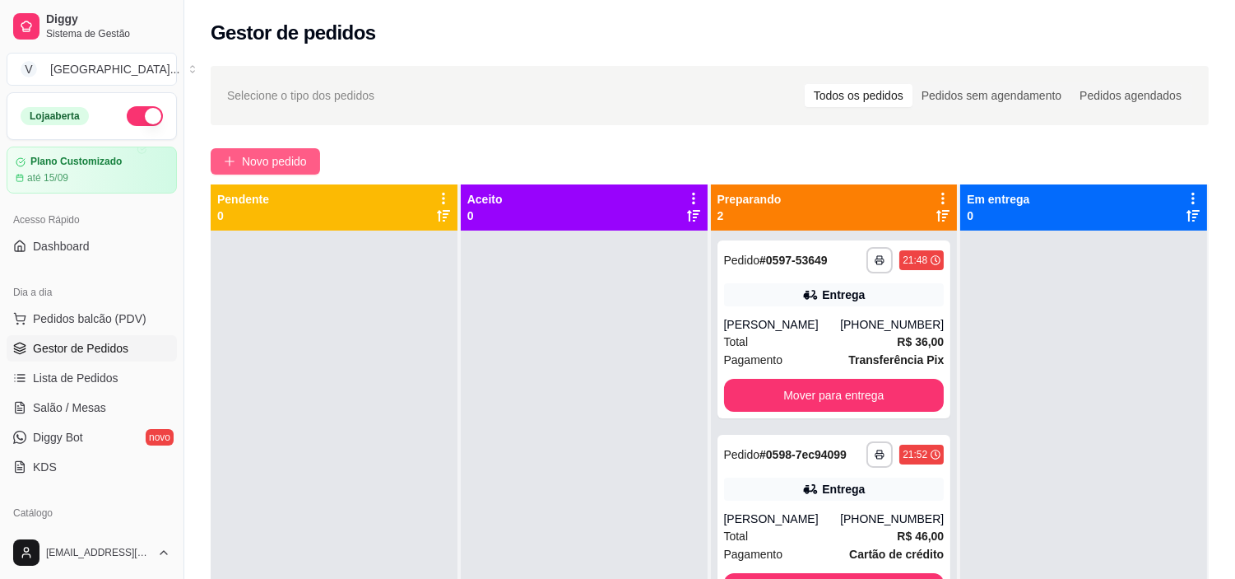
click at [288, 150] on button "Novo pedido" at bounding box center [265, 161] width 109 height 26
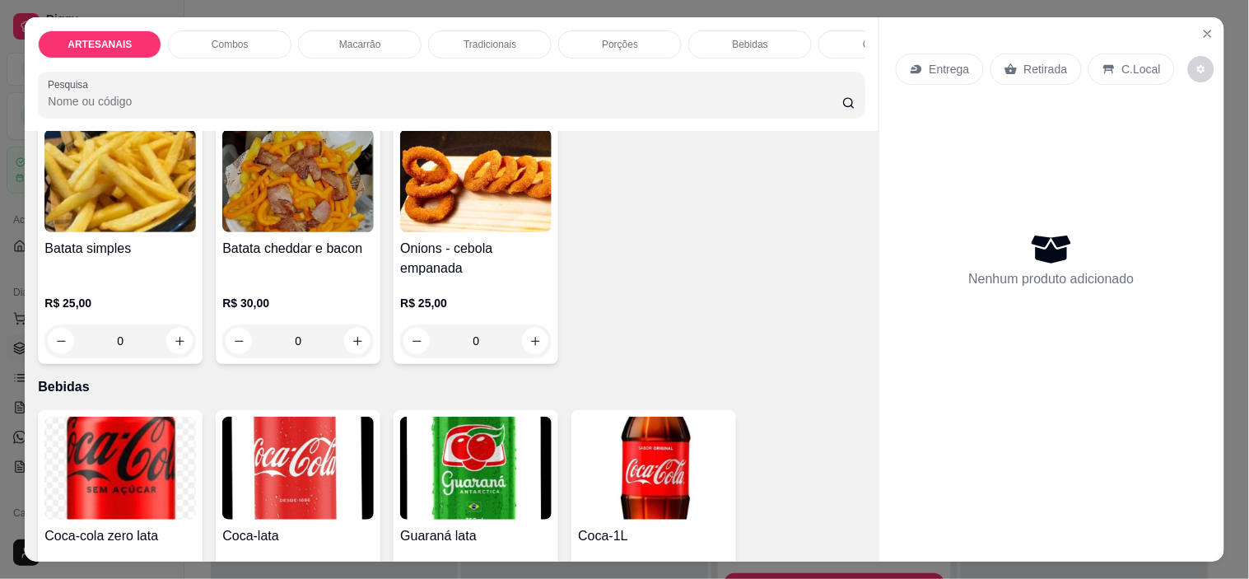
scroll to position [1554, 0]
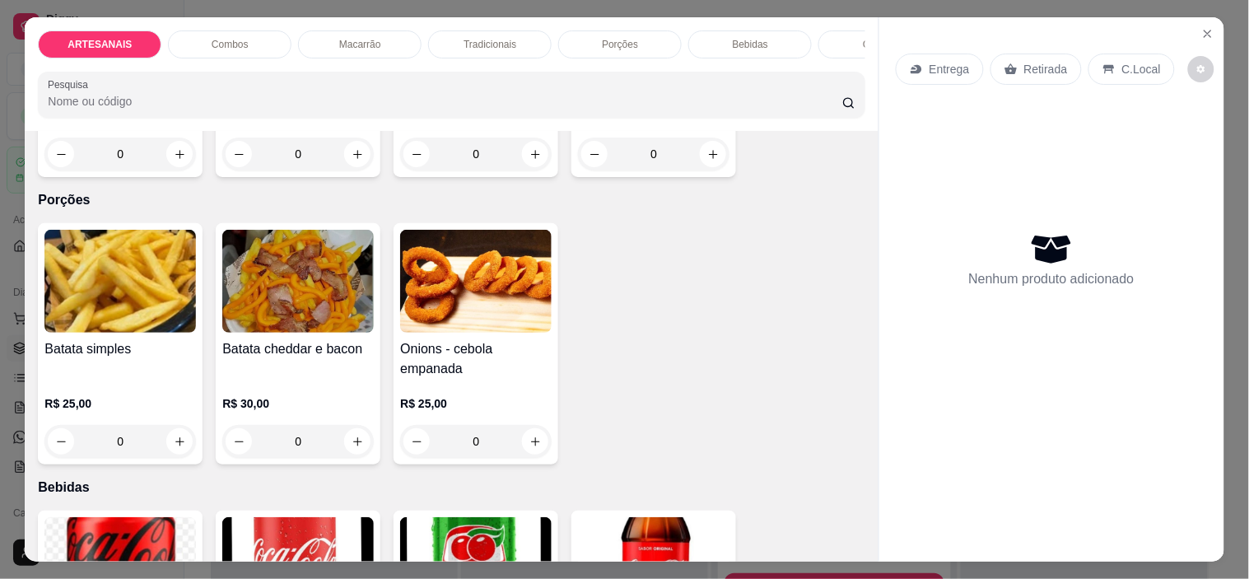
click at [532, 448] on div "0" at bounding box center [475, 441] width 151 height 33
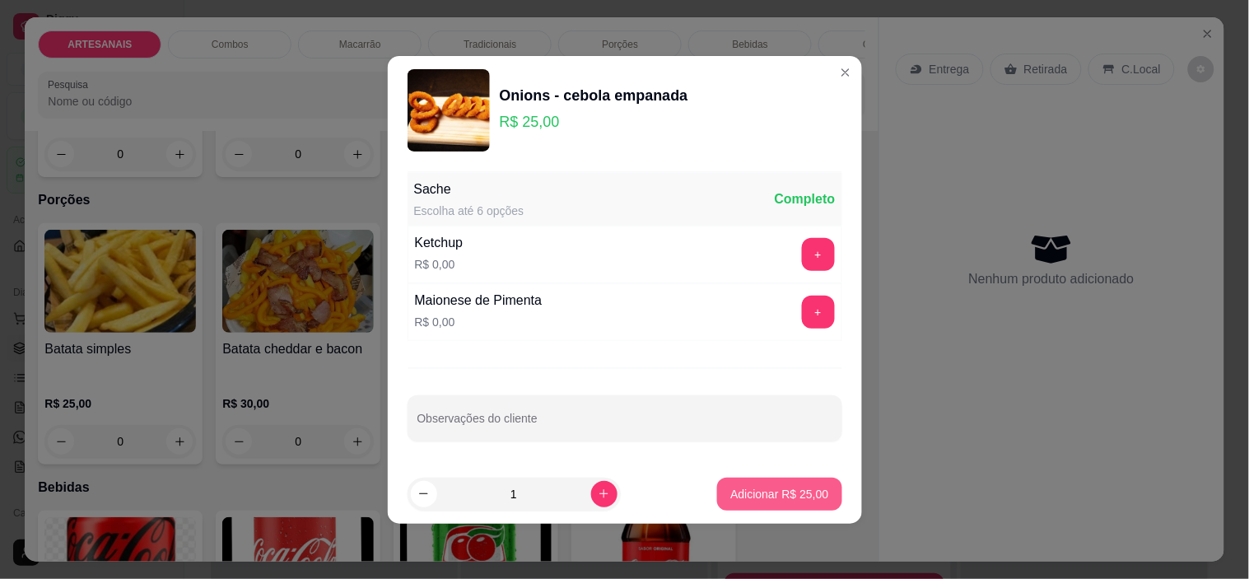
click at [779, 487] on p "Adicionar R$ 25,00" at bounding box center [779, 494] width 98 height 16
type input "1"
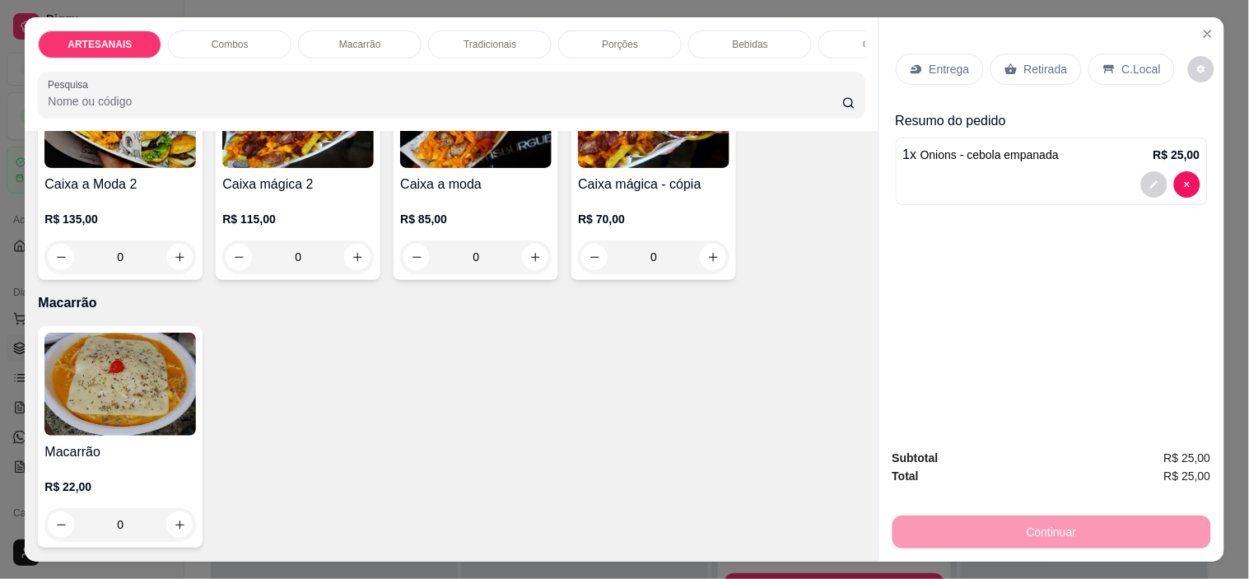
scroll to position [914, 0]
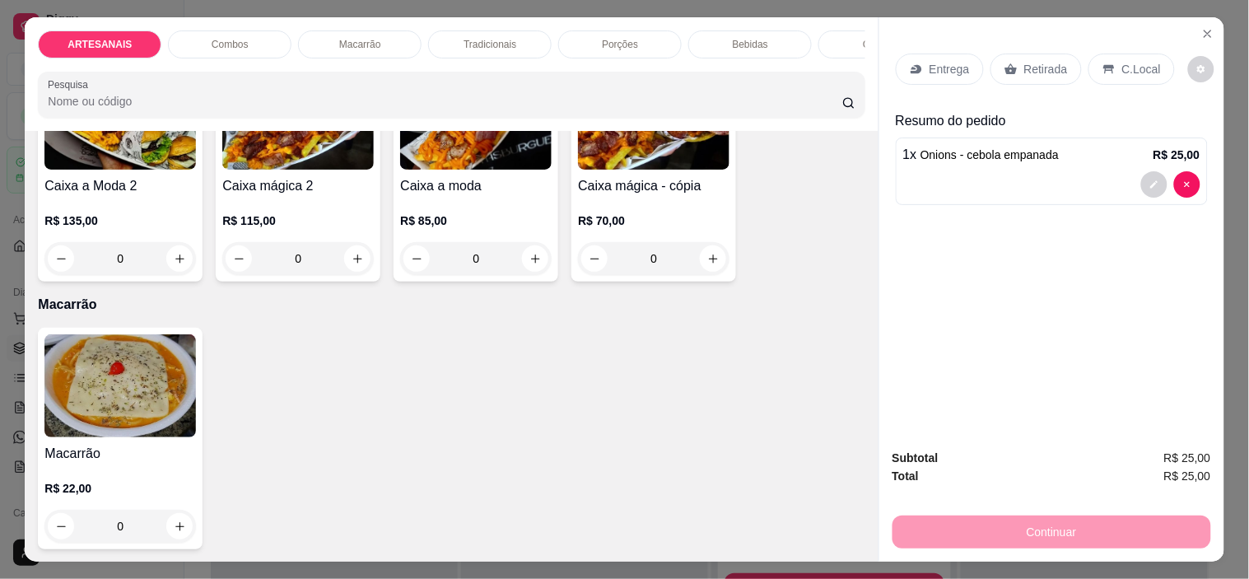
click at [168, 524] on div "0" at bounding box center [119, 525] width 151 height 33
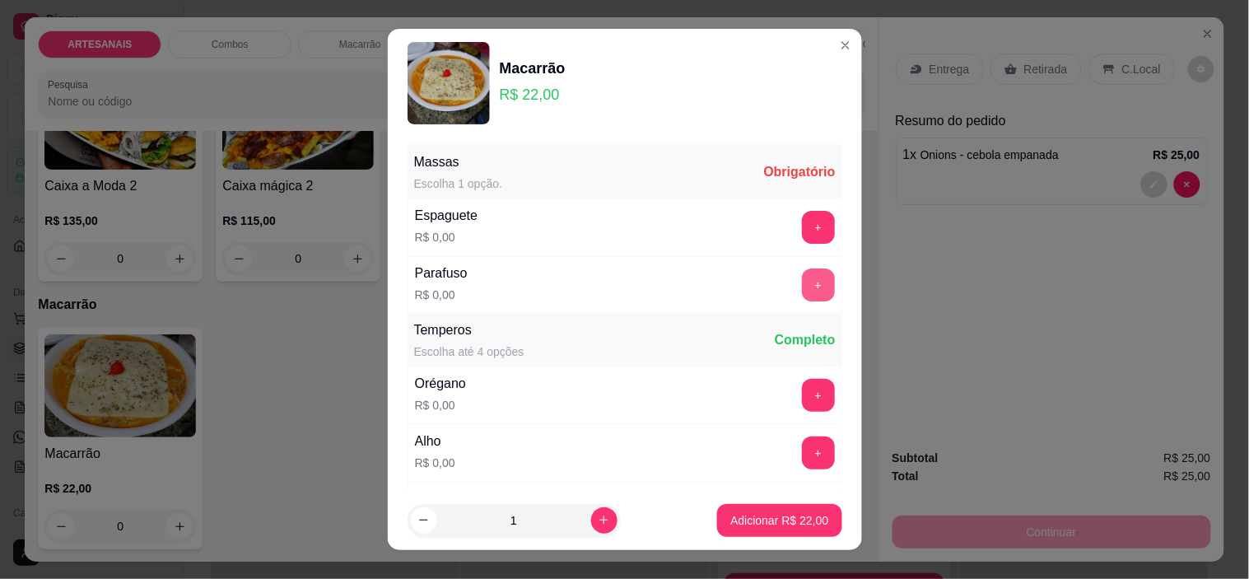
click at [802, 286] on button "+" at bounding box center [818, 284] width 33 height 33
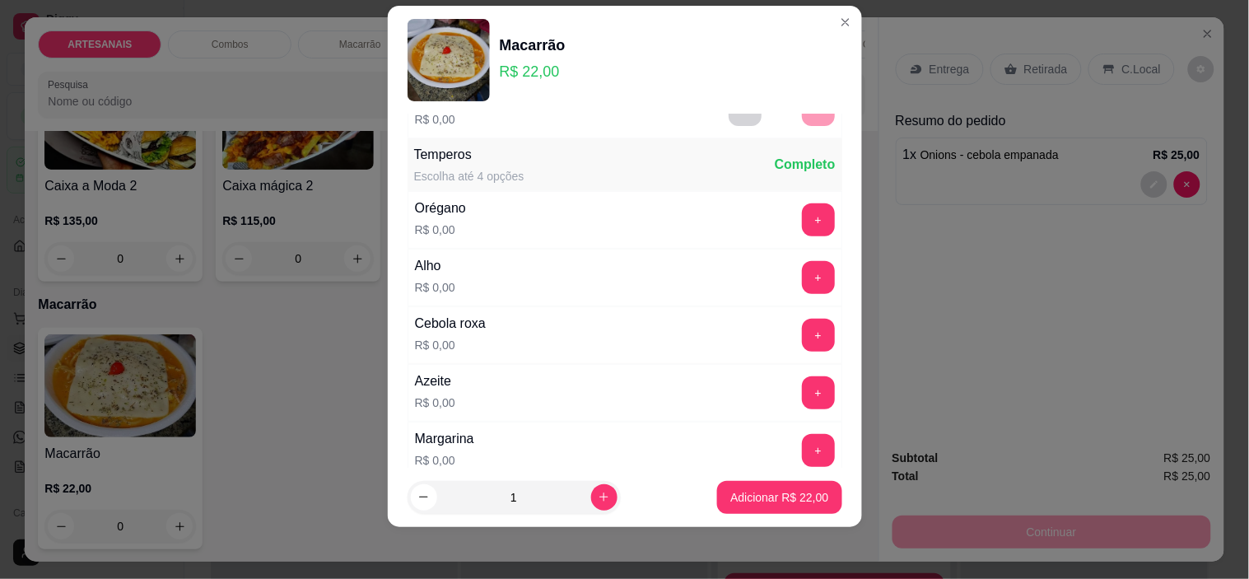
scroll to position [176, 0]
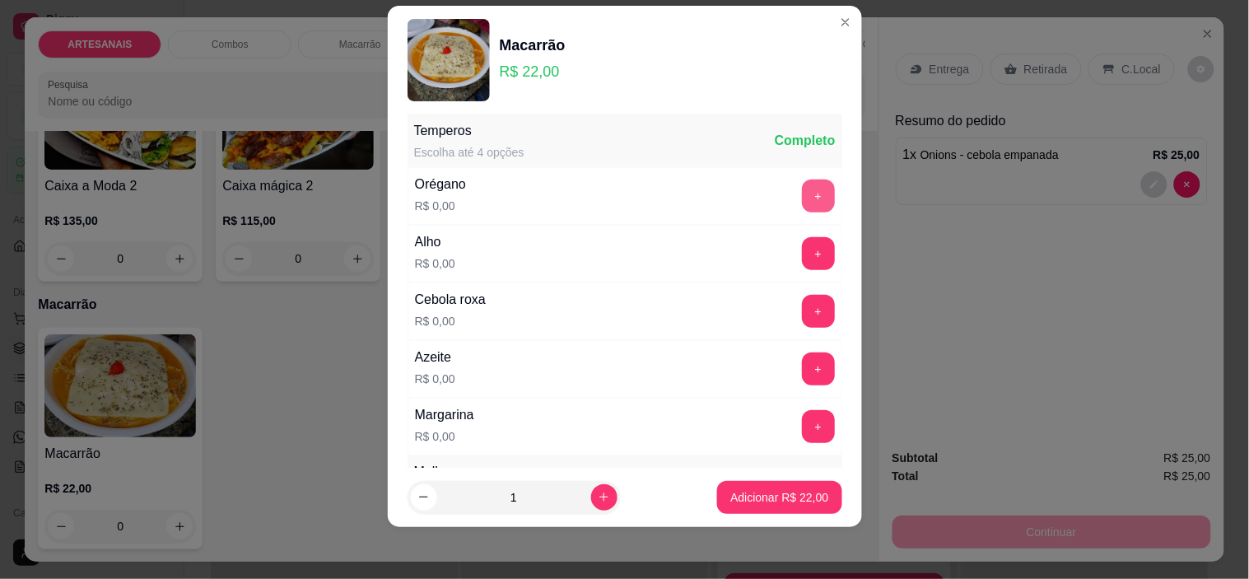
click at [802, 193] on button "+" at bounding box center [818, 195] width 33 height 33
click at [802, 264] on button "+" at bounding box center [818, 253] width 33 height 33
click at [802, 314] on button "+" at bounding box center [818, 311] width 32 height 32
click at [802, 370] on button "+" at bounding box center [818, 368] width 33 height 33
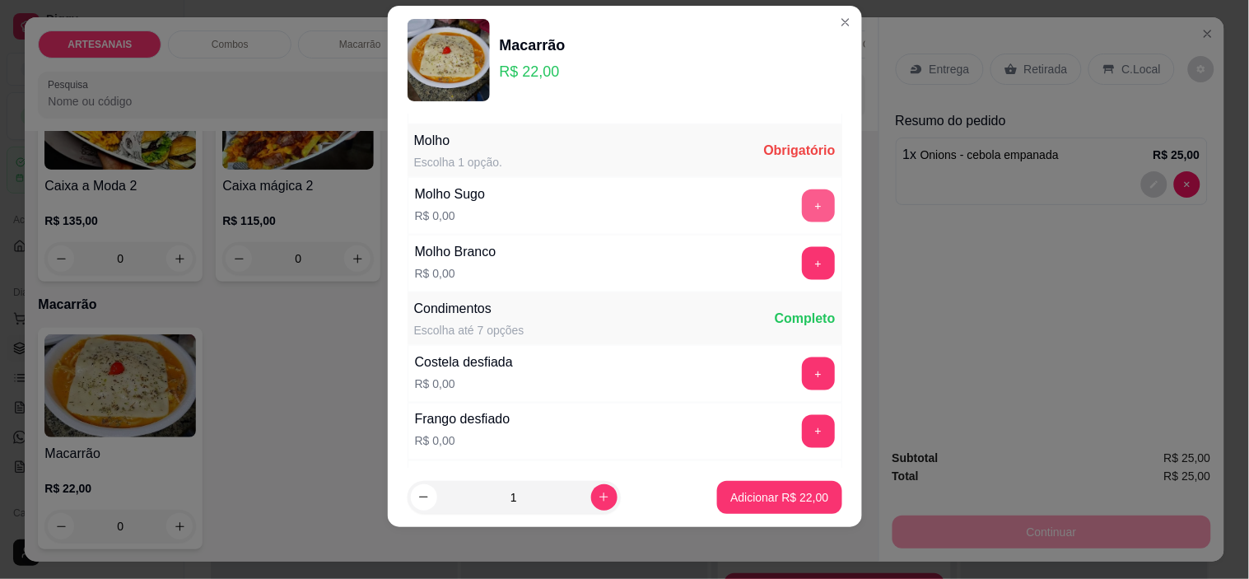
scroll to position [519, 0]
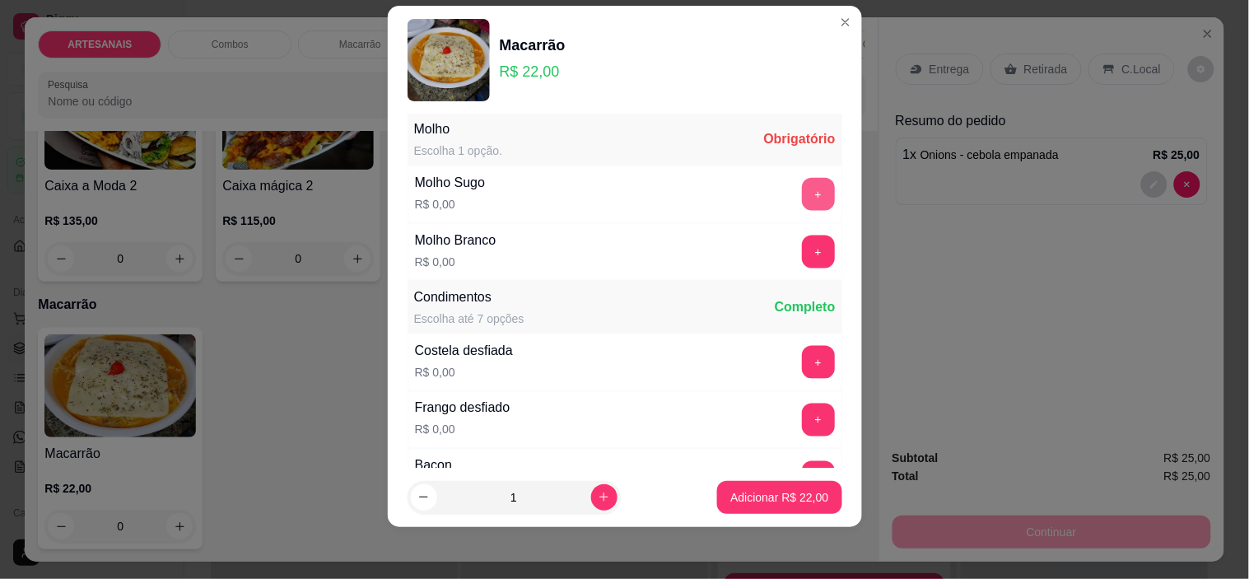
click at [802, 202] on button "+" at bounding box center [818, 194] width 33 height 33
click at [802, 251] on button "+" at bounding box center [818, 252] width 32 height 32
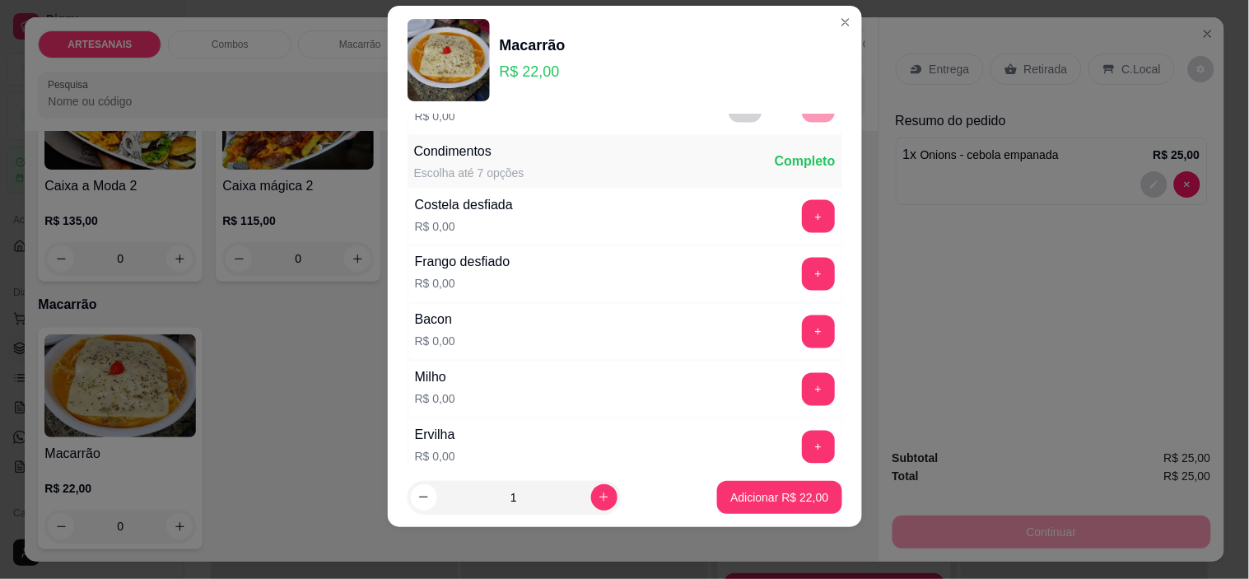
scroll to position [686, 0]
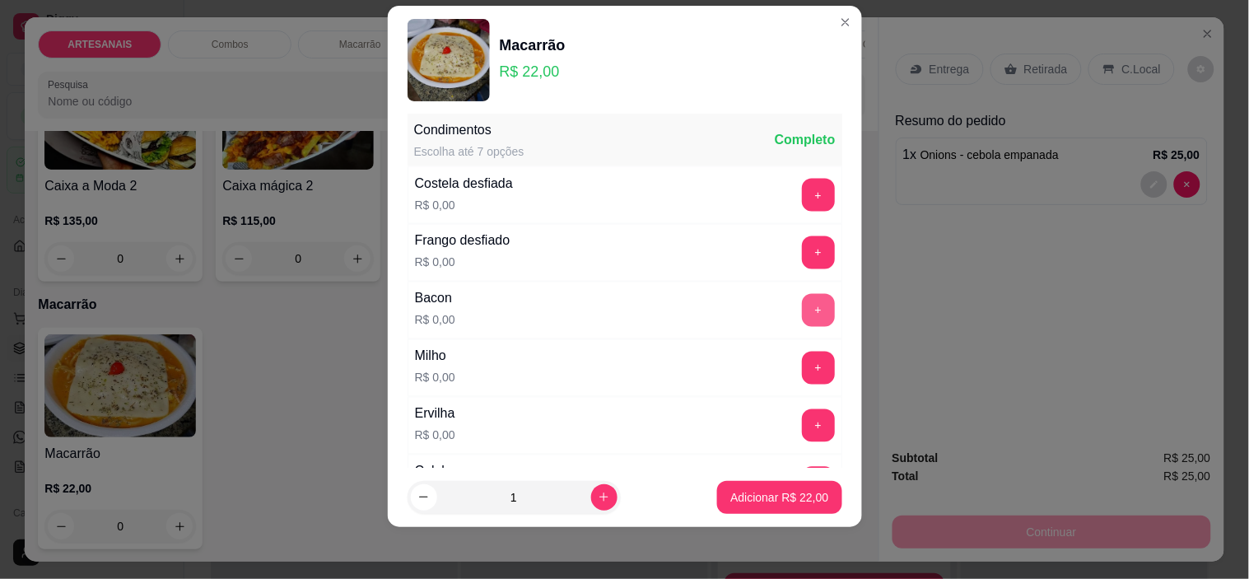
click at [802, 314] on button "+" at bounding box center [818, 310] width 33 height 33
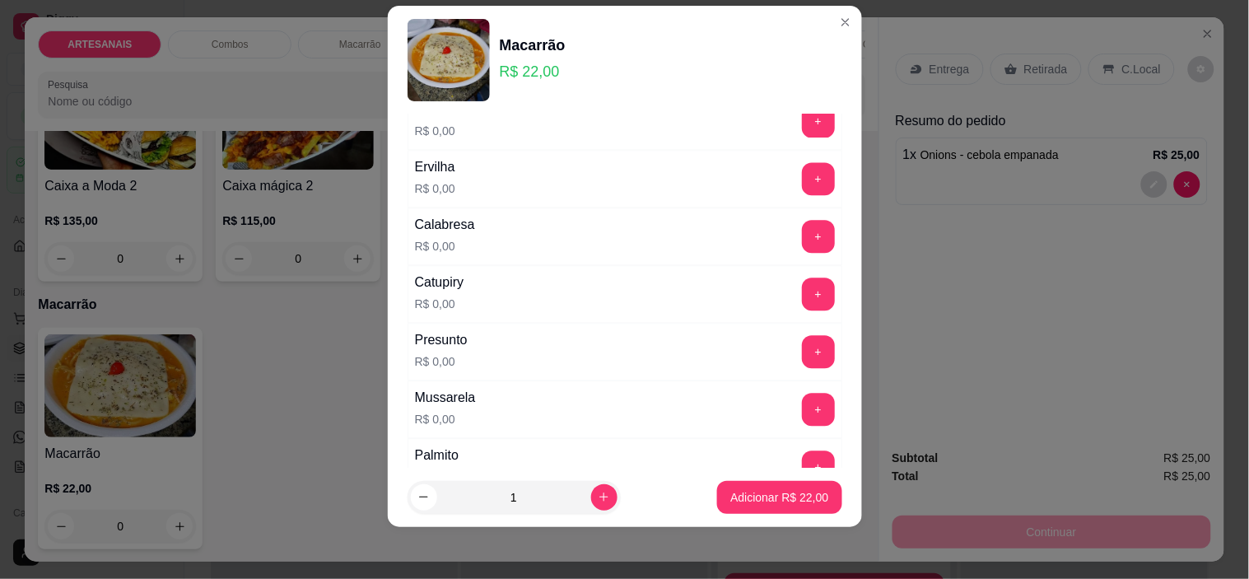
scroll to position [960, 0]
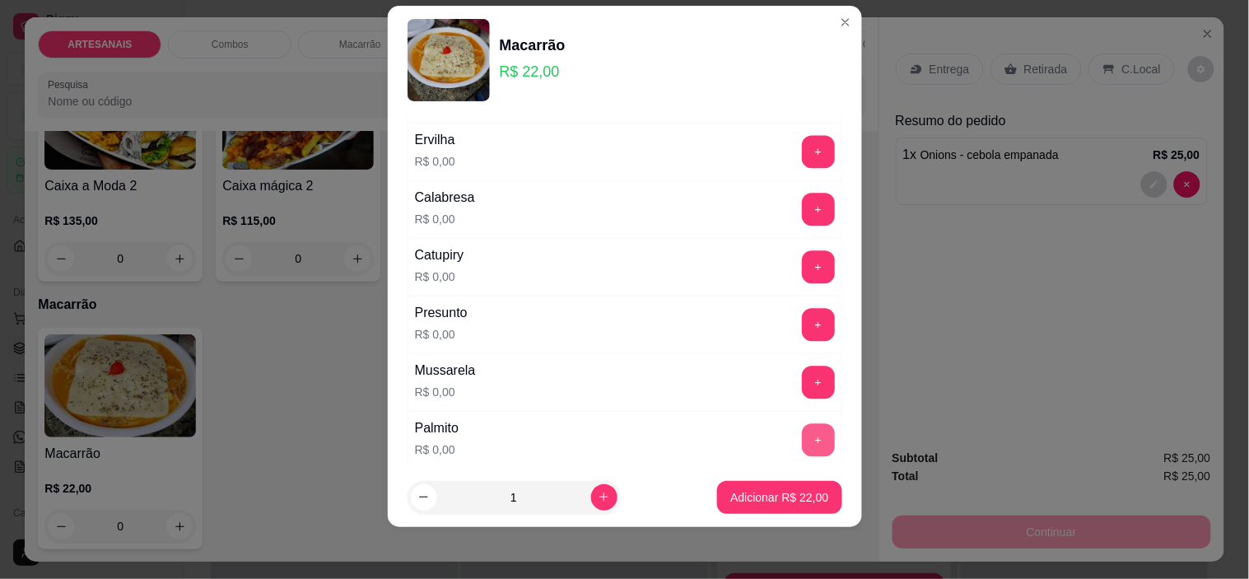
click at [802, 430] on button "+" at bounding box center [818, 439] width 33 height 33
click at [802, 264] on button "+" at bounding box center [818, 266] width 33 height 33
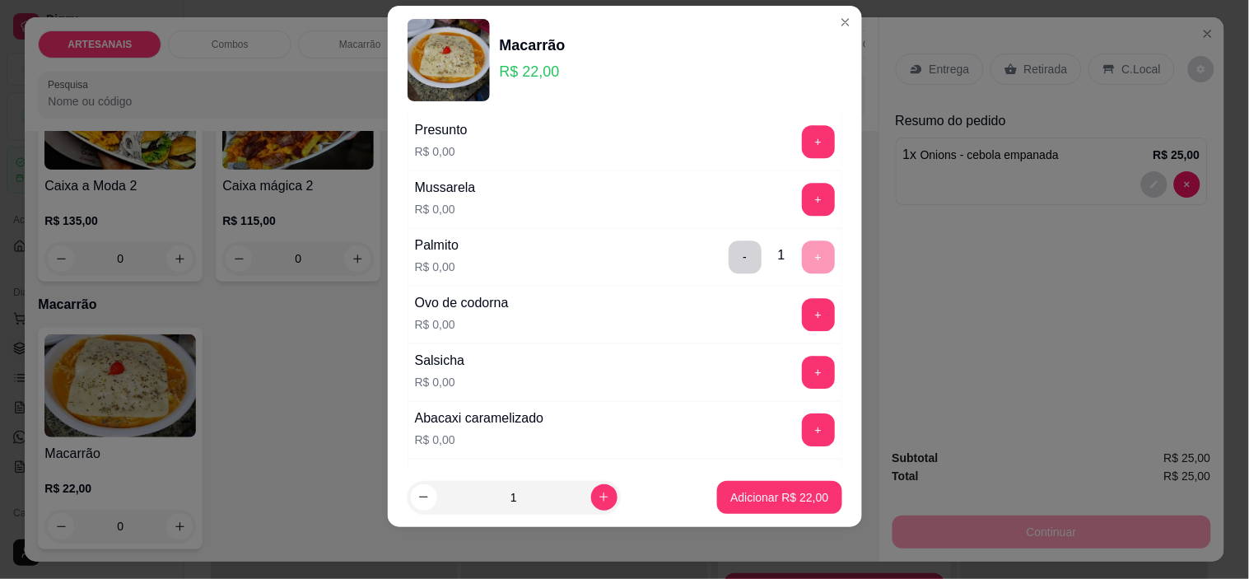
scroll to position [1235, 0]
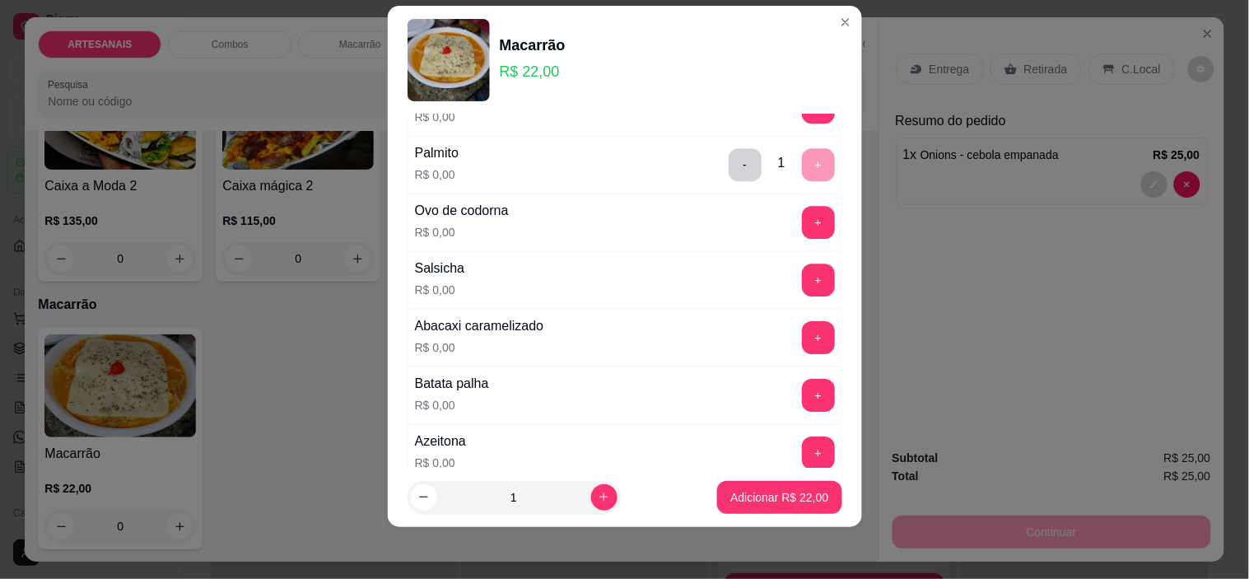
click at [784, 300] on div "Salsicha R$ 0,00 +" at bounding box center [624, 280] width 435 height 58
click at [802, 293] on button "+" at bounding box center [818, 279] width 33 height 33
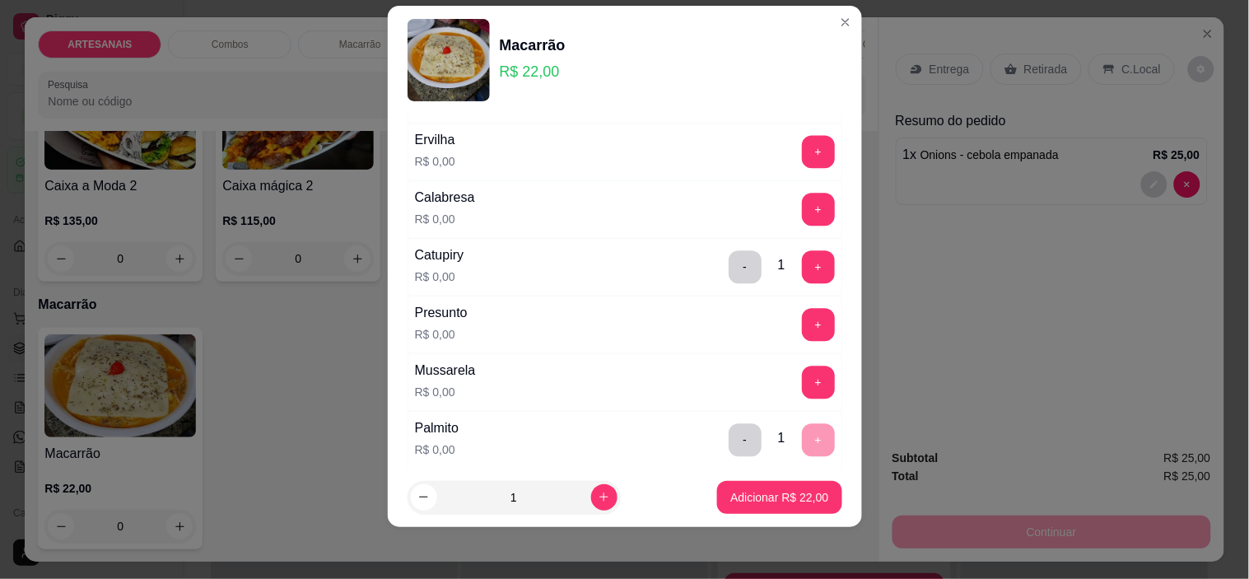
scroll to position [1051, 0]
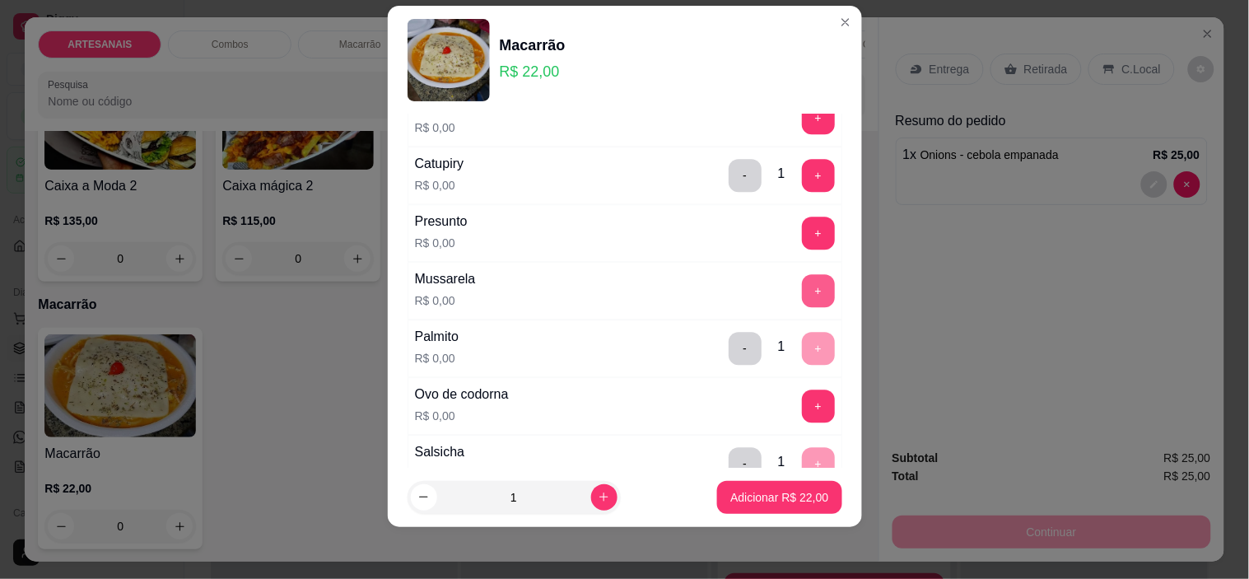
click at [802, 282] on button "+" at bounding box center [818, 290] width 33 height 33
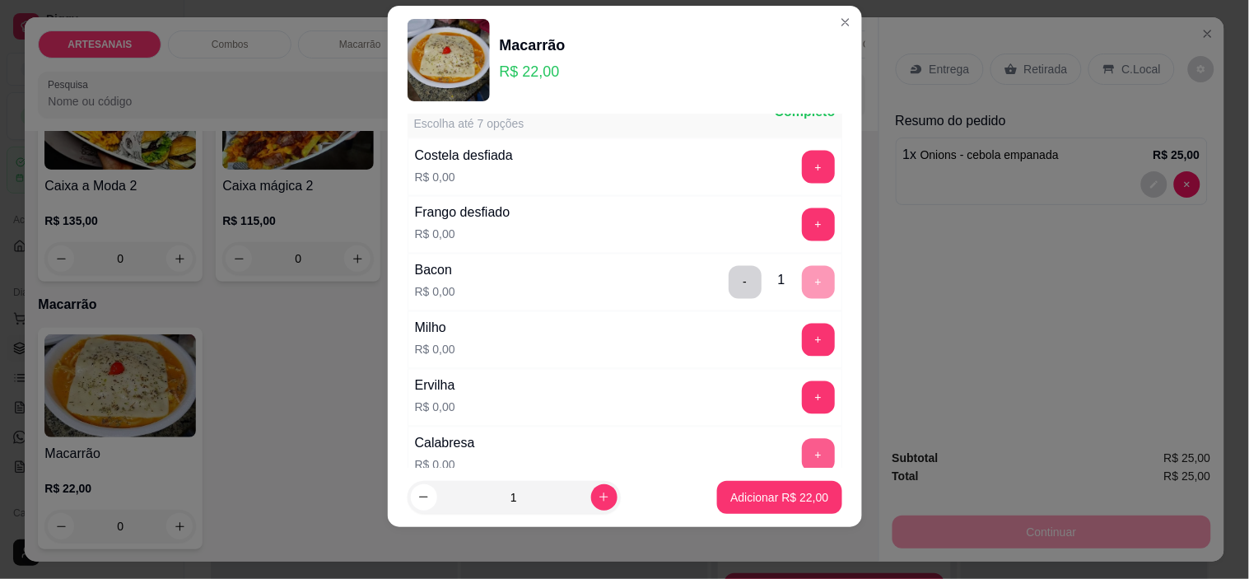
scroll to position [686, 0]
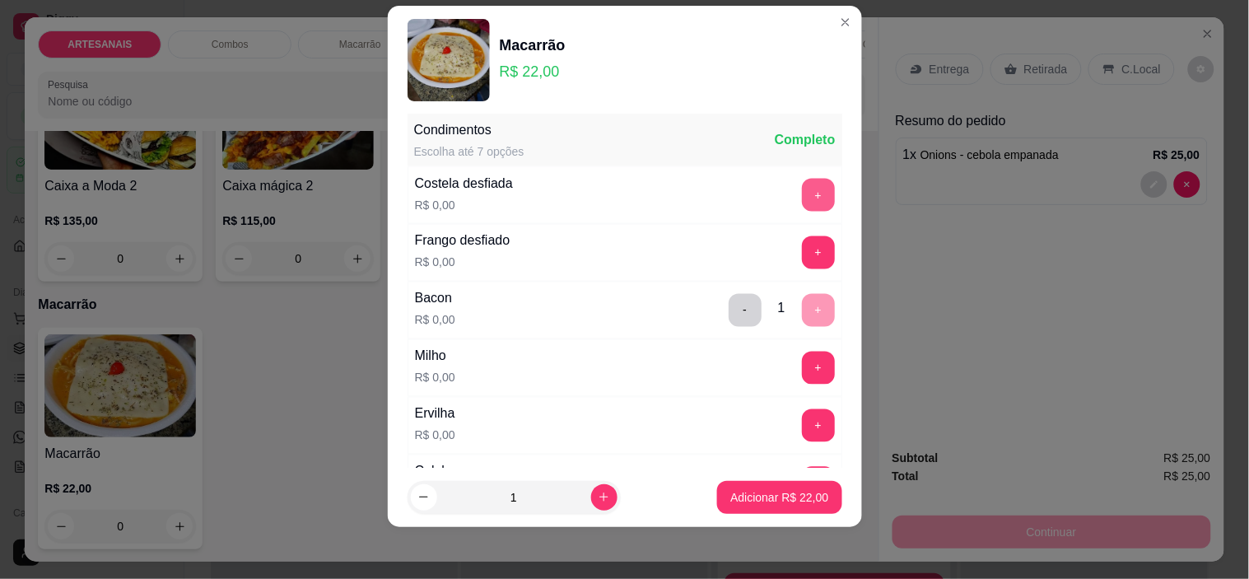
click at [802, 203] on button "+" at bounding box center [818, 195] width 33 height 33
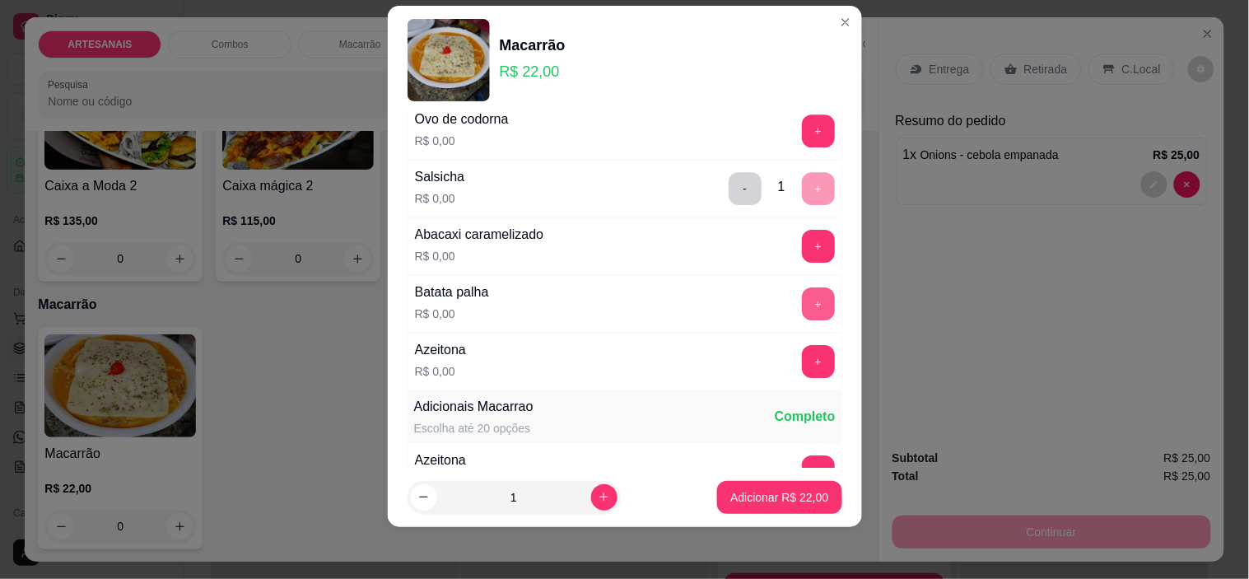
click at [802, 306] on button "+" at bounding box center [818, 303] width 33 height 33
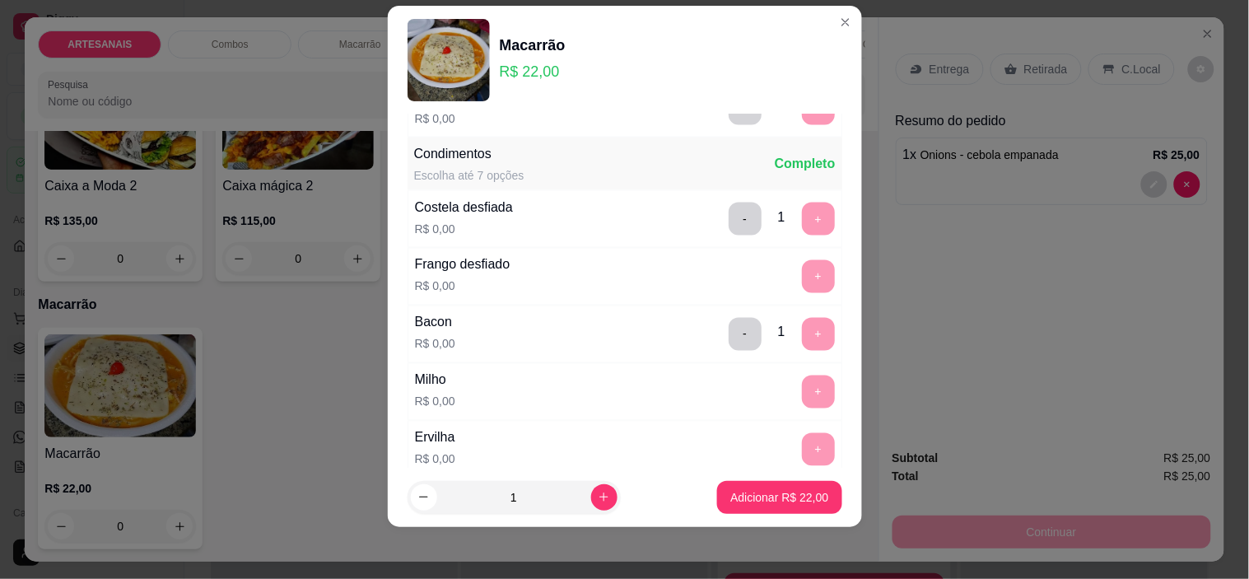
scroll to position [691, 0]
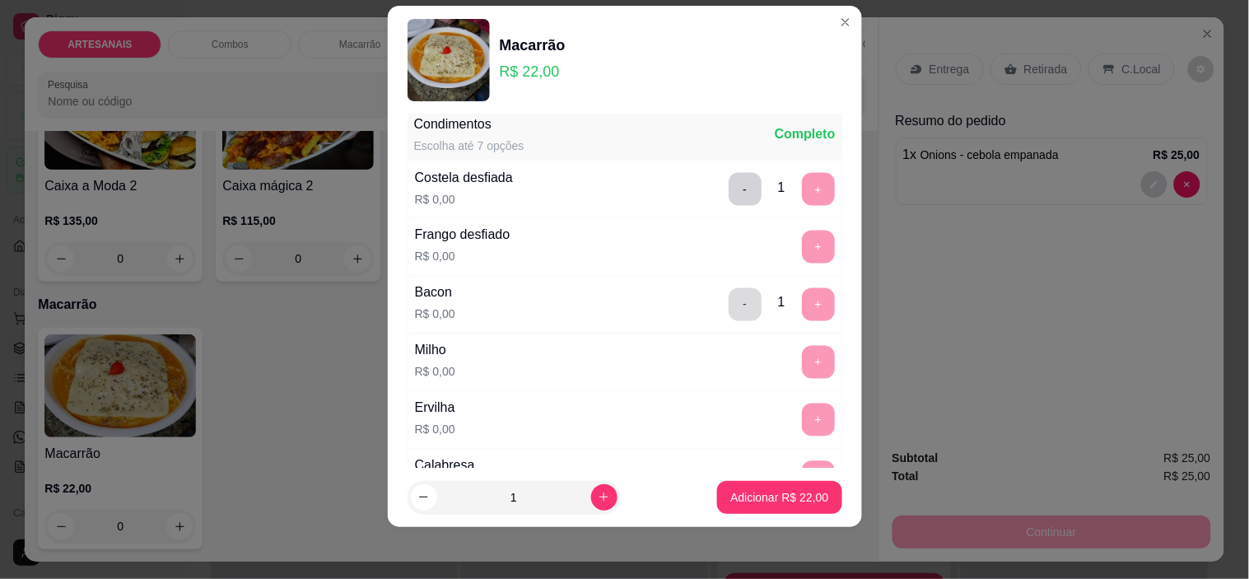
click at [728, 307] on button "-" at bounding box center [744, 304] width 33 height 33
click at [802, 259] on button "+" at bounding box center [818, 247] width 32 height 32
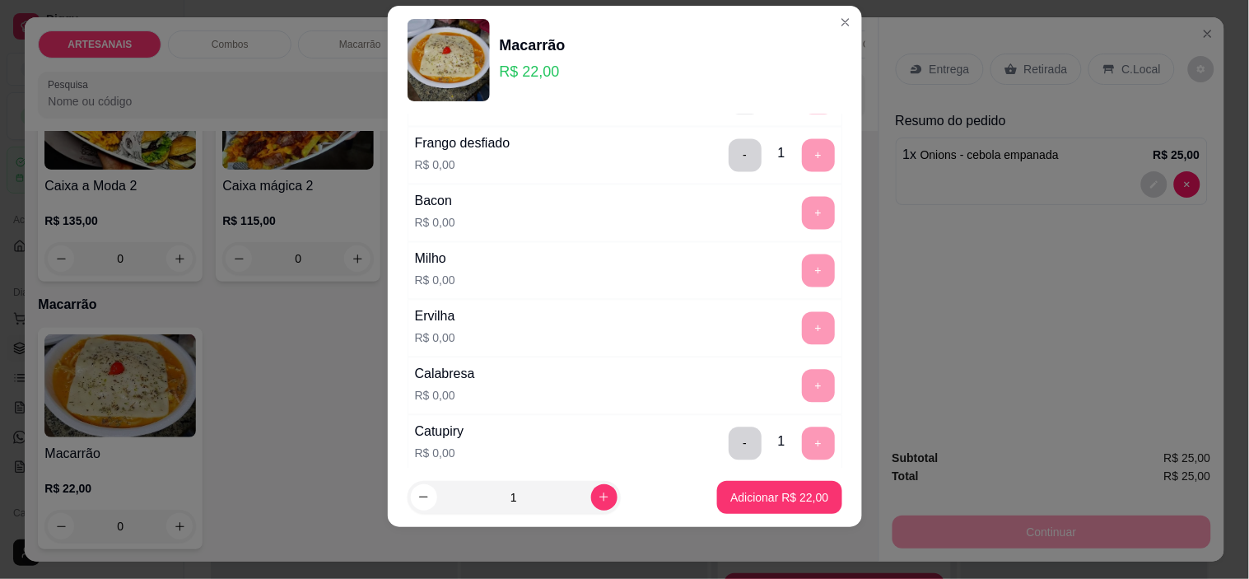
scroll to position [874, 0]
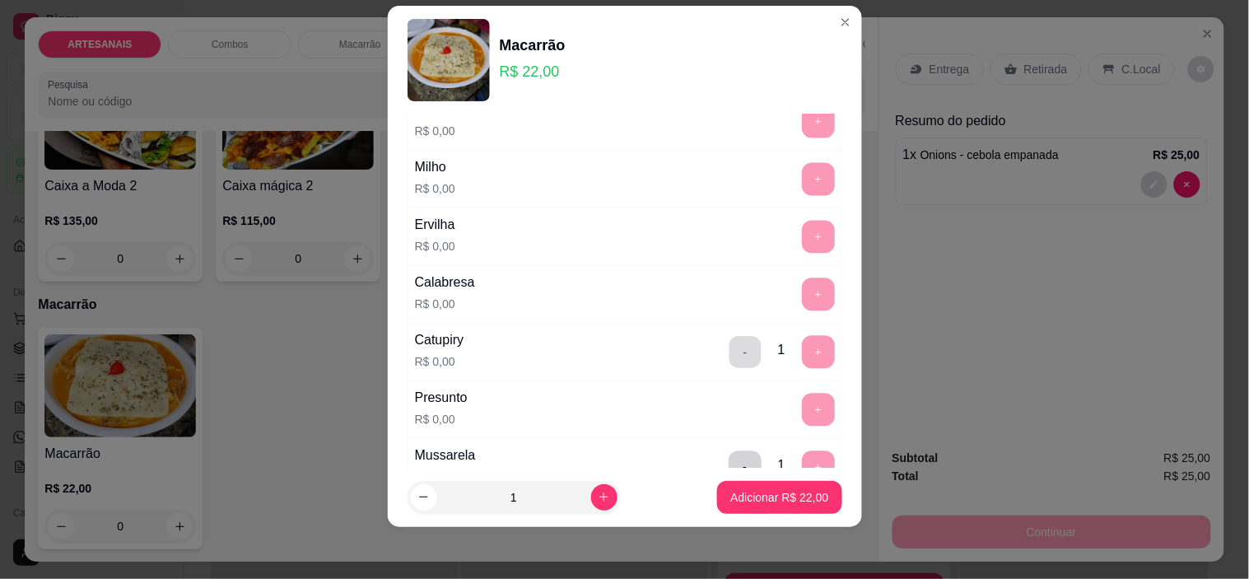
click at [728, 352] on button "-" at bounding box center [744, 353] width 32 height 32
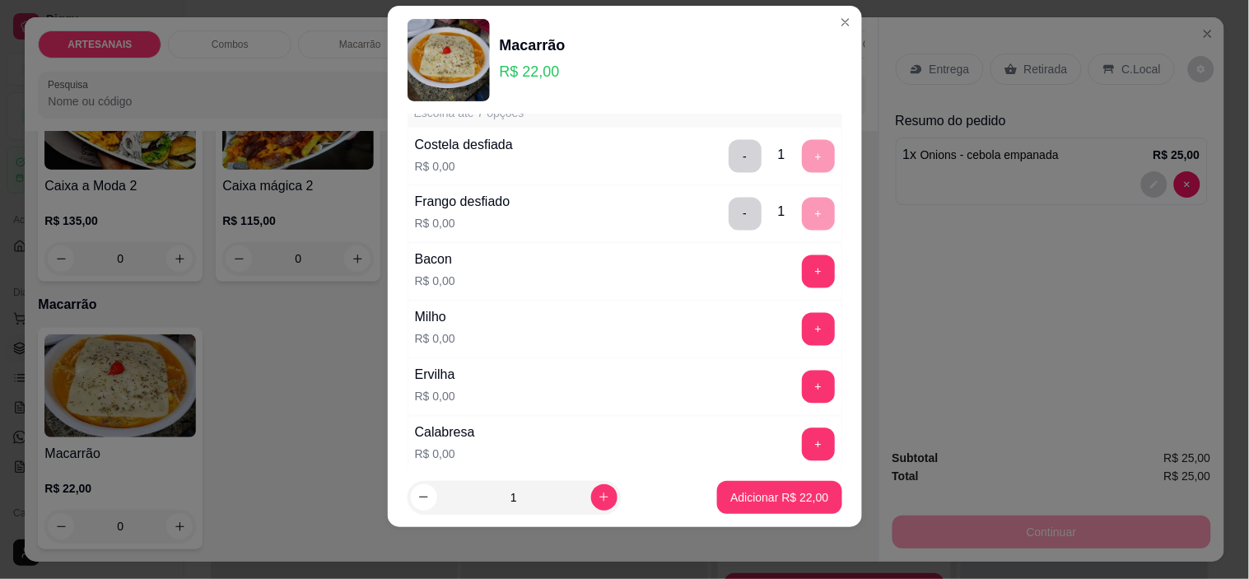
scroll to position [691, 0]
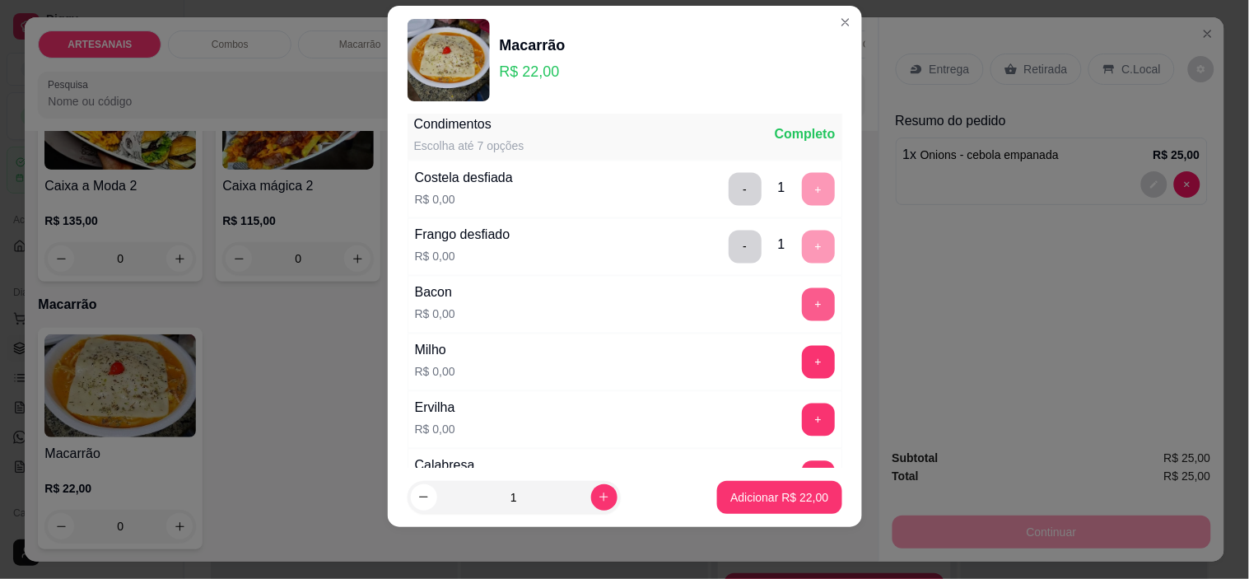
click at [802, 305] on button "+" at bounding box center [818, 304] width 33 height 33
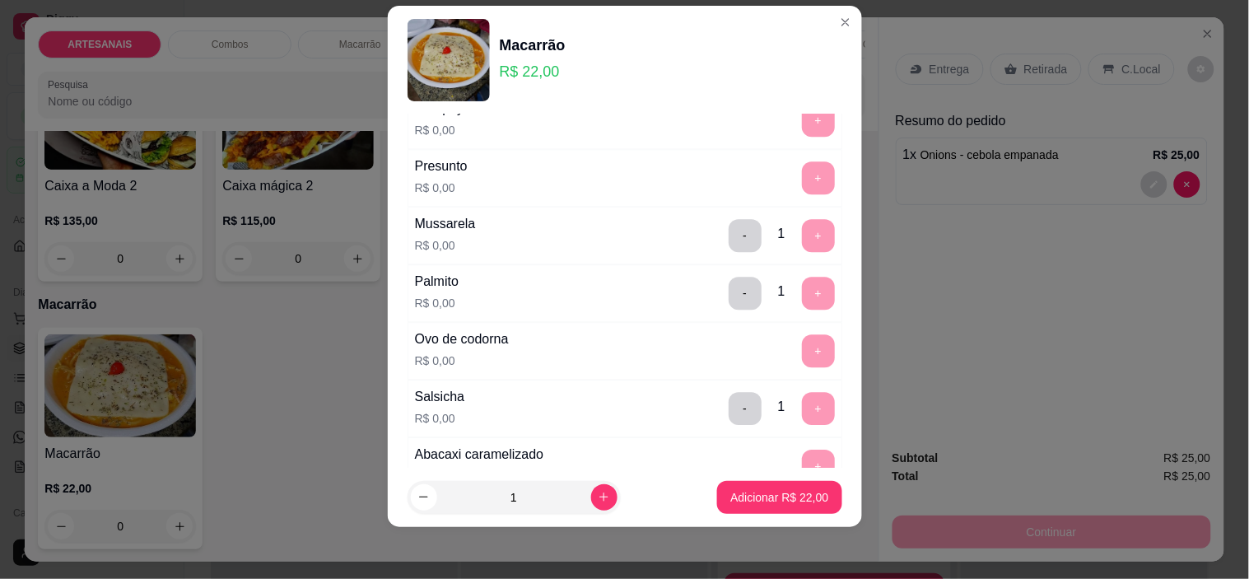
scroll to position [1148, 0]
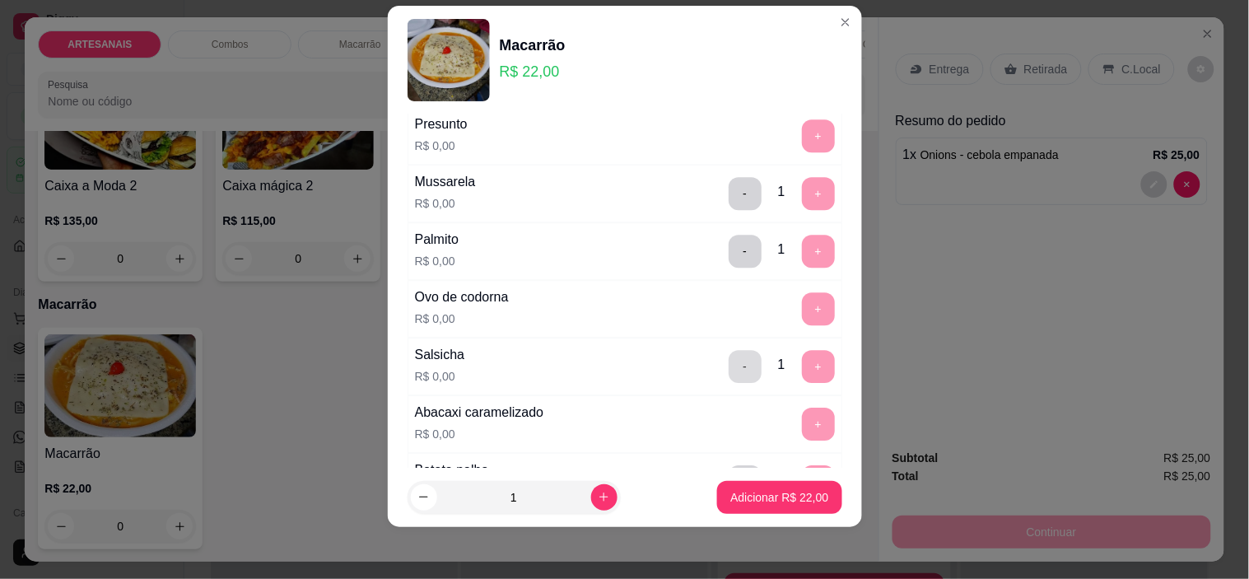
click at [728, 366] on button "-" at bounding box center [744, 366] width 33 height 33
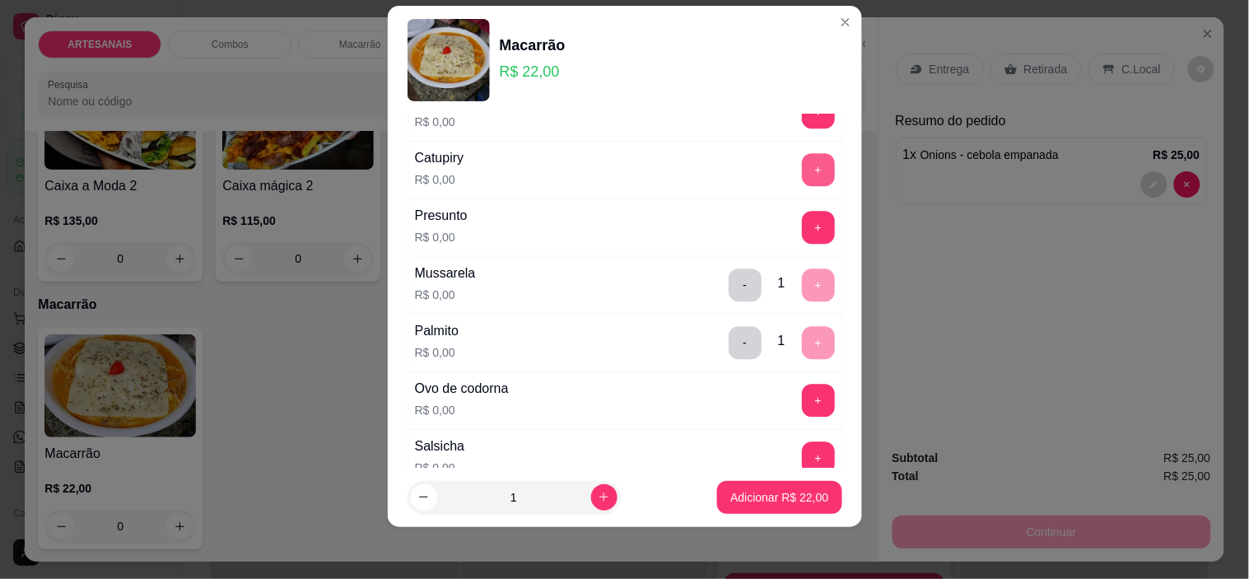
click at [802, 174] on button "+" at bounding box center [818, 169] width 33 height 33
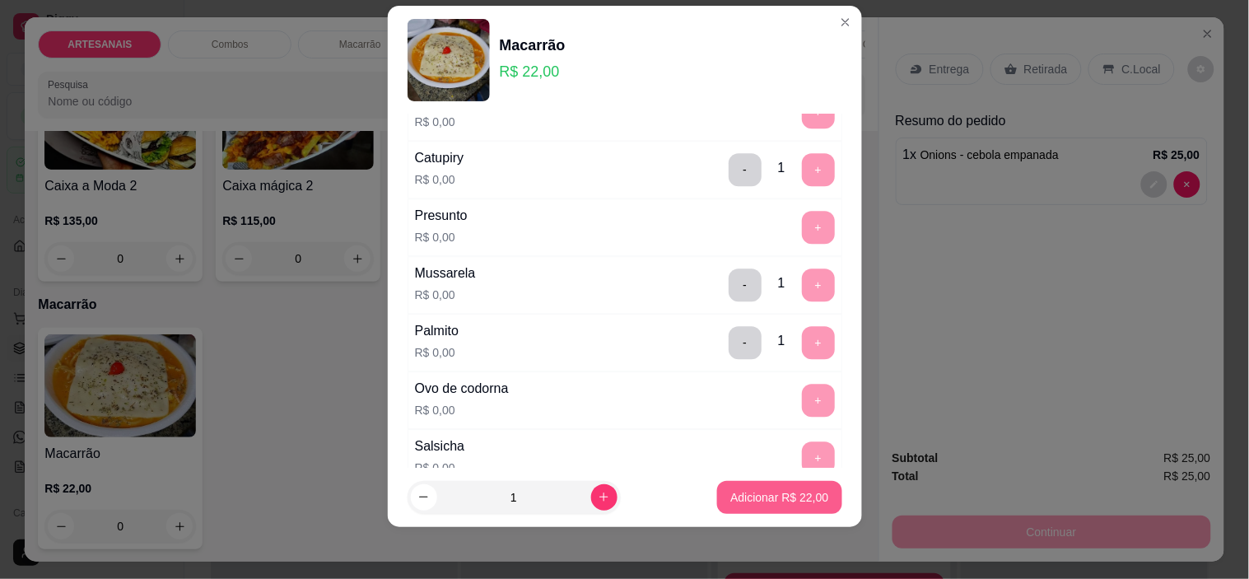
click at [776, 491] on p "Adicionar R$ 22,00" at bounding box center [779, 497] width 98 height 16
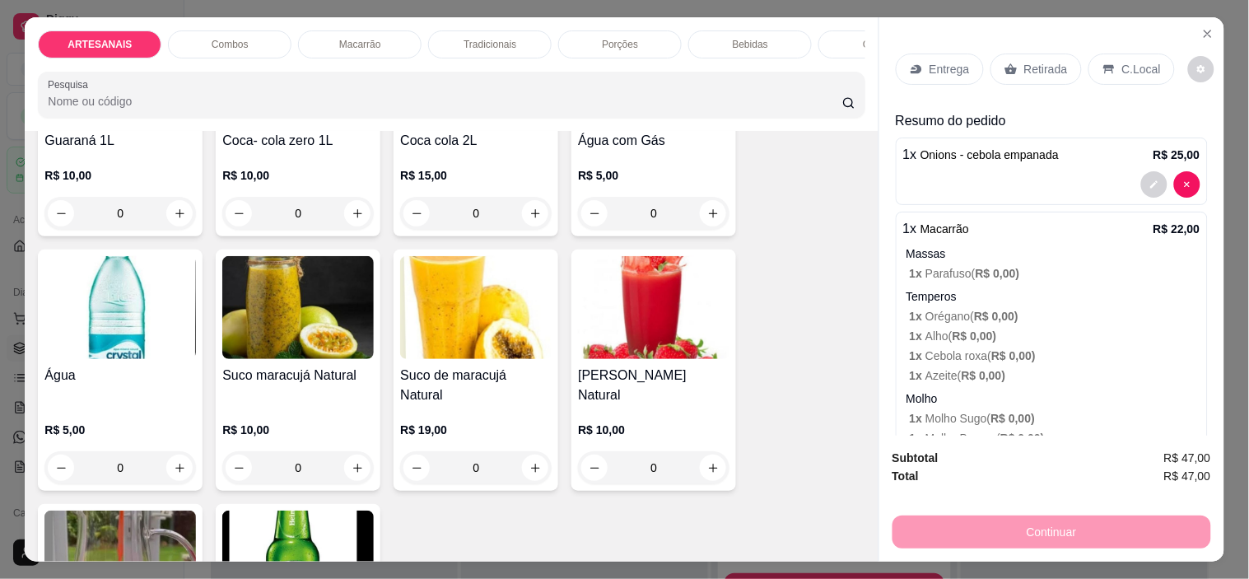
scroll to position [2377, 0]
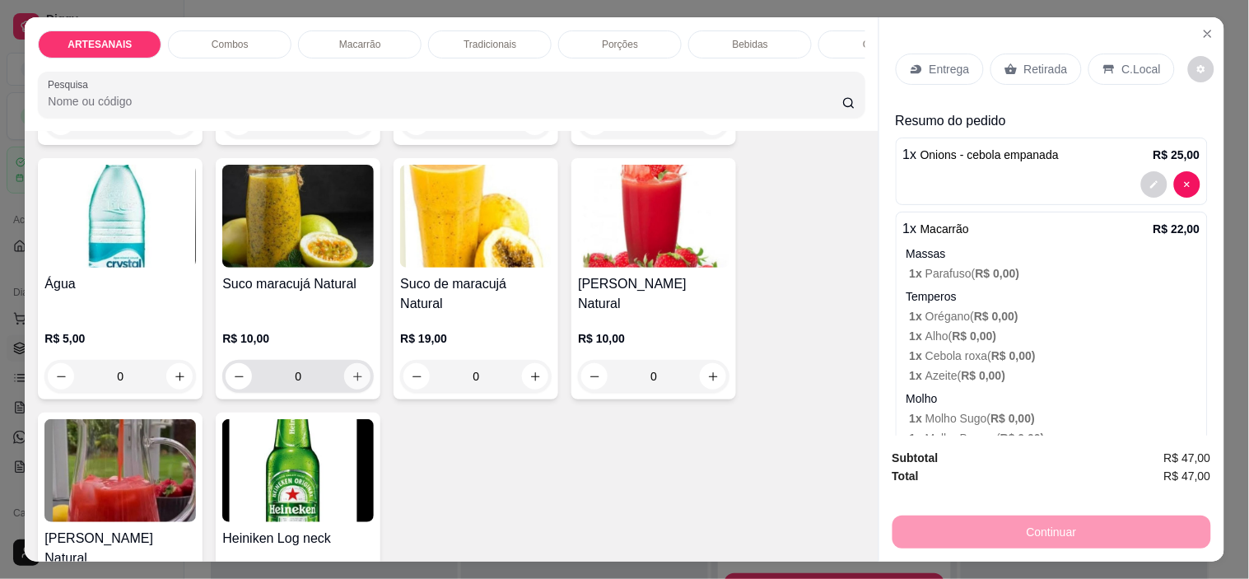
click at [348, 363] on button "increase-product-quantity" at bounding box center [357, 376] width 26 height 26
type input "1"
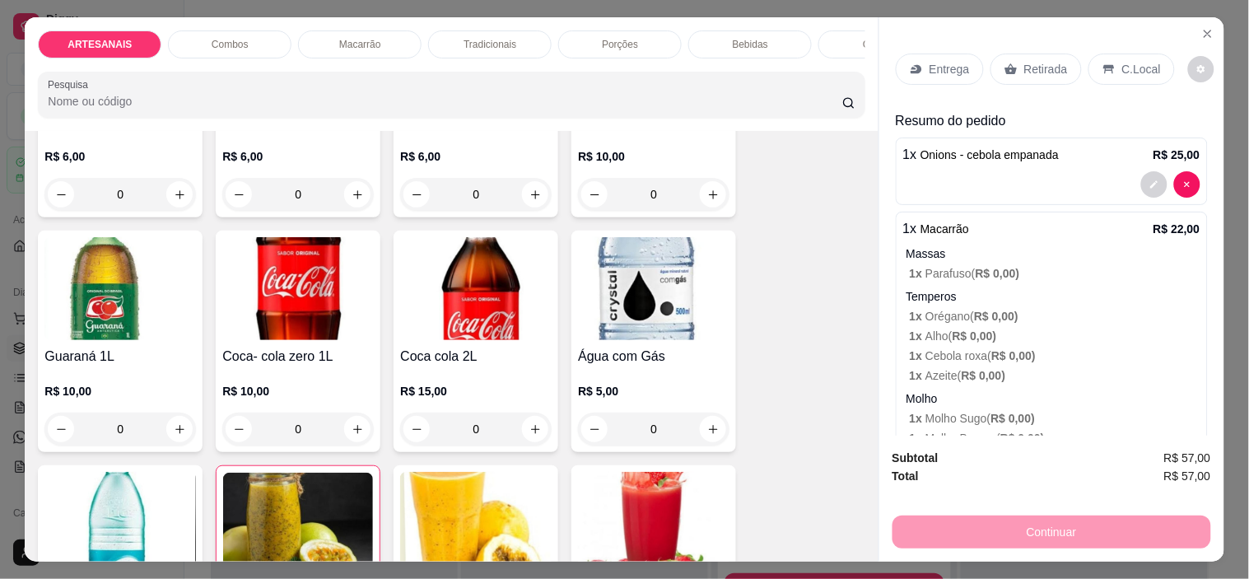
scroll to position [2012, 0]
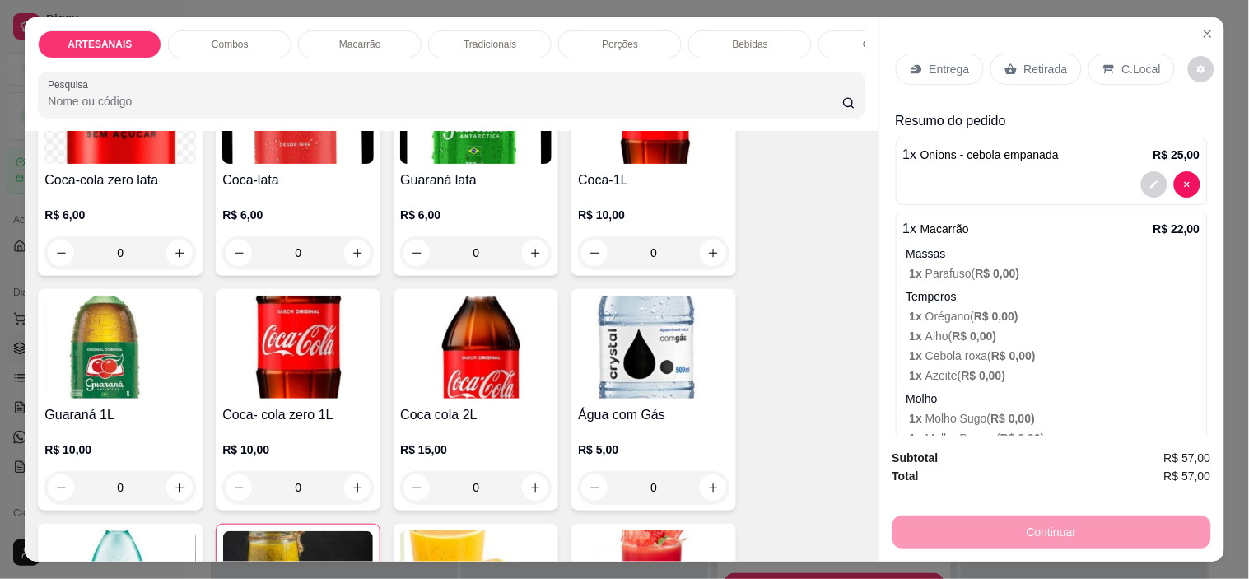
click at [1122, 61] on p "C.Local" at bounding box center [1141, 69] width 39 height 16
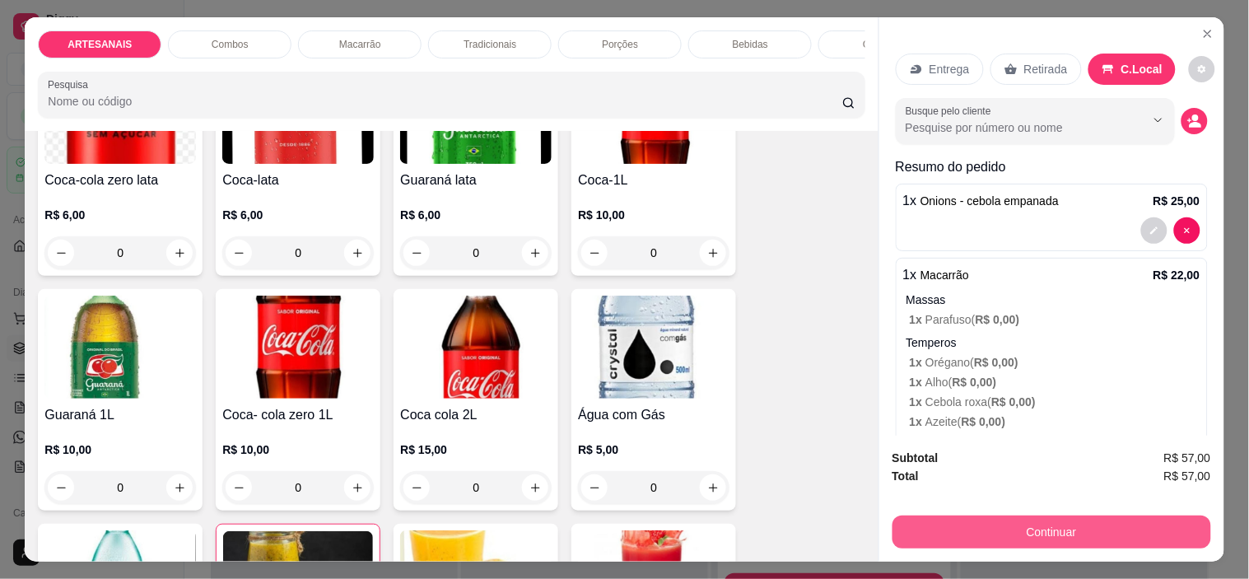
click at [1082, 524] on button "Continuar" at bounding box center [1051, 531] width 319 height 33
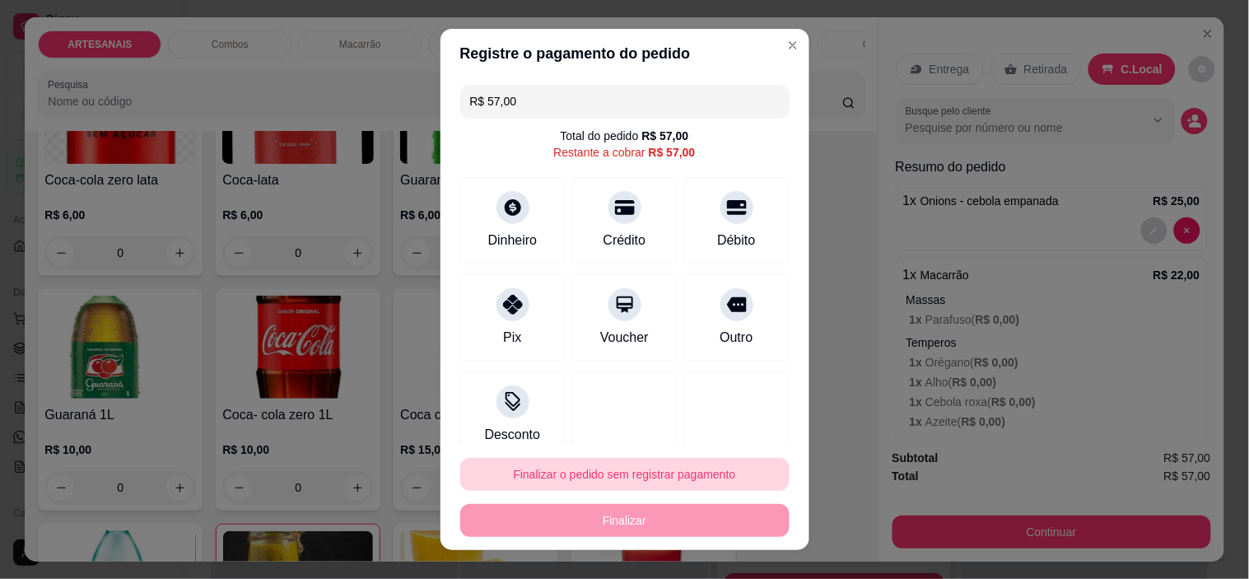
click at [589, 482] on button "Finalizar o pedido sem registrar pagamento" at bounding box center [624, 474] width 329 height 33
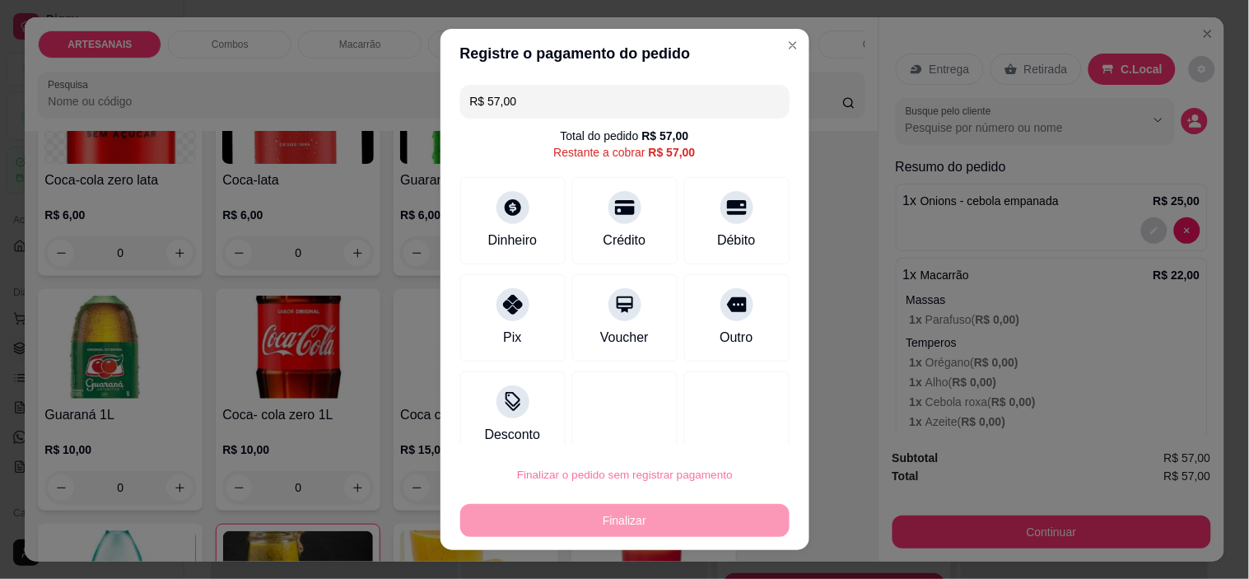
click at [729, 426] on button "Confirmar" at bounding box center [719, 428] width 61 height 26
type input "0"
type input "R$ 0,00"
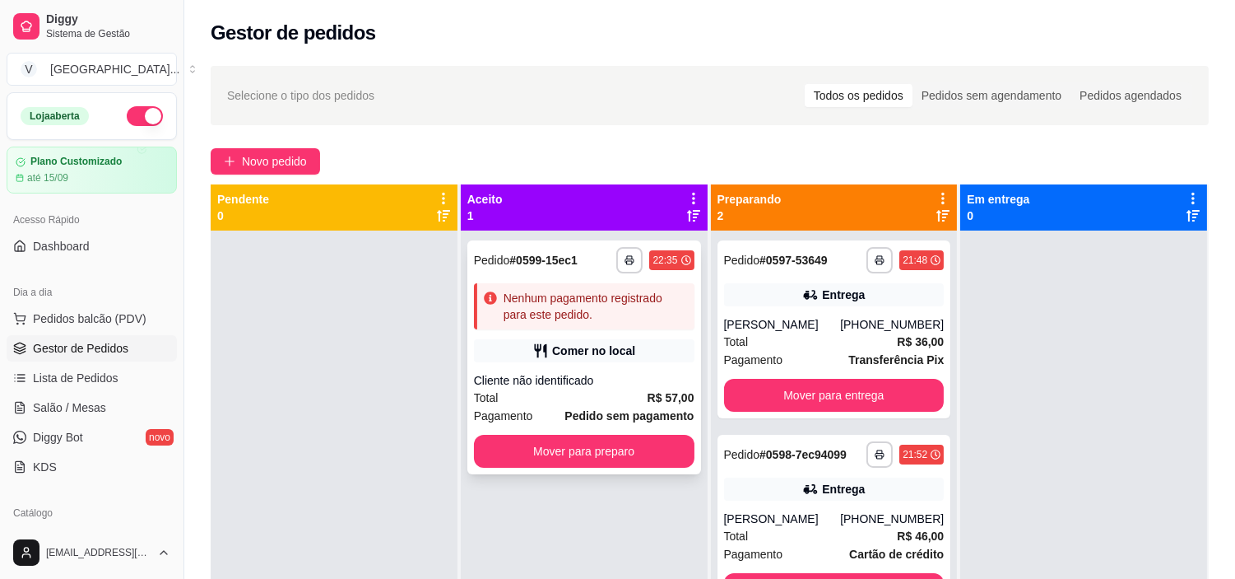
click at [598, 323] on div "Nenhum pagamento registrado para este pedido." at bounding box center [584, 306] width 221 height 46
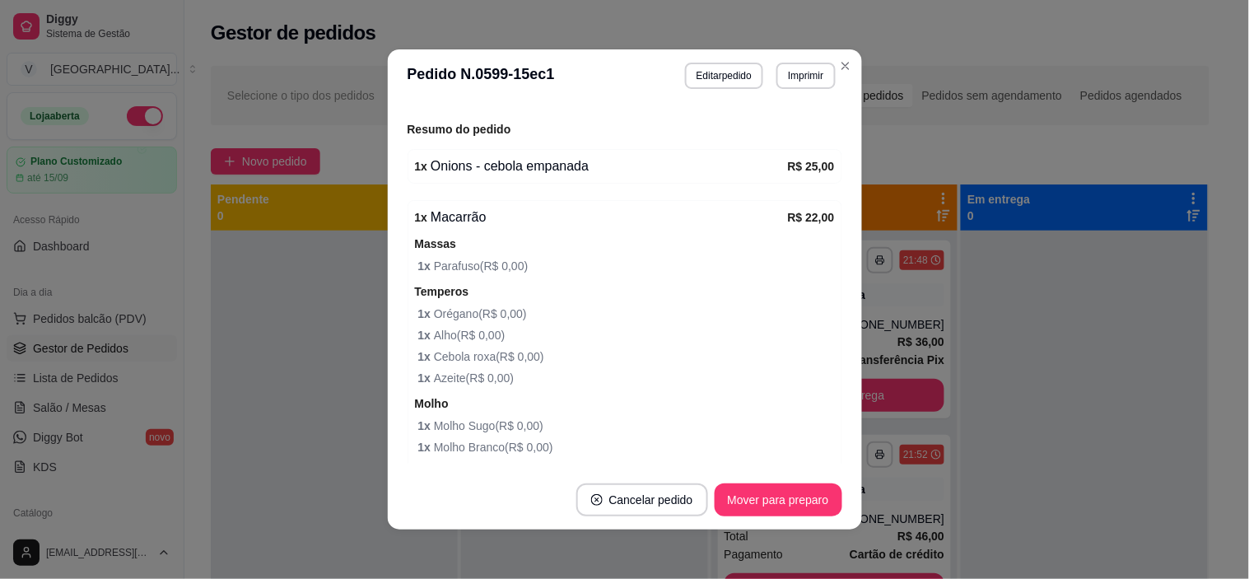
scroll to position [365, 0]
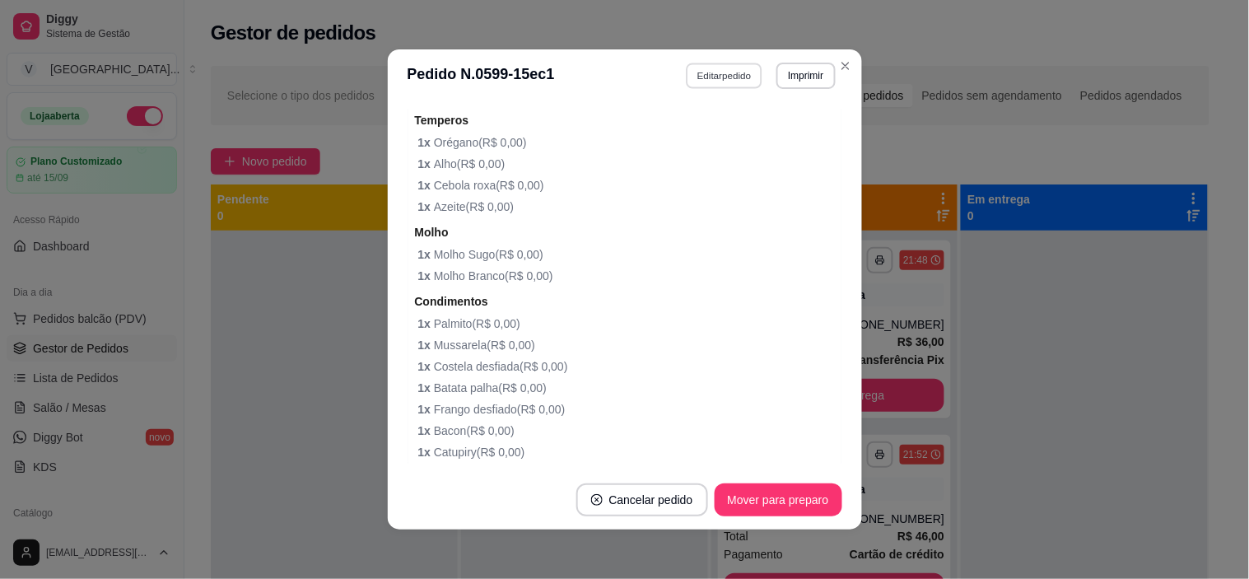
click at [711, 81] on button "Editar pedido" at bounding box center [724, 76] width 77 height 26
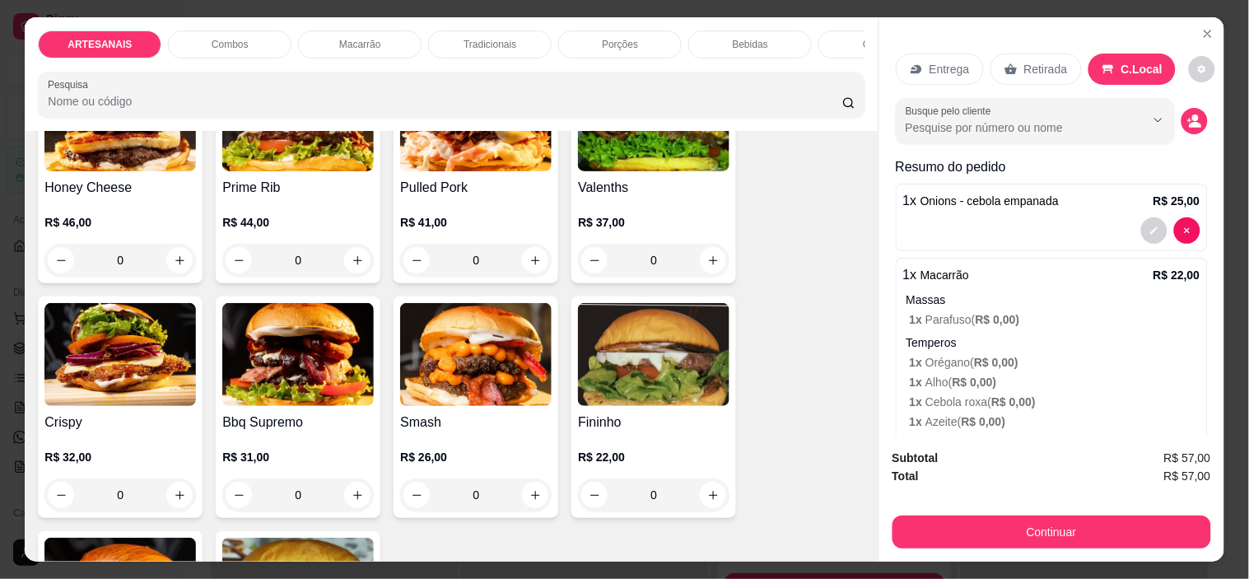
scroll to position [183, 0]
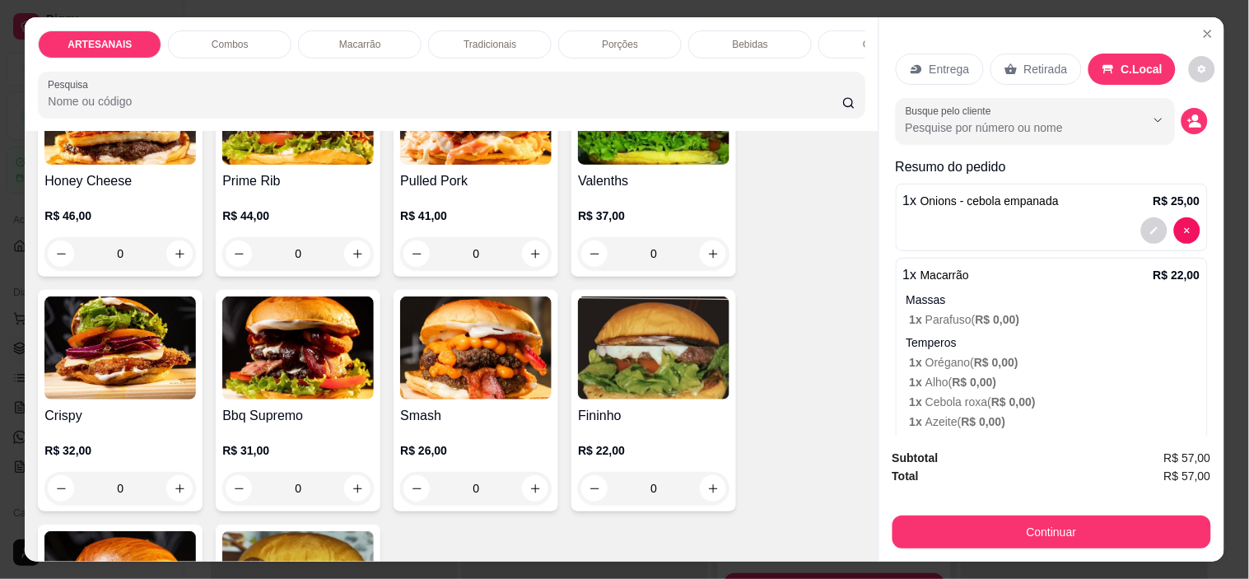
click at [706, 264] on div "0" at bounding box center [653, 253] width 151 height 33
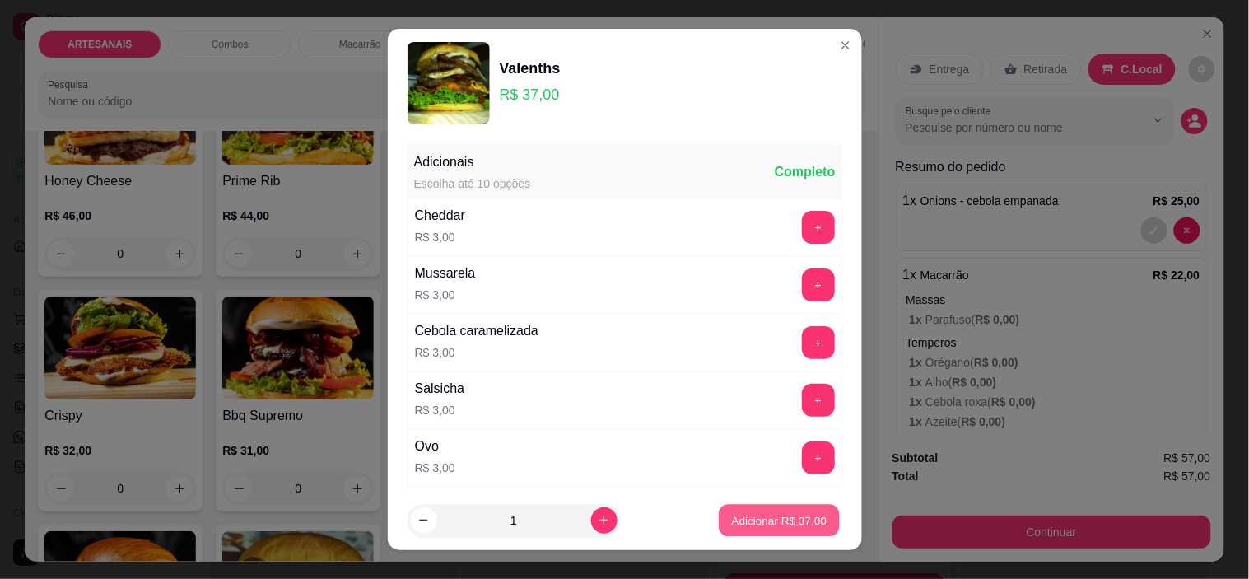
click at [786, 512] on p "Adicionar R$ 37,00" at bounding box center [779, 520] width 95 height 16
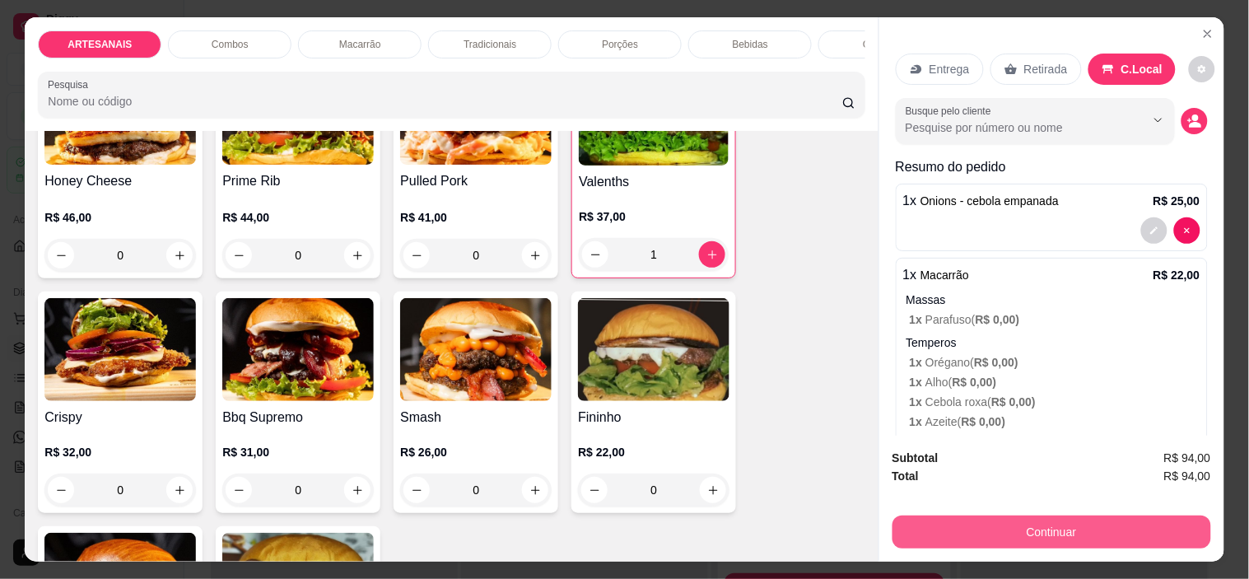
click at [1084, 515] on button "Continuar" at bounding box center [1051, 531] width 319 height 33
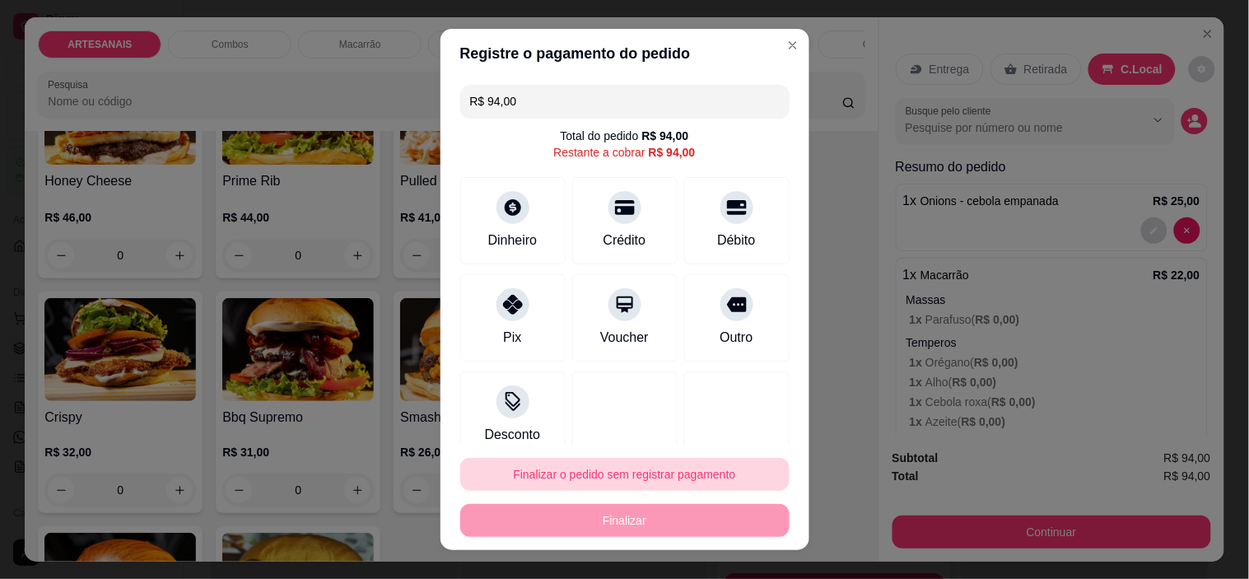
click at [617, 462] on button "Finalizar o pedido sem registrar pagamento" at bounding box center [624, 474] width 329 height 33
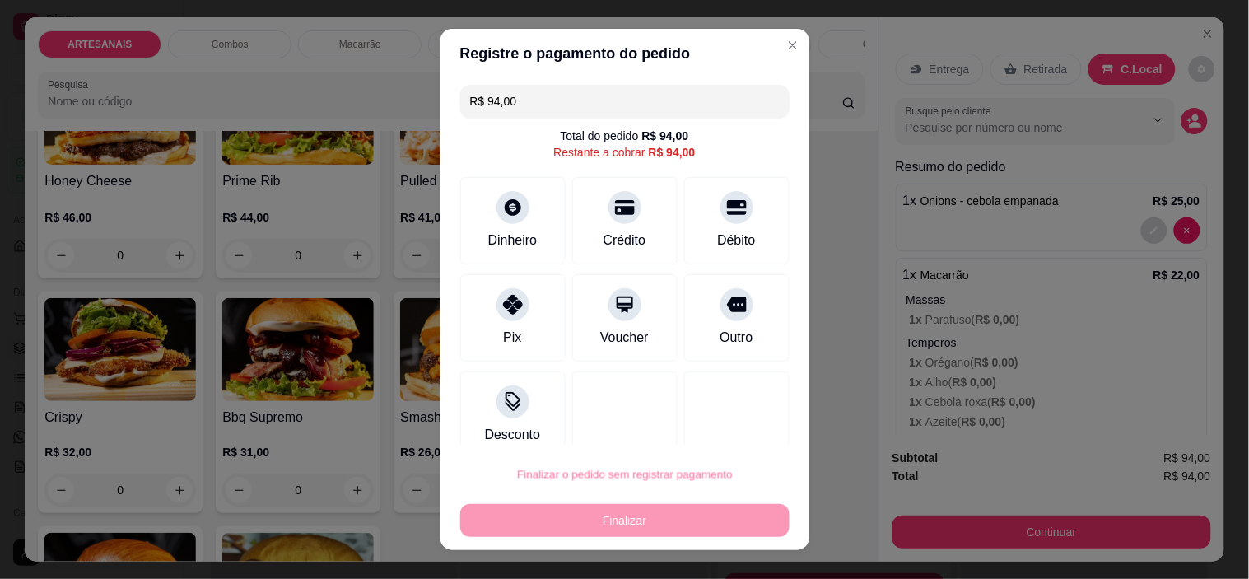
click at [728, 424] on button "Confirmar" at bounding box center [718, 428] width 61 height 26
type input "0"
type input "R$ 0,00"
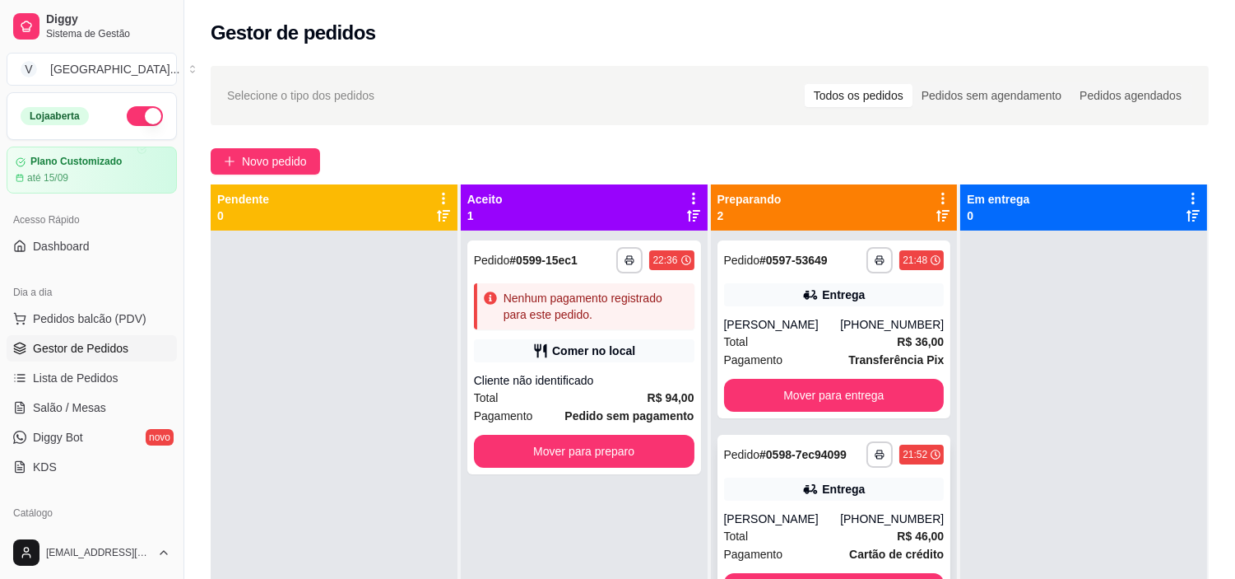
scroll to position [45, 0]
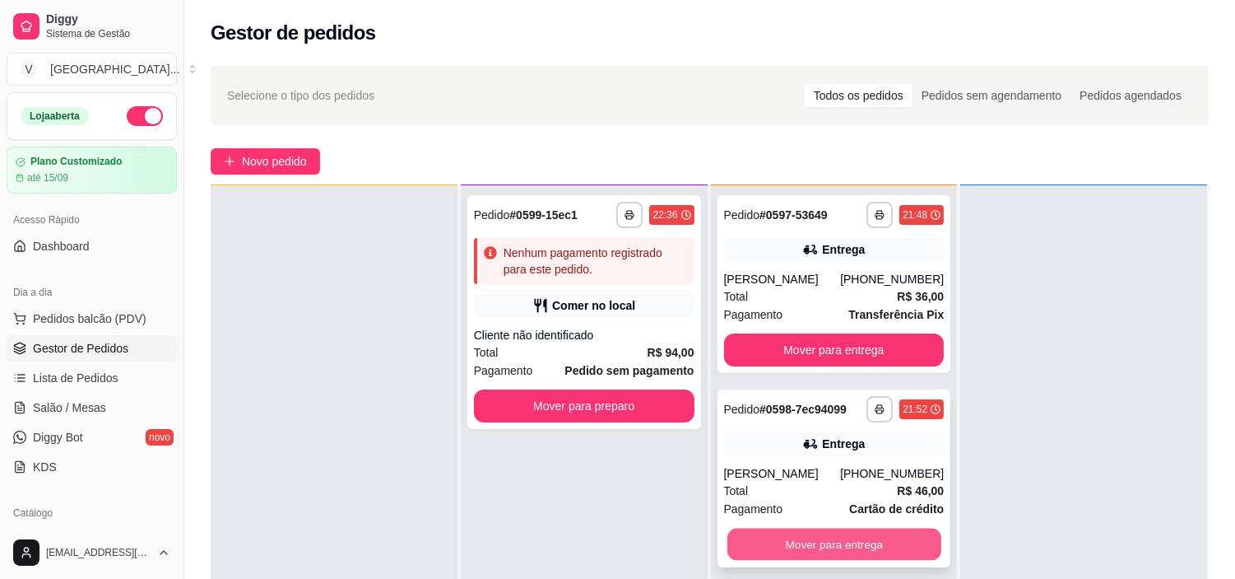
click at [884, 544] on button "Mover para entrega" at bounding box center [835, 544] width 214 height 32
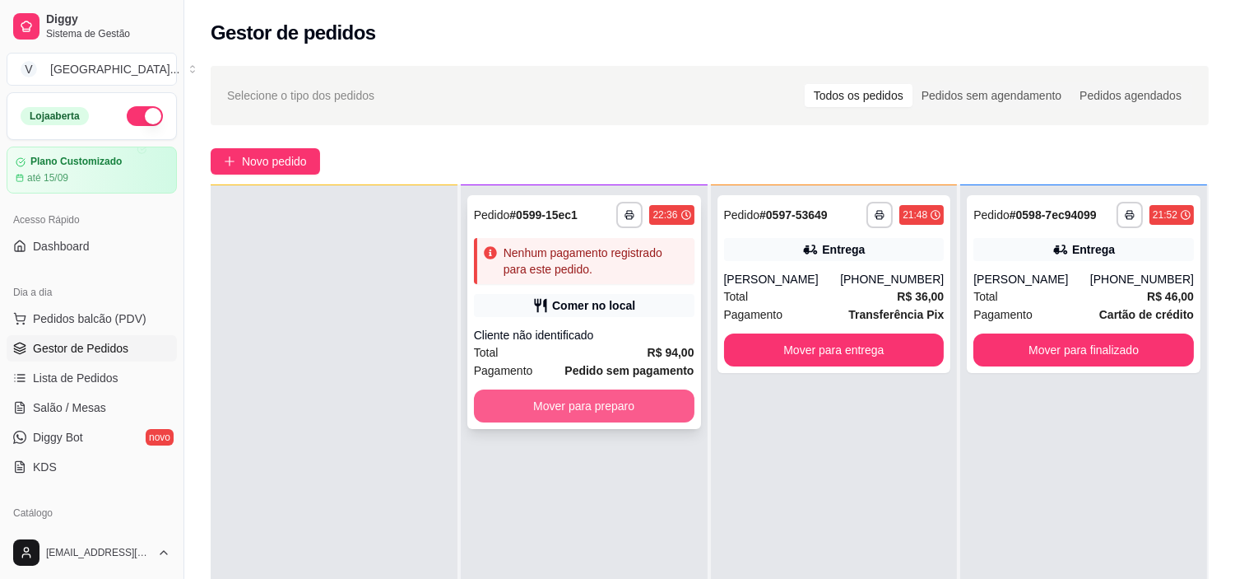
click at [574, 404] on button "Mover para preparo" at bounding box center [584, 405] width 221 height 33
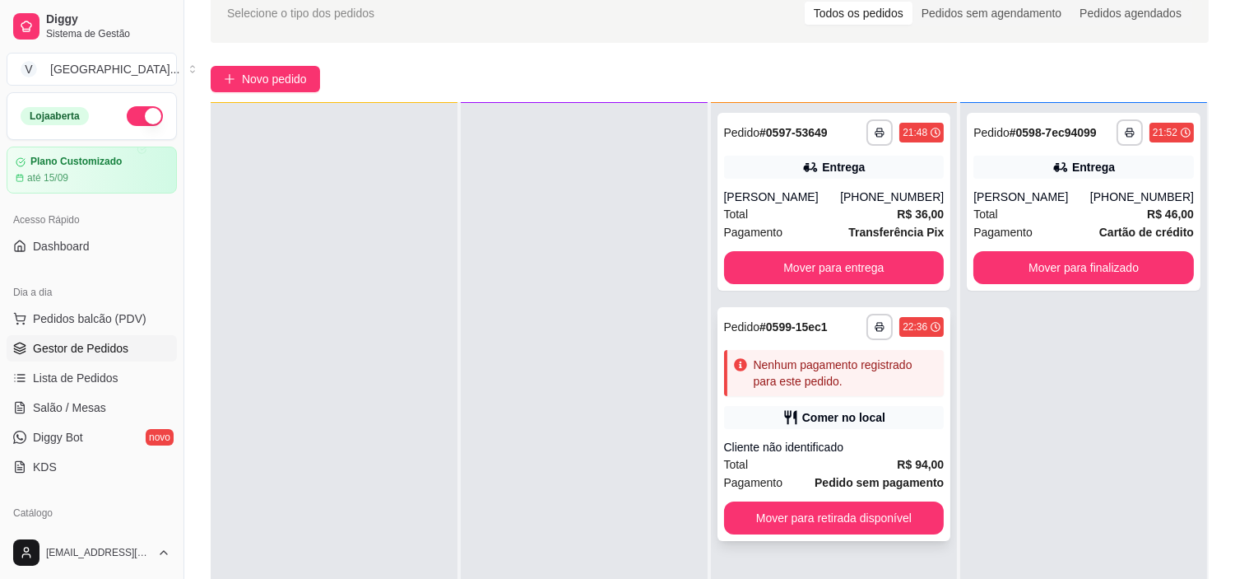
scroll to position [251, 0]
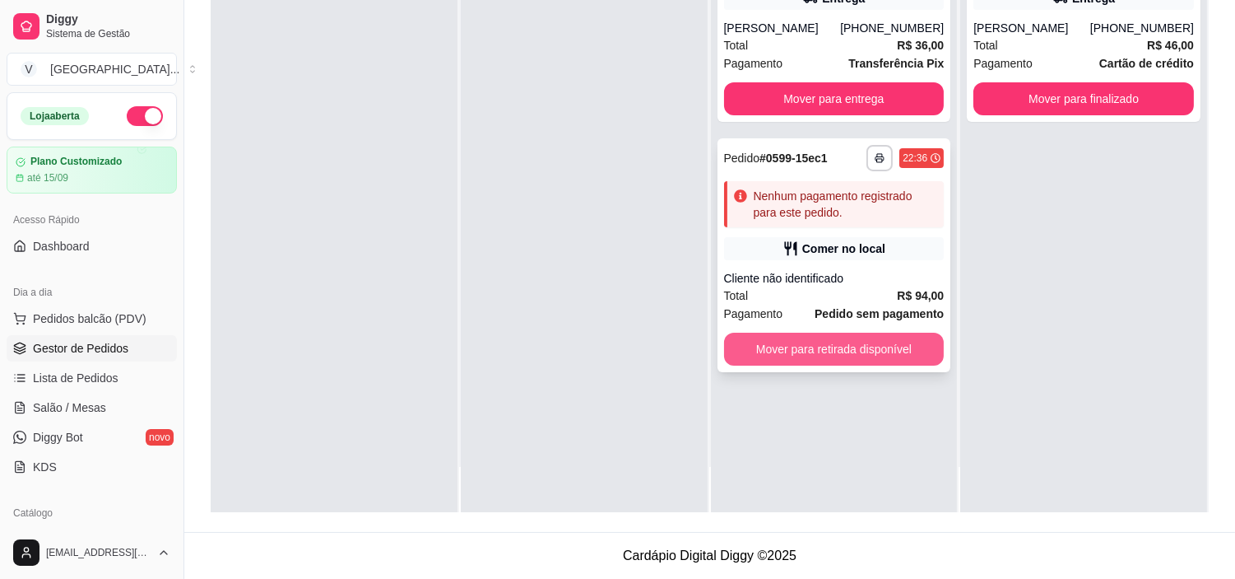
click at [891, 354] on button "Mover para retirada disponível" at bounding box center [834, 349] width 221 height 33
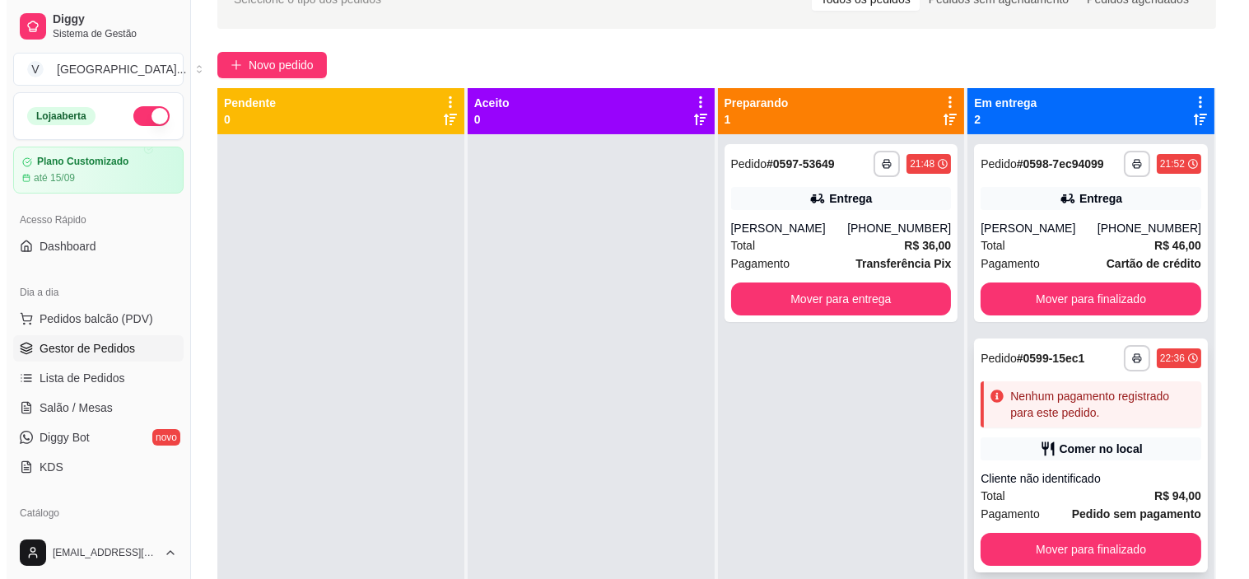
scroll to position [68, 0]
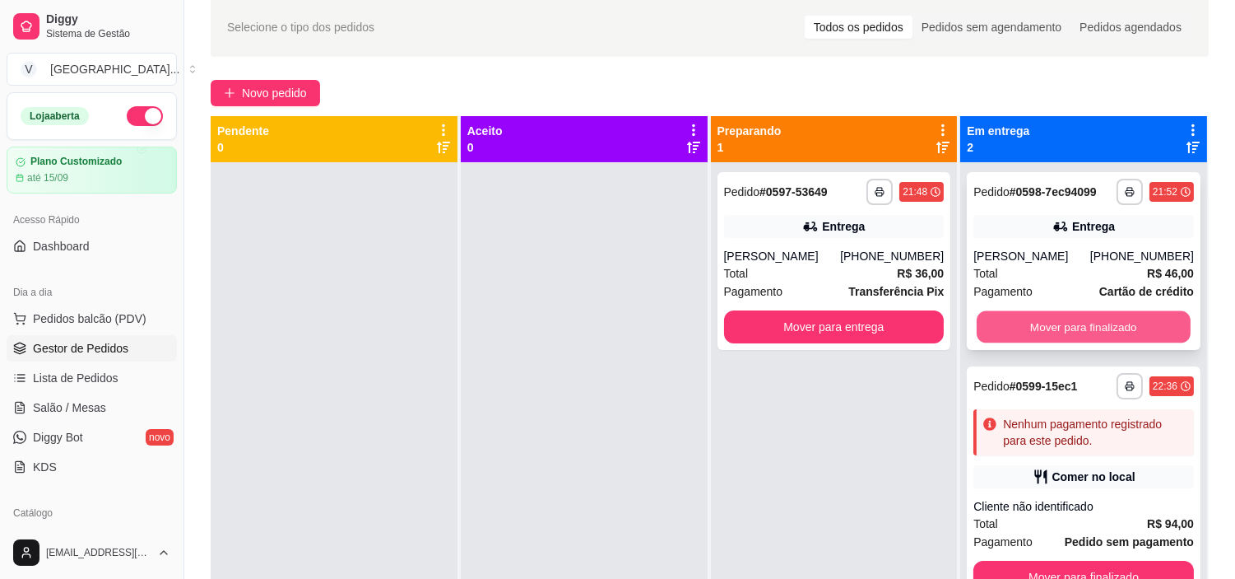
click at [1164, 343] on button "Mover para finalizado" at bounding box center [1084, 327] width 214 height 32
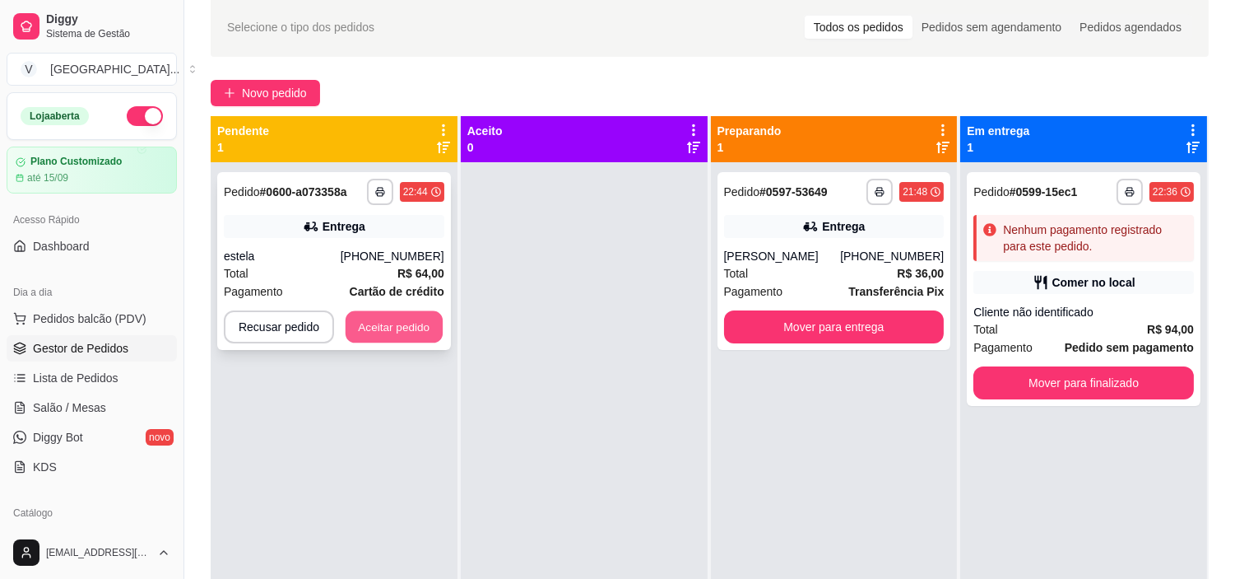
click at [426, 326] on button "Aceitar pedido" at bounding box center [394, 327] width 97 height 32
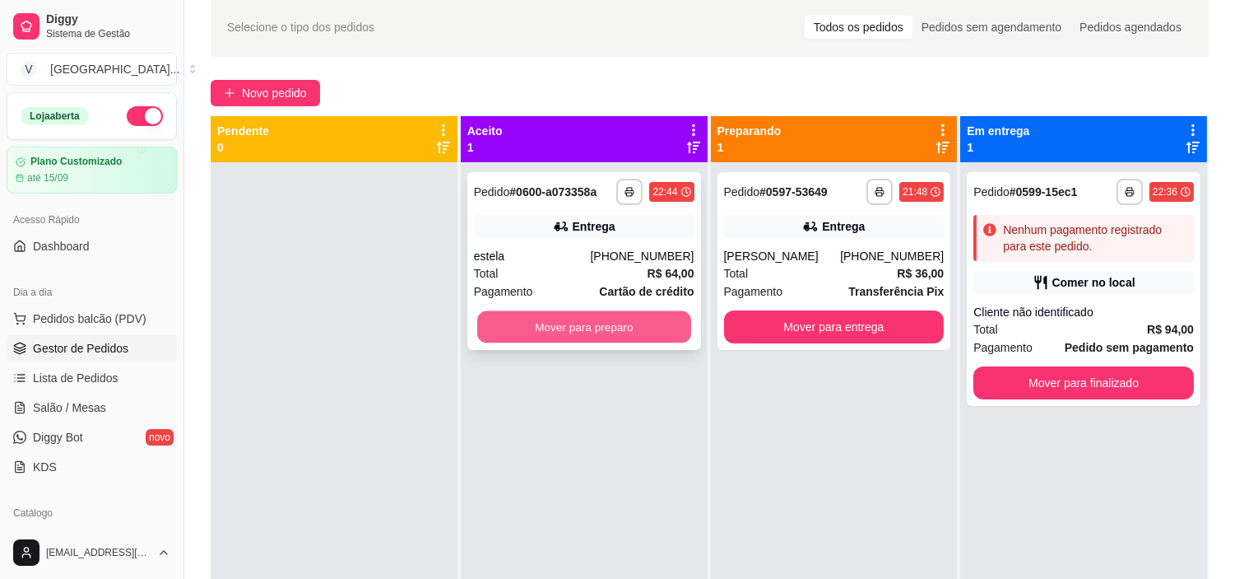
click at [675, 323] on button "Mover para preparo" at bounding box center [584, 327] width 214 height 32
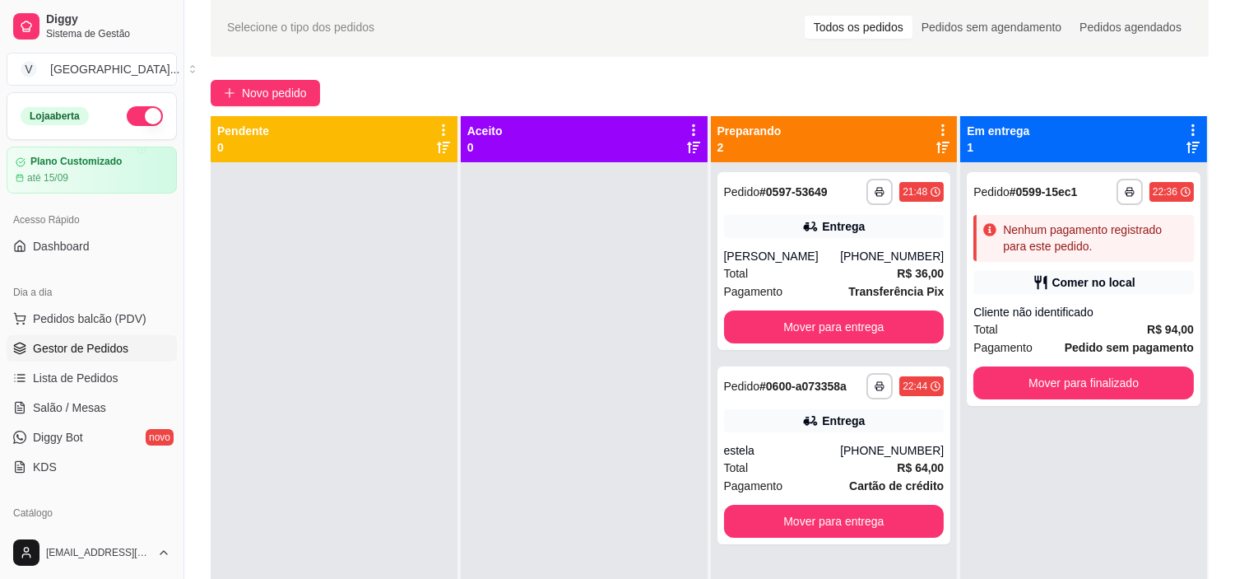
click at [219, 112] on div "**********" at bounding box center [709, 351] width 1051 height 727
click at [230, 91] on icon "plus" at bounding box center [230, 93] width 12 height 12
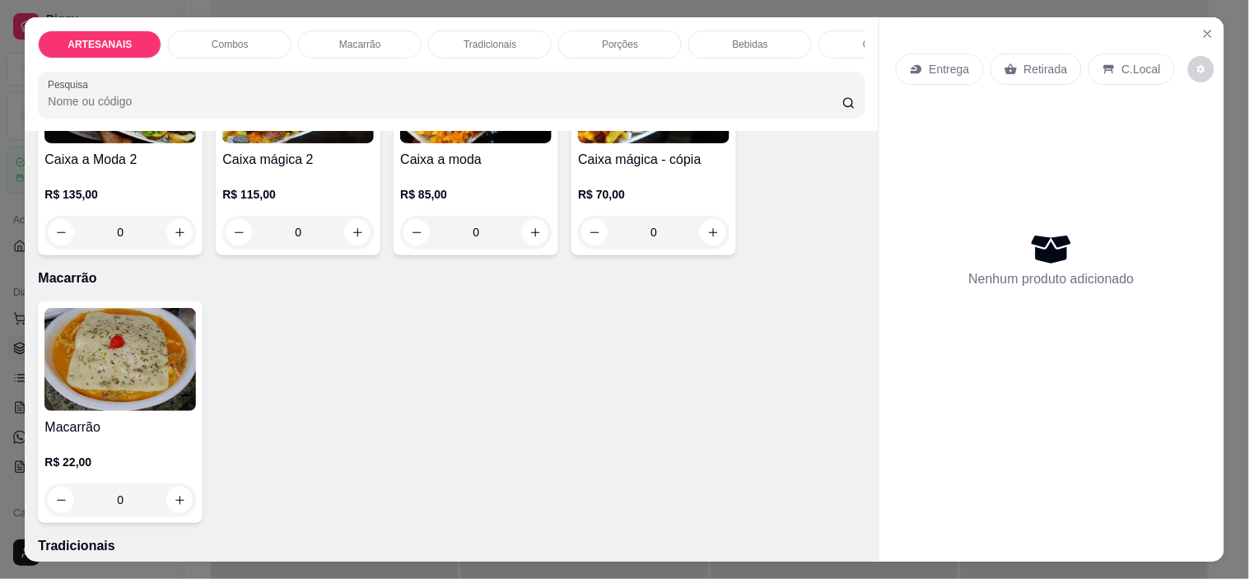
scroll to position [1188, 0]
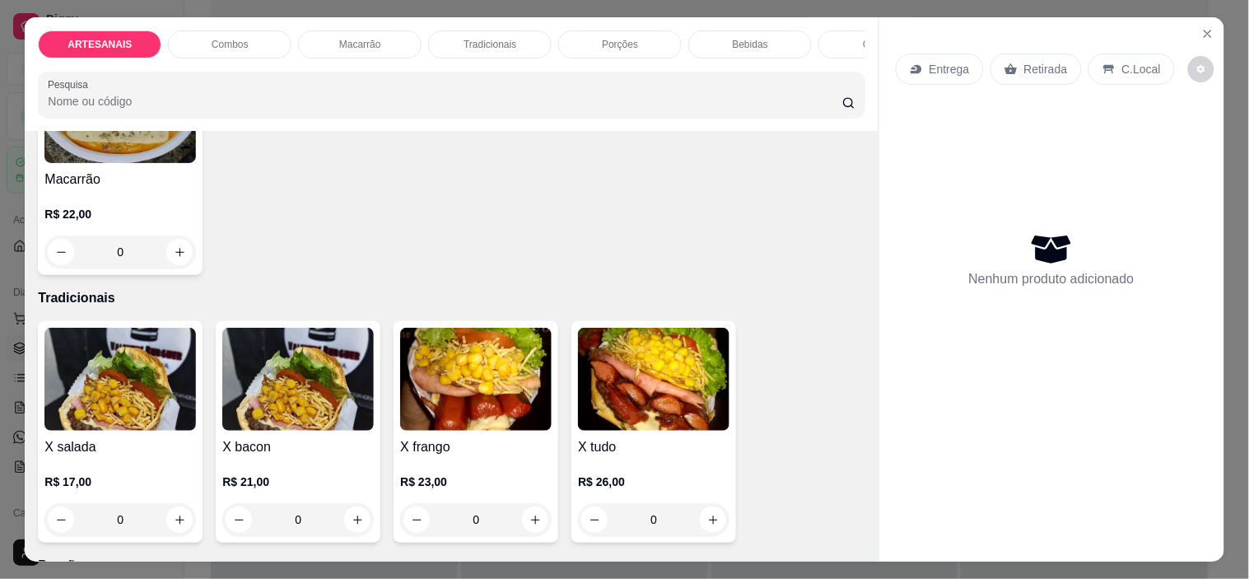
click at [161, 234] on div "R$ 22,00 0" at bounding box center [119, 237] width 151 height 63
click at [178, 257] on div "0" at bounding box center [119, 251] width 151 height 33
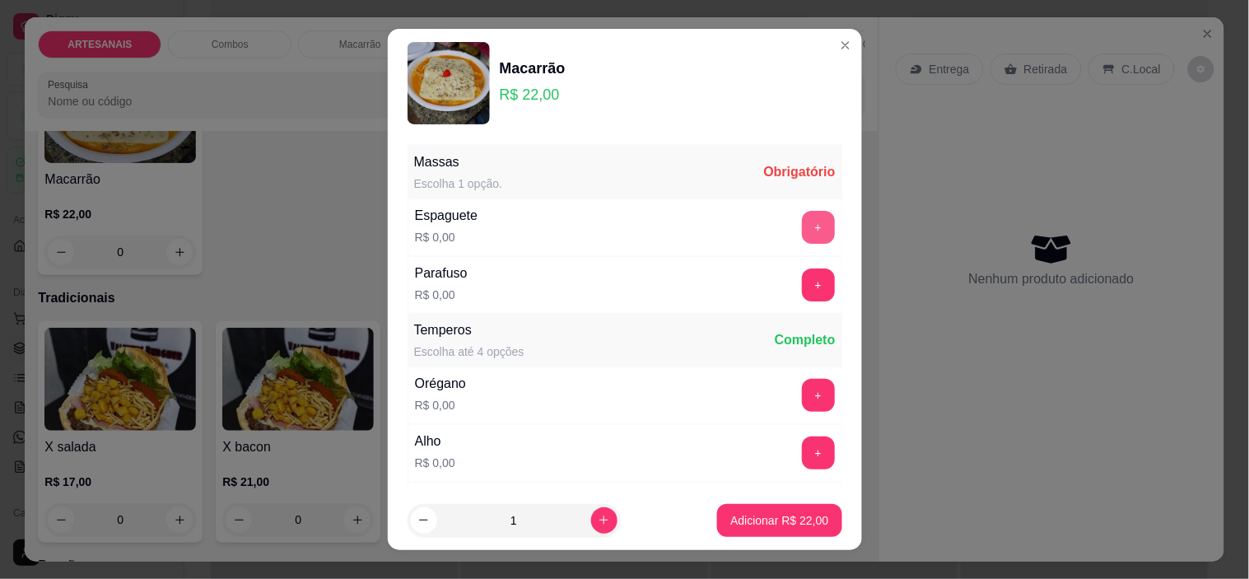
click at [802, 231] on button "+" at bounding box center [818, 227] width 33 height 33
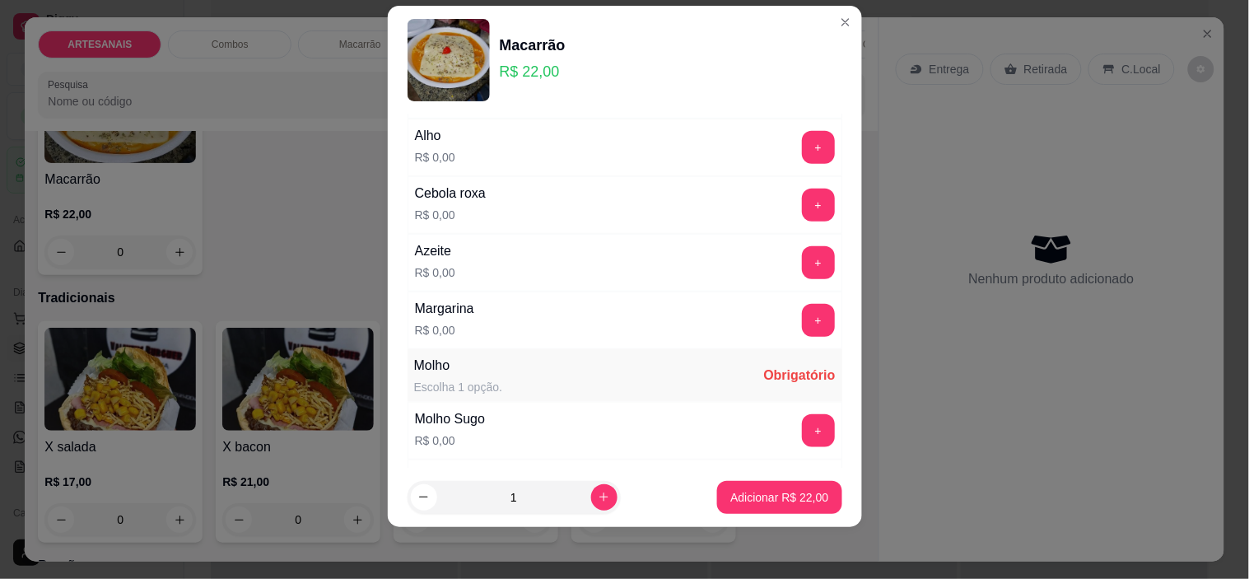
scroll to position [450, 0]
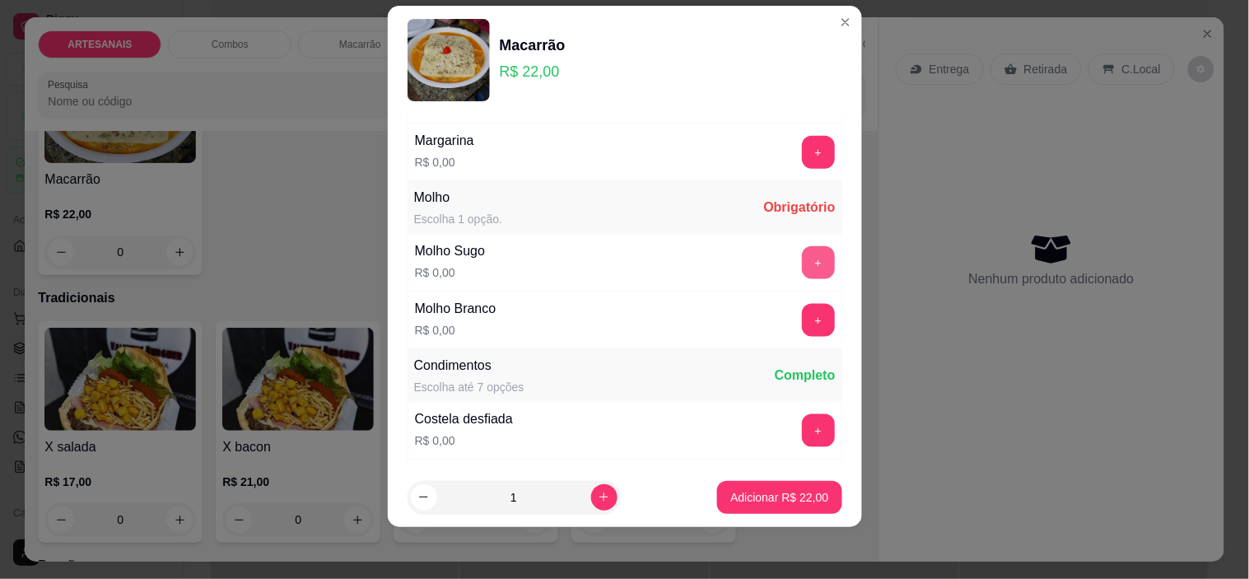
click at [802, 275] on button "+" at bounding box center [818, 262] width 33 height 33
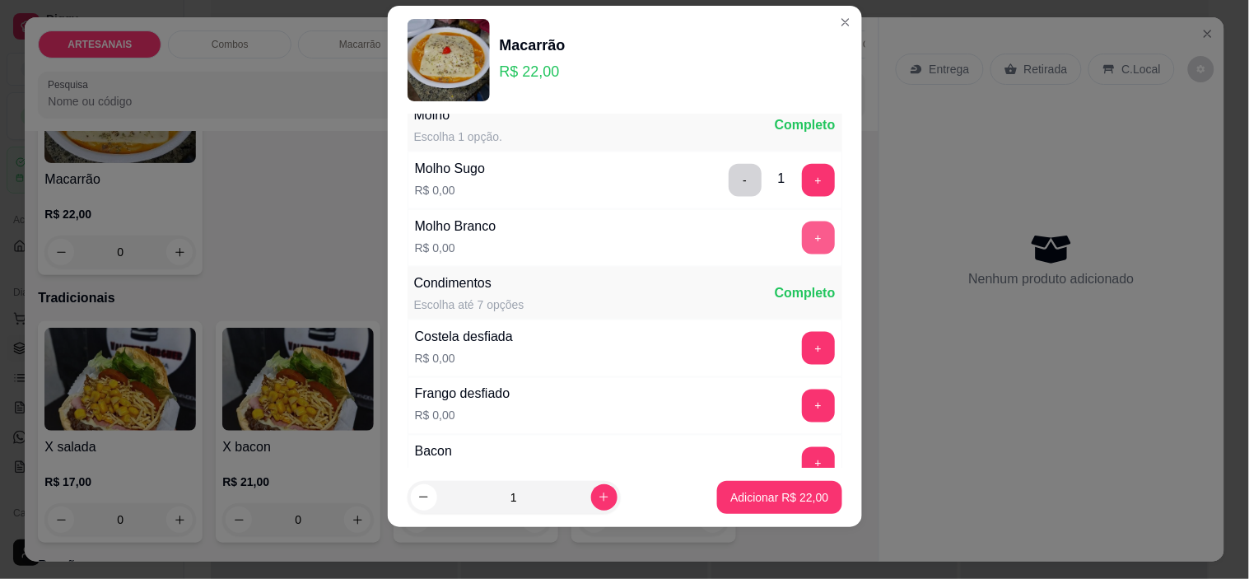
scroll to position [908, 0]
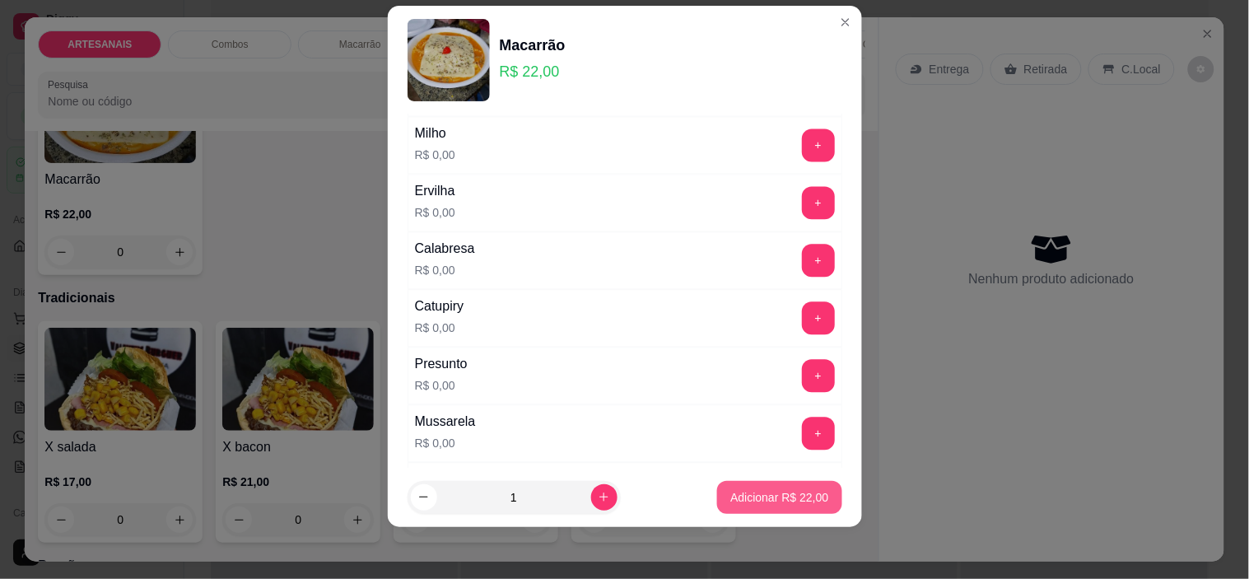
click at [782, 512] on button "Adicionar R$ 22,00" at bounding box center [779, 497] width 124 height 33
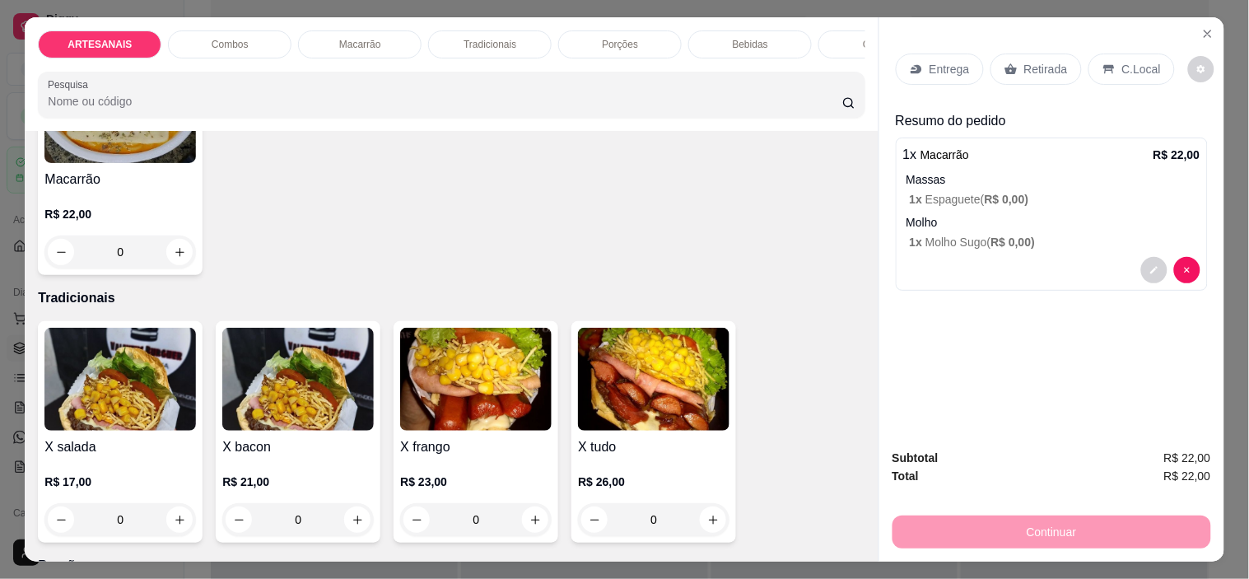
click at [1099, 257] on div at bounding box center [1051, 270] width 297 height 26
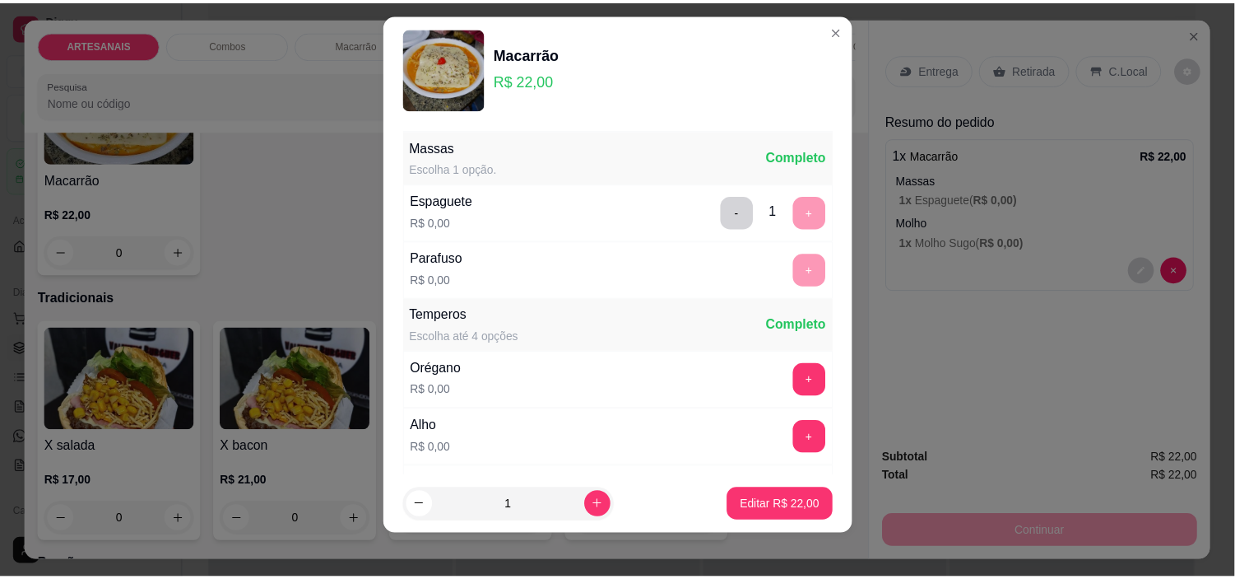
scroll to position [23, 0]
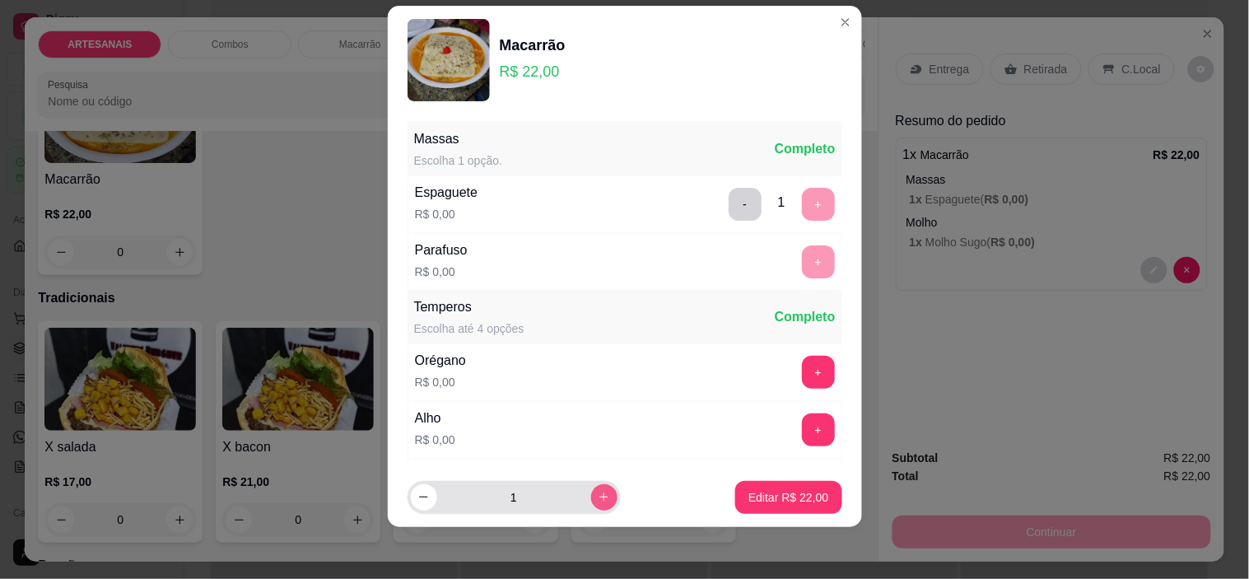
click at [598, 497] on button "increase-product-quantity" at bounding box center [604, 497] width 26 height 26
type input "2"
click at [749, 486] on button "Editar R$ 44,00" at bounding box center [788, 497] width 106 height 33
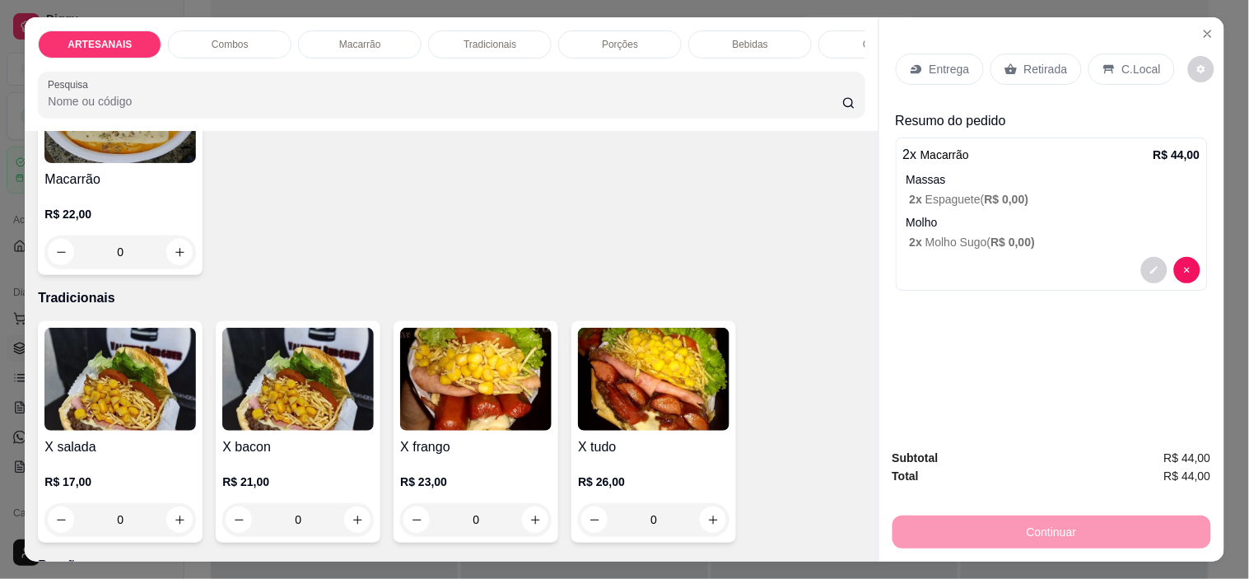
click at [1101, 53] on div "C.Local" at bounding box center [1131, 68] width 86 height 31
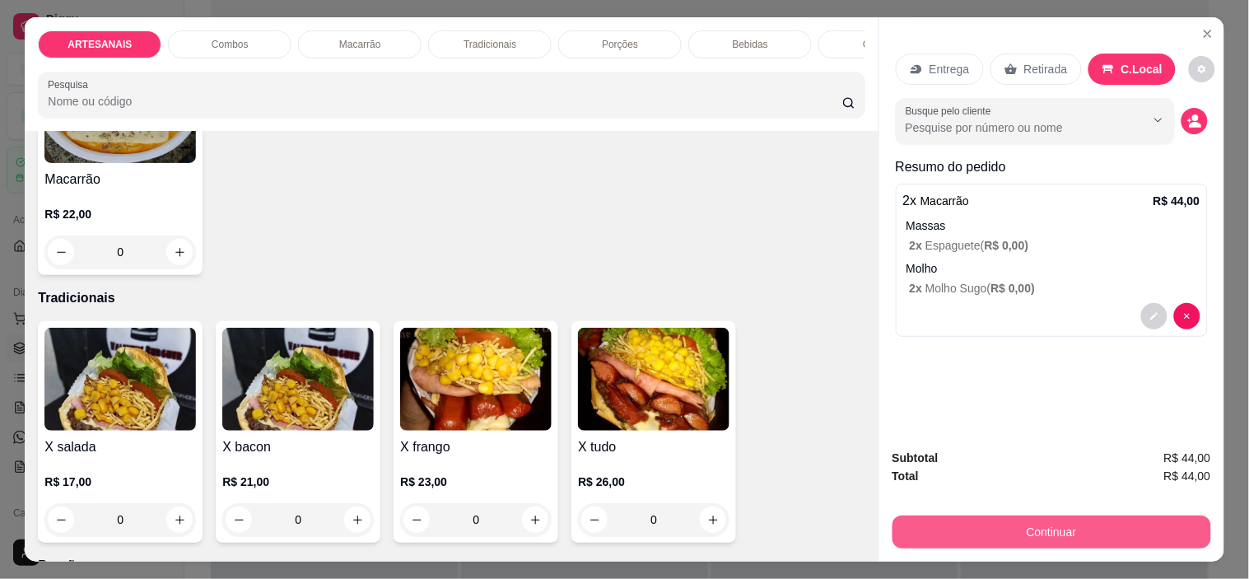
click at [1111, 515] on button "Continuar" at bounding box center [1051, 531] width 319 height 33
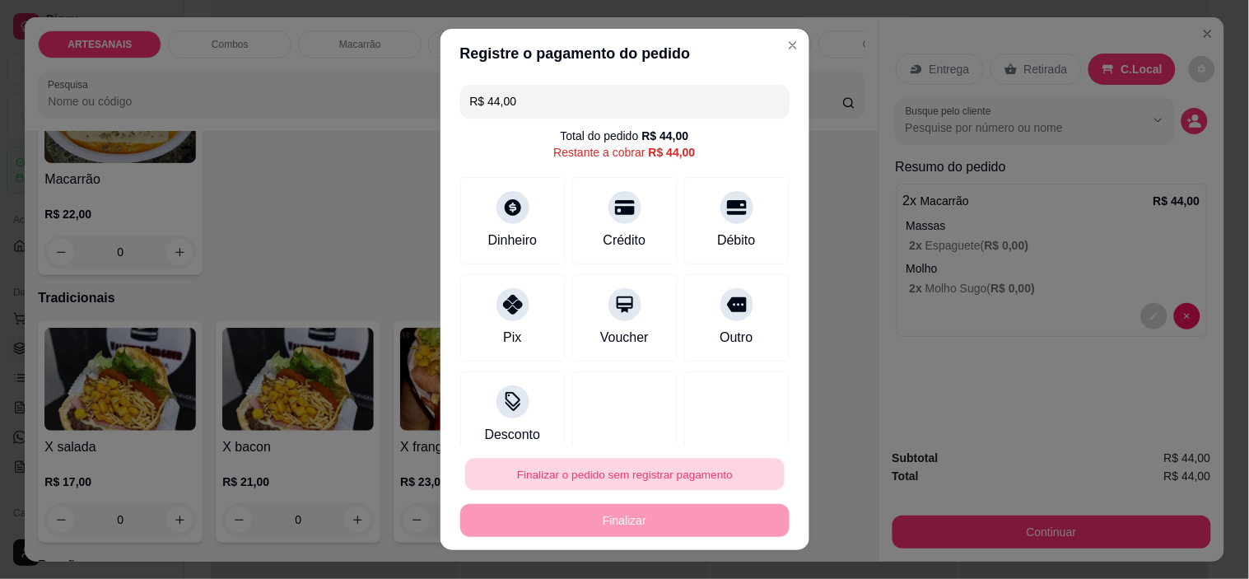
click at [644, 474] on button "Finalizar o pedido sem registrar pagamento" at bounding box center [624, 474] width 319 height 32
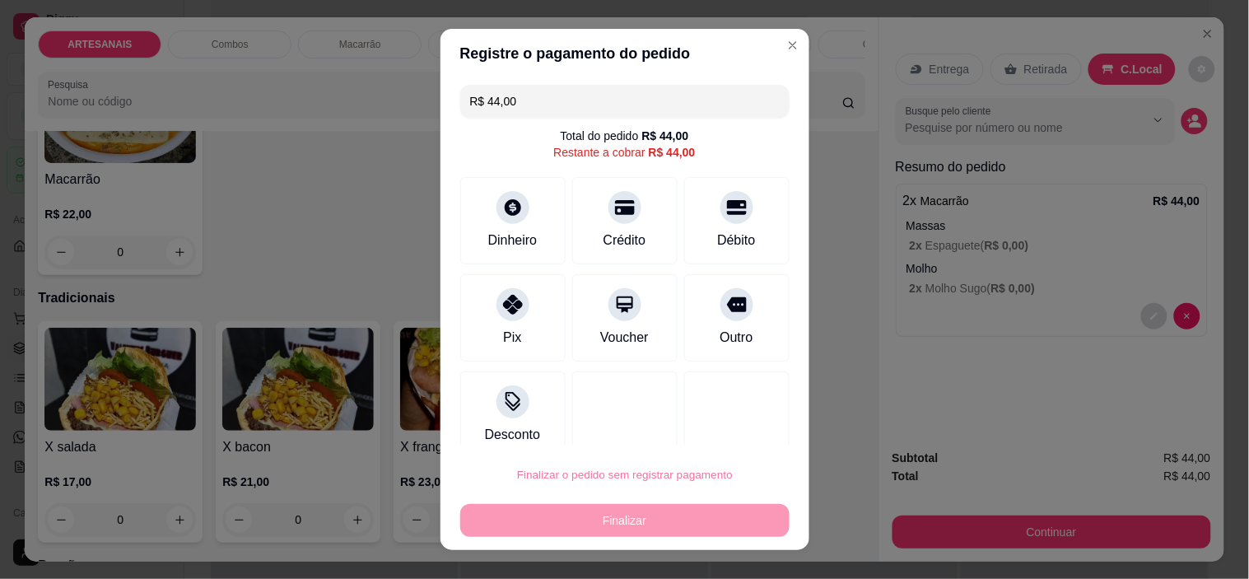
click at [727, 430] on button "Confirmar" at bounding box center [718, 427] width 58 height 25
type input "R$ 0,00"
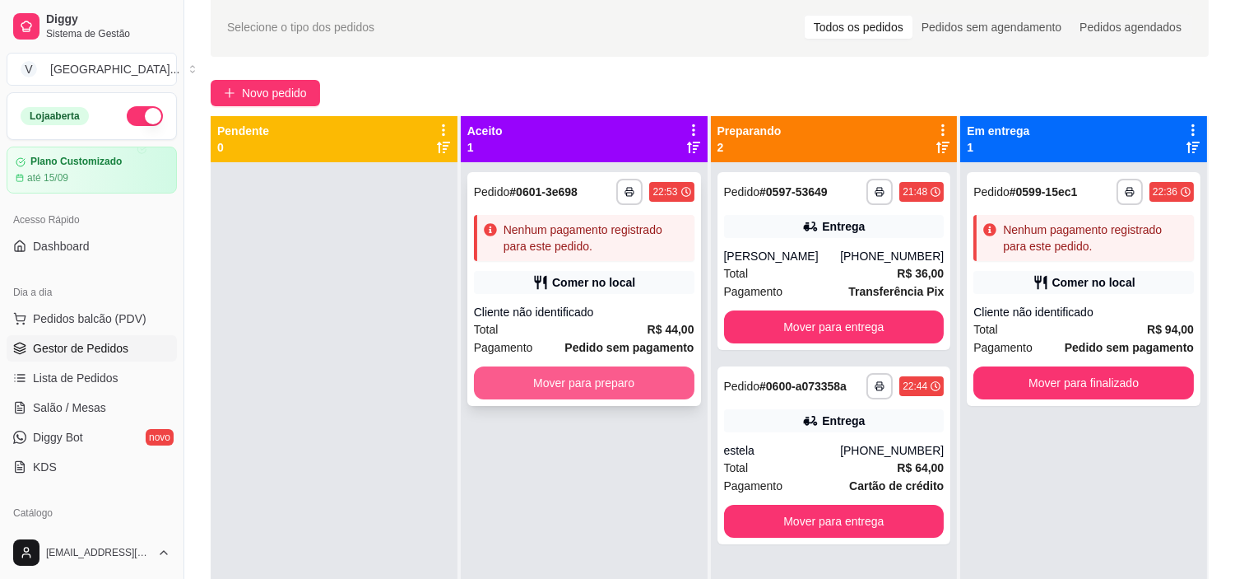
click at [634, 379] on button "Mover para preparo" at bounding box center [584, 382] width 221 height 33
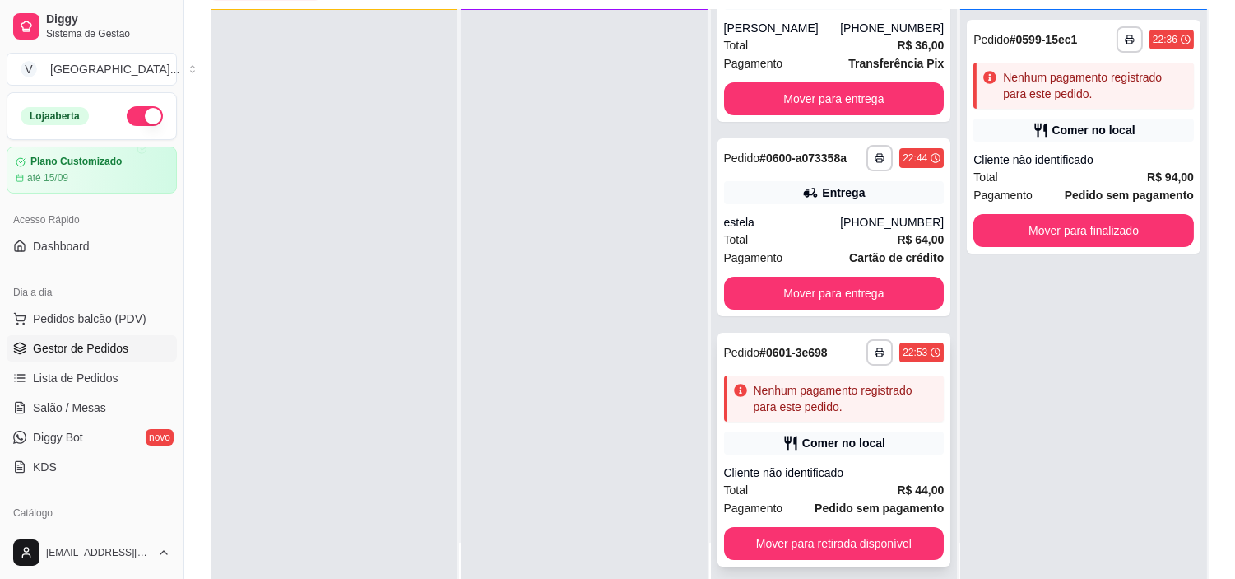
scroll to position [251, 0]
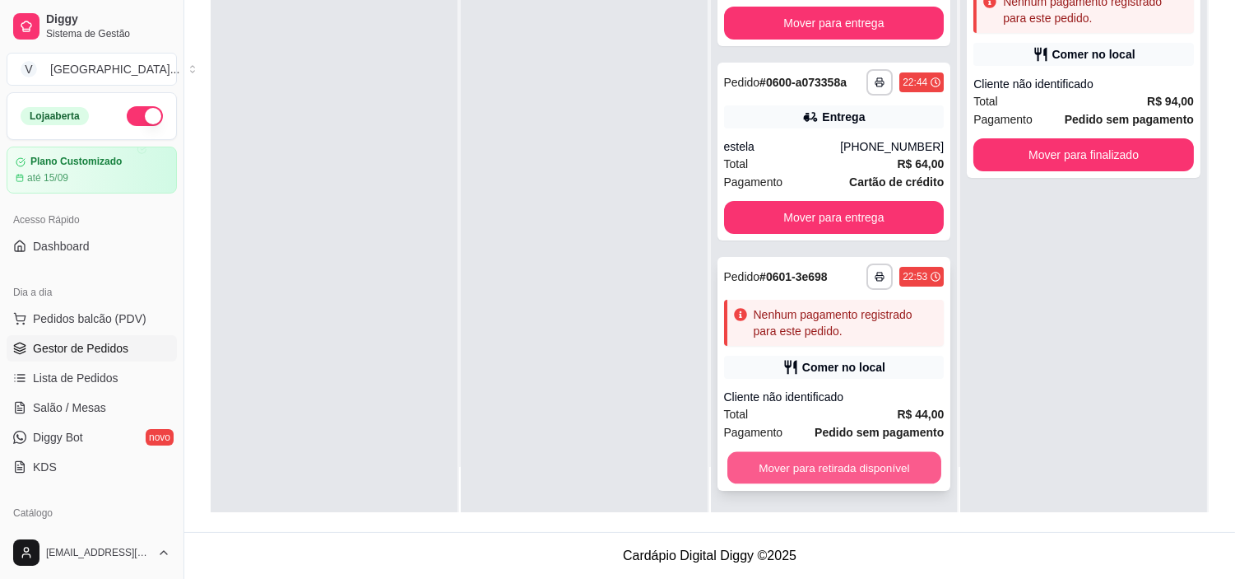
click at [859, 462] on button "Mover para retirada disponível" at bounding box center [835, 468] width 214 height 32
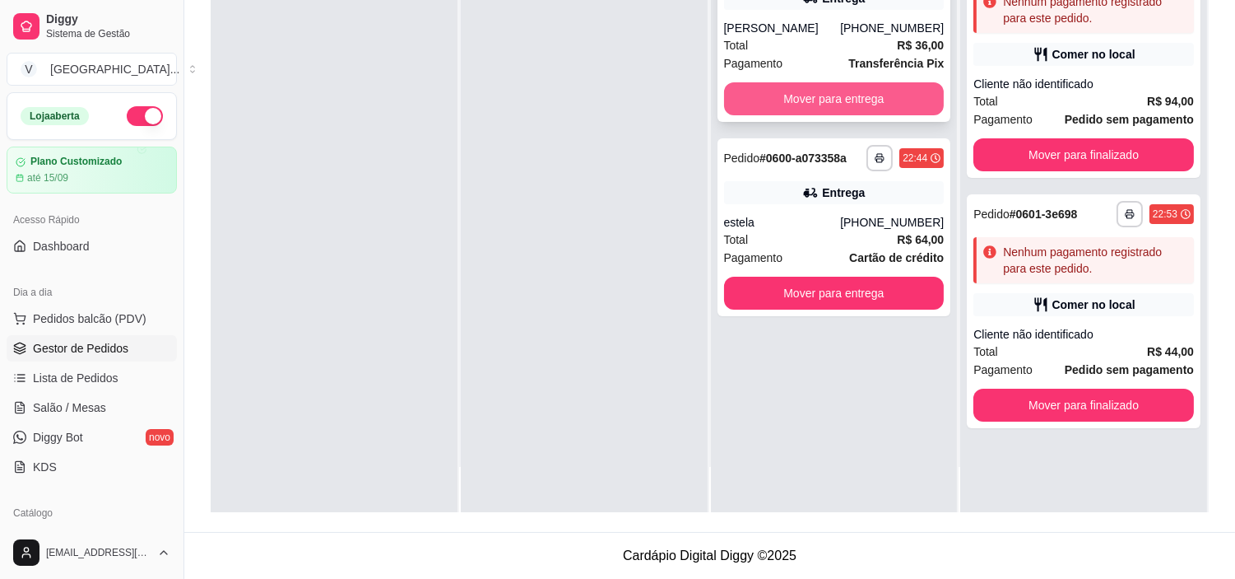
click at [838, 97] on button "Mover para entrega" at bounding box center [834, 98] width 221 height 33
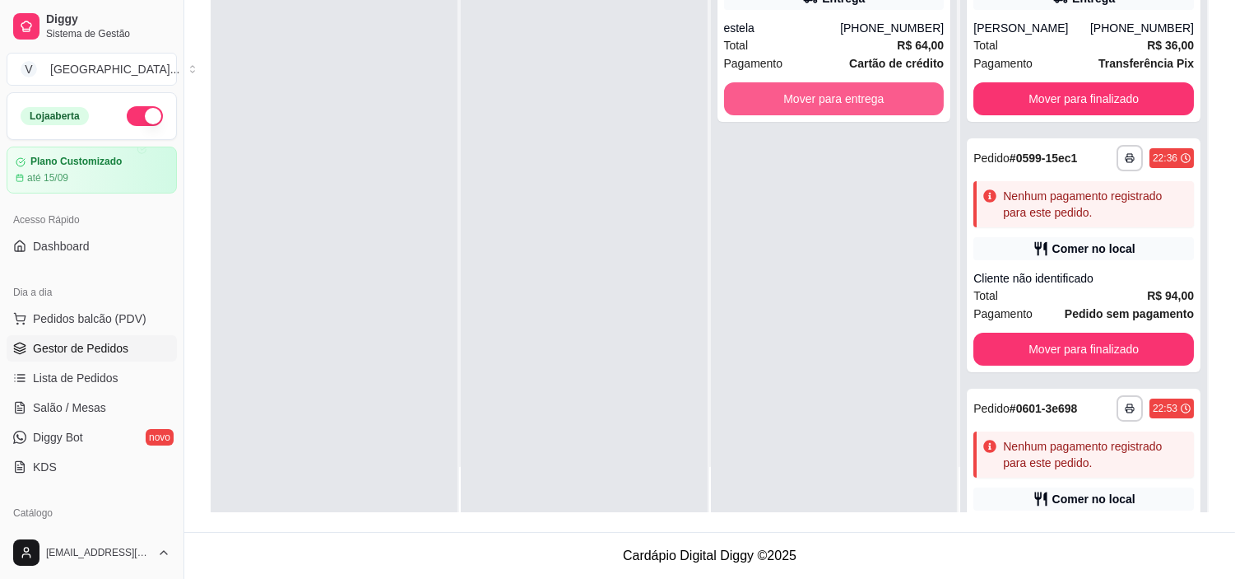
click at [838, 97] on button "Mover para entrega" at bounding box center [834, 98] width 221 height 33
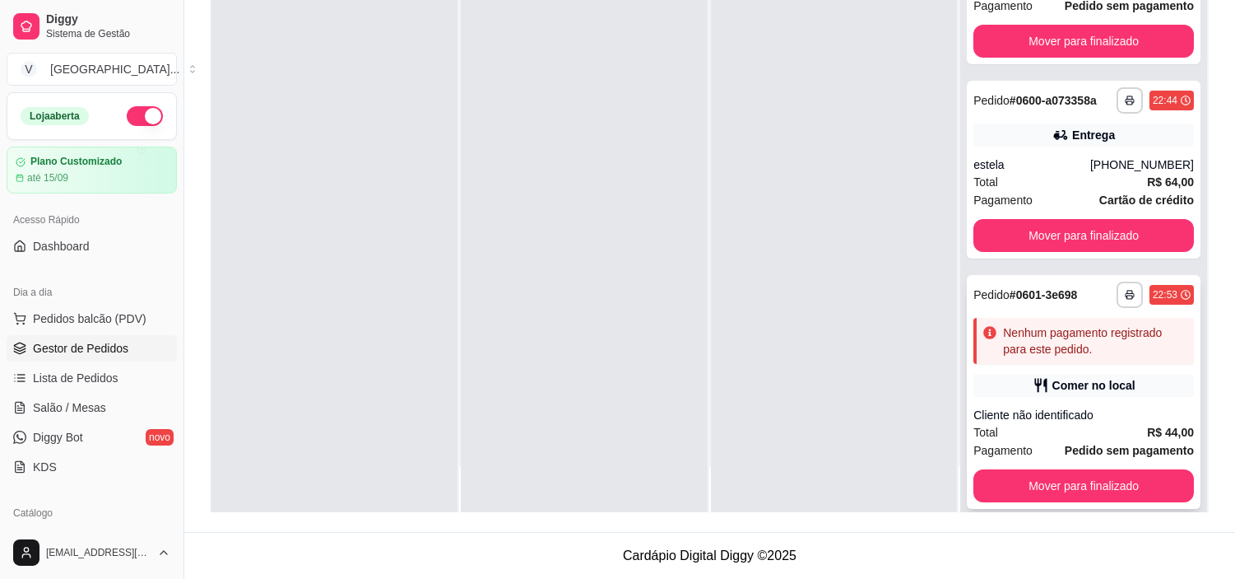
scroll to position [326, 0]
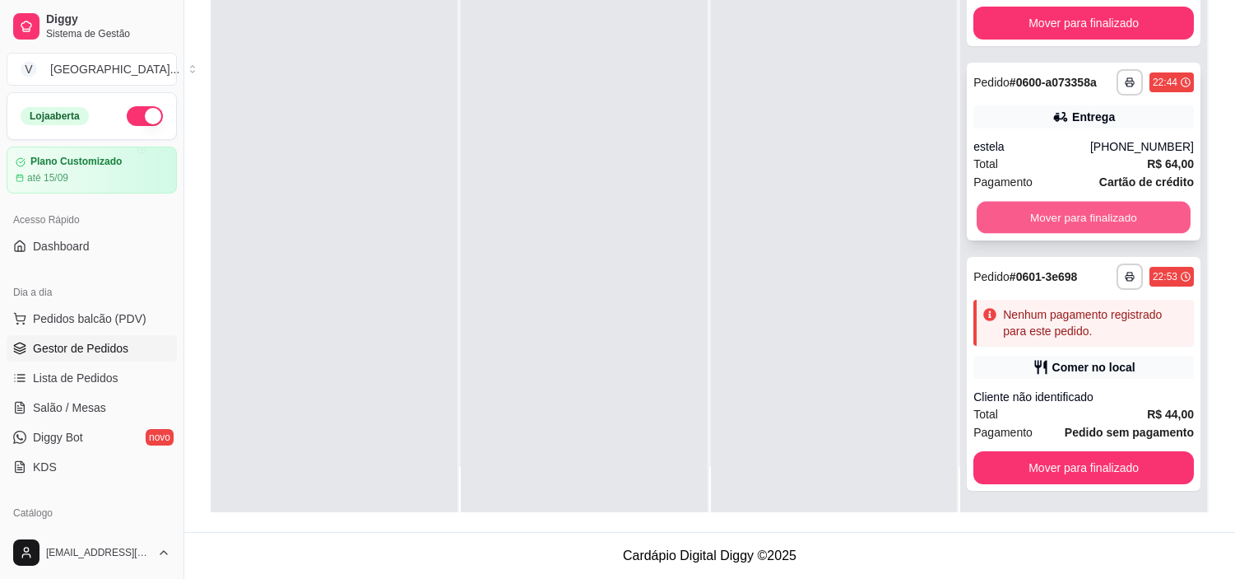
click at [1100, 209] on button "Mover para finalizado" at bounding box center [1084, 218] width 214 height 32
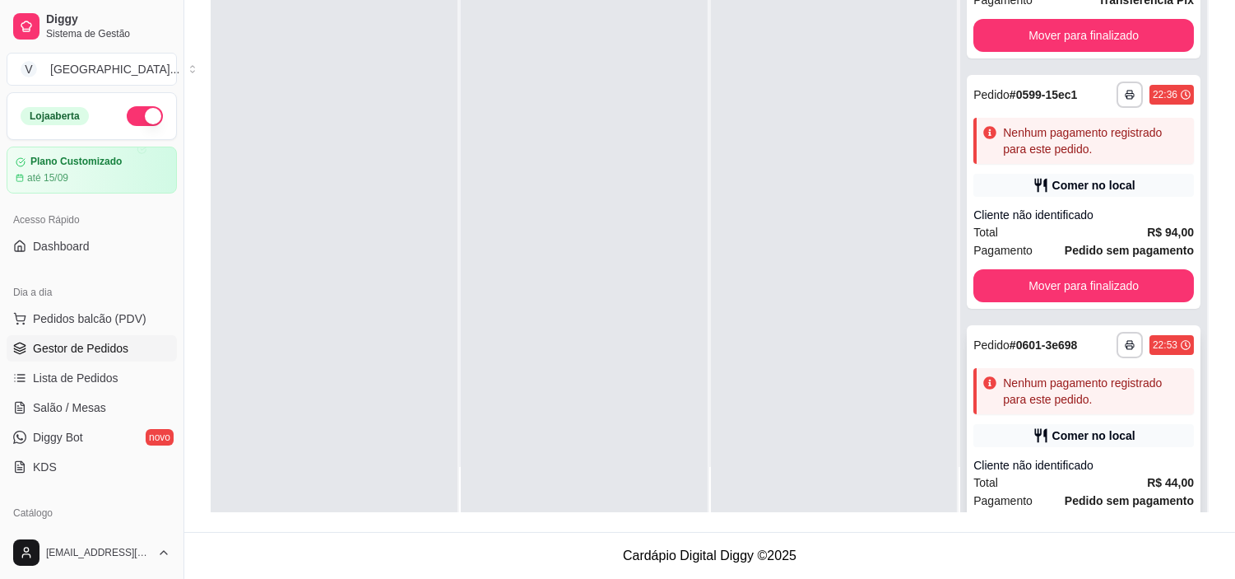
scroll to position [0, 0]
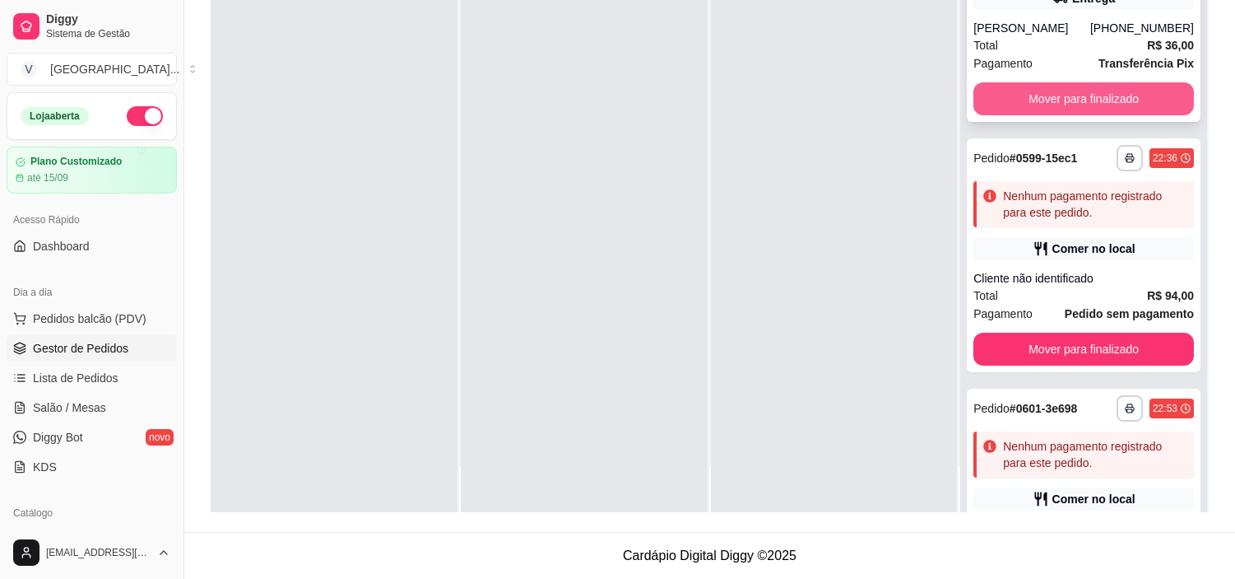
click at [1099, 92] on button "Mover para finalizado" at bounding box center [1084, 98] width 221 height 33
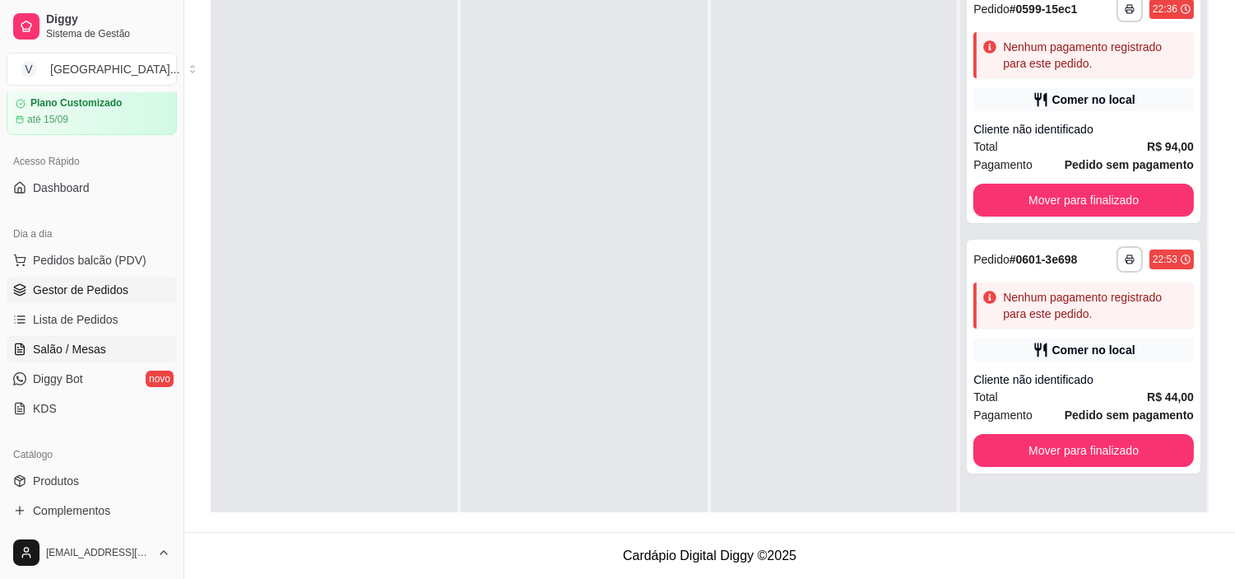
scroll to position [91, 0]
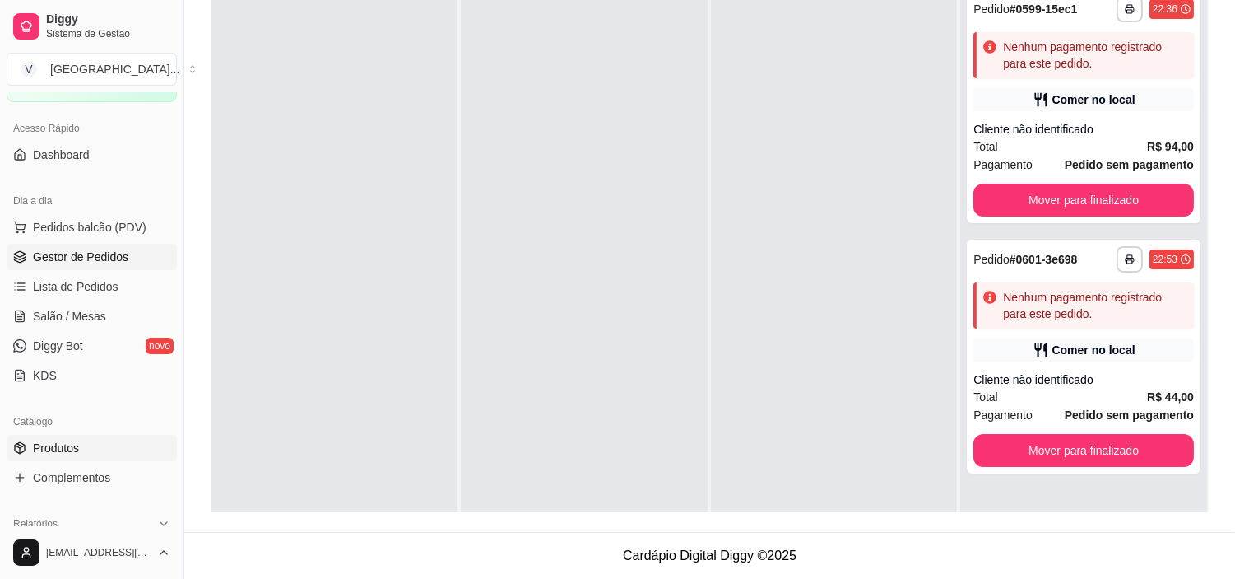
click at [91, 435] on link "Produtos" at bounding box center [92, 448] width 170 height 26
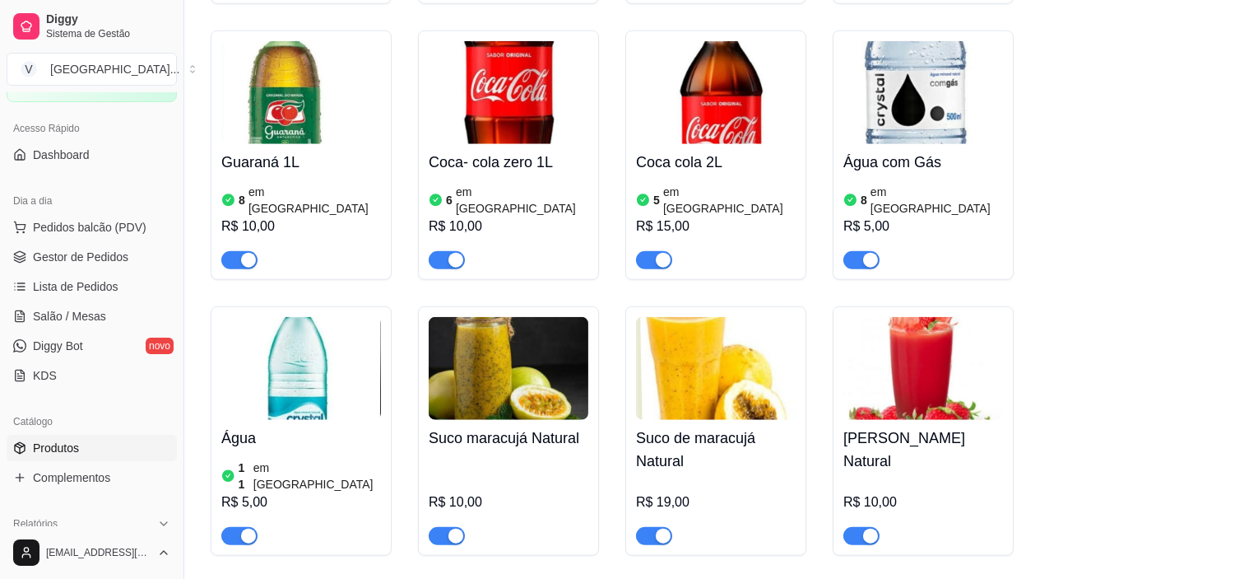
scroll to position [2835, 0]
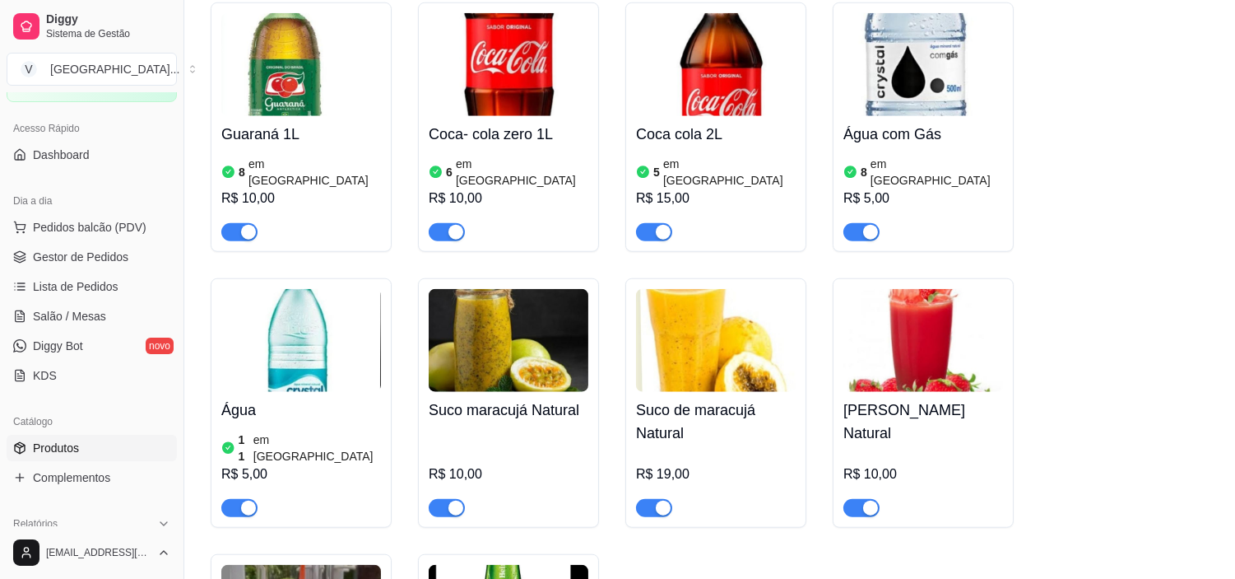
click at [688, 134] on h4 "Coca cola 2L" at bounding box center [716, 134] width 160 height 23
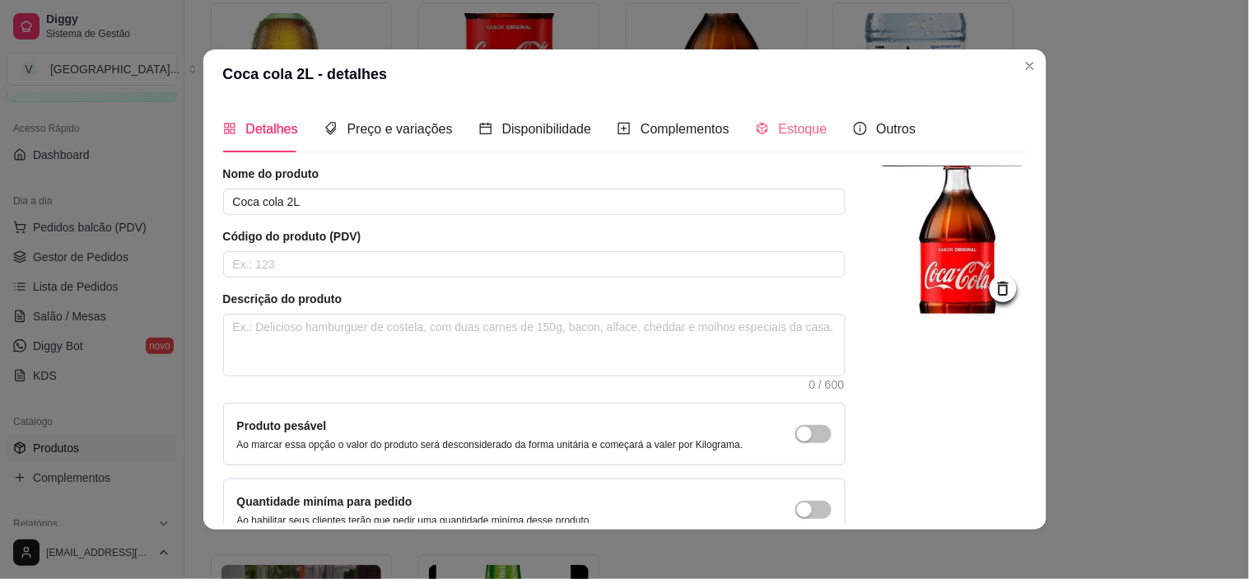
click at [790, 140] on div "Estoque" at bounding box center [792, 128] width 72 height 47
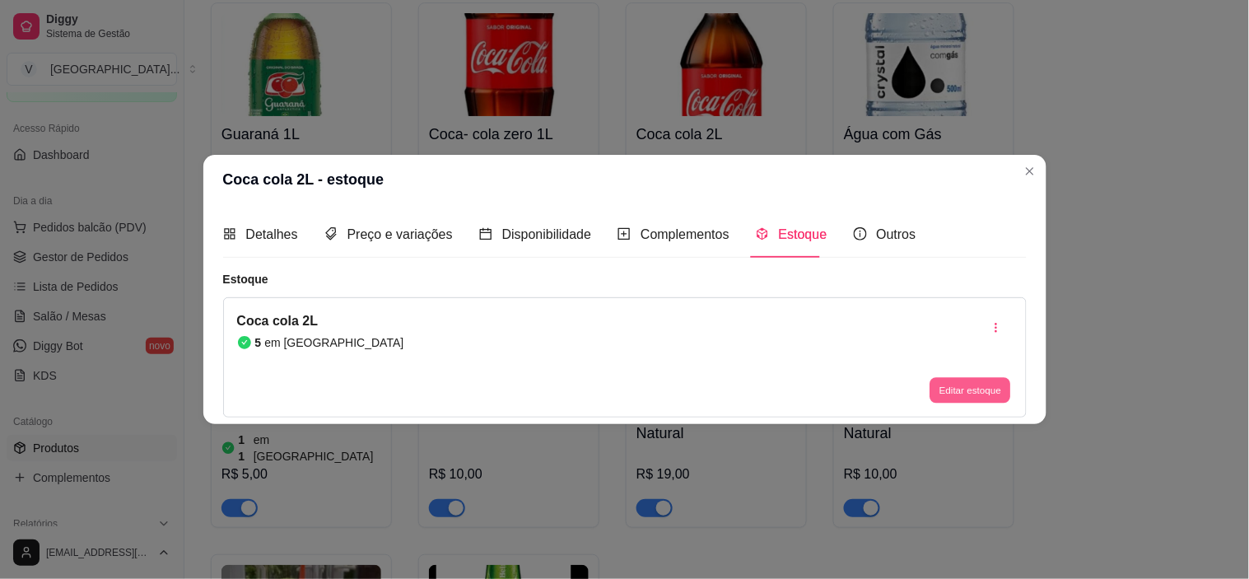
click at [951, 389] on button "Editar estoque" at bounding box center [970, 391] width 81 height 26
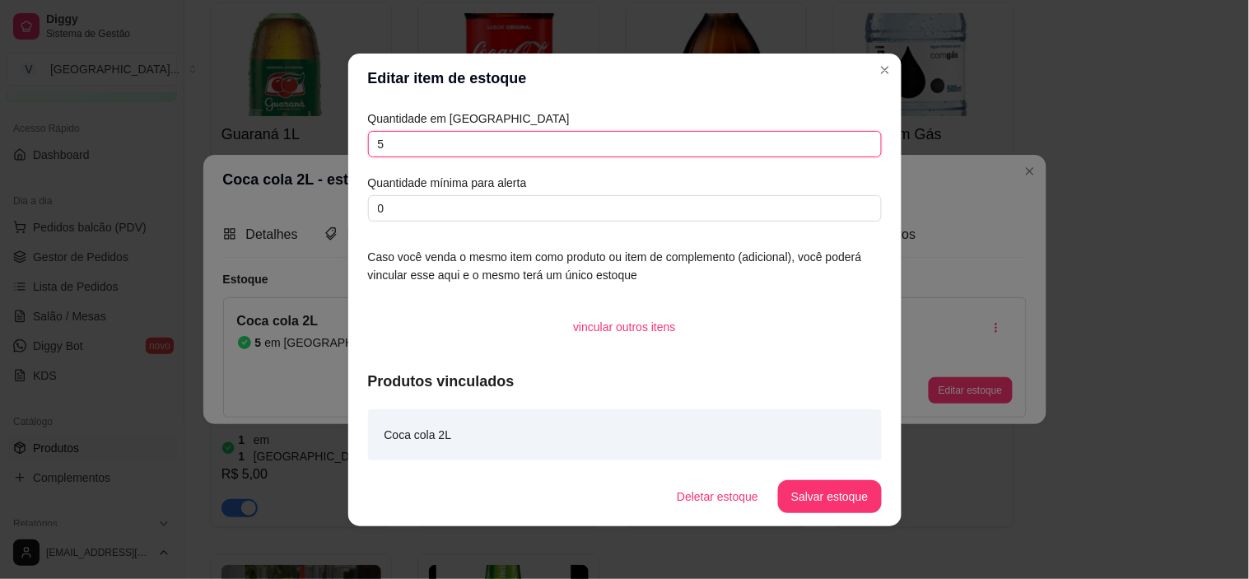
drag, startPoint x: 431, startPoint y: 136, endPoint x: 248, endPoint y: 121, distance: 184.1
click at [261, 133] on div "Editar item de estoque Quantidade em estoque 5 Quantidade mínima para alerta 0 …" at bounding box center [624, 289] width 1249 height 579
type input "4"
click at [859, 491] on button "Salvar estoque" at bounding box center [829, 496] width 103 height 33
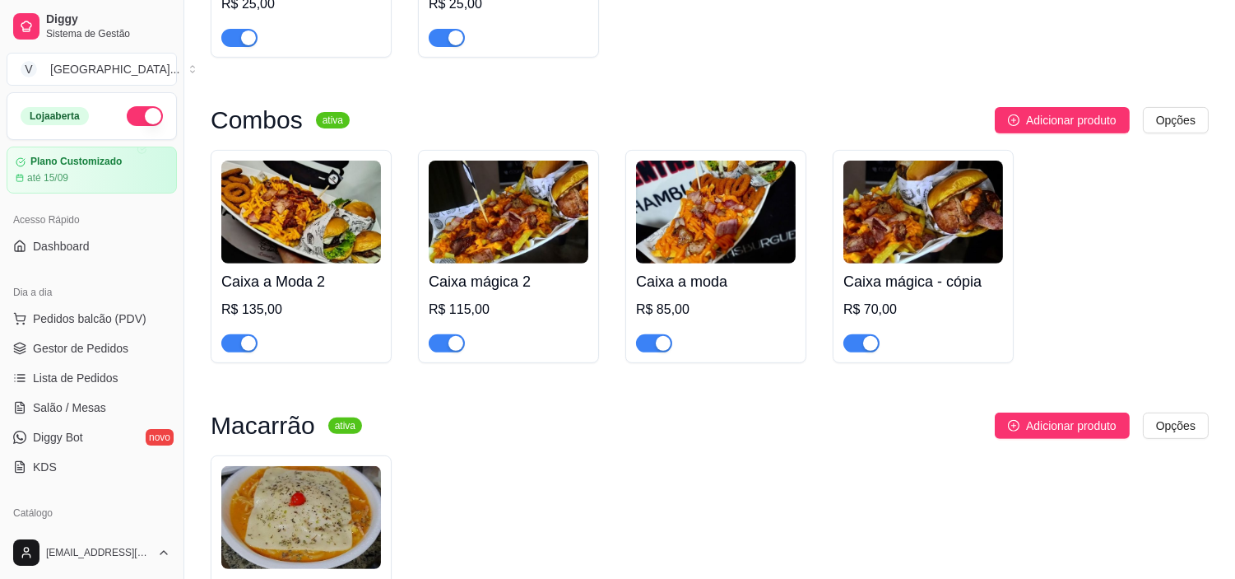
scroll to position [914, 0]
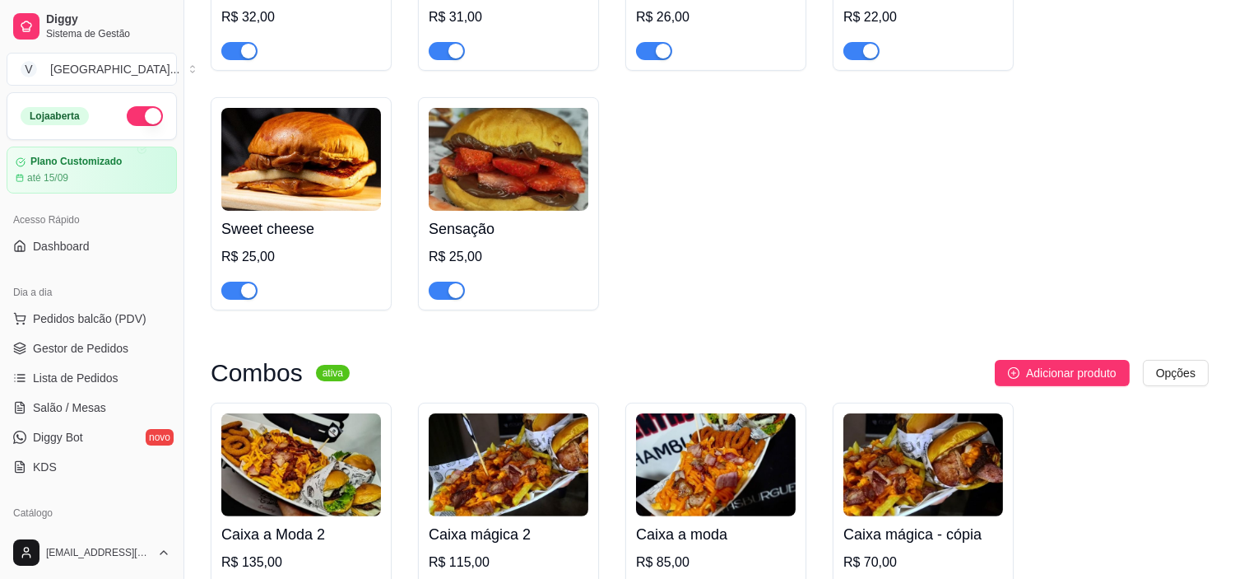
click at [134, 124] on button "button" at bounding box center [145, 116] width 36 height 20
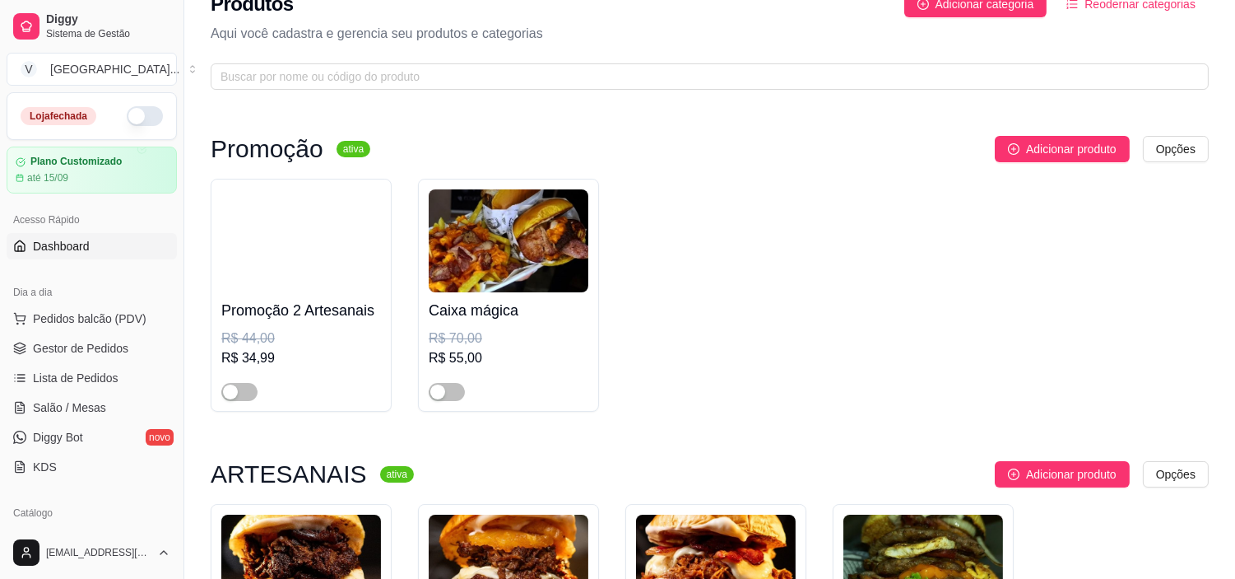
scroll to position [0, 0]
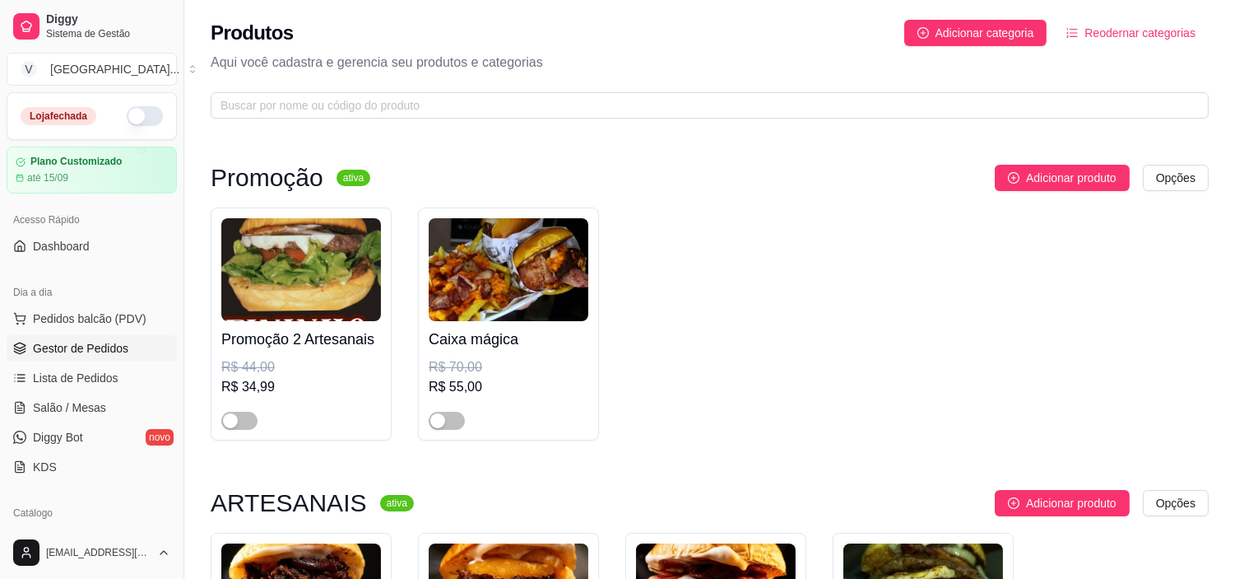
click at [112, 354] on span "Gestor de Pedidos" at bounding box center [80, 348] width 95 height 16
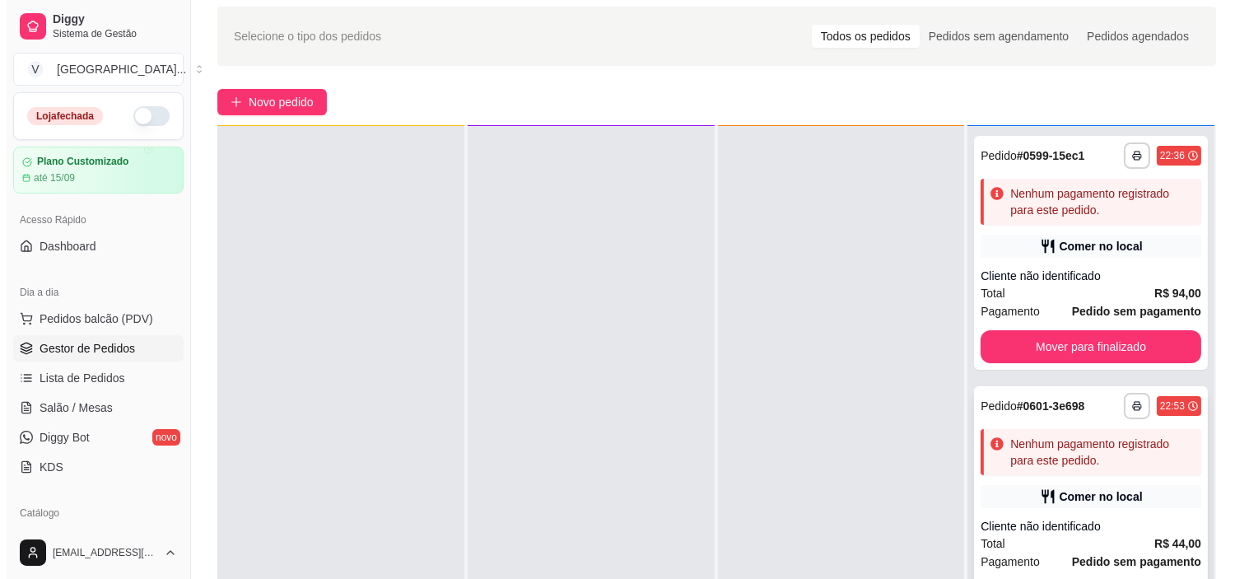
scroll to position [91, 0]
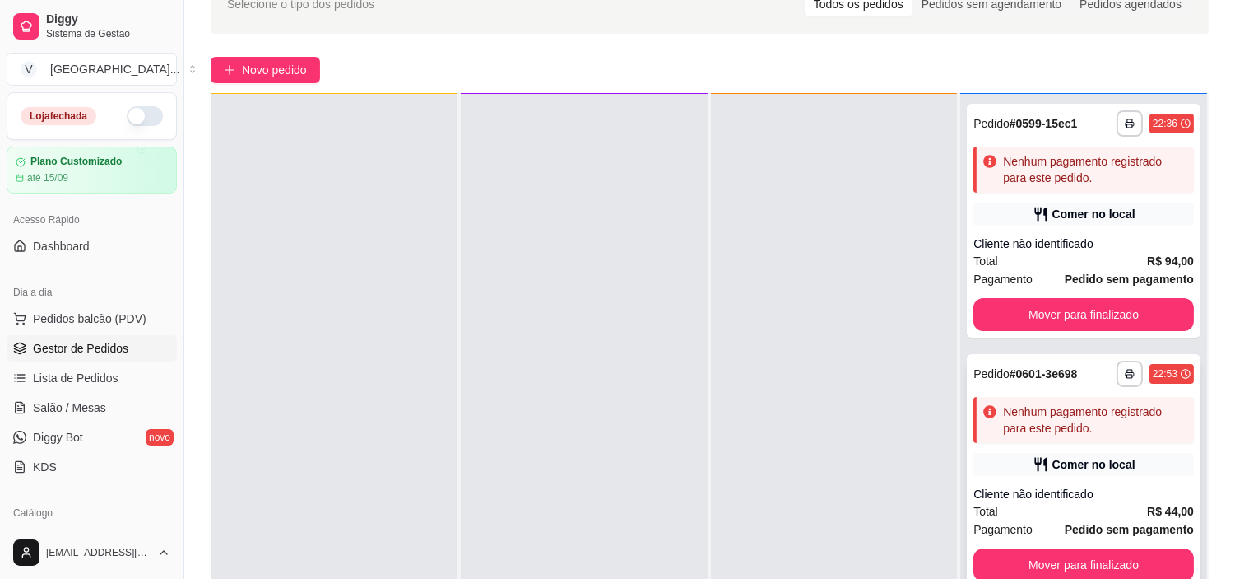
click at [1137, 487] on div "Cliente não identificado" at bounding box center [1084, 494] width 221 height 16
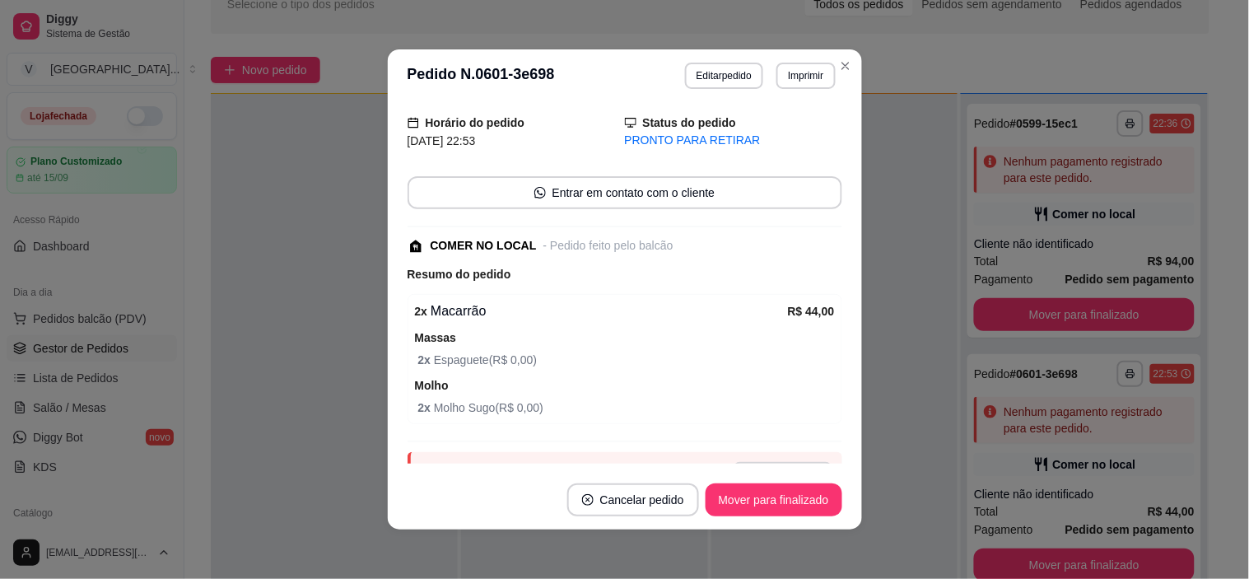
scroll to position [132, 0]
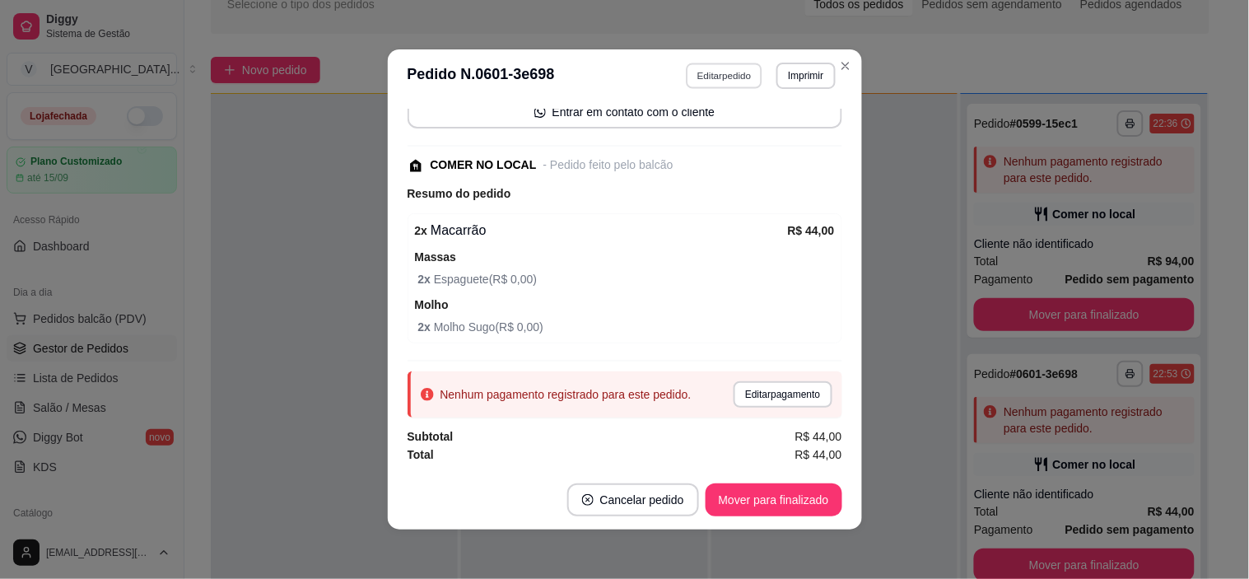
click at [722, 68] on button "Editar pedido" at bounding box center [724, 76] width 77 height 26
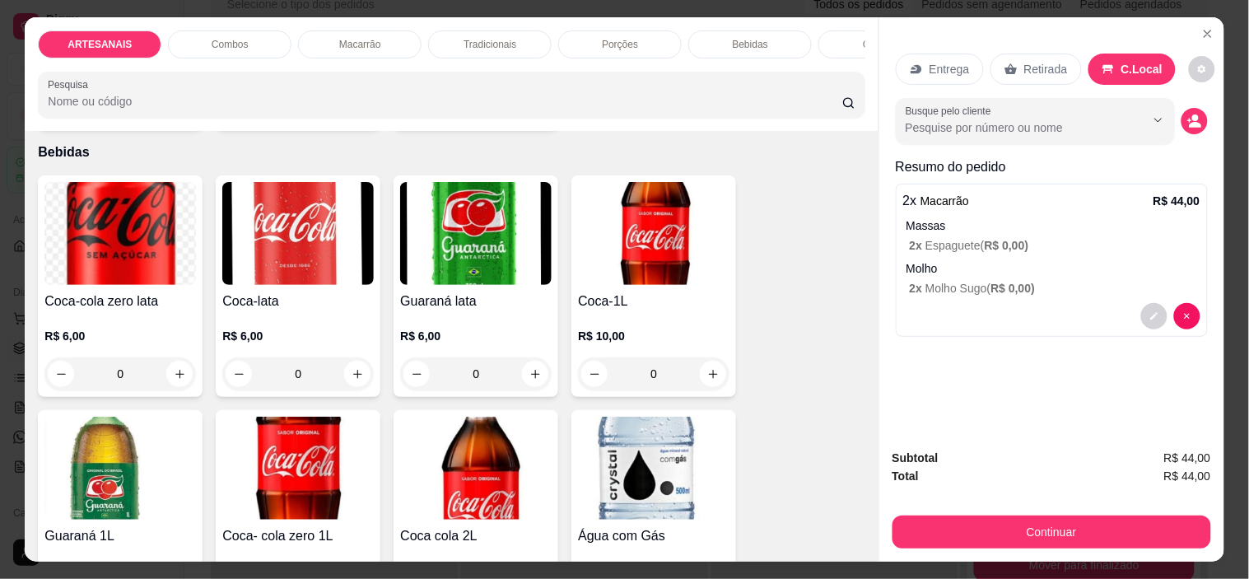
scroll to position [1920, 0]
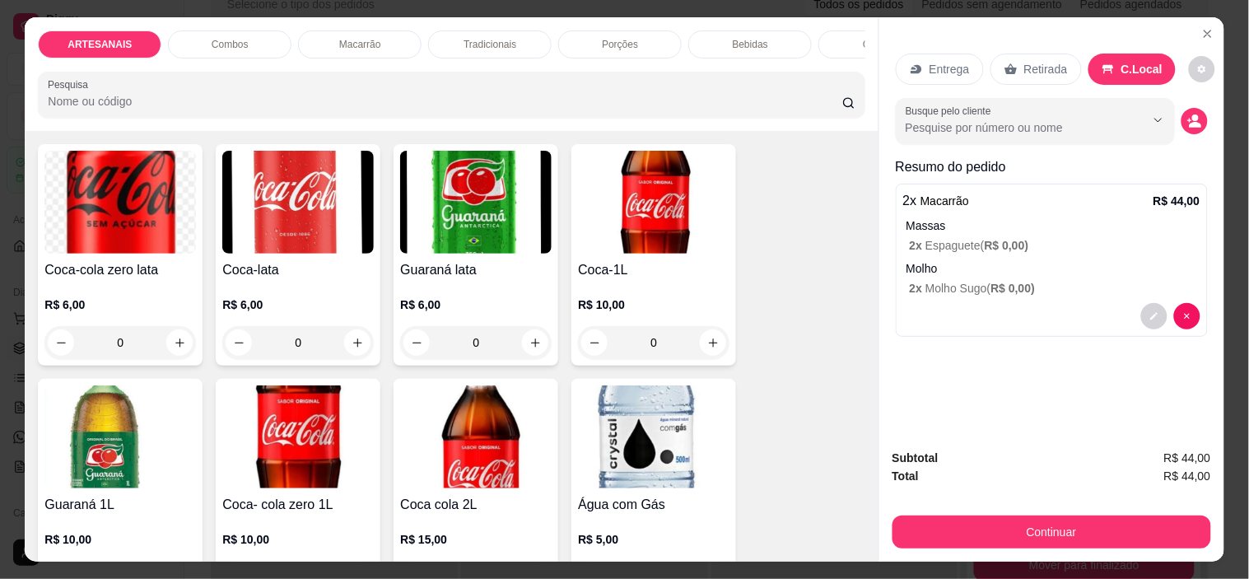
click at [702, 351] on div "0" at bounding box center [653, 342] width 151 height 33
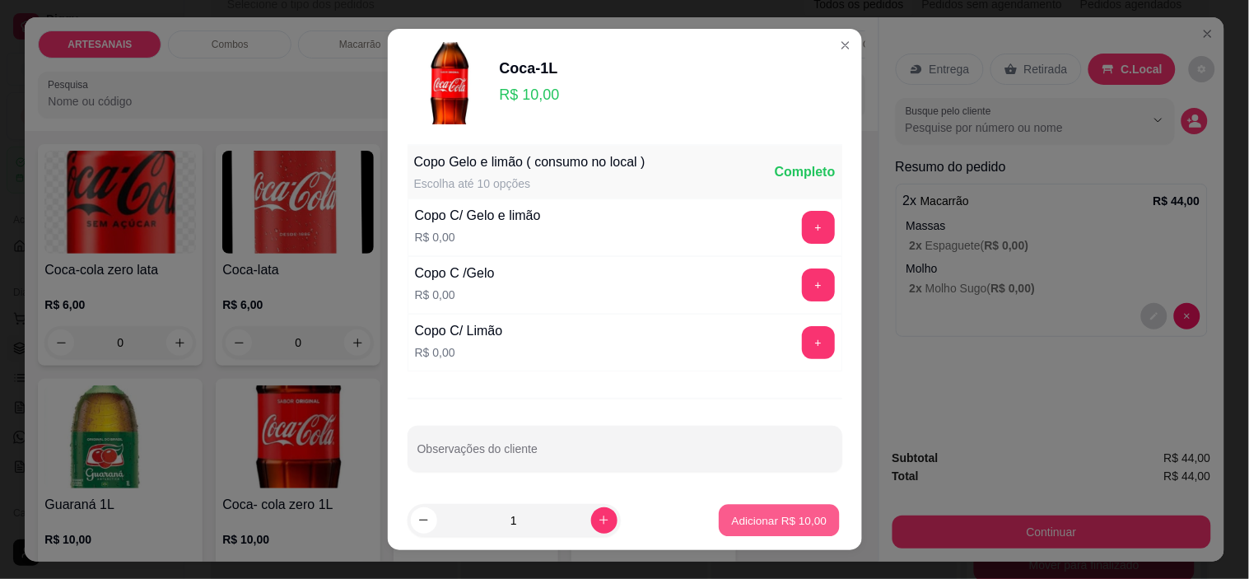
click at [805, 519] on p "Adicionar R$ 10,00" at bounding box center [779, 520] width 95 height 16
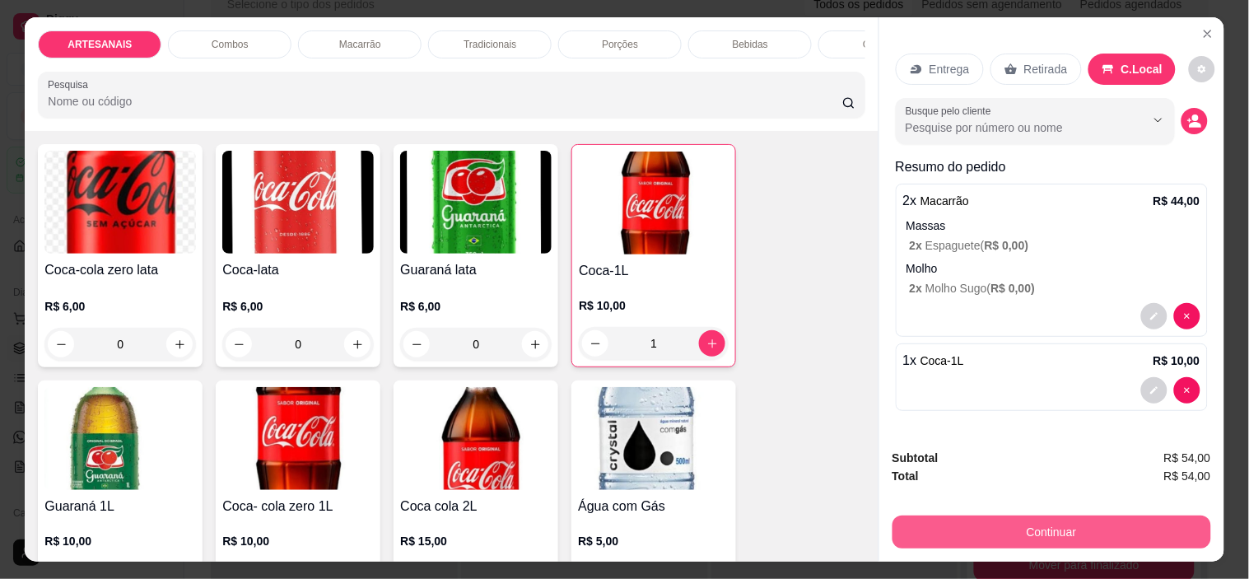
click at [1186, 519] on button "Continuar" at bounding box center [1051, 531] width 319 height 33
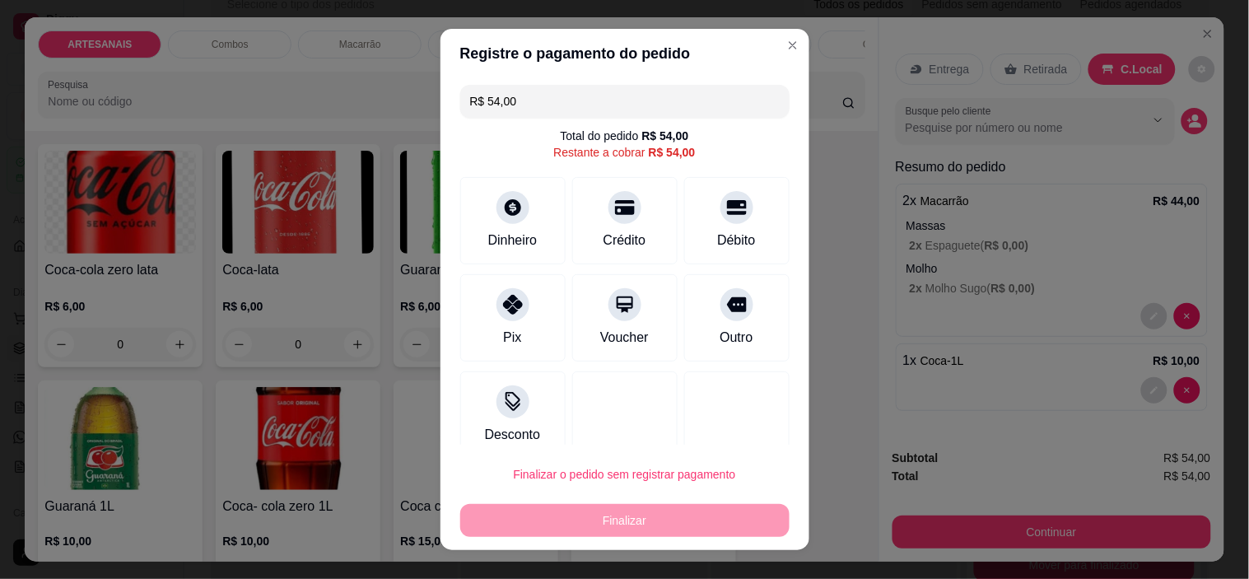
click at [648, 487] on button "Finalizar o pedido sem registrar pagamento" at bounding box center [624, 474] width 329 height 33
click at [725, 426] on button "Confirmar" at bounding box center [718, 427] width 58 height 25
type input "0"
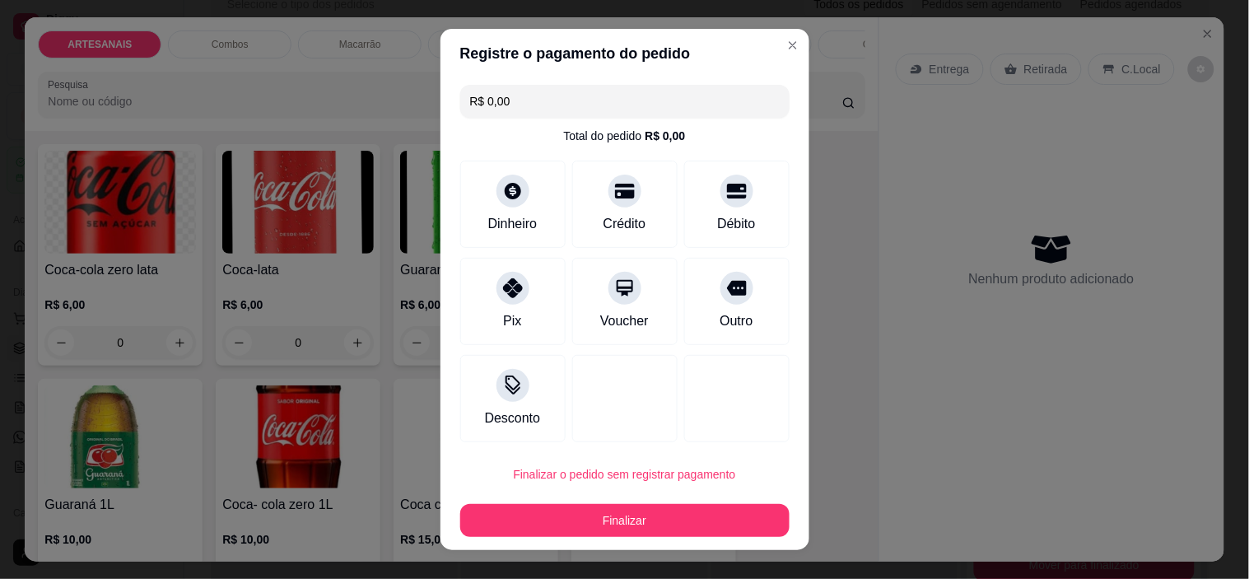
type input "R$ 0,00"
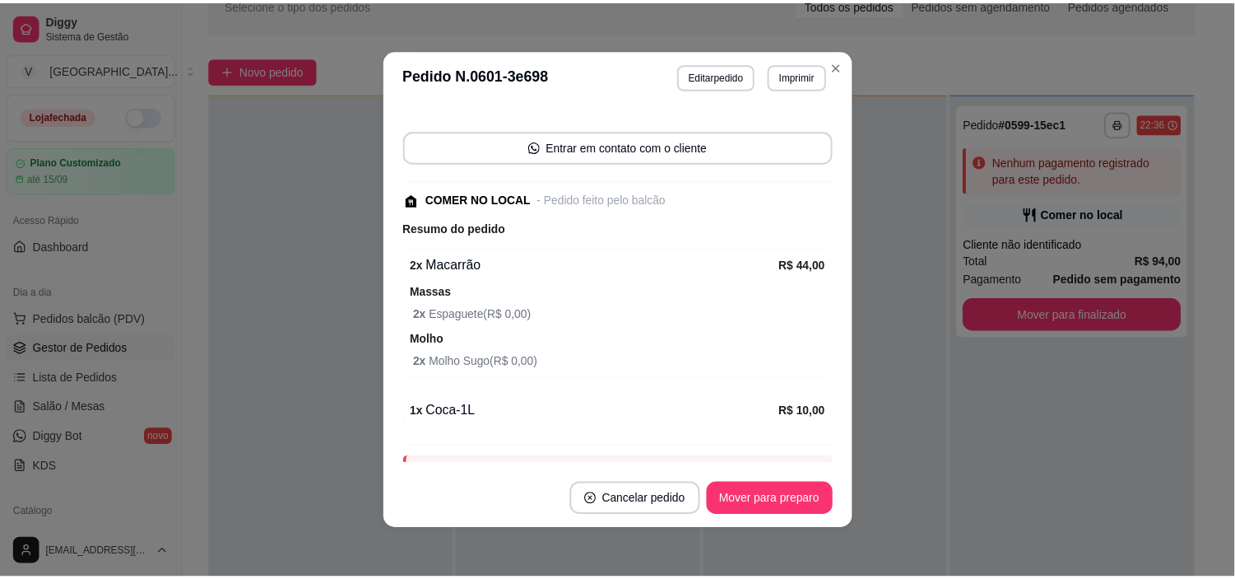
scroll to position [168, 0]
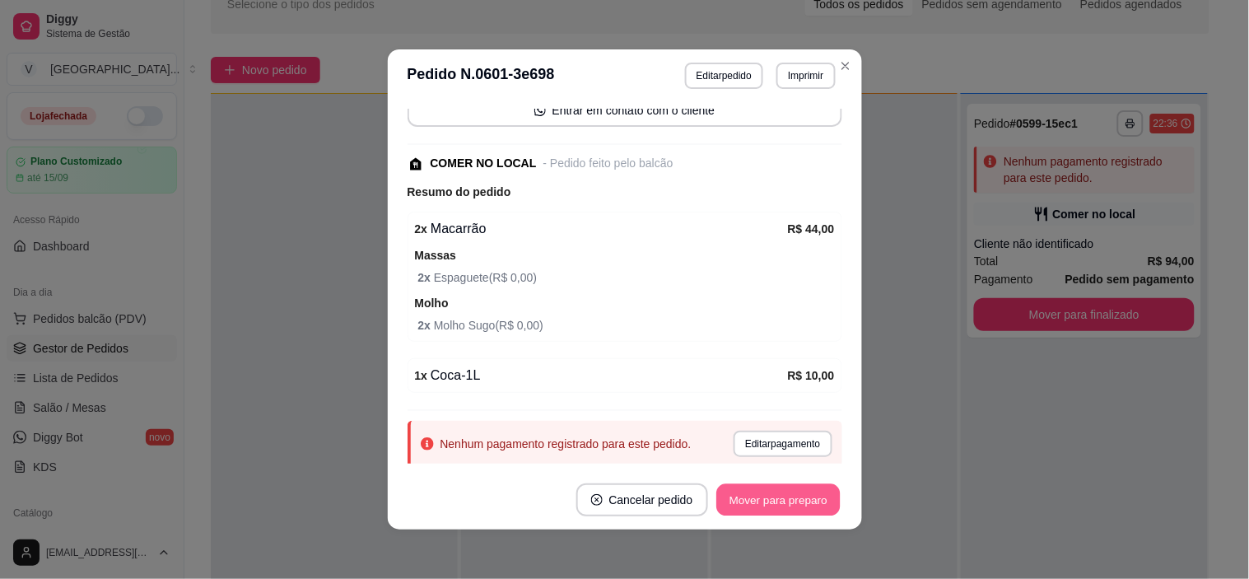
click at [741, 508] on button "Mover para preparo" at bounding box center [777, 500] width 123 height 32
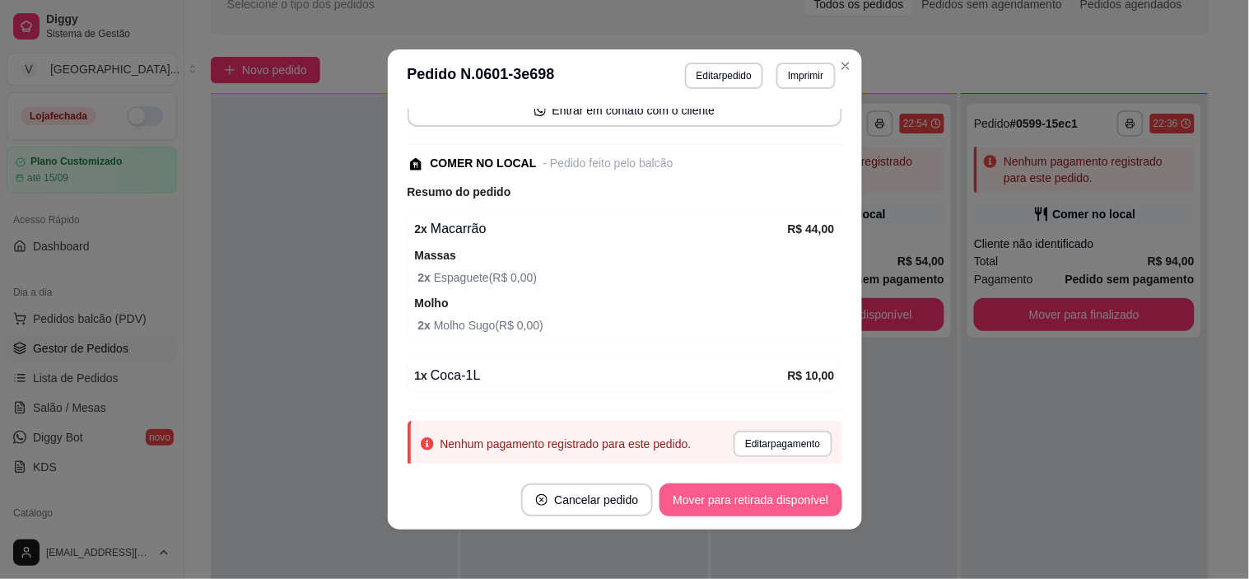
click at [779, 507] on button "Mover para retirada disponível" at bounding box center [750, 499] width 182 height 33
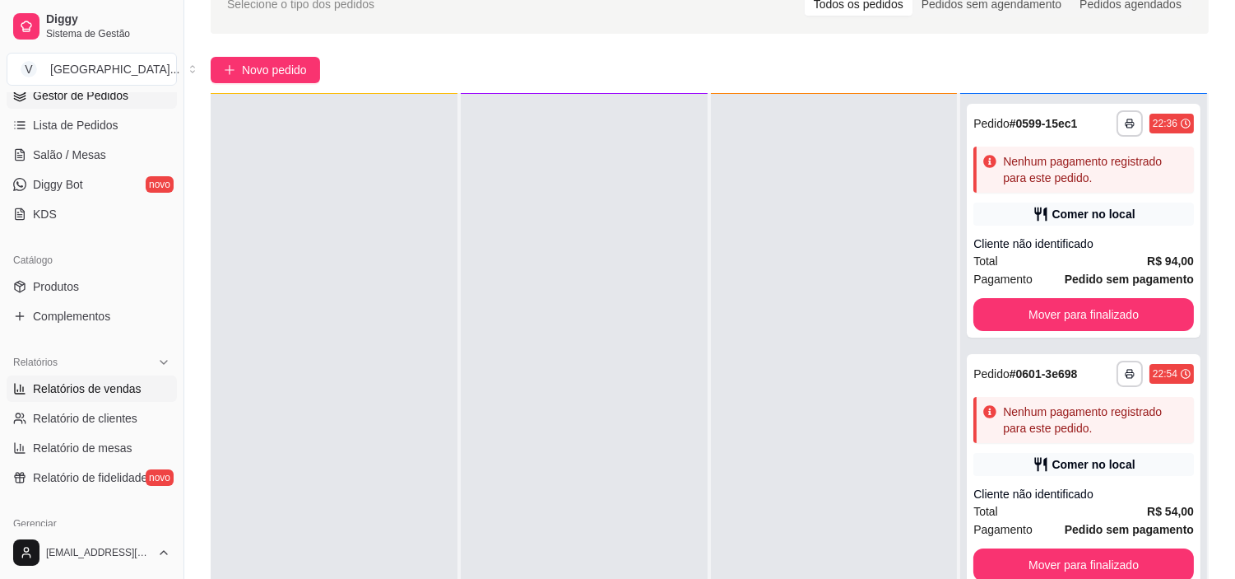
scroll to position [274, 0]
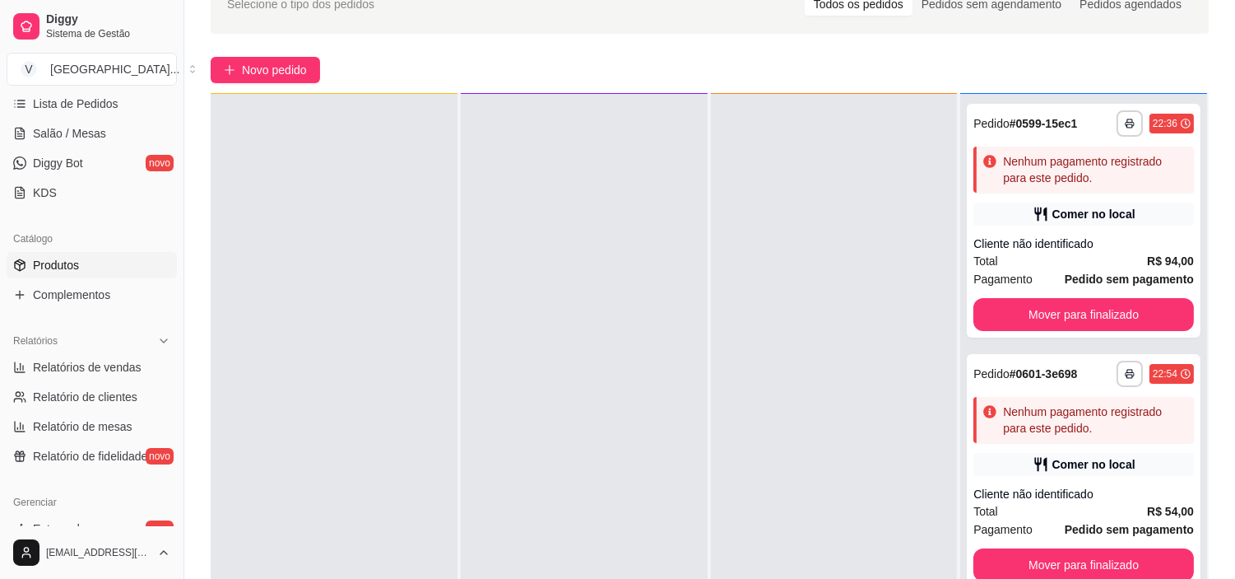
click at [93, 259] on link "Produtos" at bounding box center [92, 265] width 170 height 26
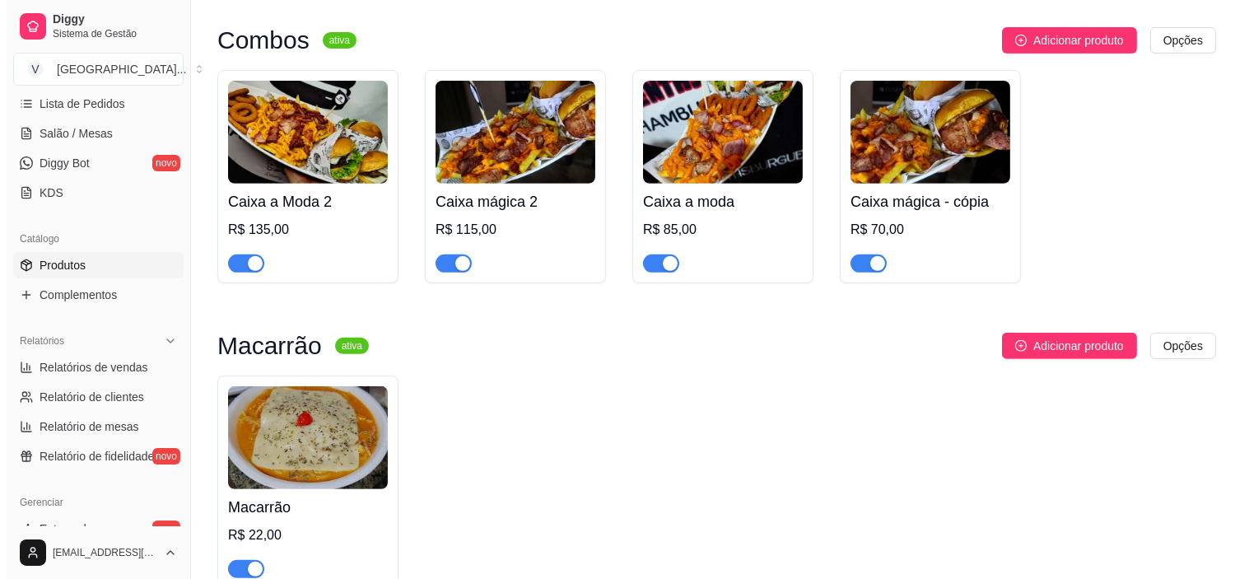
scroll to position [1280, 0]
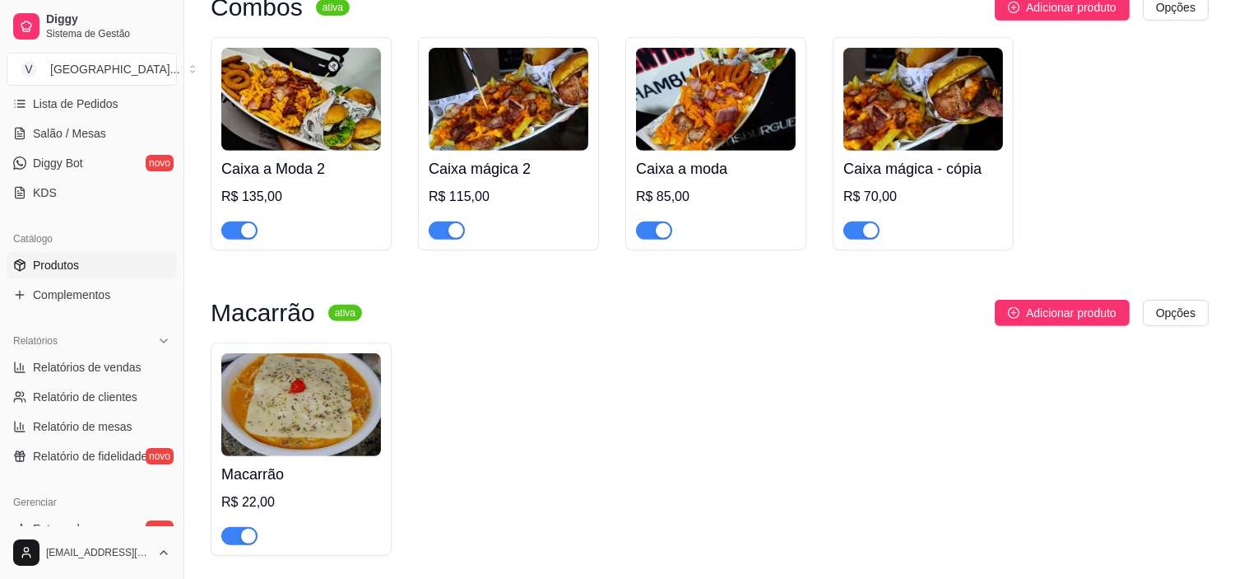
click at [326, 399] on img at bounding box center [301, 404] width 160 height 103
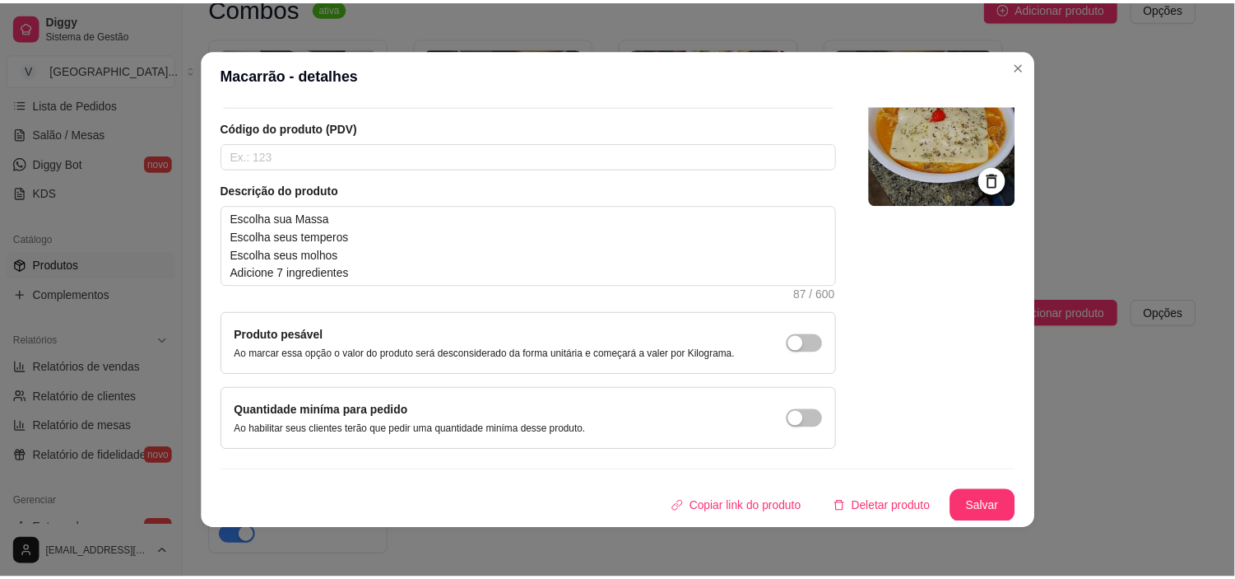
scroll to position [109, 0]
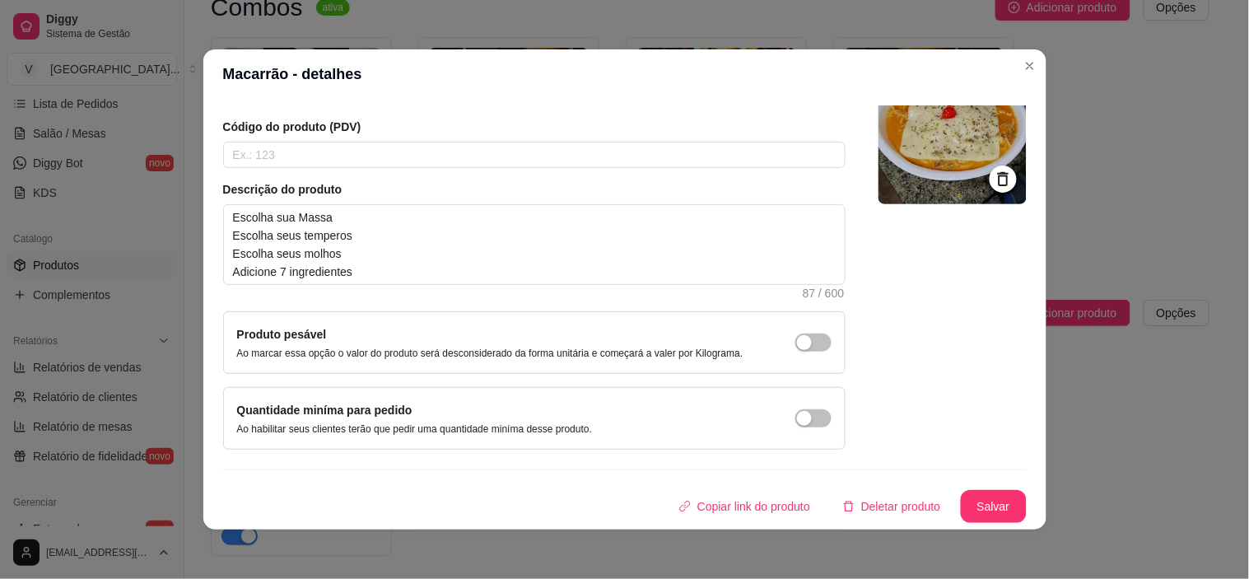
click at [1026, 80] on header "Macarrão - detalhes" at bounding box center [624, 73] width 843 height 49
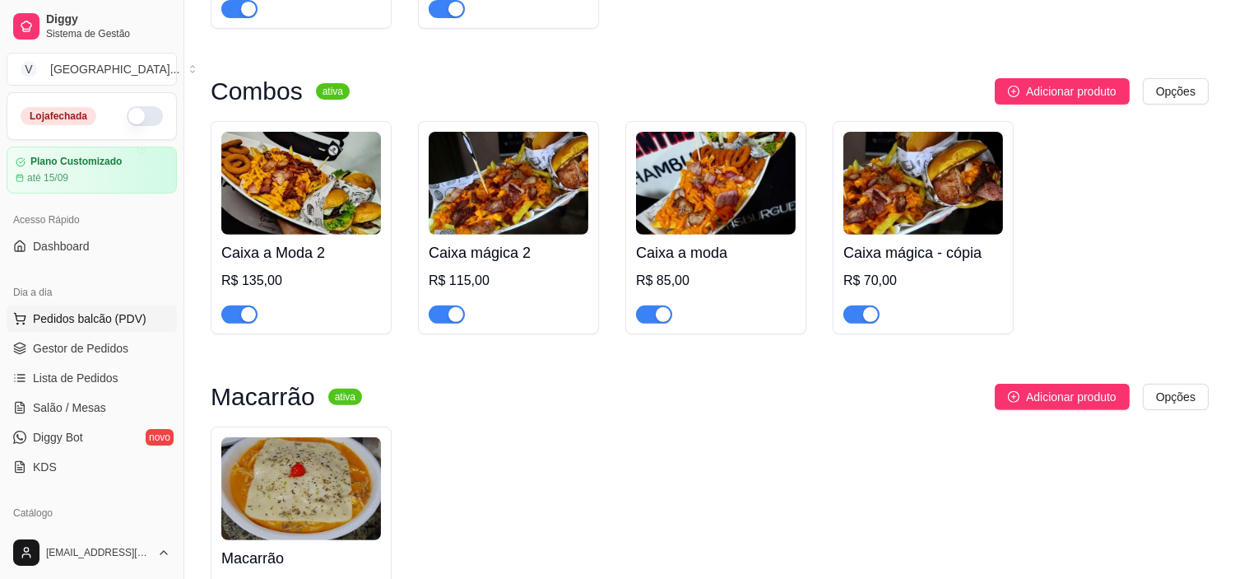
scroll to position [1097, 0]
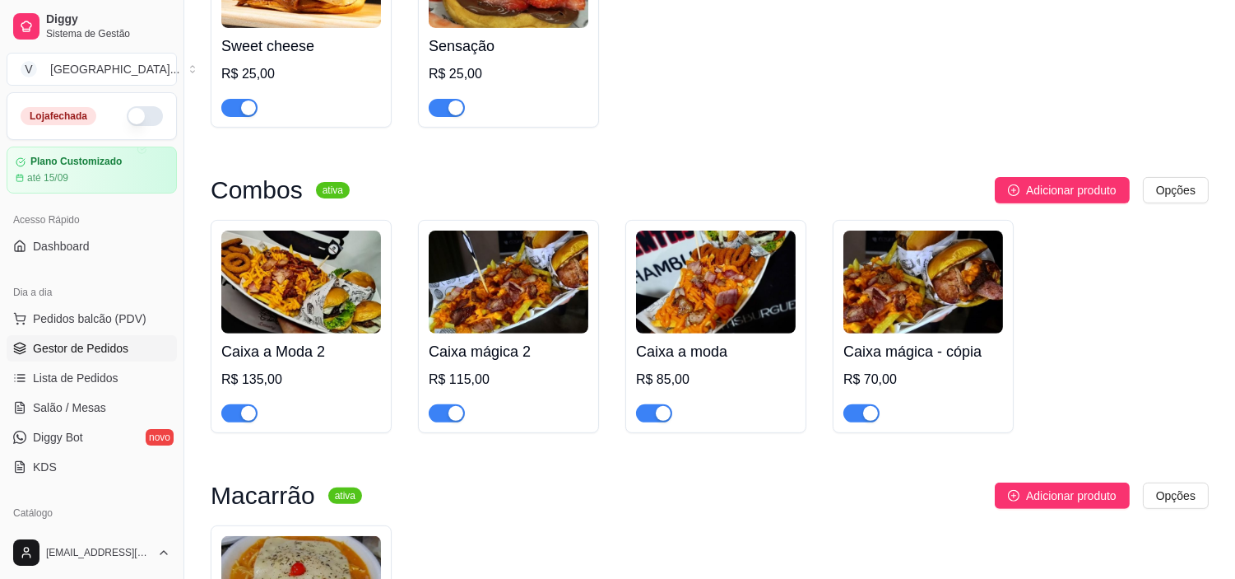
click at [77, 343] on span "Gestor de Pedidos" at bounding box center [80, 348] width 95 height 16
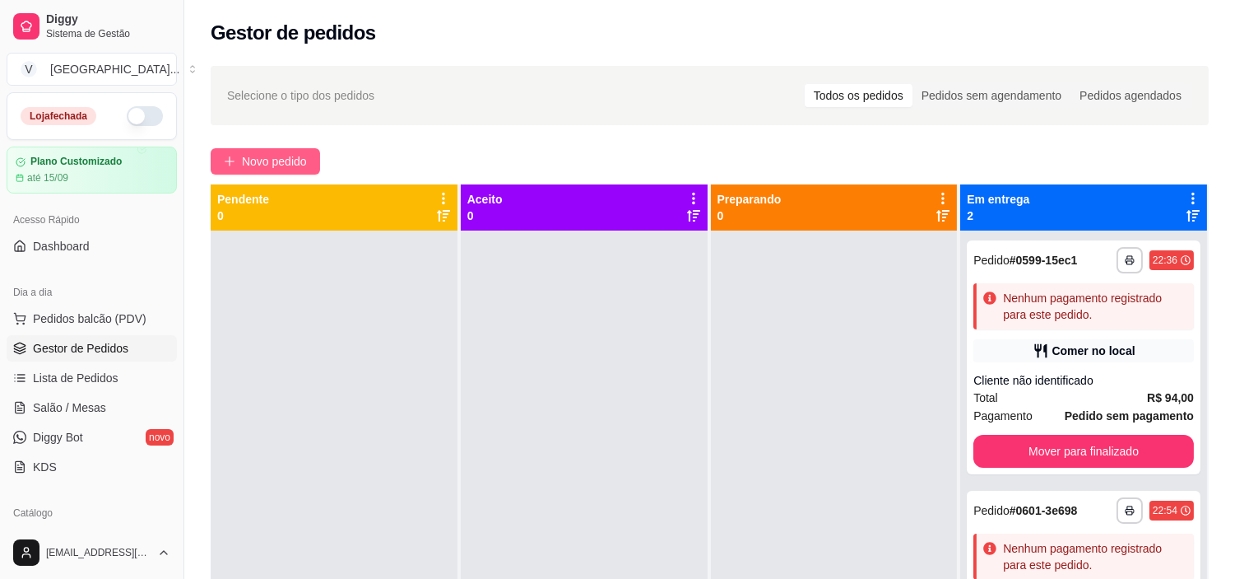
click at [242, 161] on span "Novo pedido" at bounding box center [274, 161] width 65 height 18
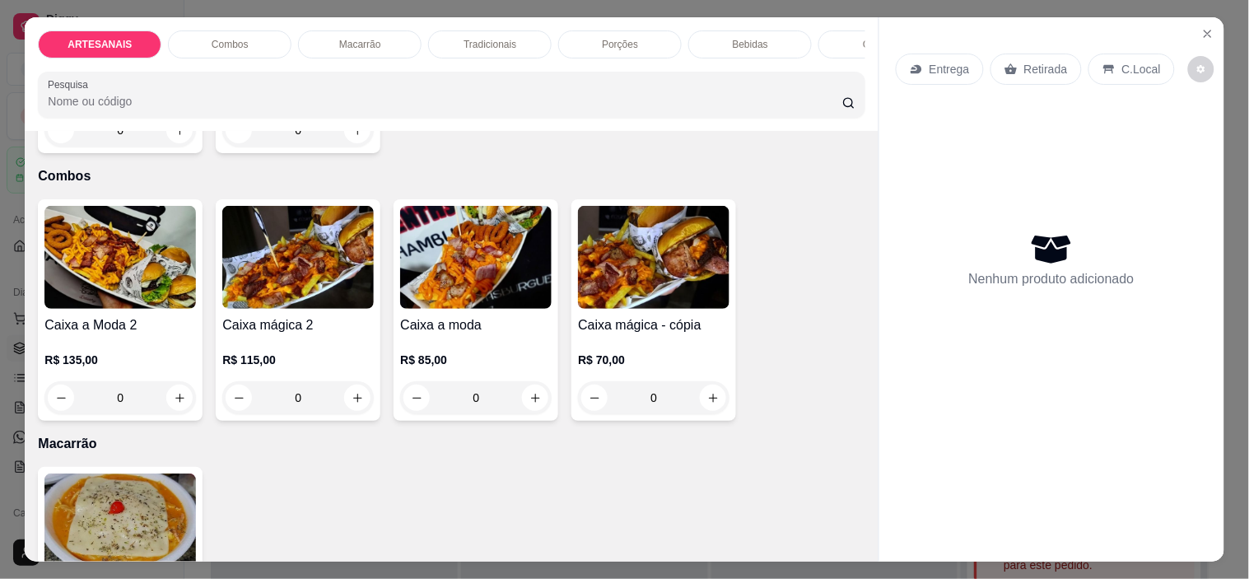
scroll to position [914, 0]
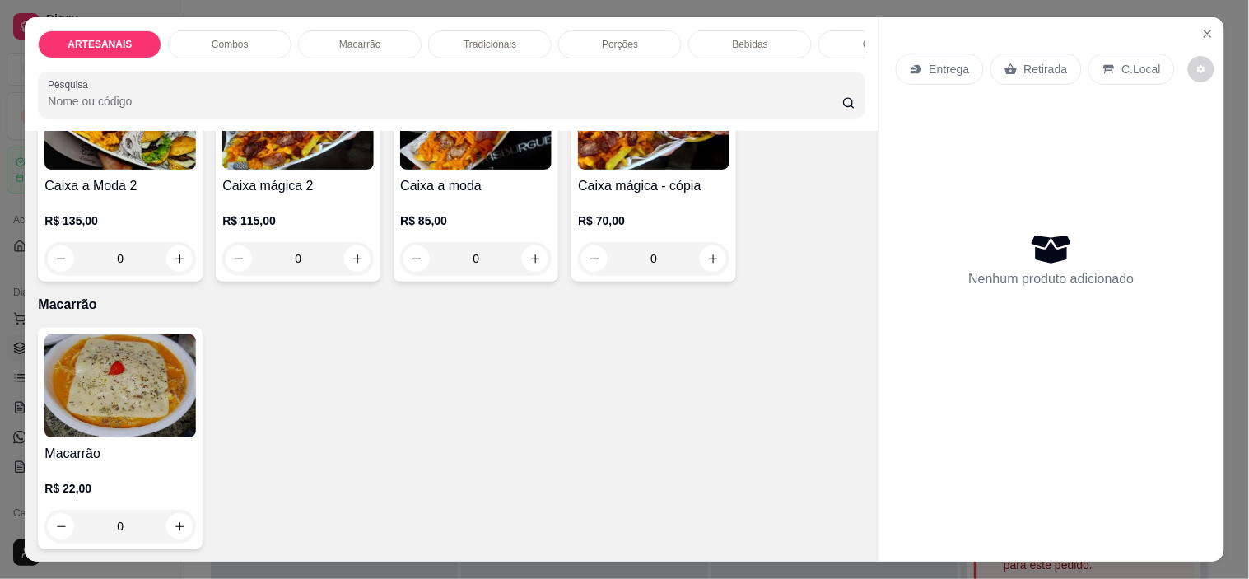
click at [134, 403] on img at bounding box center [119, 385] width 151 height 103
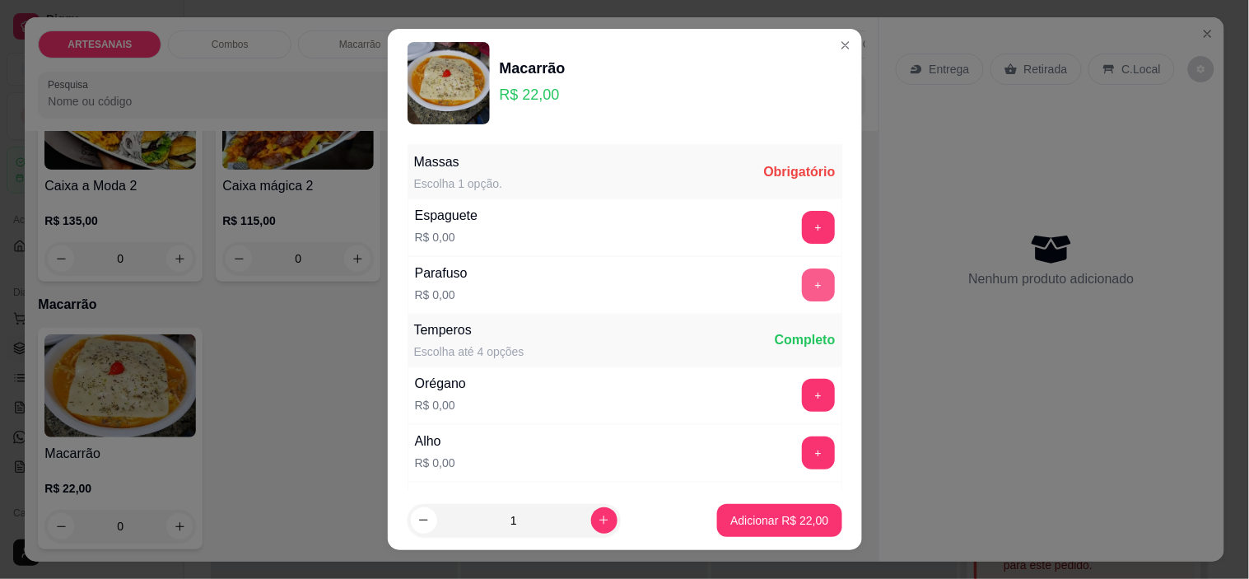
click at [802, 277] on button "+" at bounding box center [818, 284] width 33 height 33
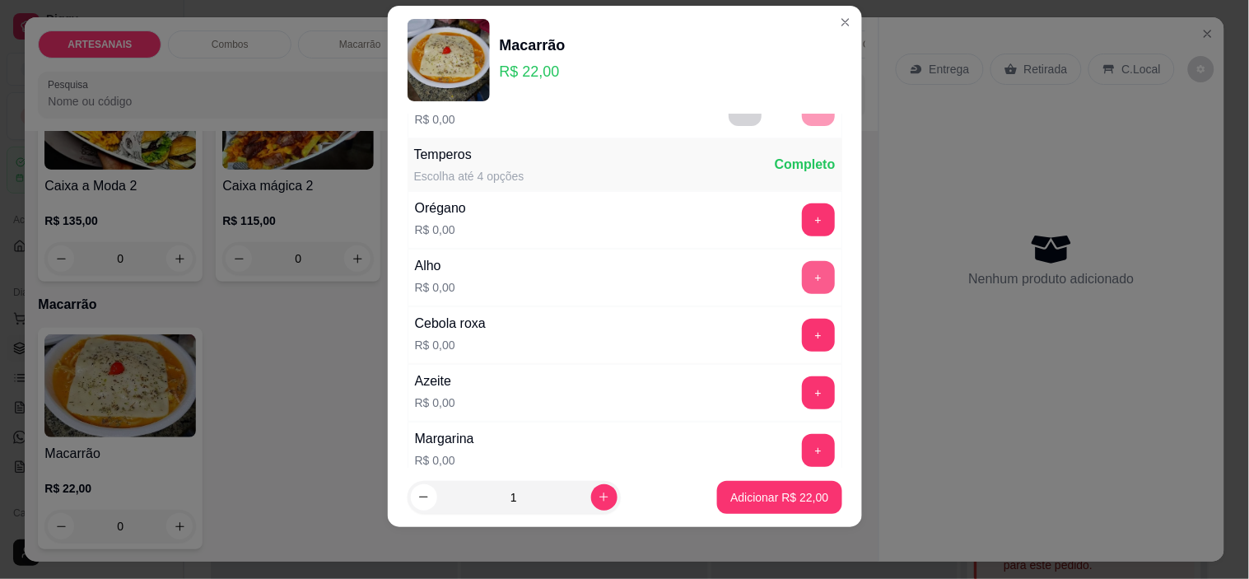
scroll to position [176, 0]
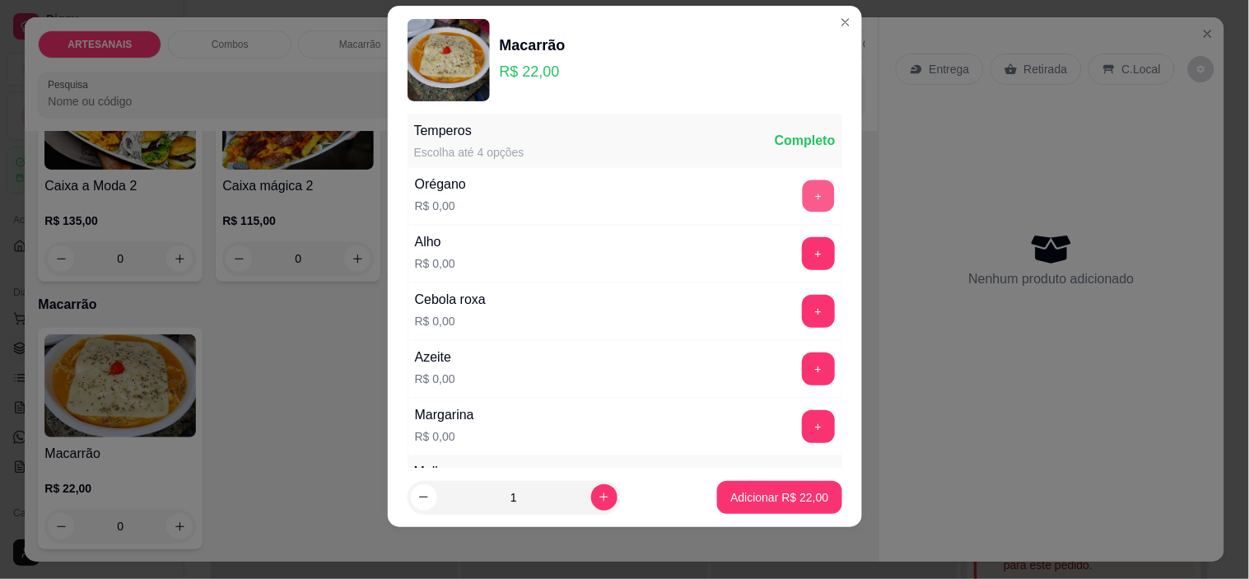
click at [802, 198] on button "+" at bounding box center [818, 196] width 32 height 32
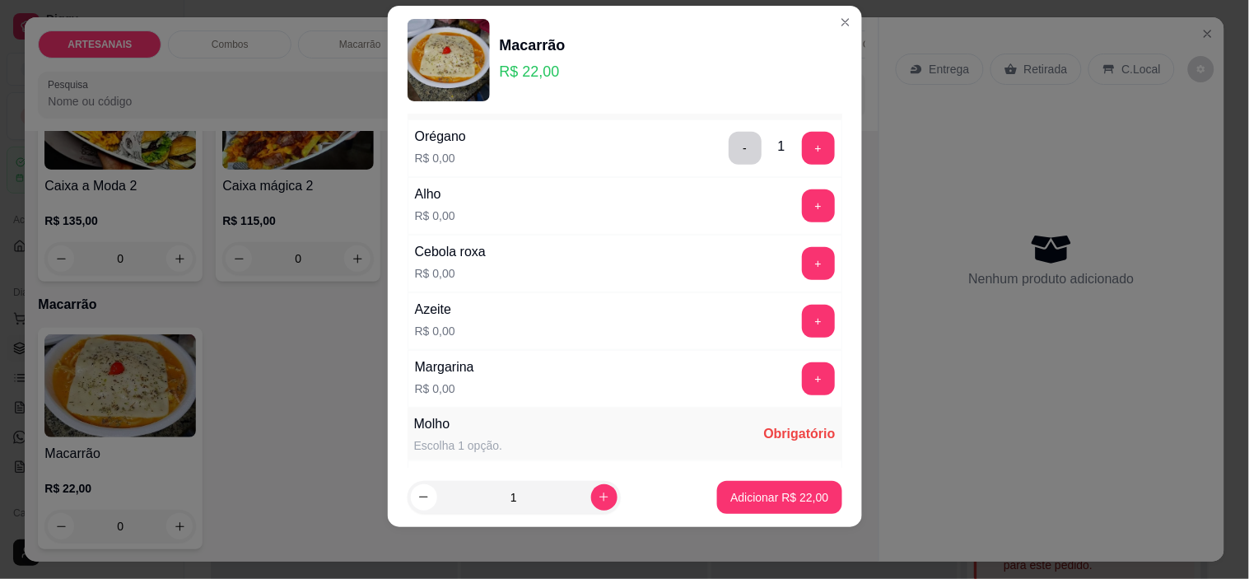
scroll to position [267, 0]
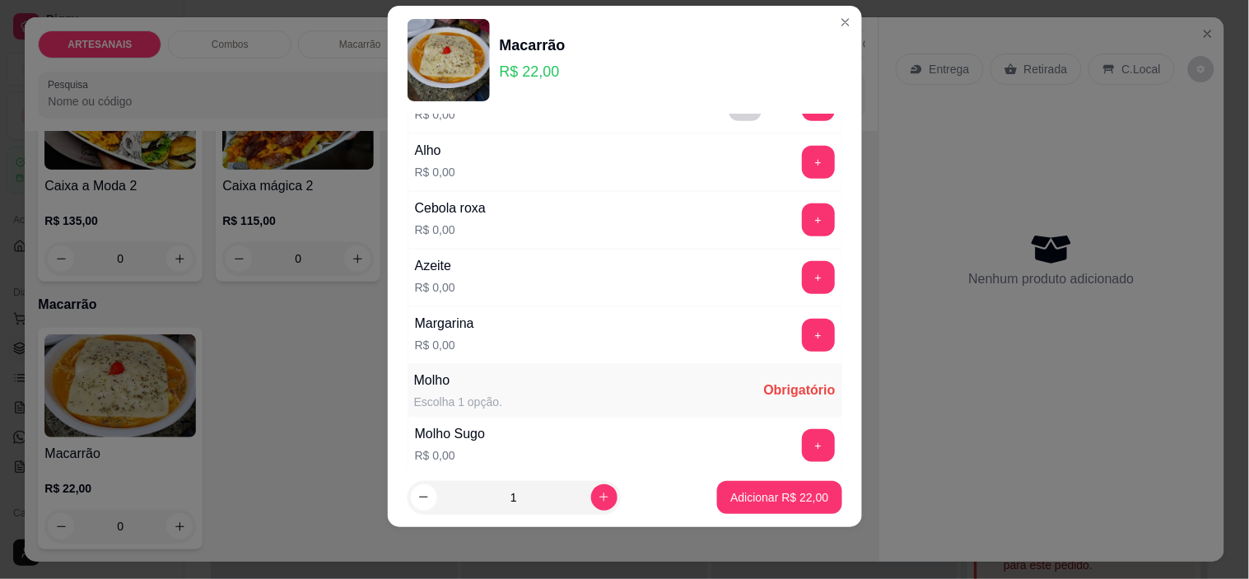
click at [802, 337] on button "+" at bounding box center [818, 335] width 33 height 33
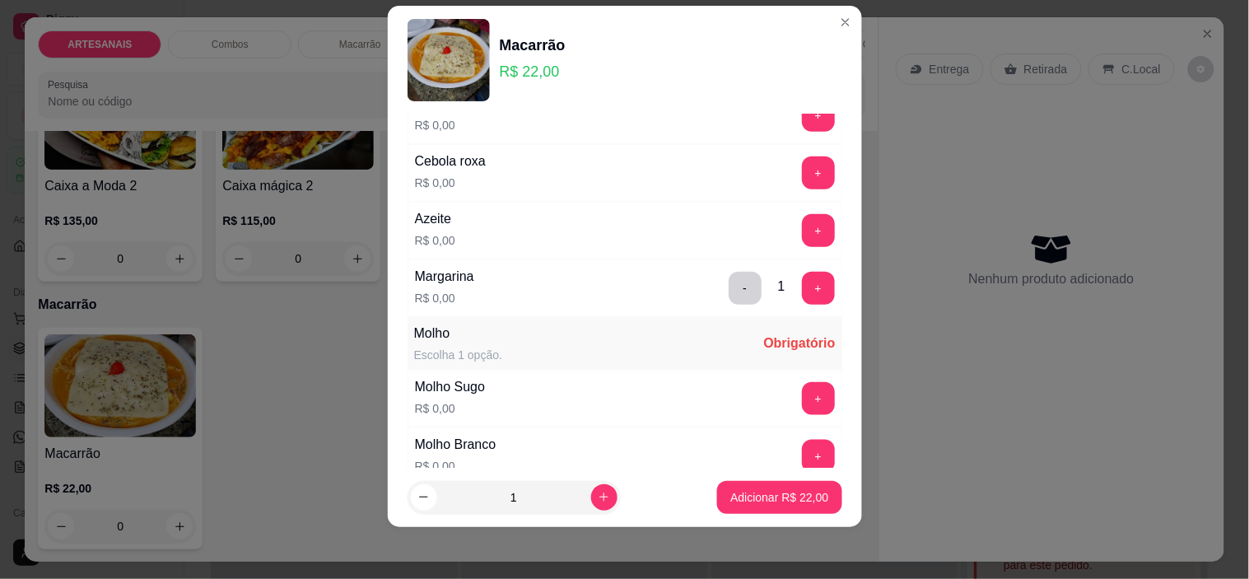
scroll to position [359, 0]
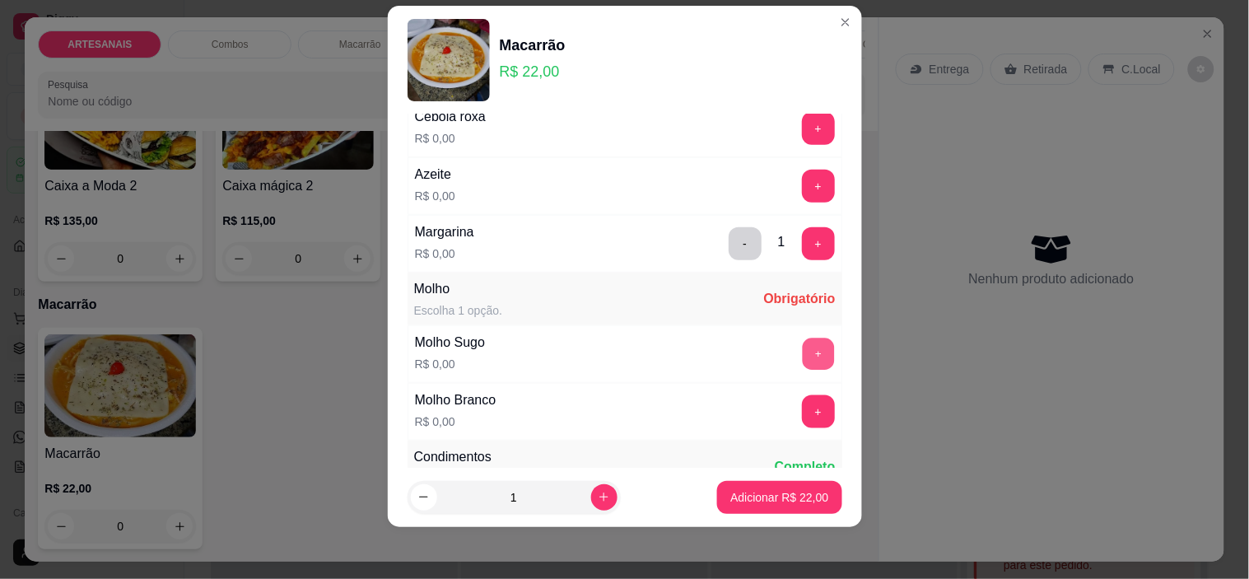
click at [802, 354] on button "+" at bounding box center [818, 354] width 32 height 32
click at [802, 405] on button "+" at bounding box center [818, 412] width 32 height 32
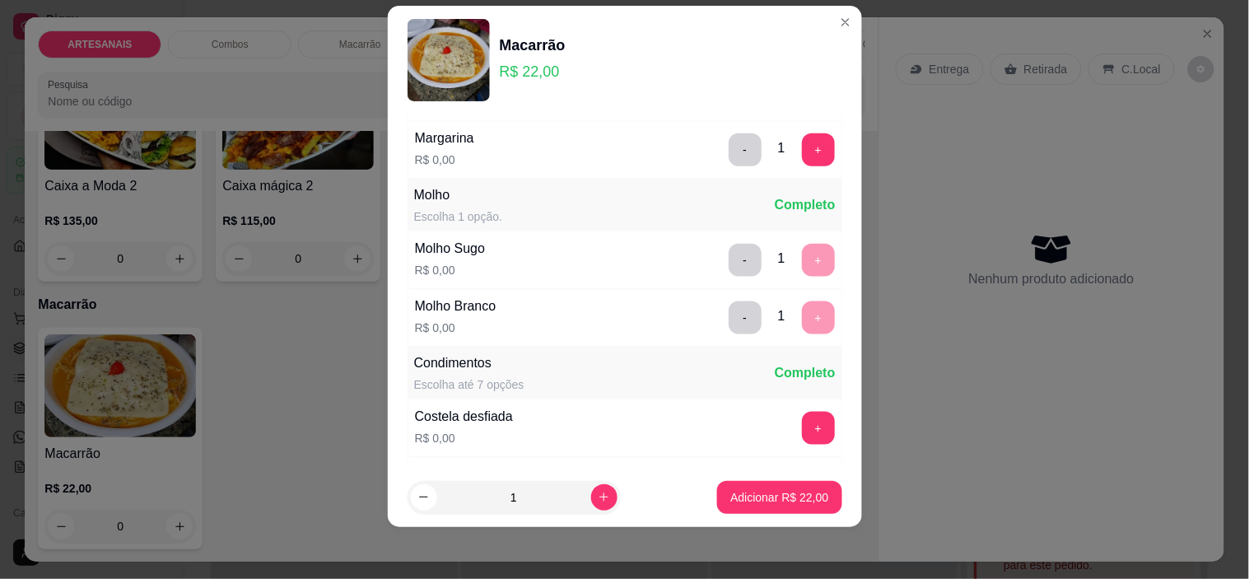
scroll to position [634, 0]
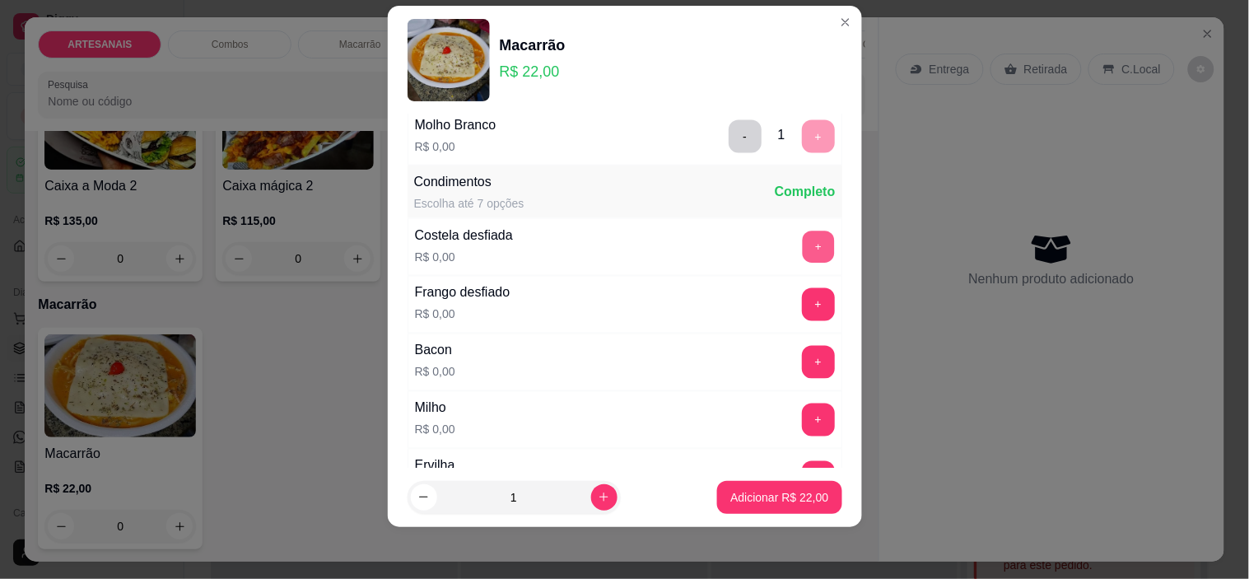
click at [802, 247] on button "+" at bounding box center [818, 247] width 32 height 32
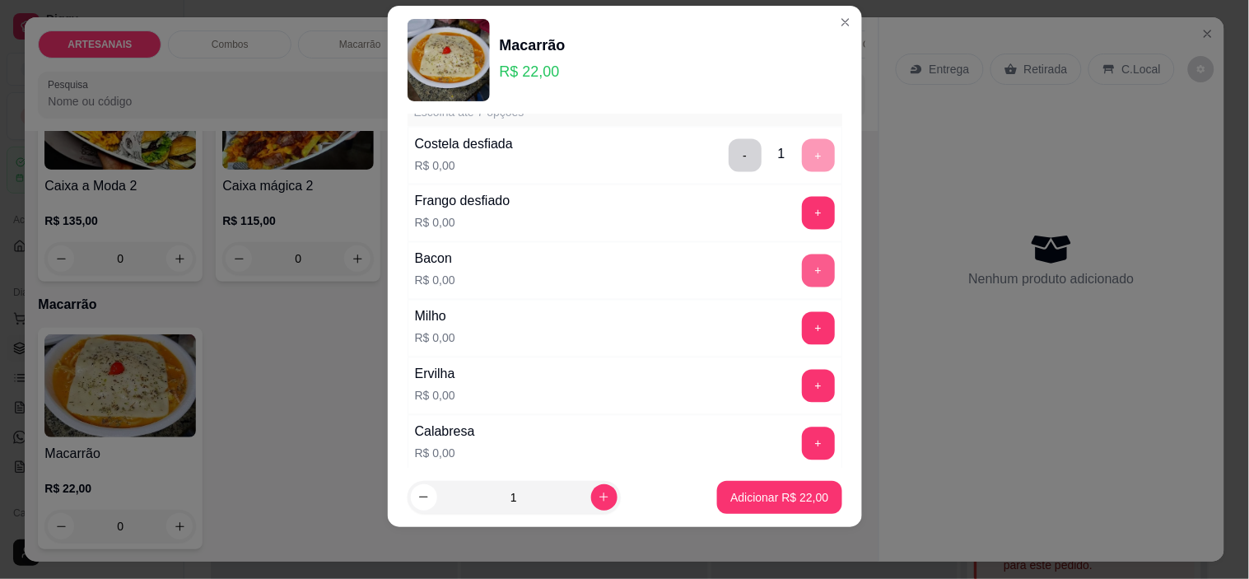
click at [802, 272] on button "+" at bounding box center [818, 270] width 33 height 33
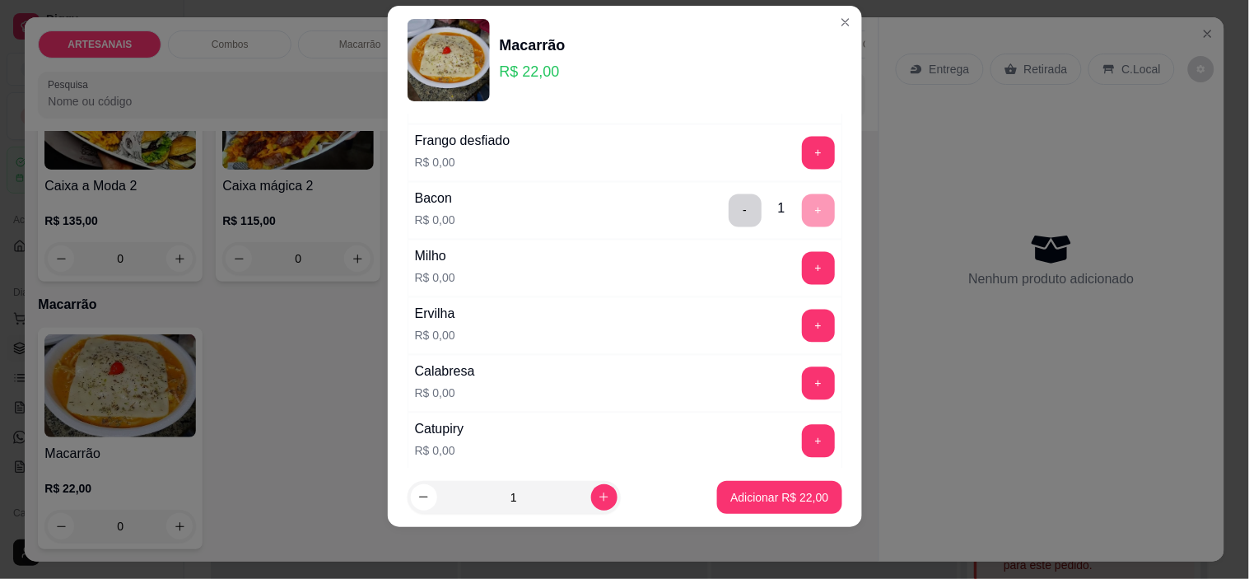
scroll to position [816, 0]
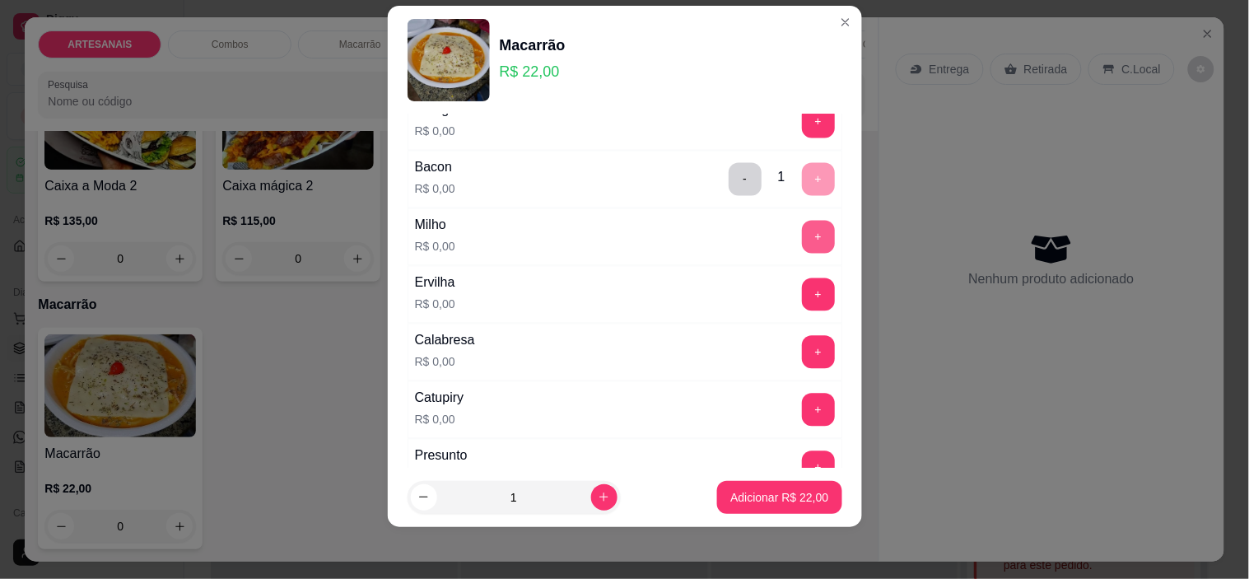
click at [802, 236] on button "+" at bounding box center [818, 237] width 33 height 33
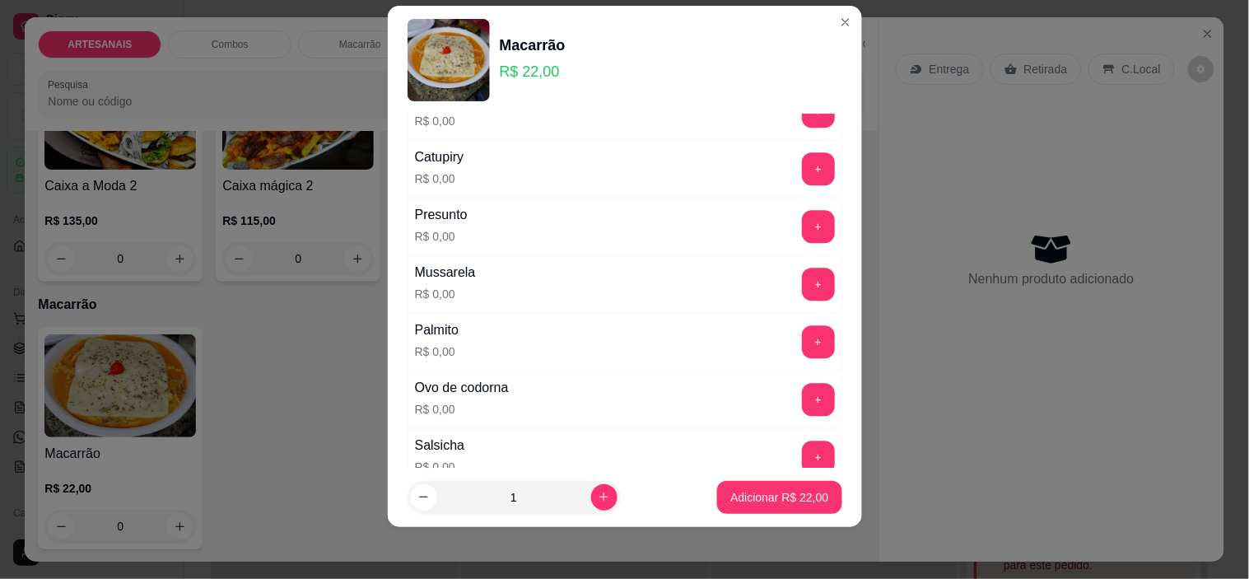
scroll to position [1091, 0]
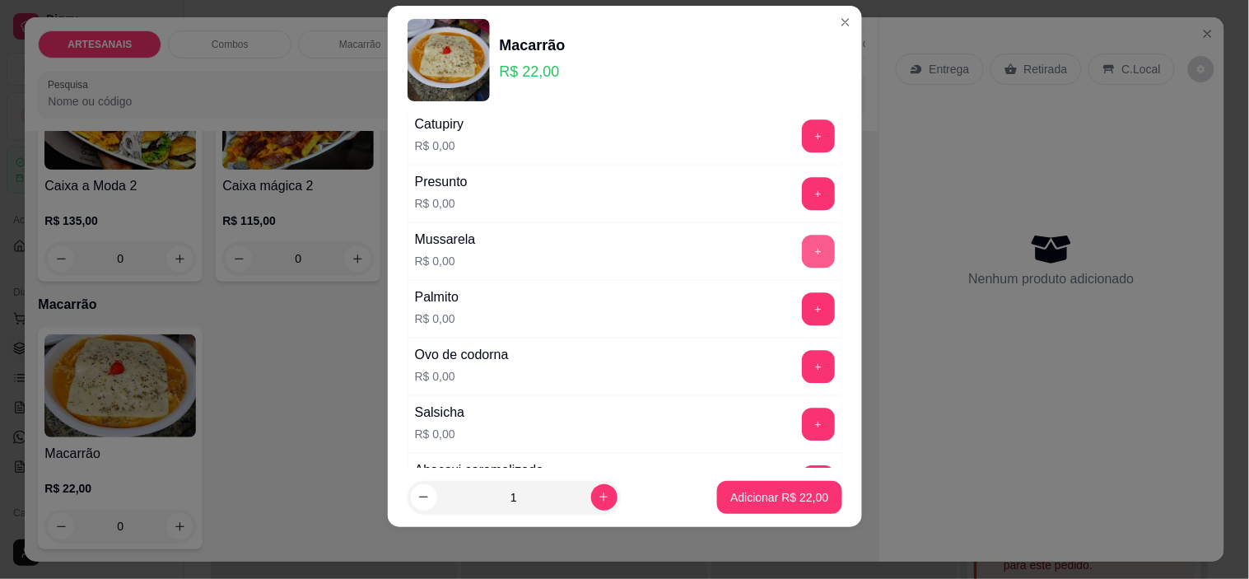
click at [802, 251] on button "+" at bounding box center [818, 251] width 33 height 33
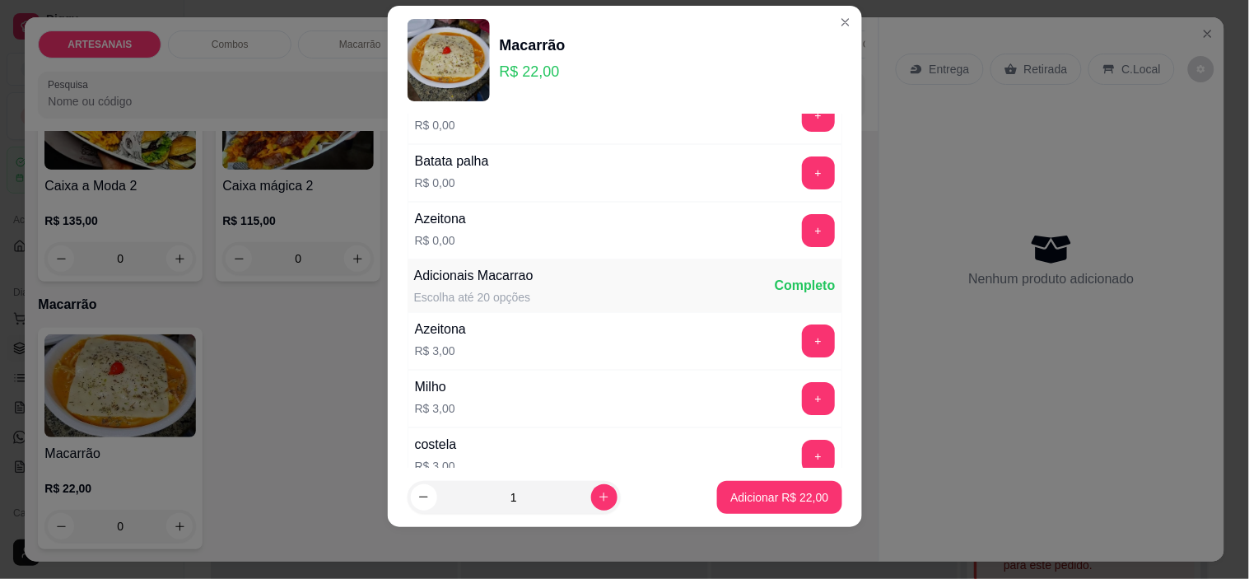
scroll to position [1365, 0]
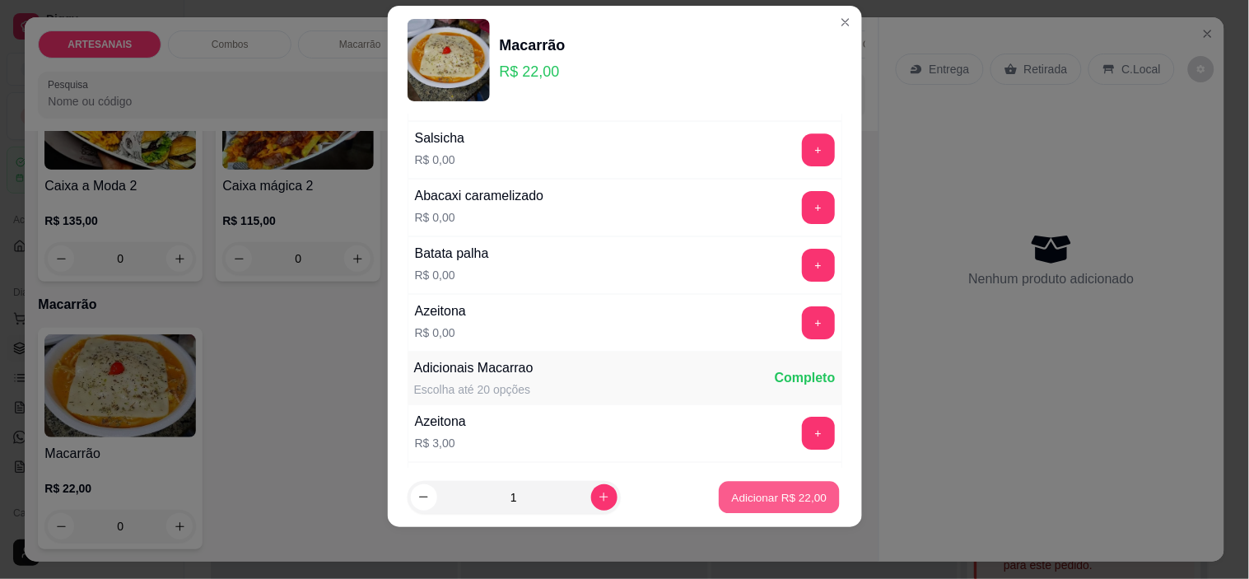
click at [784, 502] on p "Adicionar R$ 22,00" at bounding box center [779, 497] width 95 height 16
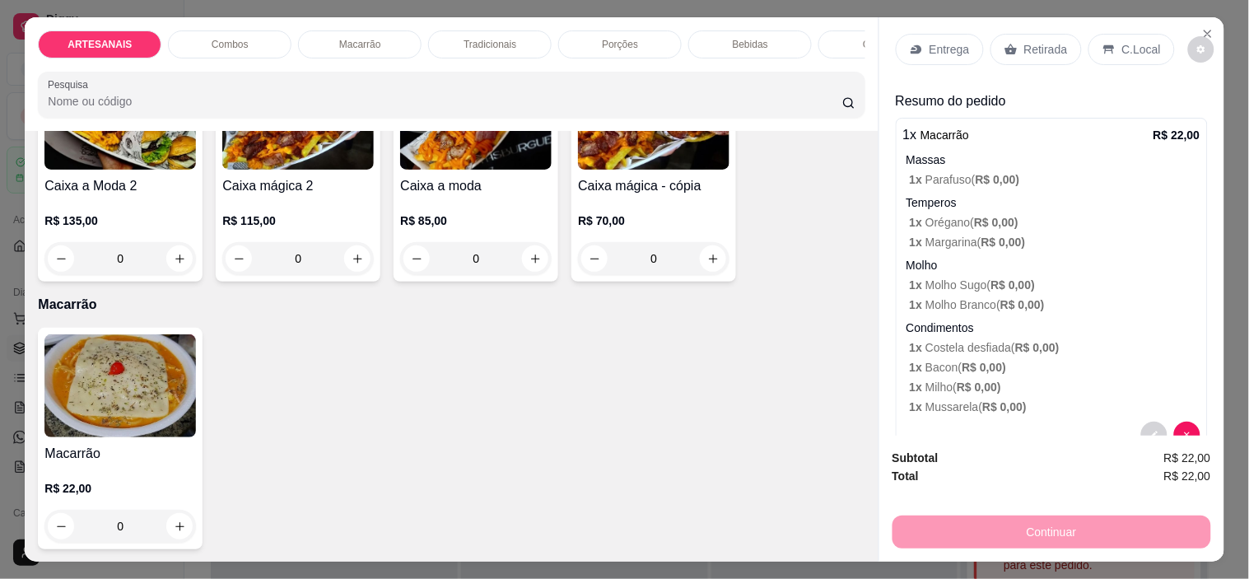
scroll to position [0, 0]
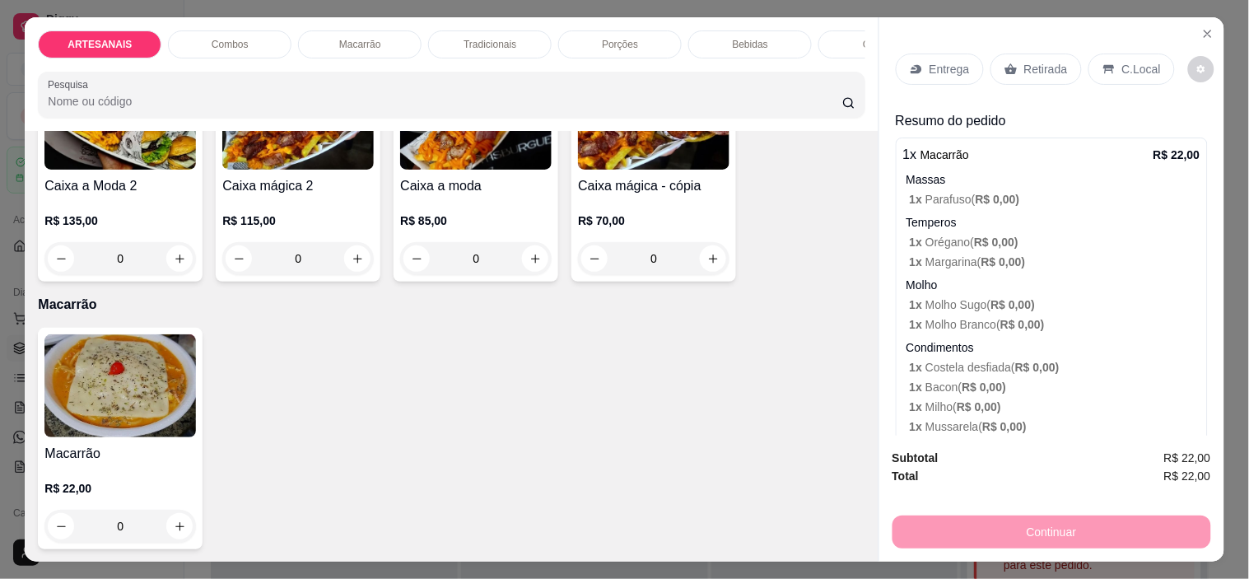
click at [1122, 61] on p "C.Local" at bounding box center [1141, 69] width 39 height 16
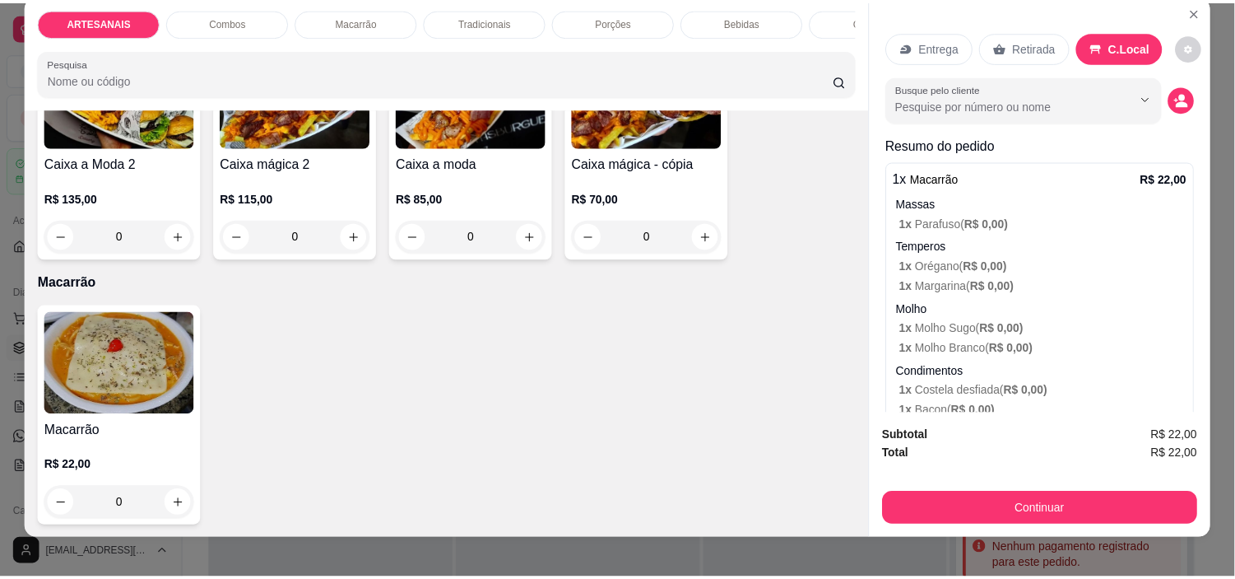
scroll to position [42, 0]
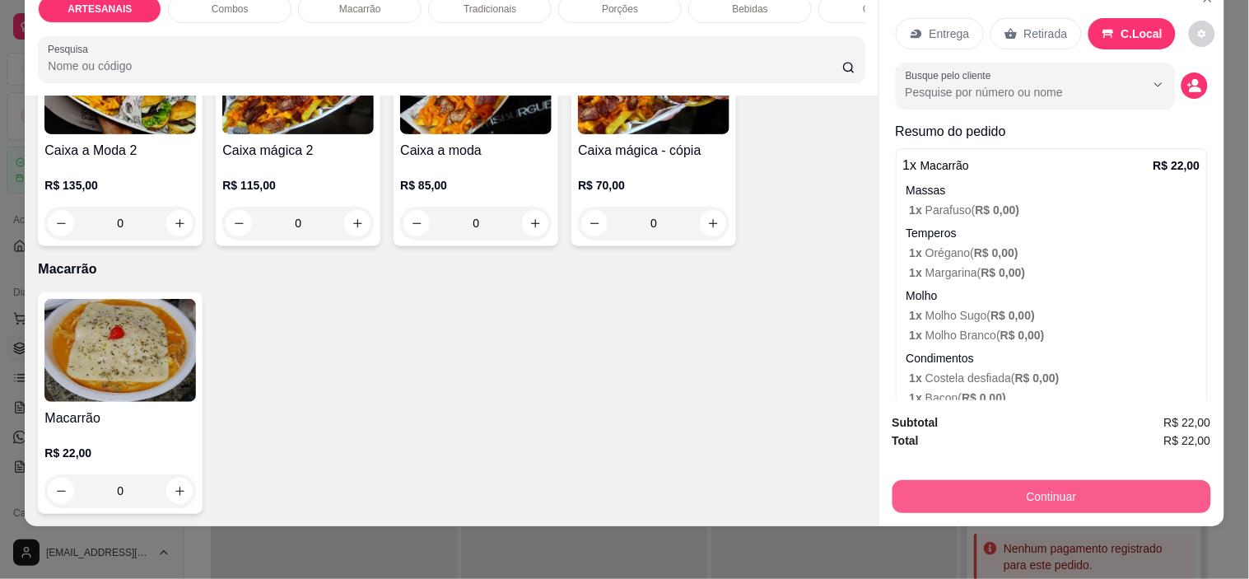
click at [1010, 480] on button "Continuar" at bounding box center [1051, 496] width 319 height 33
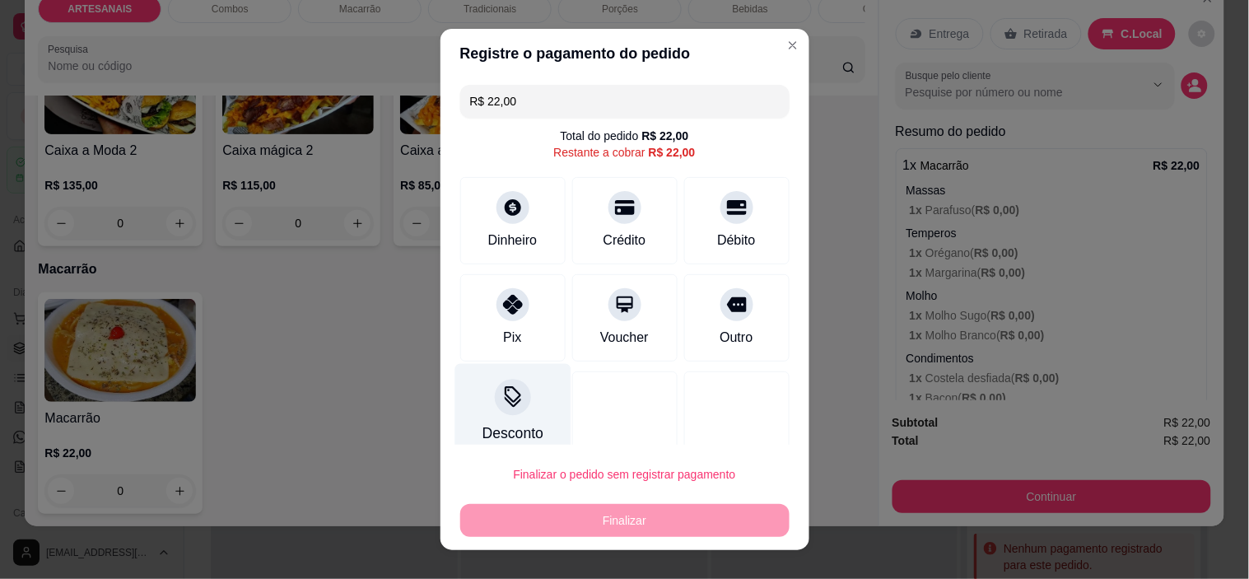
click at [529, 398] on div "Desconto" at bounding box center [512, 412] width 116 height 96
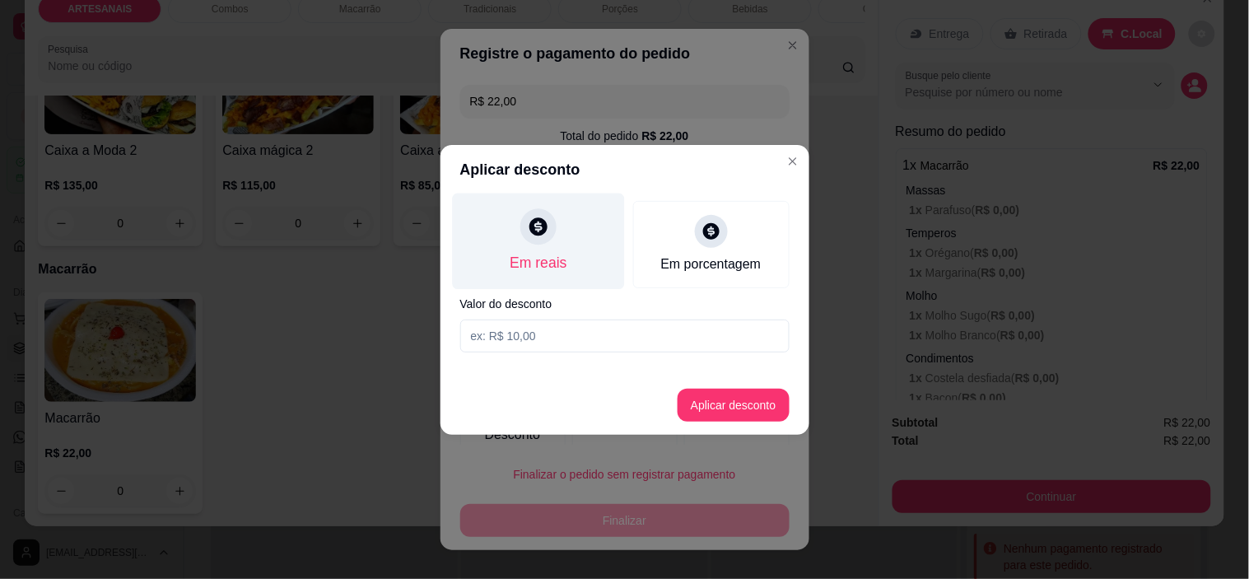
click at [586, 237] on div "Em reais" at bounding box center [538, 241] width 172 height 96
click at [549, 226] on div at bounding box center [538, 226] width 36 height 36
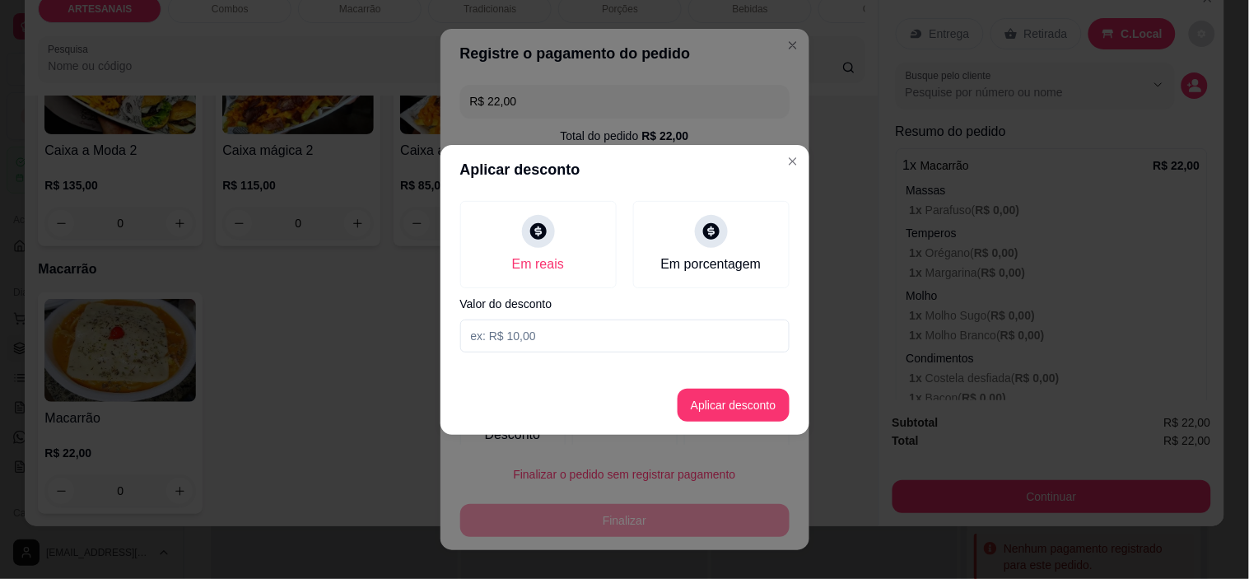
click at [570, 343] on input at bounding box center [624, 335] width 329 height 33
type input "22,00"
click at [720, 412] on button "Aplicar desconto" at bounding box center [733, 404] width 108 height 32
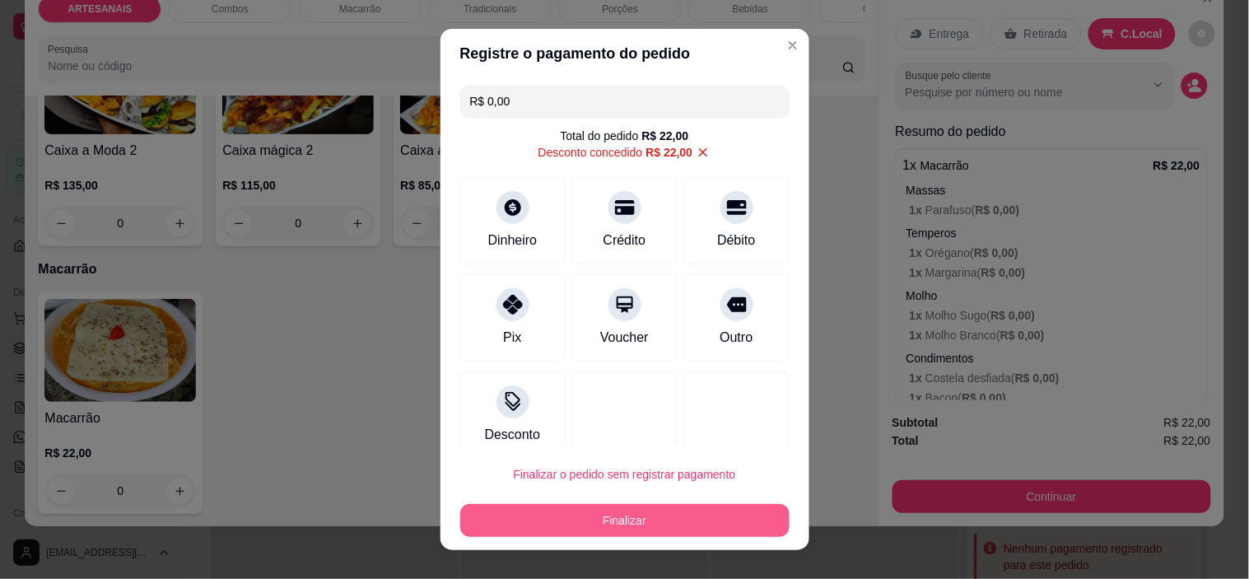
click at [681, 515] on button "Finalizar" at bounding box center [624, 520] width 329 height 33
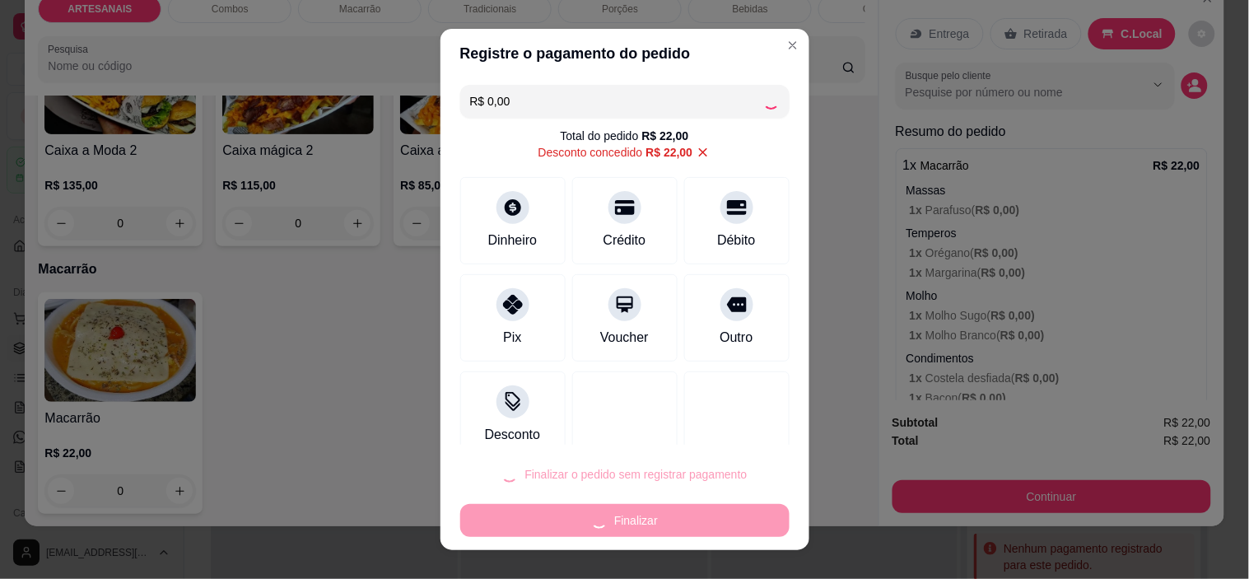
type input "-R$ 22,00"
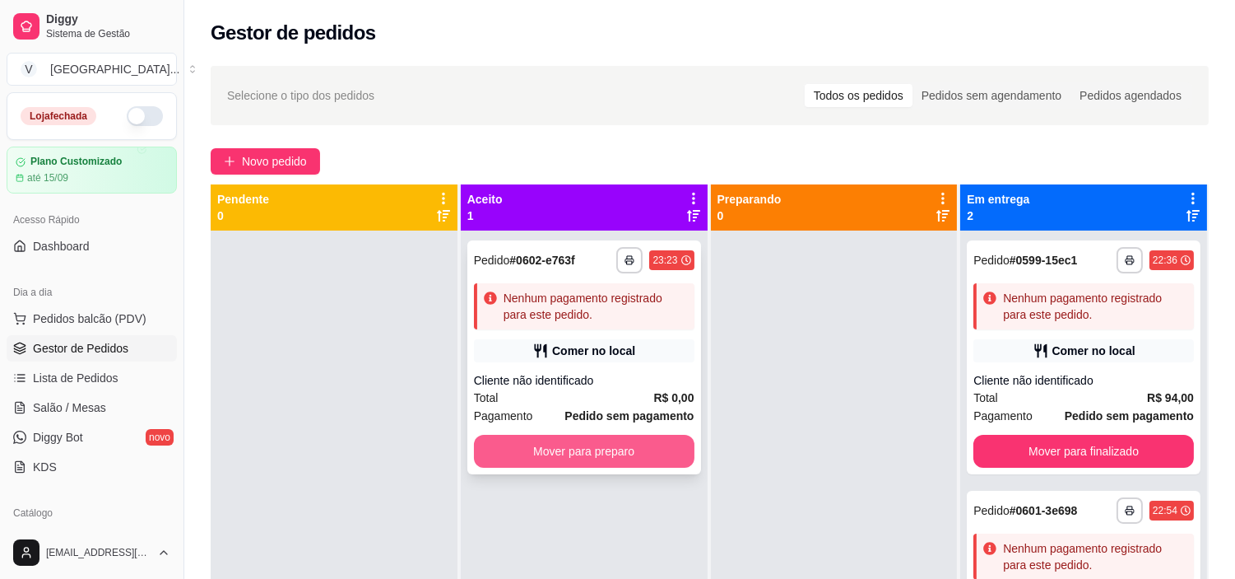
click at [615, 442] on button "Mover para preparo" at bounding box center [584, 451] width 221 height 33
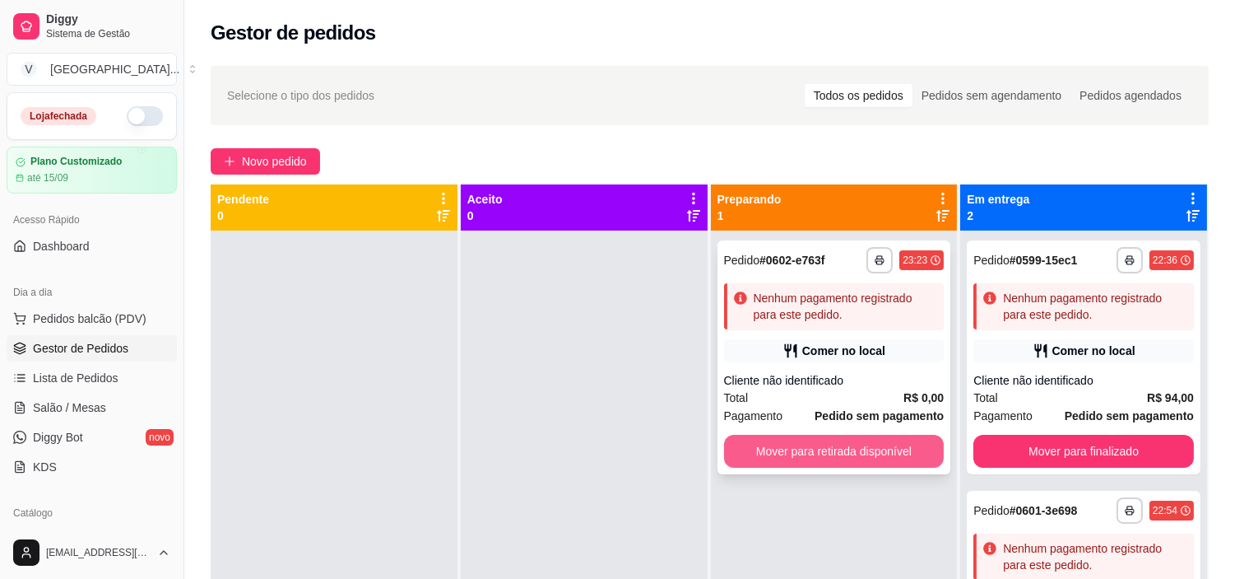
click at [792, 443] on button "Mover para retirada disponível" at bounding box center [834, 451] width 221 height 33
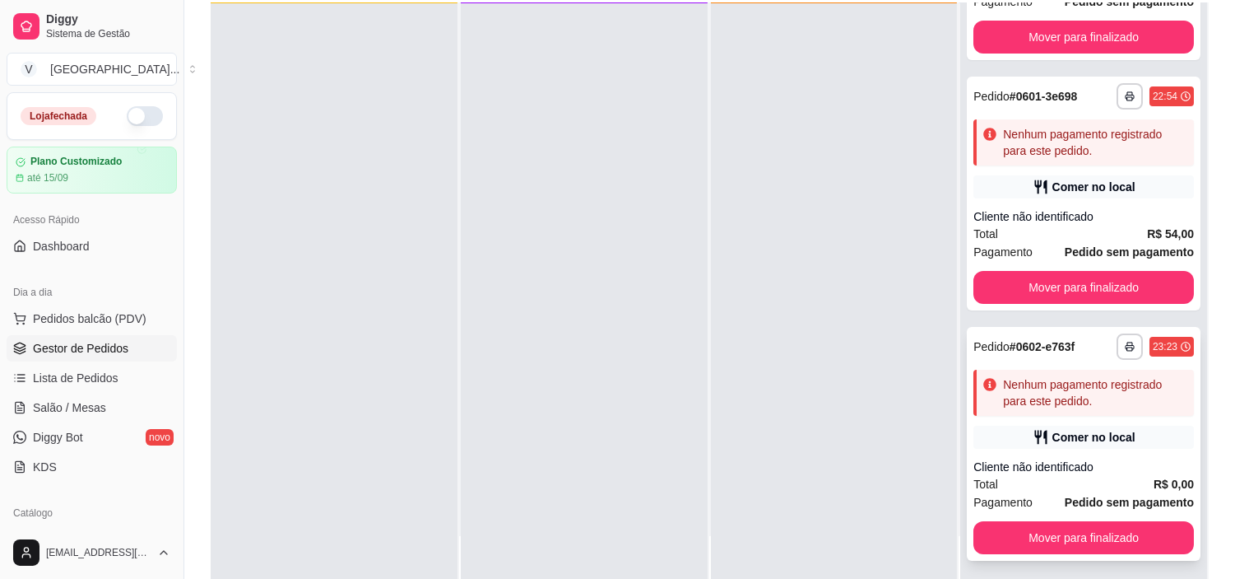
scroll to position [183, 0]
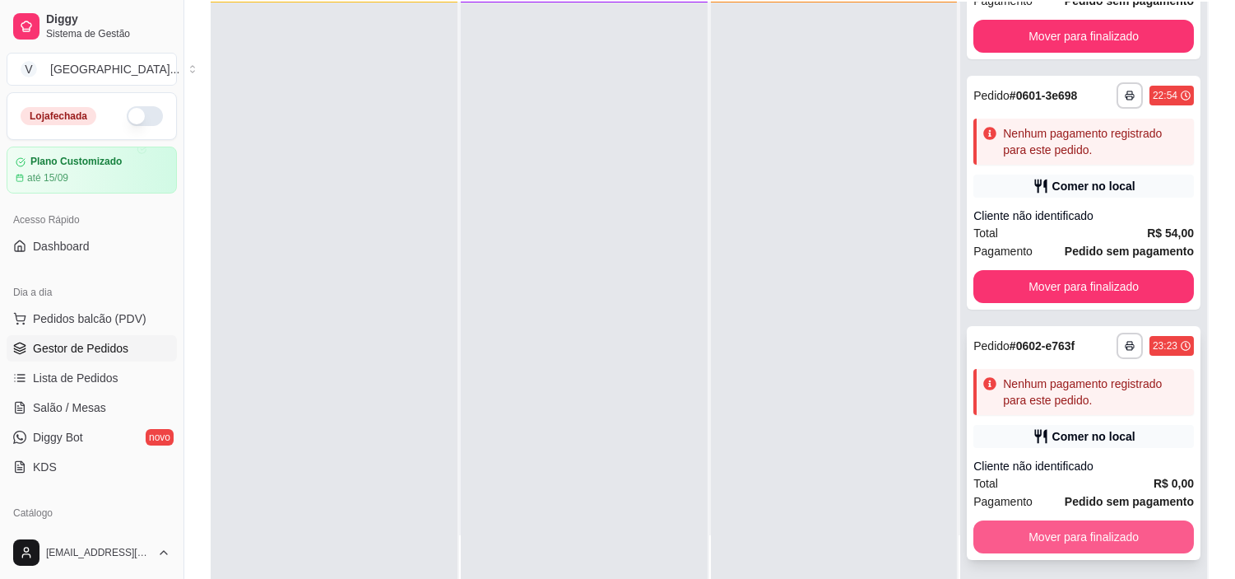
click at [1142, 535] on button "Mover para finalizado" at bounding box center [1084, 536] width 221 height 33
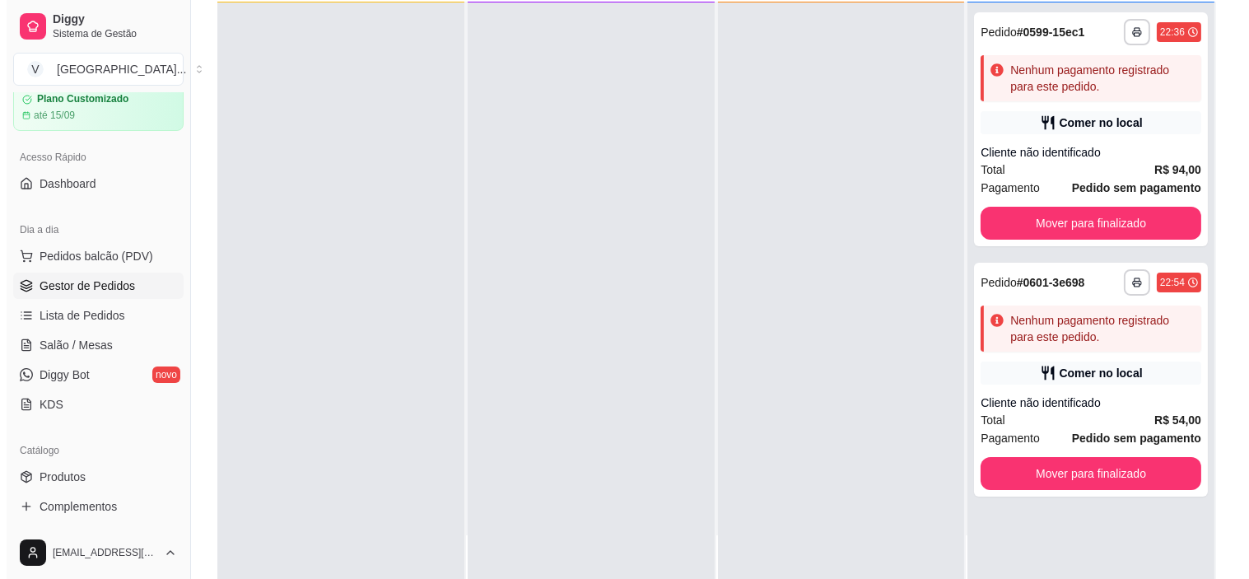
scroll to position [91, 0]
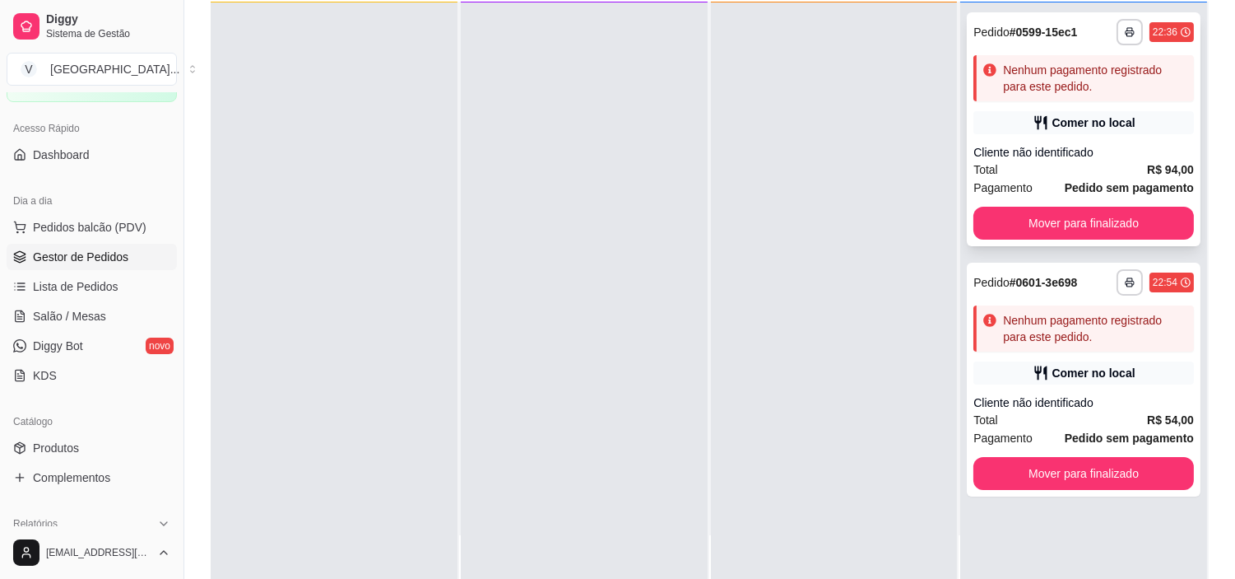
click at [1072, 151] on div "Cliente não identificado" at bounding box center [1084, 152] width 221 height 16
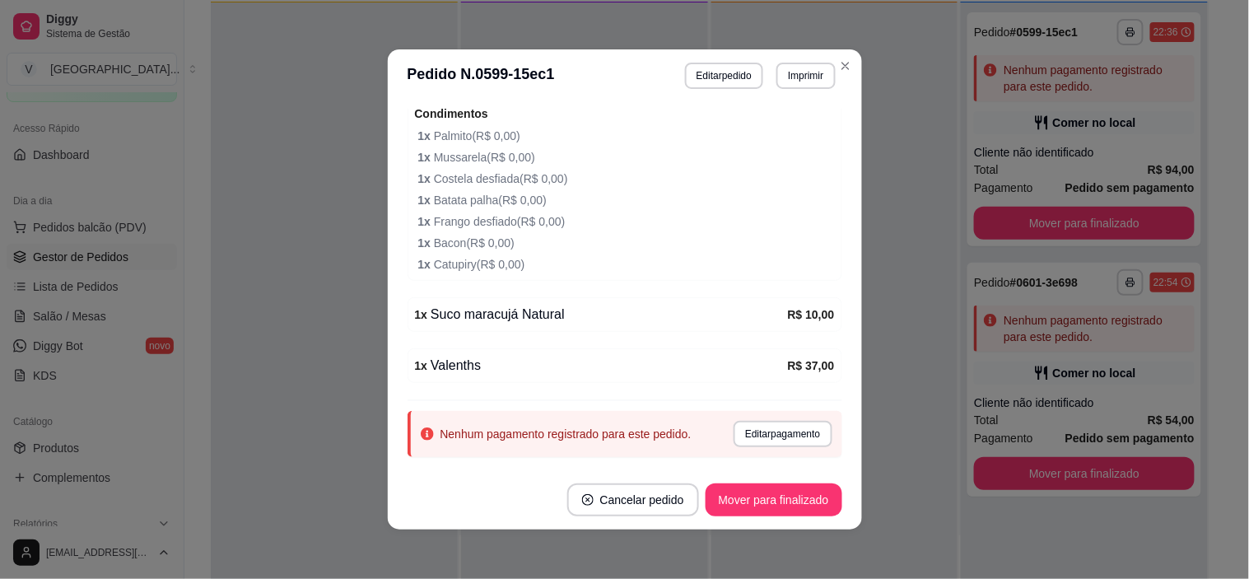
scroll to position [630, 0]
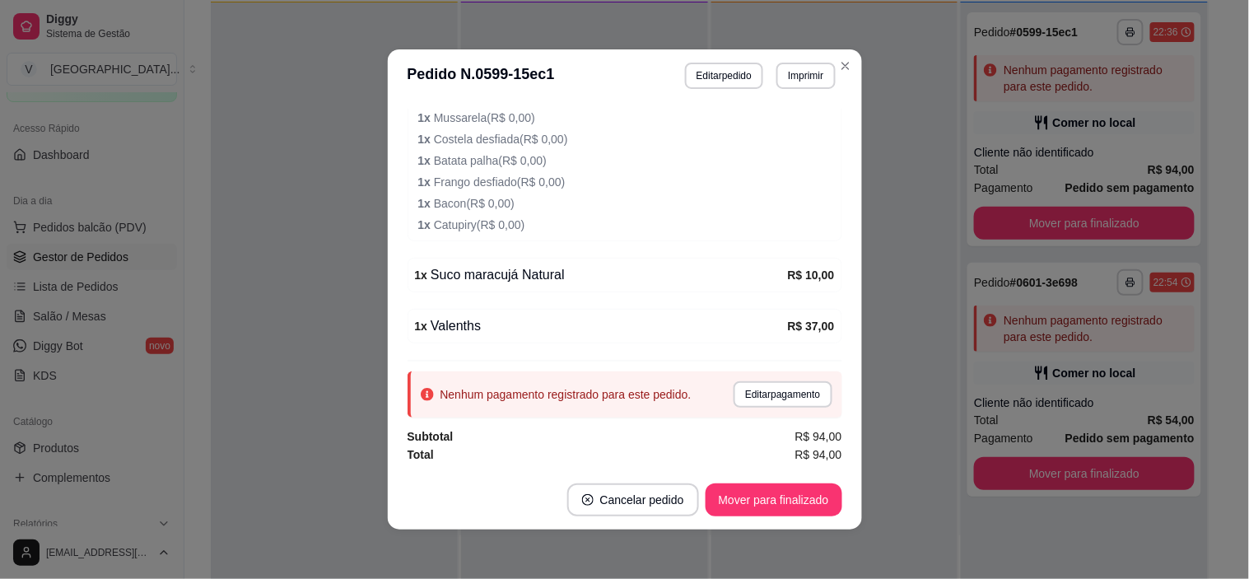
click at [791, 87] on button "Imprimir" at bounding box center [805, 76] width 58 height 26
click at [792, 118] on div "Escolha a impressora IMPRESSORA" at bounding box center [771, 123] width 136 height 56
click at [792, 126] on button "IMPRESSORA" at bounding box center [770, 134] width 119 height 26
click at [788, 393] on button "Editar pagamento" at bounding box center [782, 394] width 95 height 26
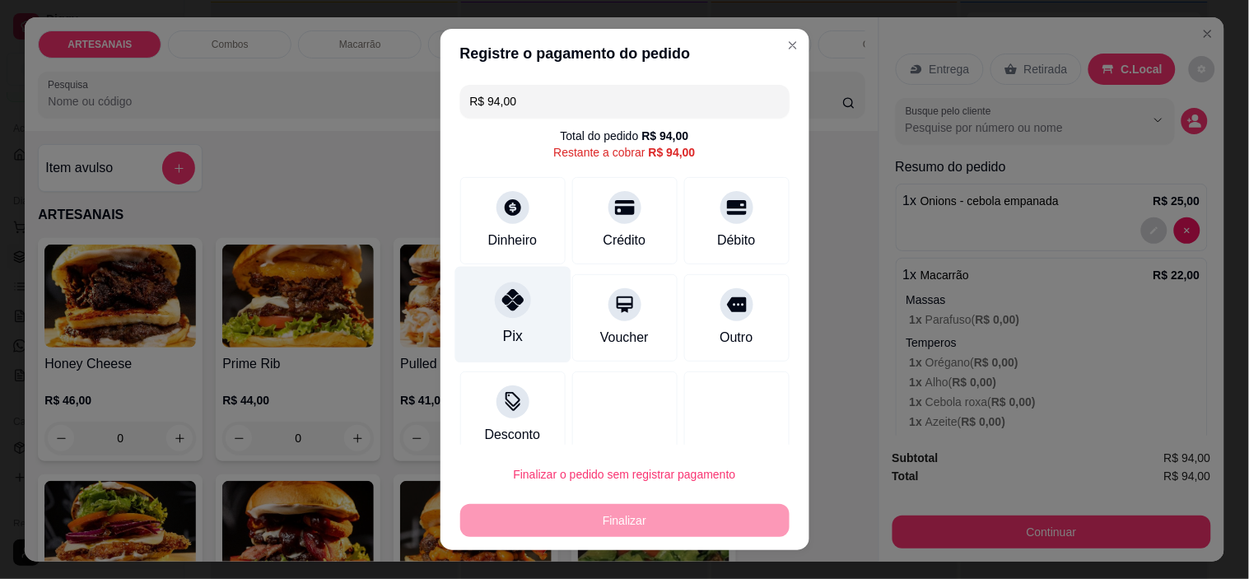
click at [502, 325] on div "Pix" at bounding box center [512, 335] width 20 height 21
type input "R$ 0,00"
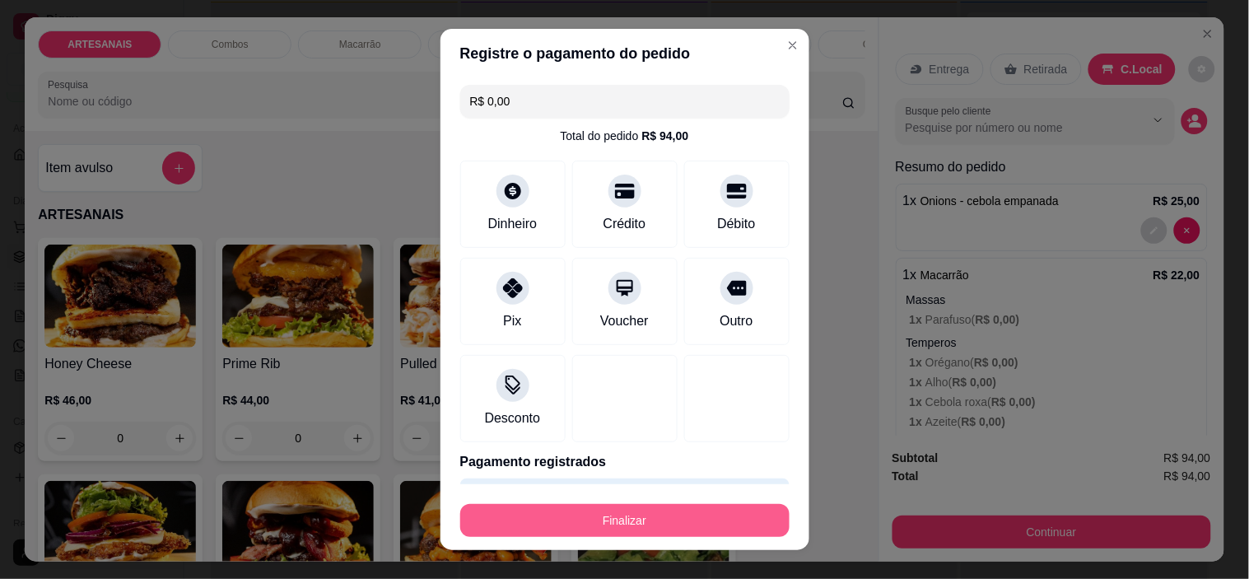
click at [694, 513] on button "Finalizar" at bounding box center [624, 520] width 329 height 33
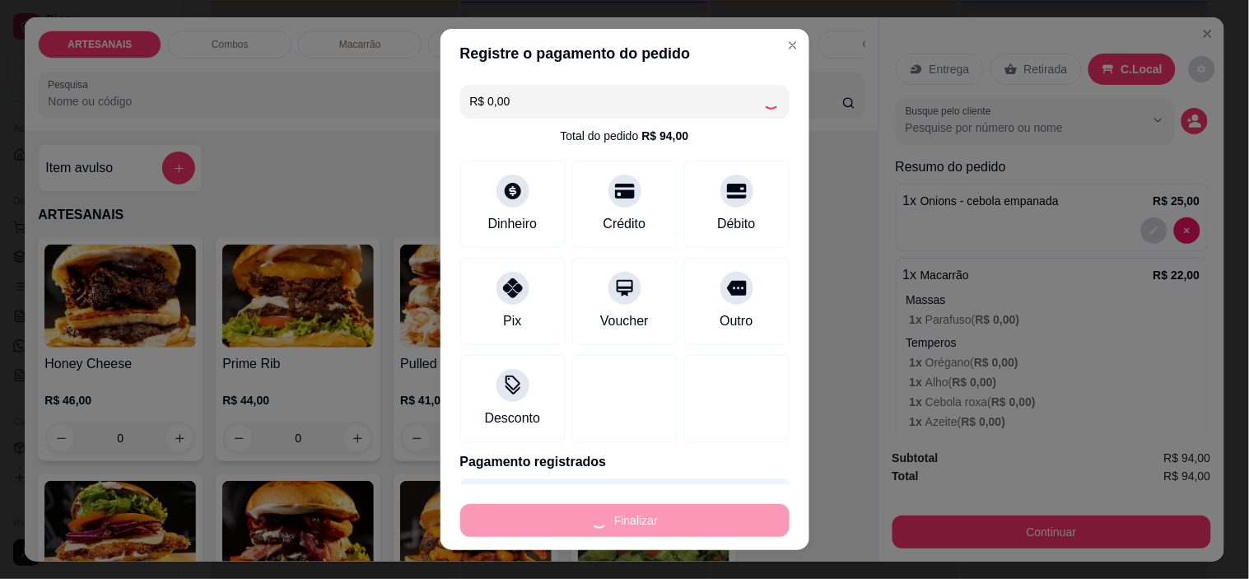
type input "0"
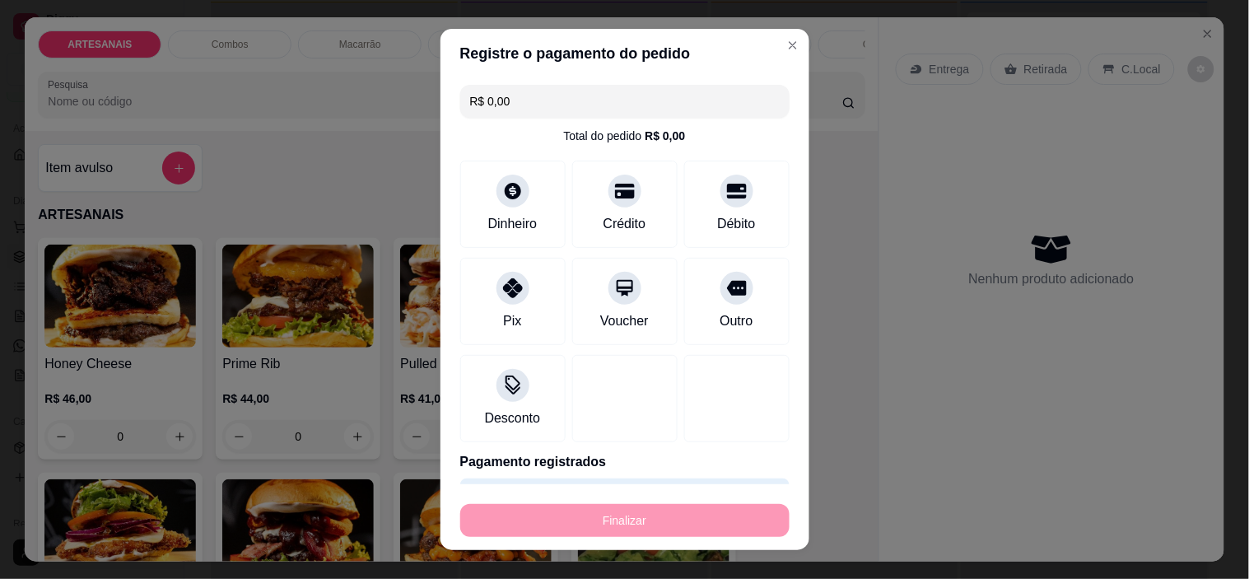
type input "-R$ 94,00"
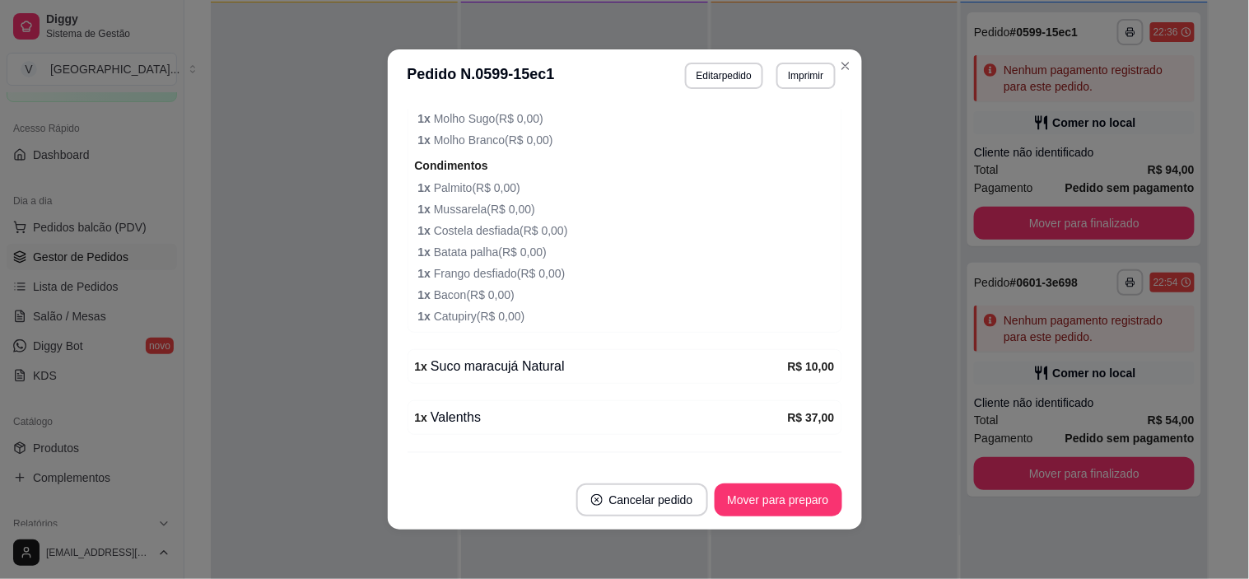
scroll to position [667, 0]
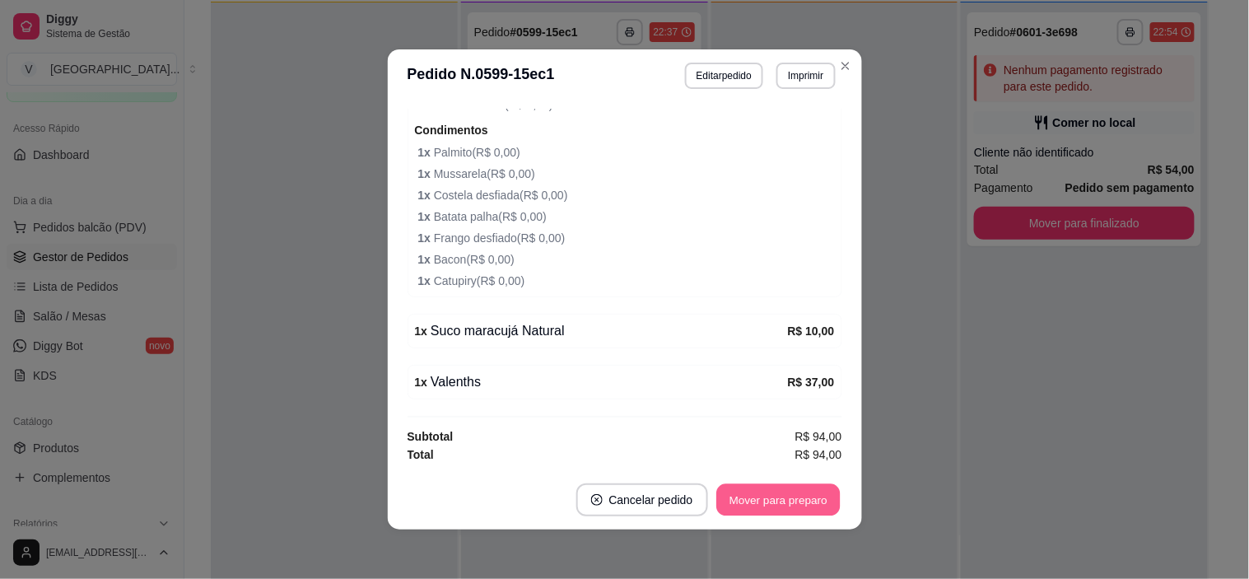
click at [808, 509] on button "Mover para preparo" at bounding box center [777, 500] width 123 height 32
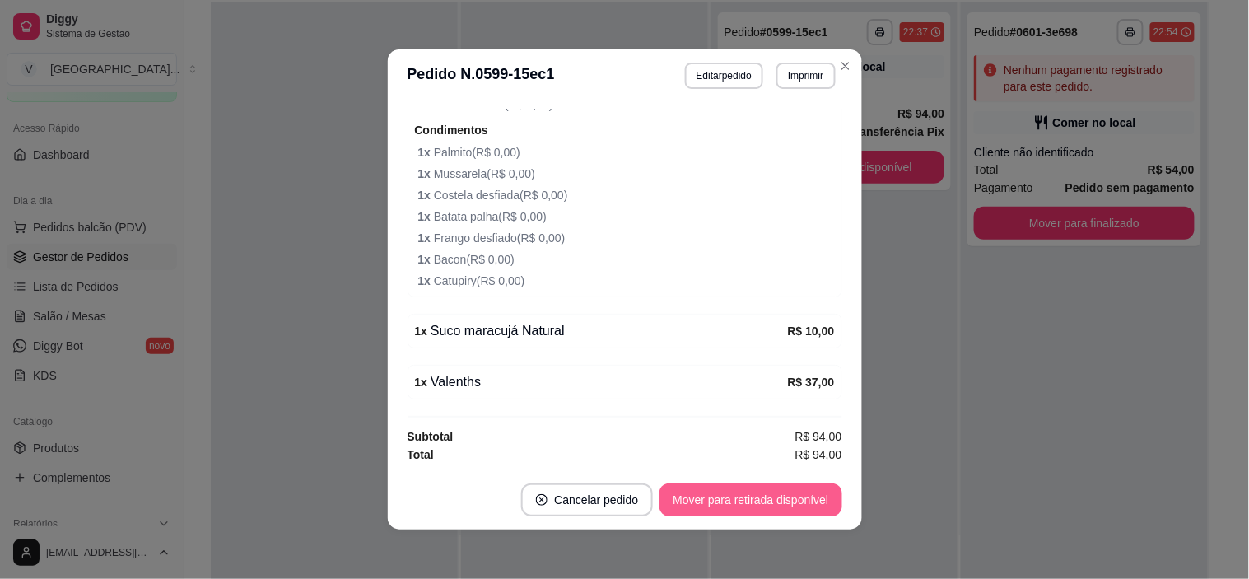
click at [808, 509] on button "Mover para retirada disponível" at bounding box center [750, 499] width 182 height 33
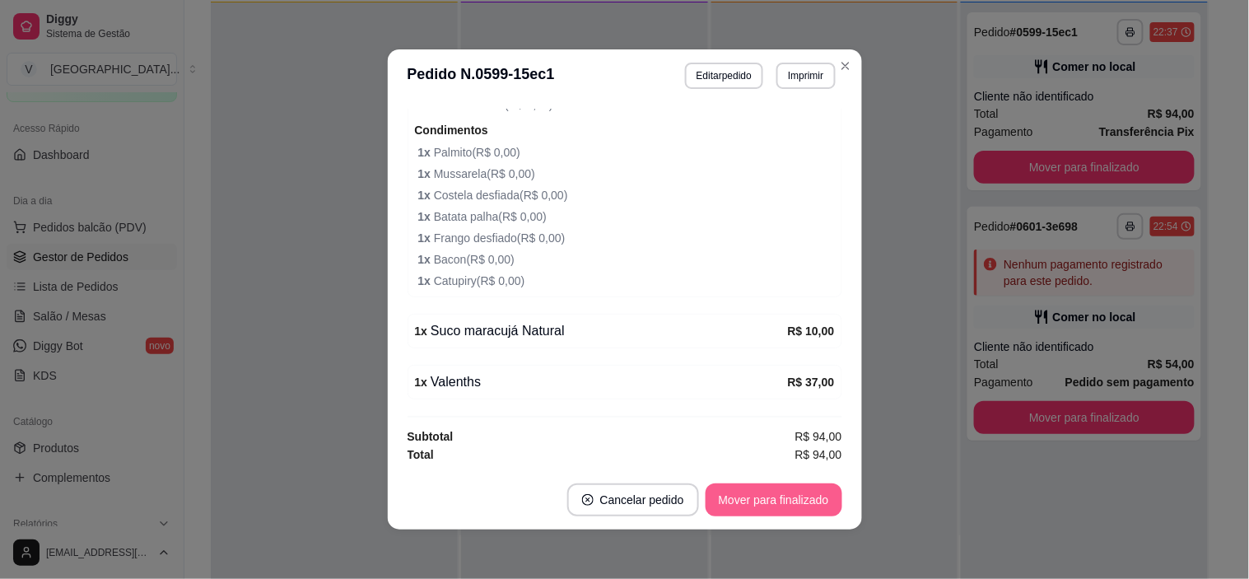
click at [808, 509] on button "Mover para finalizado" at bounding box center [773, 499] width 137 height 33
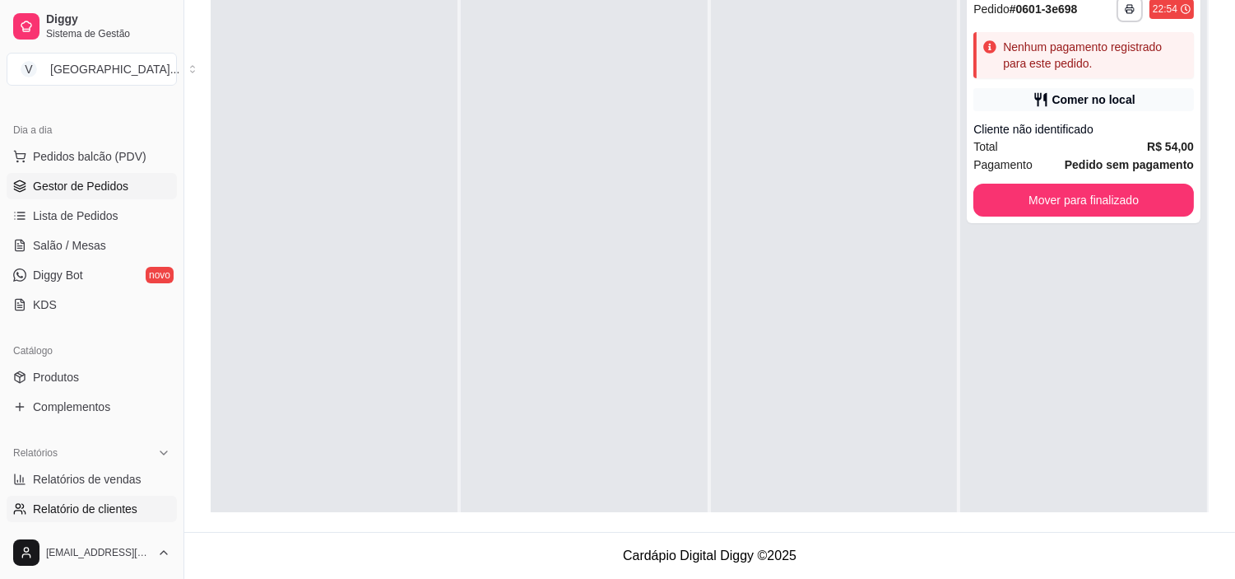
scroll to position [274, 0]
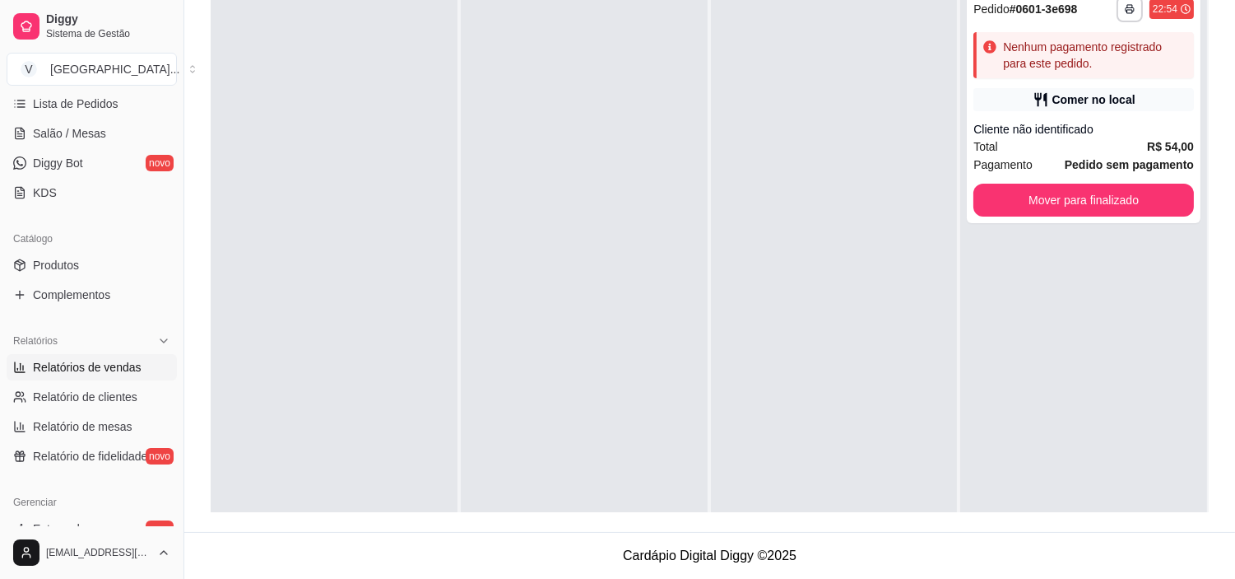
click at [125, 359] on span "Relatórios de vendas" at bounding box center [87, 367] width 109 height 16
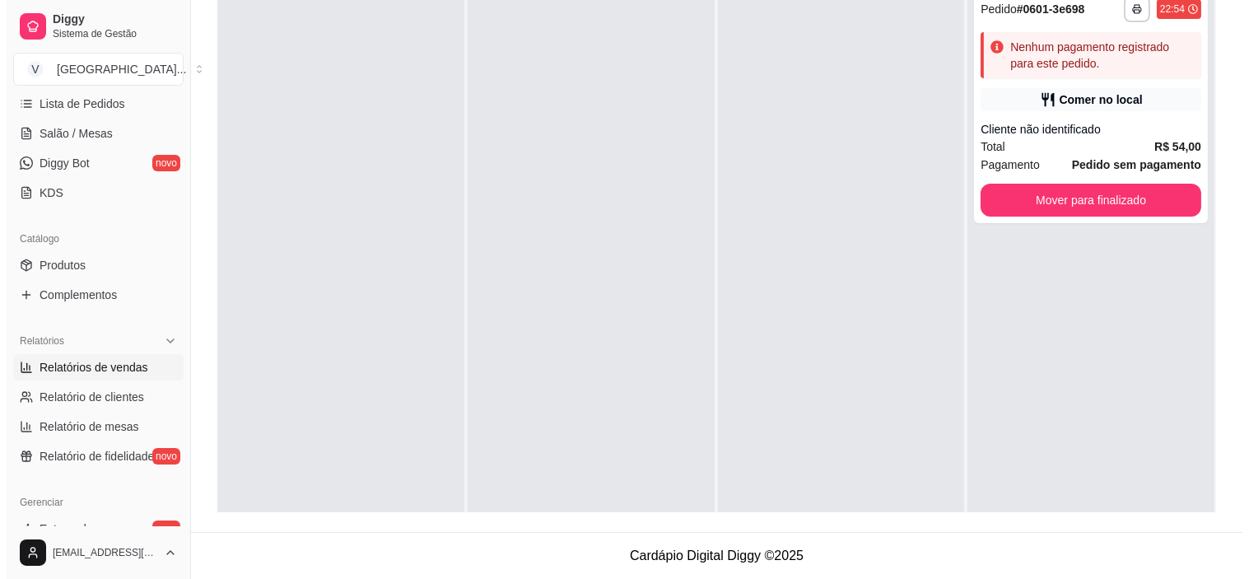
select select "ALL"
select select "0"
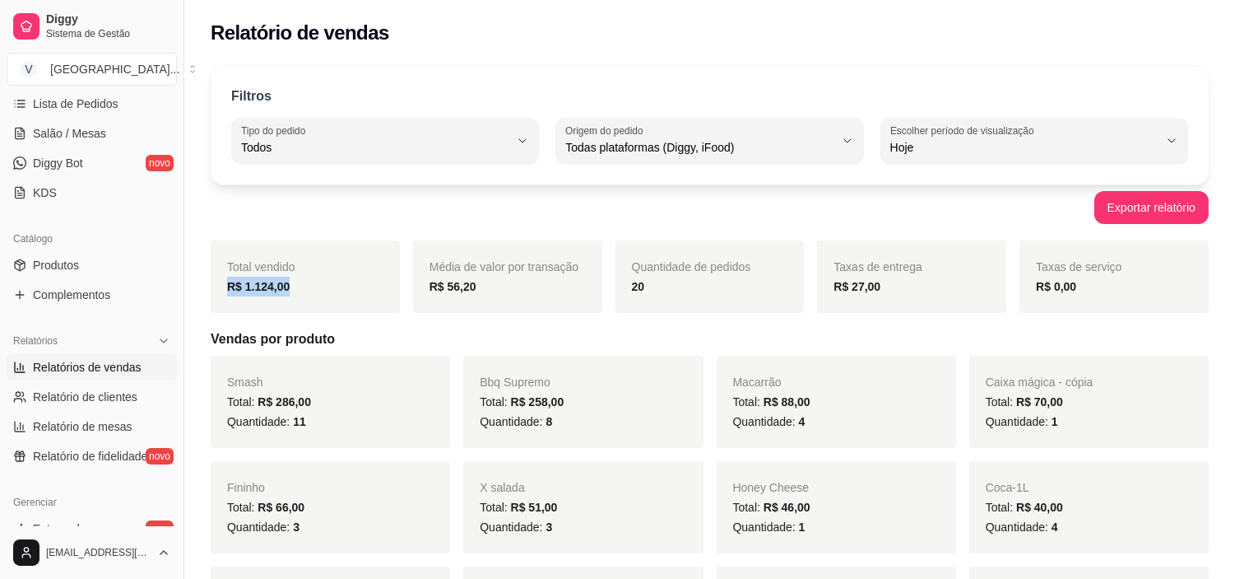
drag, startPoint x: 297, startPoint y: 290, endPoint x: 203, endPoint y: 290, distance: 93.8
click at [432, 70] on div "Filtros ALL Tipo do pedido Todos Entrega Retirada Mesa Consumo local Tipo do pe…" at bounding box center [710, 125] width 998 height 119
click at [440, 116] on div "Filtros ALL Tipo do pedido Todos Entrega Retirada Mesa Consumo local Tipo do pe…" at bounding box center [710, 125] width 998 height 119
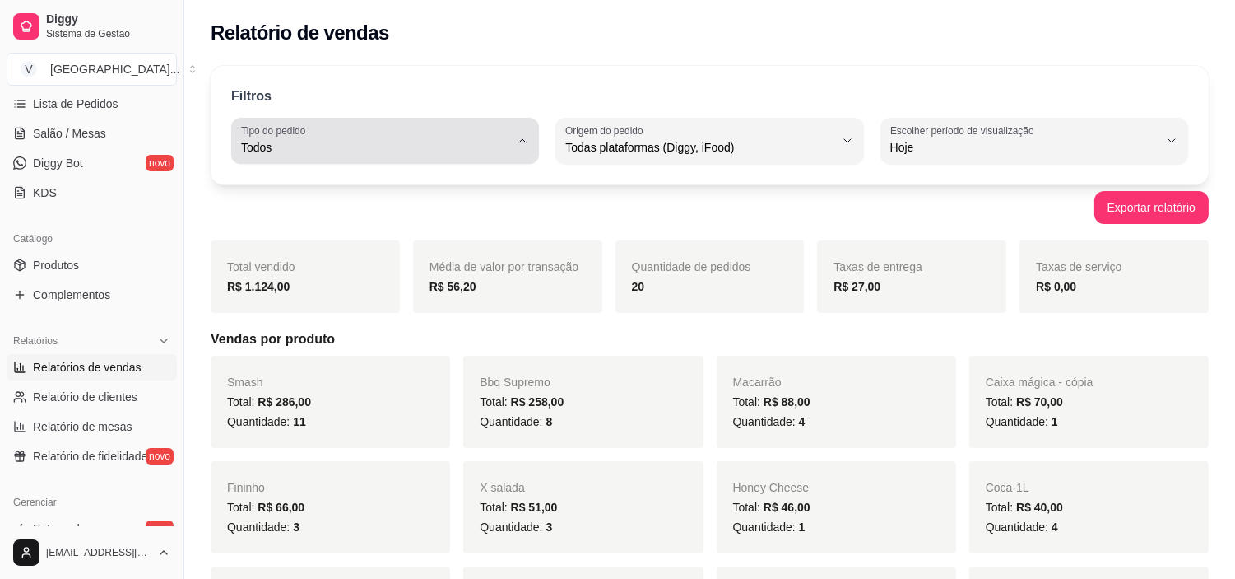
click at [439, 127] on div "Todos" at bounding box center [375, 140] width 268 height 33
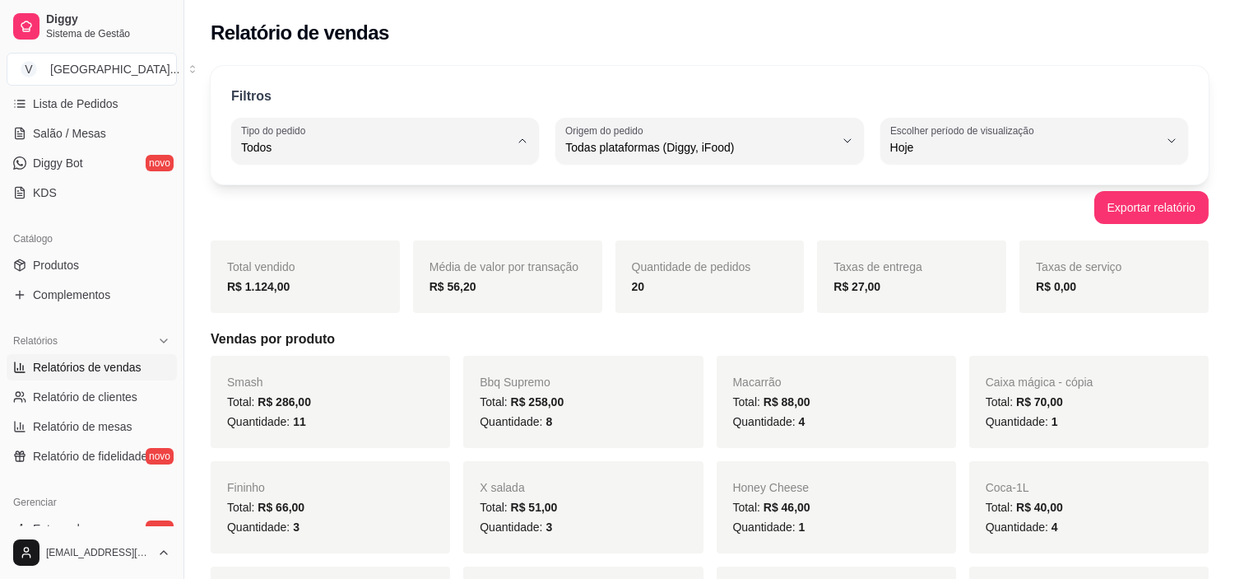
click at [288, 221] on span "Entrega" at bounding box center [377, 214] width 254 height 16
type input "DELIVERY"
select select "DELIVERY"
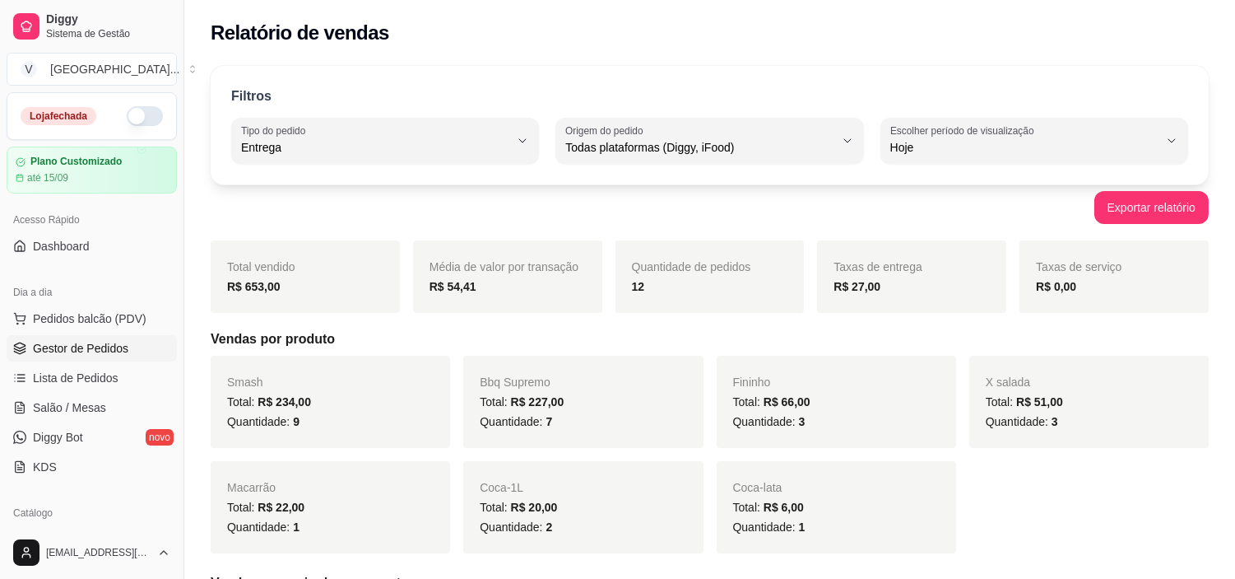
click at [66, 356] on span "Gestor de Pedidos" at bounding box center [80, 348] width 95 height 16
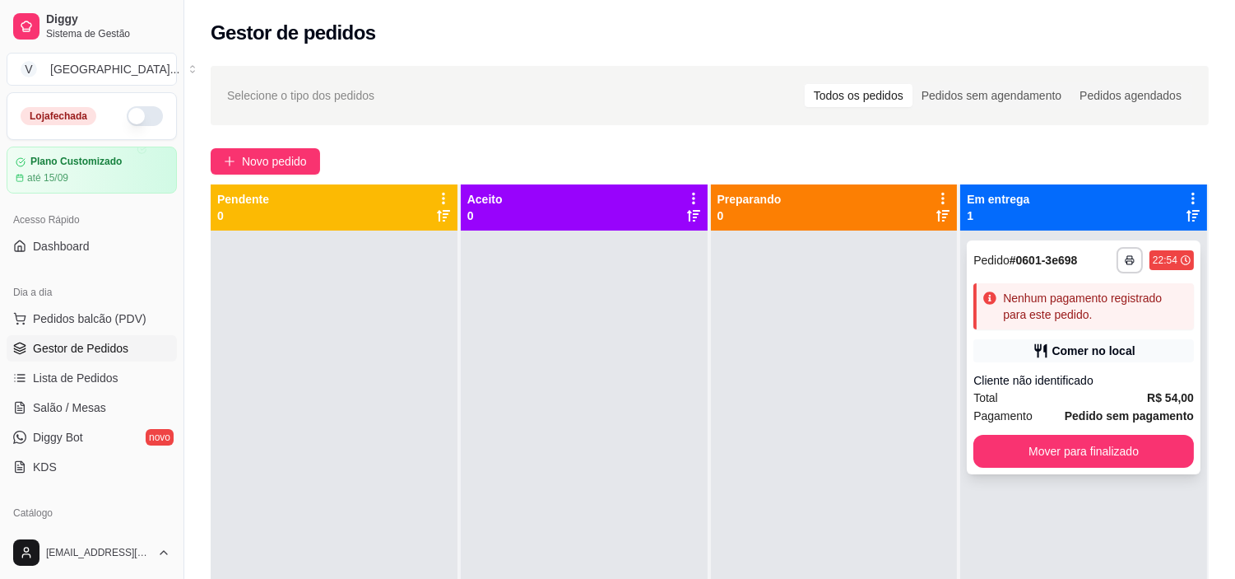
click at [1111, 382] on div "Cliente não identificado" at bounding box center [1084, 380] width 221 height 16
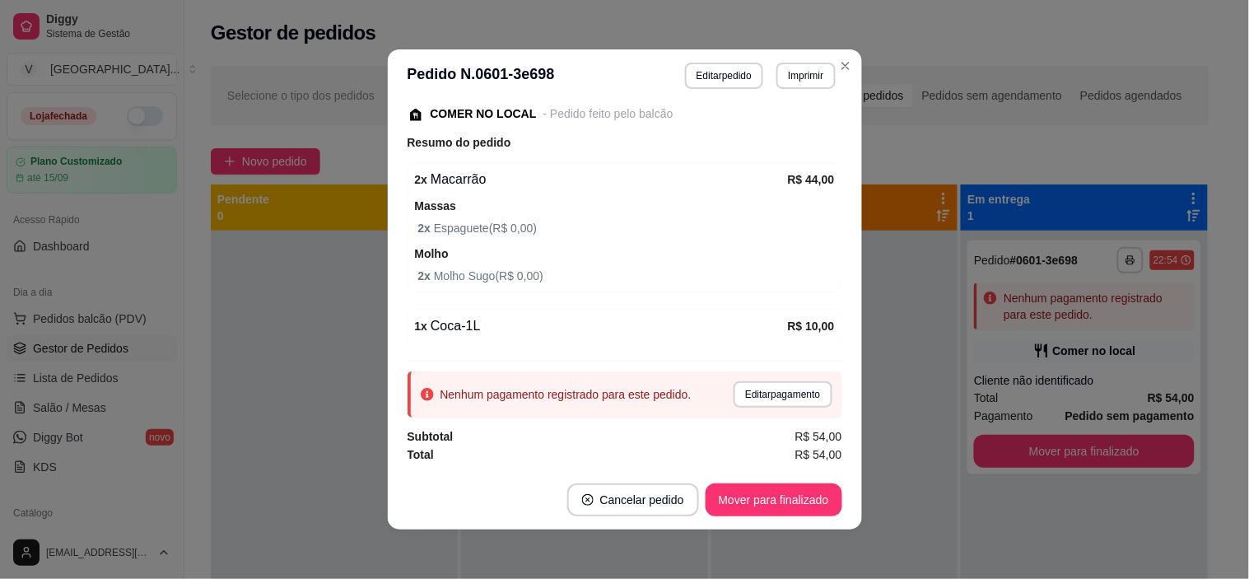
scroll to position [3, 0]
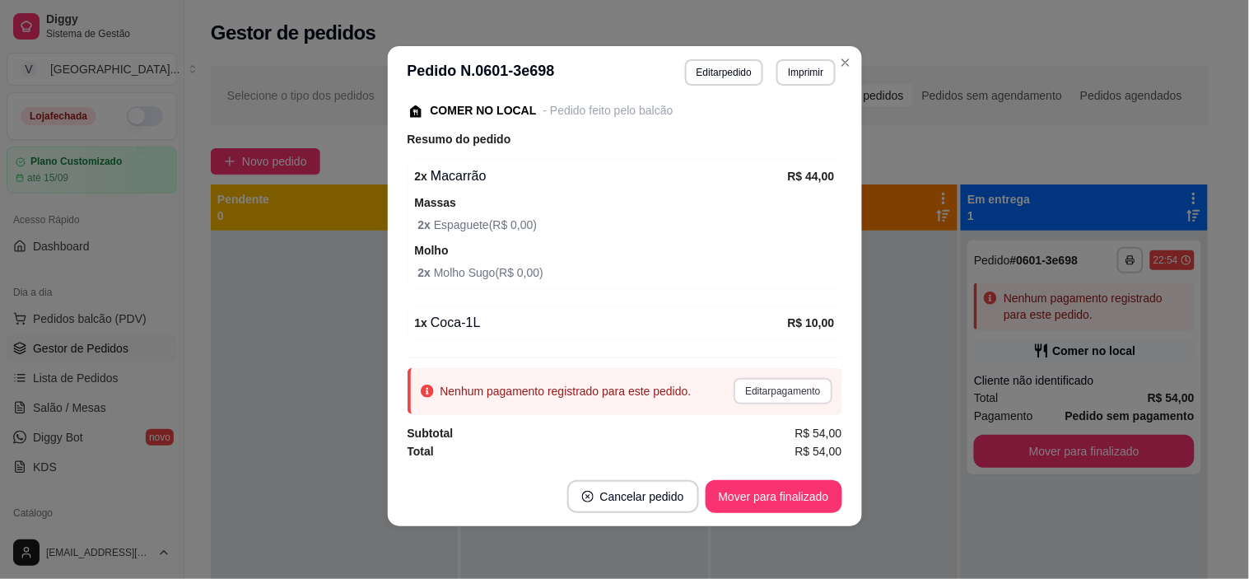
click at [762, 391] on button "Editar pagamento" at bounding box center [782, 391] width 98 height 26
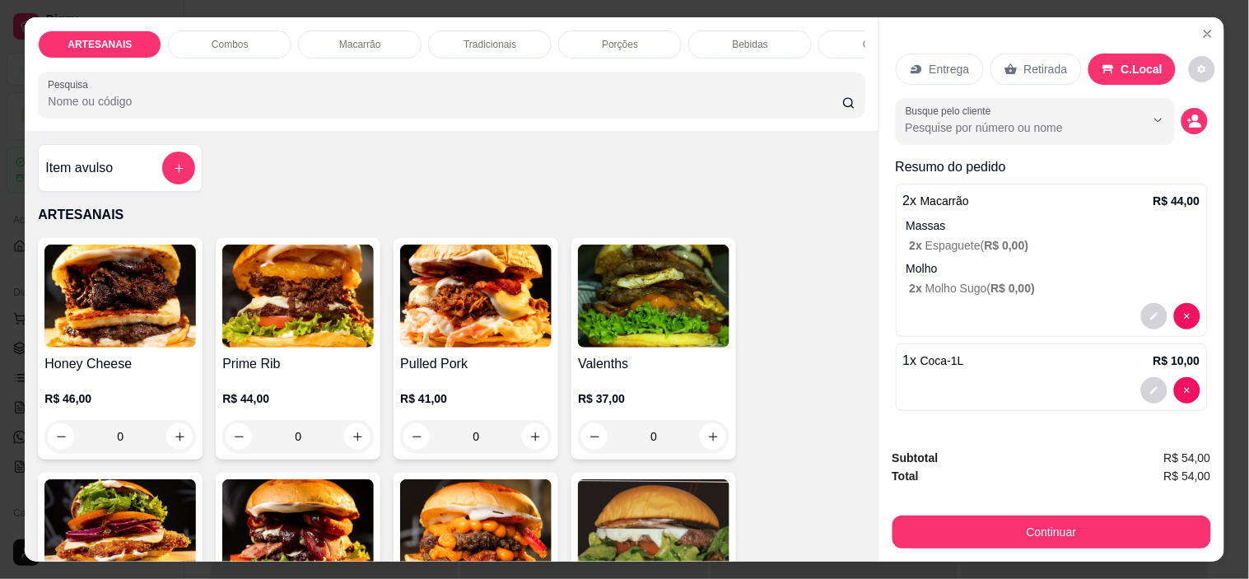
click at [1188, 63] on button "decrease-product-quantity" at bounding box center [1201, 69] width 26 height 26
click at [1189, 133] on span "Automatic updates" at bounding box center [1204, 129] width 33 height 20
click at [1189, 133] on input "Automatic updates" at bounding box center [1193, 133] width 11 height 11
checkbox input "false"
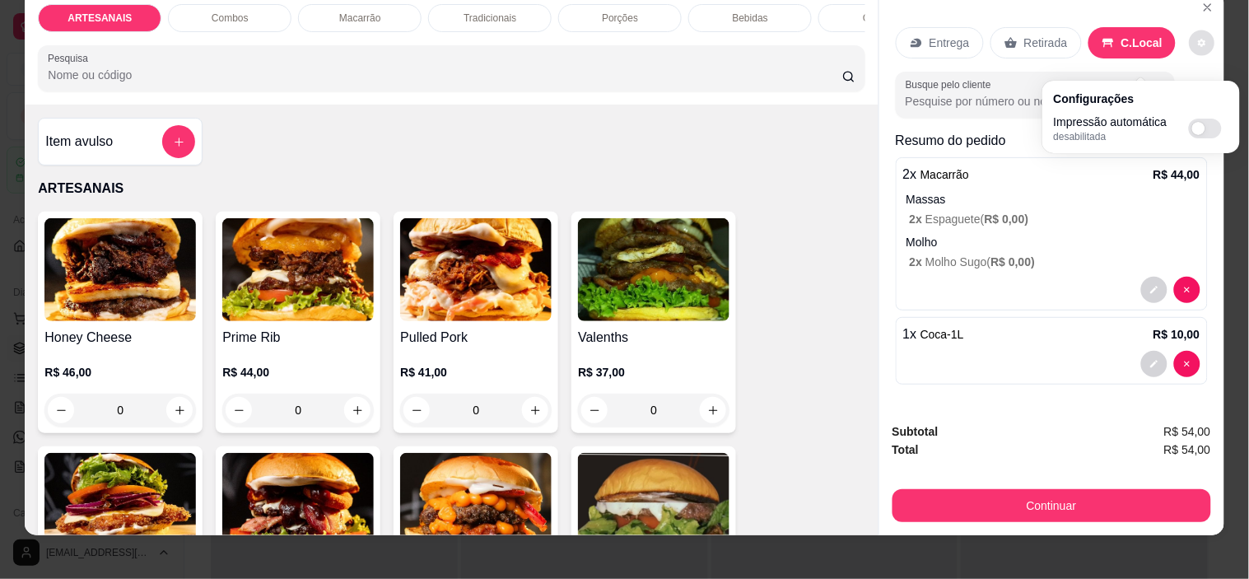
scroll to position [42, 0]
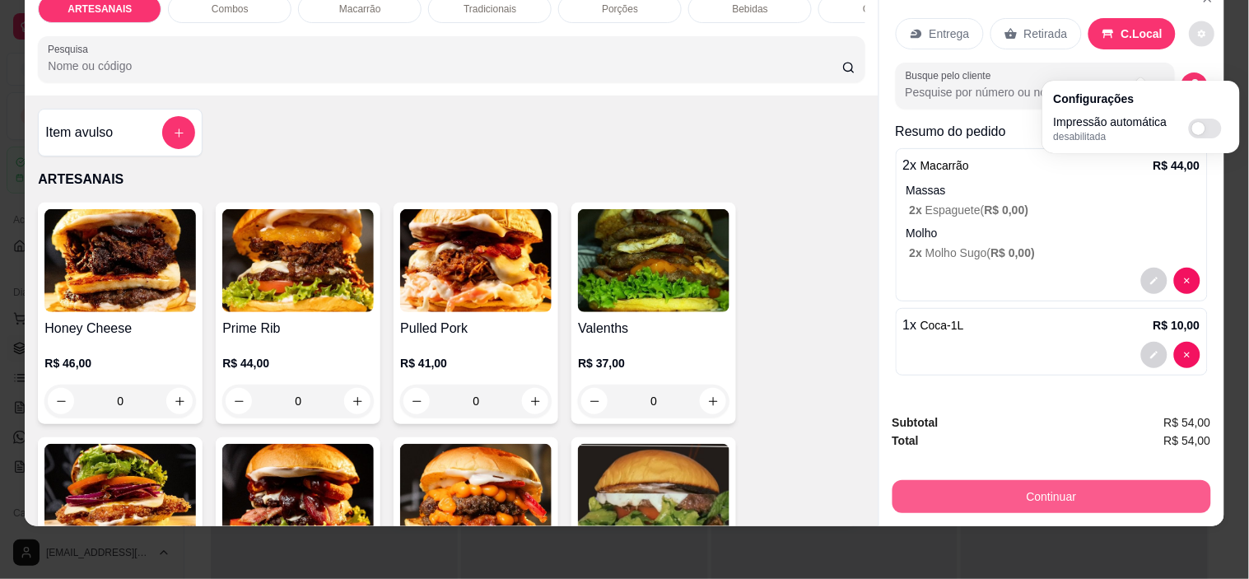
click at [1067, 491] on button "Continuar" at bounding box center [1051, 496] width 319 height 33
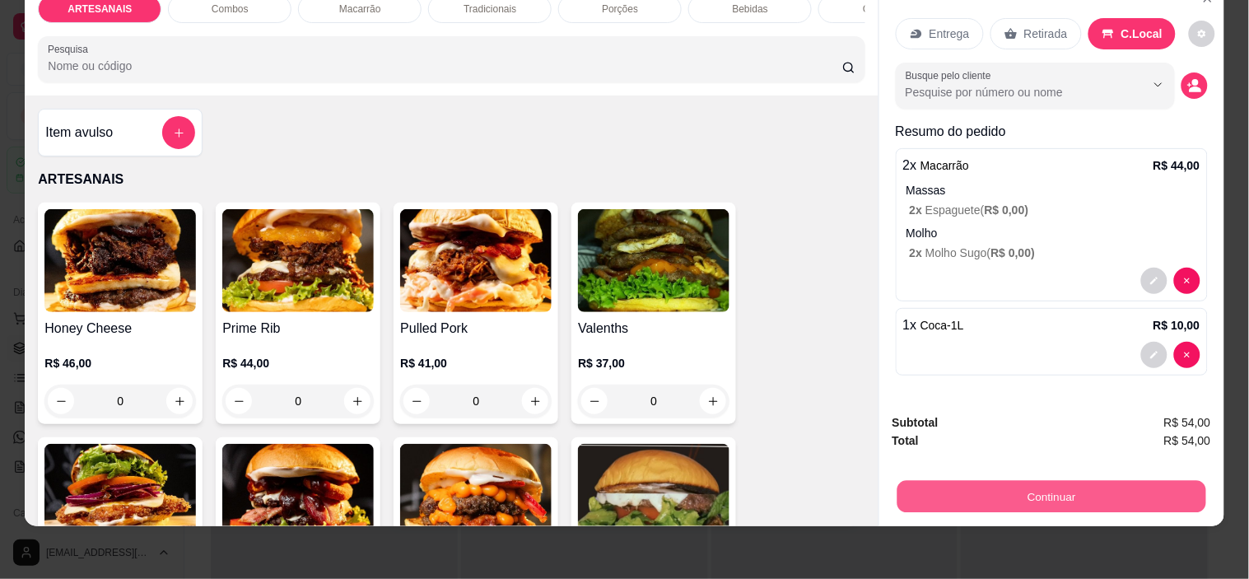
click at [1098, 498] on button "Continuar" at bounding box center [1050, 497] width 309 height 32
click at [1026, 496] on button "Continuar" at bounding box center [1050, 497] width 309 height 32
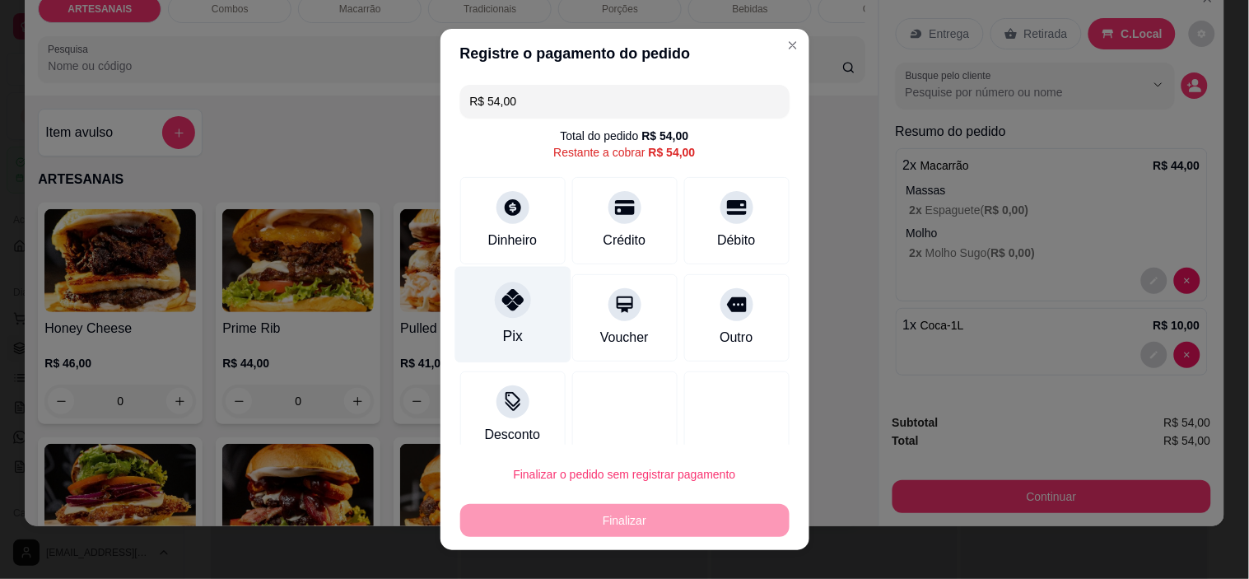
click at [499, 324] on div "Pix" at bounding box center [512, 315] width 116 height 96
type input "R$ 0,00"
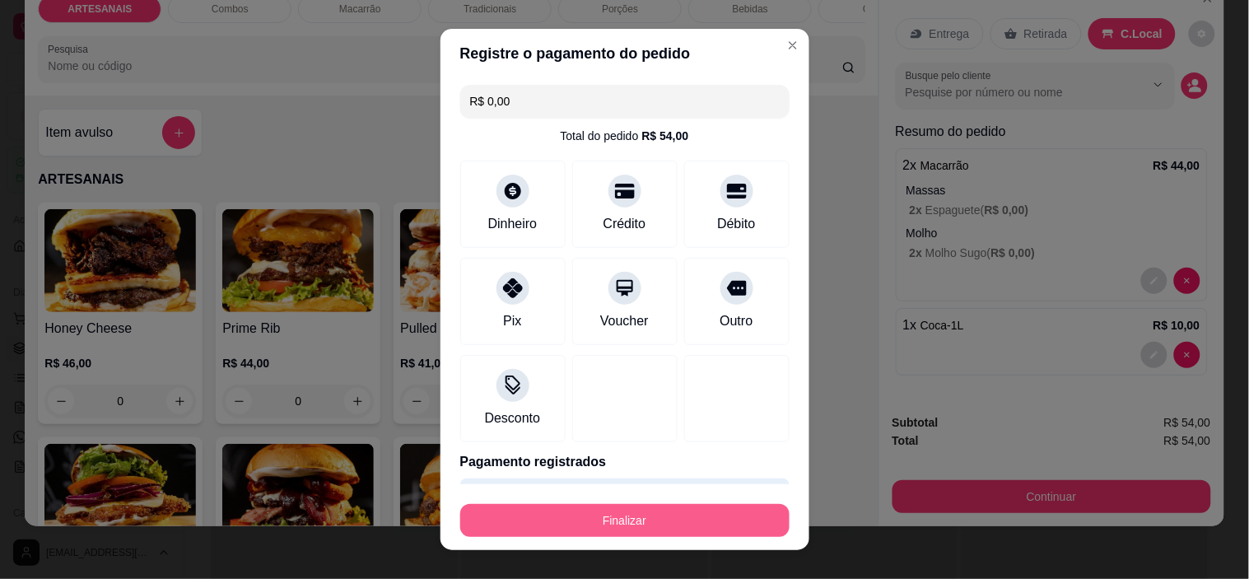
click at [685, 515] on button "Finalizar" at bounding box center [624, 520] width 329 height 33
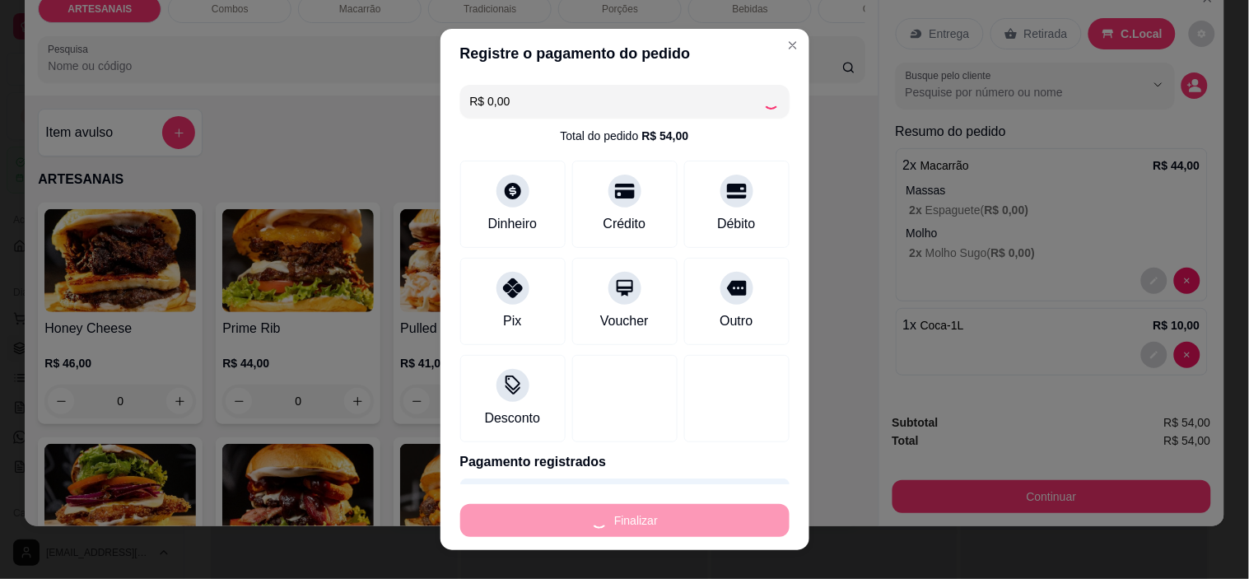
type input "0"
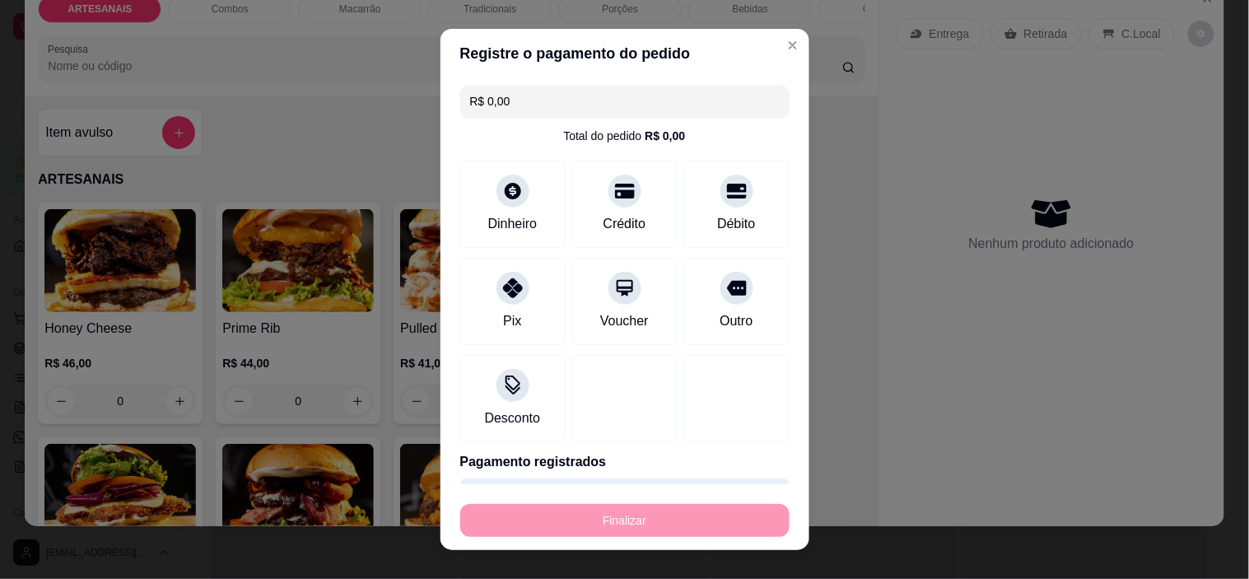
type input "-R$ 54,00"
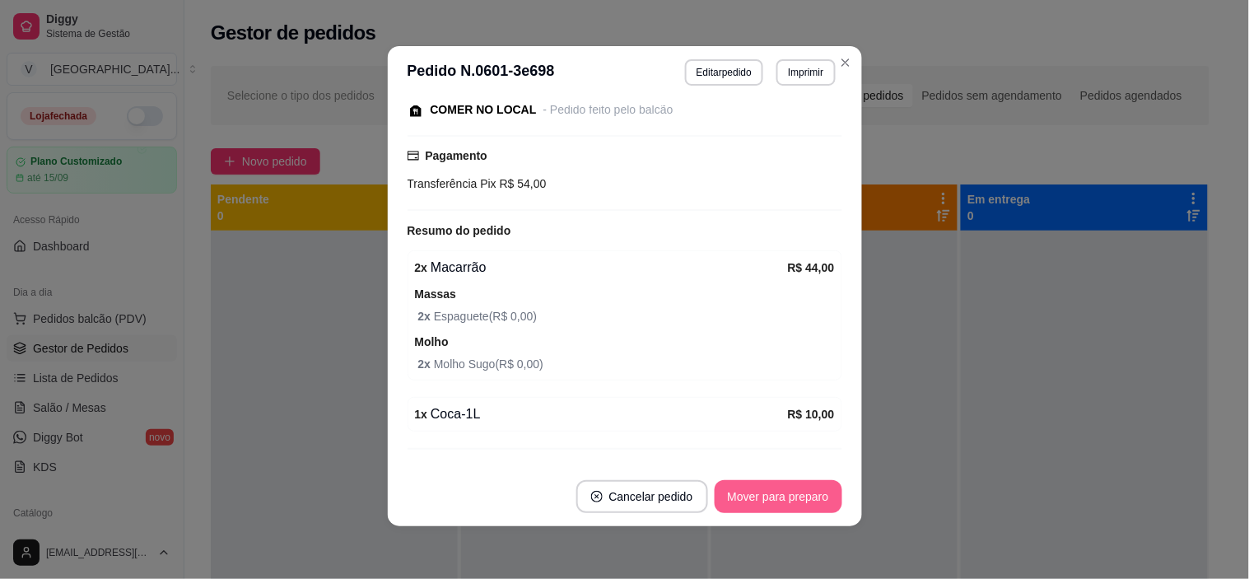
click at [747, 486] on button "Mover para preparo" at bounding box center [778, 496] width 128 height 33
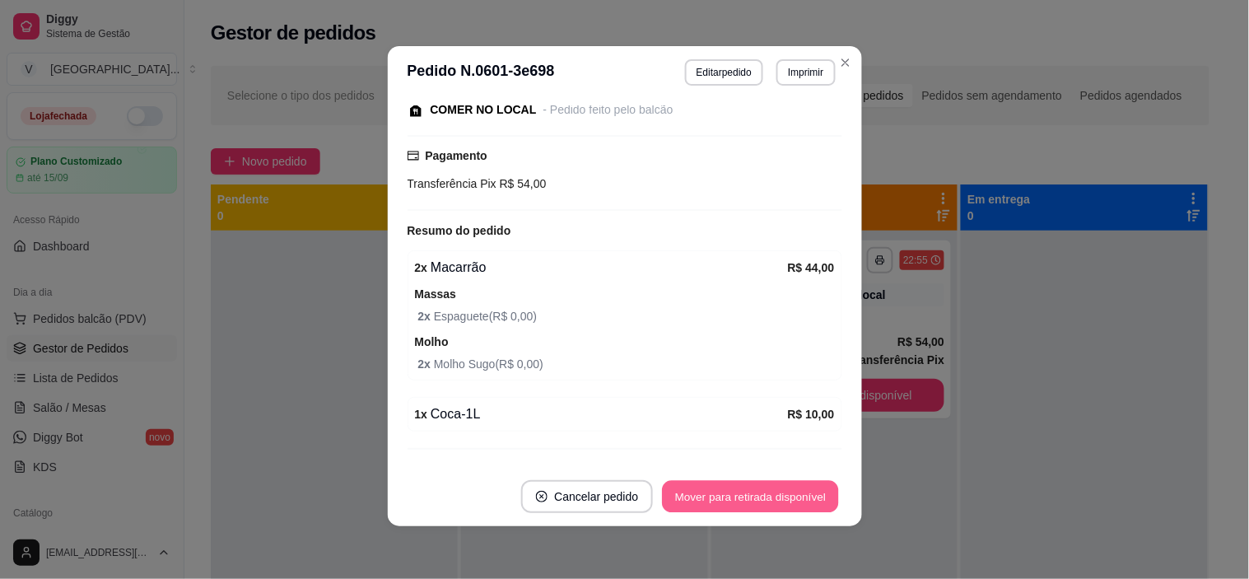
click at [779, 500] on button "Mover para retirada disponível" at bounding box center [751, 497] width 176 height 32
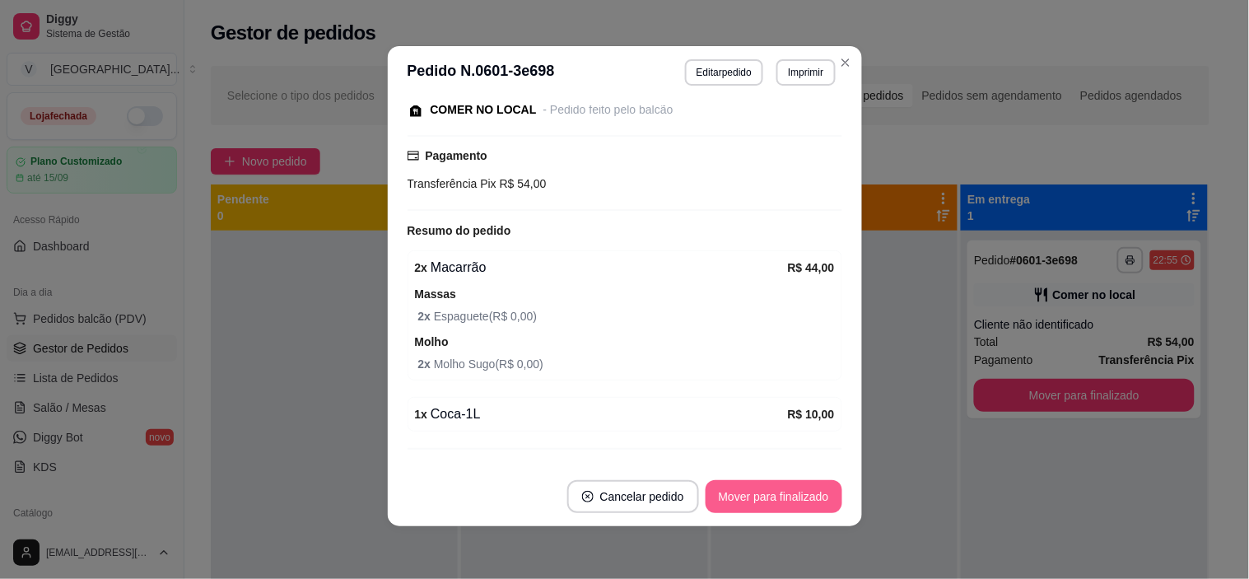
click at [785, 503] on button "Mover para finalizado" at bounding box center [773, 496] width 137 height 33
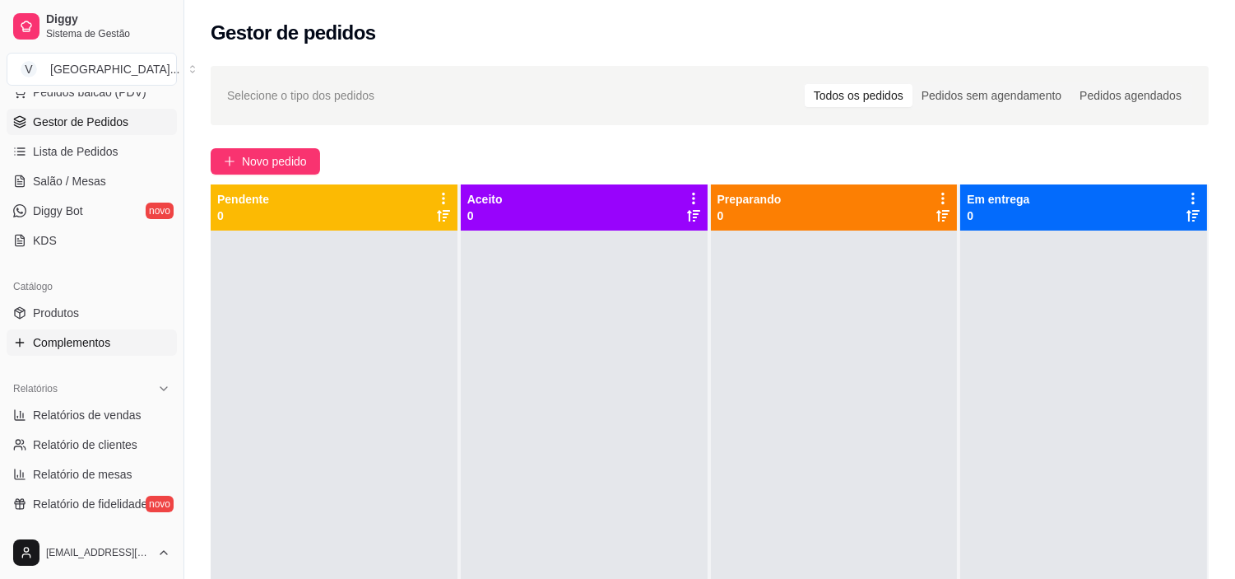
scroll to position [274, 0]
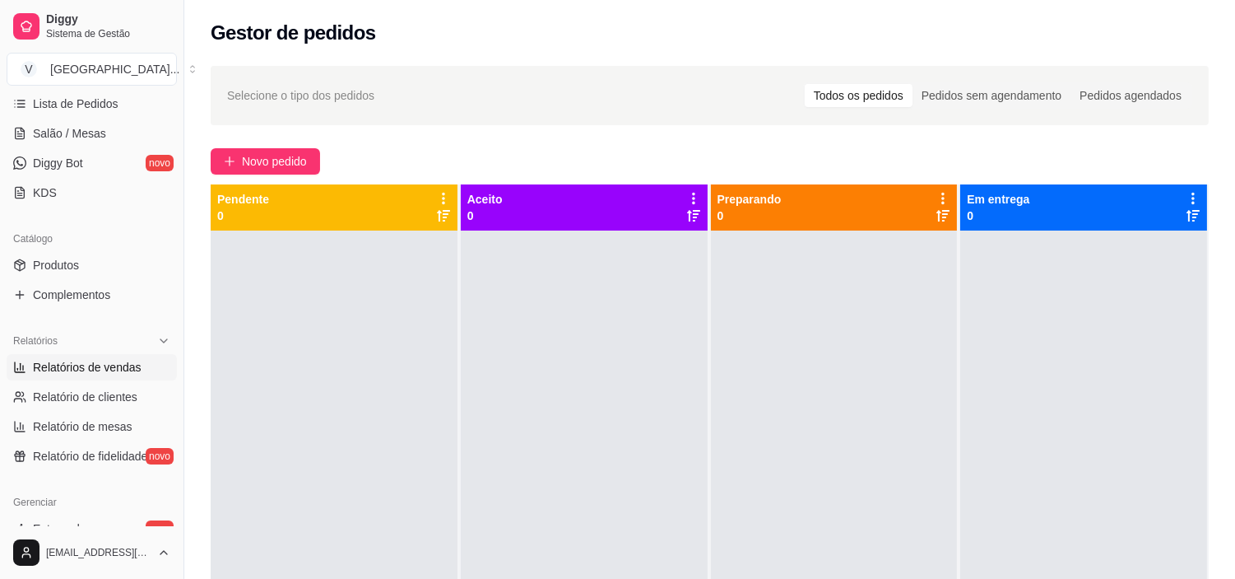
click at [114, 365] on span "Relatórios de vendas" at bounding box center [87, 367] width 109 height 16
select select "ALL"
select select "0"
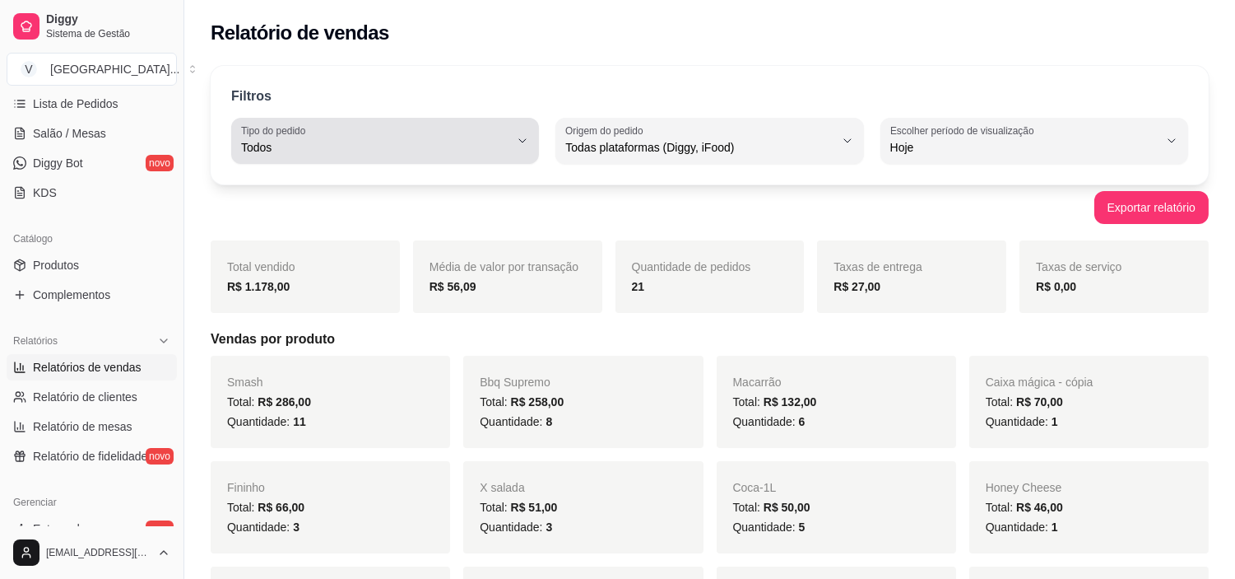
click at [491, 129] on div "Todos" at bounding box center [375, 140] width 268 height 33
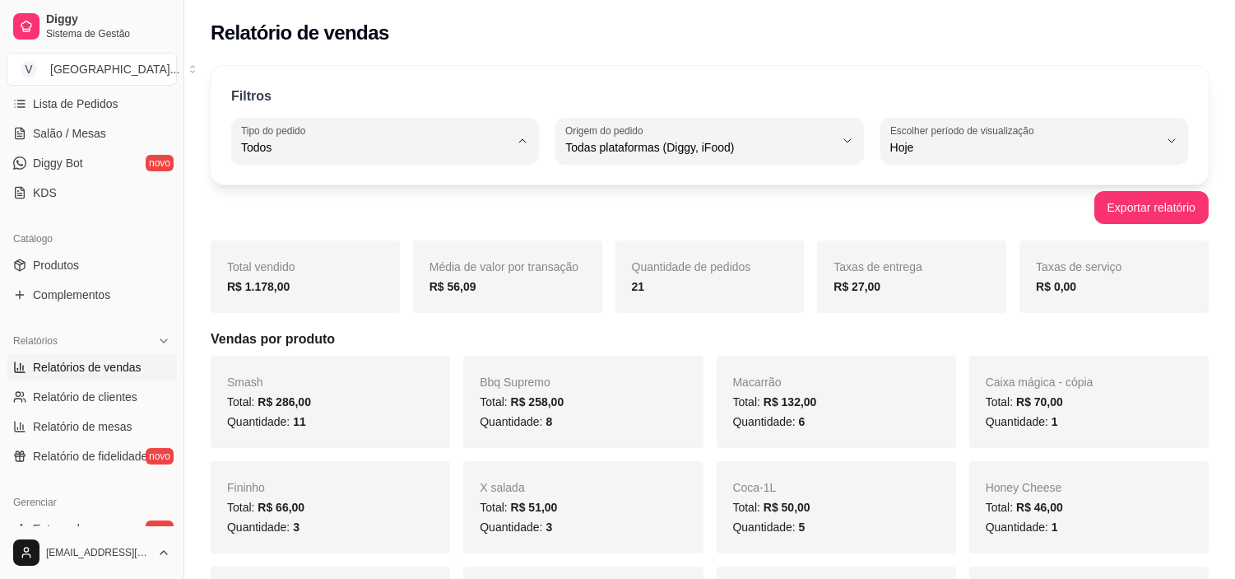
click at [346, 215] on span "Entrega" at bounding box center [377, 214] width 254 height 16
type input "DELIVERY"
select select "DELIVERY"
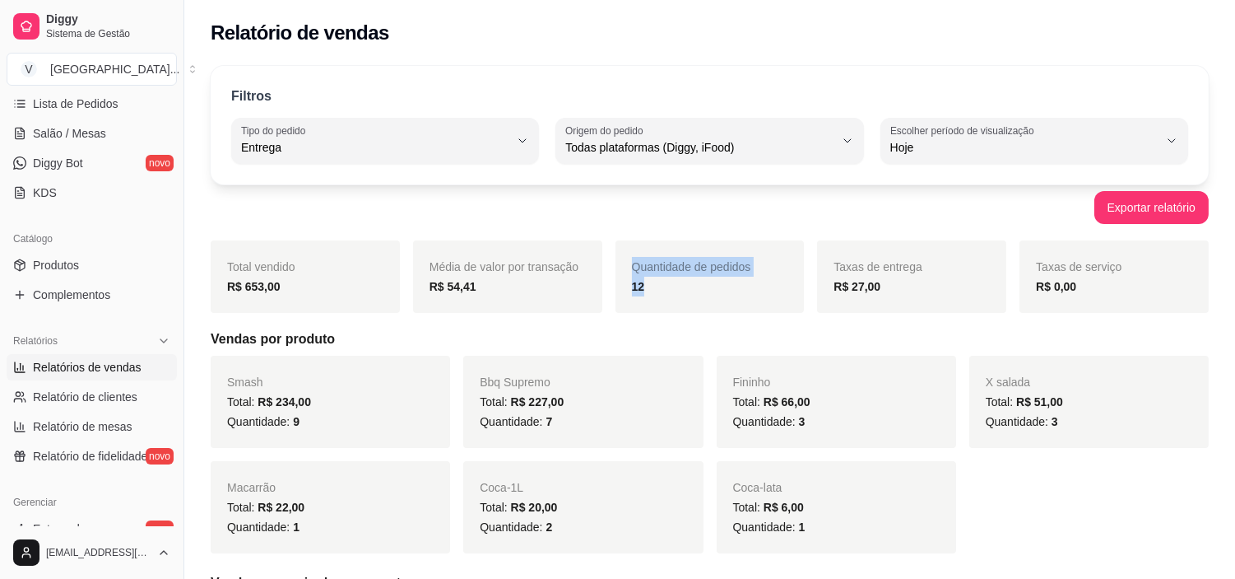
drag, startPoint x: 664, startPoint y: 280, endPoint x: 635, endPoint y: 252, distance: 40.8
click at [605, 281] on div "Total vendido R$ 653,00 Média de valor por transação R$ 54,41 Quantidade de ped…" at bounding box center [710, 276] width 998 height 72
click at [678, 81] on div "Filtros DELIVERY Tipo do pedido Todos Entrega Retirada Mesa Consumo local Tipo …" at bounding box center [710, 125] width 998 height 119
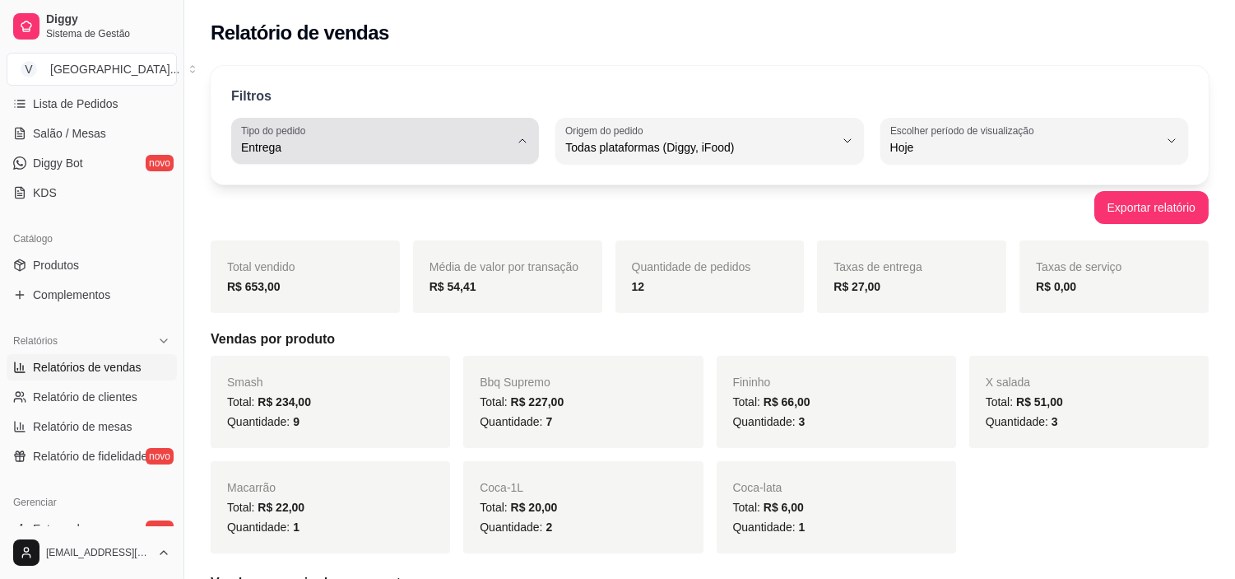
click at [500, 125] on div "Entrega" at bounding box center [375, 140] width 268 height 33
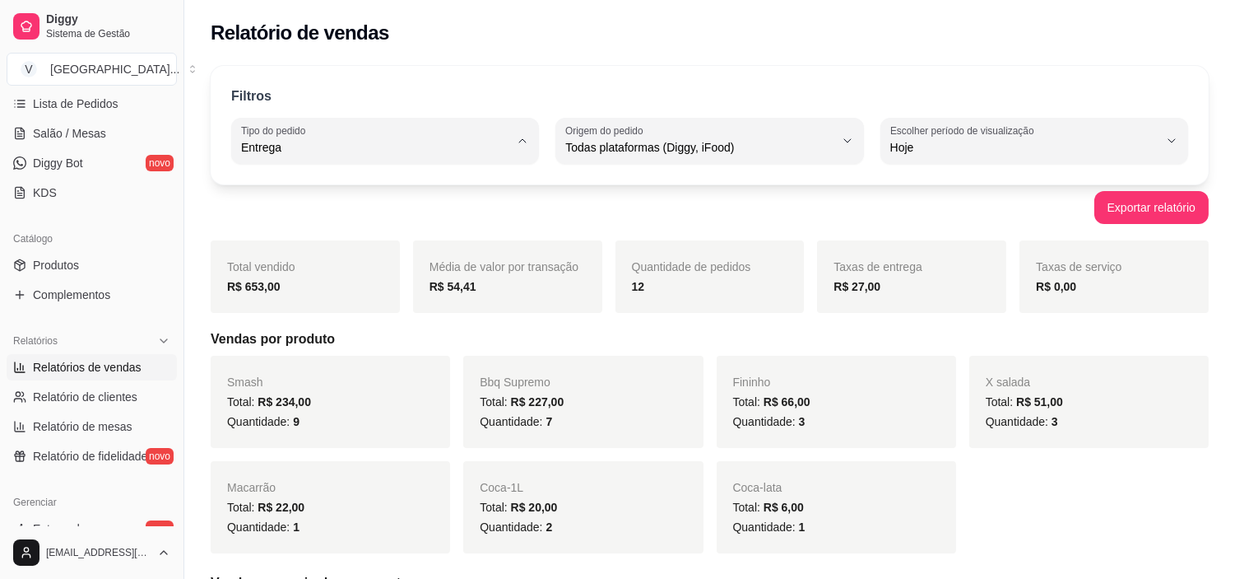
click at [356, 192] on span "Todos" at bounding box center [377, 187] width 254 height 16
type input "ALL"
select select "ALL"
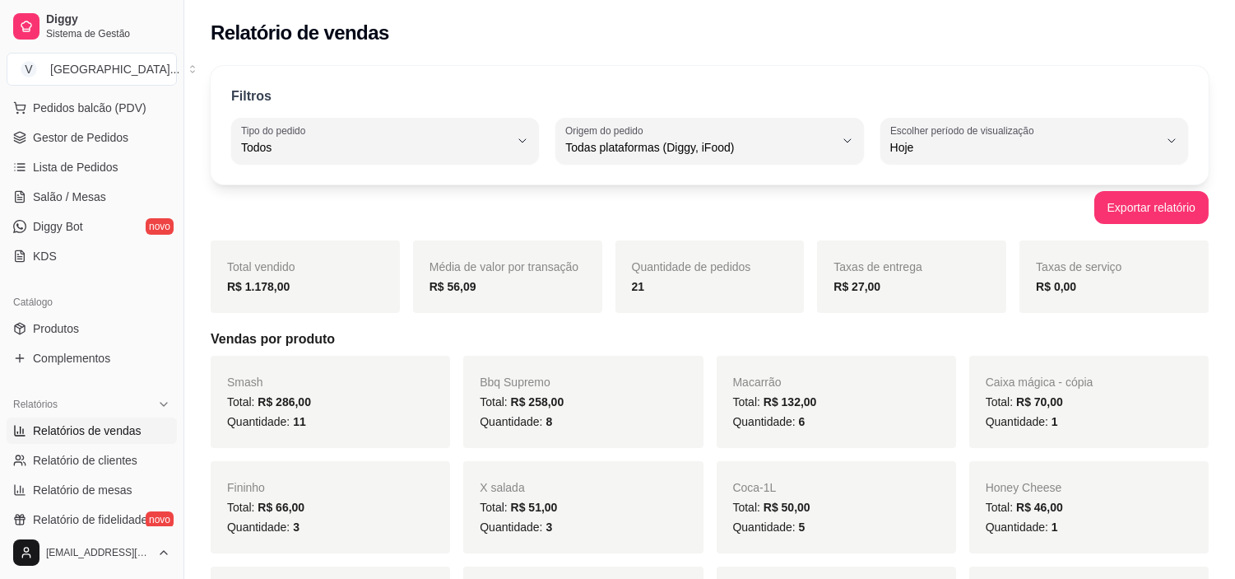
scroll to position [183, 0]
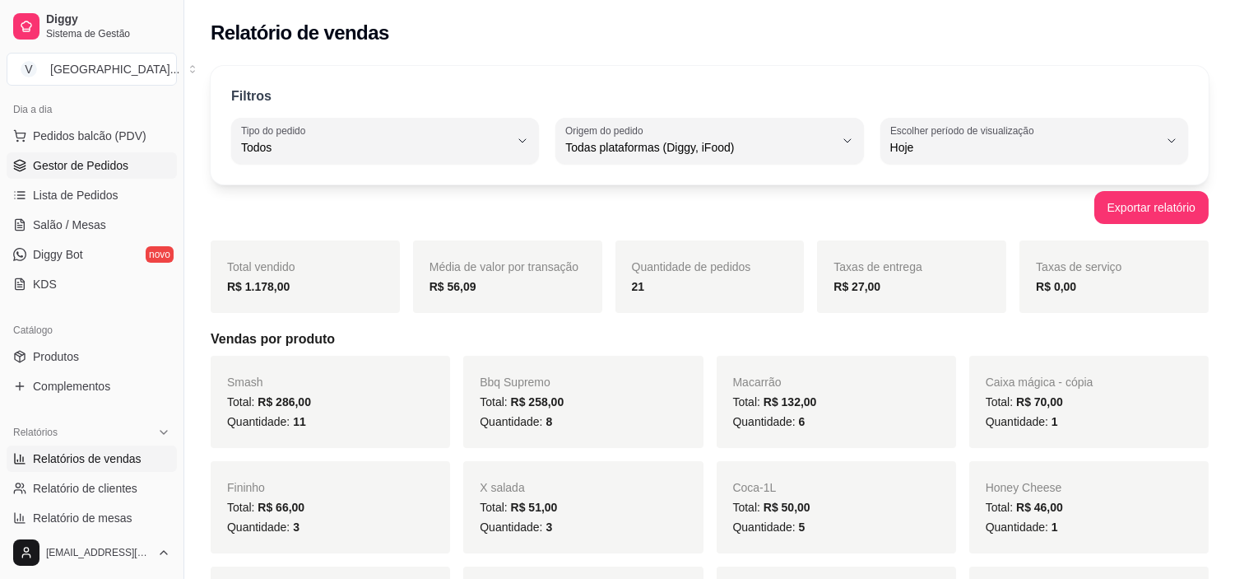
click at [109, 165] on span "Gestor de Pedidos" at bounding box center [80, 165] width 95 height 16
